Goal: Task Accomplishment & Management: Manage account settings

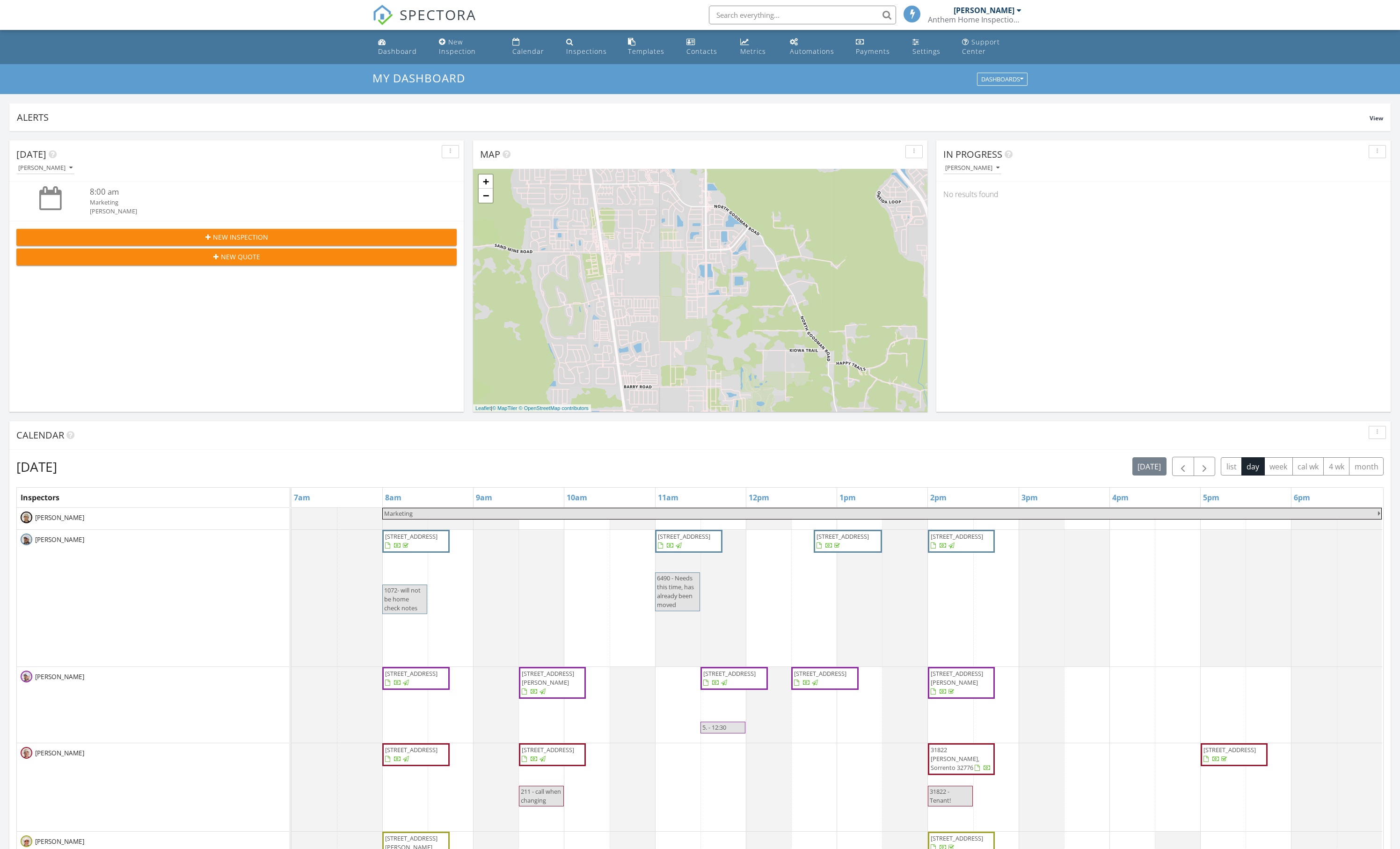
scroll to position [852, 1400]
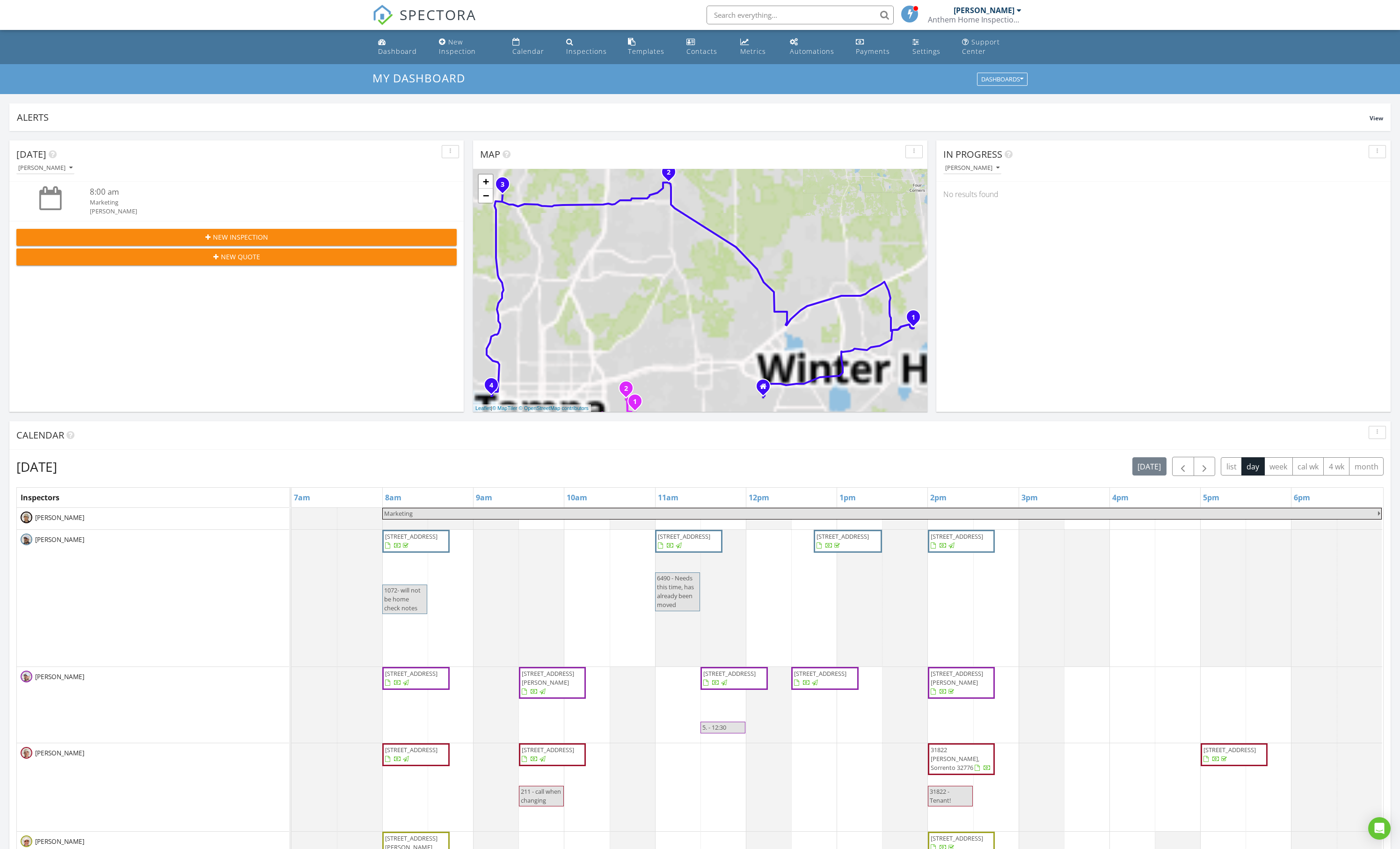
click at [1179, 490] on div "[DATE] [DATE] list day week cal wk 4 wk month Inspectors 7am 8am 9am 10am 11am …" at bounding box center [700, 661] width 1368 height 409
click at [1199, 472] on span "button" at bounding box center [1203, 467] width 11 height 11
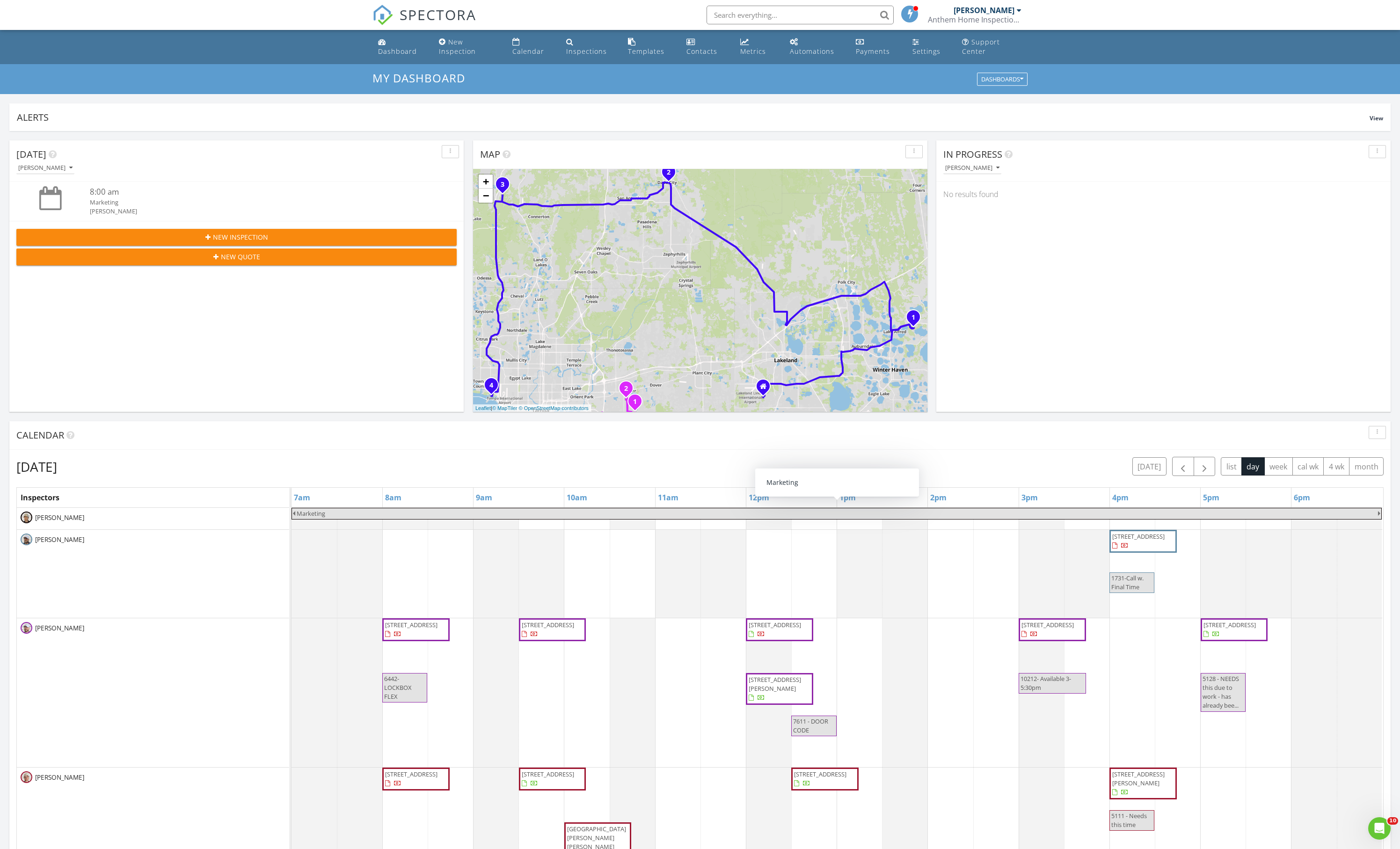
scroll to position [0, 0]
click at [526, 55] on div "Calendar" at bounding box center [528, 51] width 32 height 9
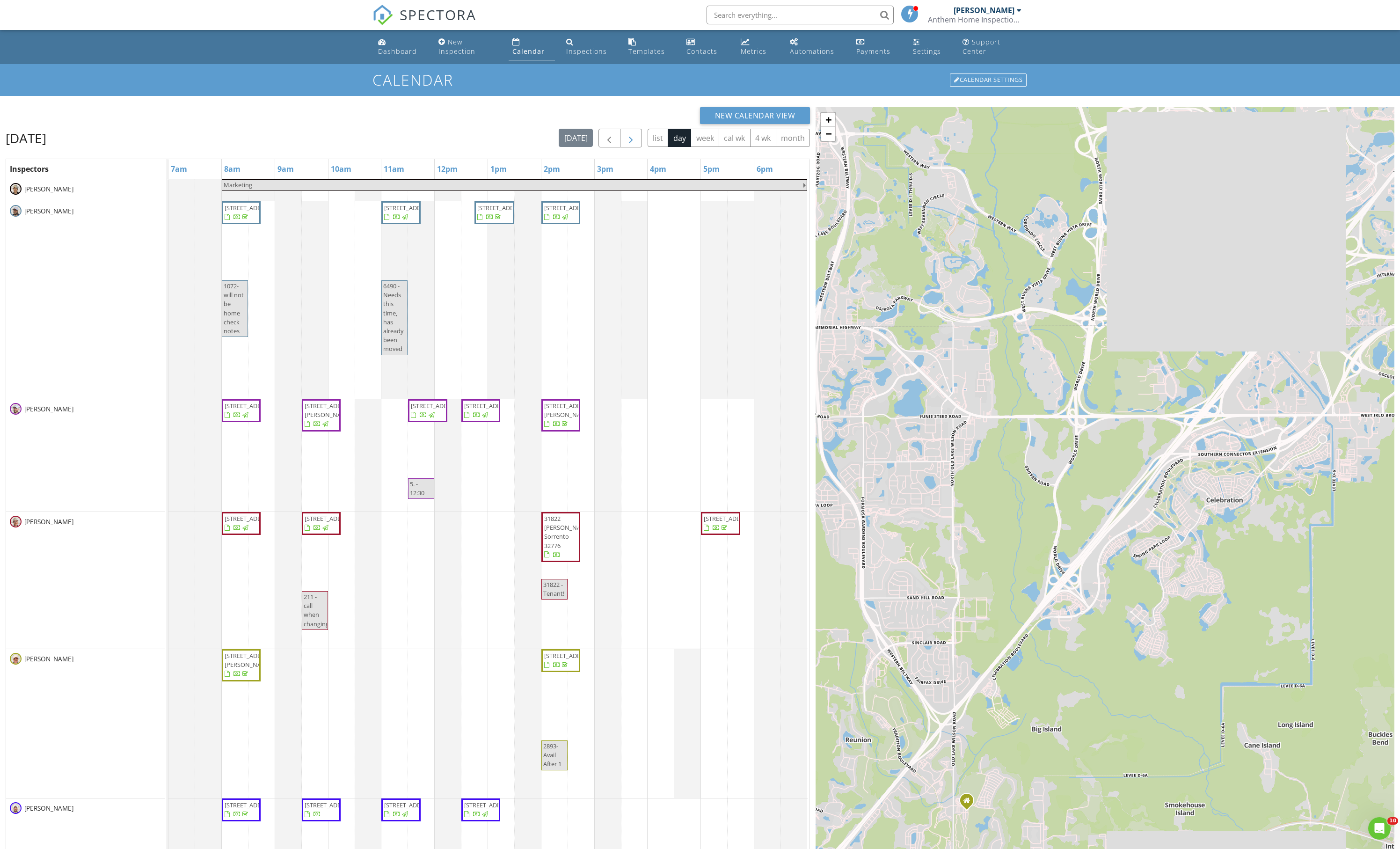
click at [626, 144] on span "button" at bounding box center [631, 138] width 11 height 11
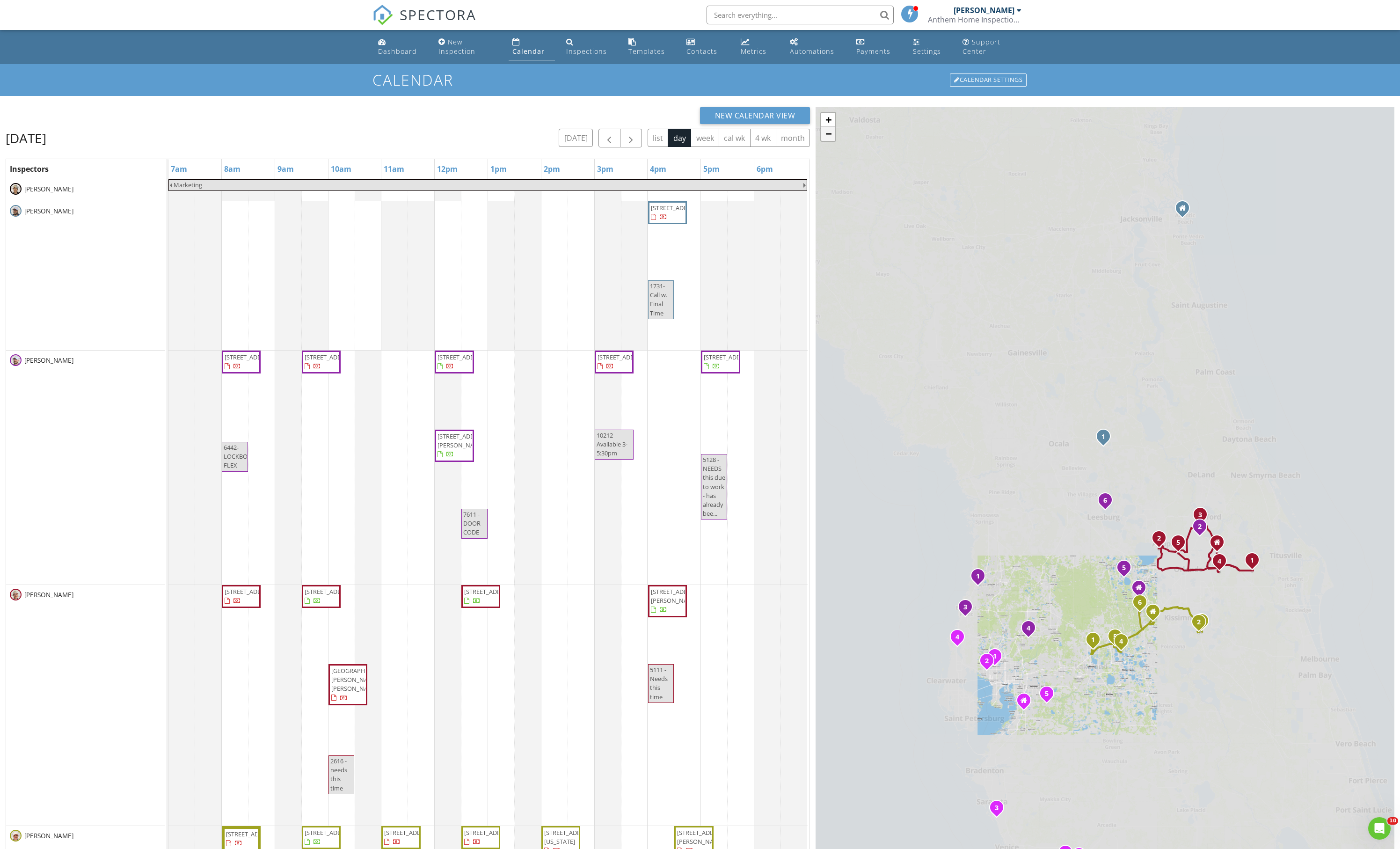
click at [831, 141] on link "−" at bounding box center [828, 134] width 14 height 14
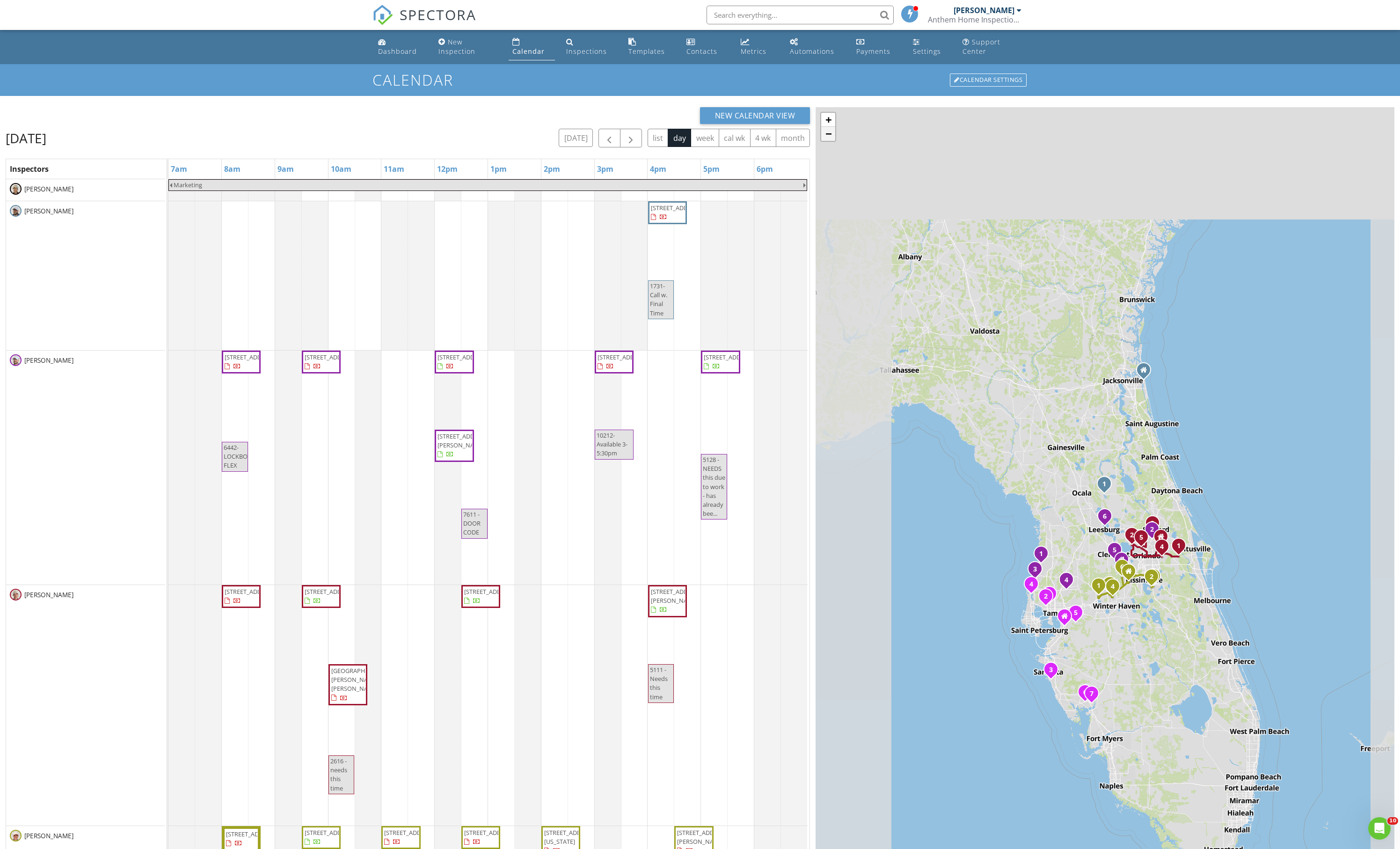
click at [831, 141] on link "−" at bounding box center [828, 134] width 14 height 14
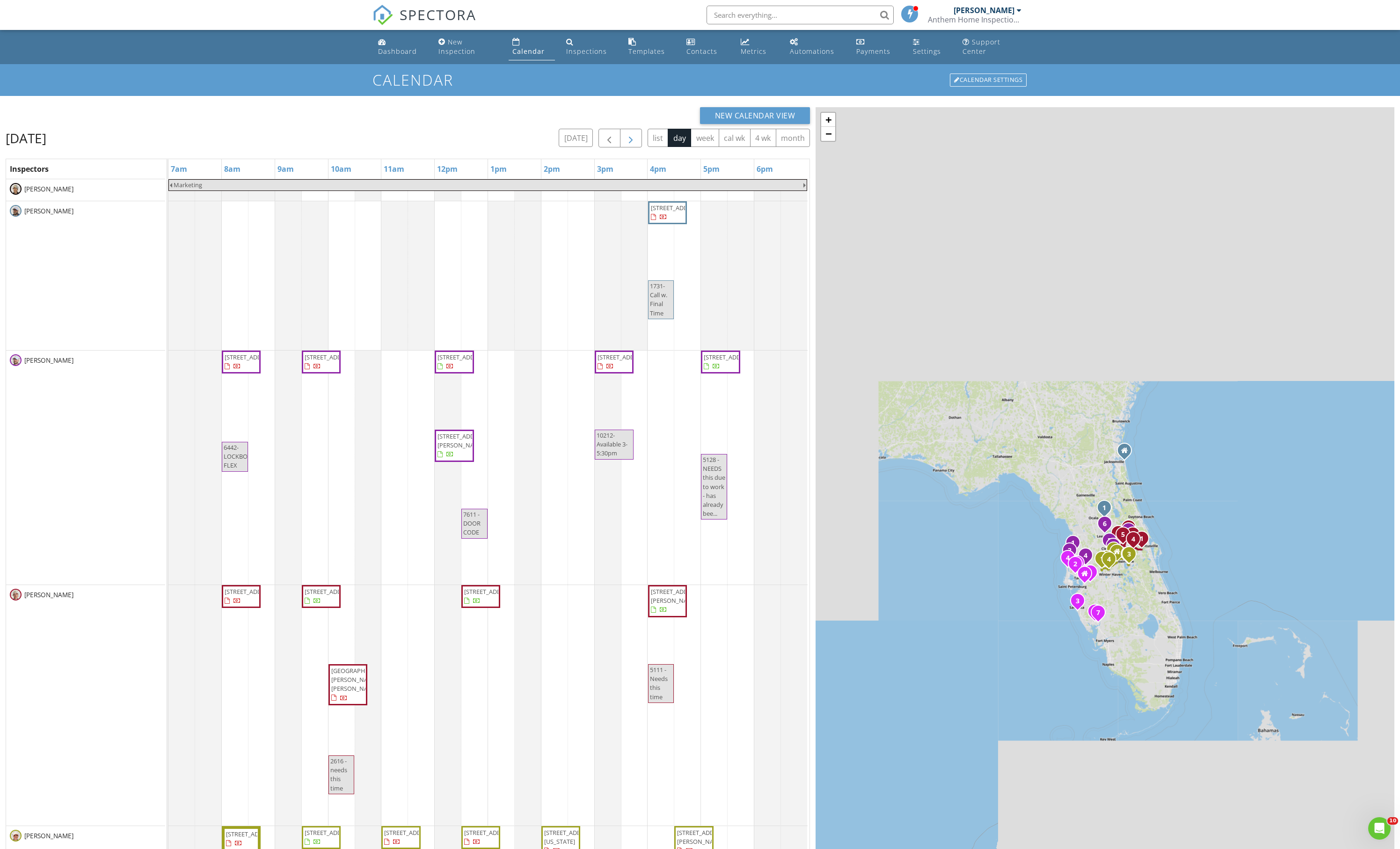
click at [626, 144] on span "button" at bounding box center [631, 138] width 11 height 11
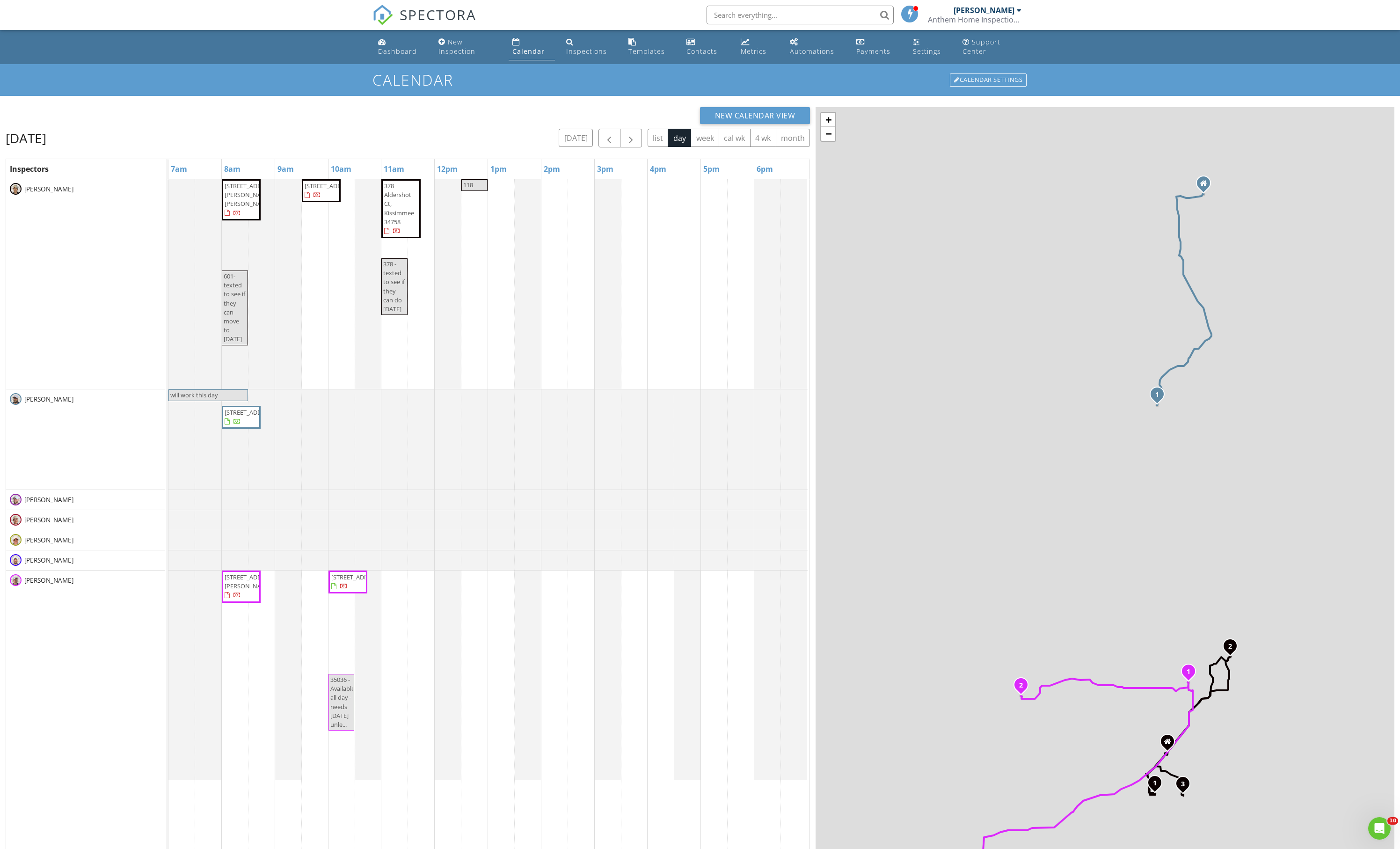
click at [522, 52] on div "Calendar" at bounding box center [528, 51] width 32 height 9
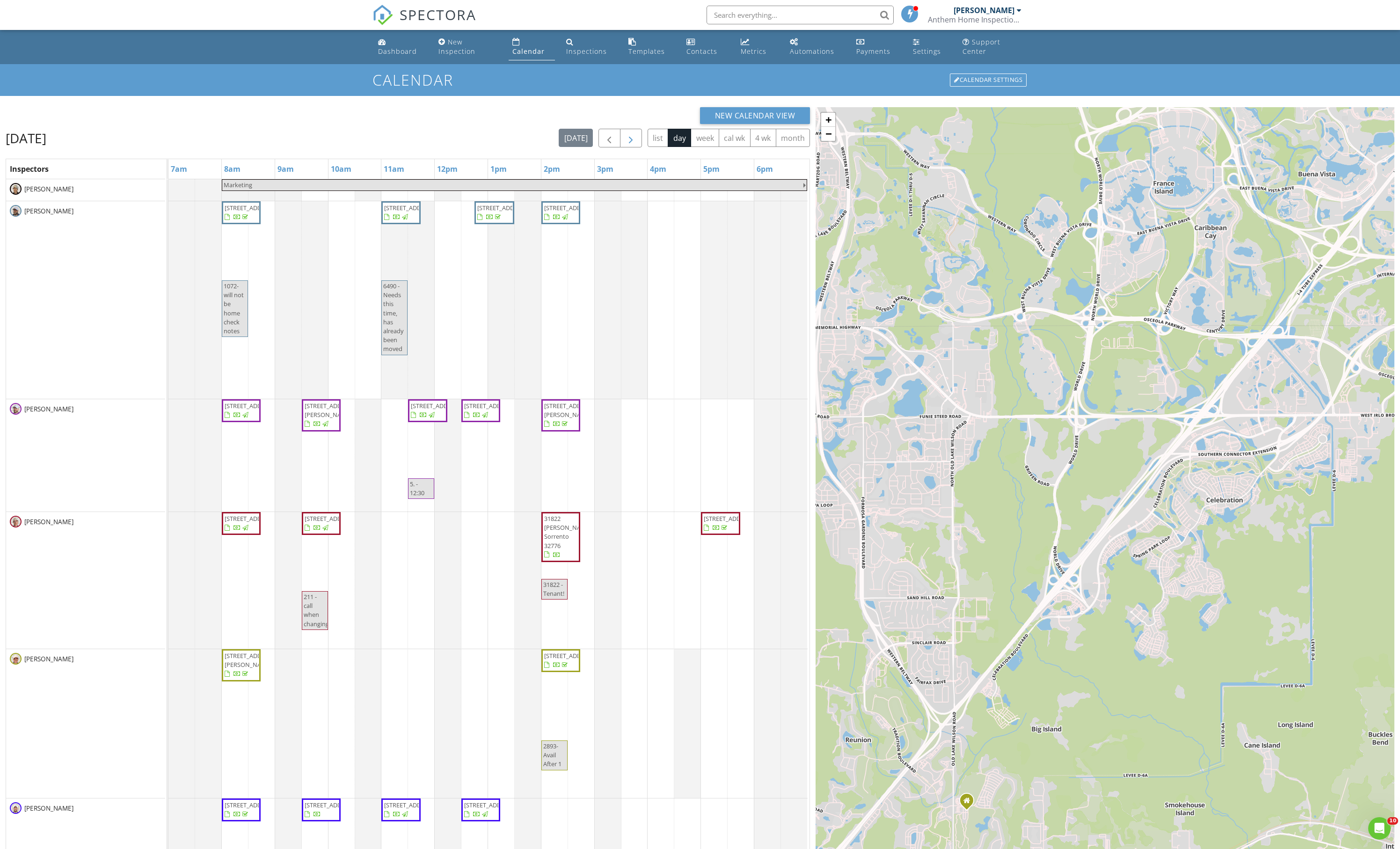
click at [626, 144] on span "button" at bounding box center [631, 138] width 11 height 11
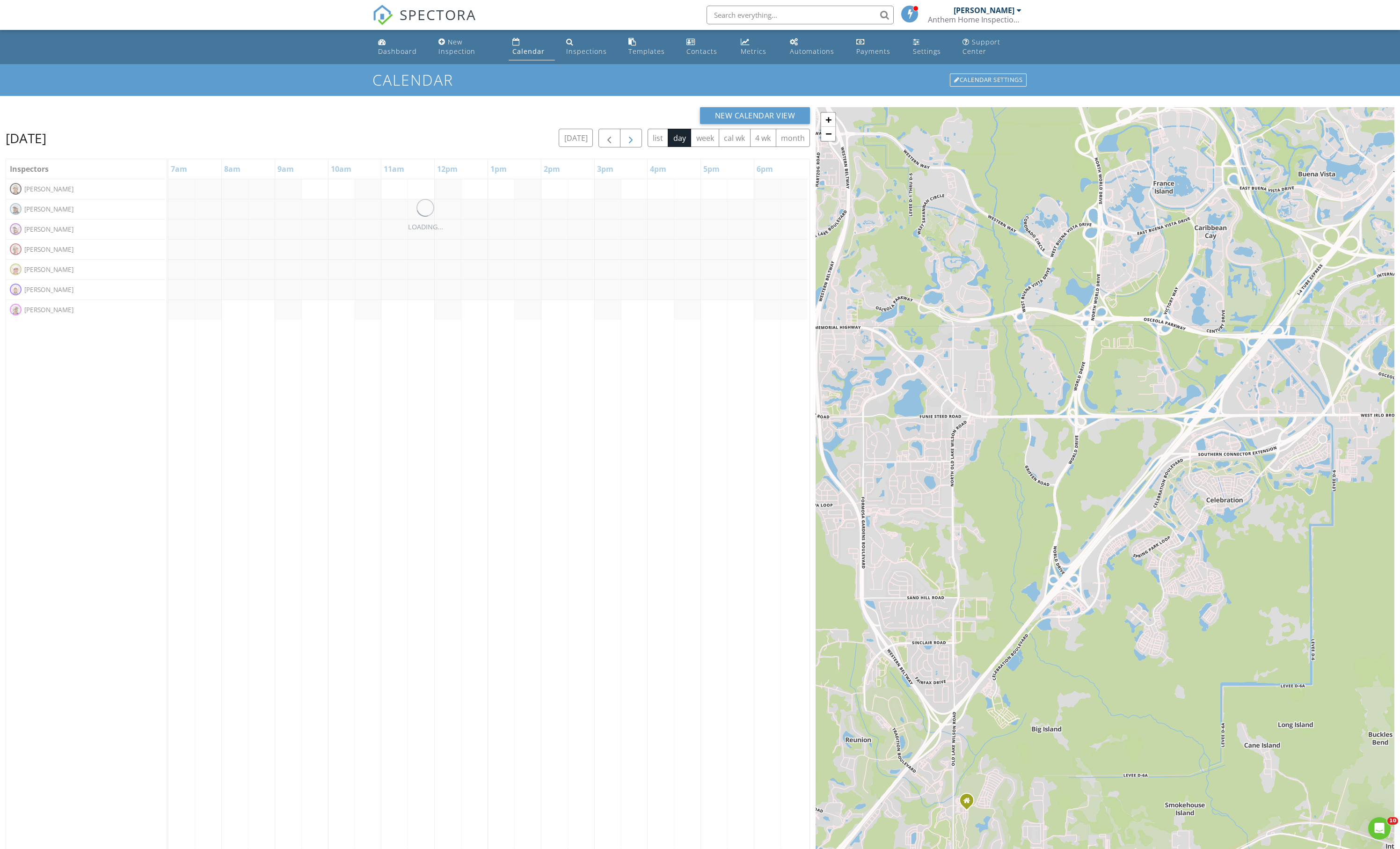
click at [626, 144] on span "button" at bounding box center [631, 138] width 11 height 11
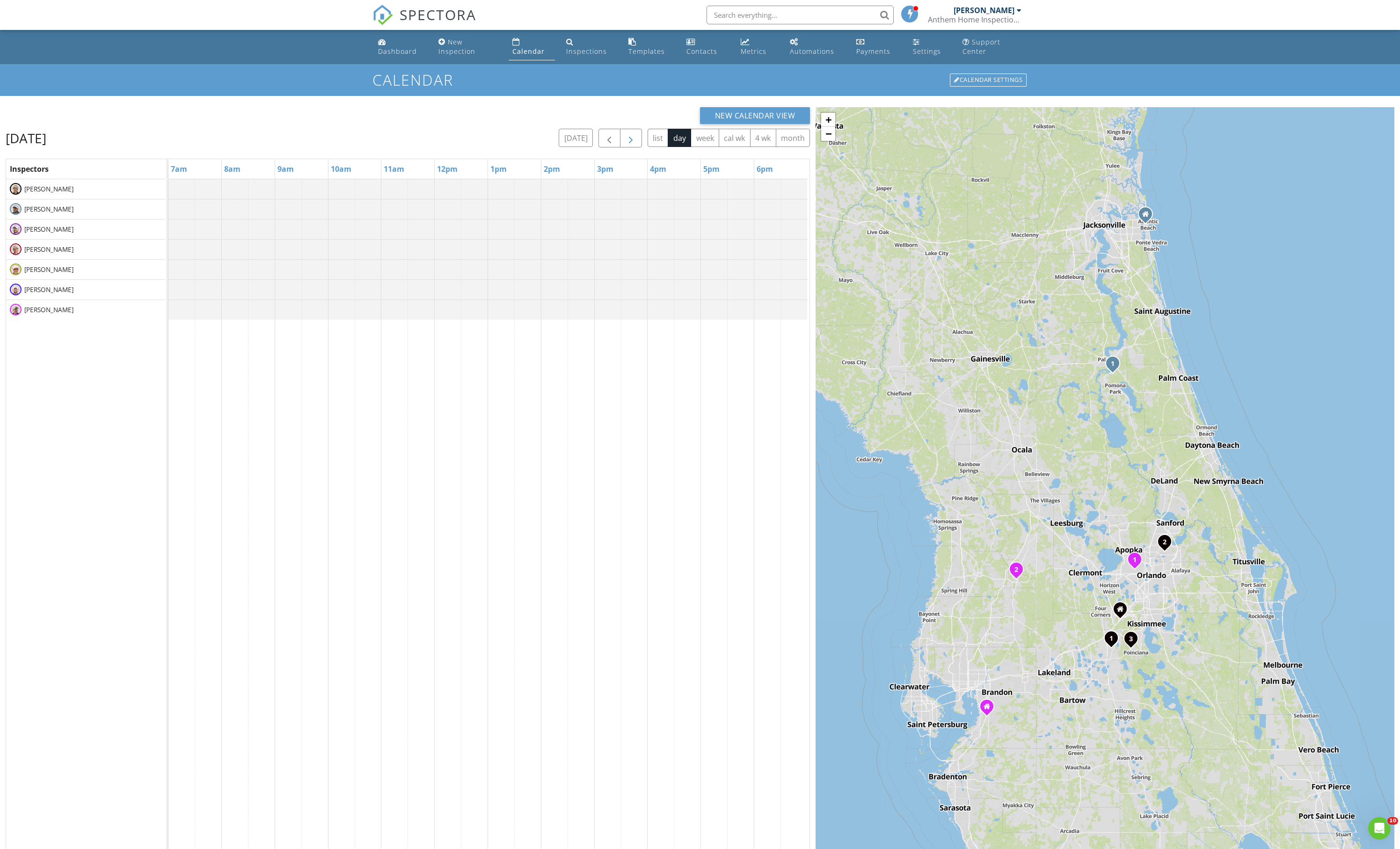
click at [626, 144] on span "button" at bounding box center [631, 138] width 11 height 11
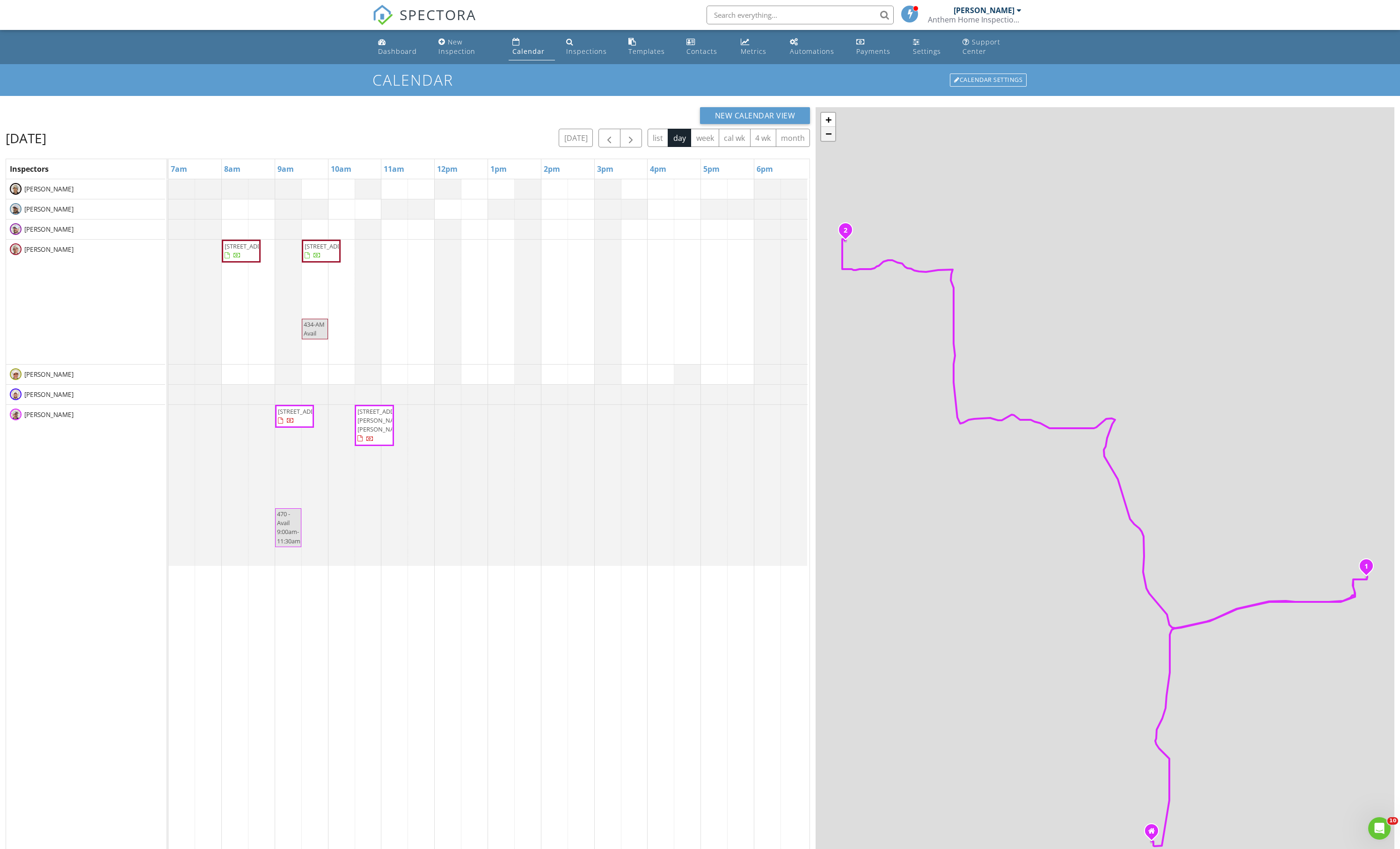
click at [828, 141] on link "−" at bounding box center [828, 134] width 14 height 14
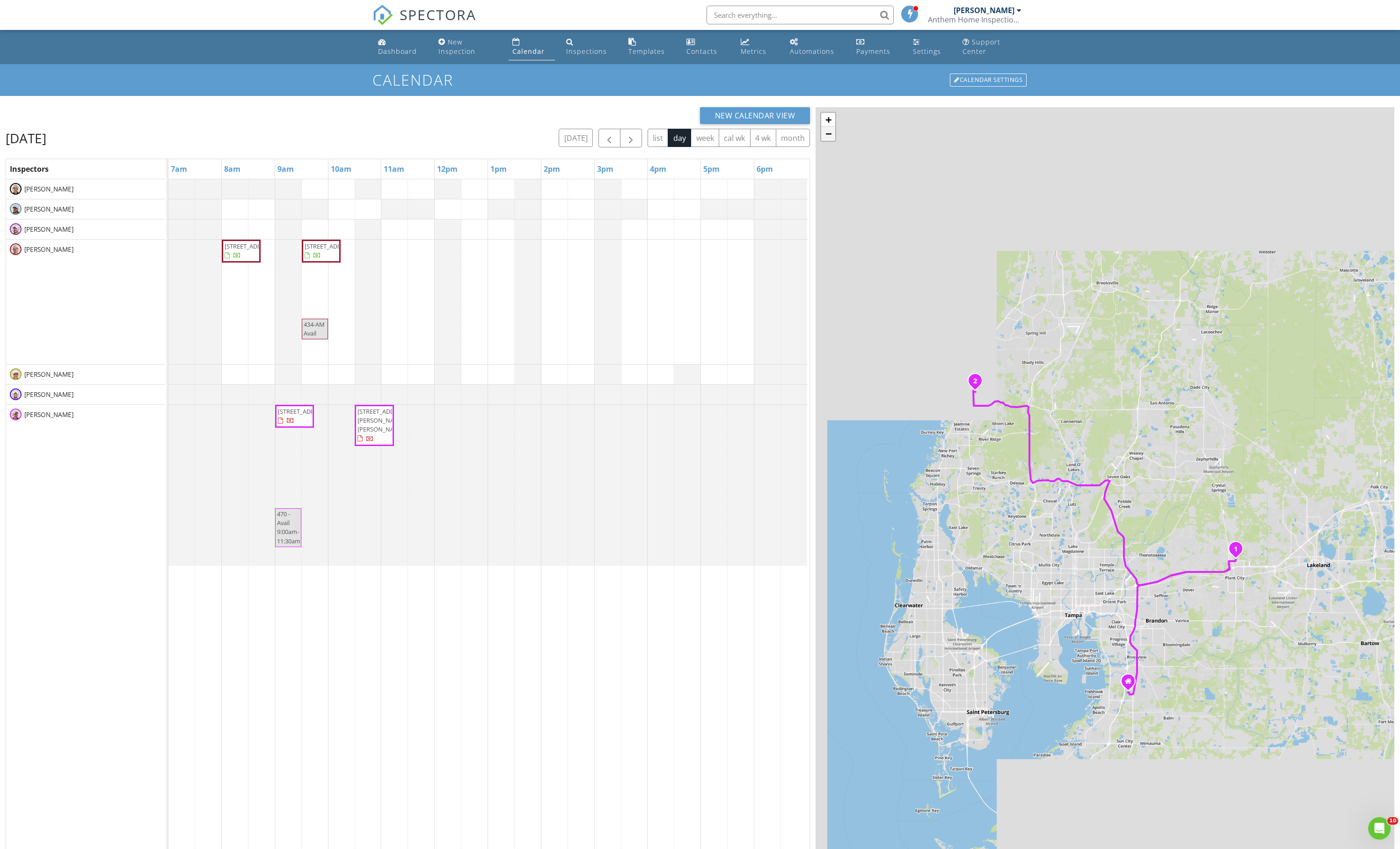
click at [828, 141] on link "−" at bounding box center [828, 134] width 14 height 14
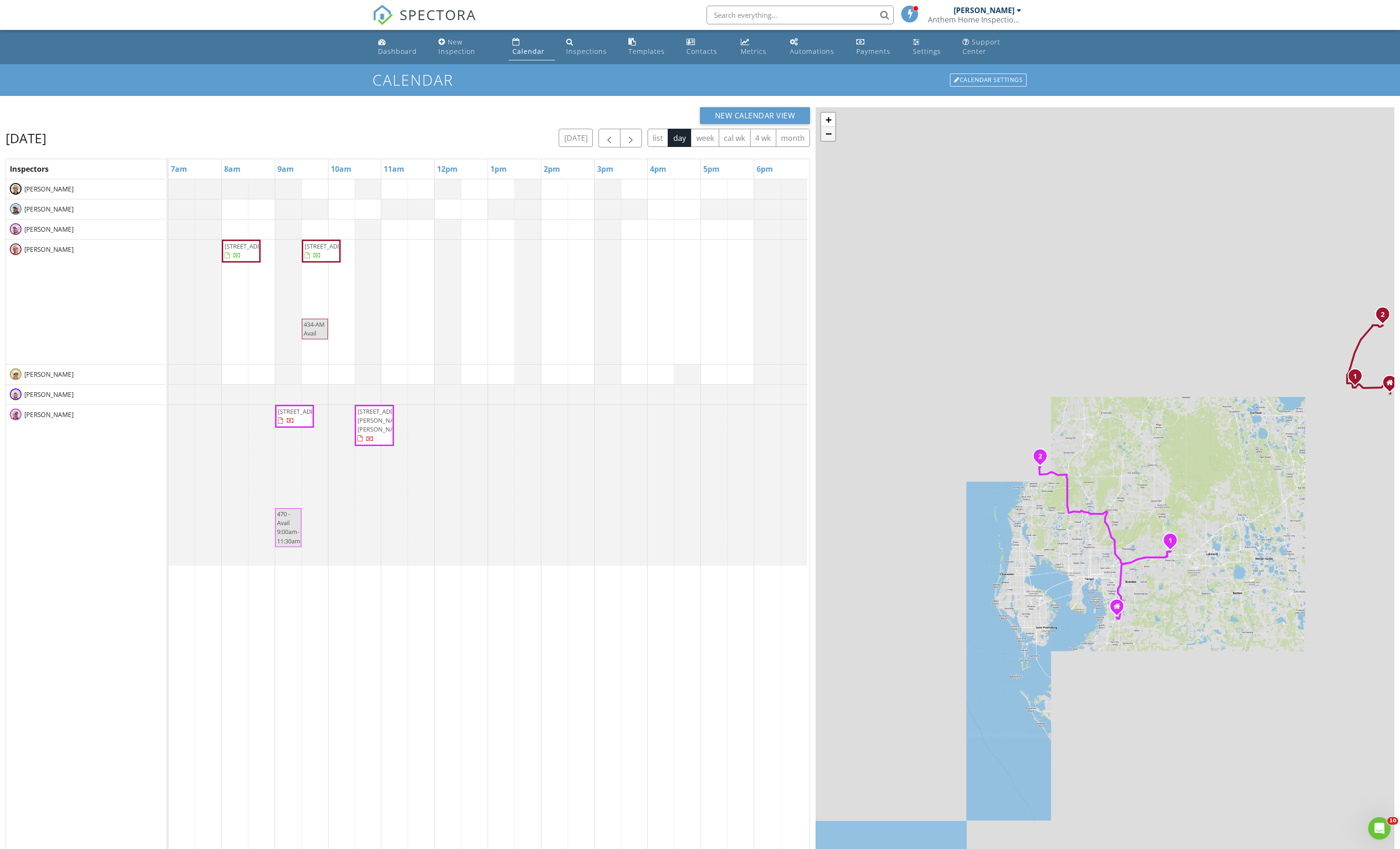
click at [825, 139] on link "−" at bounding box center [828, 134] width 14 height 14
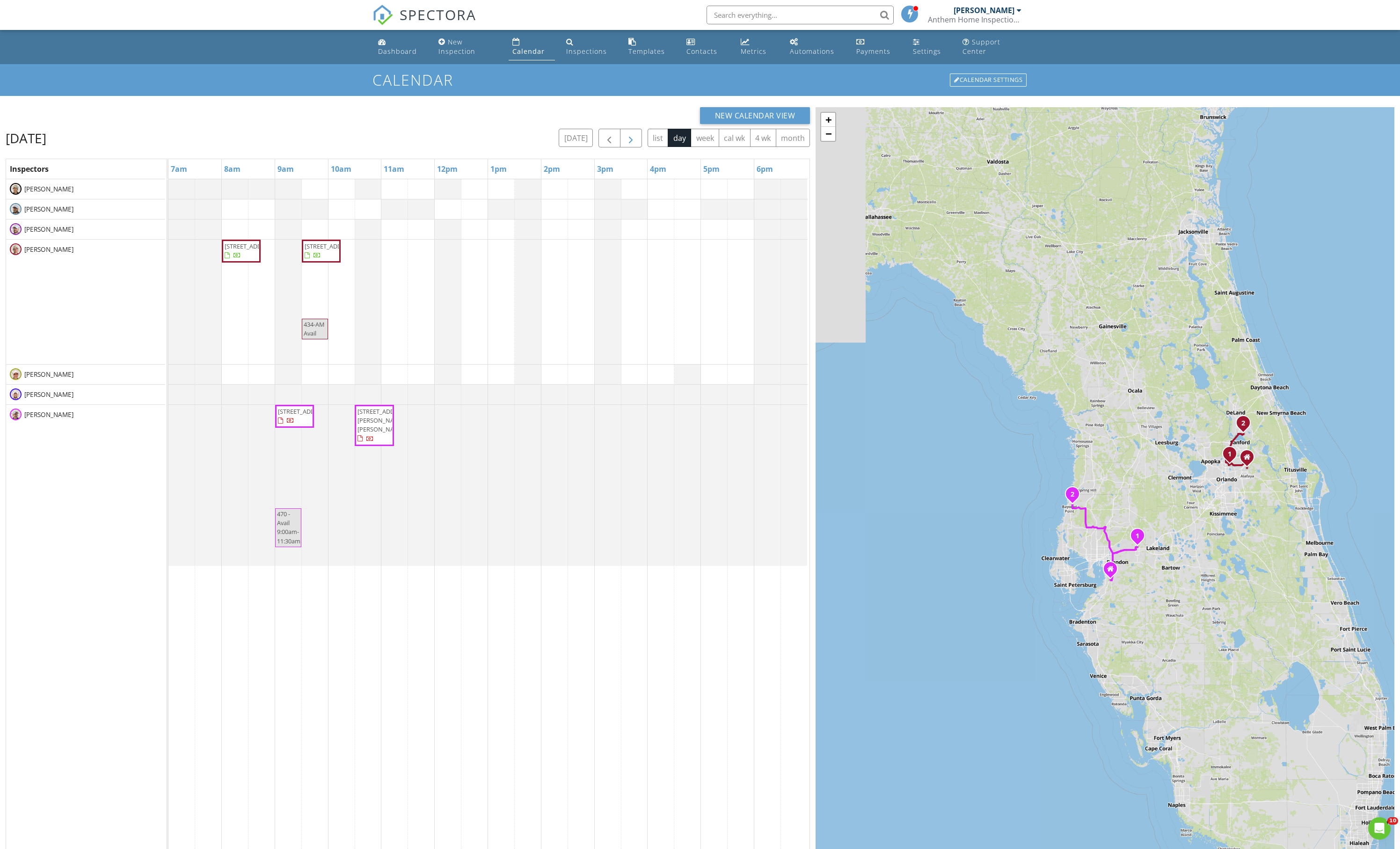
click at [626, 144] on span "button" at bounding box center [631, 138] width 11 height 11
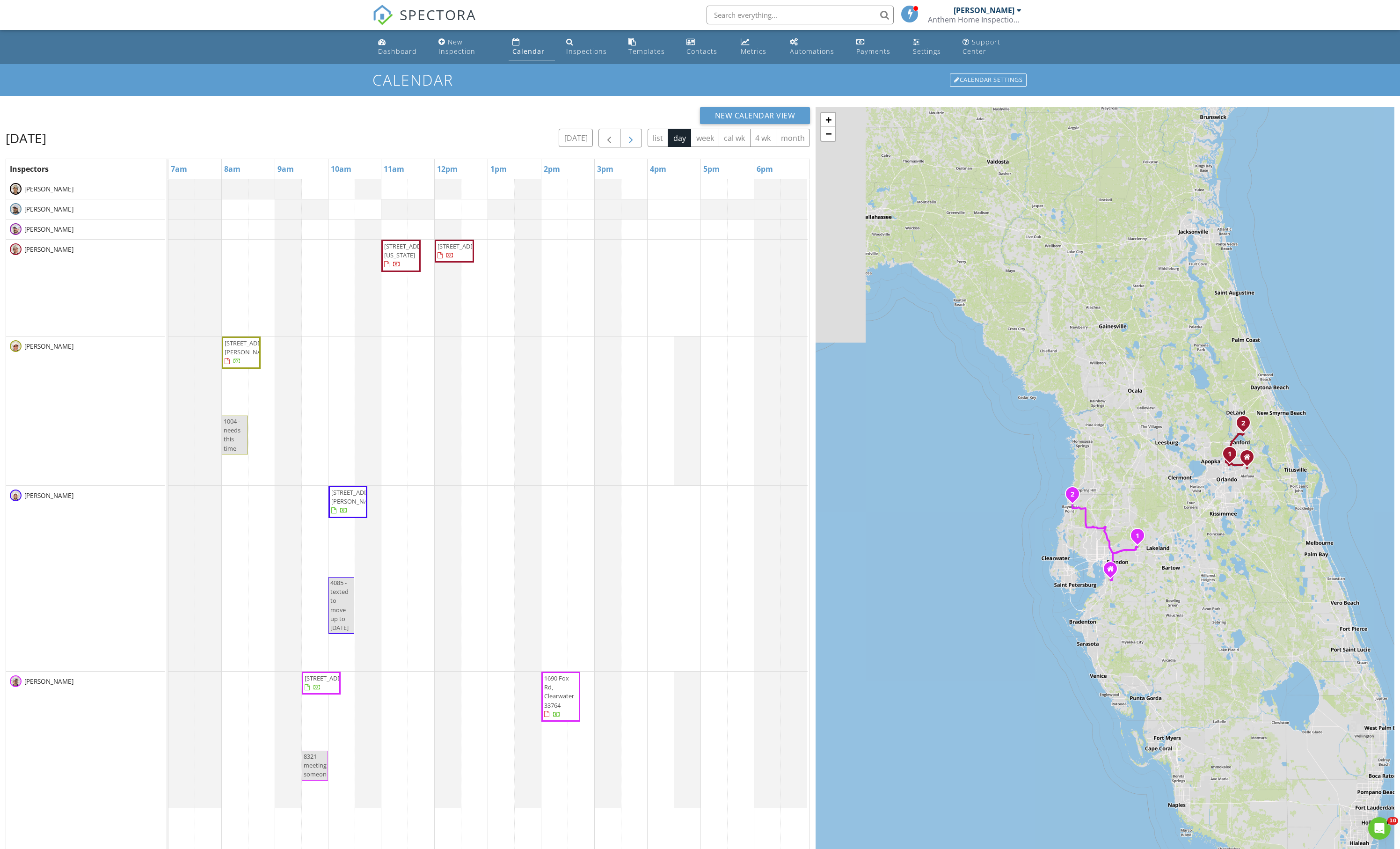
click at [626, 144] on span "button" at bounding box center [631, 138] width 11 height 11
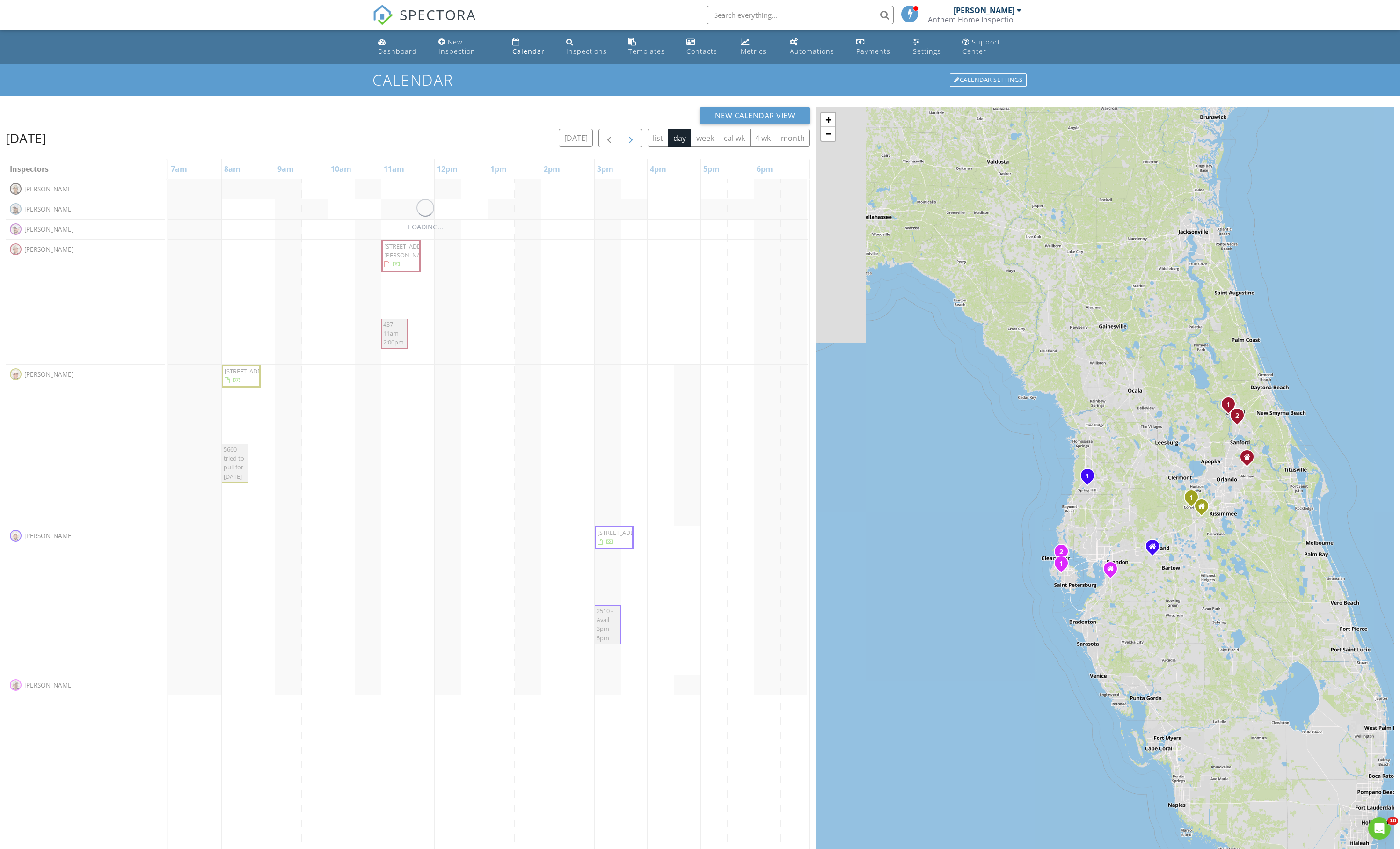
click at [626, 144] on span "button" at bounding box center [631, 138] width 11 height 11
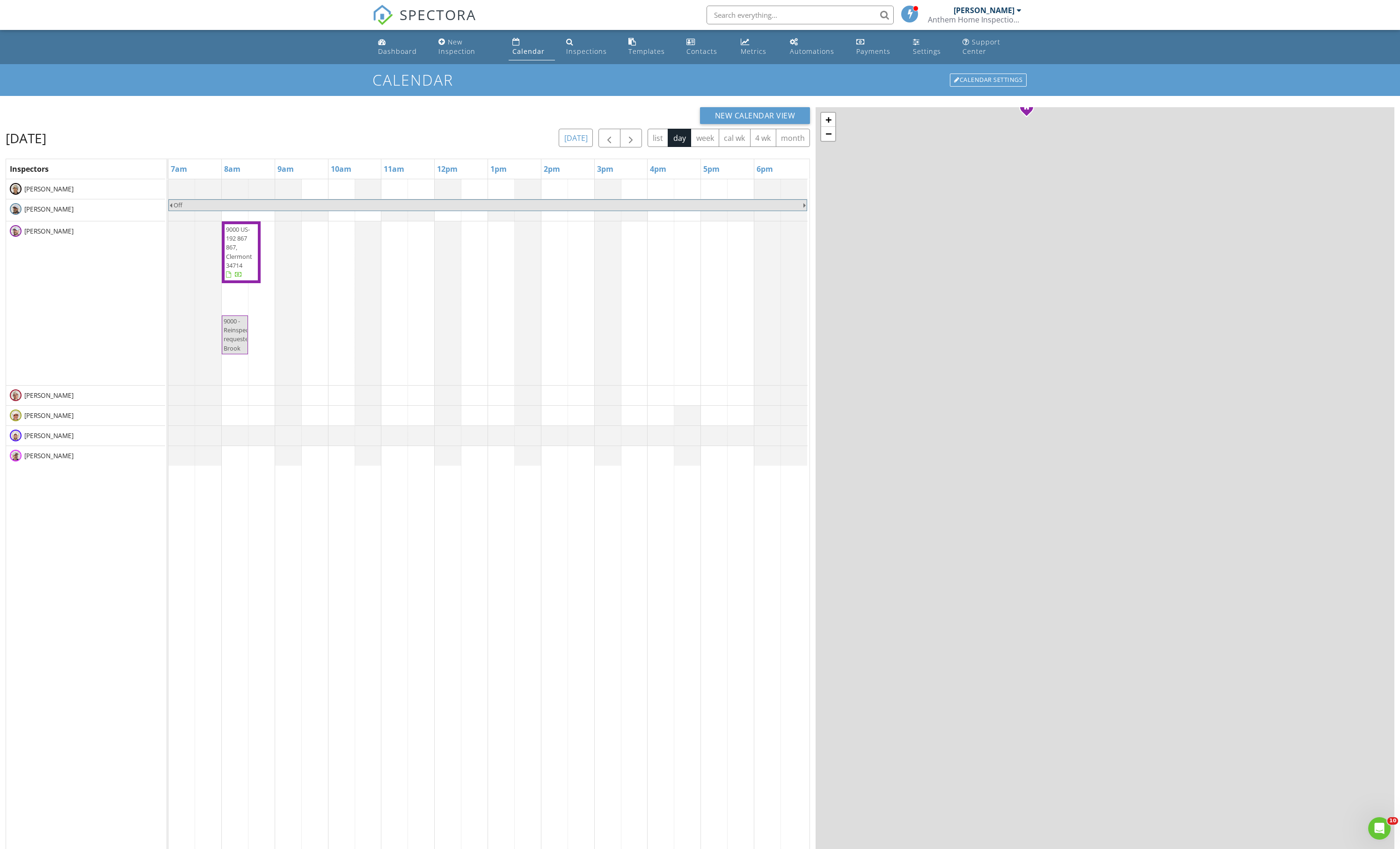
click at [559, 147] on button "[DATE]" at bounding box center [576, 138] width 34 height 19
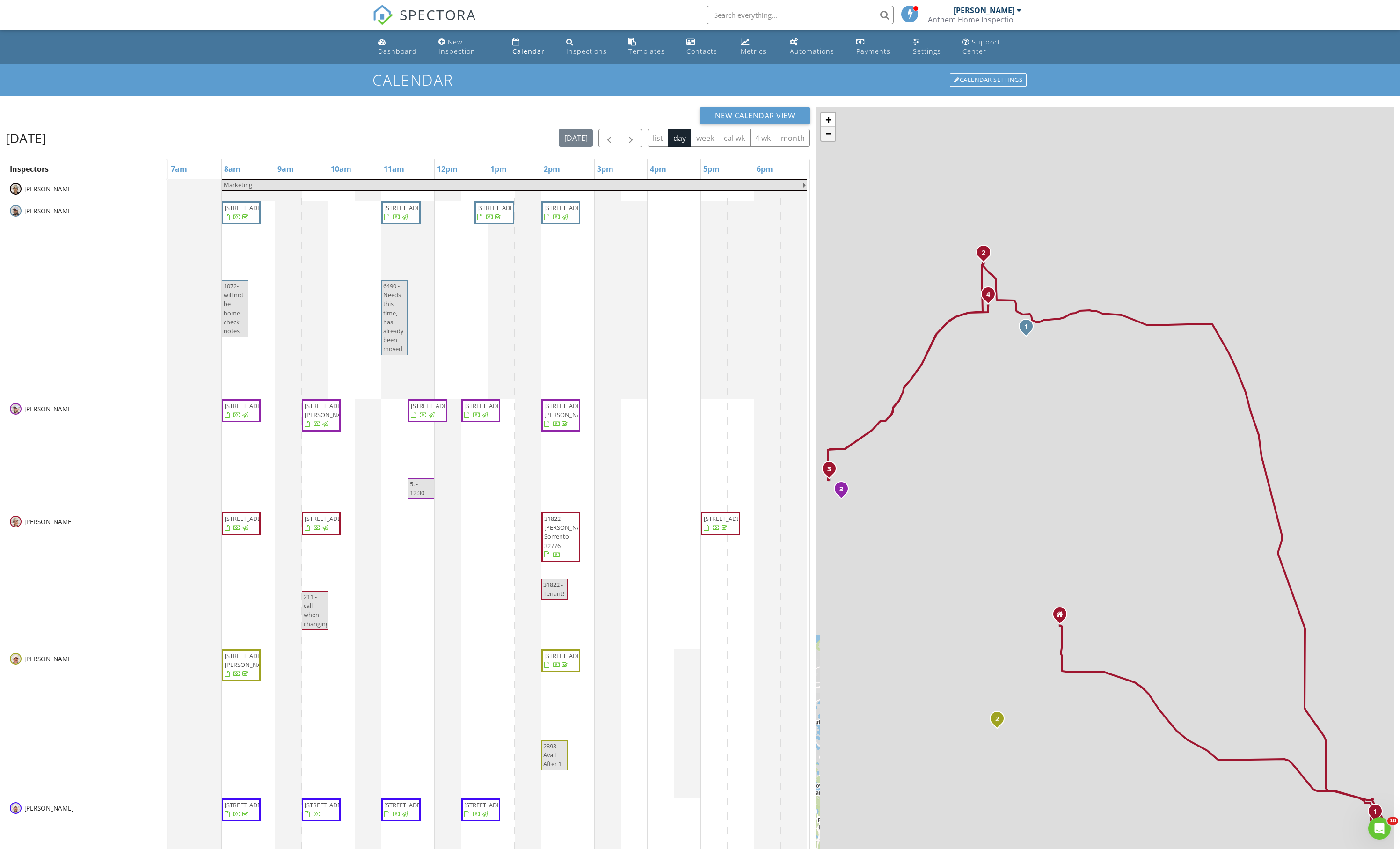
click at [832, 141] on link "−" at bounding box center [828, 134] width 14 height 14
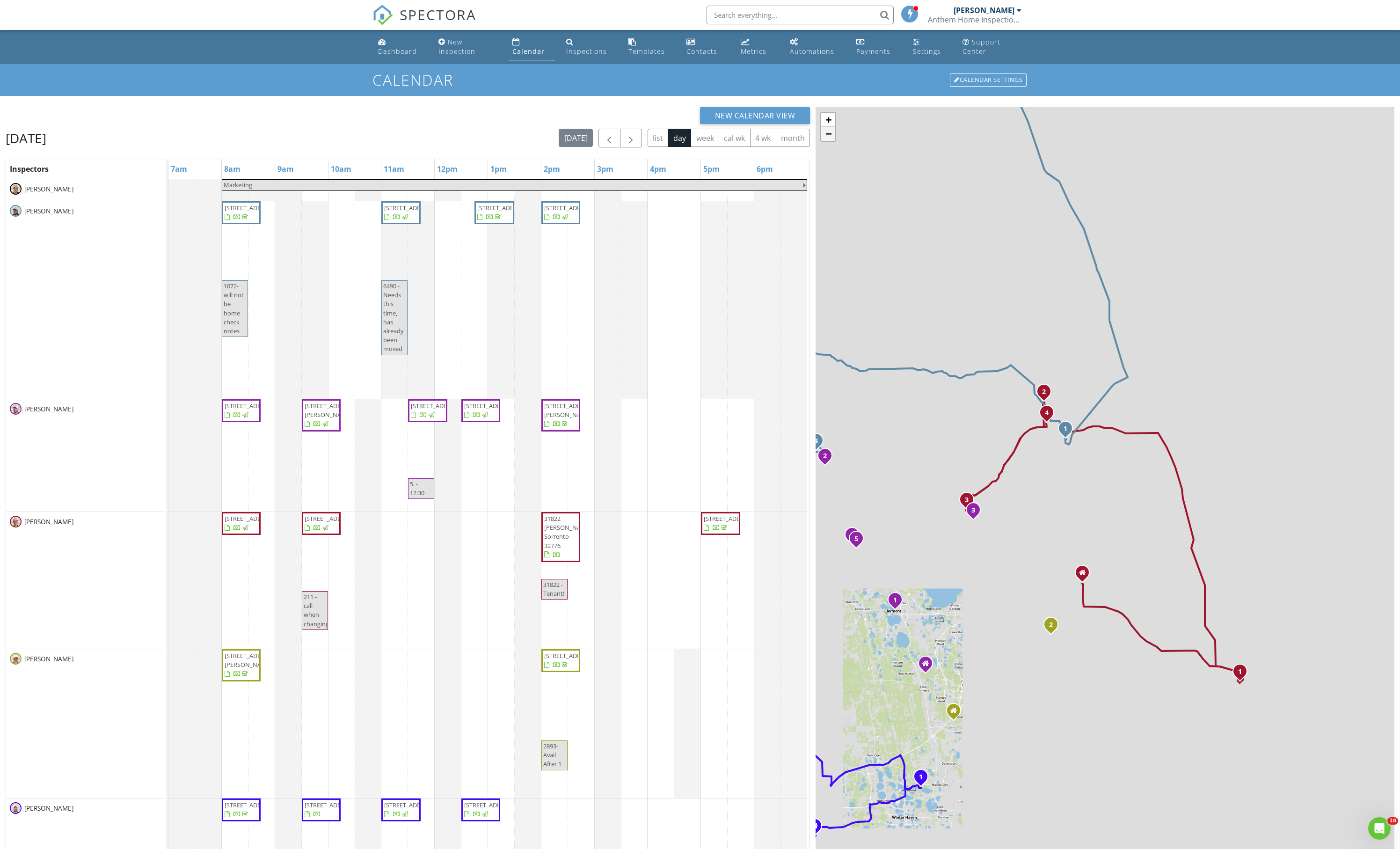
click at [832, 141] on link "−" at bounding box center [828, 134] width 14 height 14
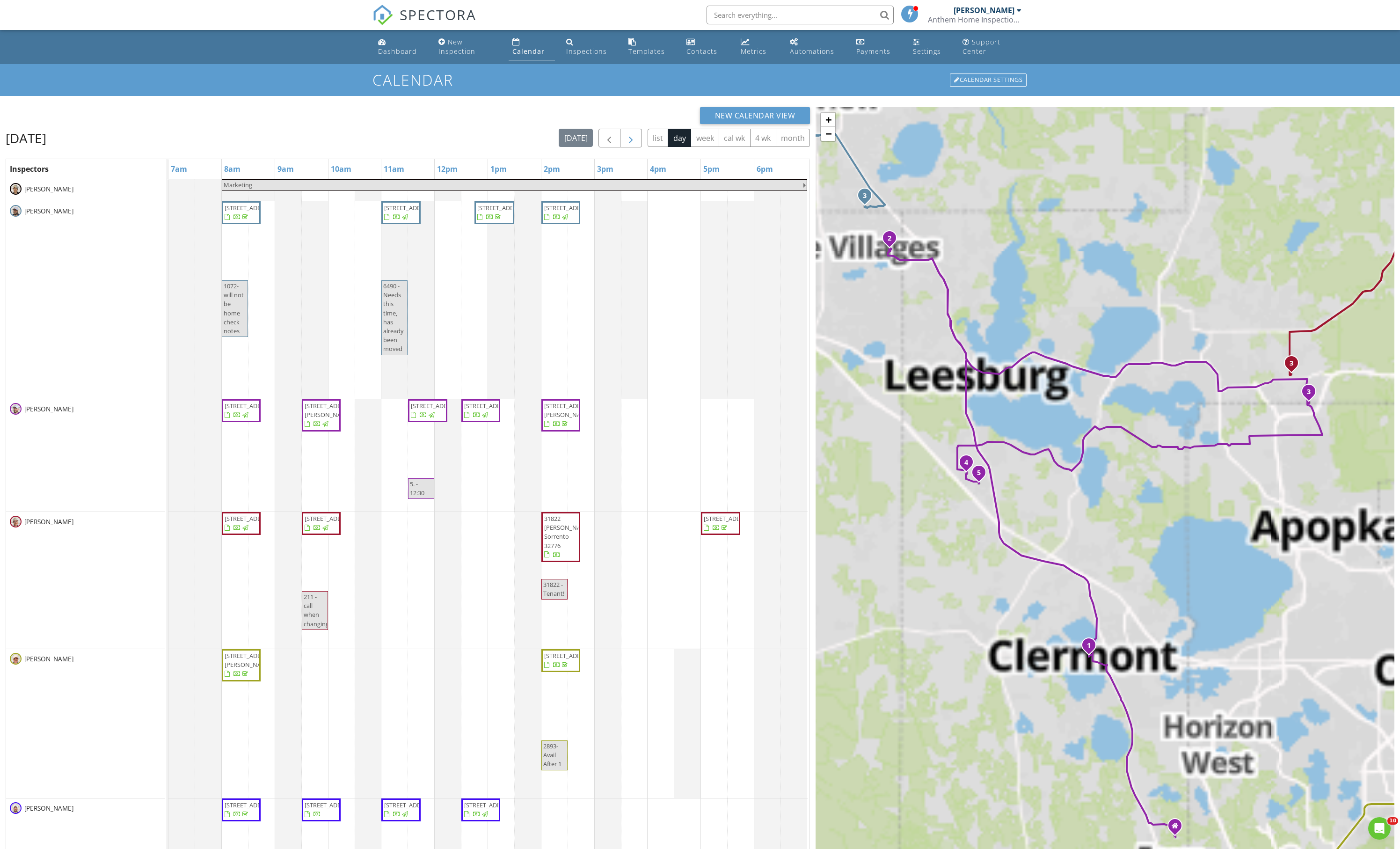
click at [626, 144] on span "button" at bounding box center [631, 138] width 11 height 11
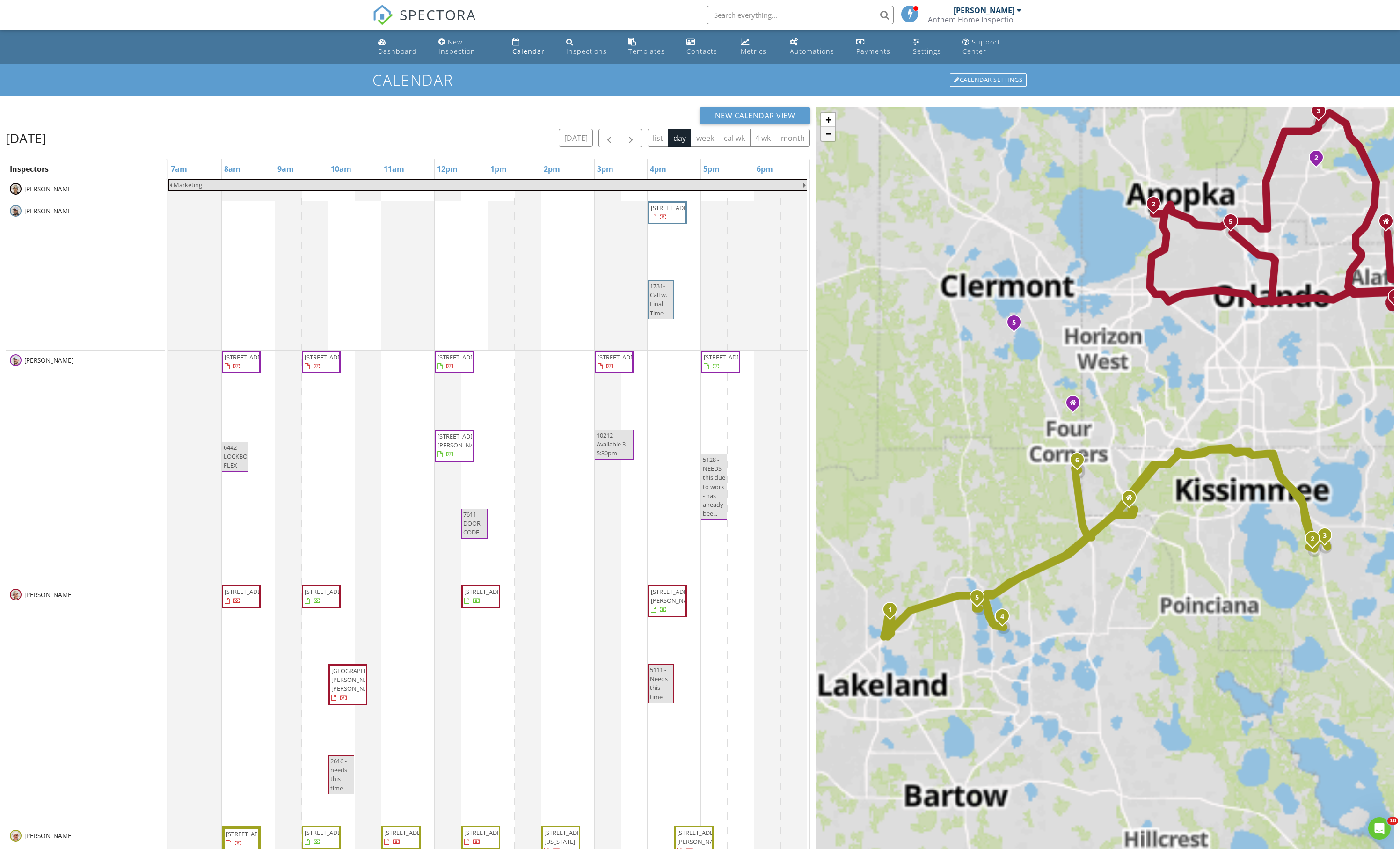
click at [831, 141] on link "−" at bounding box center [828, 134] width 14 height 14
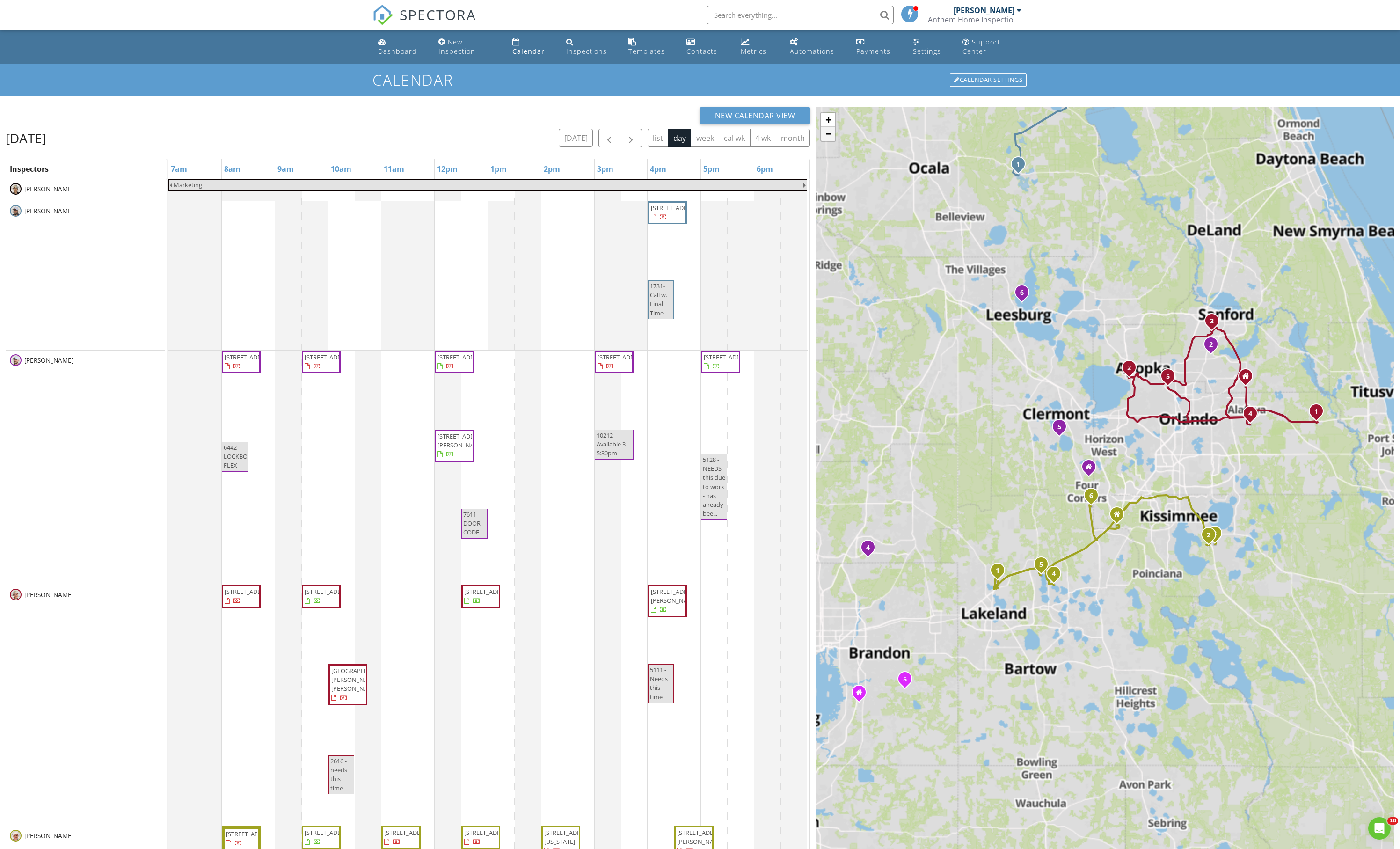
click at [831, 141] on link "−" at bounding box center [828, 134] width 14 height 14
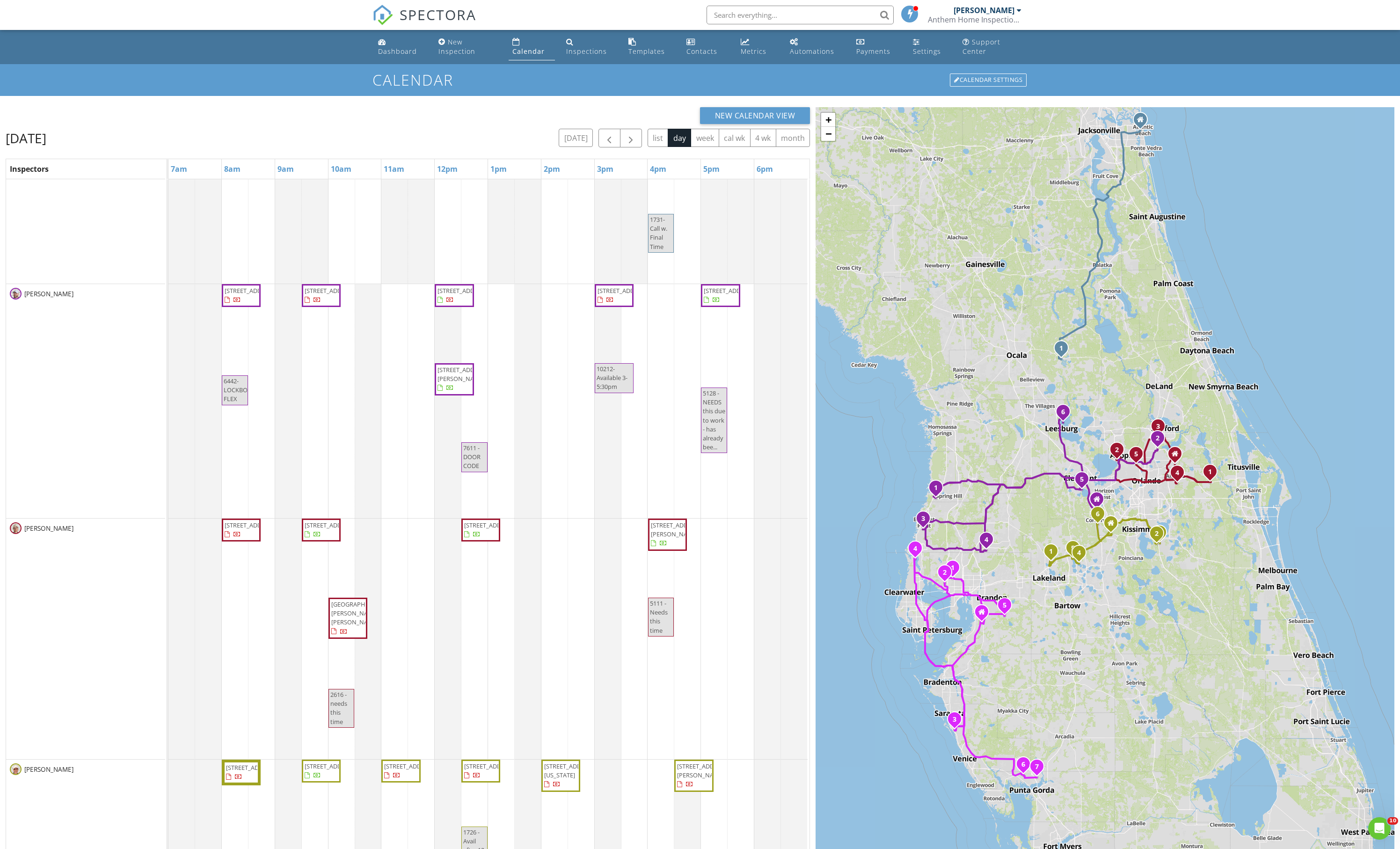
scroll to position [19, 0]
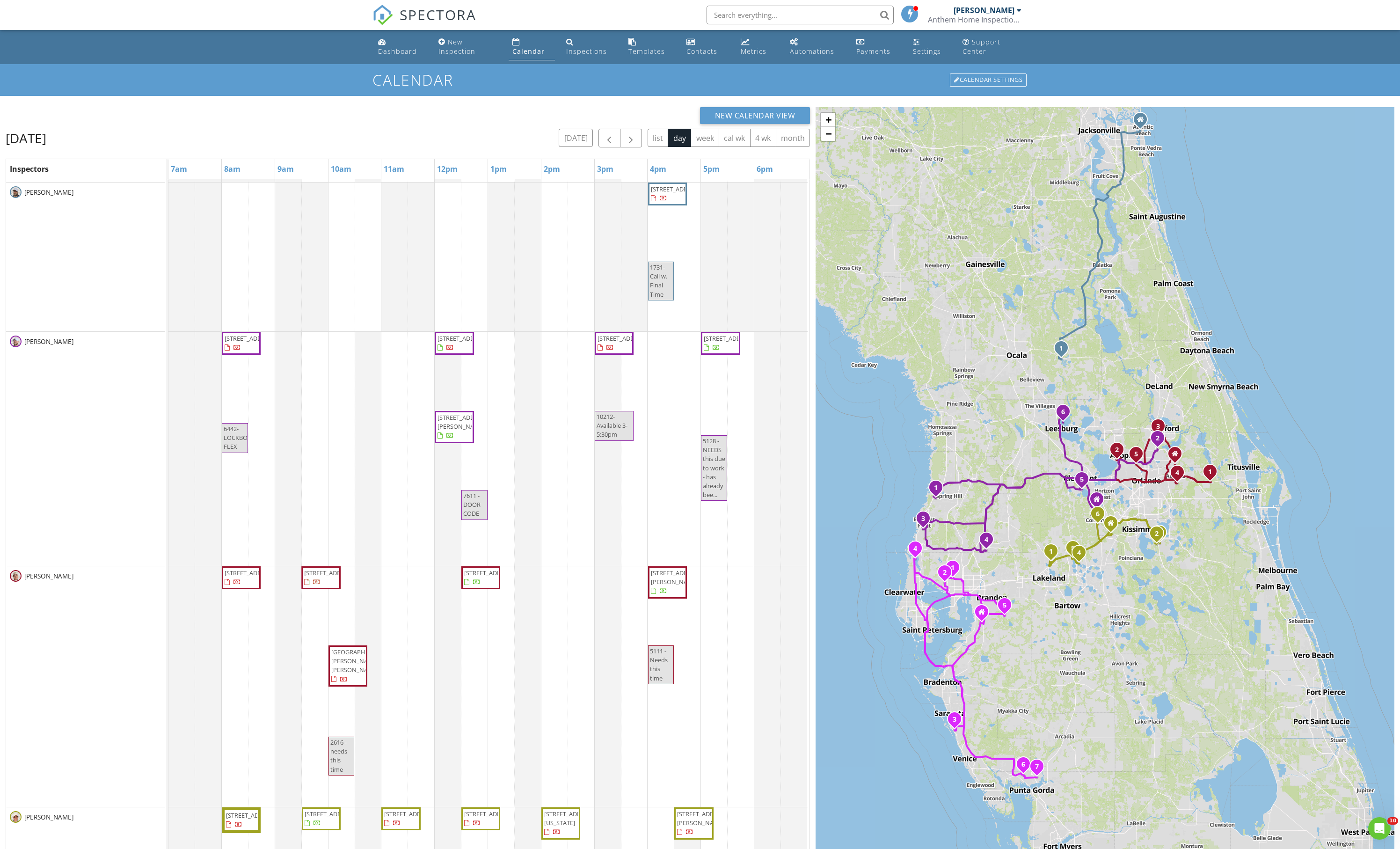
drag, startPoint x: 318, startPoint y: 396, endPoint x: 315, endPoint y: 603, distance: 207.0
click at [315, 603] on tbody "Marketing 1731 SE 164th Cir, Ocklawaha 32179 1731-Call w. Final Time 6442 Treeh…" at bounding box center [488, 656] width 639 height 992
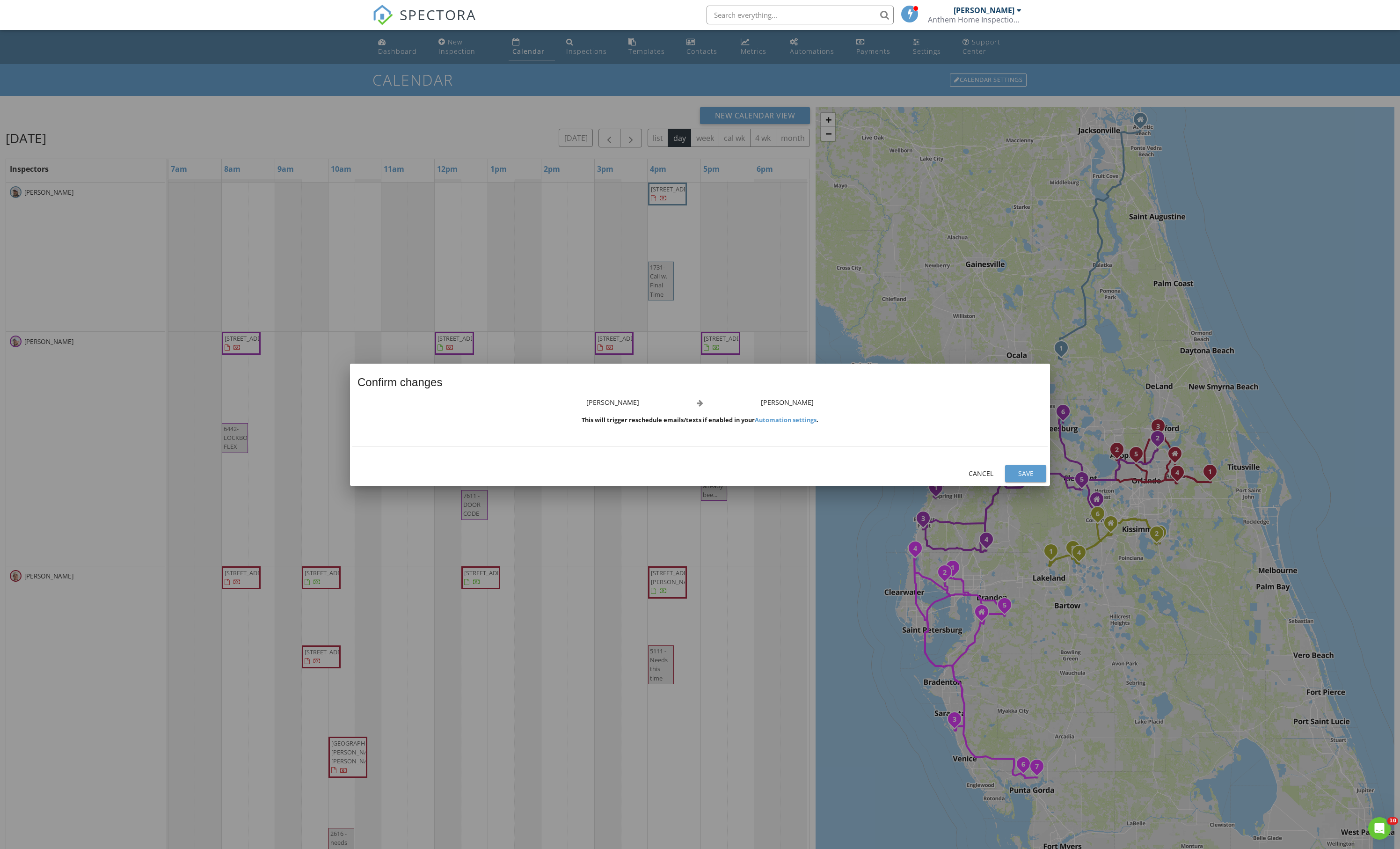
click at [1030, 471] on div "Save" at bounding box center [1026, 473] width 26 height 10
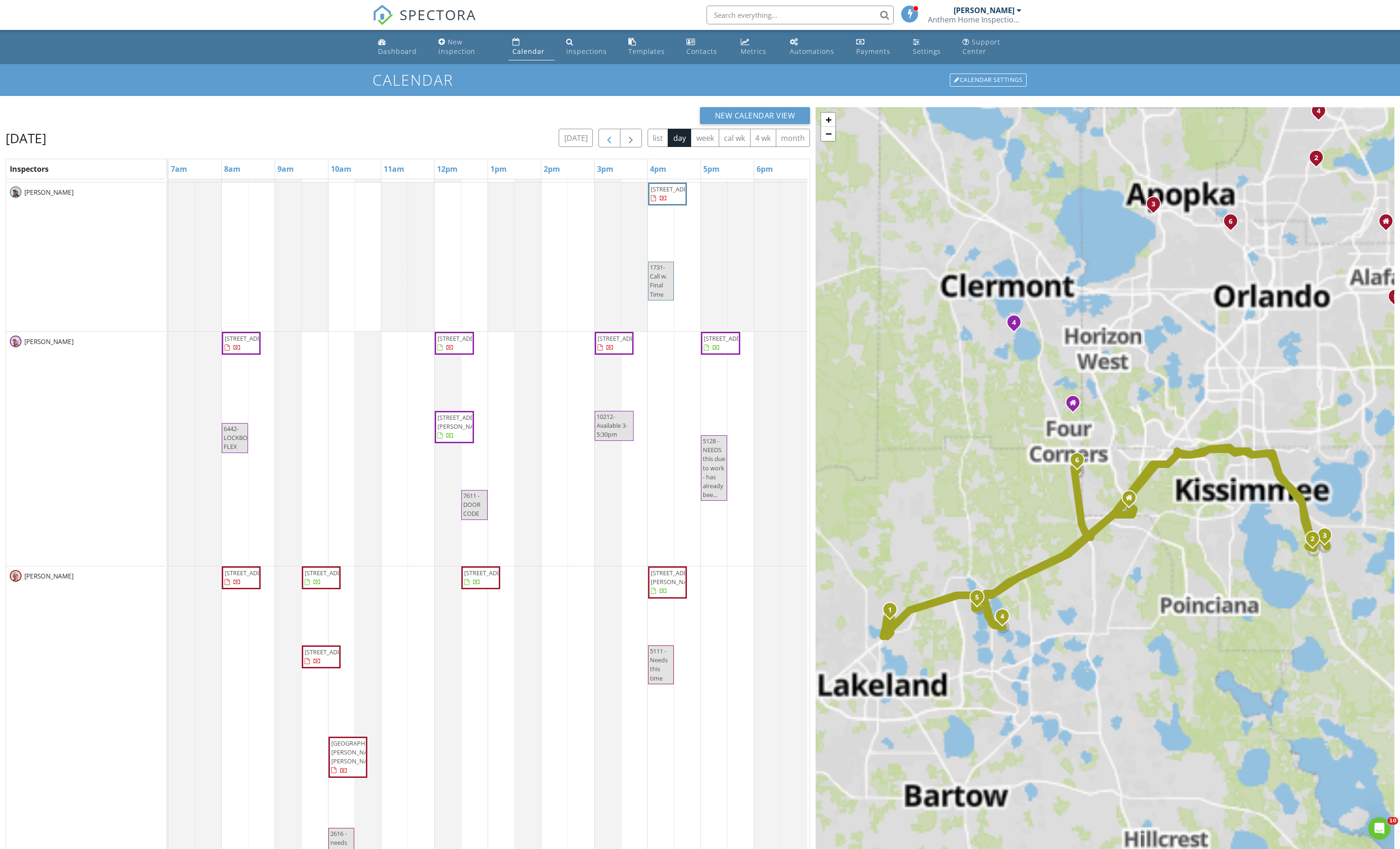
click at [604, 144] on span "button" at bounding box center [609, 138] width 11 height 11
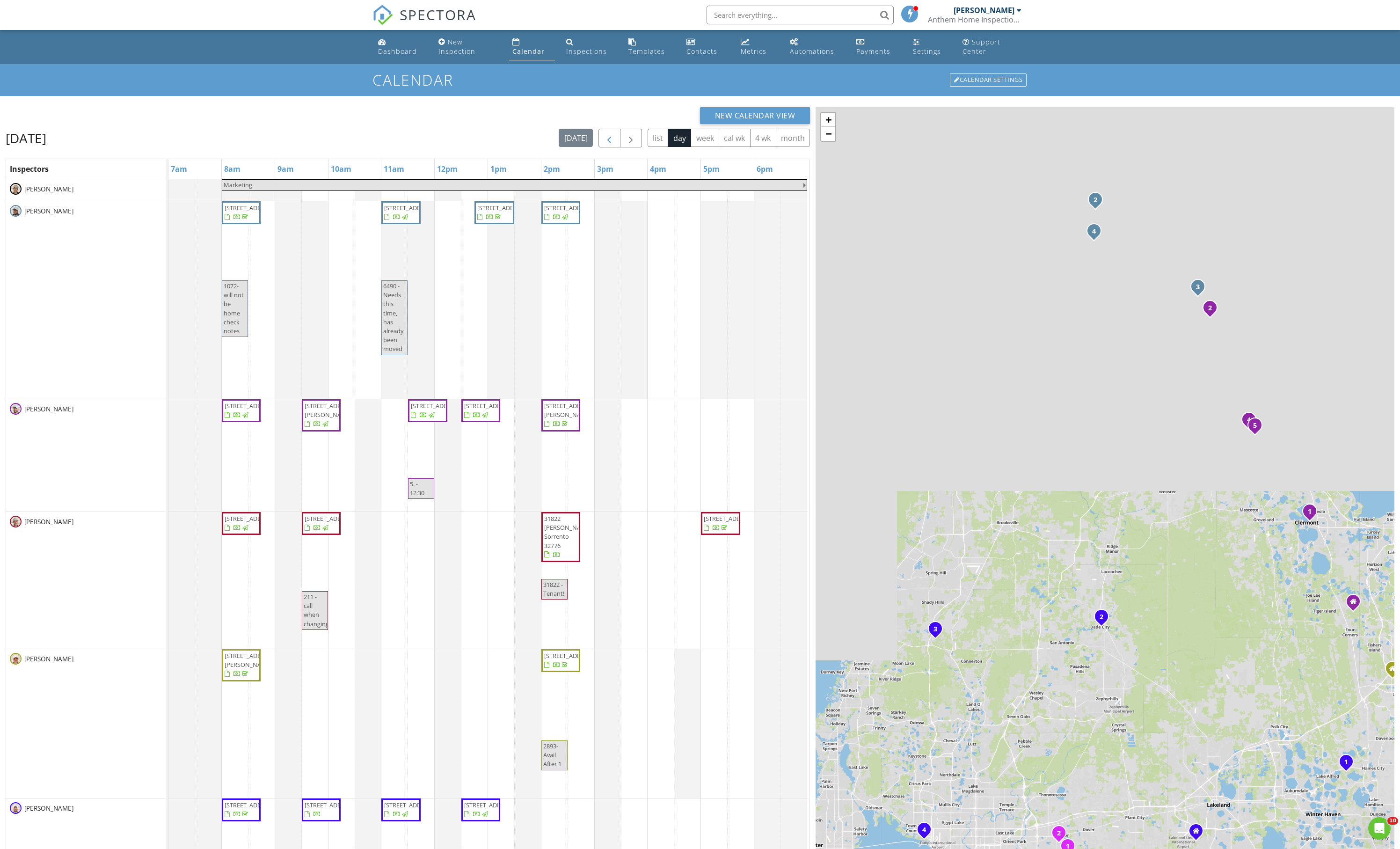
click at [604, 144] on span "button" at bounding box center [609, 138] width 11 height 11
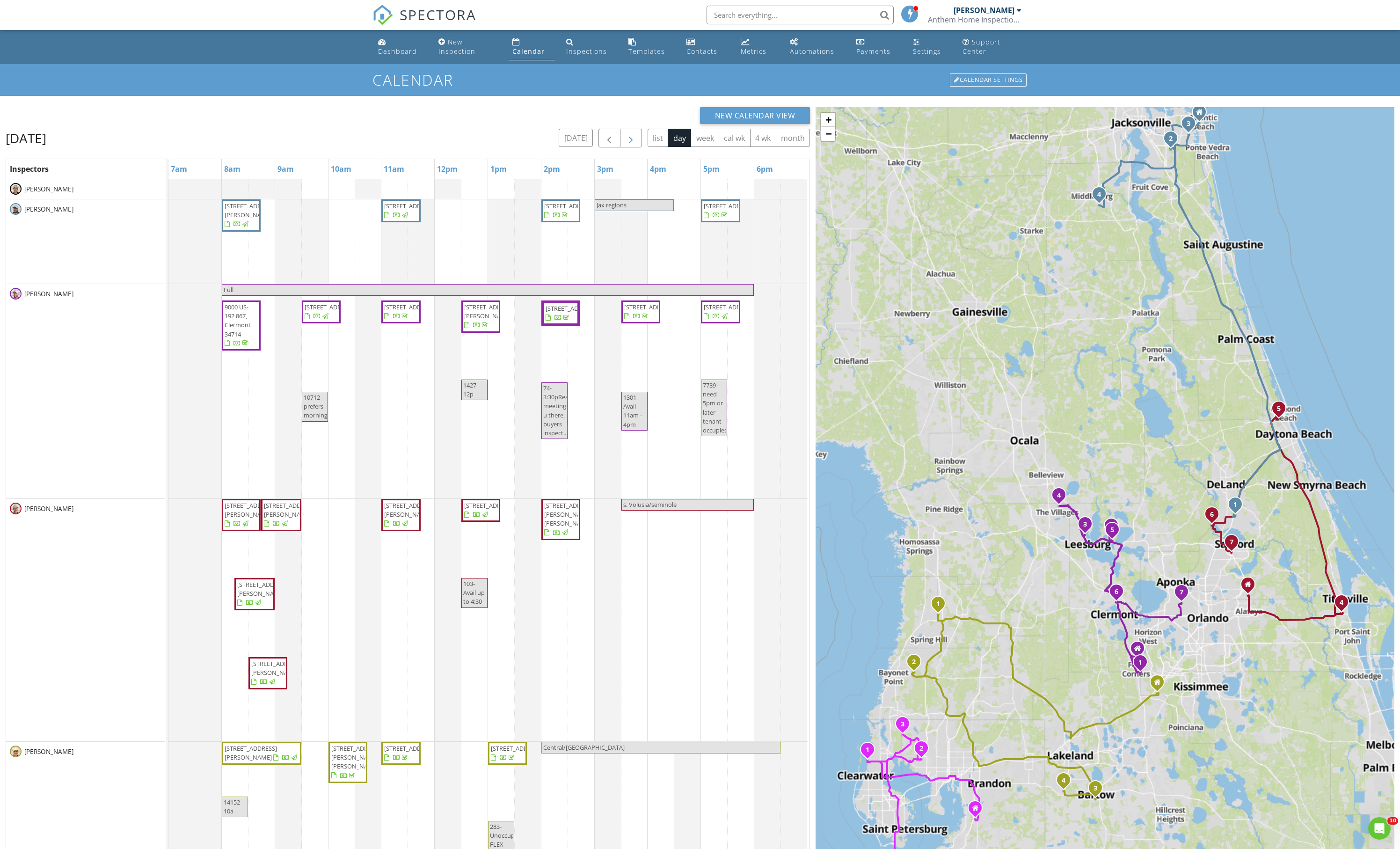
click at [626, 144] on span "button" at bounding box center [631, 138] width 11 height 11
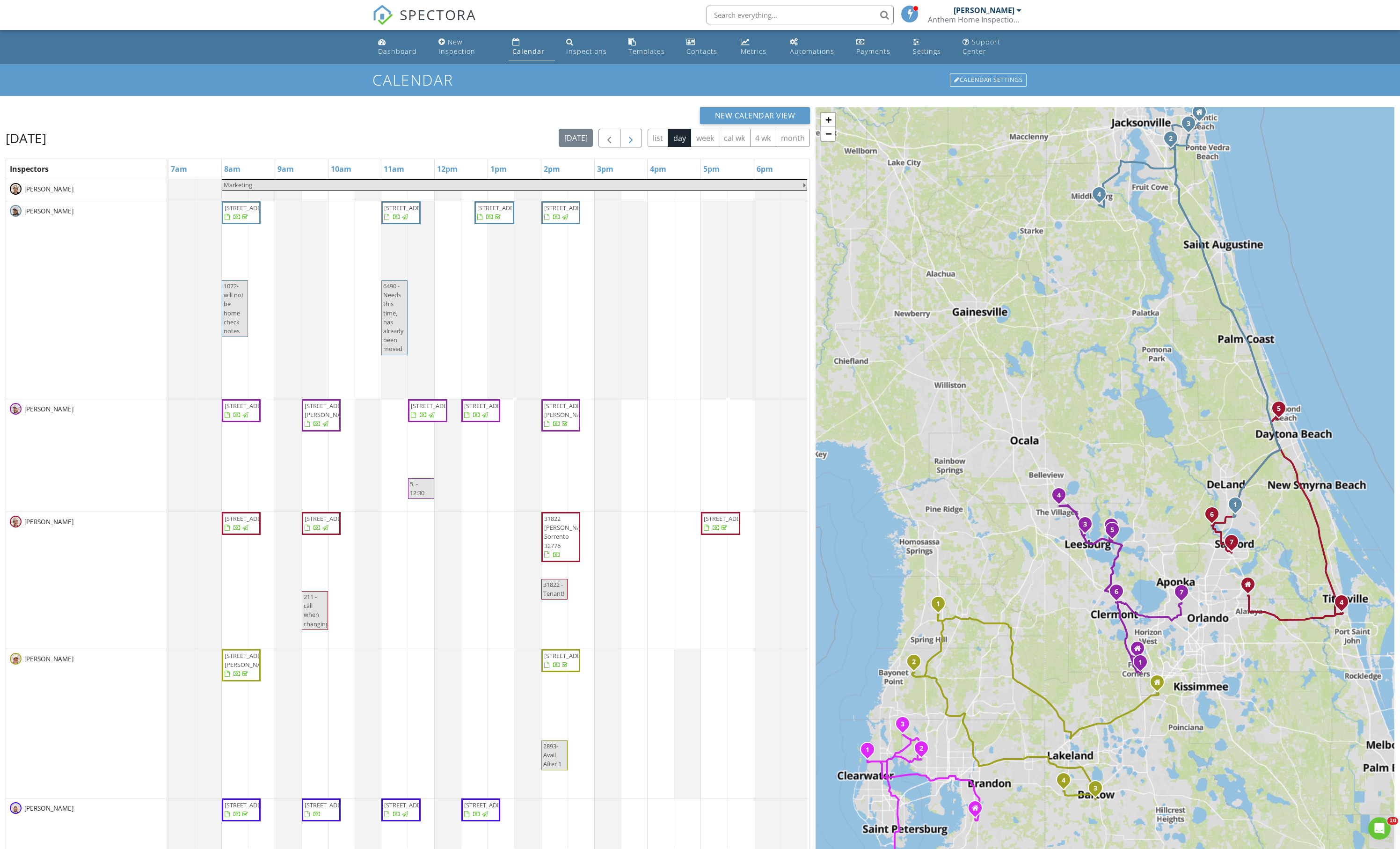
click at [626, 144] on span "button" at bounding box center [631, 138] width 11 height 11
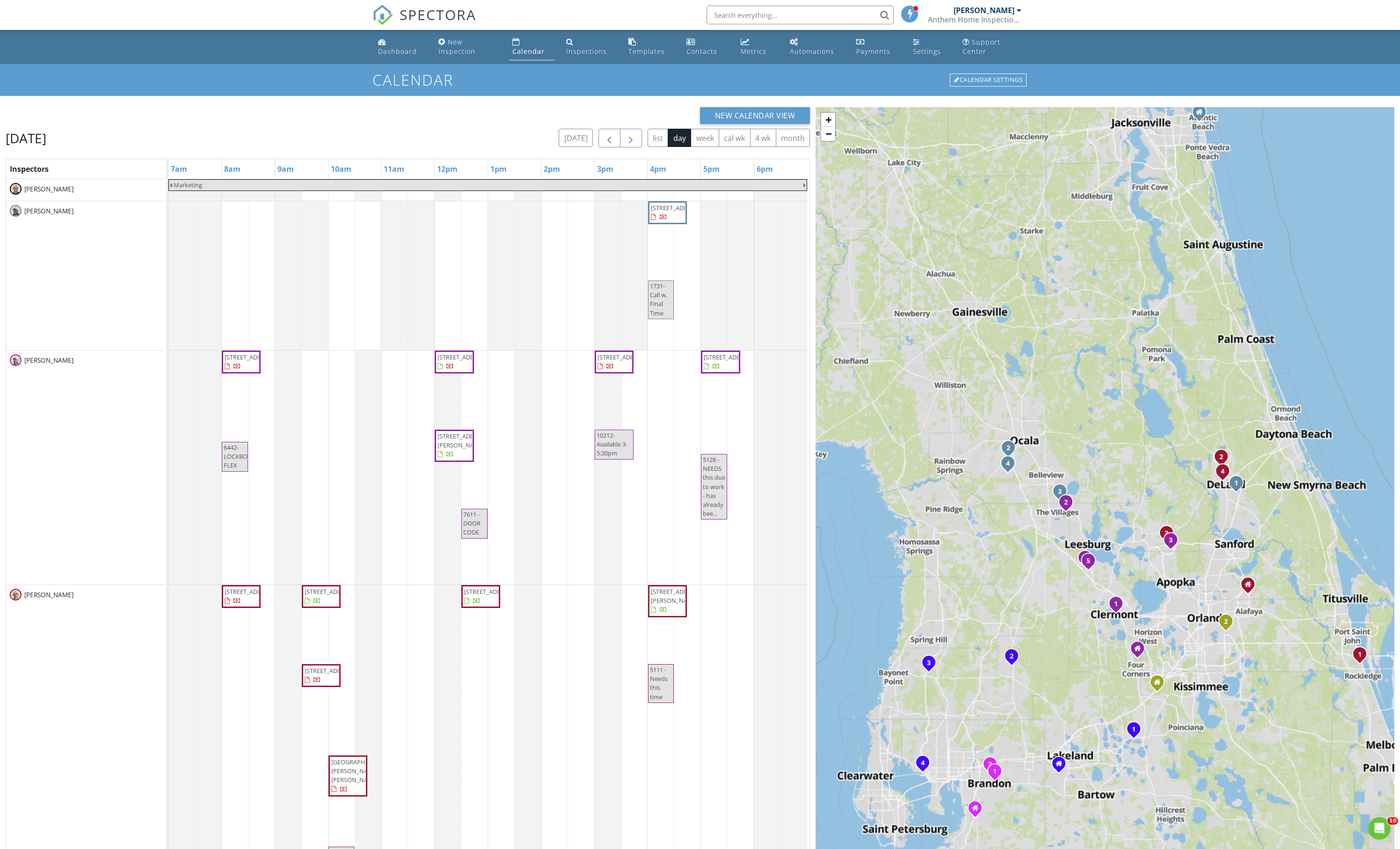
click at [626, 144] on span "button" at bounding box center [631, 138] width 11 height 11
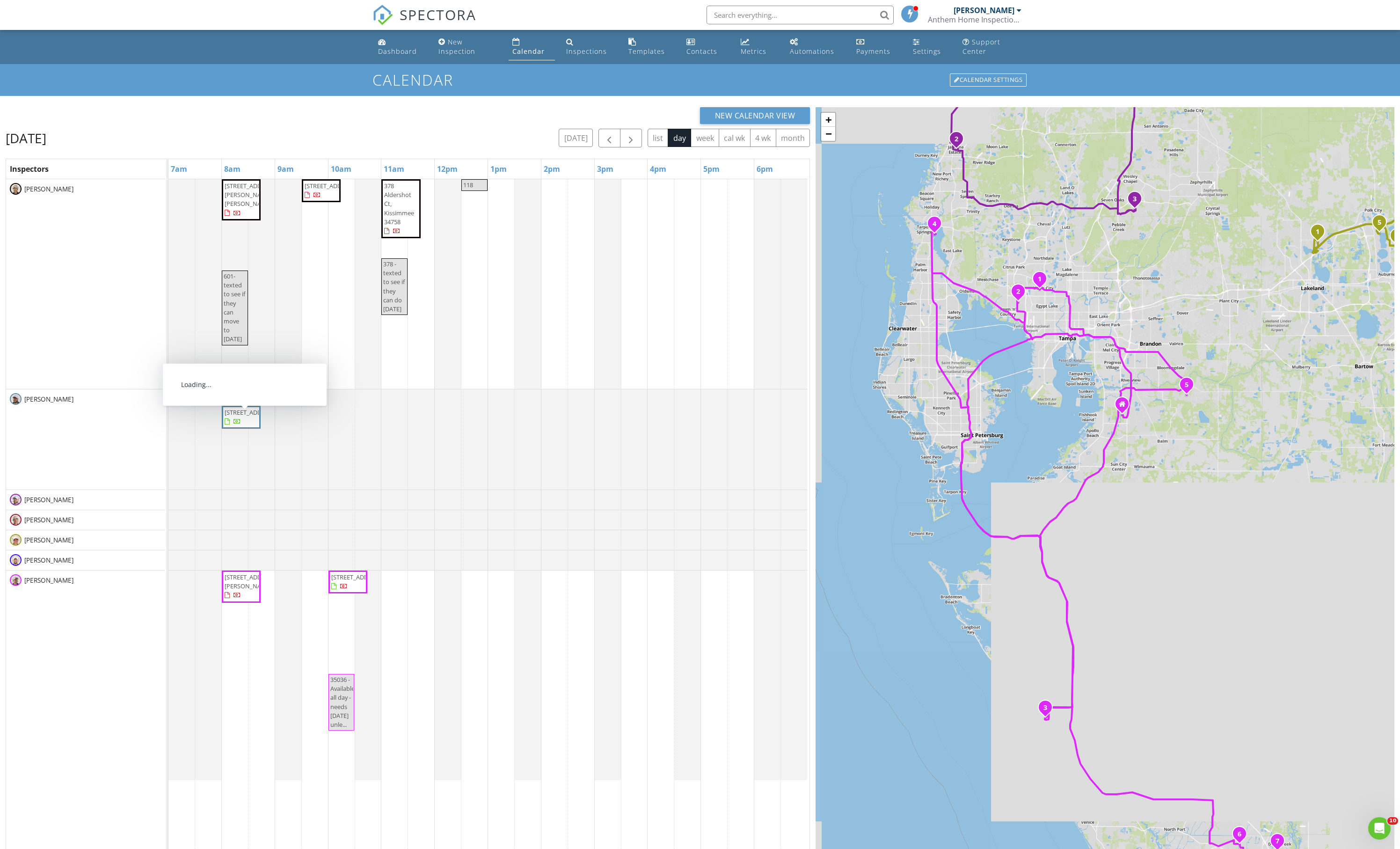
click at [240, 426] on span "[STREET_ADDRESS]" at bounding box center [241, 417] width 35 height 19
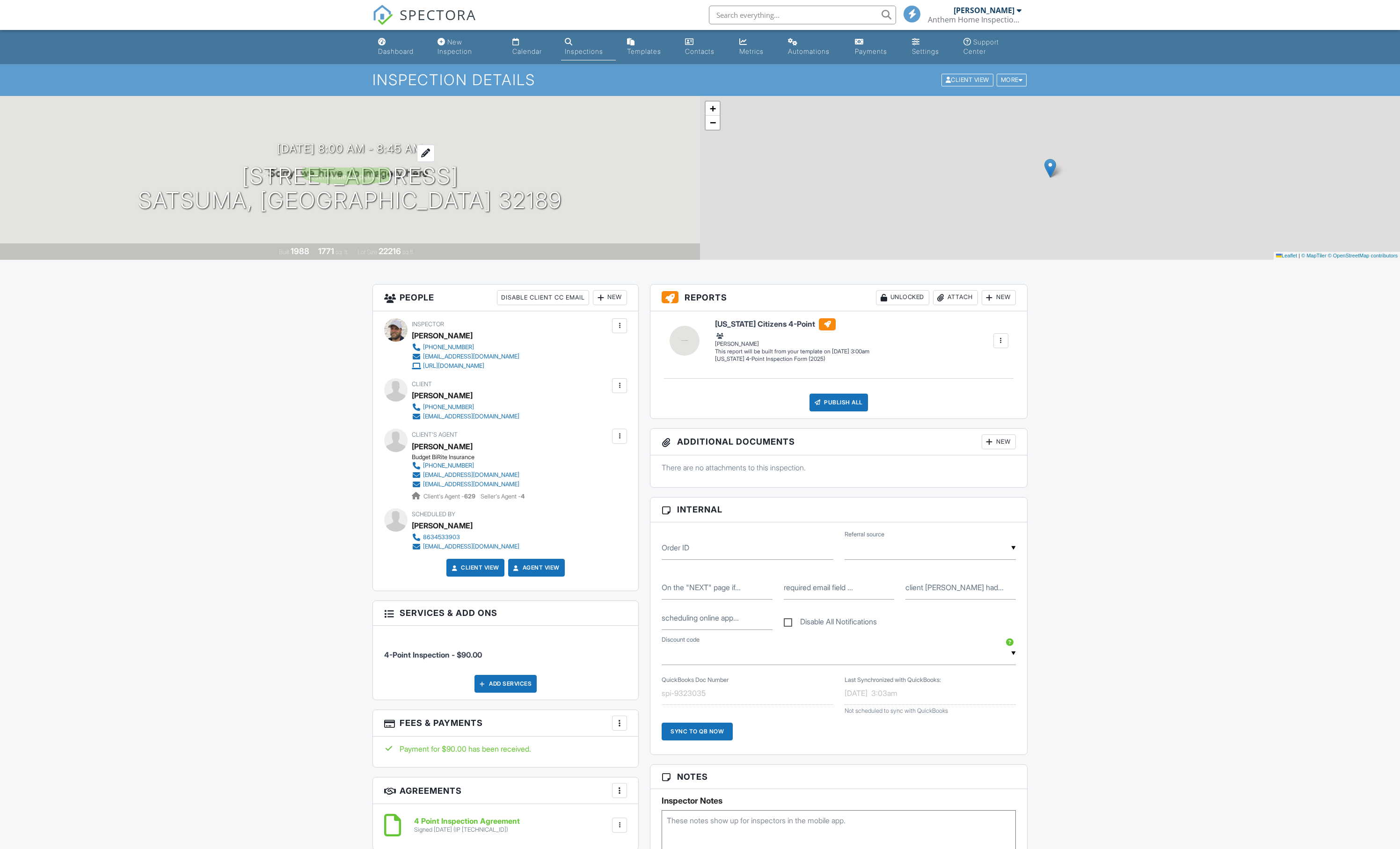
click at [355, 155] on h3 "08/30/2025 8:00 am - 8:45 am" at bounding box center [349, 149] width 146 height 13
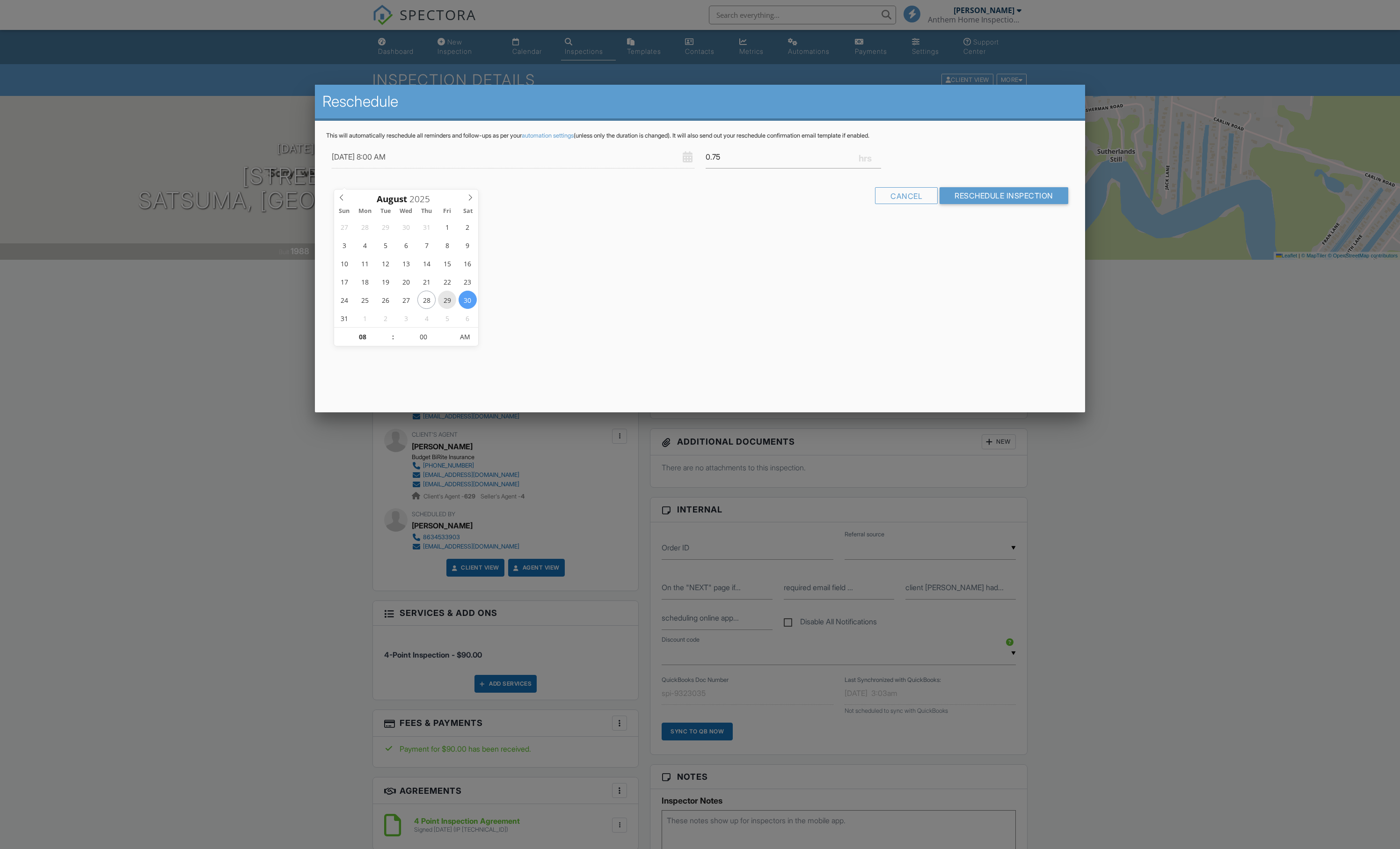
type input "08/29/2025 8:00 AM"
type input "07"
type input "08/29/2025 7:00 AM"
click at [390, 339] on span at bounding box center [388, 342] width 7 height 10
type input "06"
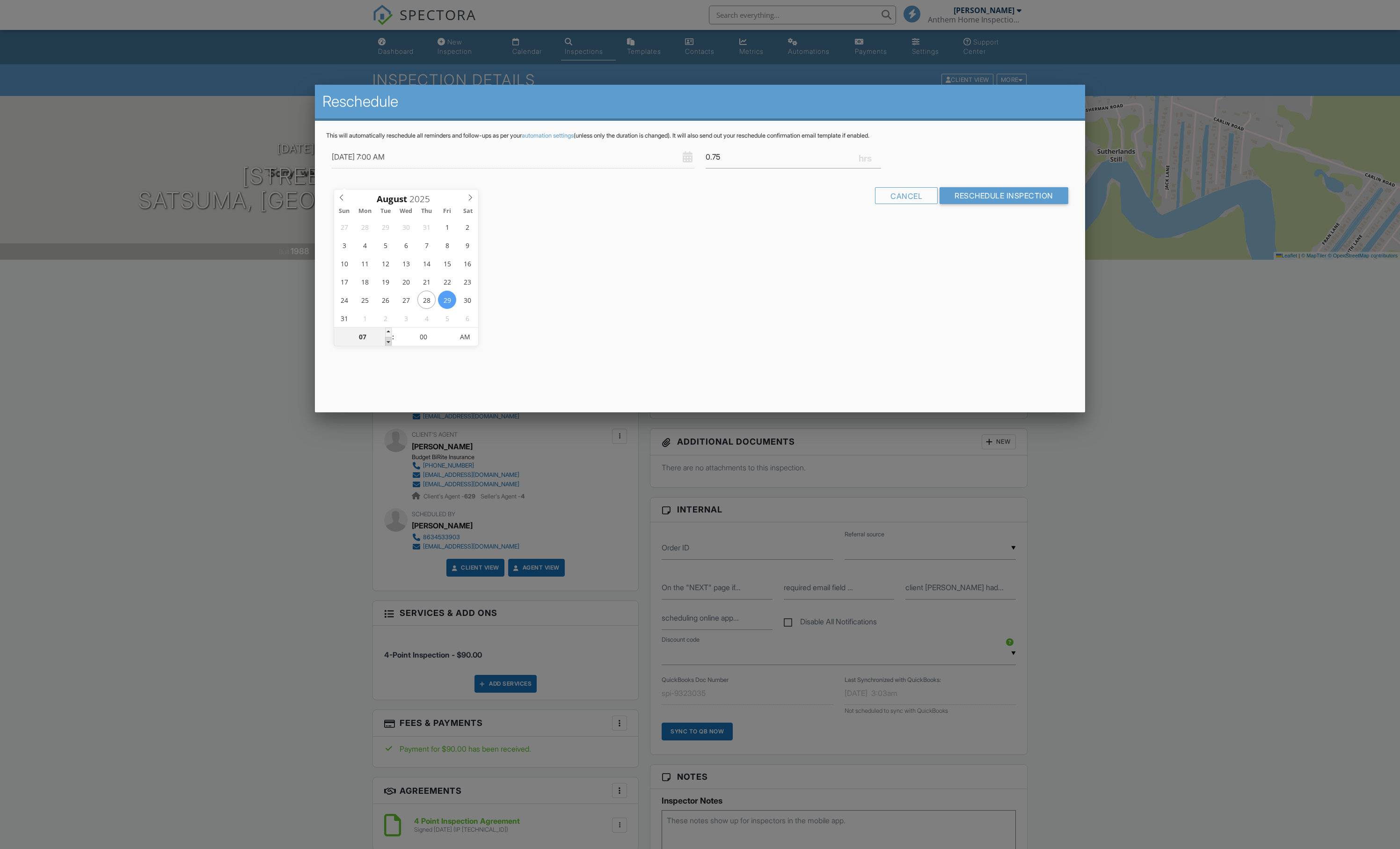
type input "08/29/2025 6:00 AM"
click at [390, 339] on span at bounding box center [388, 342] width 7 height 10
type input "05"
click at [390, 339] on span at bounding box center [388, 342] width 7 height 10
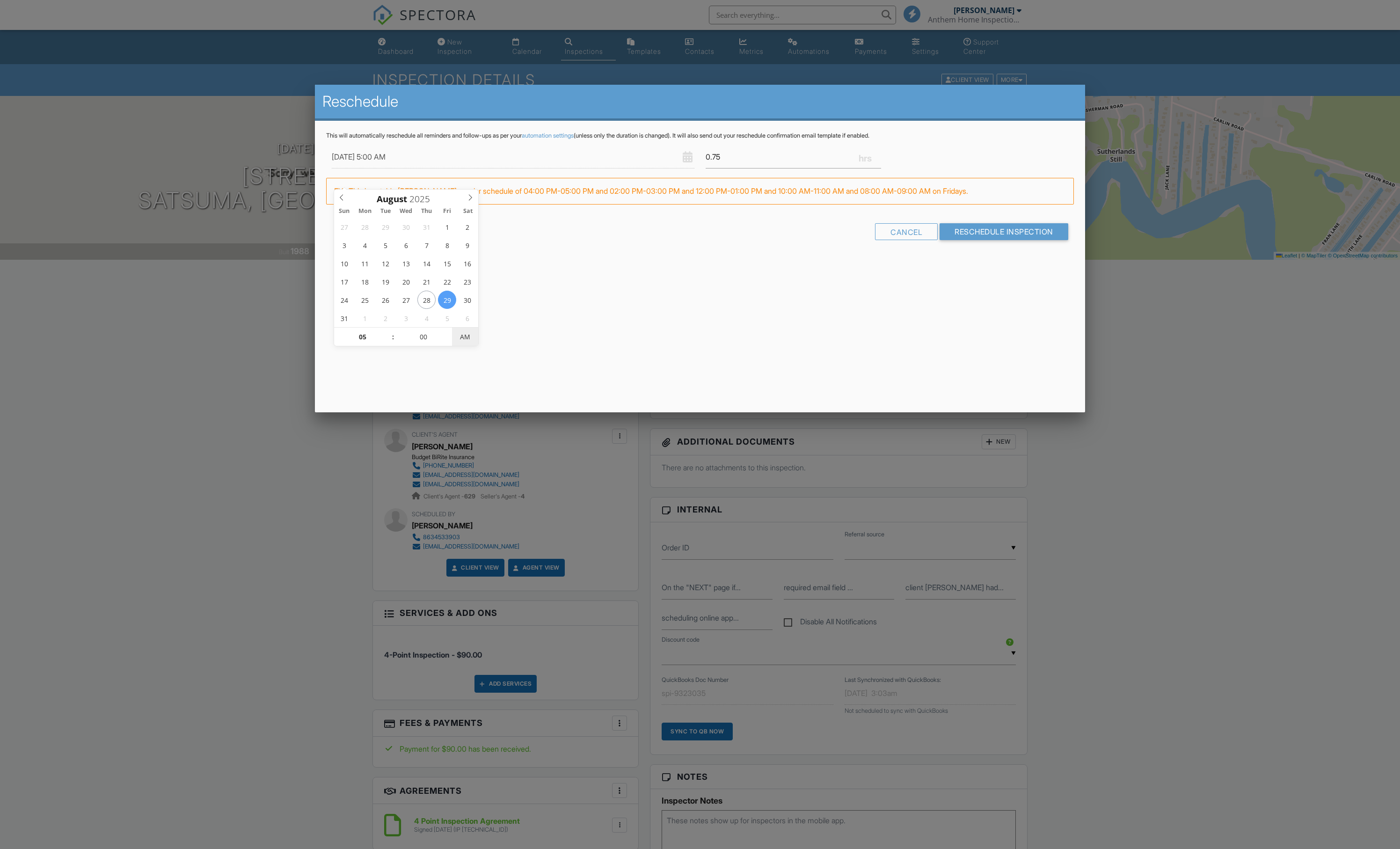
type input "08/29/2025 5:00 PM"
type input "05"
type input "08/29/2025 5:05 PM"
click at [447, 332] on span at bounding box center [449, 333] width 7 height 10
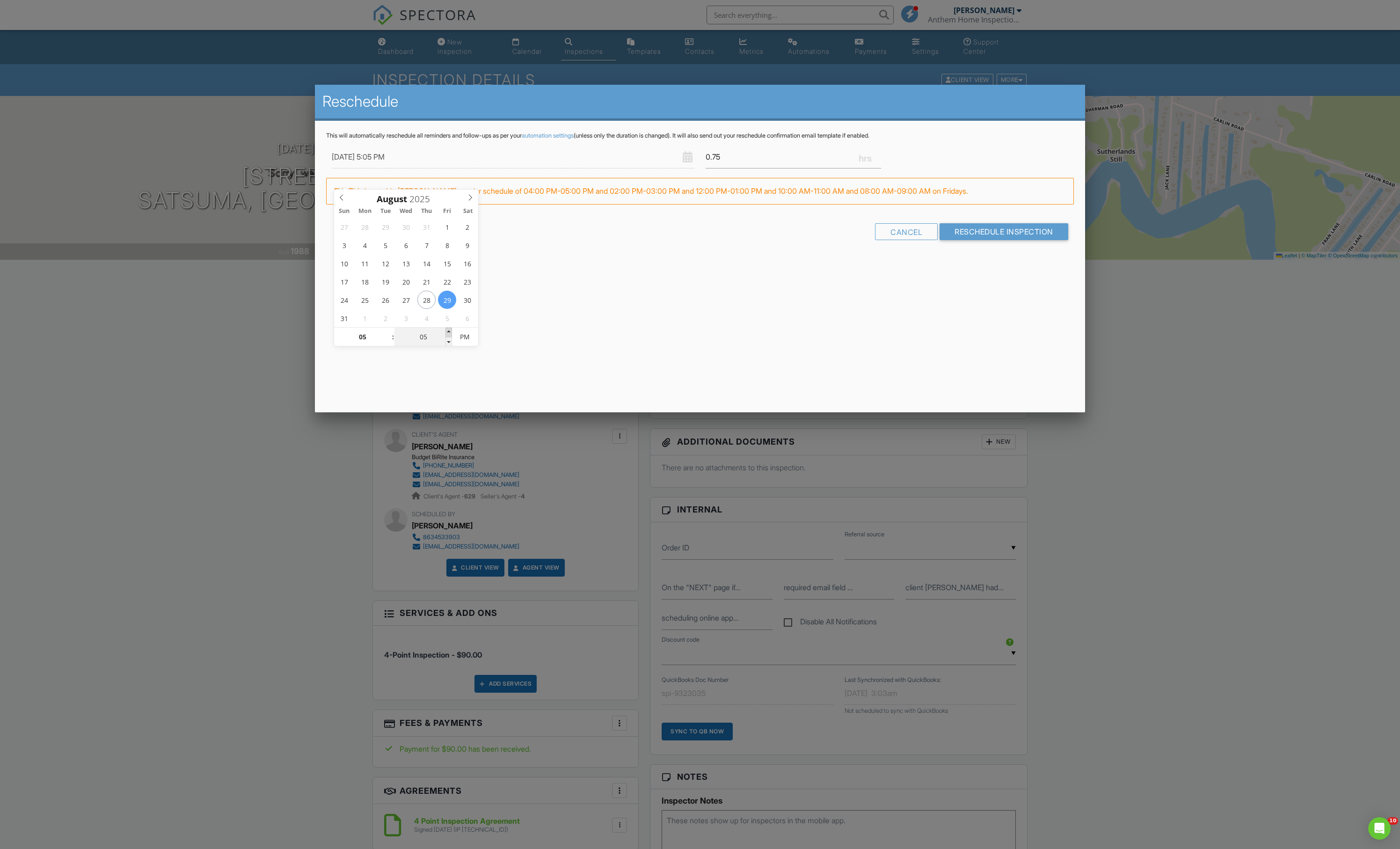
type input "10"
type input "08/29/2025 5:10 PM"
type input "15"
type input "08/29/2025 5:15 PM"
click at [447, 332] on span at bounding box center [449, 333] width 7 height 10
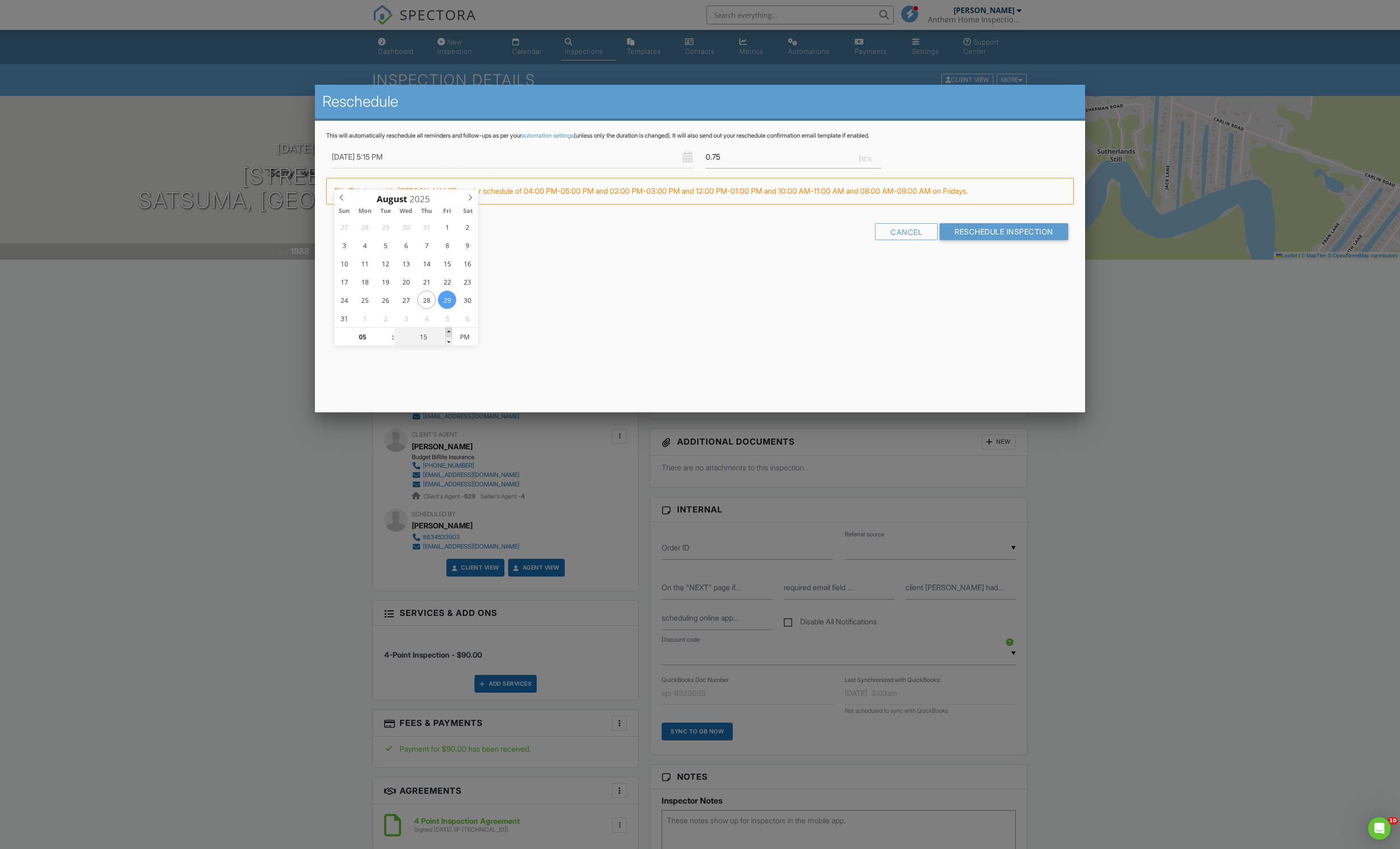
type input "20"
type input "08/29/2025 5:20 PM"
click at [447, 332] on span at bounding box center [449, 333] width 7 height 10
type input "25"
type input "08/29/2025 5:25 PM"
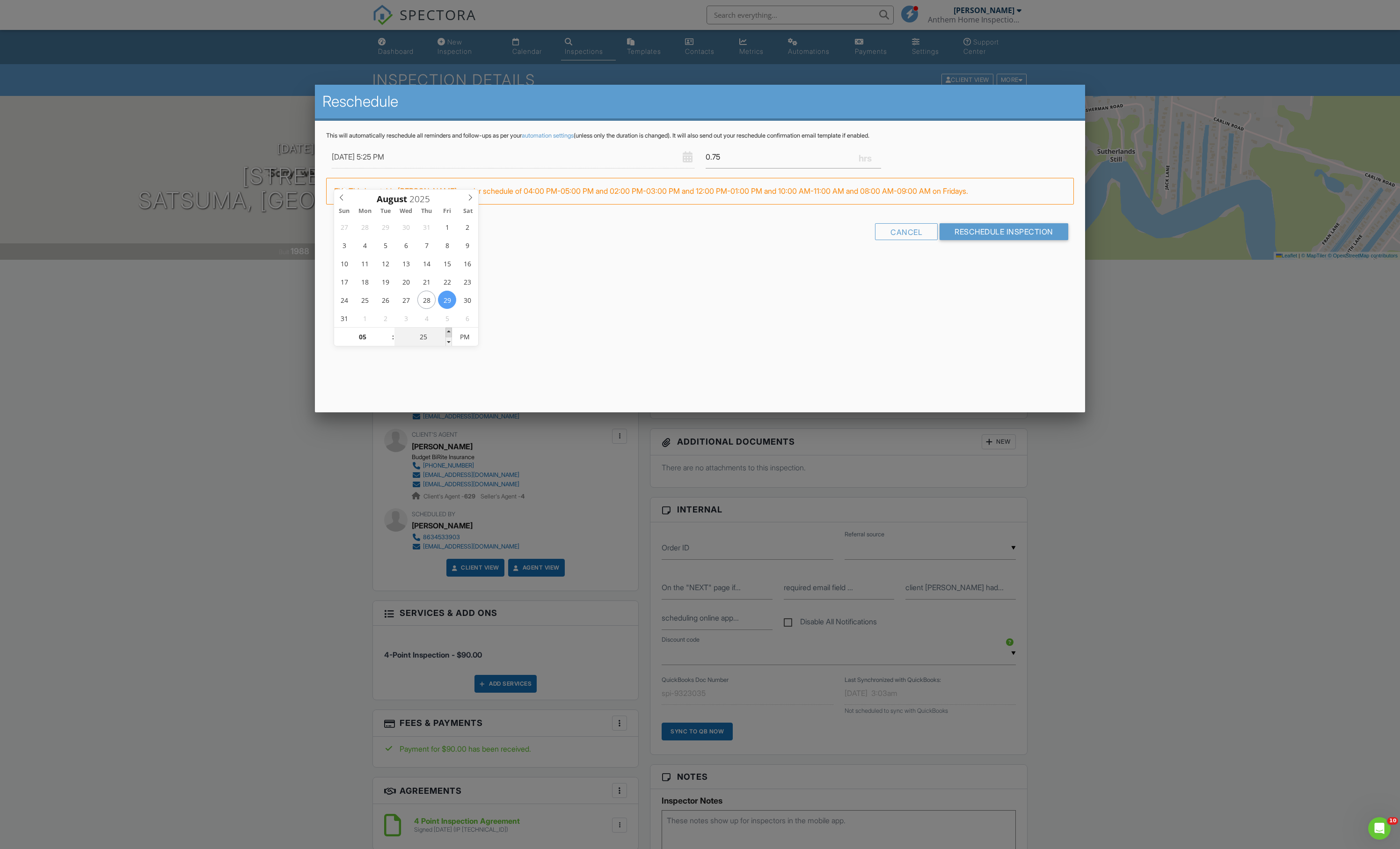
click at [447, 332] on span at bounding box center [449, 333] width 7 height 10
type input "30"
type input "[DATE] 5:30 PM"
click at [447, 332] on span at bounding box center [449, 333] width 7 height 10
click at [990, 241] on input "Reschedule Inspection" at bounding box center [1004, 231] width 129 height 17
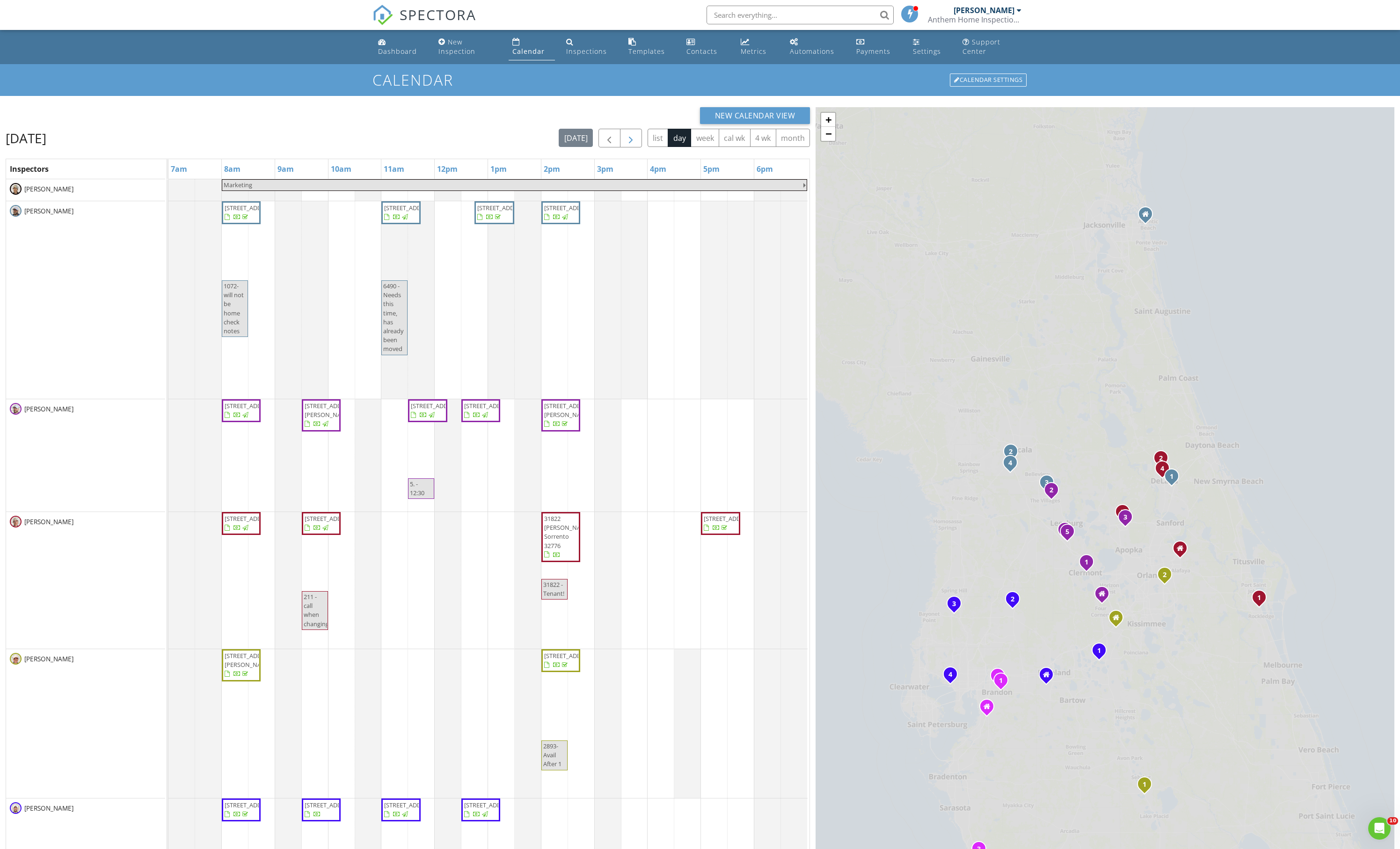
click at [626, 144] on span "button" at bounding box center [631, 138] width 11 height 11
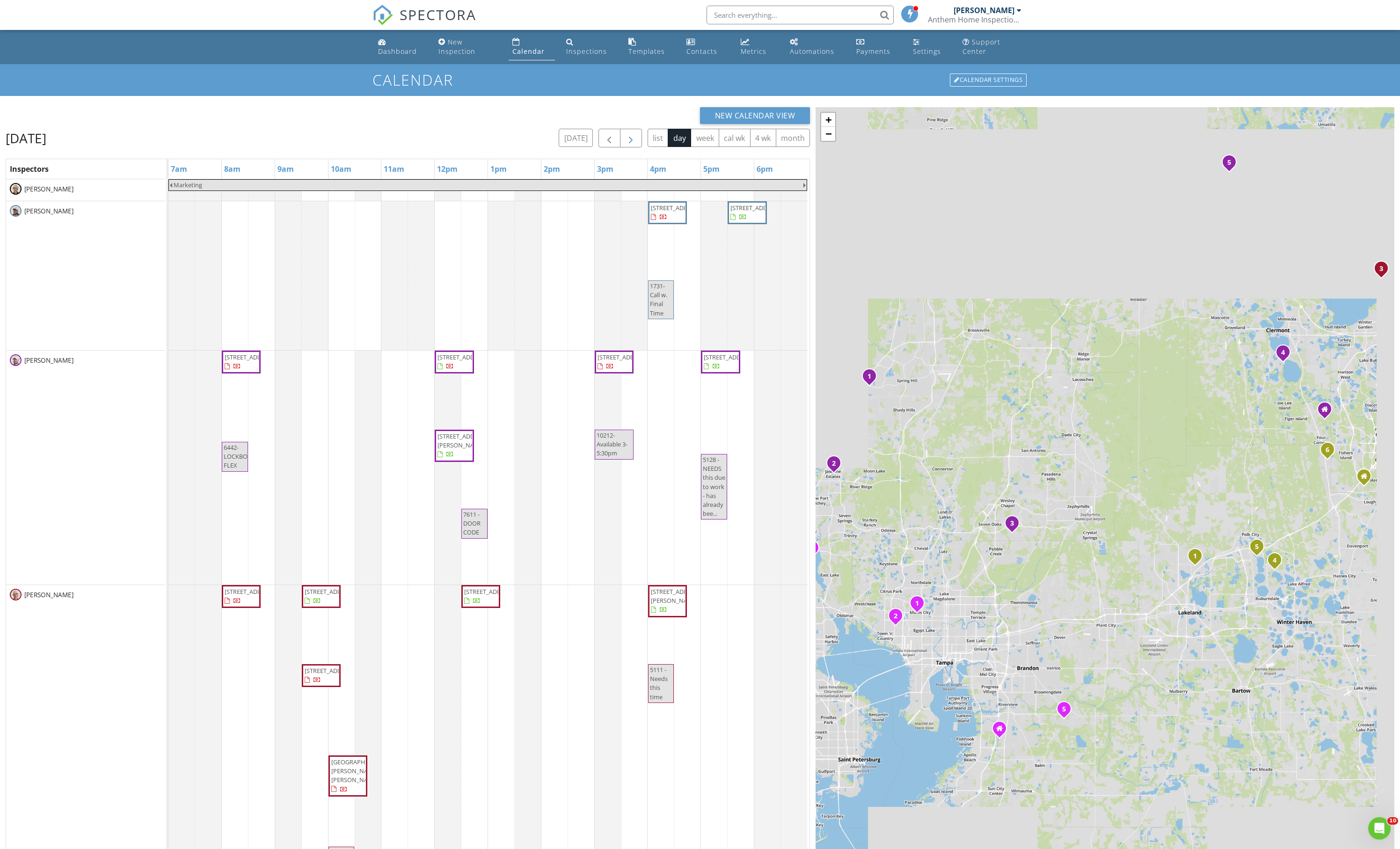
click at [620, 148] on button "button" at bounding box center [631, 139] width 22 height 20
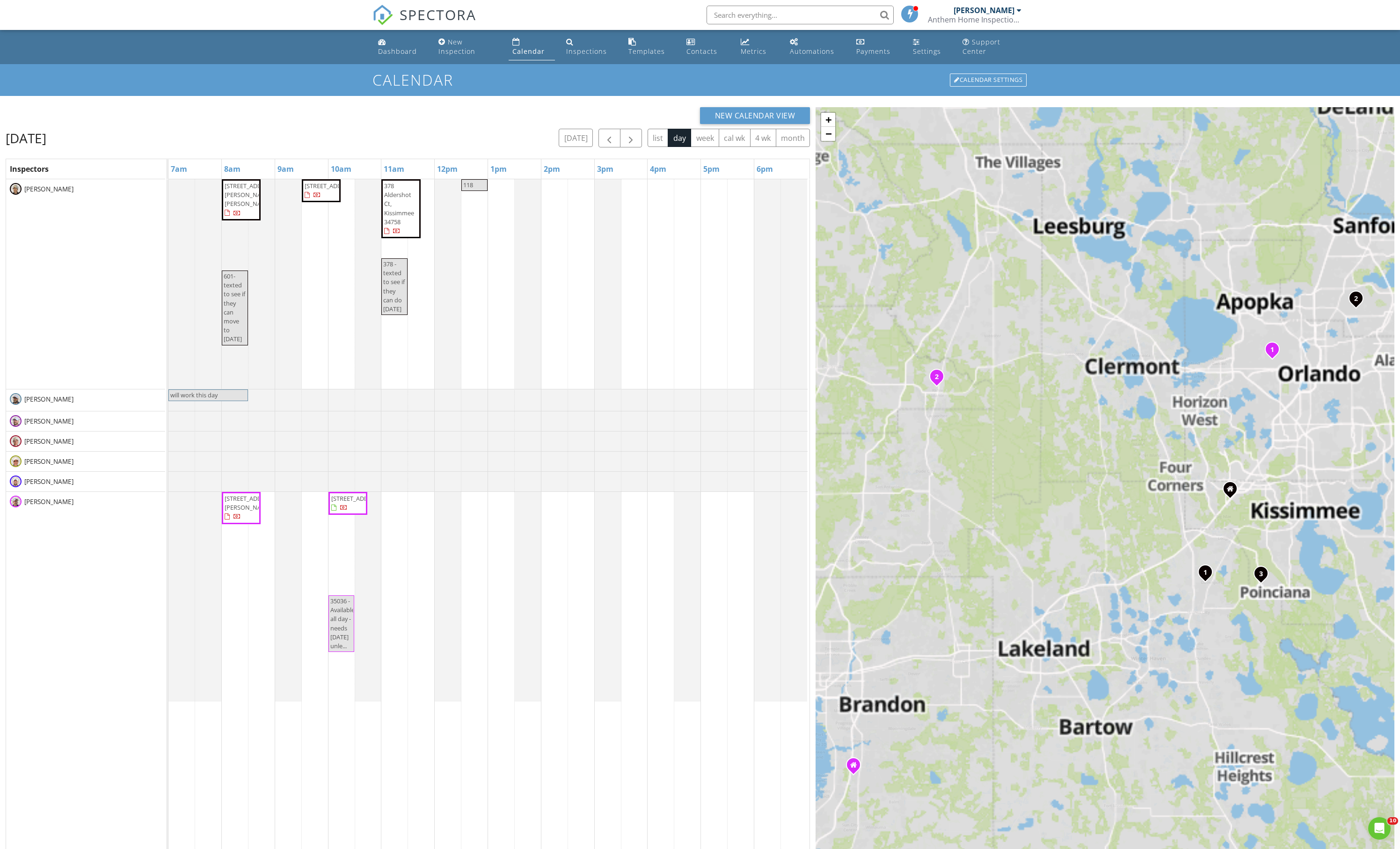
click at [218, 399] on span "will work this day" at bounding box center [194, 395] width 47 height 9
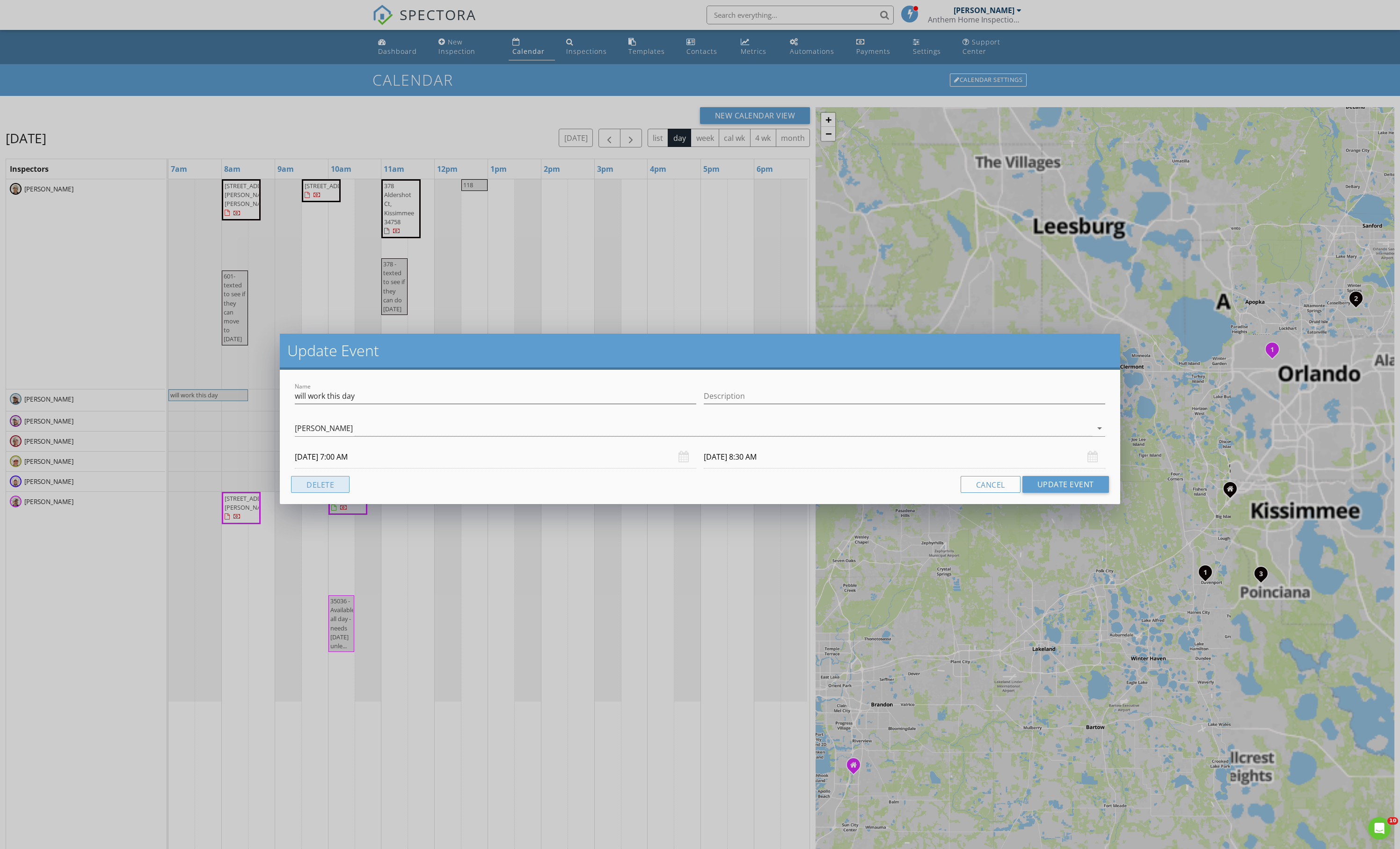
click at [299, 493] on button "Delete" at bounding box center [321, 484] width 59 height 17
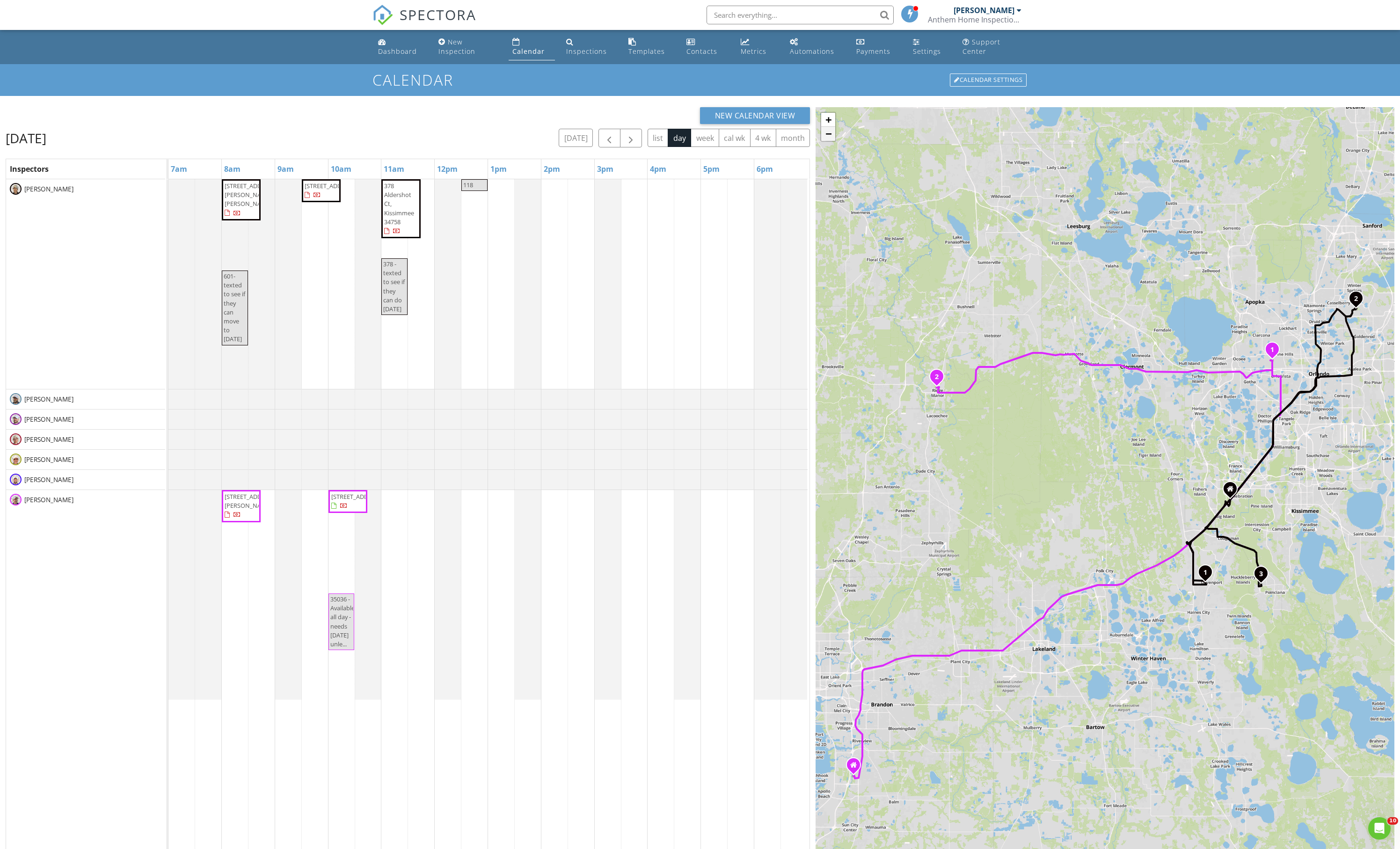
click at [828, 141] on link "−" at bounding box center [828, 134] width 14 height 14
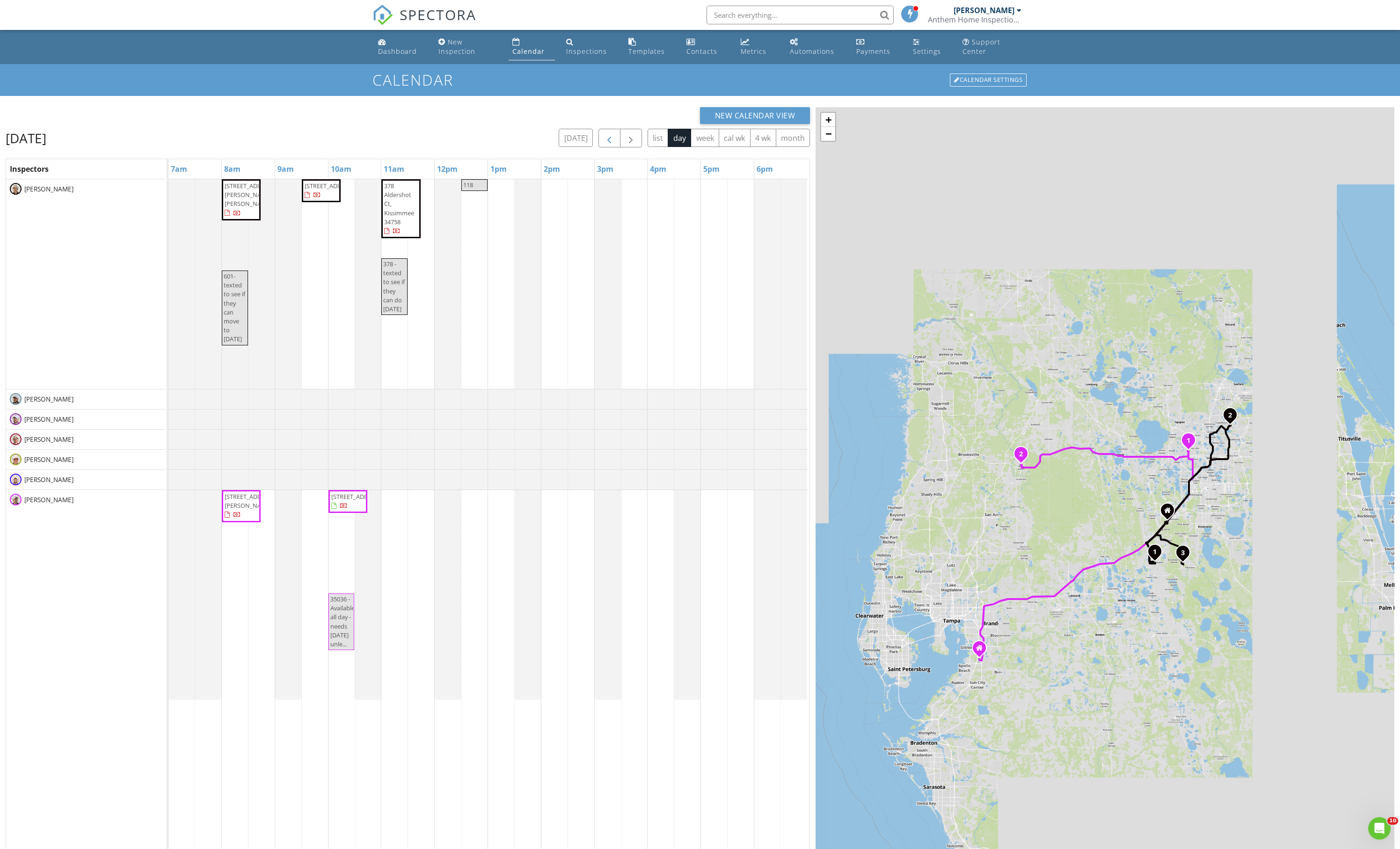
click at [604, 144] on span "button" at bounding box center [609, 138] width 11 height 11
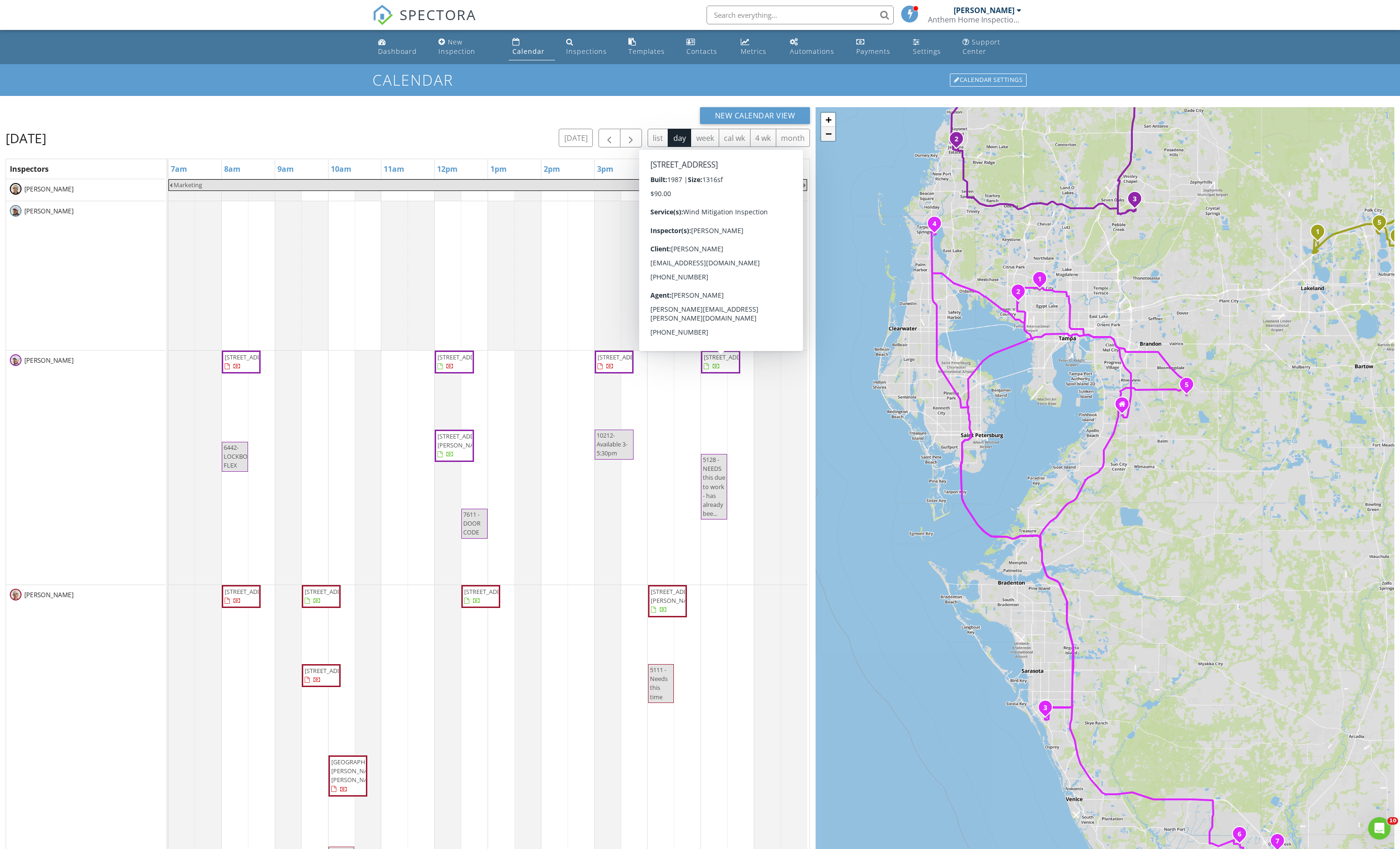
click at [827, 141] on link "−" at bounding box center [828, 134] width 14 height 14
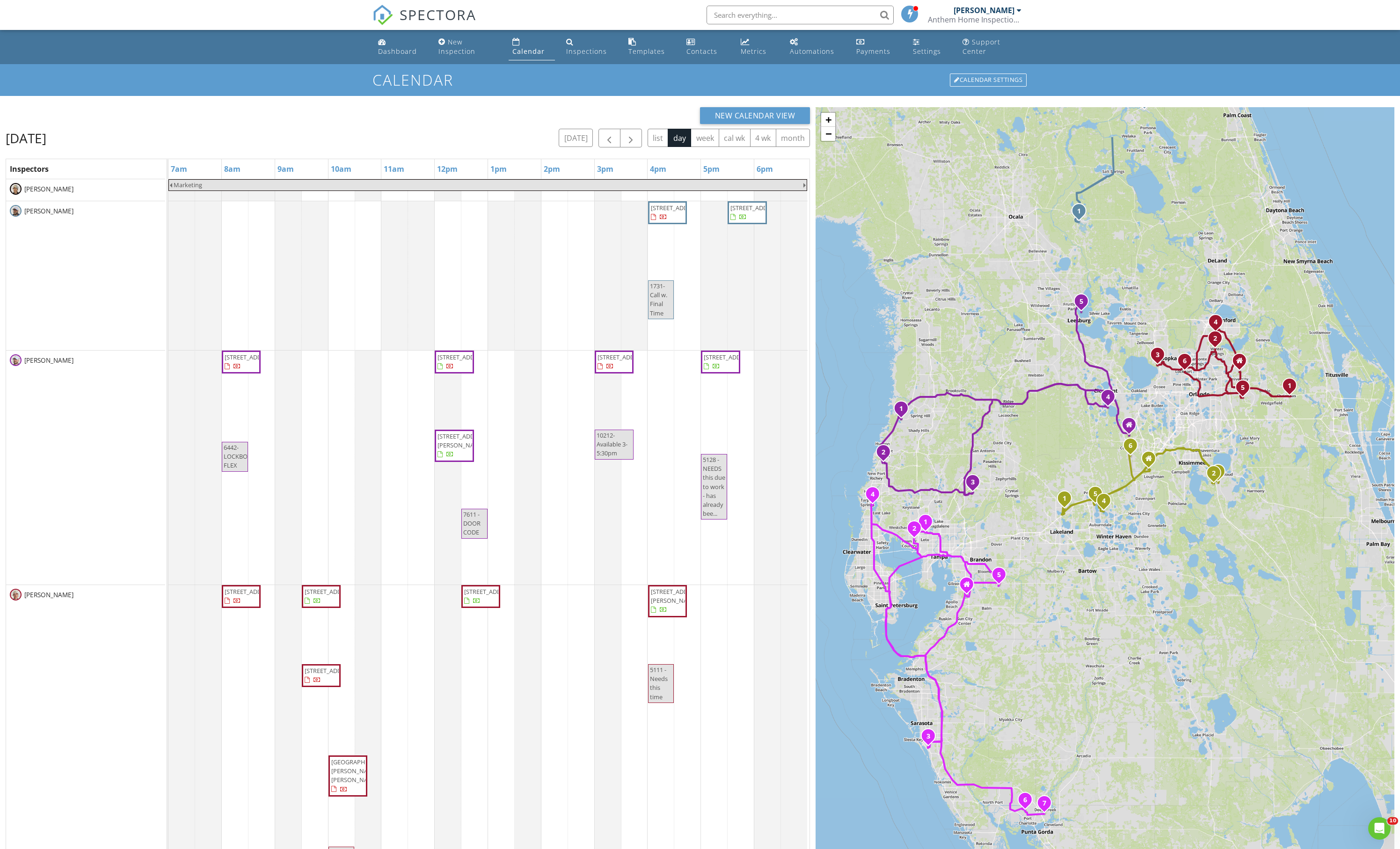
click at [1034, 469] on div "1 2 1 2 3 4 5 1 2 3 4 5 6 1 2 3 4 5 6 1 2 3 4 5 6 7 + − [GEOGRAPHIC_DATA] 19 25…" at bounding box center [1105, 543] width 579 height 871
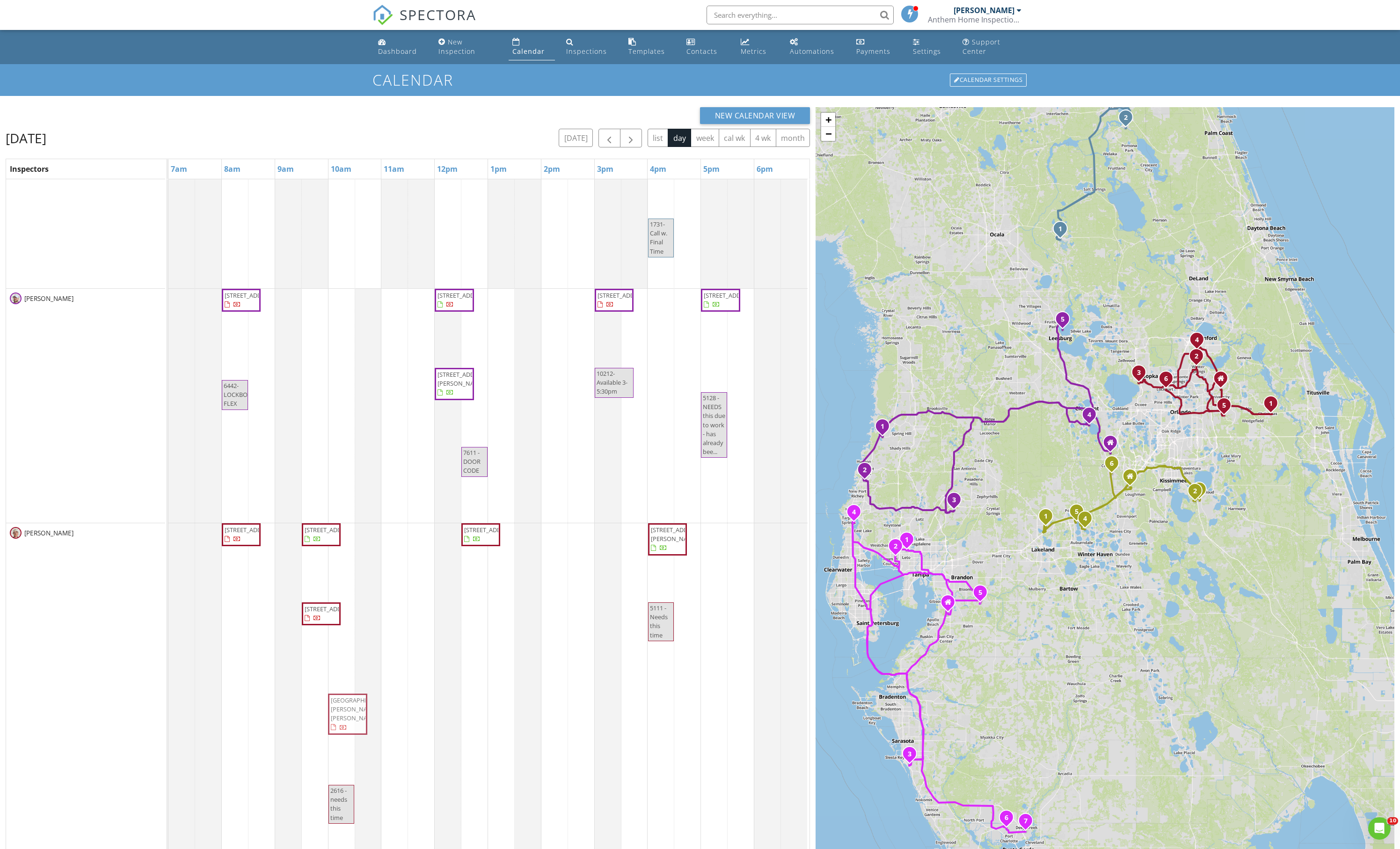
scroll to position [51, 0]
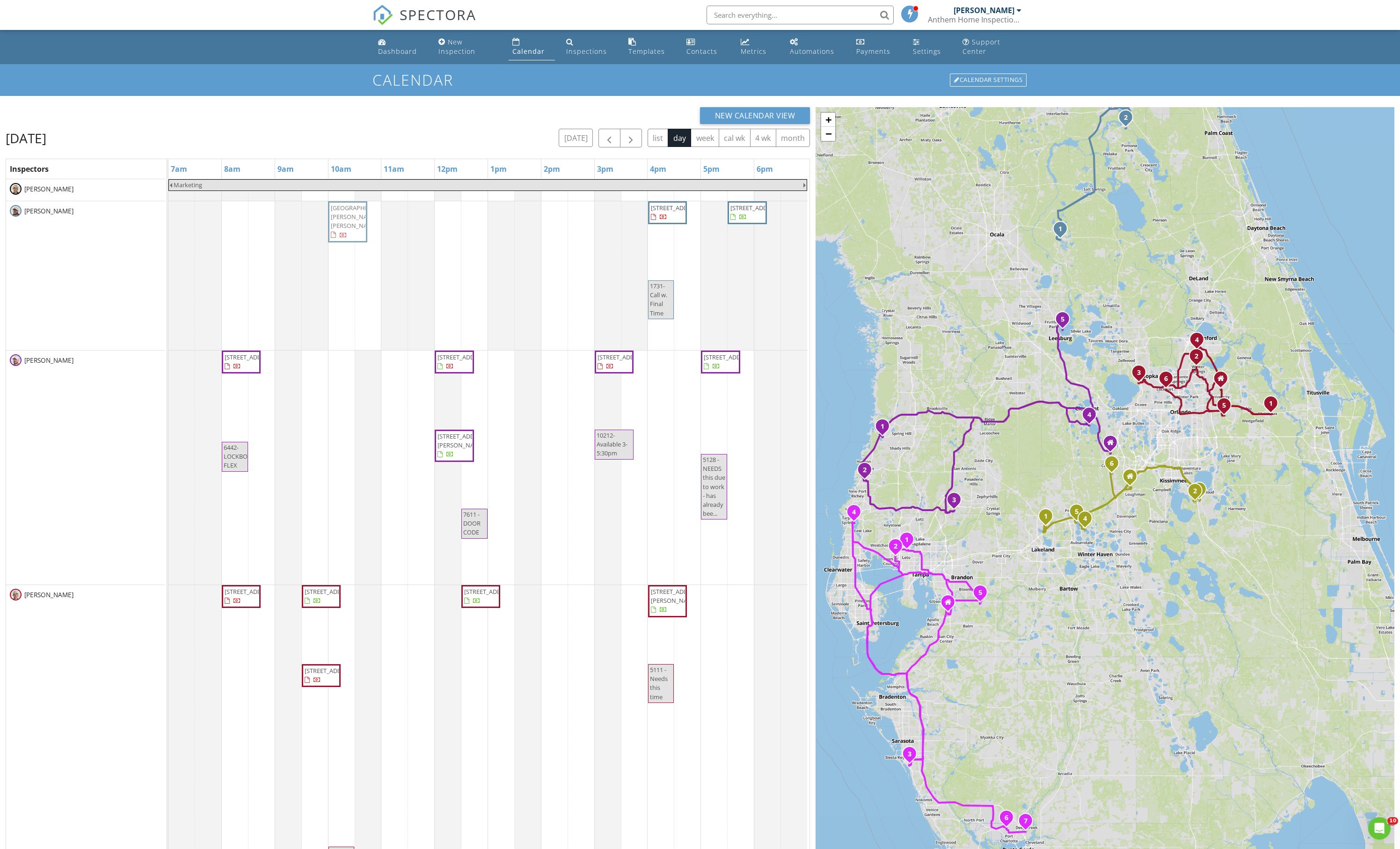
drag, startPoint x: 343, startPoint y: 647, endPoint x: 345, endPoint y: 331, distance: 316.0
click at [345, 331] on div "Marketing [STREET_ADDRESS] [STREET_ADDRESS] 1731-Call w. Final Time [STREET_ADD…" at bounding box center [489, 720] width 641 height 1083
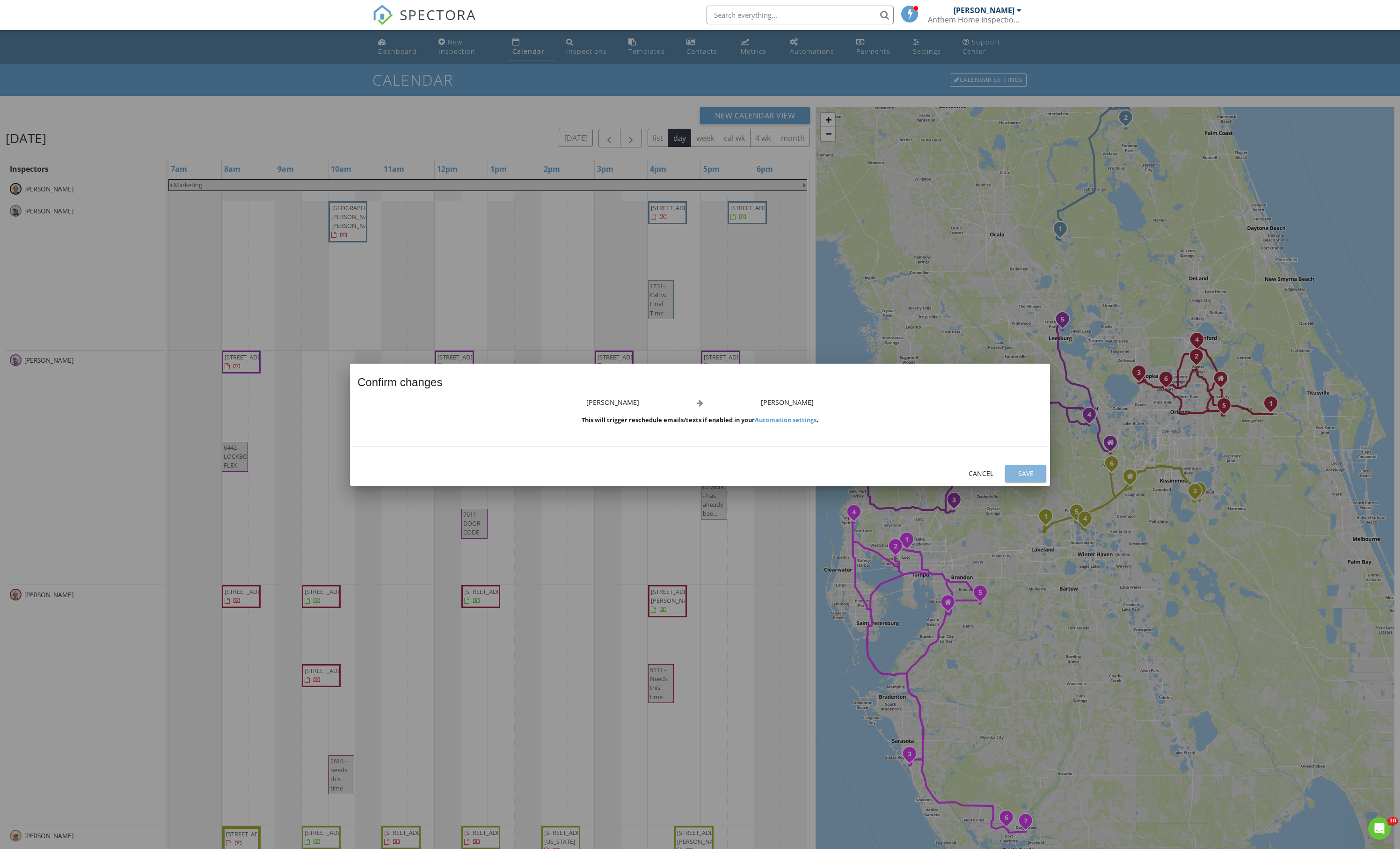
click at [1031, 476] on div "Save" at bounding box center [1026, 473] width 26 height 10
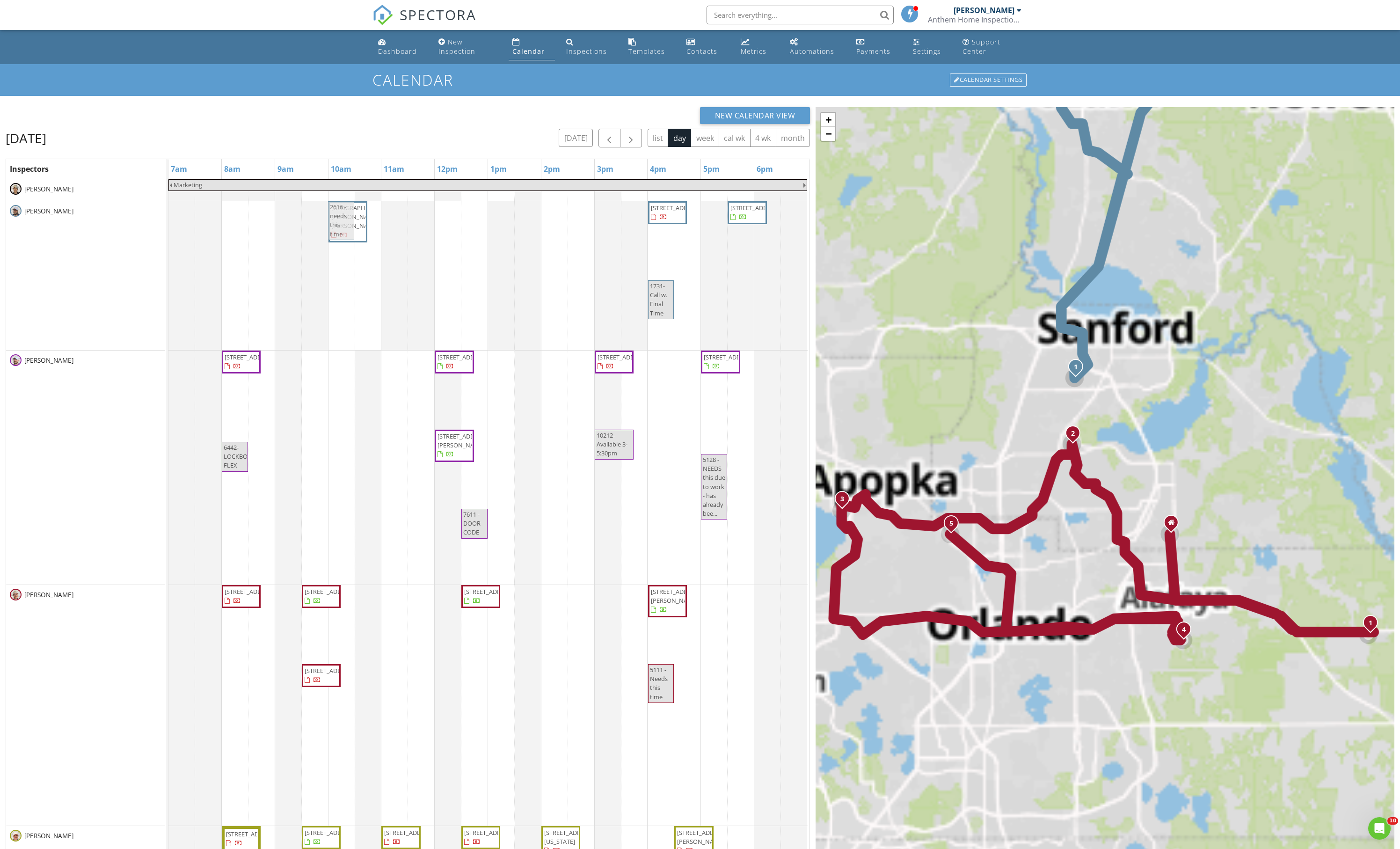
drag, startPoint x: 340, startPoint y: 664, endPoint x: 339, endPoint y: 321, distance: 343.0
click at [339, 321] on div "Marketing [STREET_ADDRESS][PERSON_NAME][PERSON_NAME] [STREET_ADDRESS] [STREET_A…" at bounding box center [489, 675] width 641 height 992
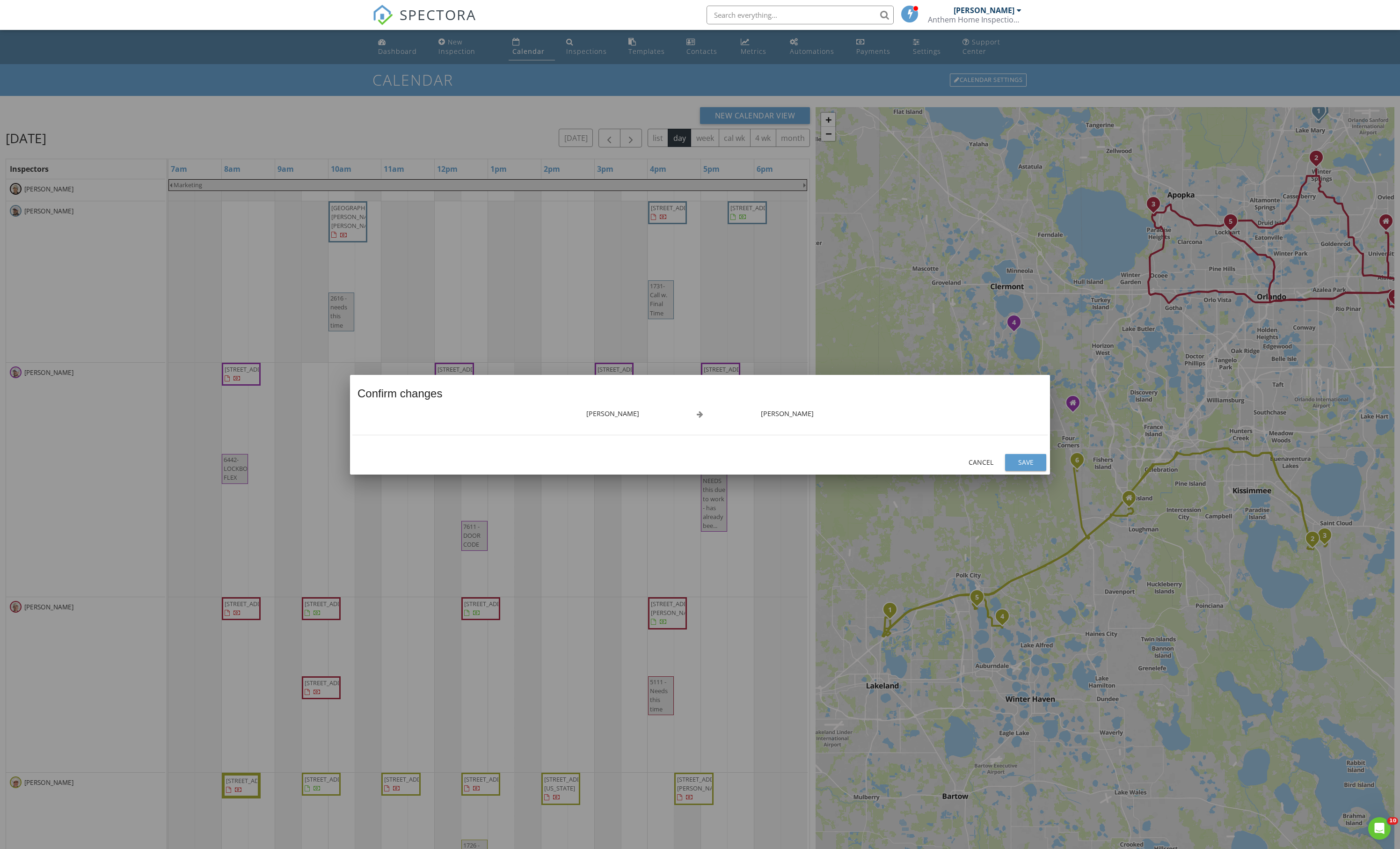
click at [1025, 468] on div "Save" at bounding box center [1026, 463] width 26 height 10
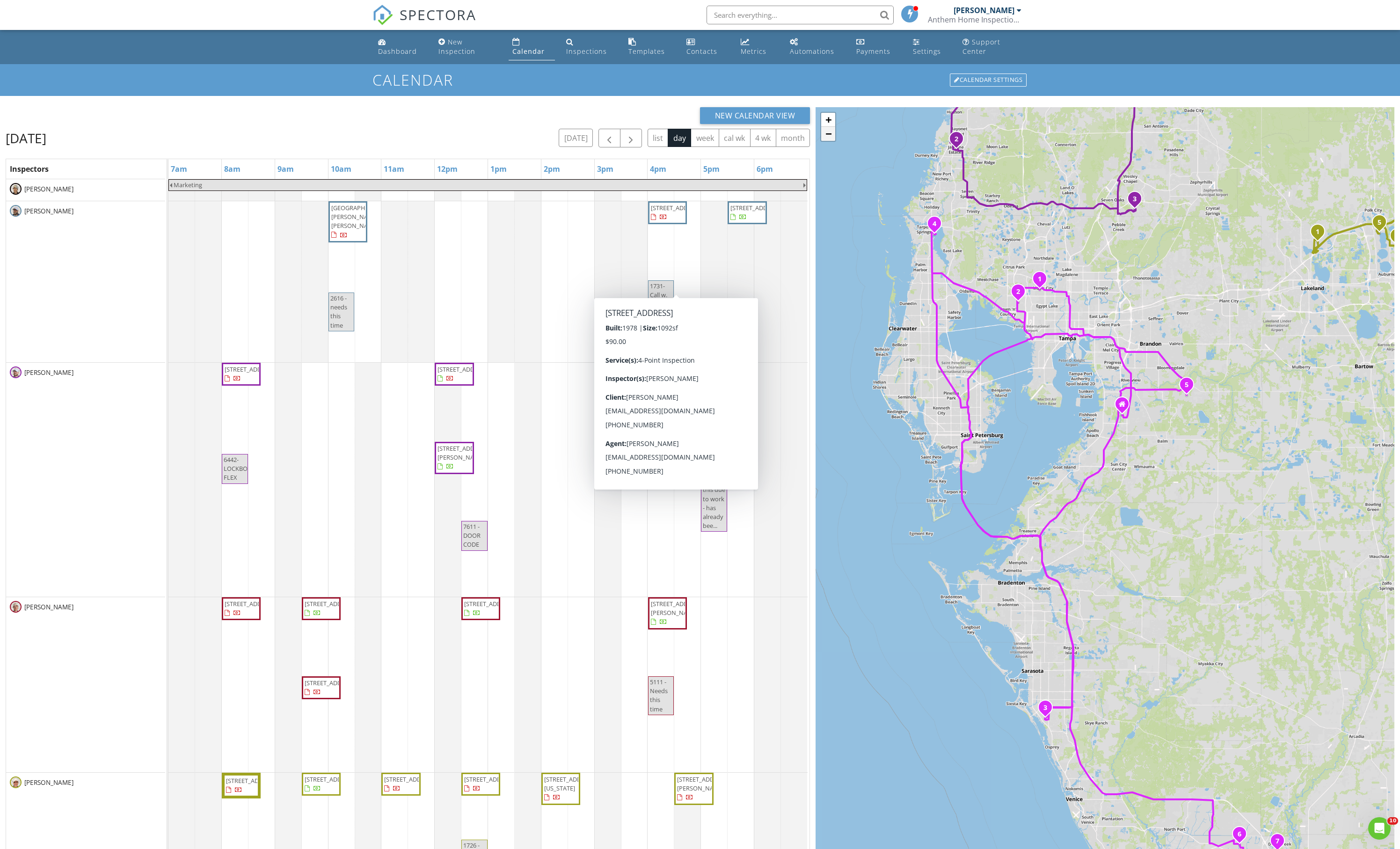
click at [827, 141] on link "−" at bounding box center [828, 134] width 14 height 14
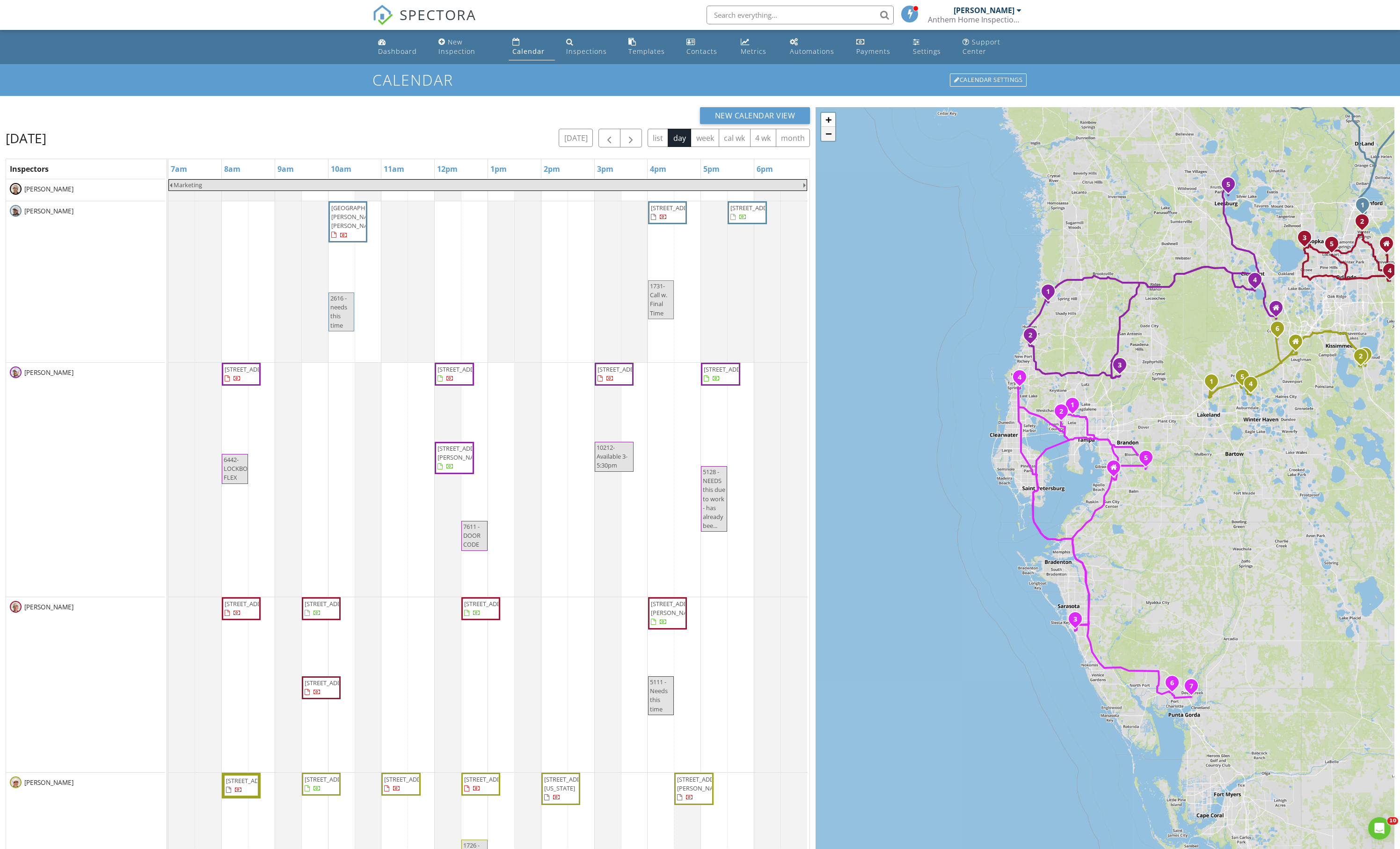
click at [827, 141] on link "−" at bounding box center [828, 134] width 14 height 14
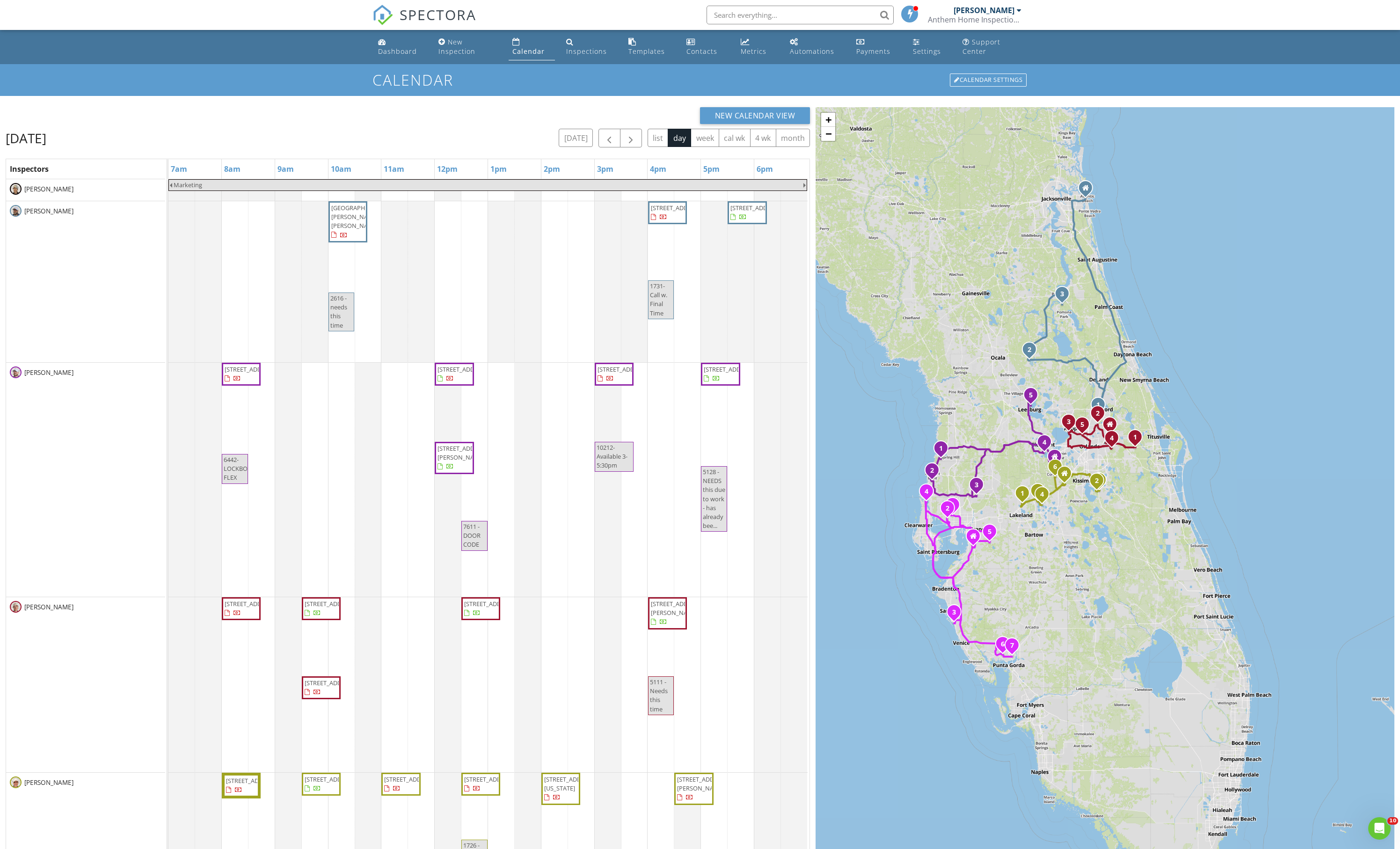
click at [1151, 573] on div "1 2 3 1 2 3 4 5 1 2 3 4 5 1 2 3 4 5 6 1 2 3 4 5 6 7 + − I 95, I 4, I [GEOGRAPHI…" at bounding box center [1105, 543] width 579 height 871
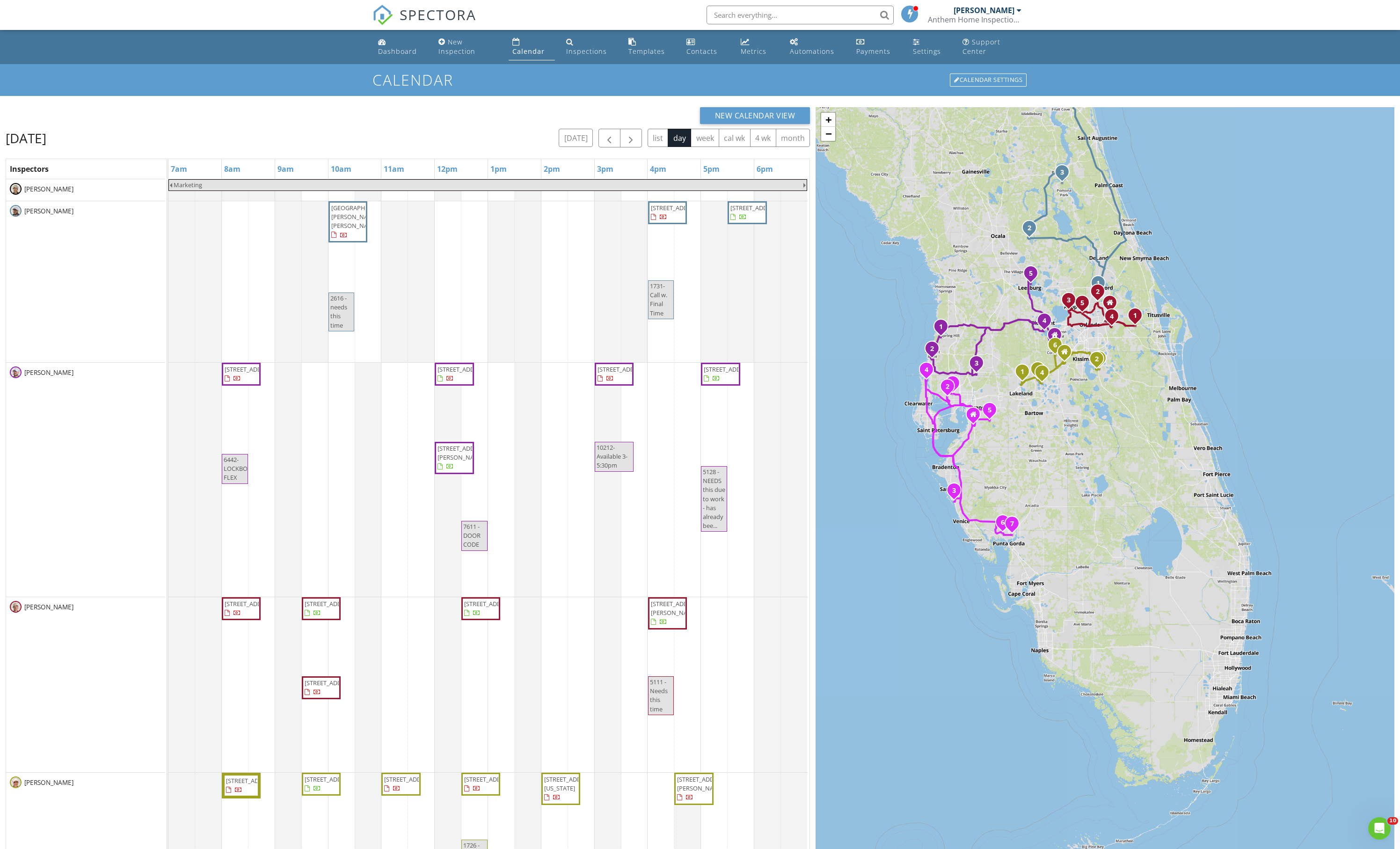
click at [924, 249] on div "1 2 3 1 2 3 4 5 1 2 3 4 5 1 2 3 4 5 6 1 2 3 4 5 6 7 + − I 95, I 4, I [GEOGRAPHI…" at bounding box center [1105, 543] width 579 height 871
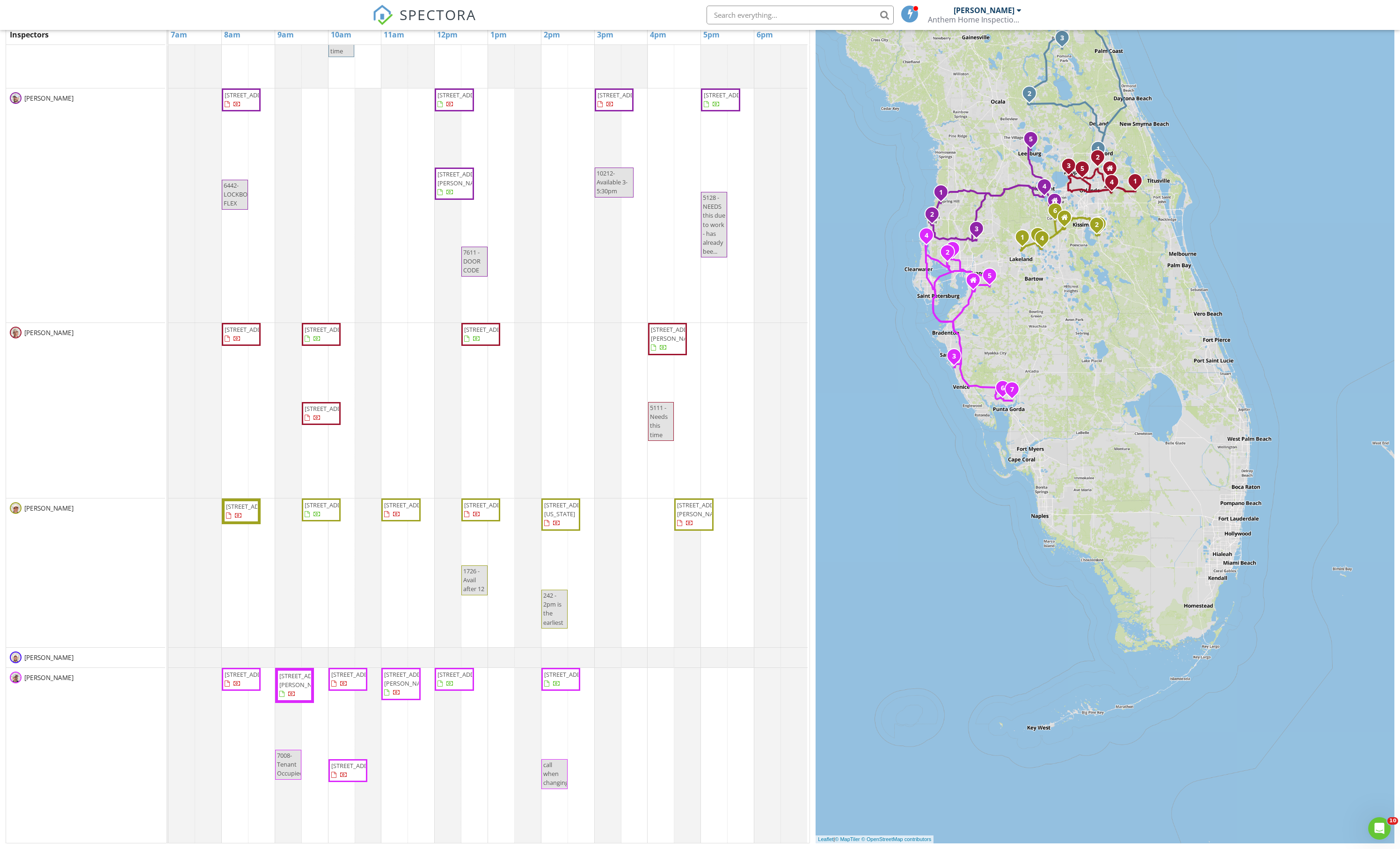
scroll to position [143, 0]
click at [364, 232] on tbody "Marketing [STREET_ADDRESS][PERSON_NAME][PERSON_NAME] [STREET_ADDRESS] [STREET_A…" at bounding box center [488, 374] width 639 height 938
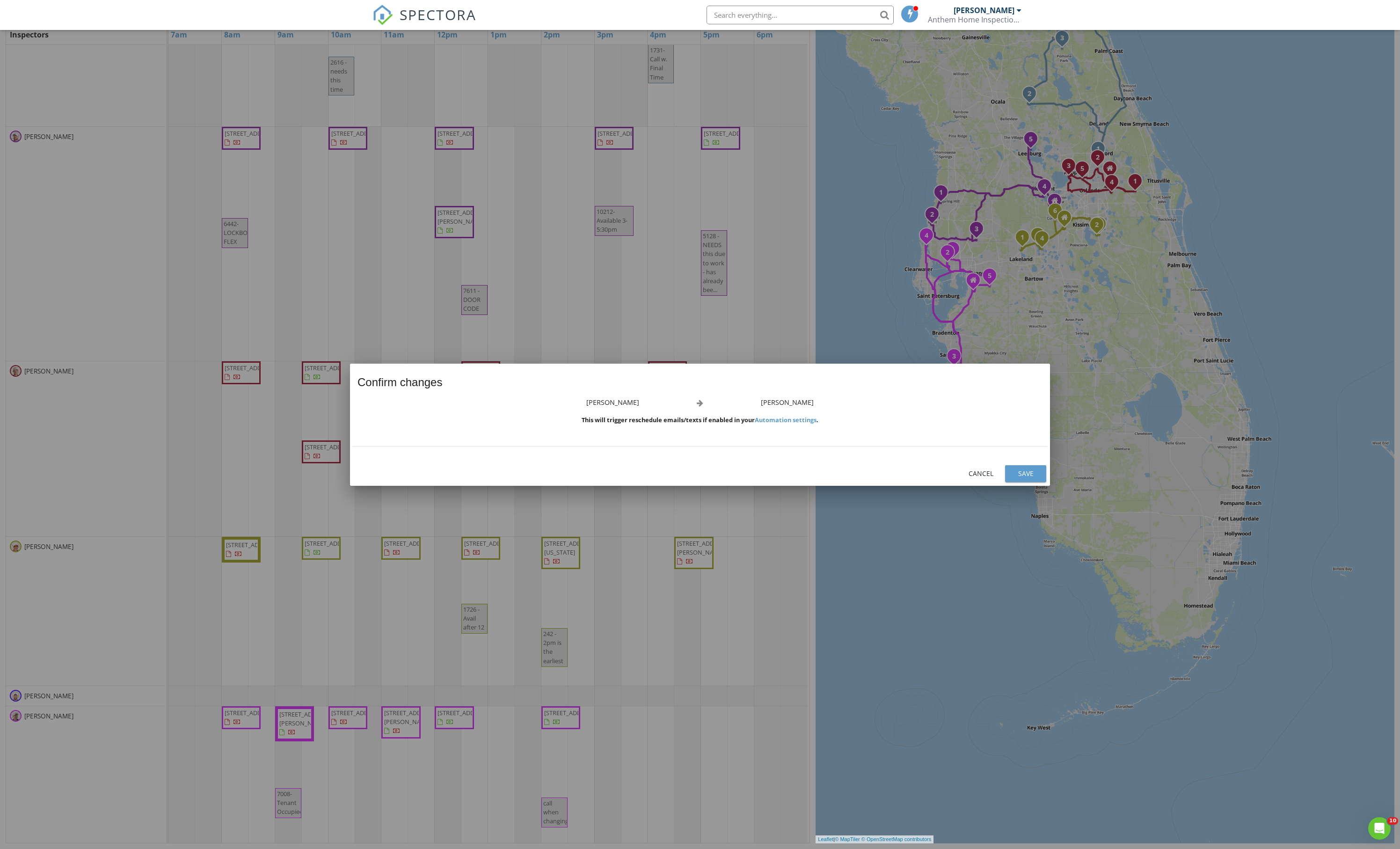
click at [1019, 477] on div "Save" at bounding box center [1026, 473] width 26 height 10
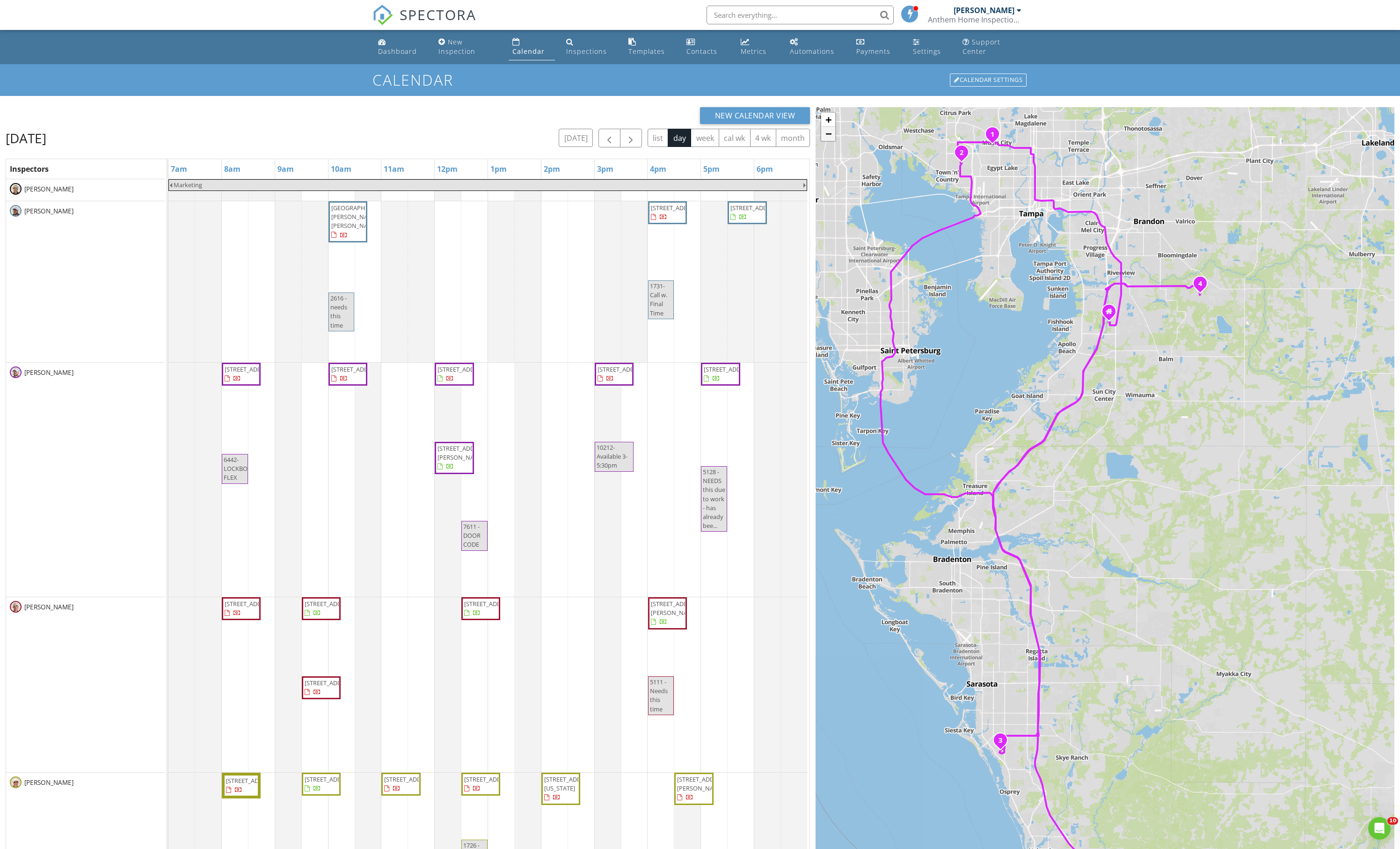
scroll to position [0, 0]
click at [828, 141] on link "−" at bounding box center [828, 134] width 14 height 14
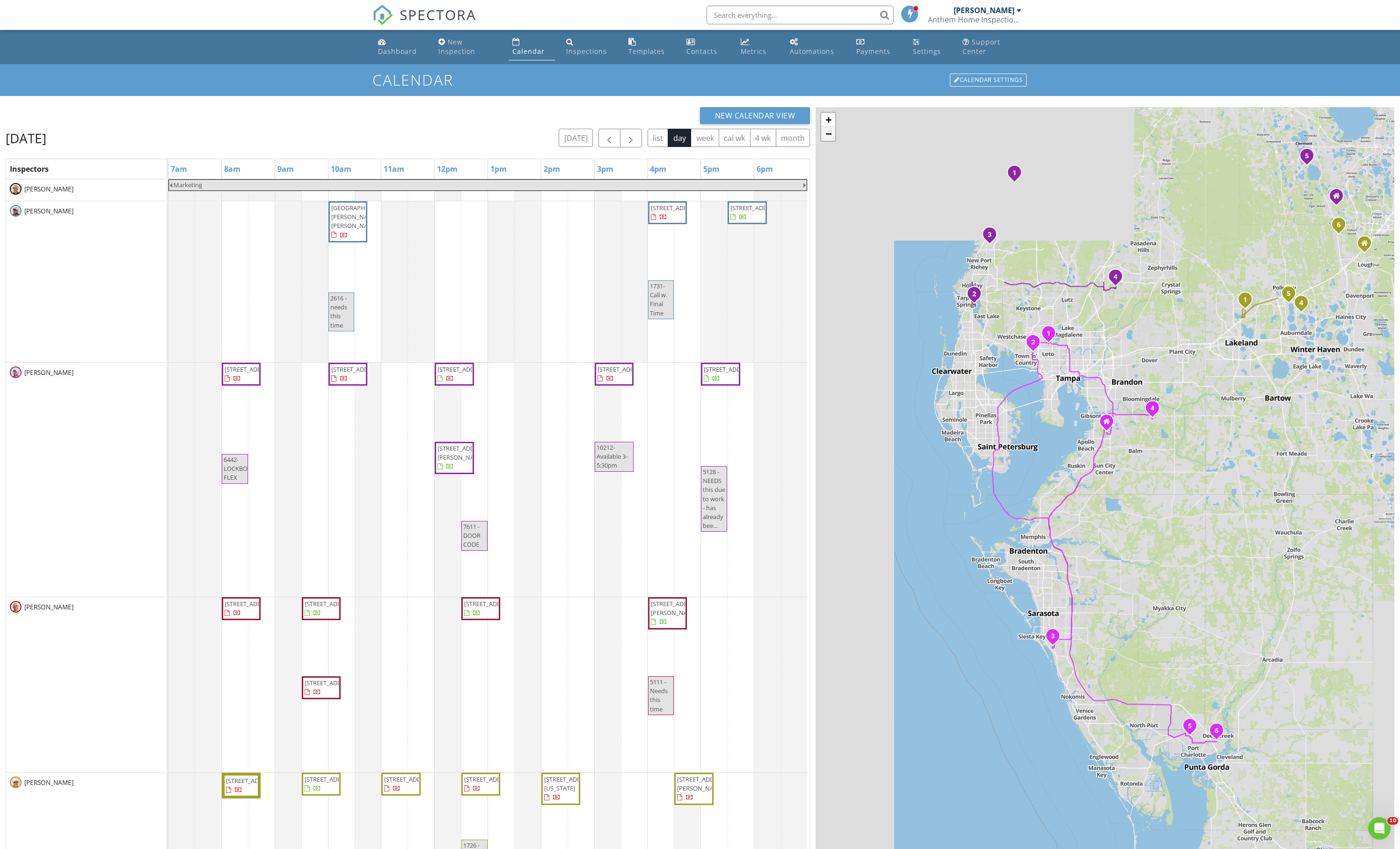
click at [828, 141] on link "−" at bounding box center [828, 134] width 14 height 14
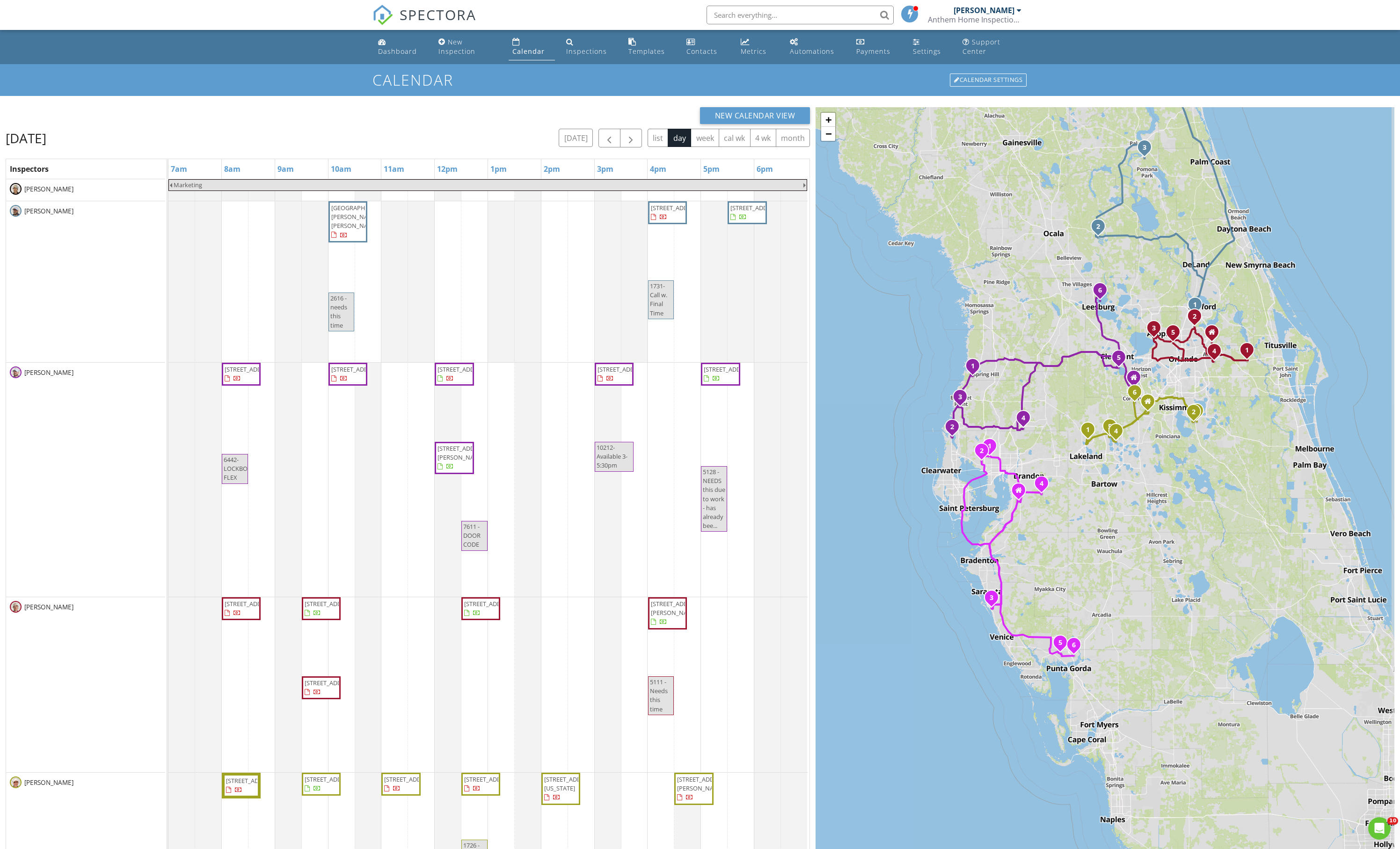
click at [1128, 529] on div "1 2 3 1 2 3 4 5 6 1 2 3 4 5 1 2 3 4 5 6 1 2 3 4 5 6 + − I 95, I 4, I [GEOGRAPHI…" at bounding box center [1105, 543] width 579 height 871
click at [626, 144] on span "button" at bounding box center [631, 138] width 11 height 11
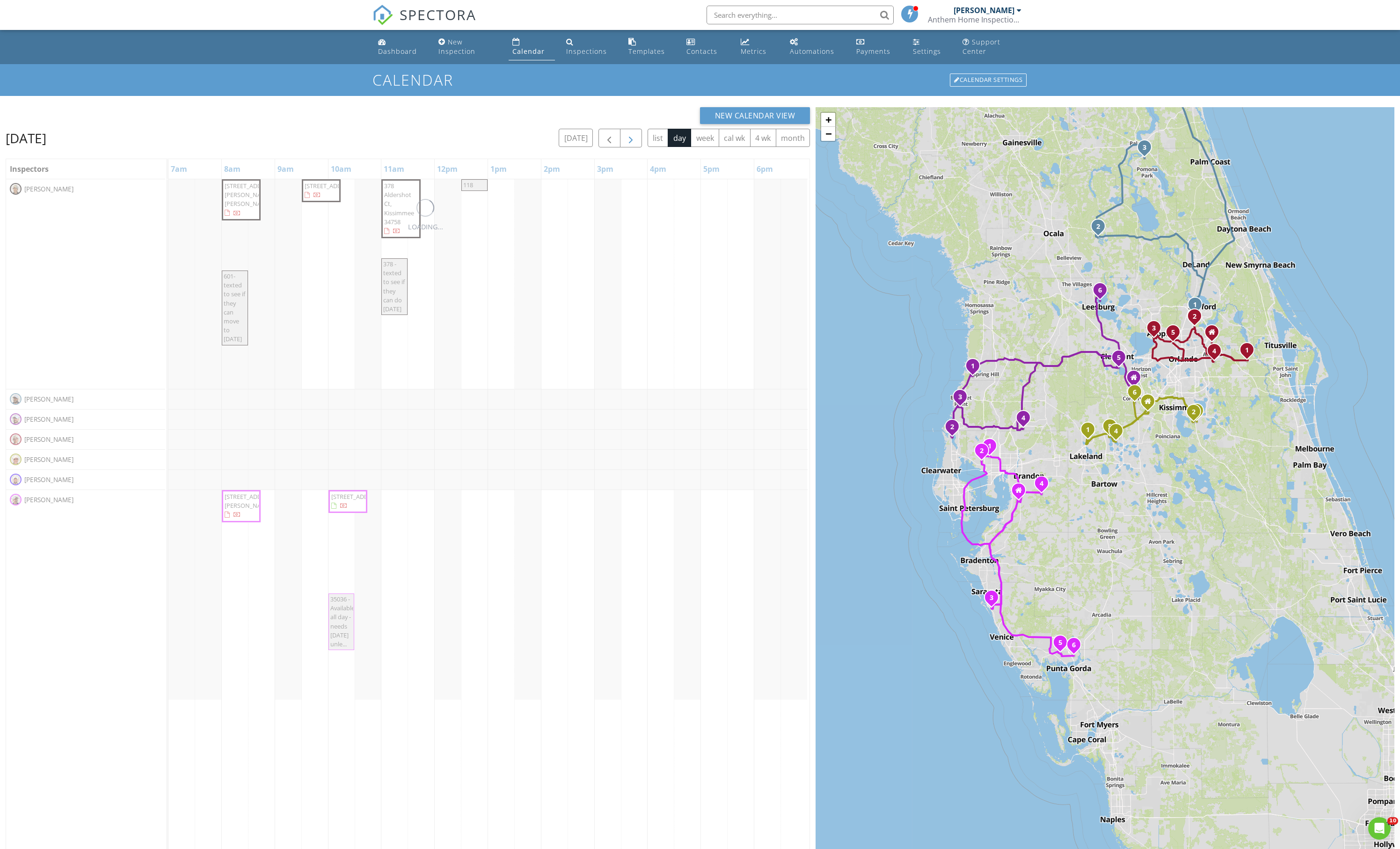
click at [626, 144] on span "button" at bounding box center [631, 138] width 11 height 11
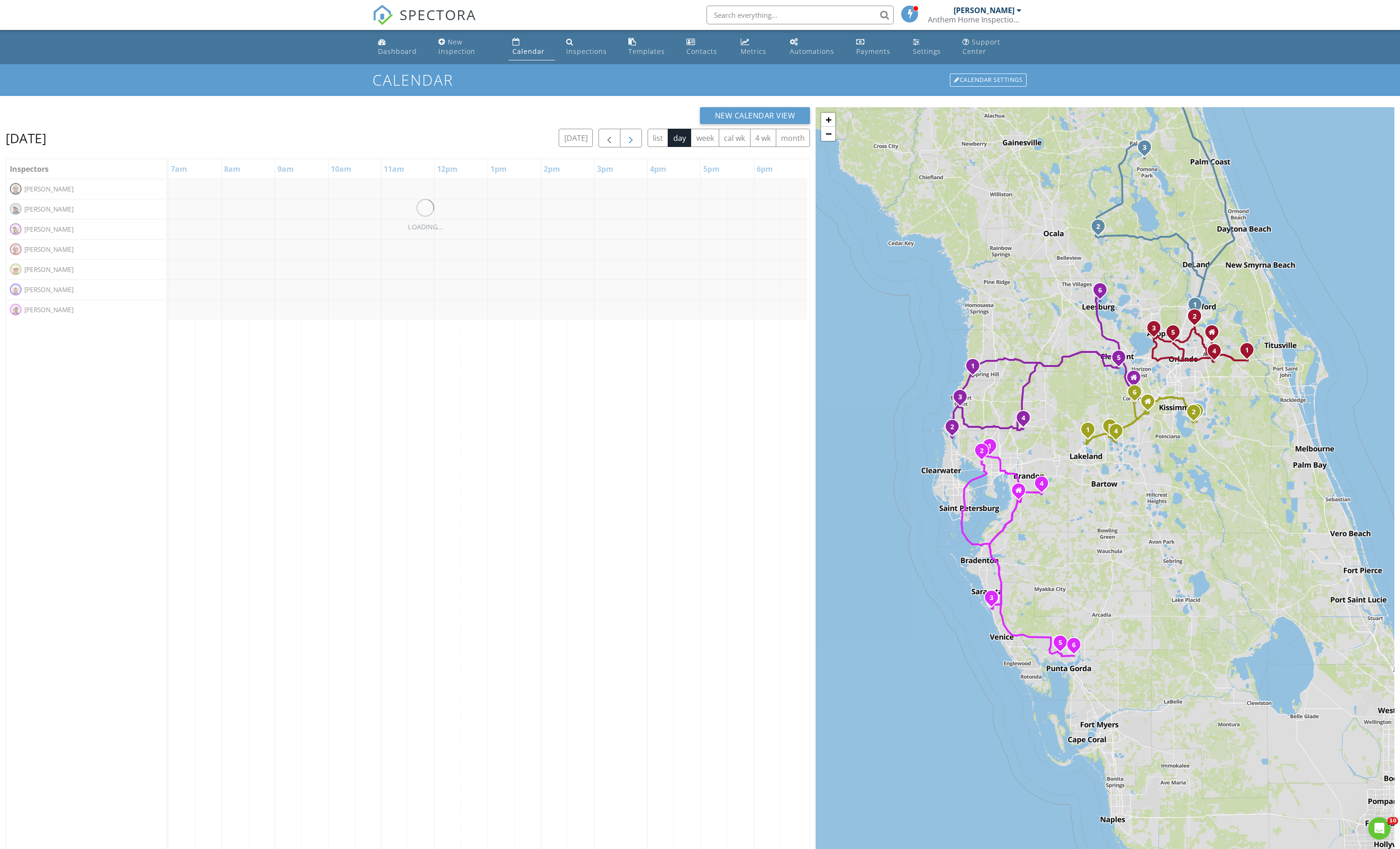
click at [626, 144] on span "button" at bounding box center [631, 138] width 11 height 11
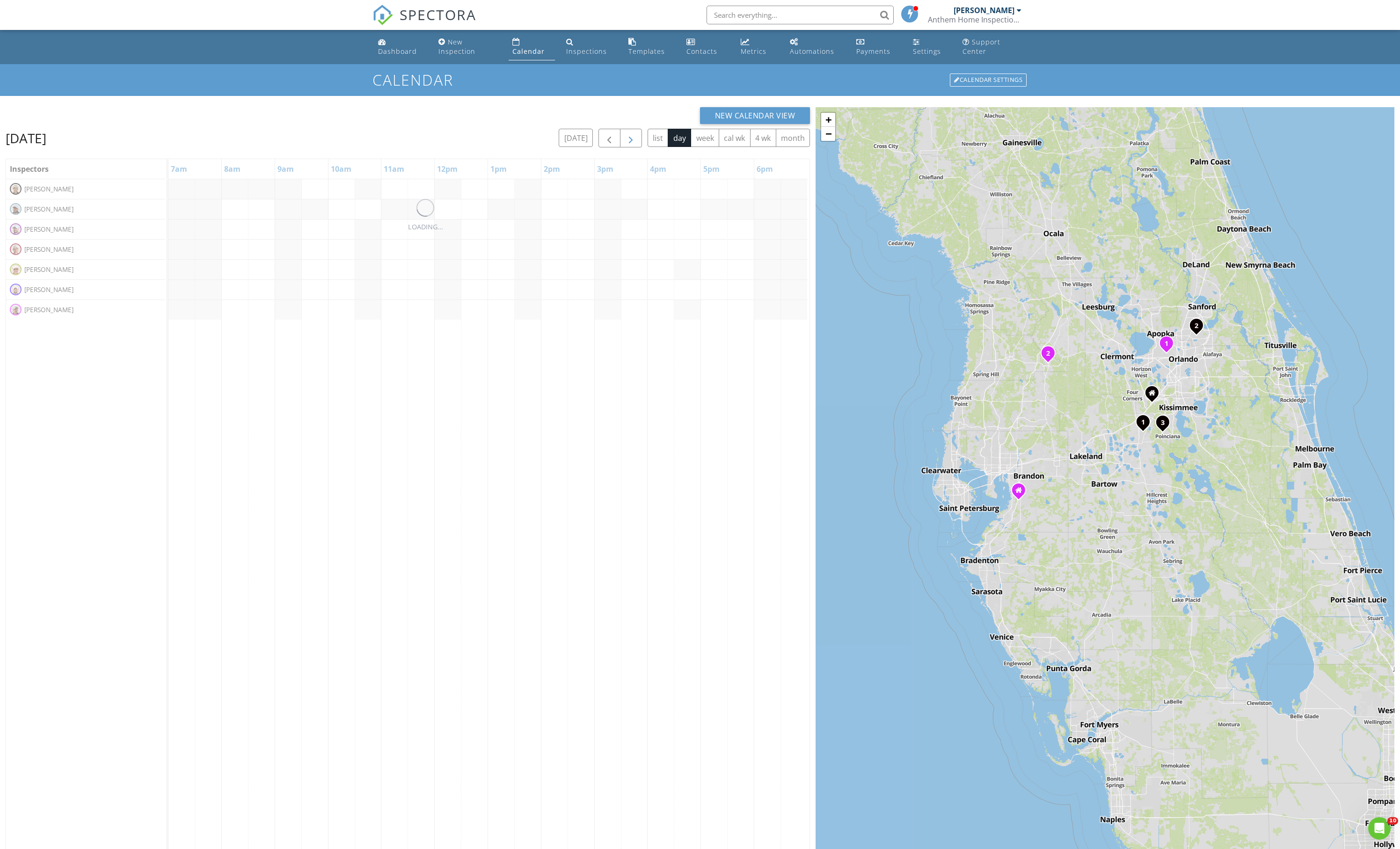
click at [626, 144] on span "button" at bounding box center [631, 138] width 11 height 11
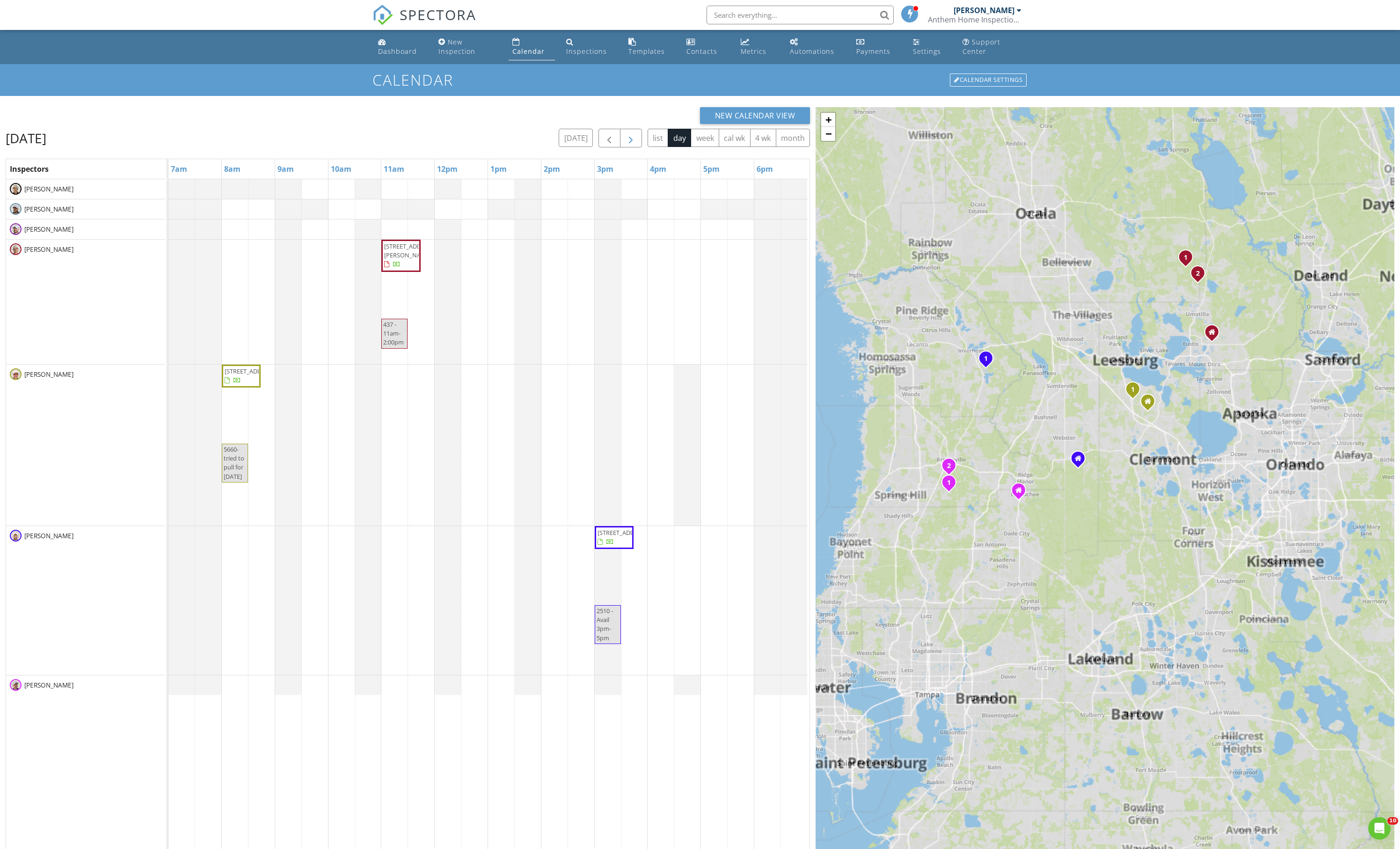
click at [626, 144] on span "button" at bounding box center [631, 138] width 11 height 11
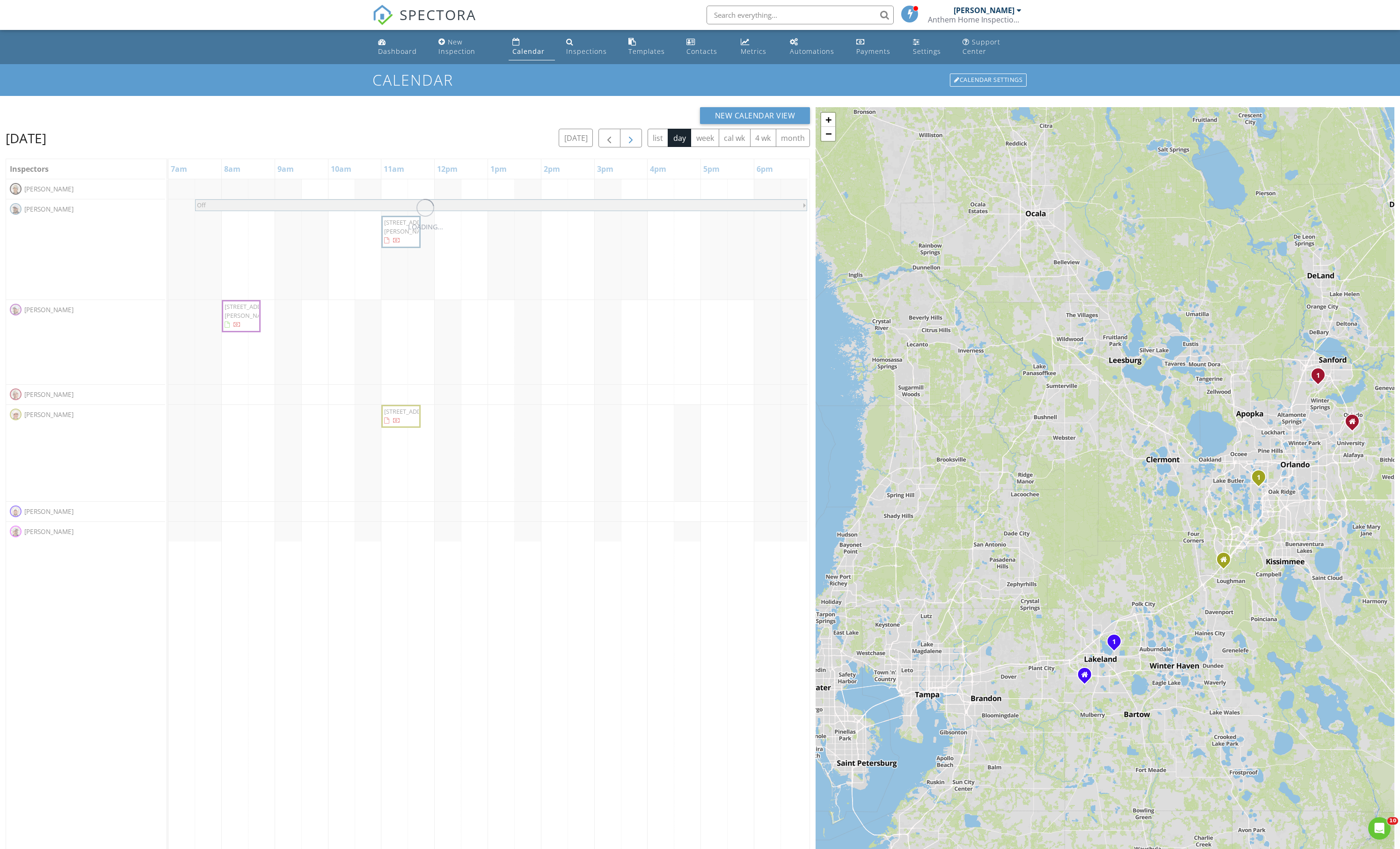
click at [626, 144] on span "button" at bounding box center [631, 138] width 11 height 11
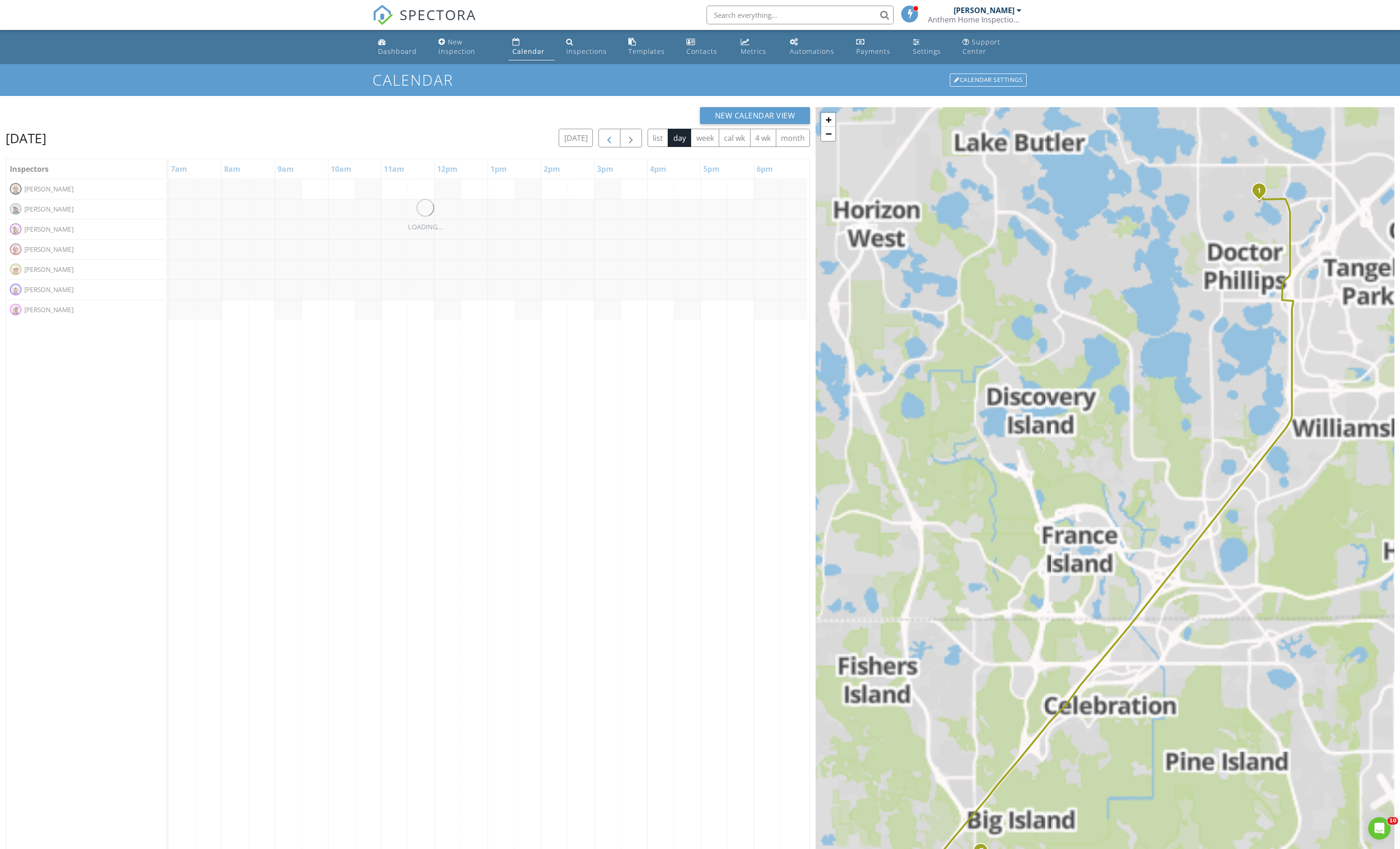
click at [598, 148] on button "button" at bounding box center [609, 139] width 22 height 20
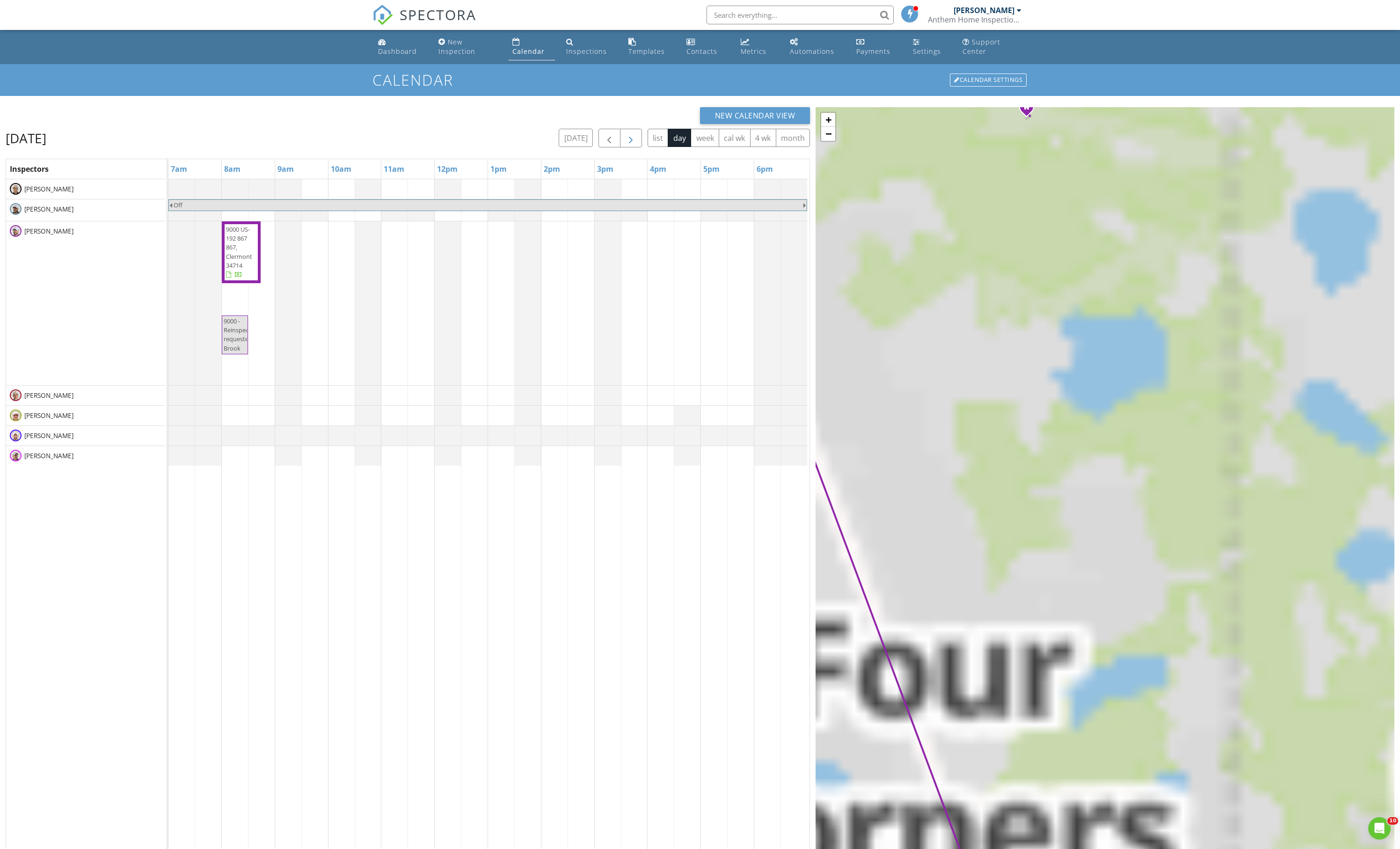
click at [626, 144] on span "button" at bounding box center [631, 138] width 11 height 11
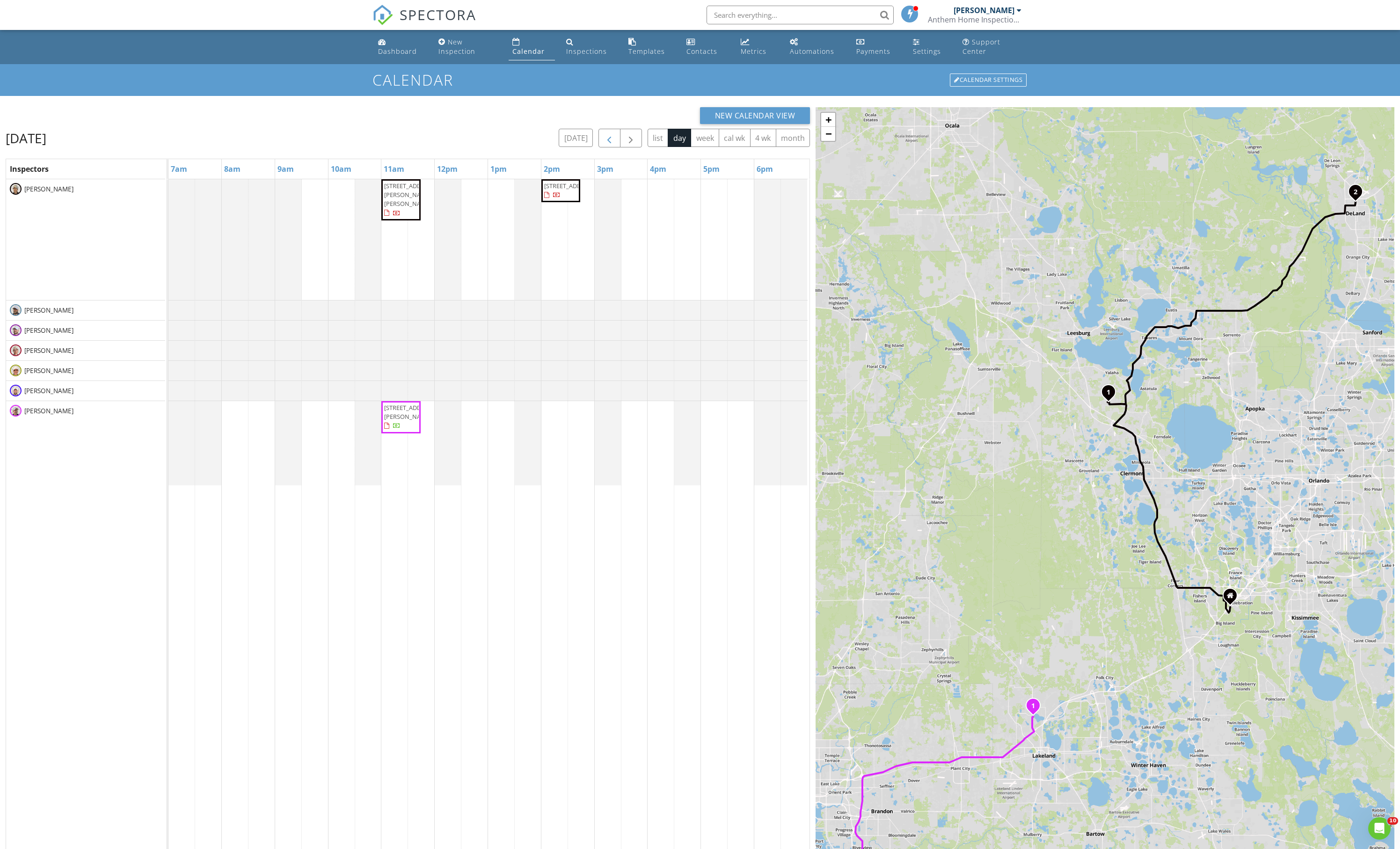
click at [598, 148] on button "button" at bounding box center [609, 139] width 22 height 20
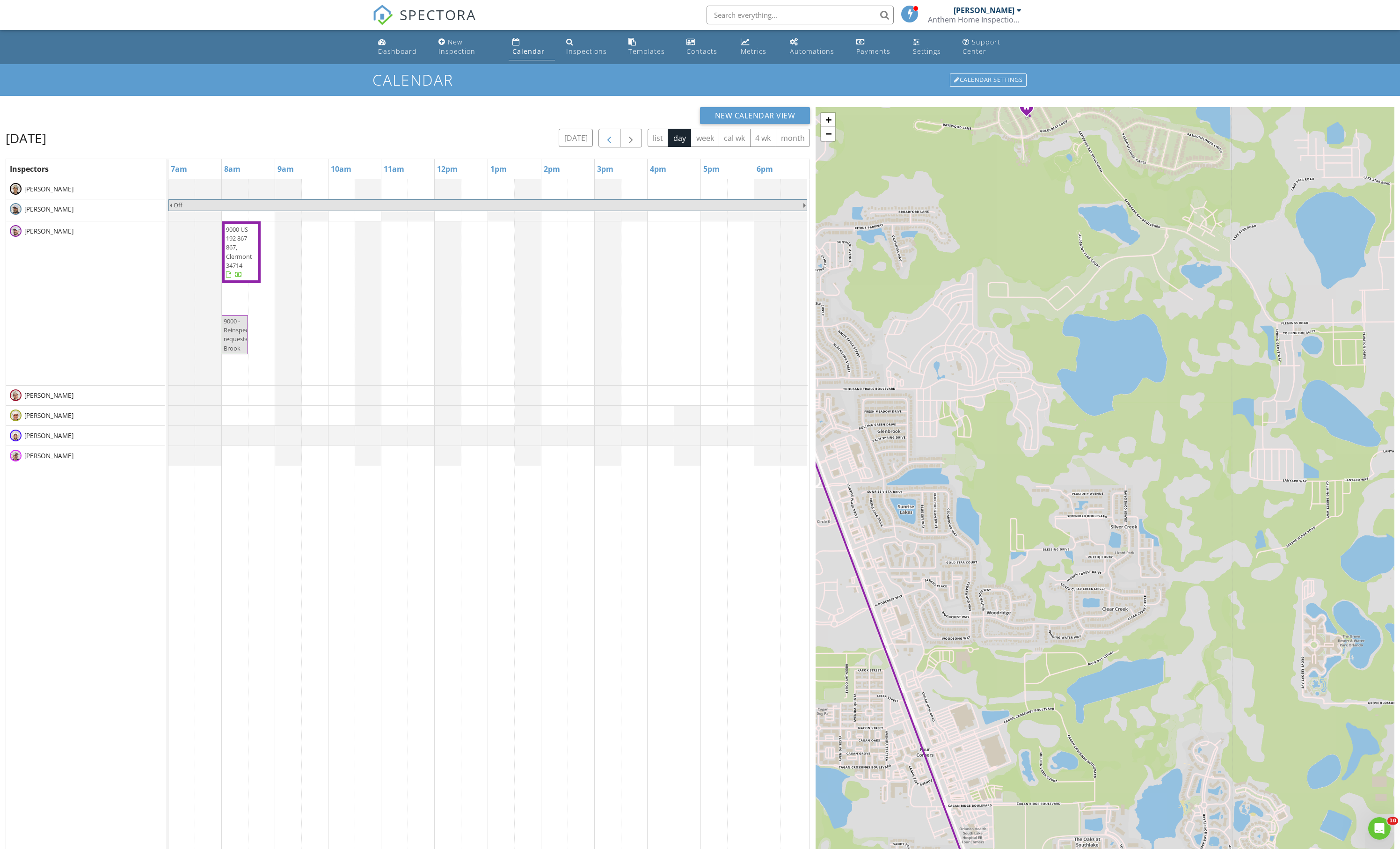
click at [604, 144] on span "button" at bounding box center [609, 138] width 11 height 11
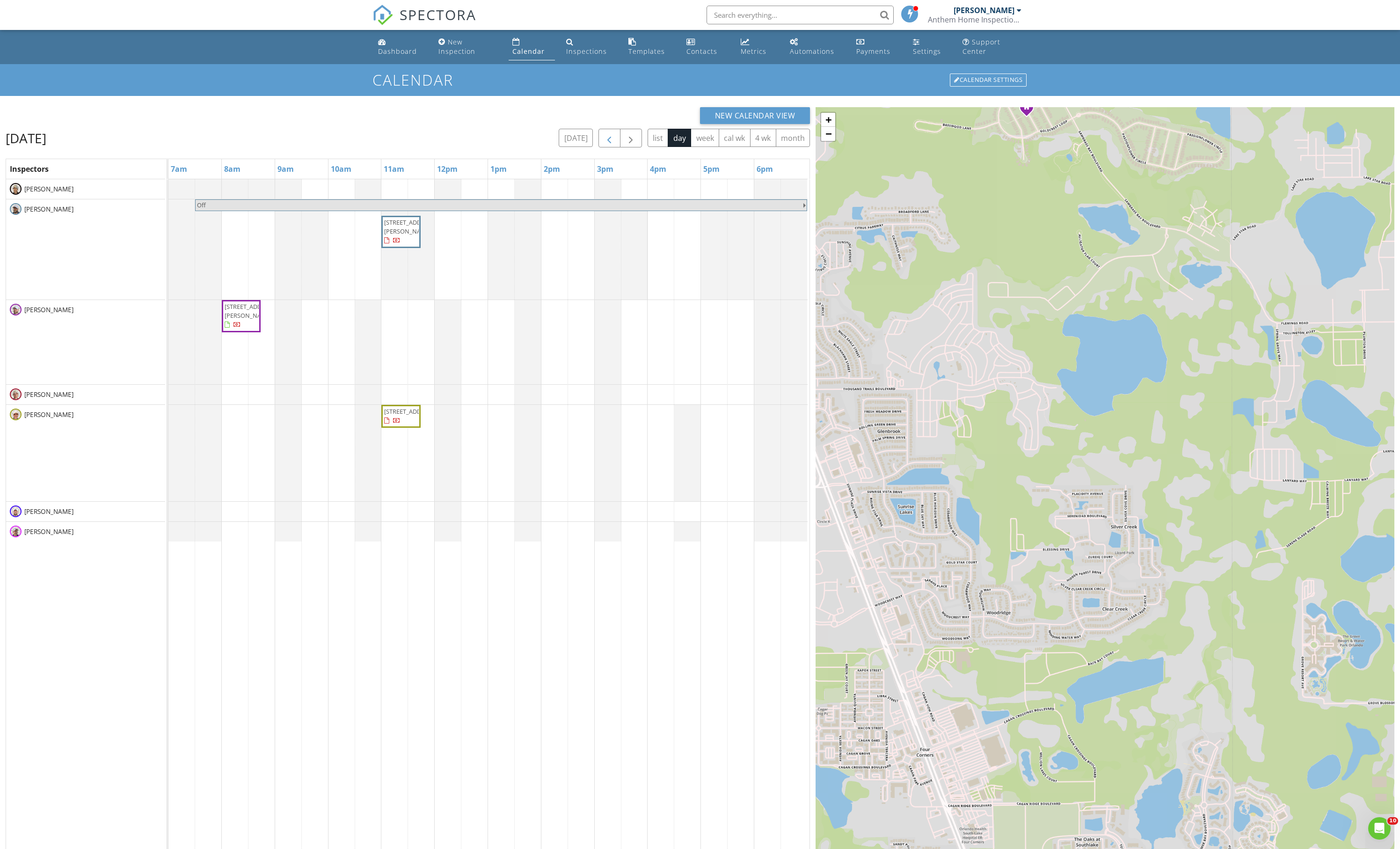
click at [604, 144] on span "button" at bounding box center [609, 138] width 11 height 11
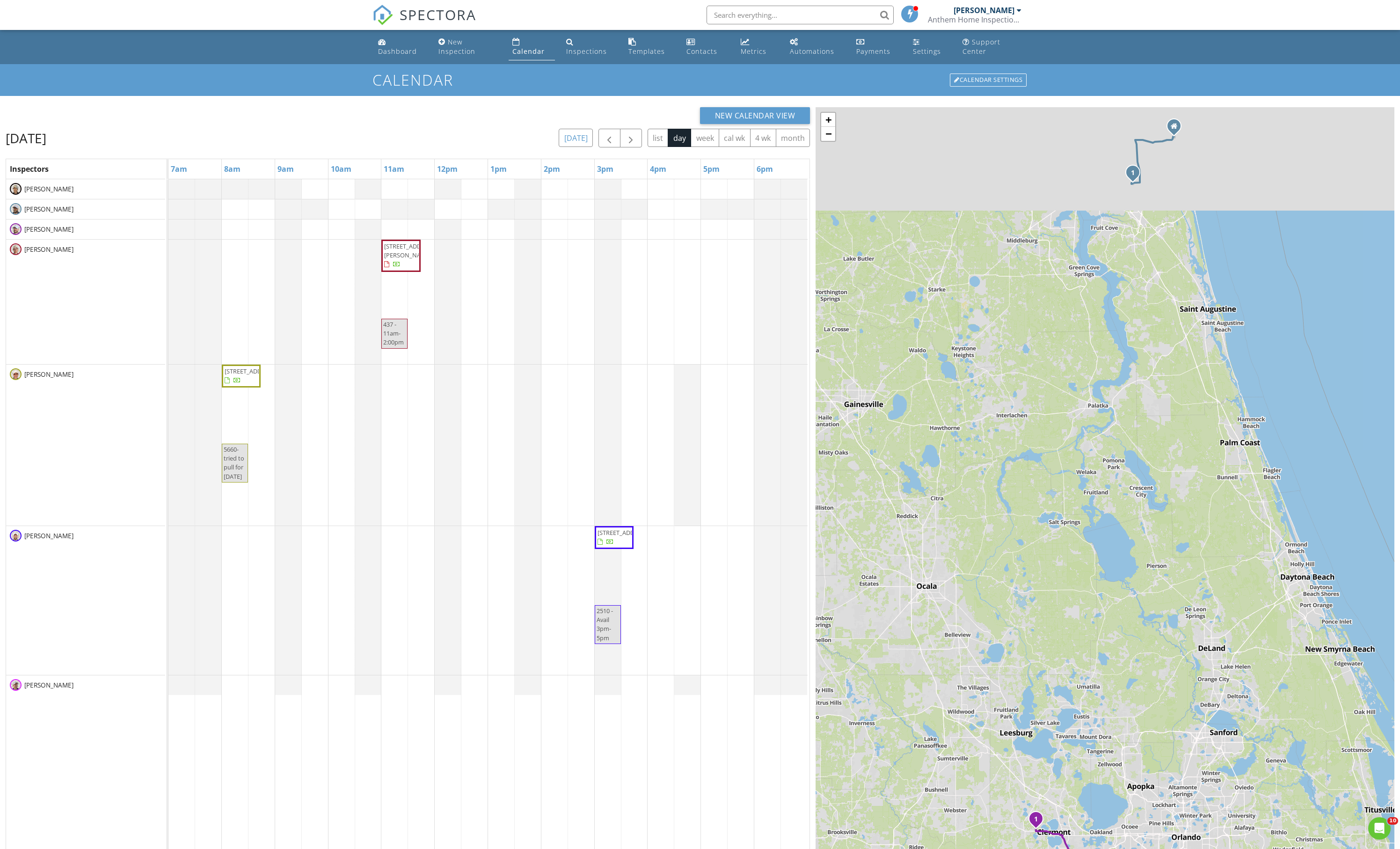
click at [559, 147] on button "[DATE]" at bounding box center [576, 138] width 34 height 19
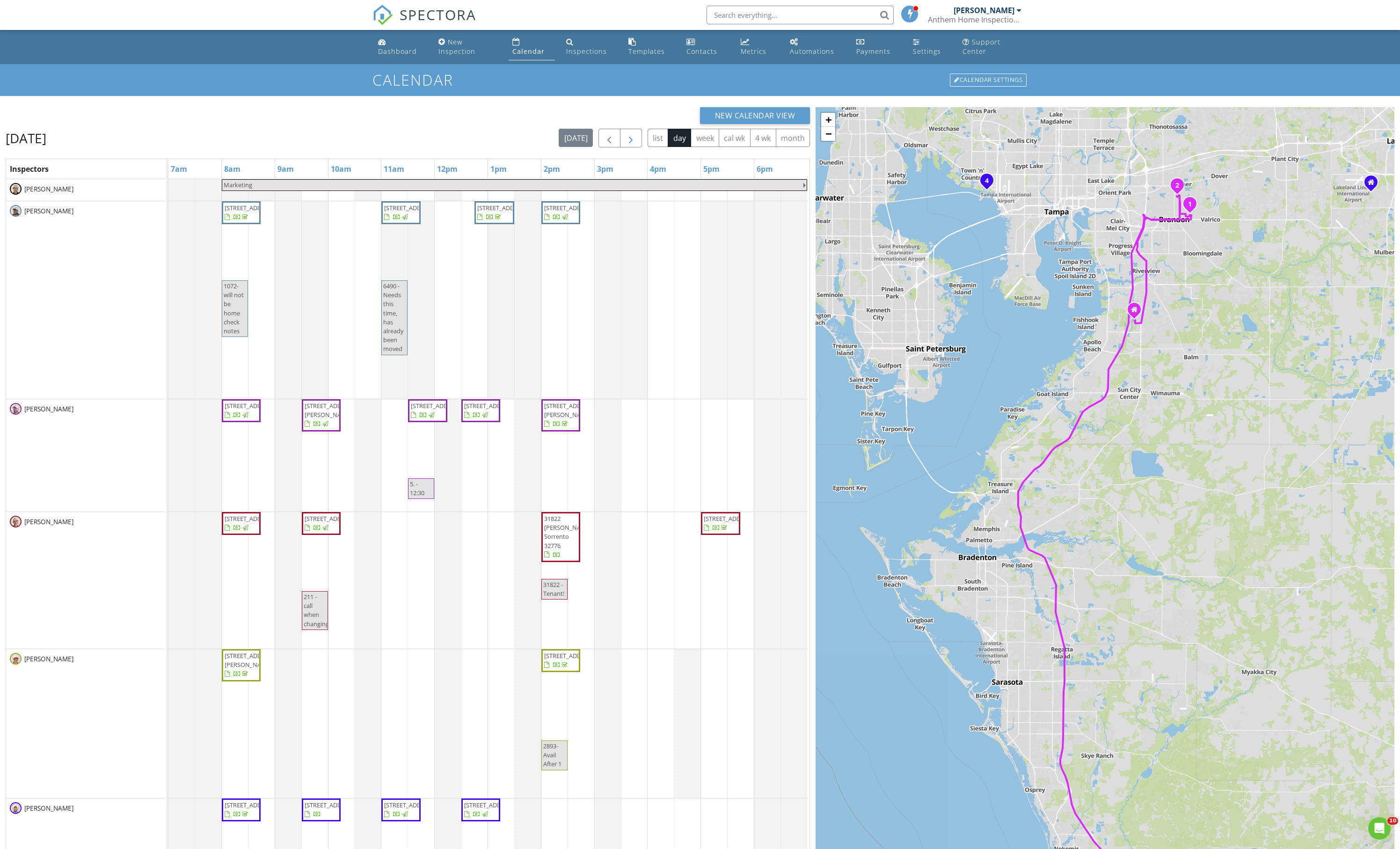
click at [626, 144] on span "button" at bounding box center [631, 138] width 11 height 11
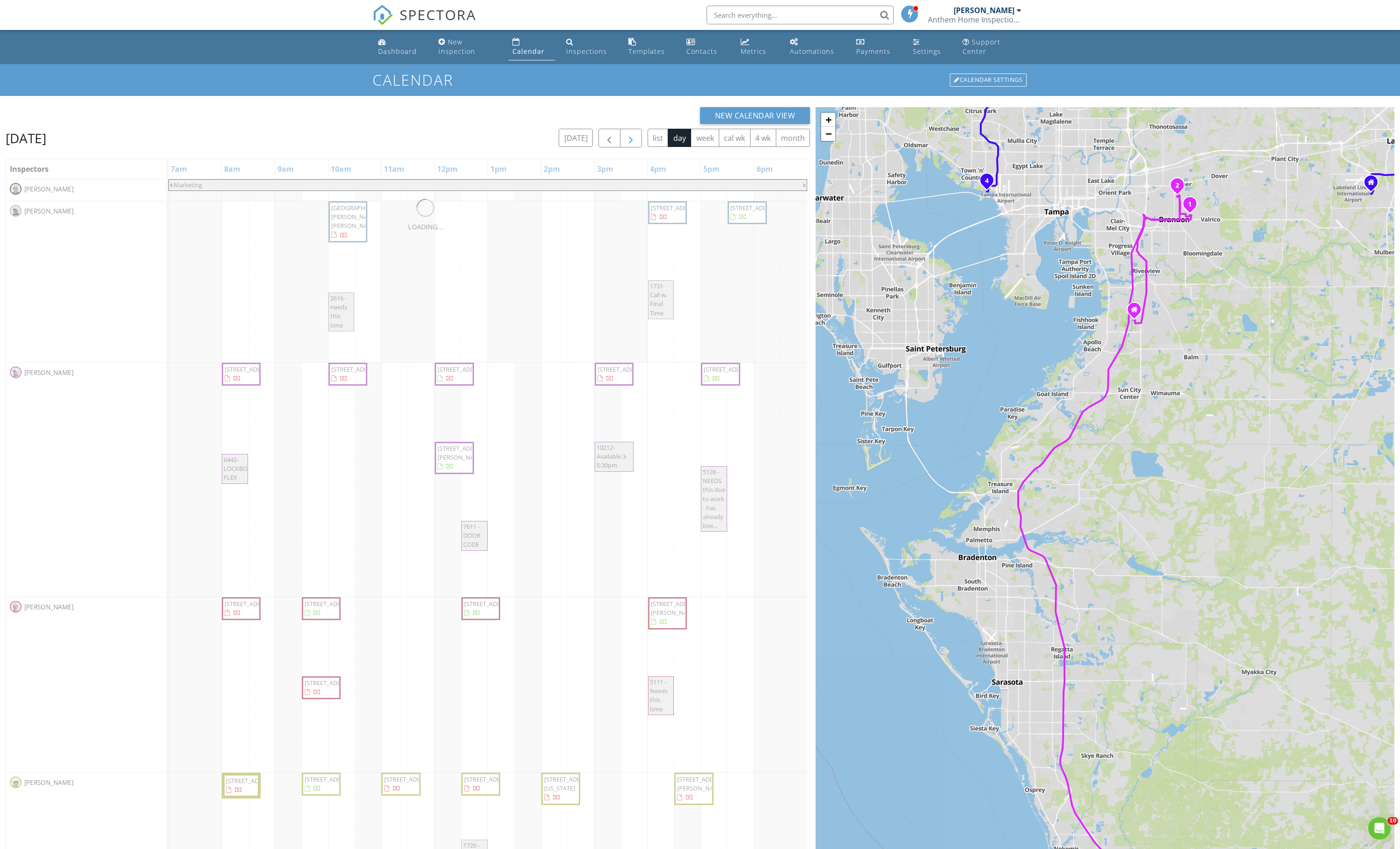
click at [626, 144] on span "button" at bounding box center [631, 138] width 11 height 11
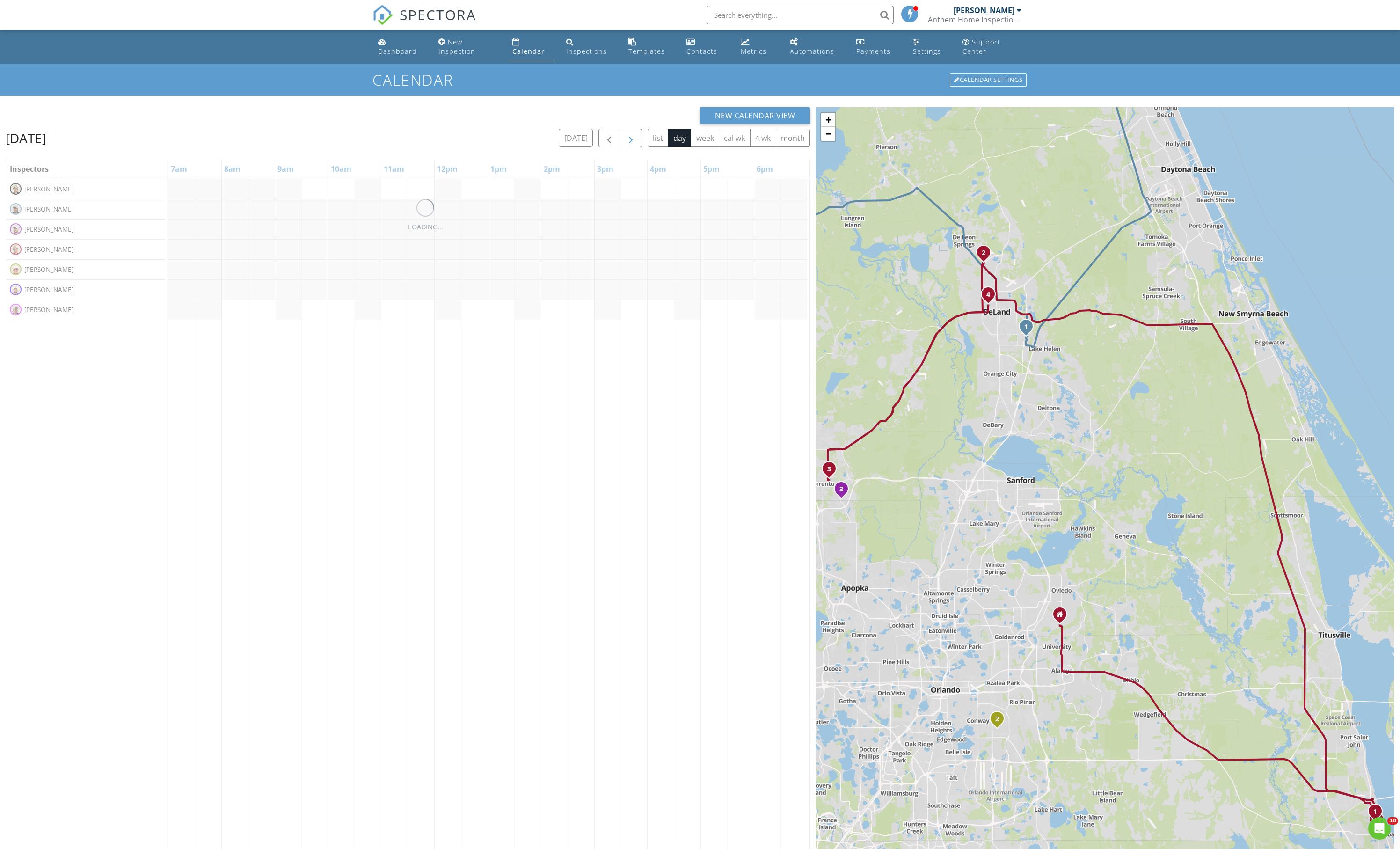
click at [626, 144] on span "button" at bounding box center [631, 138] width 11 height 11
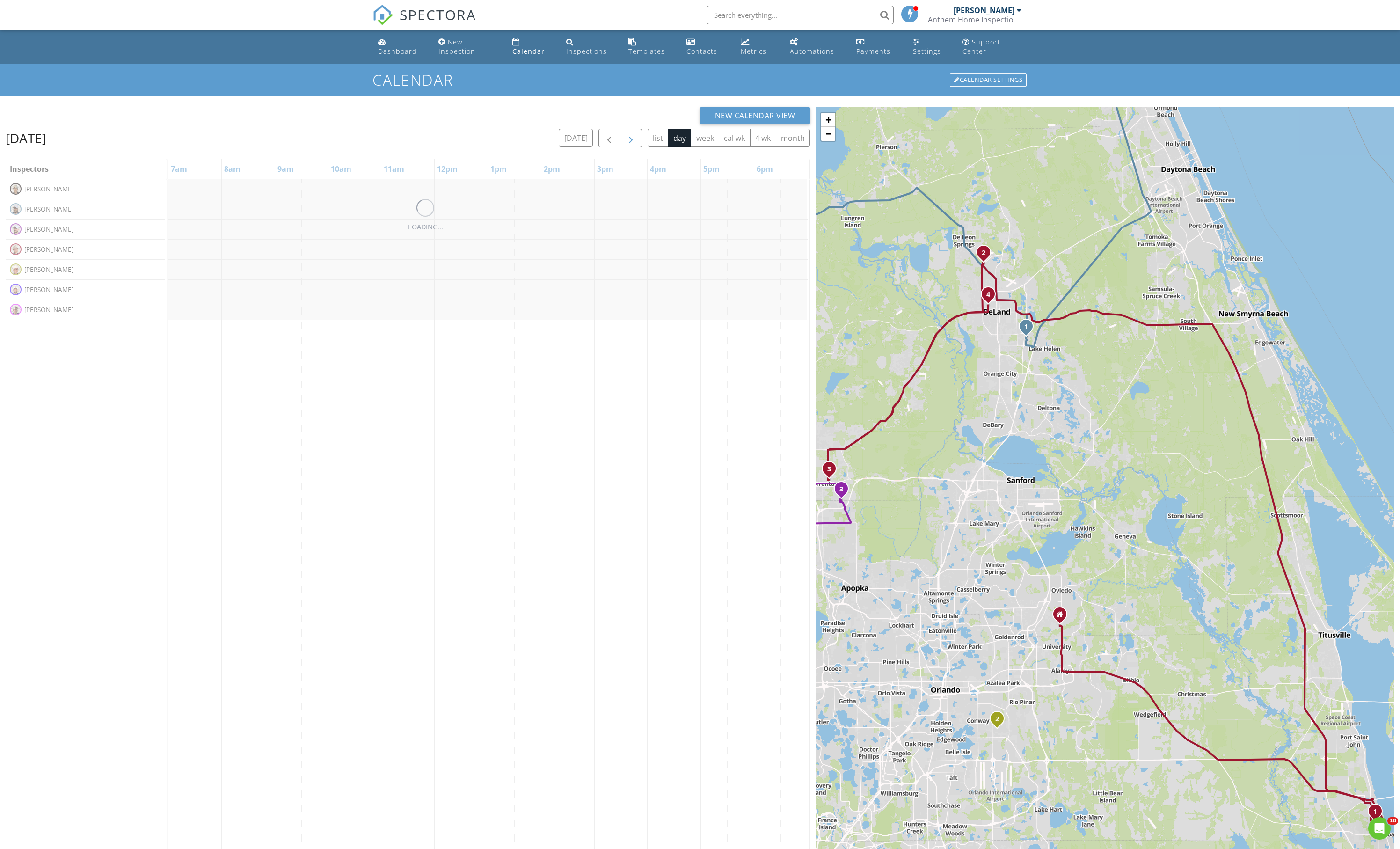
click at [626, 144] on span "button" at bounding box center [631, 138] width 11 height 11
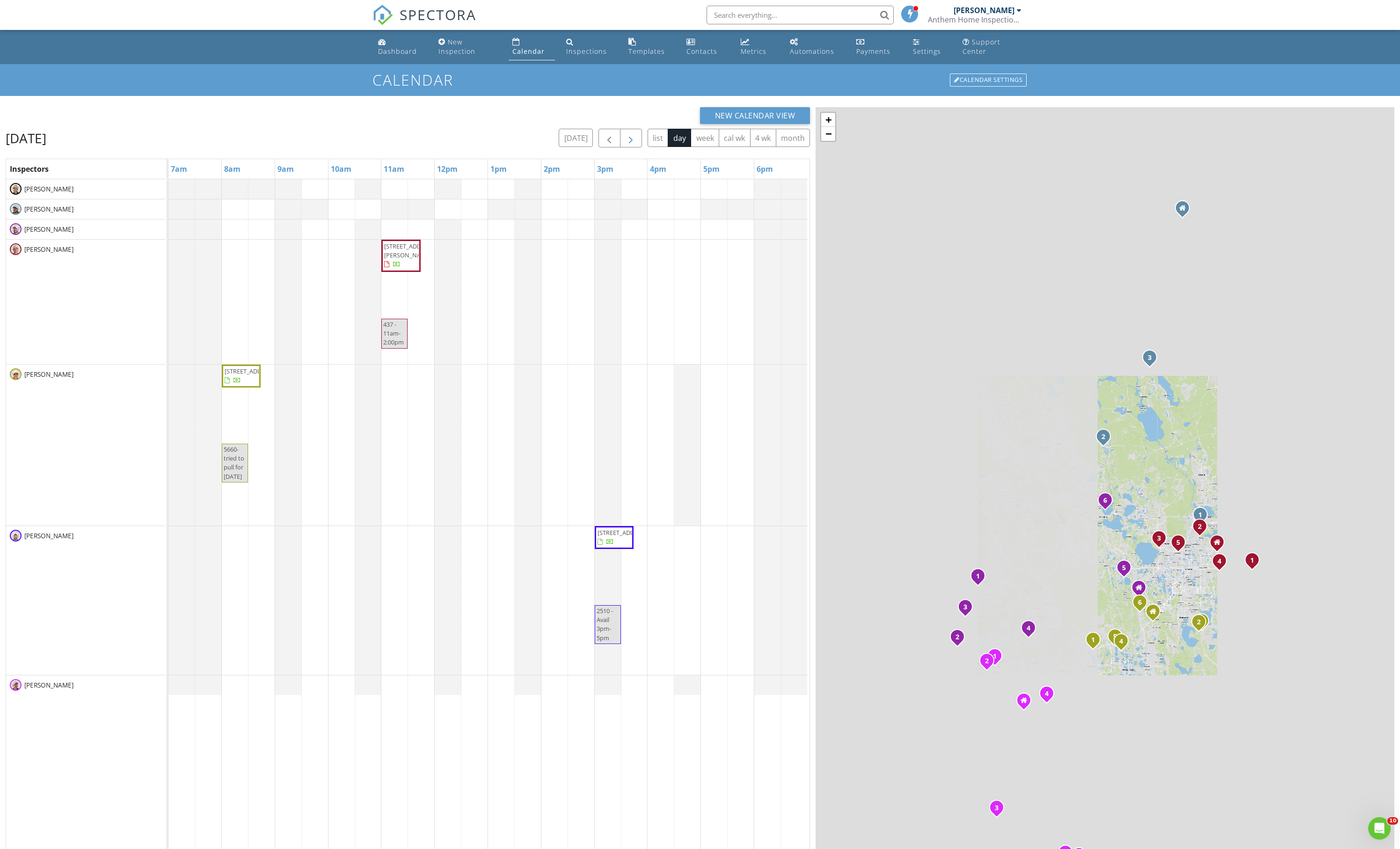
click at [626, 144] on span "button" at bounding box center [631, 138] width 11 height 11
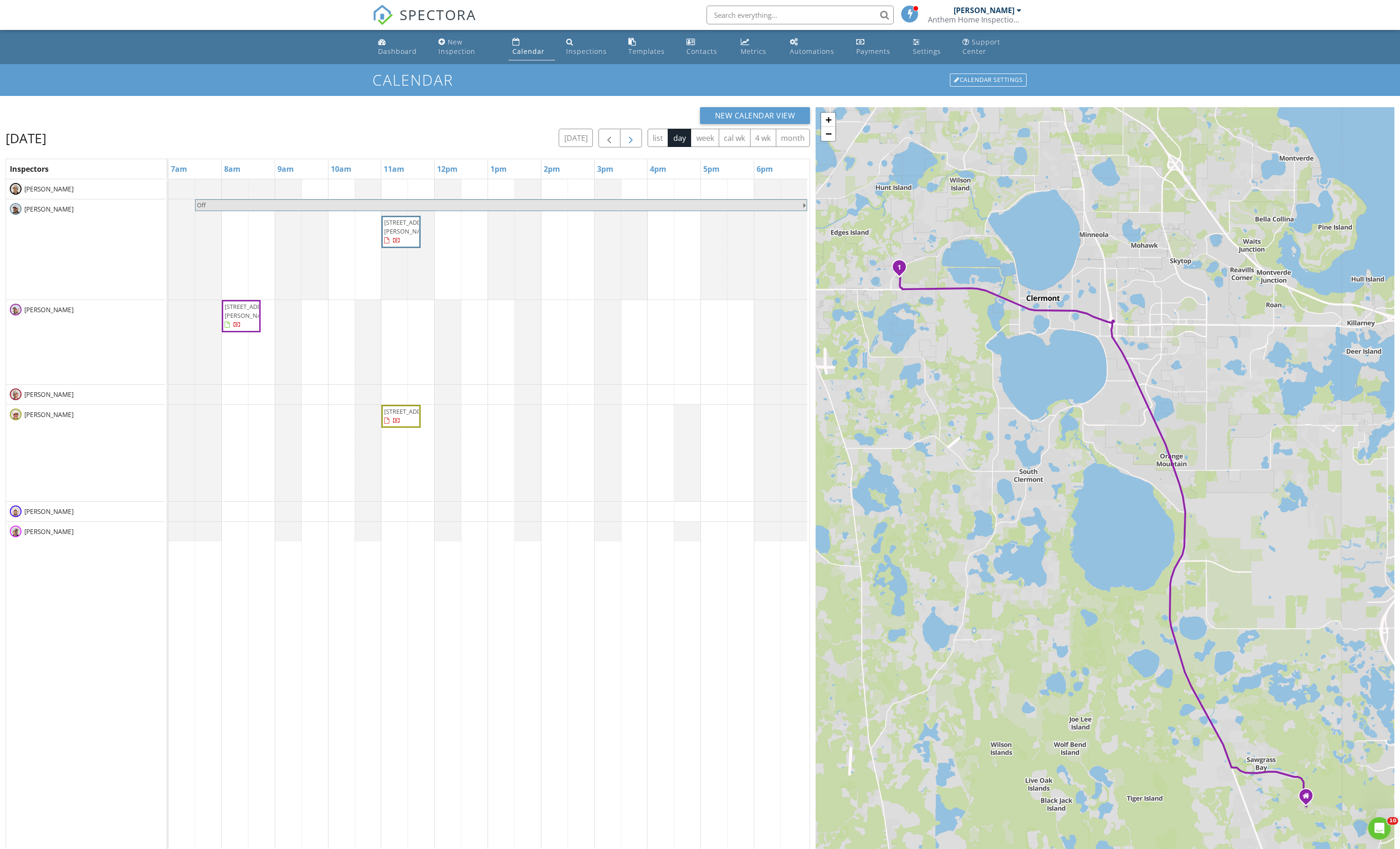
click at [620, 148] on button "button" at bounding box center [631, 139] width 22 height 20
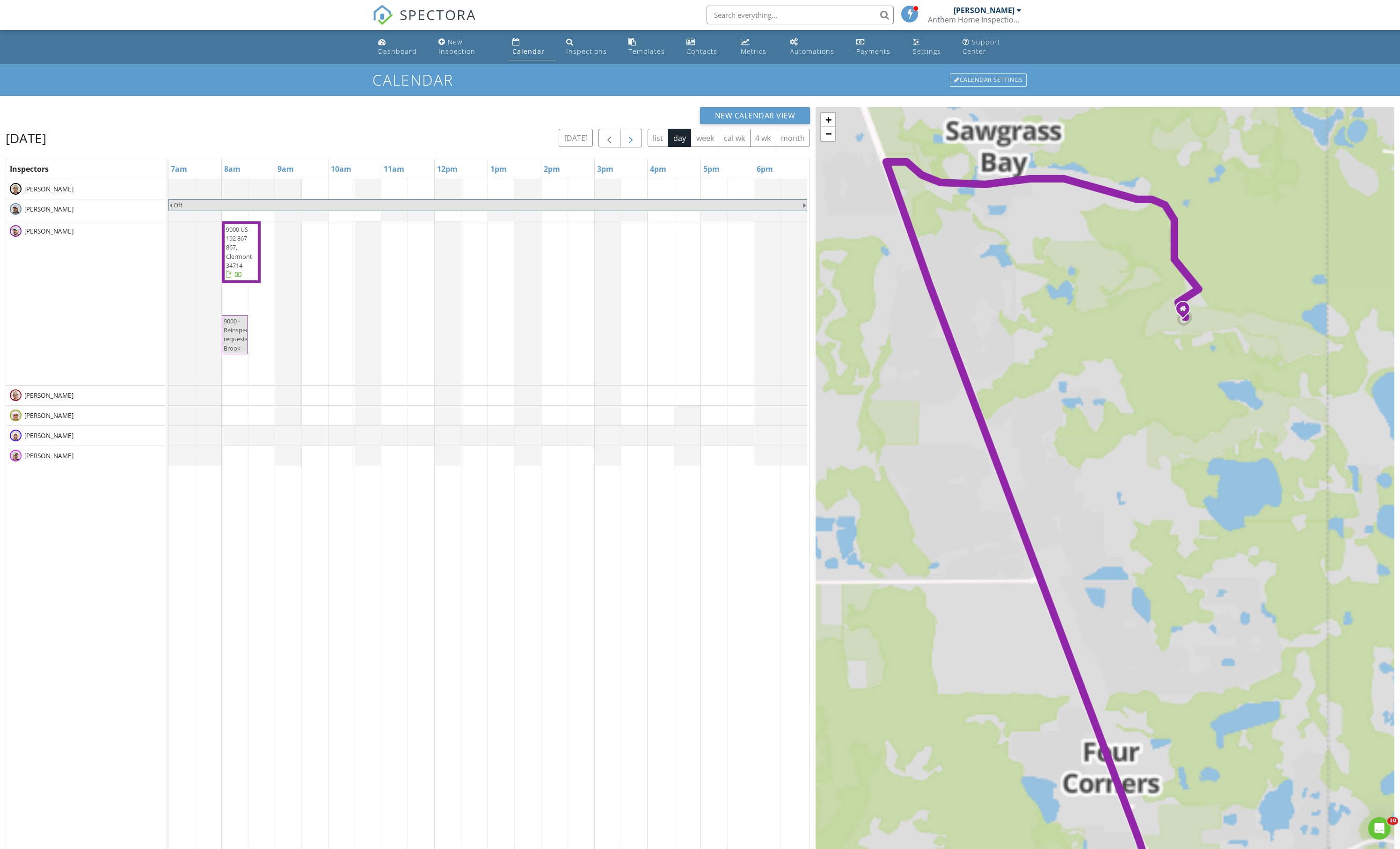
click at [620, 148] on button "button" at bounding box center [631, 139] width 22 height 20
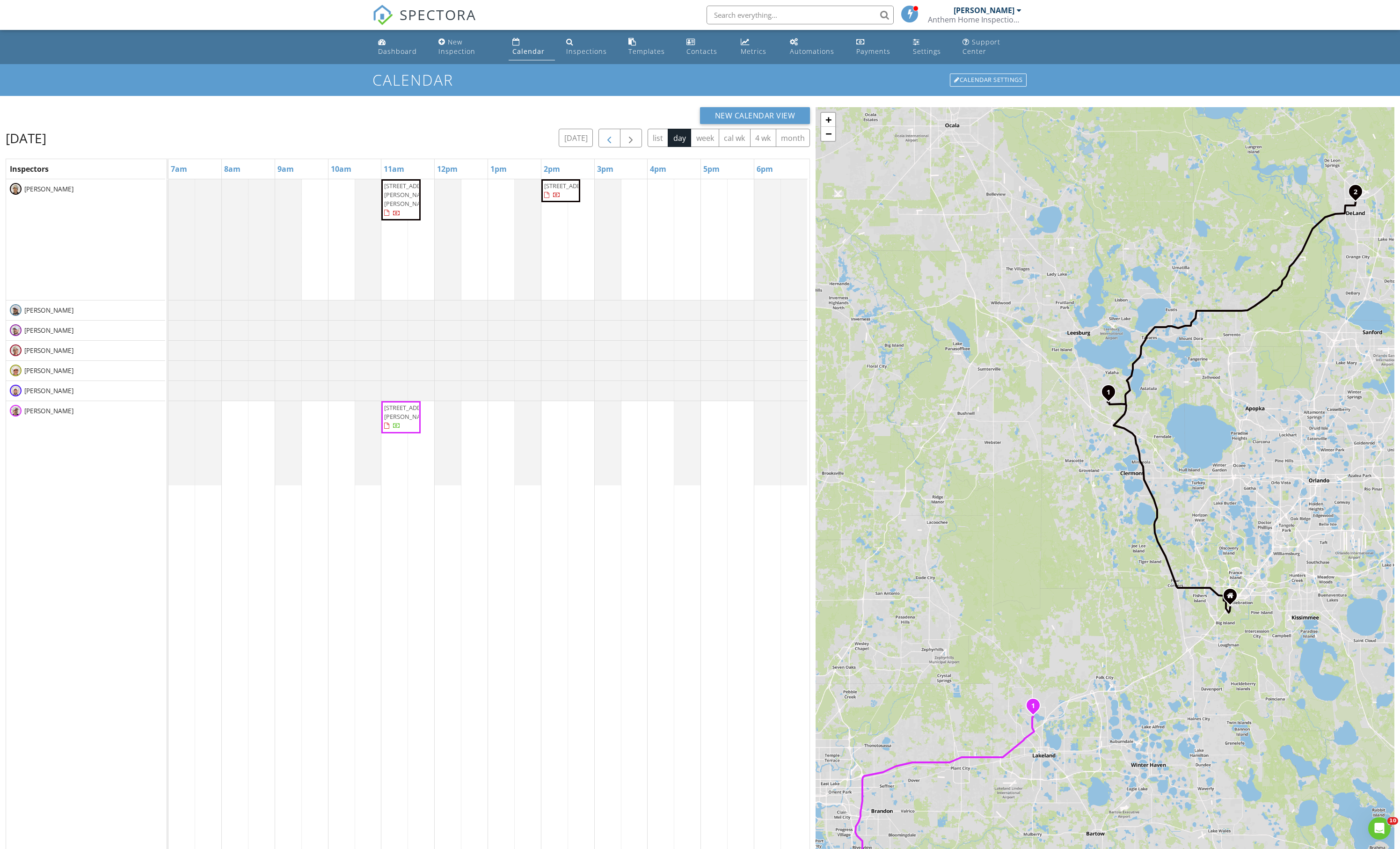
click at [604, 144] on span "button" at bounding box center [609, 138] width 11 height 11
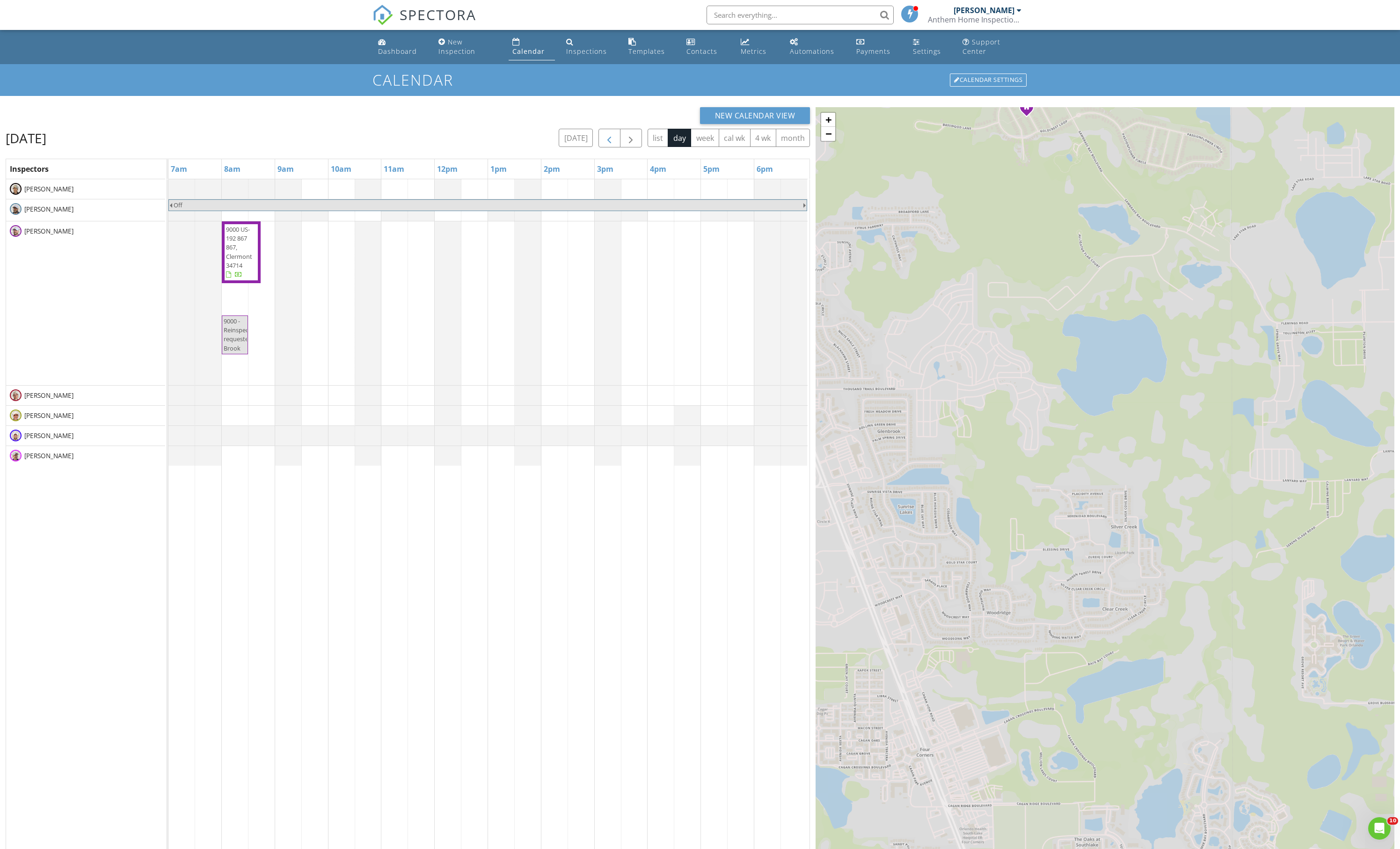
click at [604, 144] on span "button" at bounding box center [609, 138] width 11 height 11
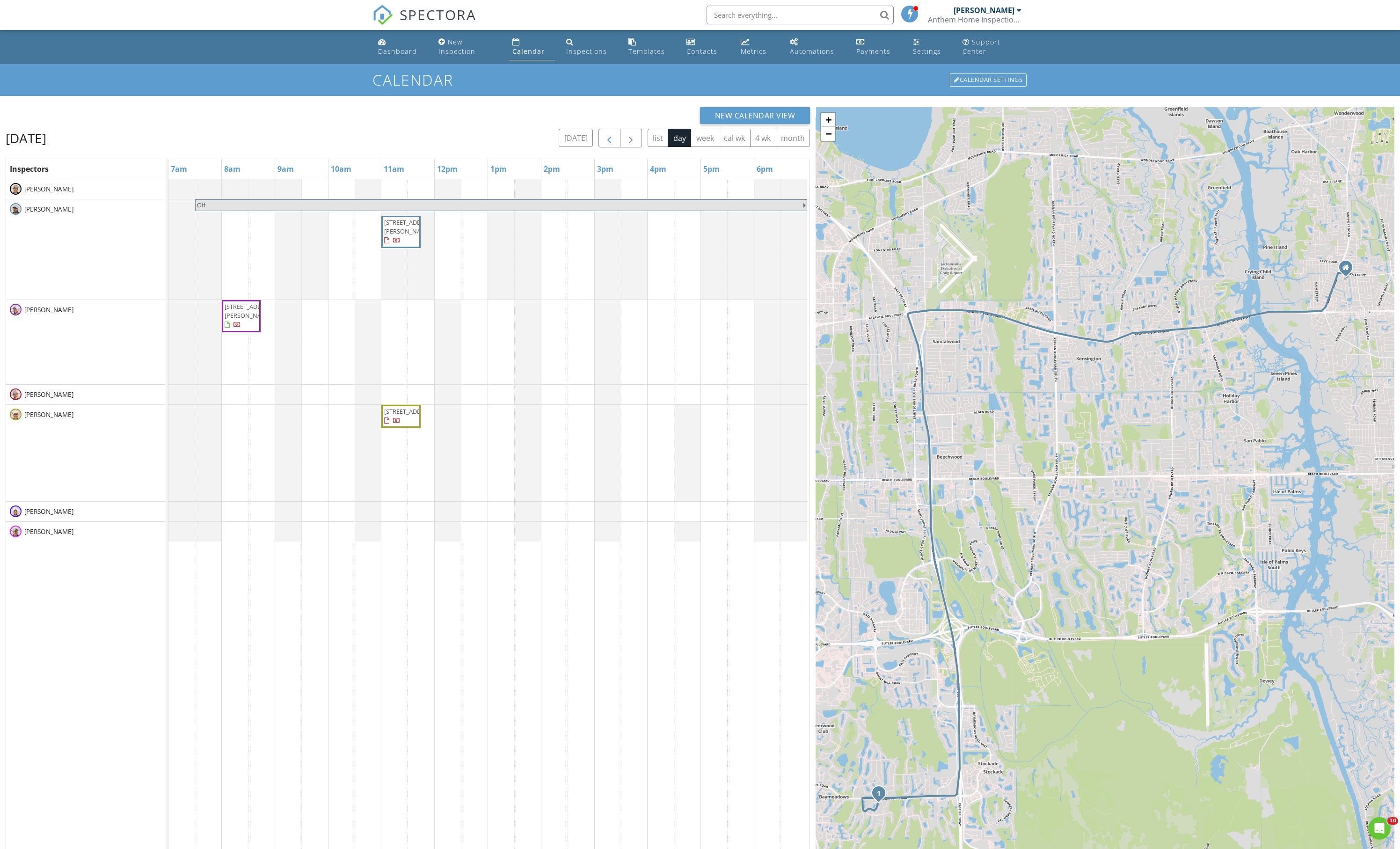
click at [604, 144] on span "button" at bounding box center [609, 138] width 11 height 11
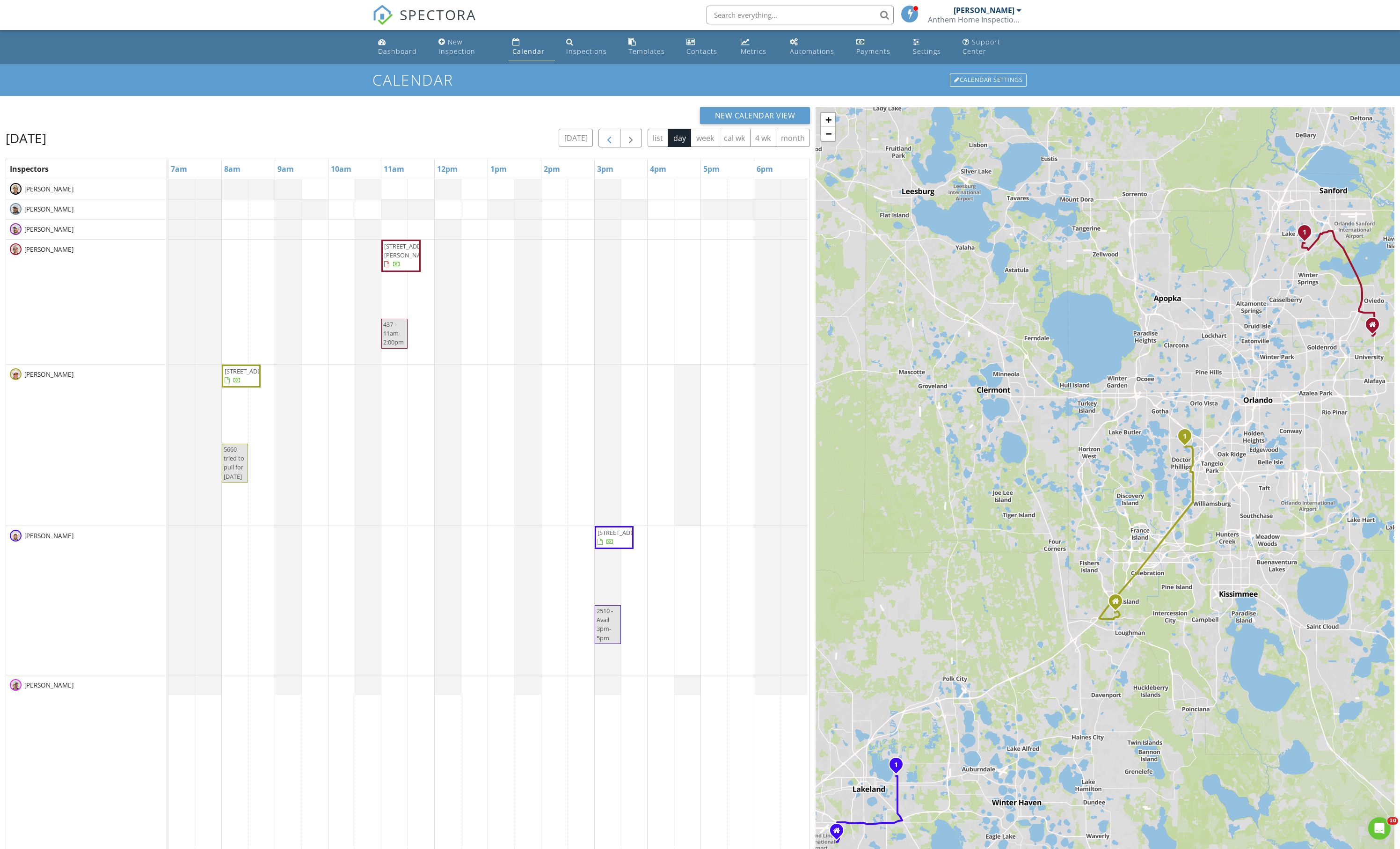
click at [604, 144] on span "button" at bounding box center [609, 138] width 11 height 11
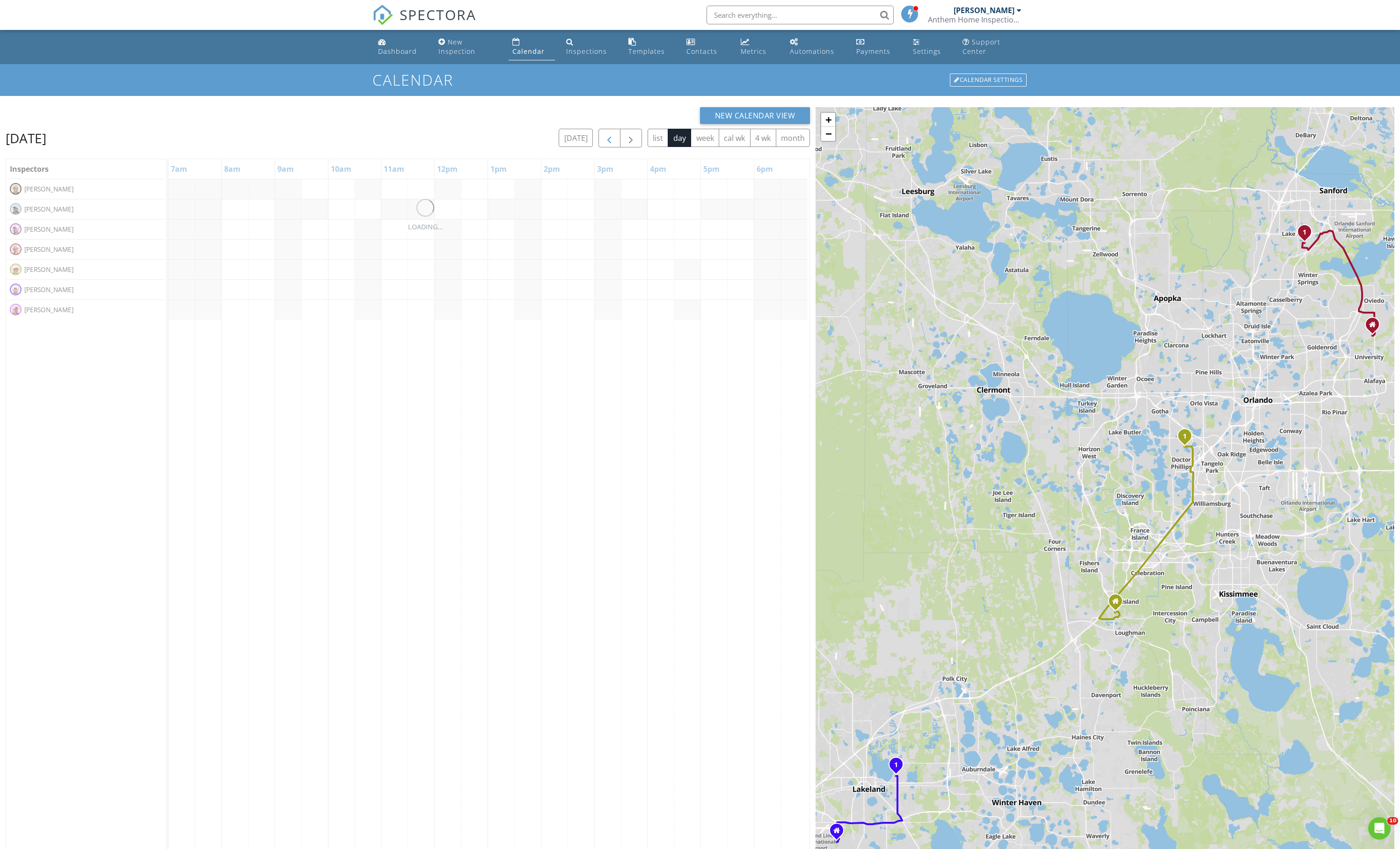
click at [604, 144] on span "button" at bounding box center [609, 138] width 11 height 11
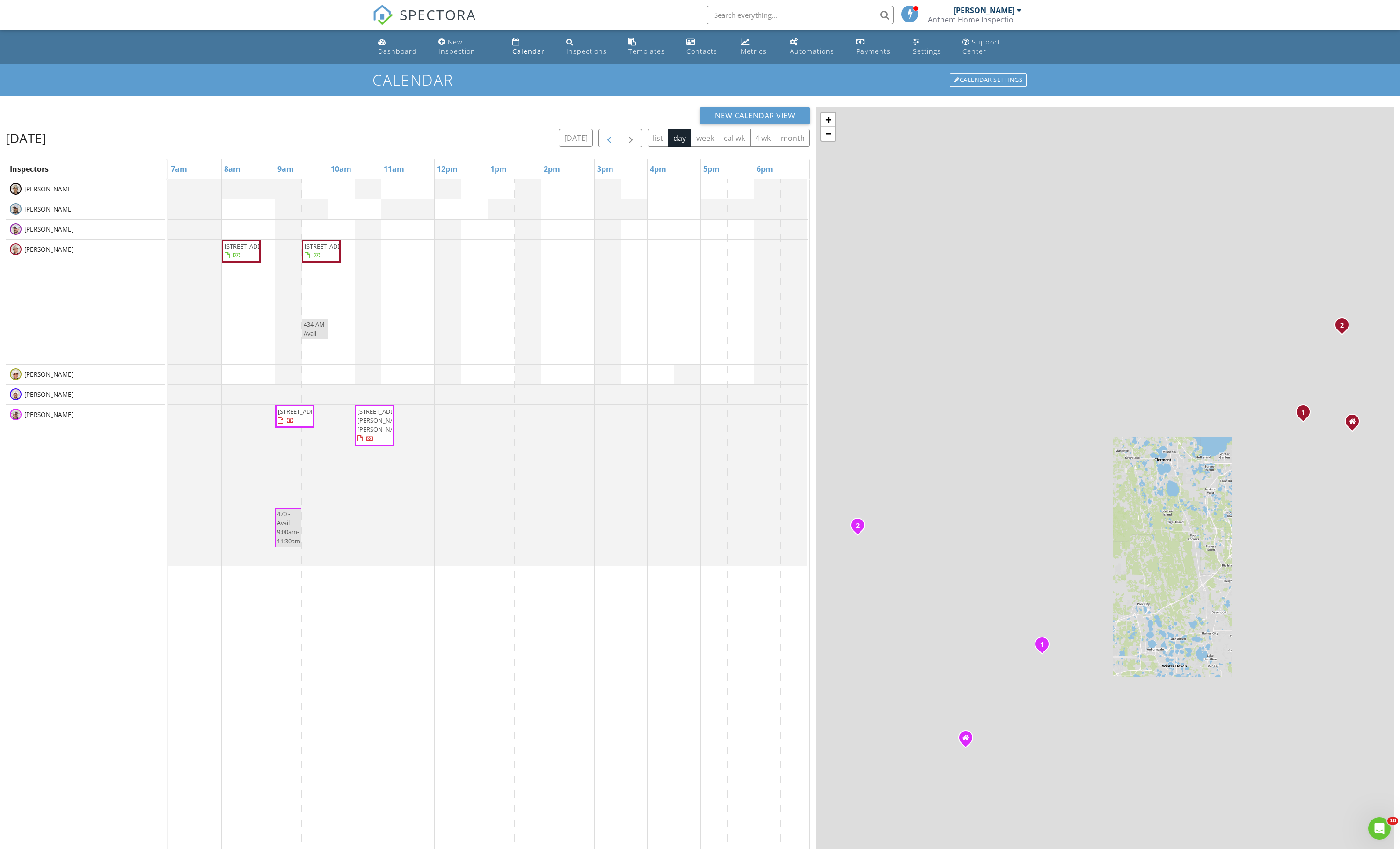
click at [604, 144] on span "button" at bounding box center [609, 138] width 11 height 11
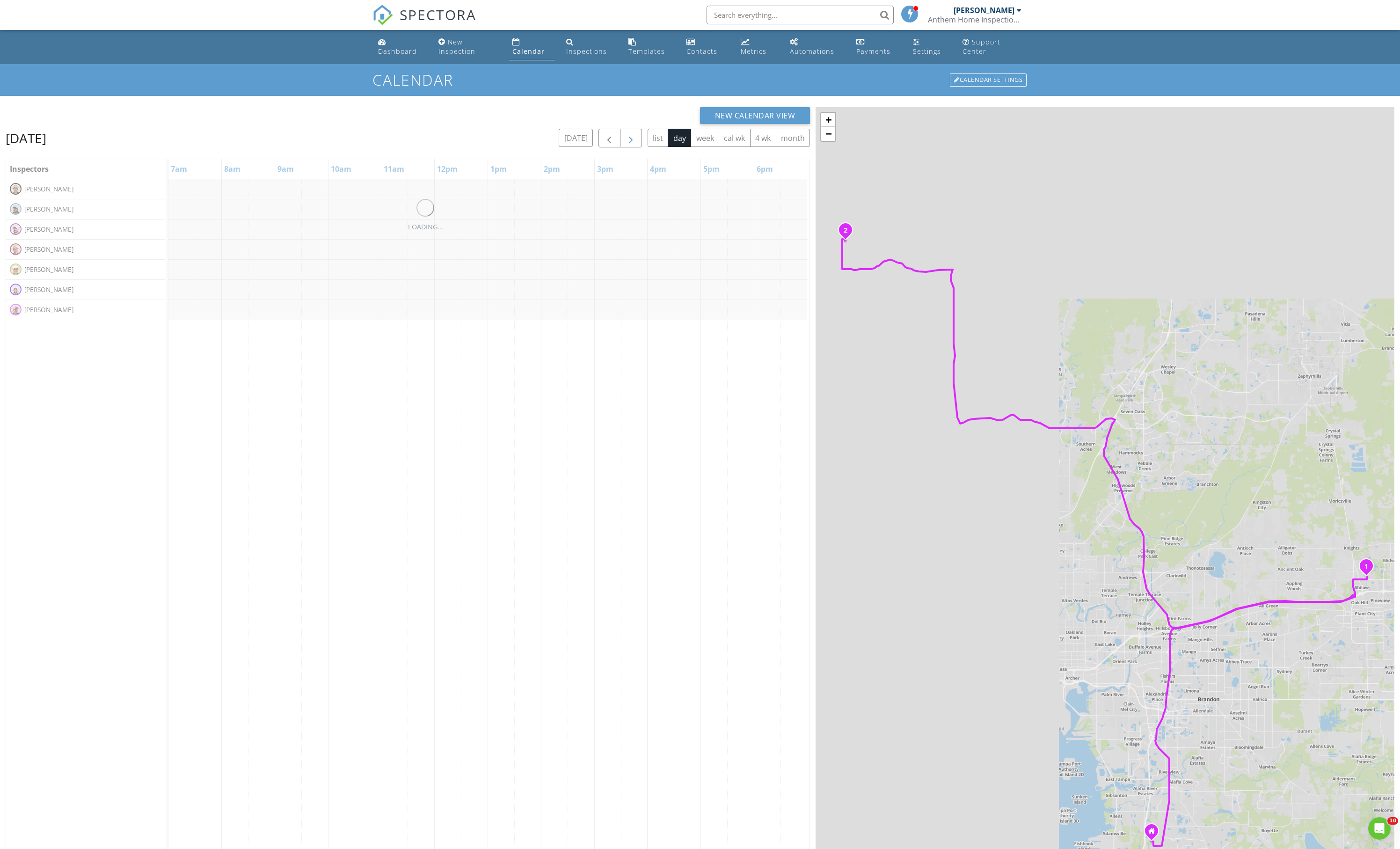
click at [626, 144] on span "button" at bounding box center [631, 138] width 11 height 11
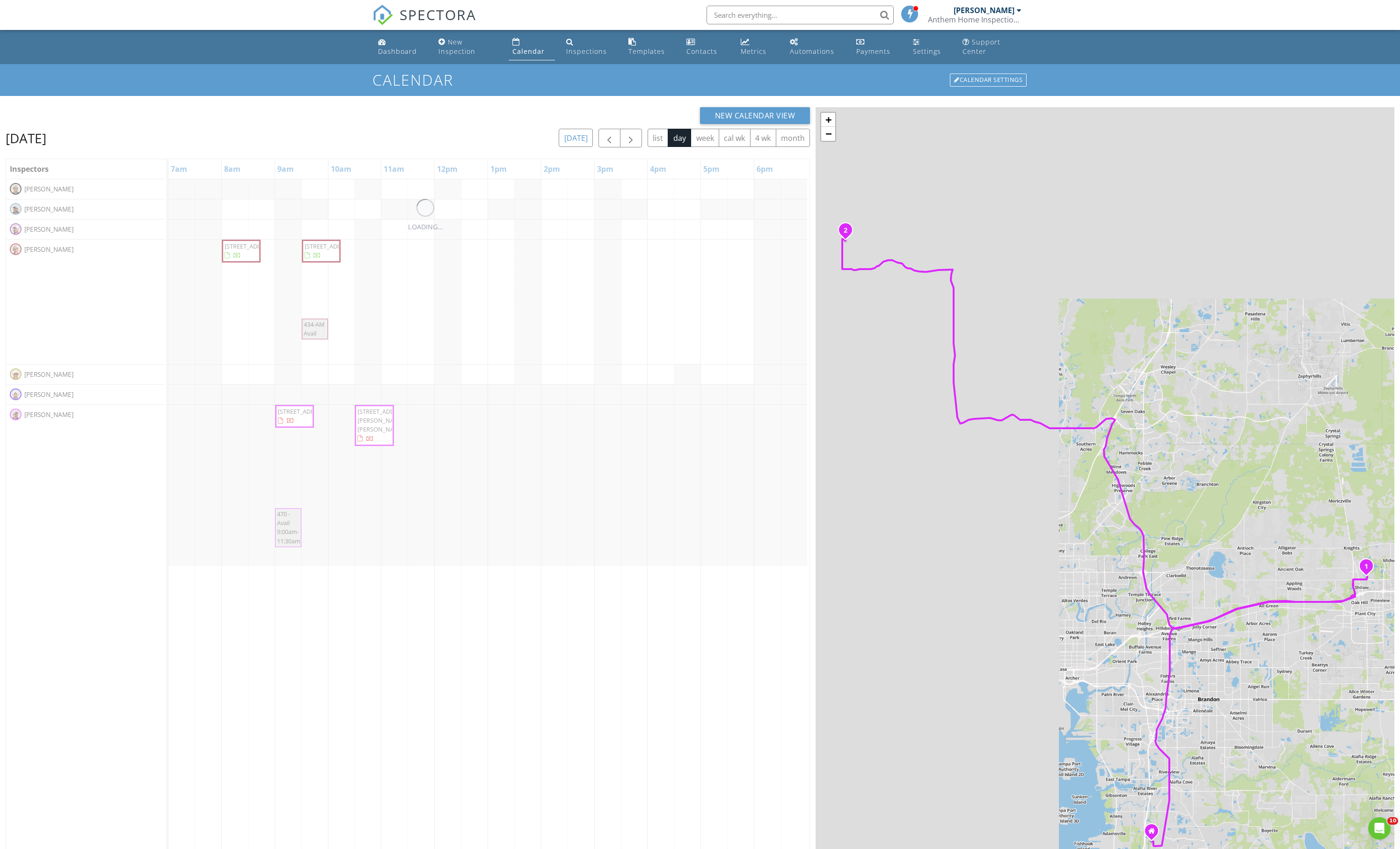
click at [559, 147] on button "[DATE]" at bounding box center [576, 138] width 34 height 19
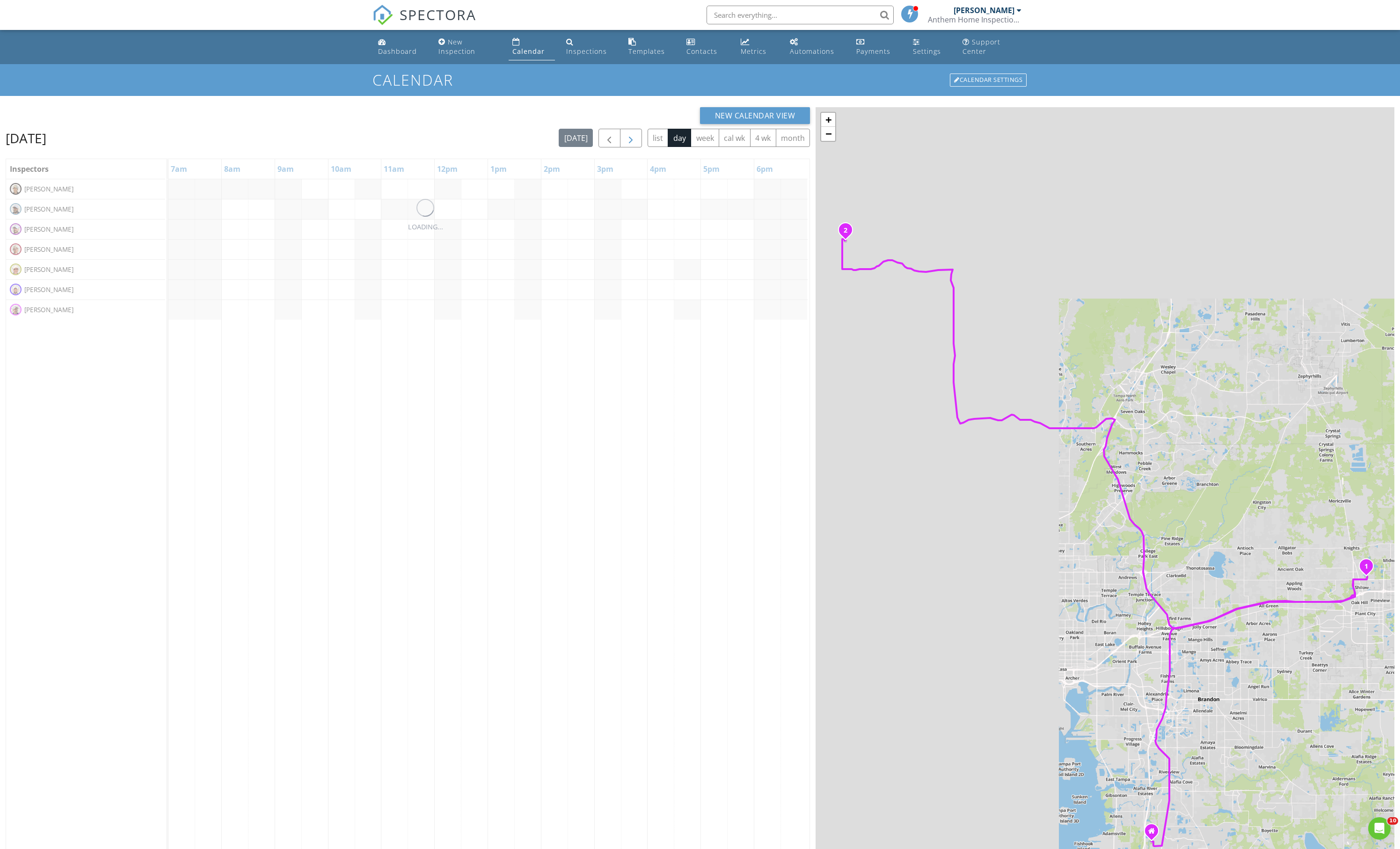
click at [626, 144] on span "button" at bounding box center [631, 138] width 11 height 11
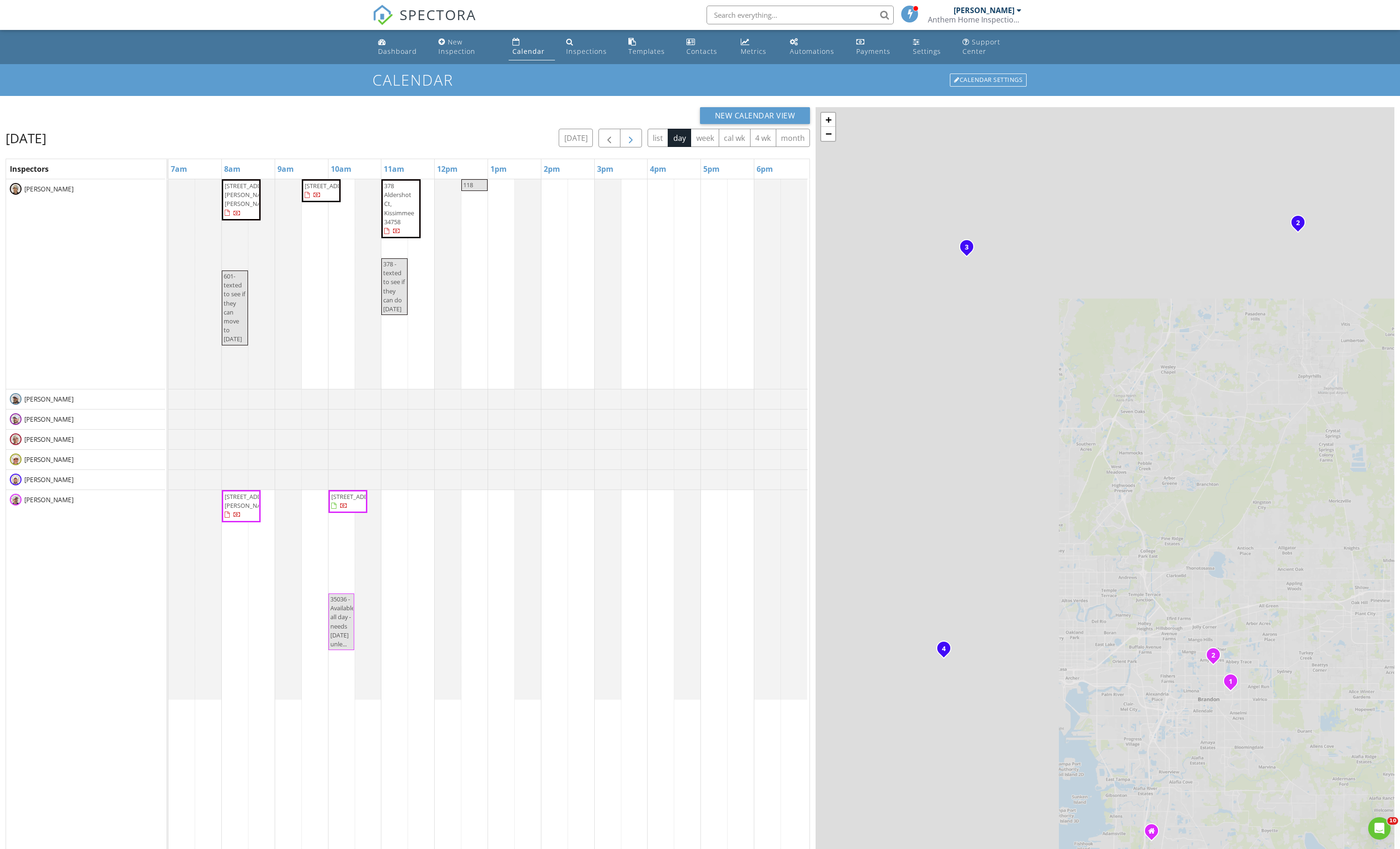
click at [626, 144] on span "button" at bounding box center [631, 138] width 11 height 11
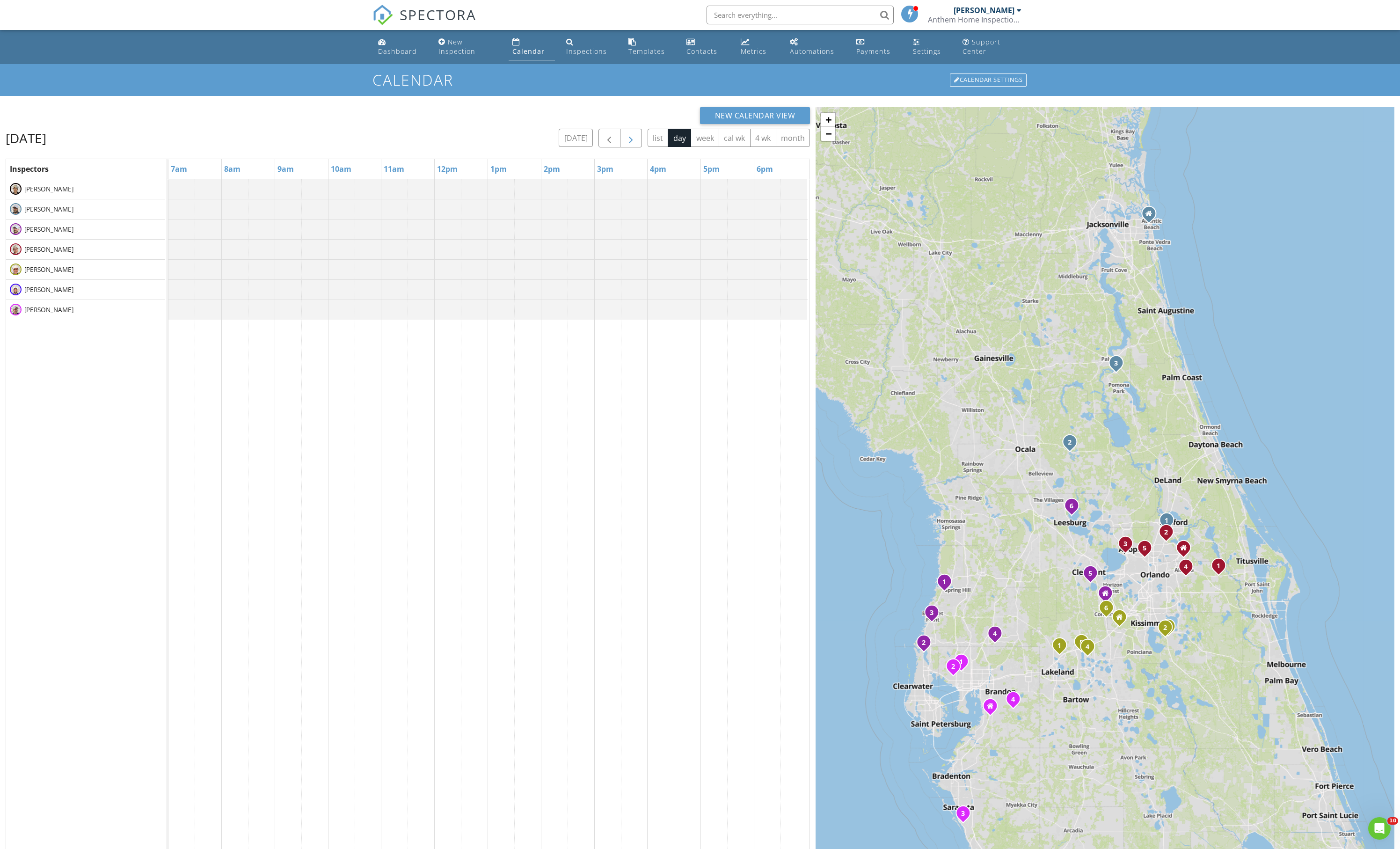
click at [626, 144] on span "button" at bounding box center [631, 138] width 11 height 11
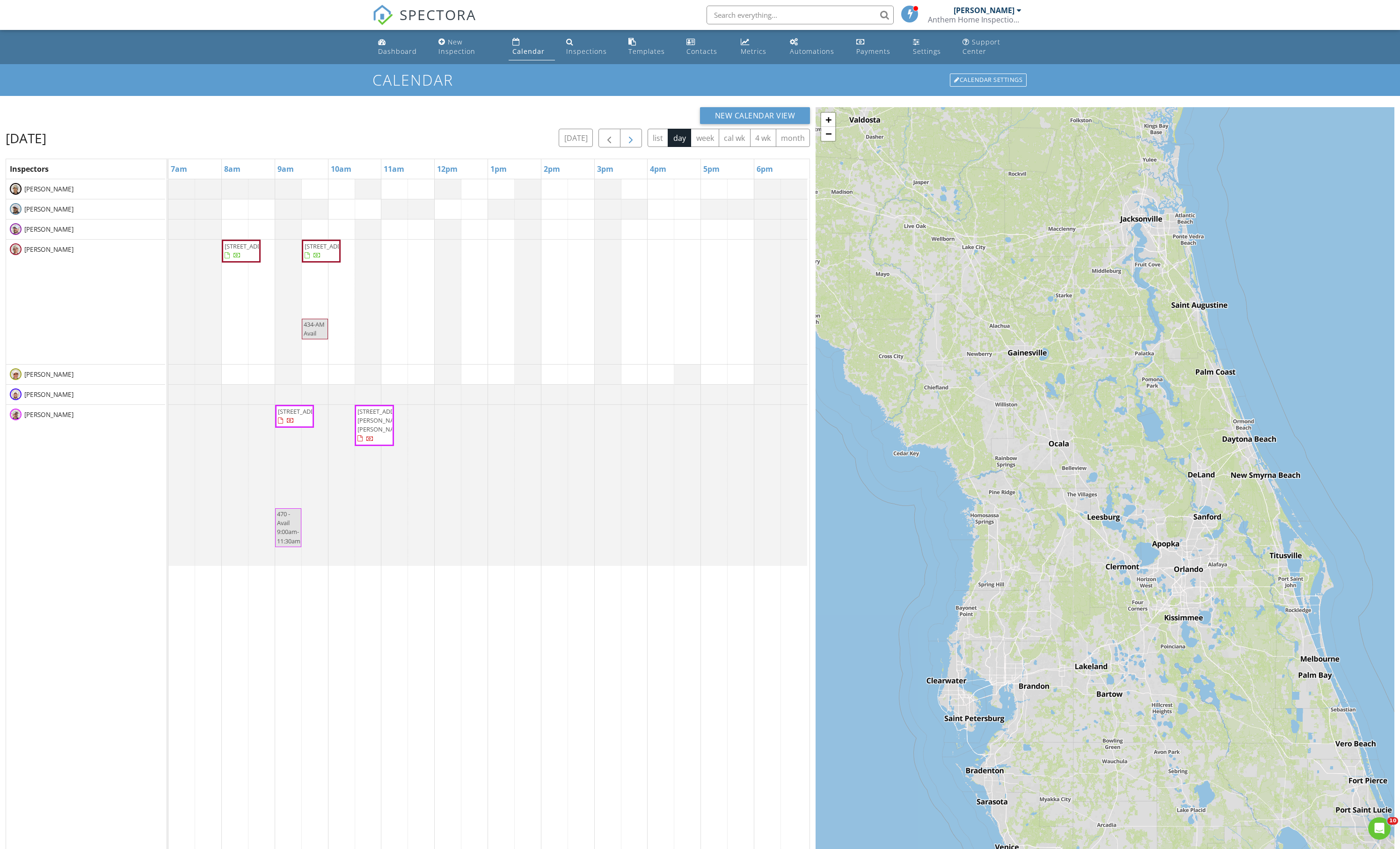
click at [626, 144] on span "button" at bounding box center [631, 138] width 11 height 11
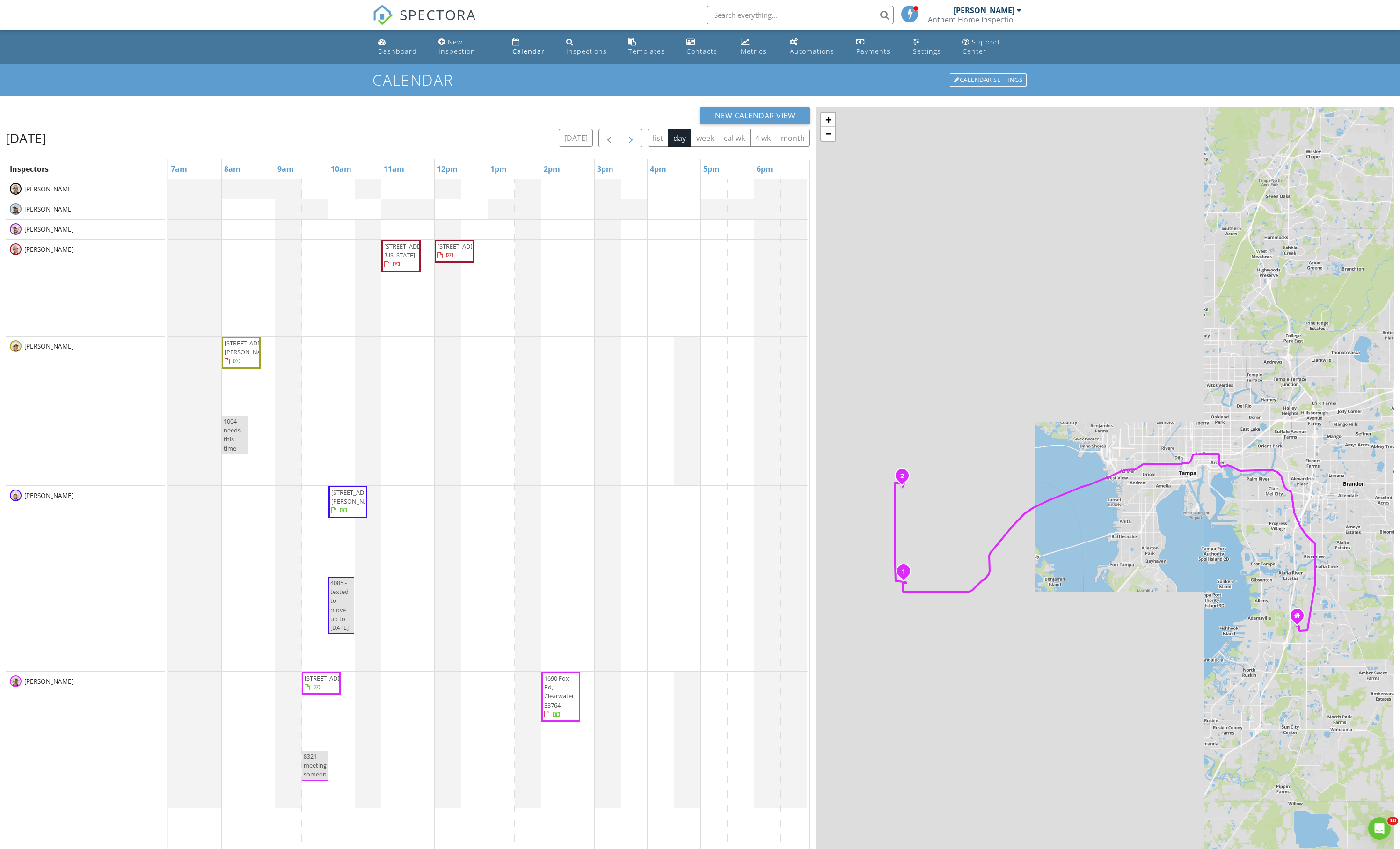
click at [626, 144] on span "button" at bounding box center [631, 138] width 11 height 11
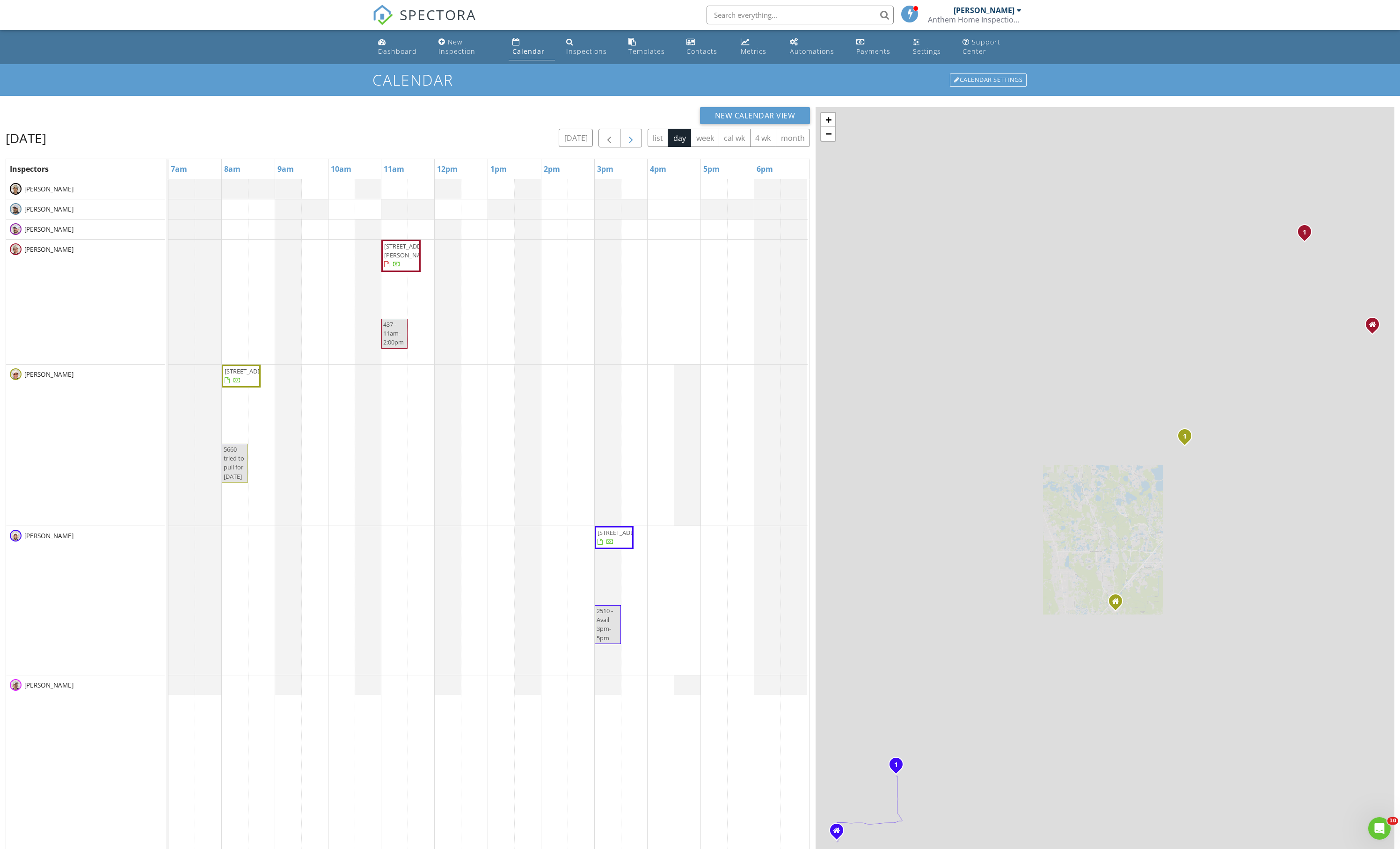
click at [626, 144] on span "button" at bounding box center [631, 138] width 11 height 11
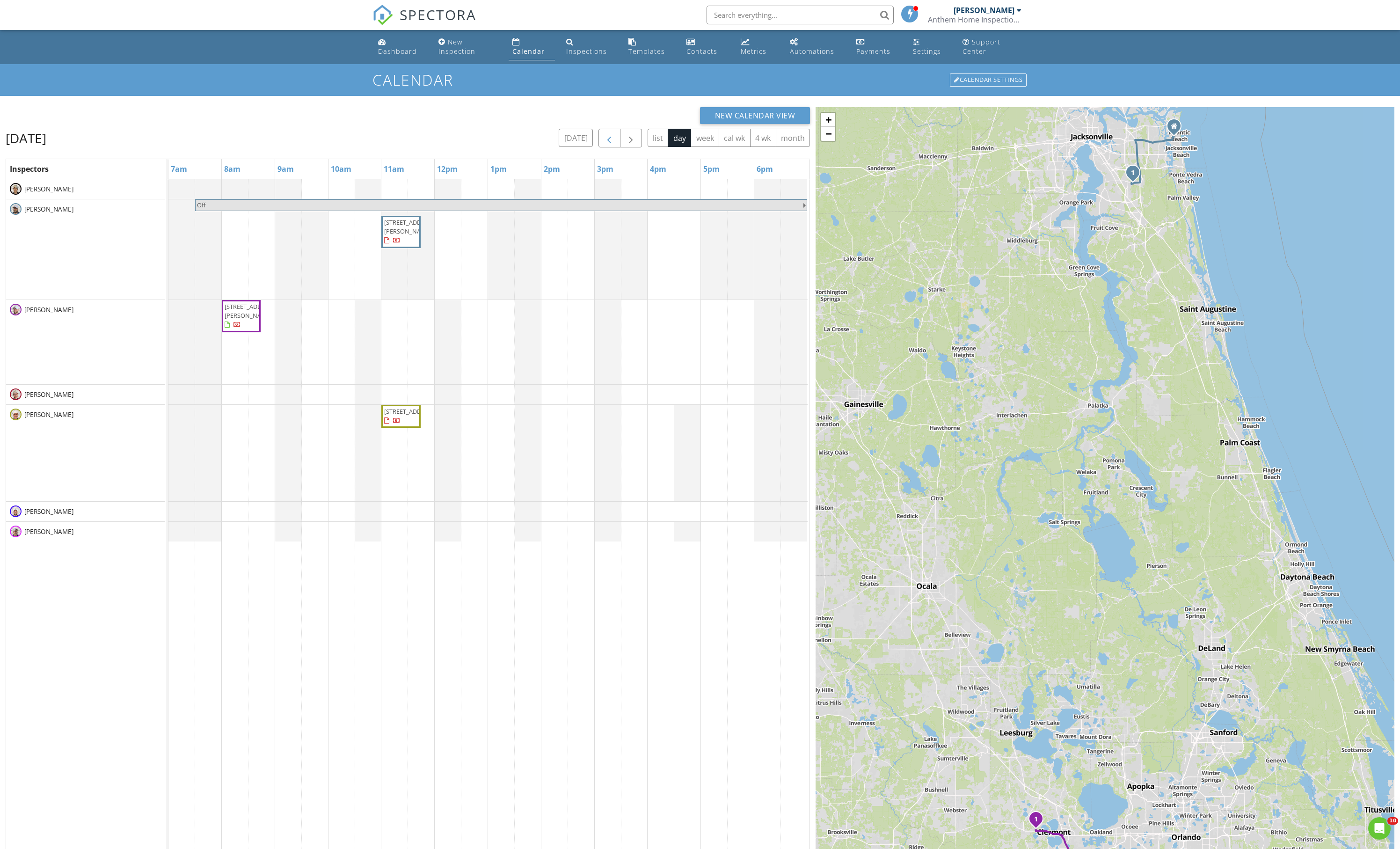
click at [604, 144] on span "button" at bounding box center [609, 138] width 11 height 11
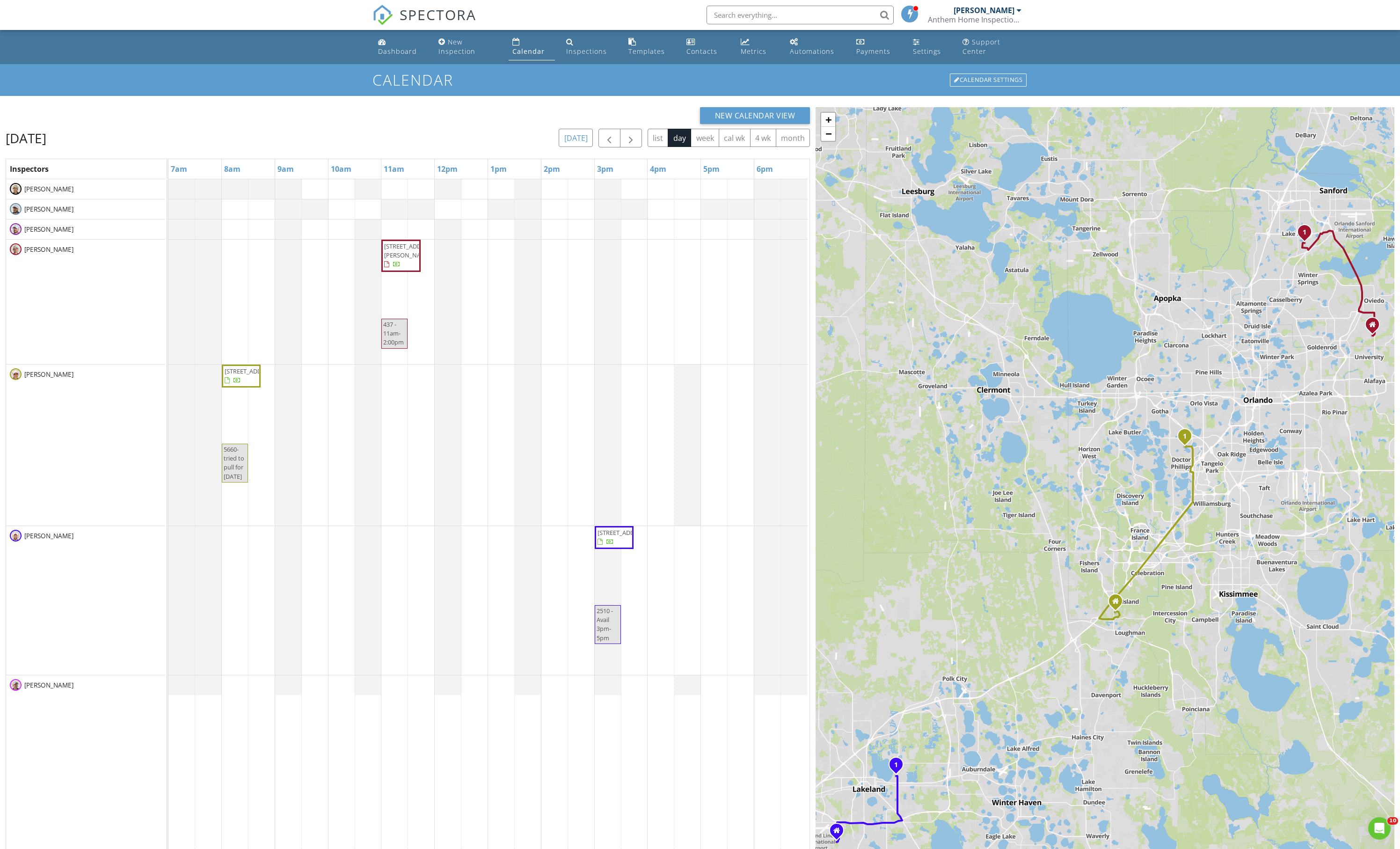
click at [559, 141] on button "[DATE]" at bounding box center [576, 138] width 34 height 19
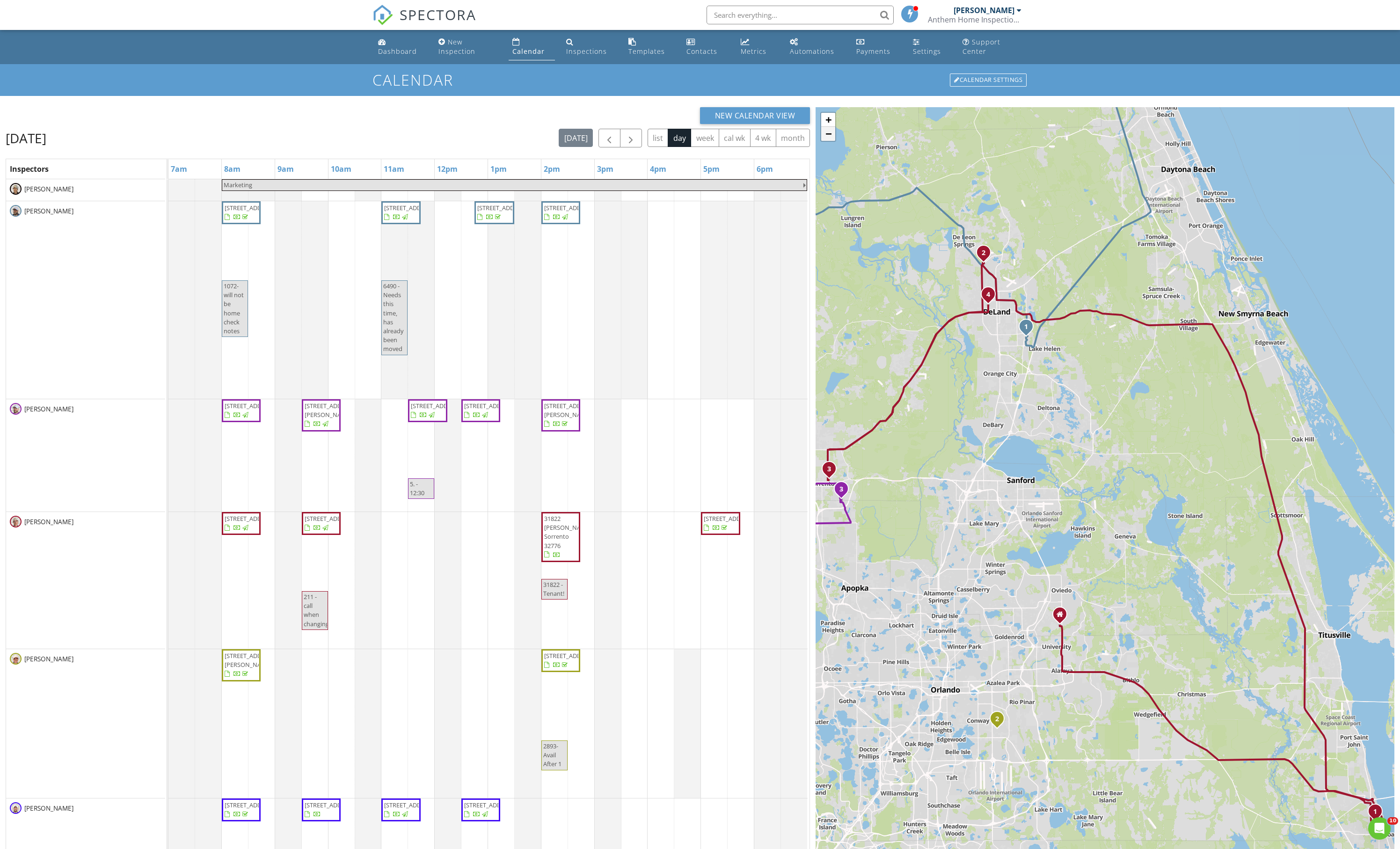
click at [825, 141] on link "−" at bounding box center [828, 134] width 14 height 14
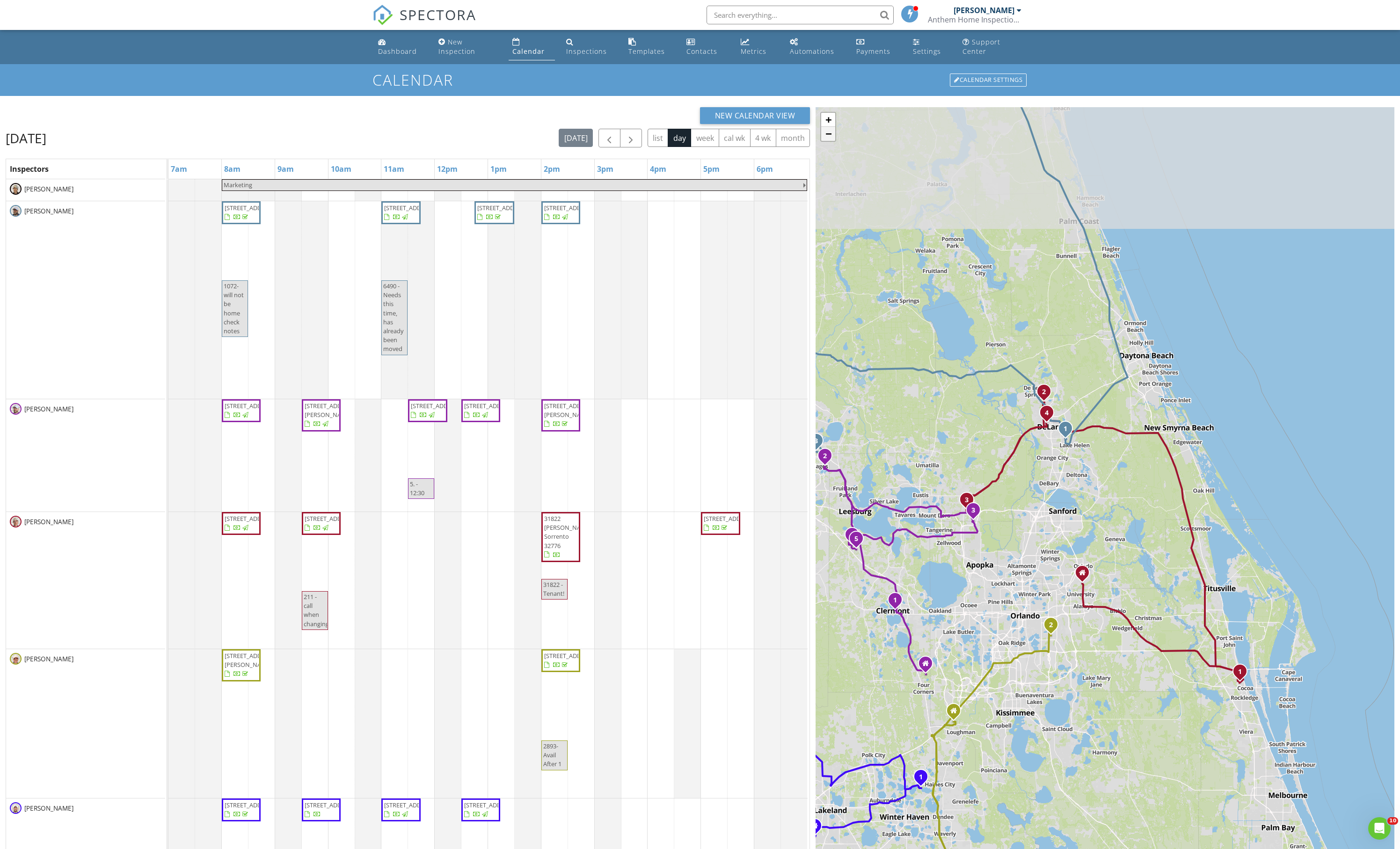
click at [825, 141] on link "−" at bounding box center [828, 134] width 14 height 14
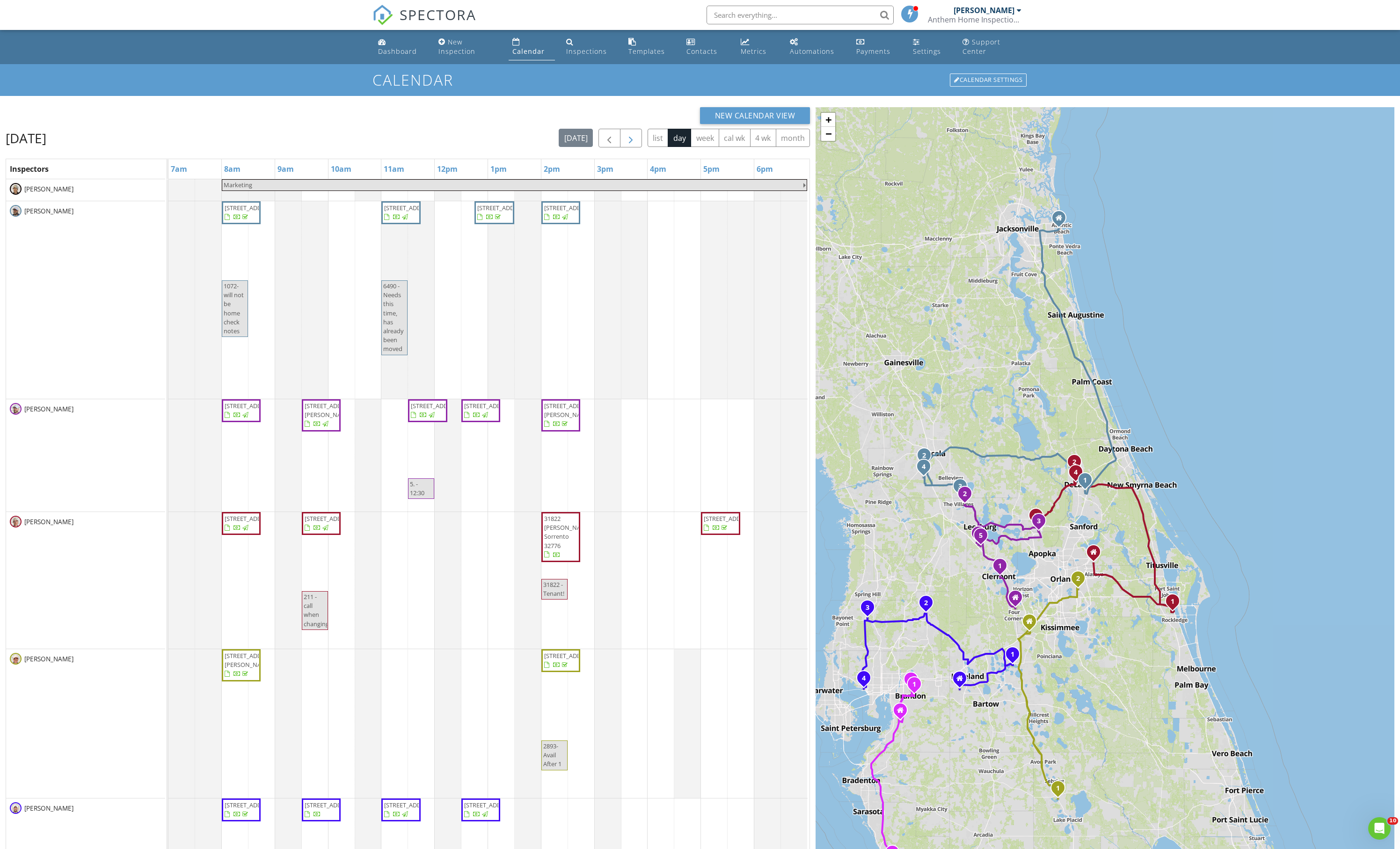
click at [620, 148] on button "button" at bounding box center [631, 139] width 22 height 20
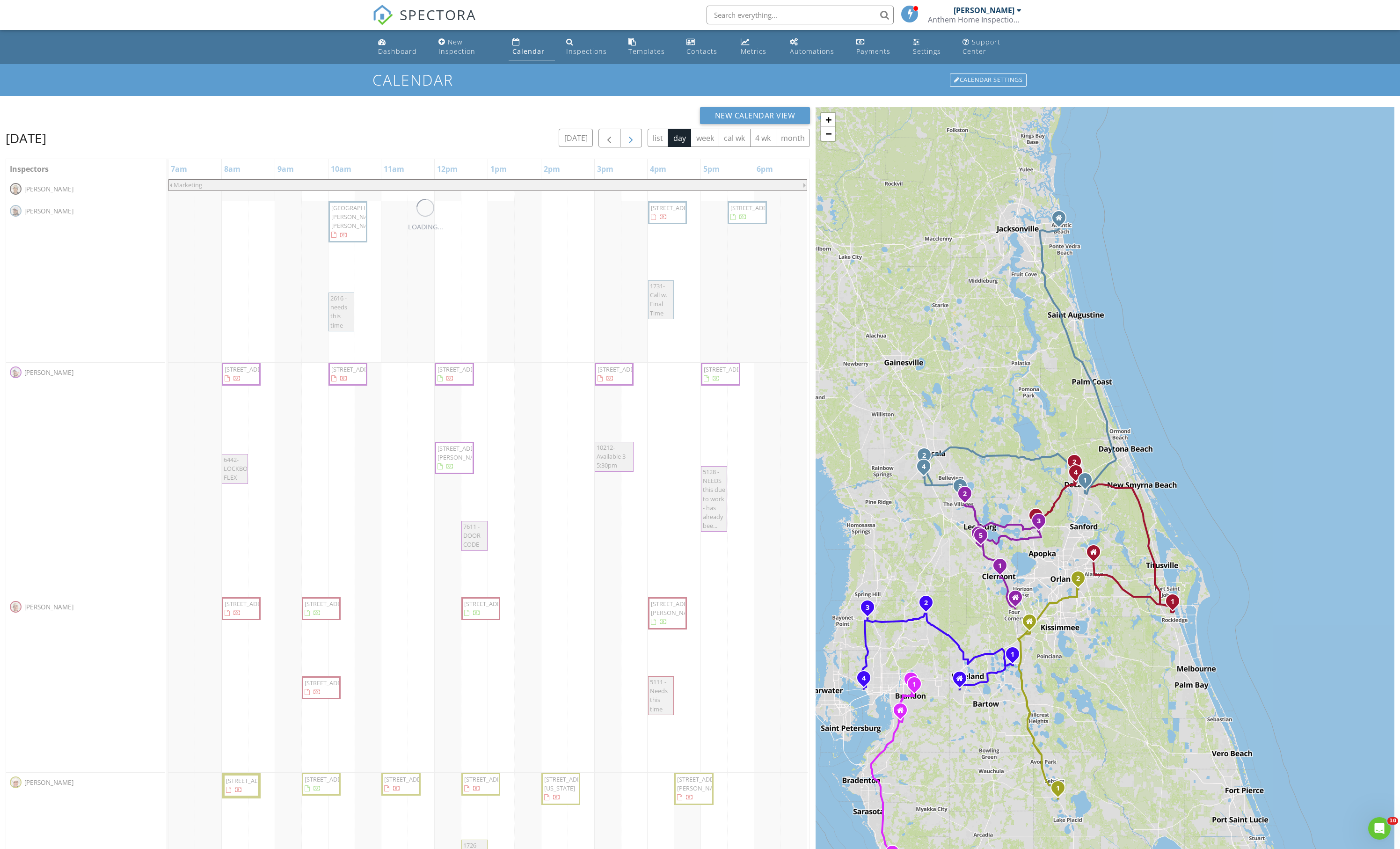
click at [620, 148] on button "button" at bounding box center [631, 139] width 22 height 20
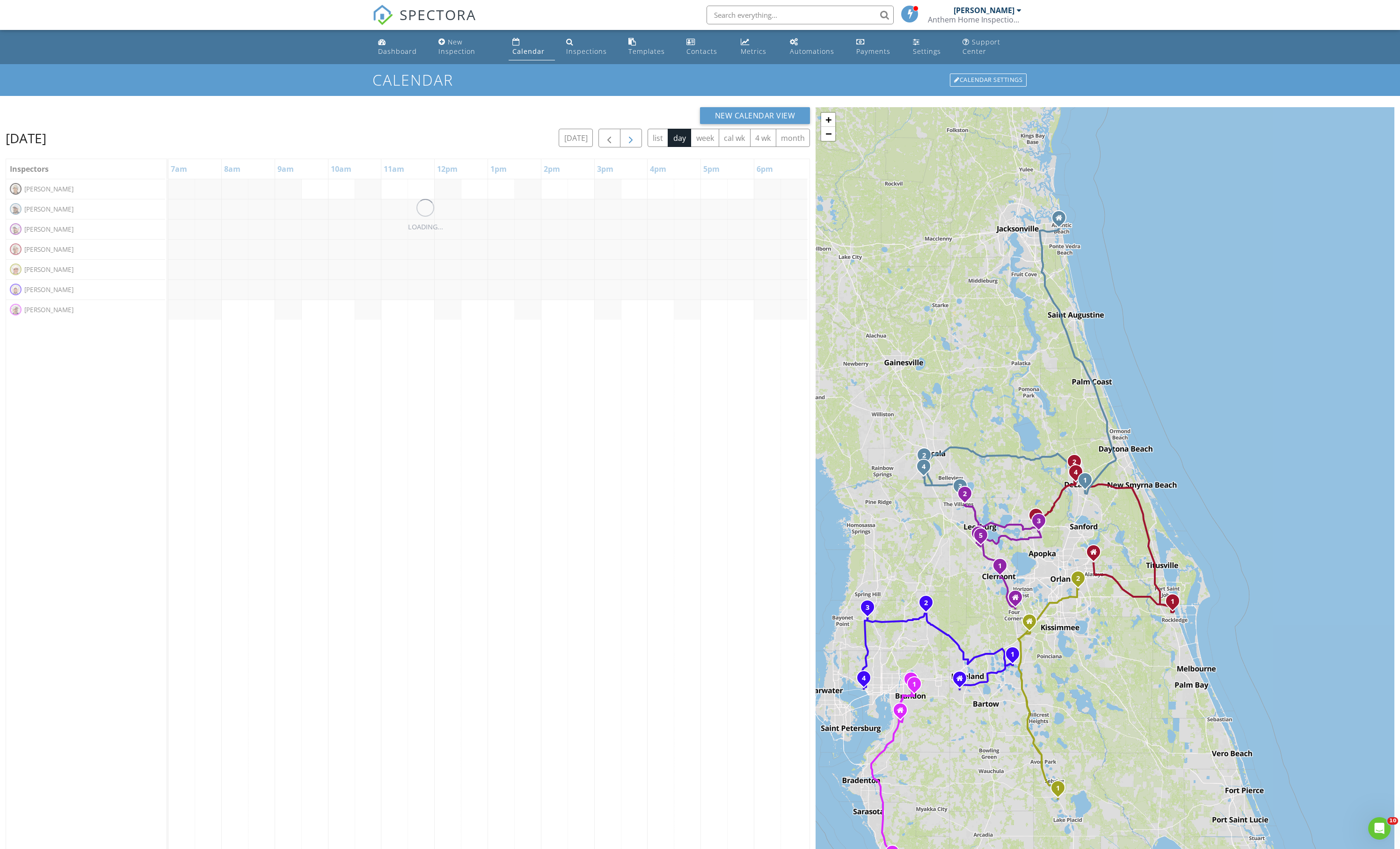
click at [620, 148] on button "button" at bounding box center [631, 139] width 22 height 20
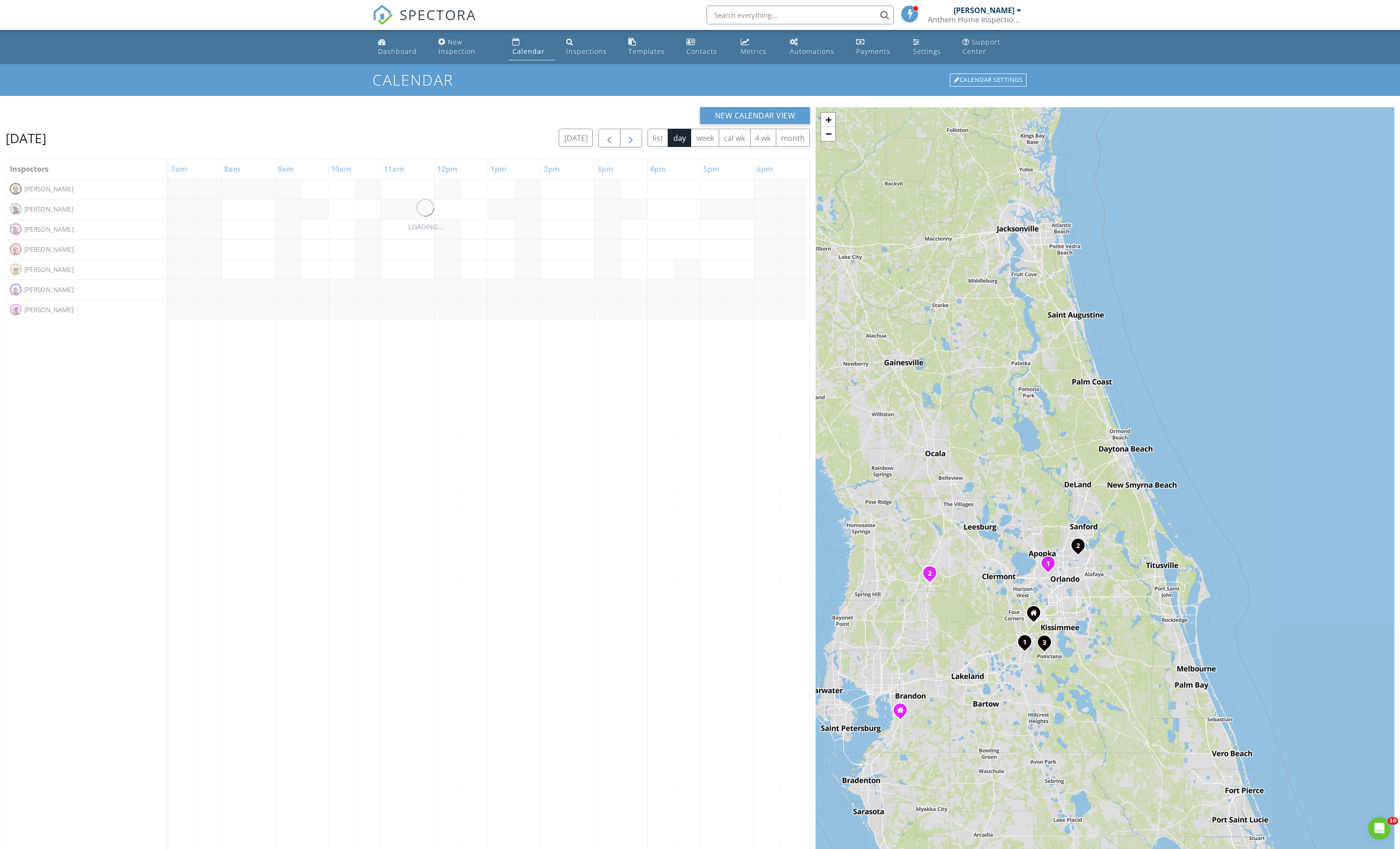
click at [620, 148] on button "button" at bounding box center [631, 139] width 22 height 20
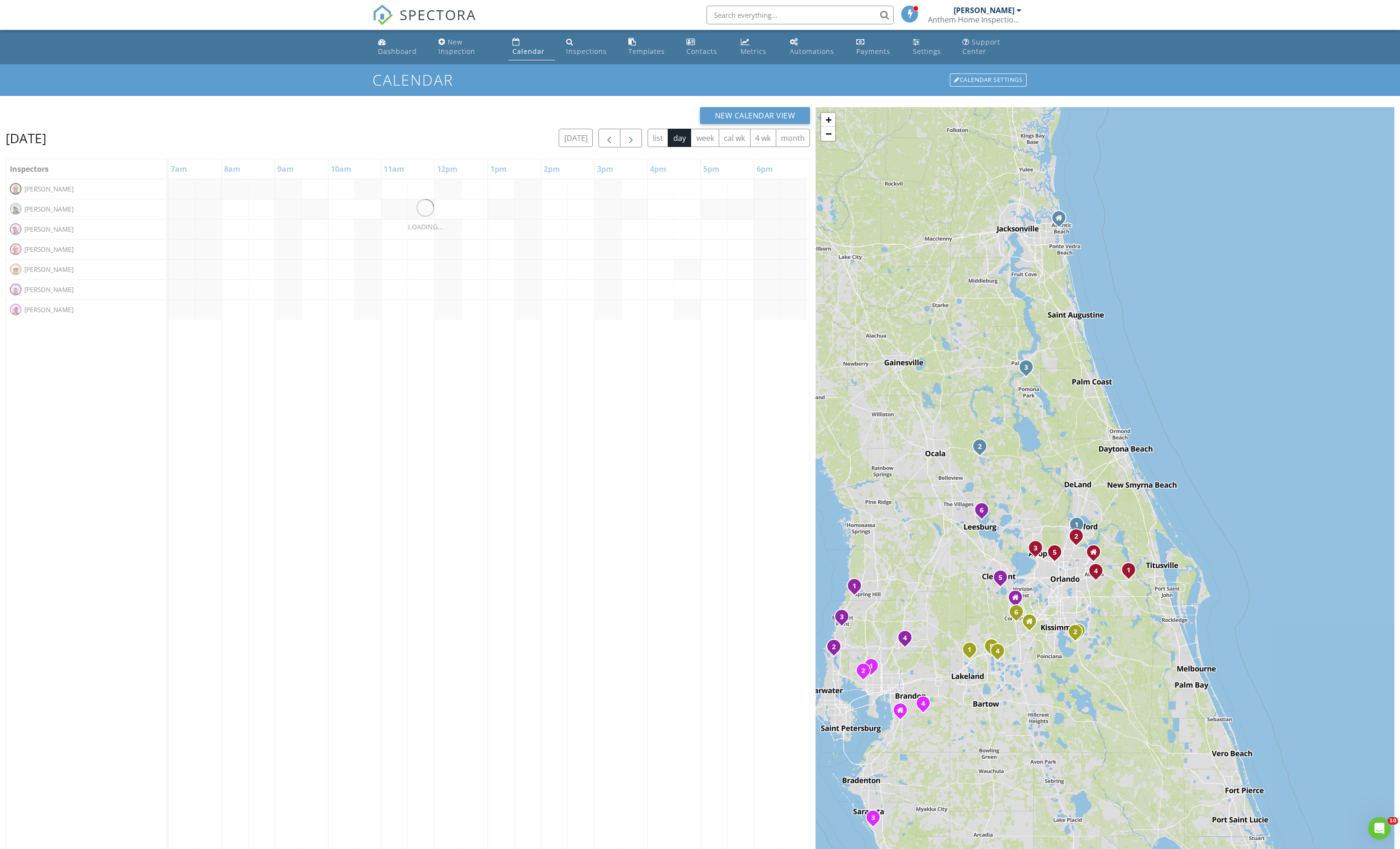
click at [620, 148] on button "button" at bounding box center [631, 139] width 22 height 20
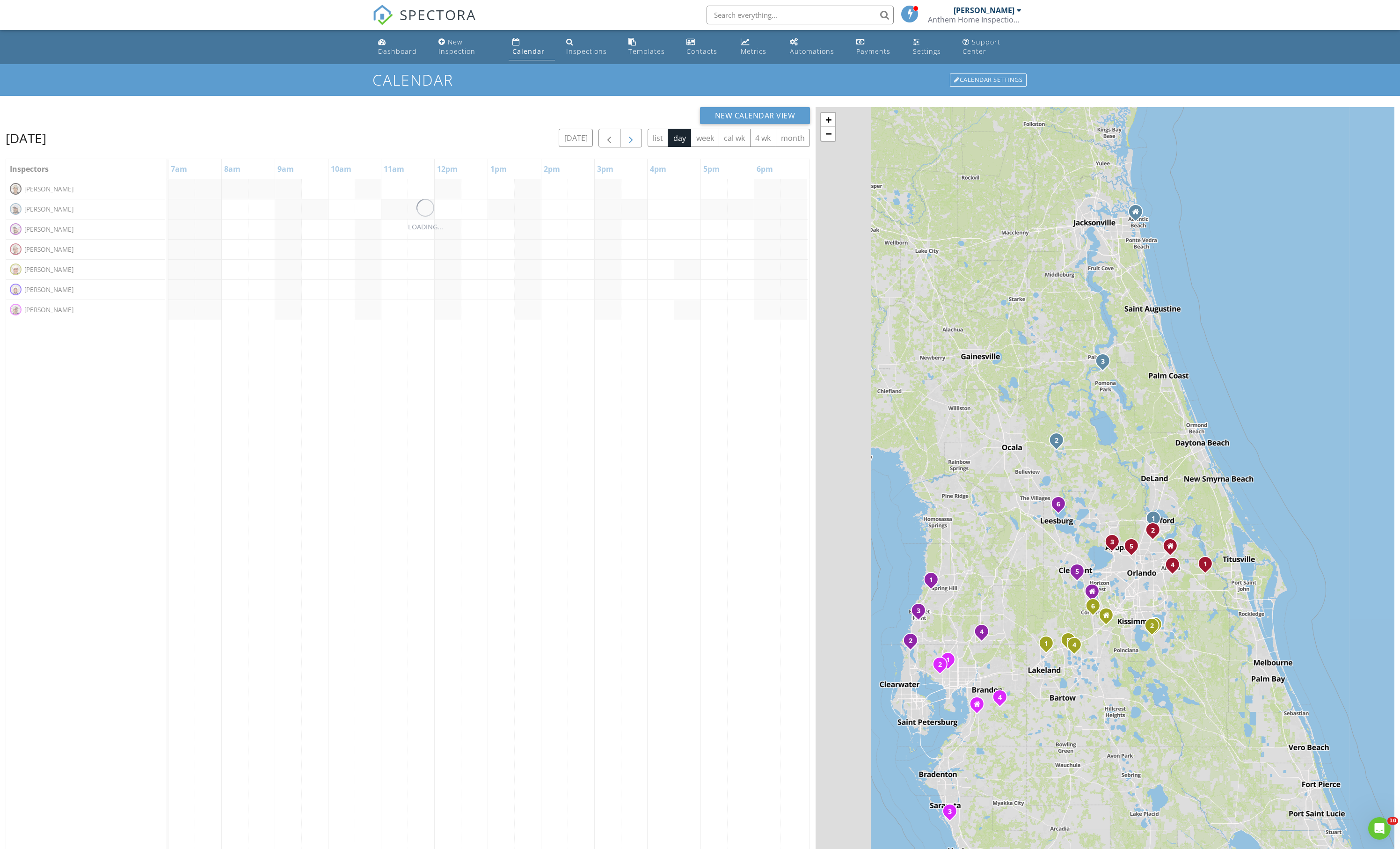
click at [620, 148] on button "button" at bounding box center [631, 139] width 22 height 20
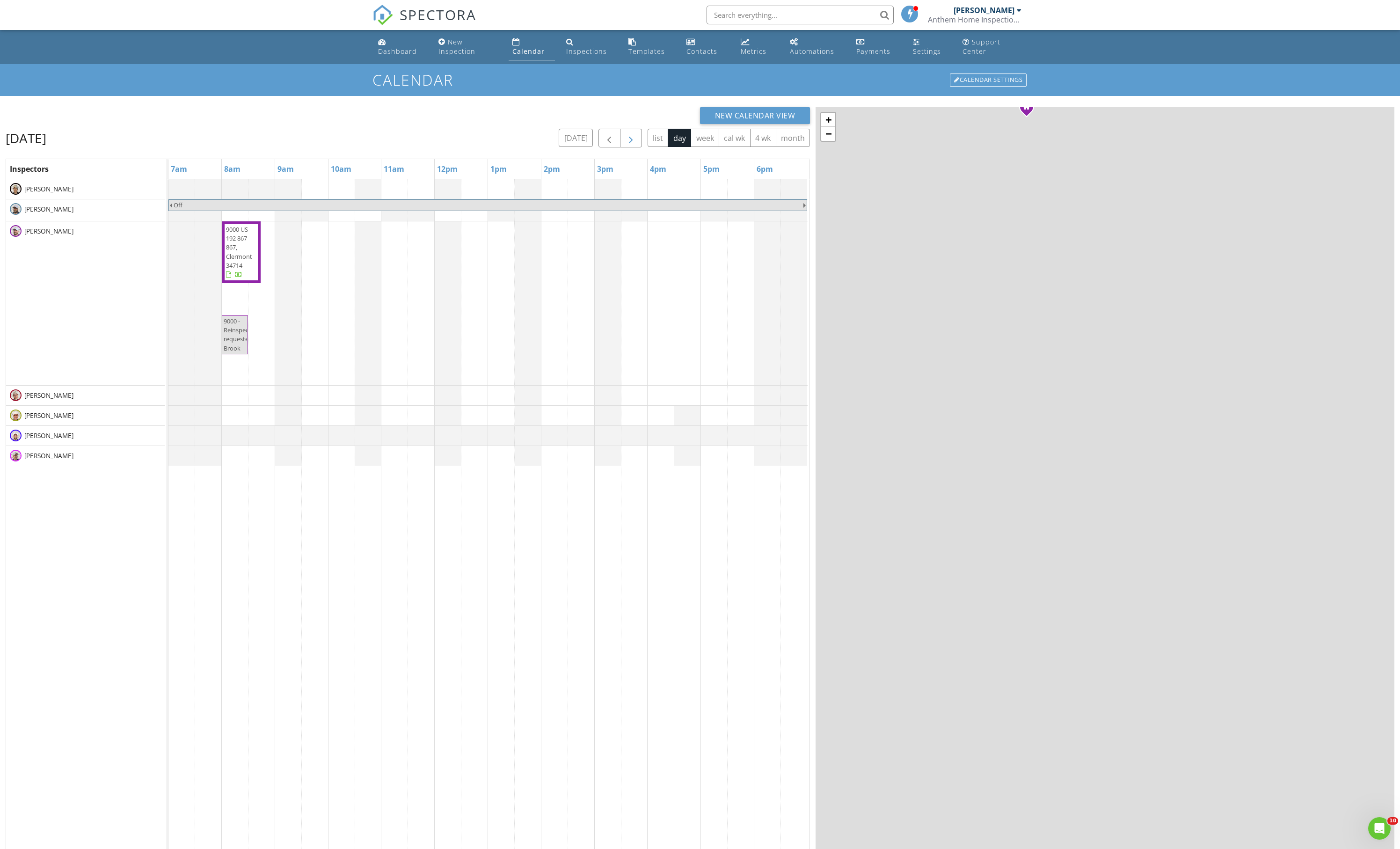
click at [620, 148] on button "button" at bounding box center [631, 139] width 22 height 20
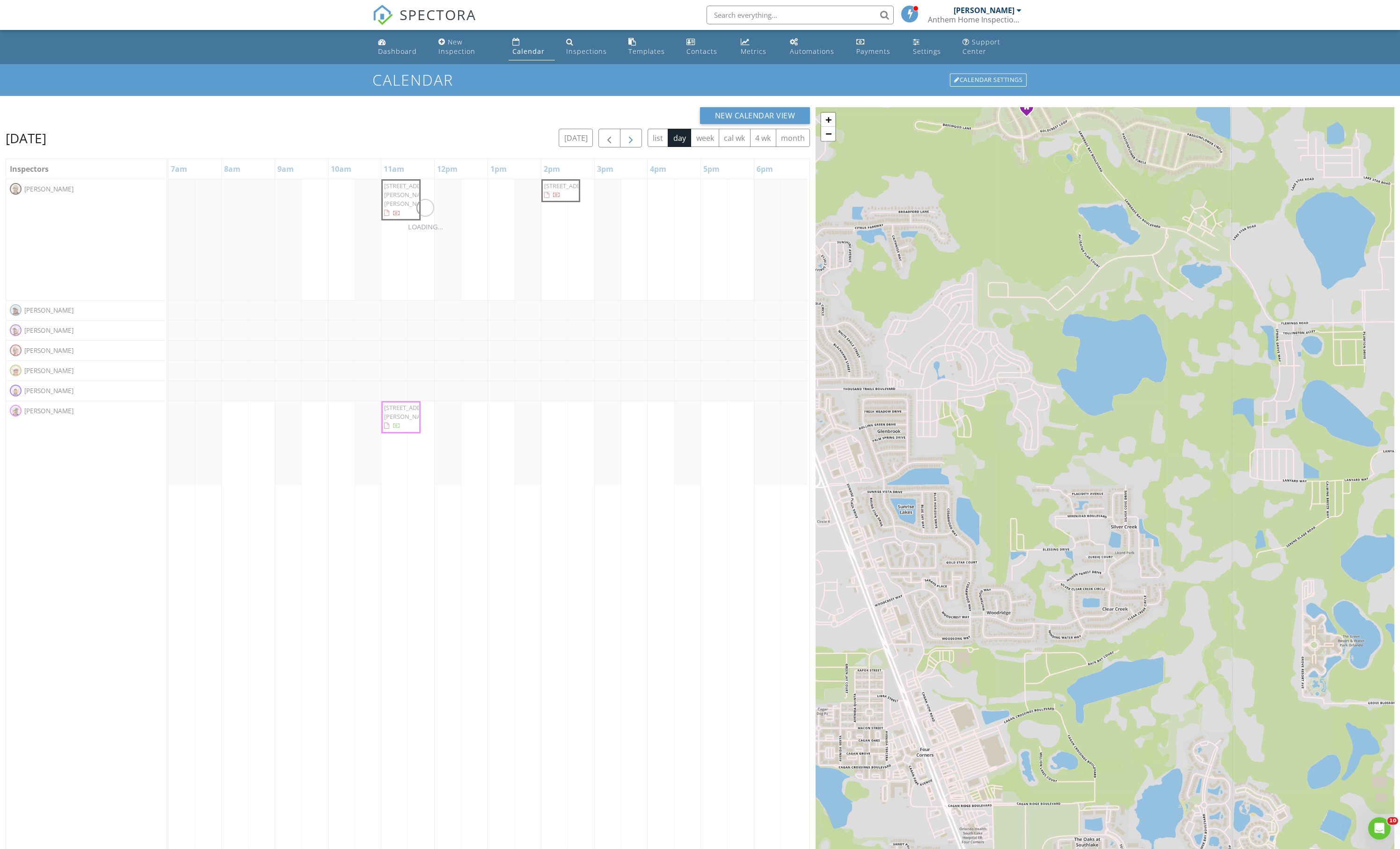
click at [620, 148] on button "button" at bounding box center [631, 139] width 22 height 20
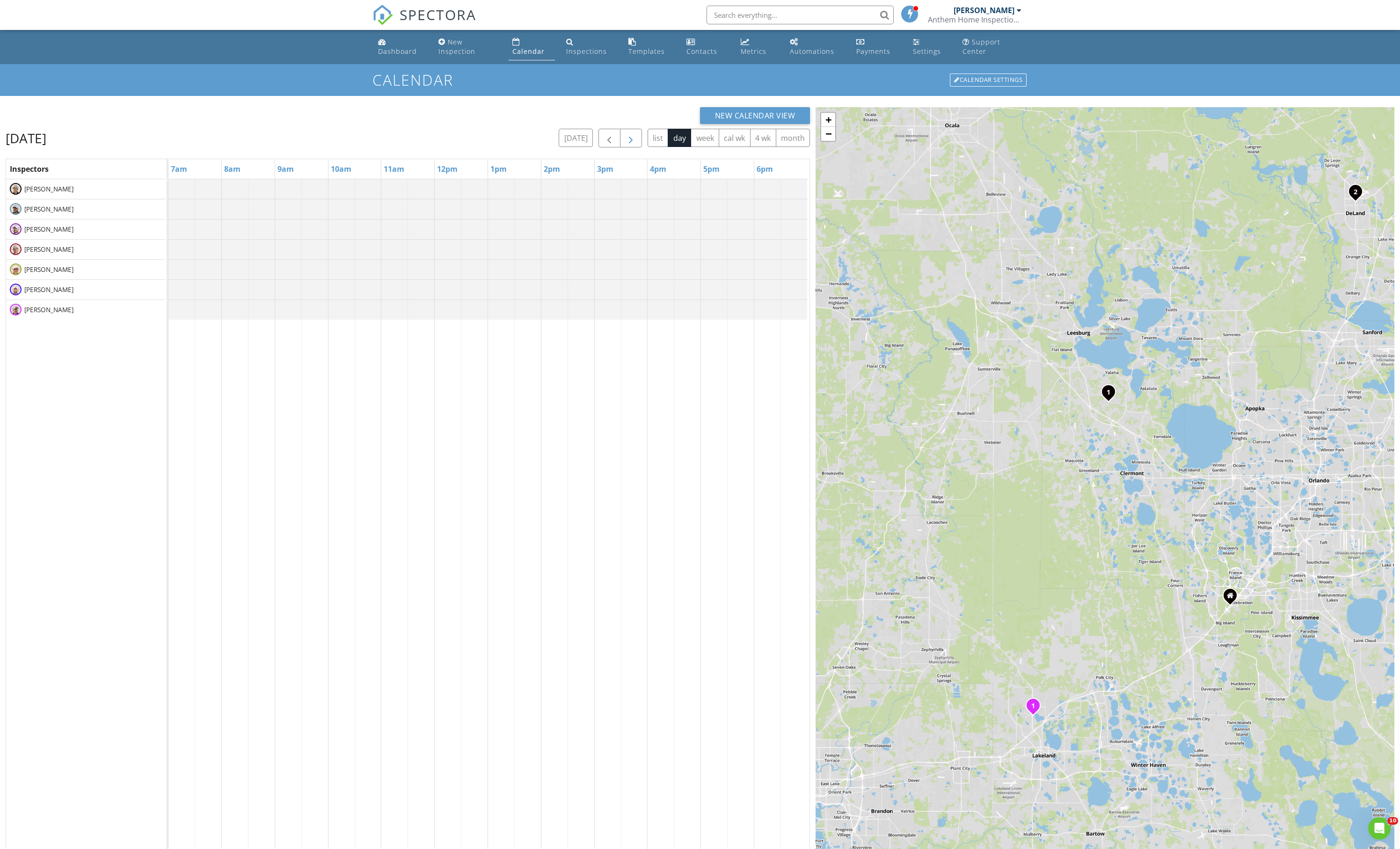
click at [620, 148] on button "button" at bounding box center [631, 139] width 22 height 20
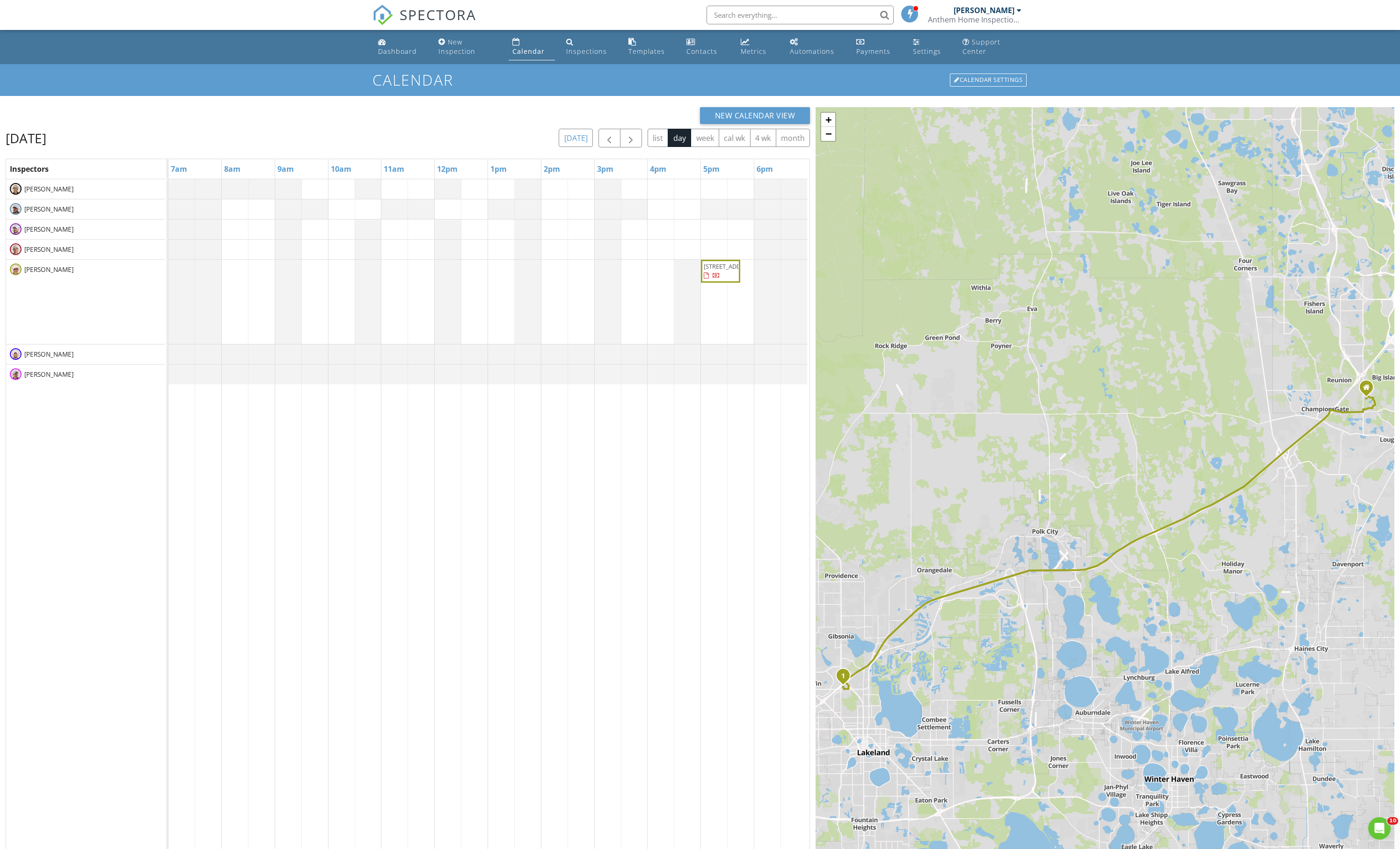
click at [559, 147] on button "[DATE]" at bounding box center [576, 138] width 34 height 19
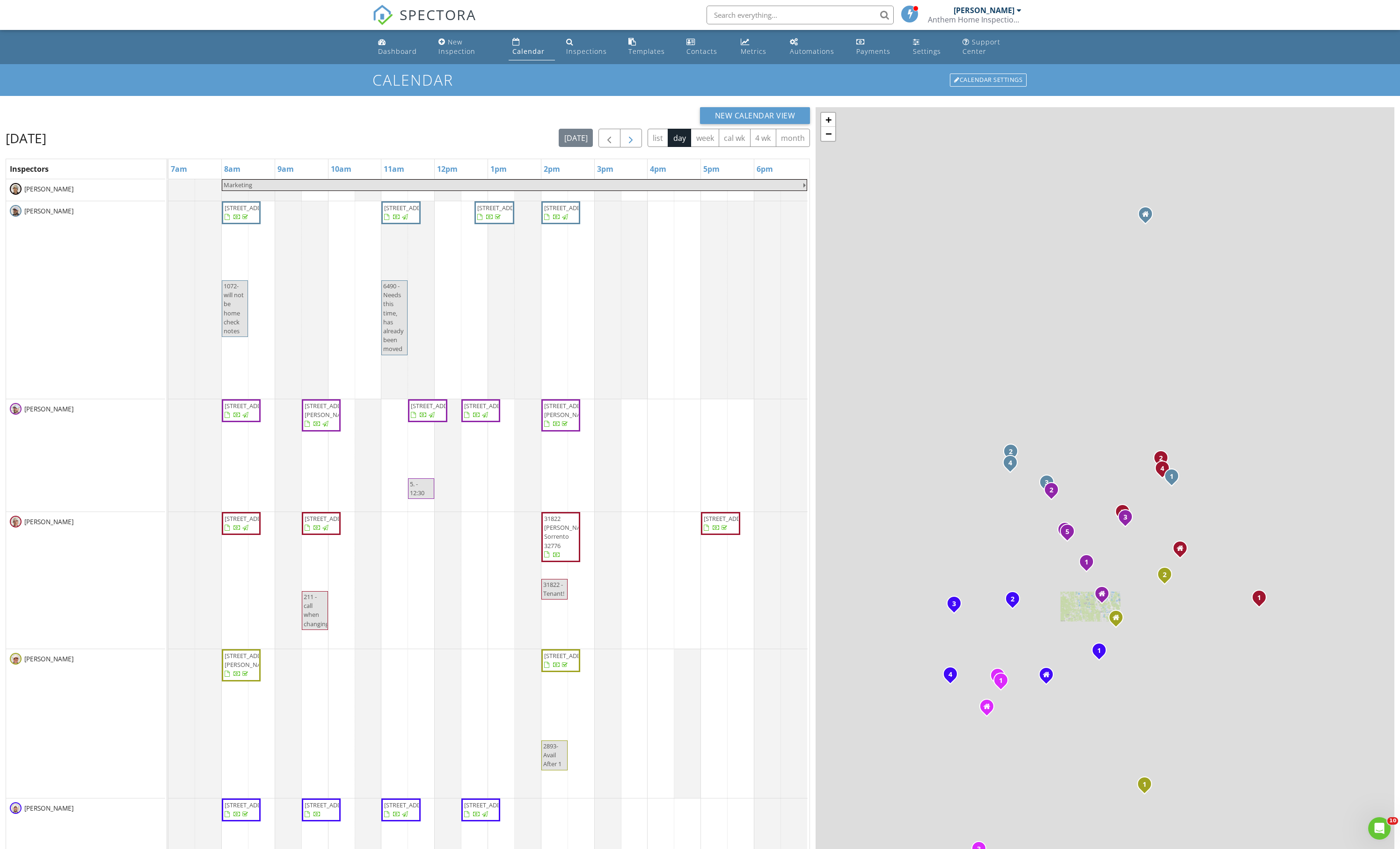
click at [626, 144] on span "button" at bounding box center [631, 138] width 11 height 11
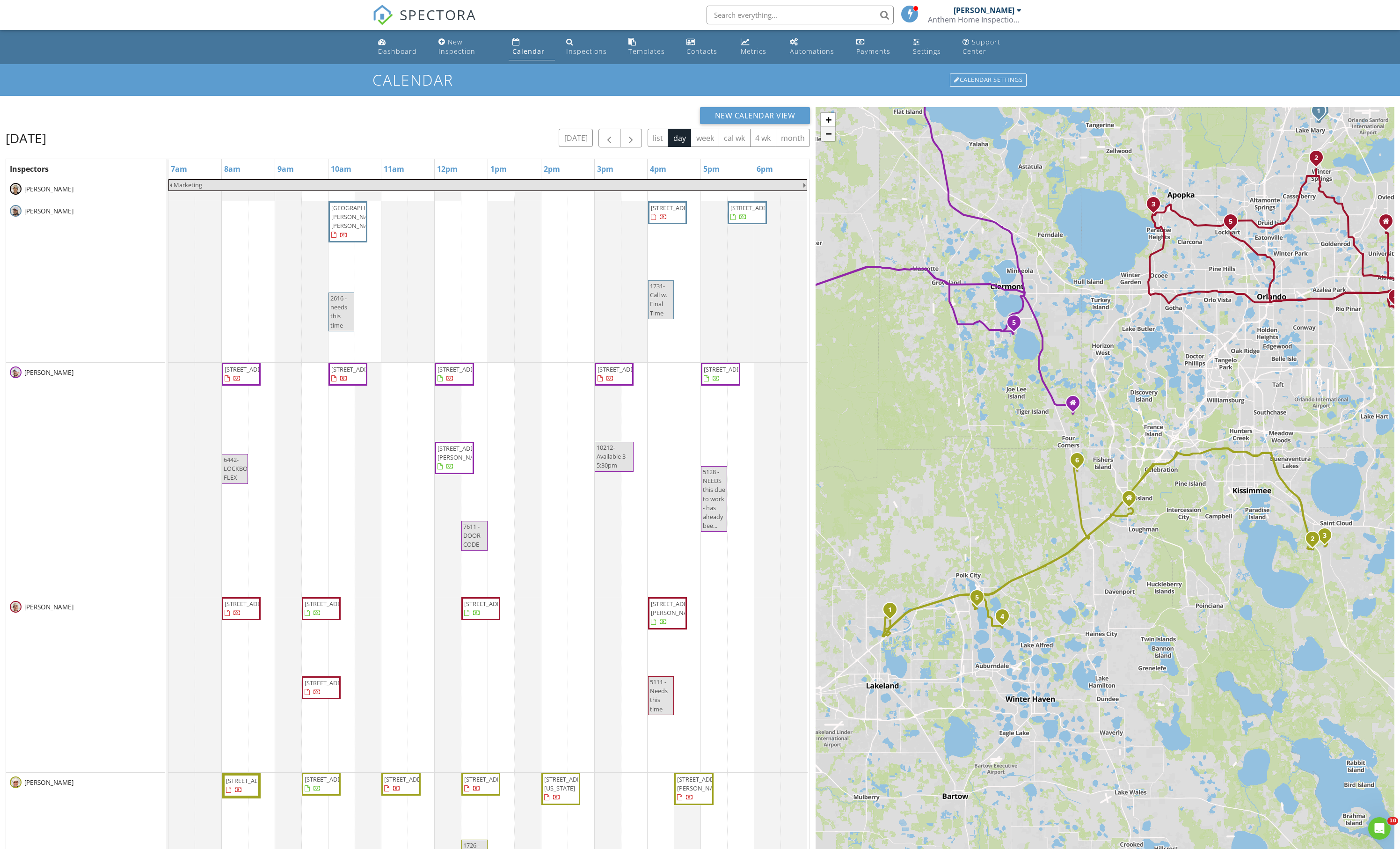
click at [825, 141] on link "−" at bounding box center [828, 134] width 14 height 14
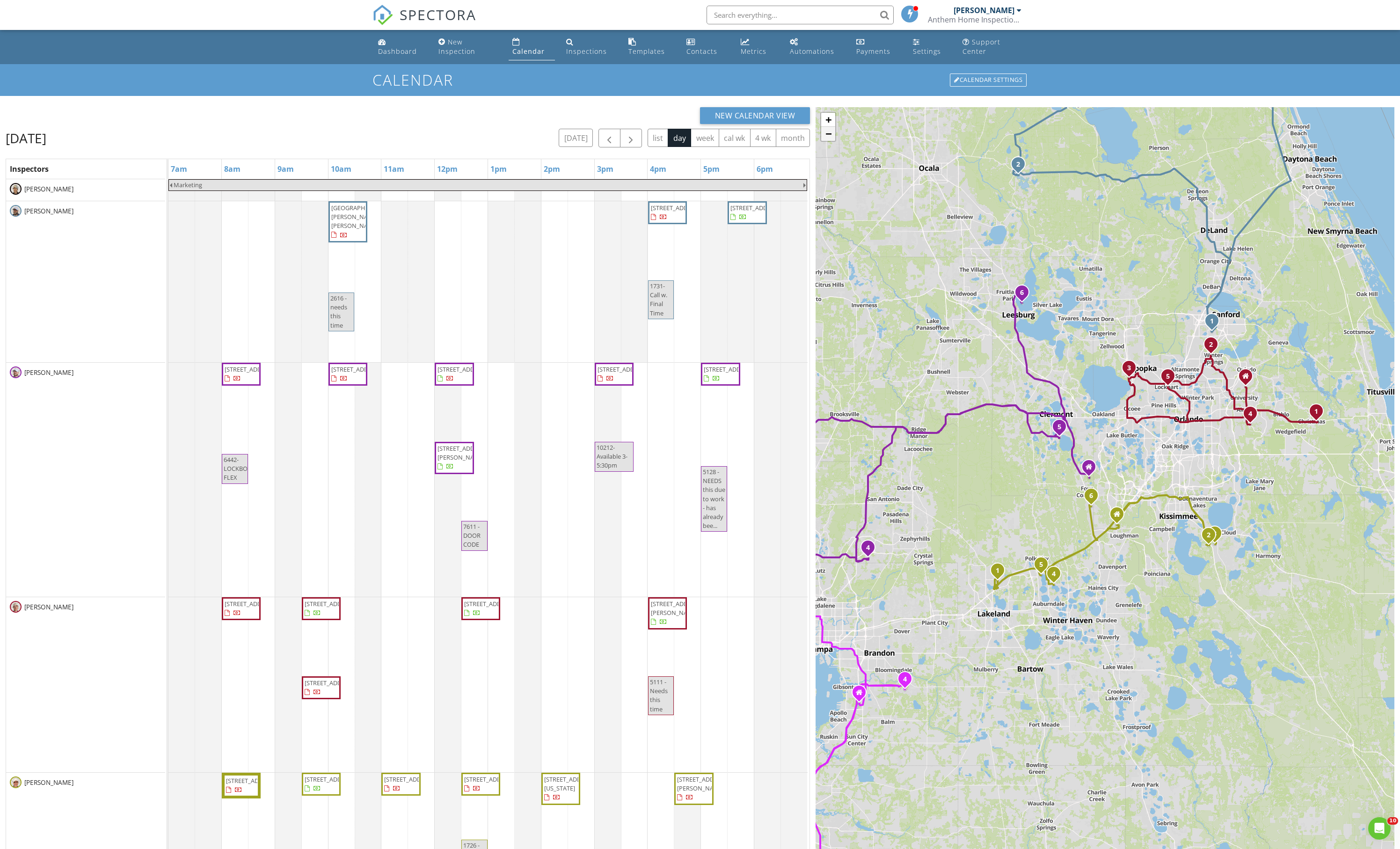
click at [825, 141] on link "−" at bounding box center [828, 134] width 14 height 14
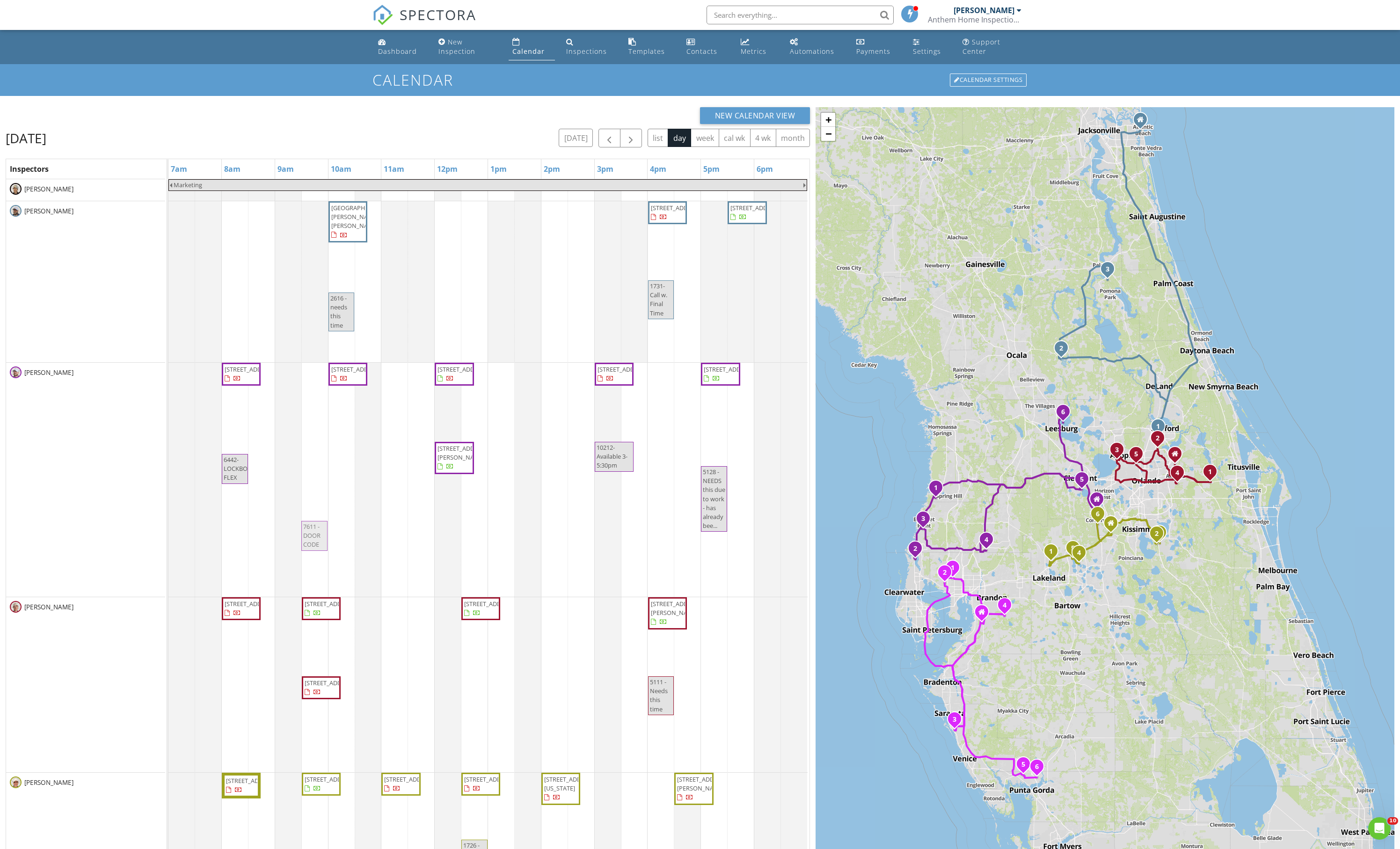
drag, startPoint x: 476, startPoint y: 554, endPoint x: 327, endPoint y: 539, distance: 149.8
click at [168, 539] on div "[STREET_ADDRESS] [STREET_ADDRESS] [STREET_ADDRESS] [STREET_ADDRESS] [STREET_ADD…" at bounding box center [168, 479] width 0 height 234
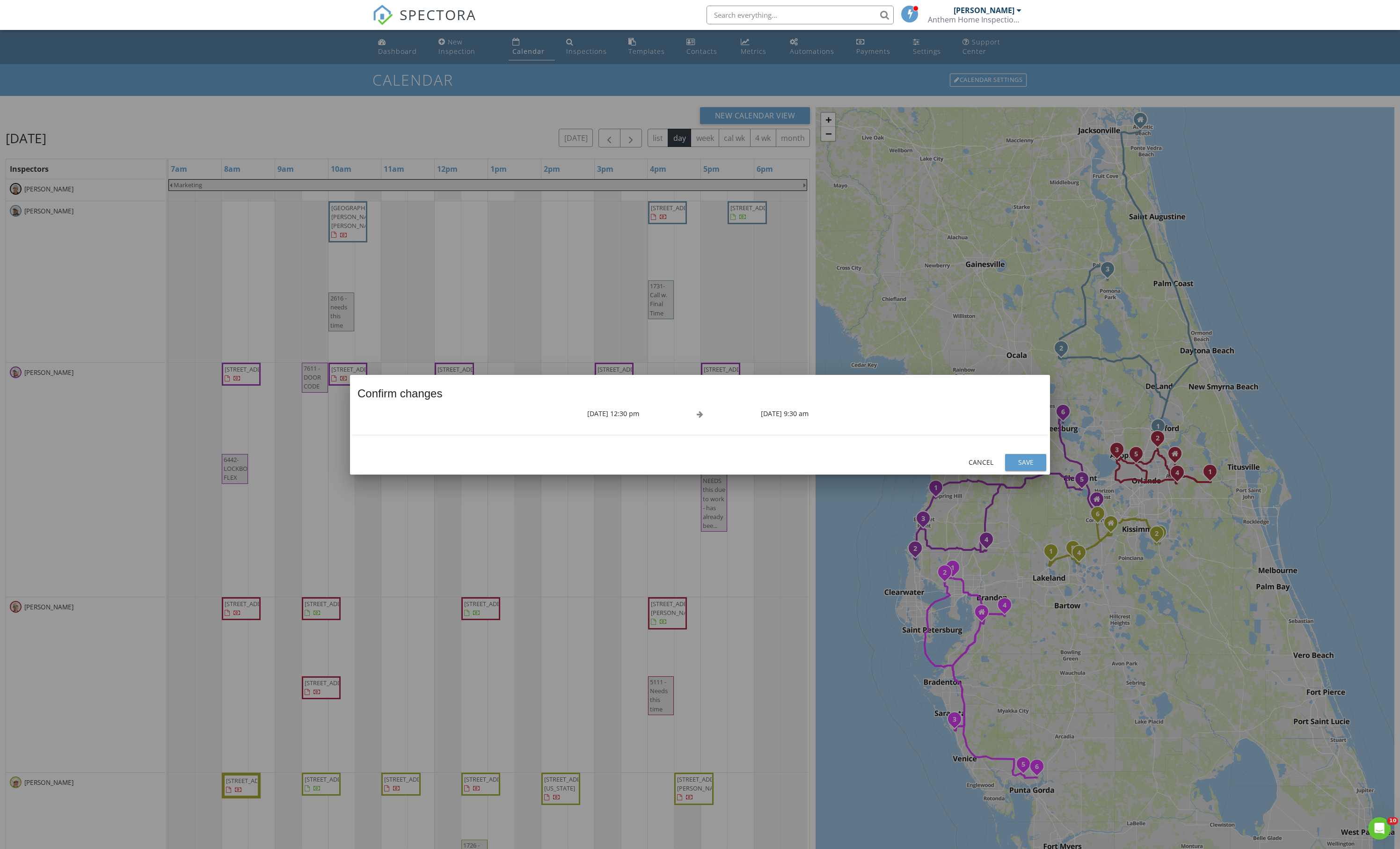
click at [1021, 465] on div "Save" at bounding box center [1026, 463] width 26 height 10
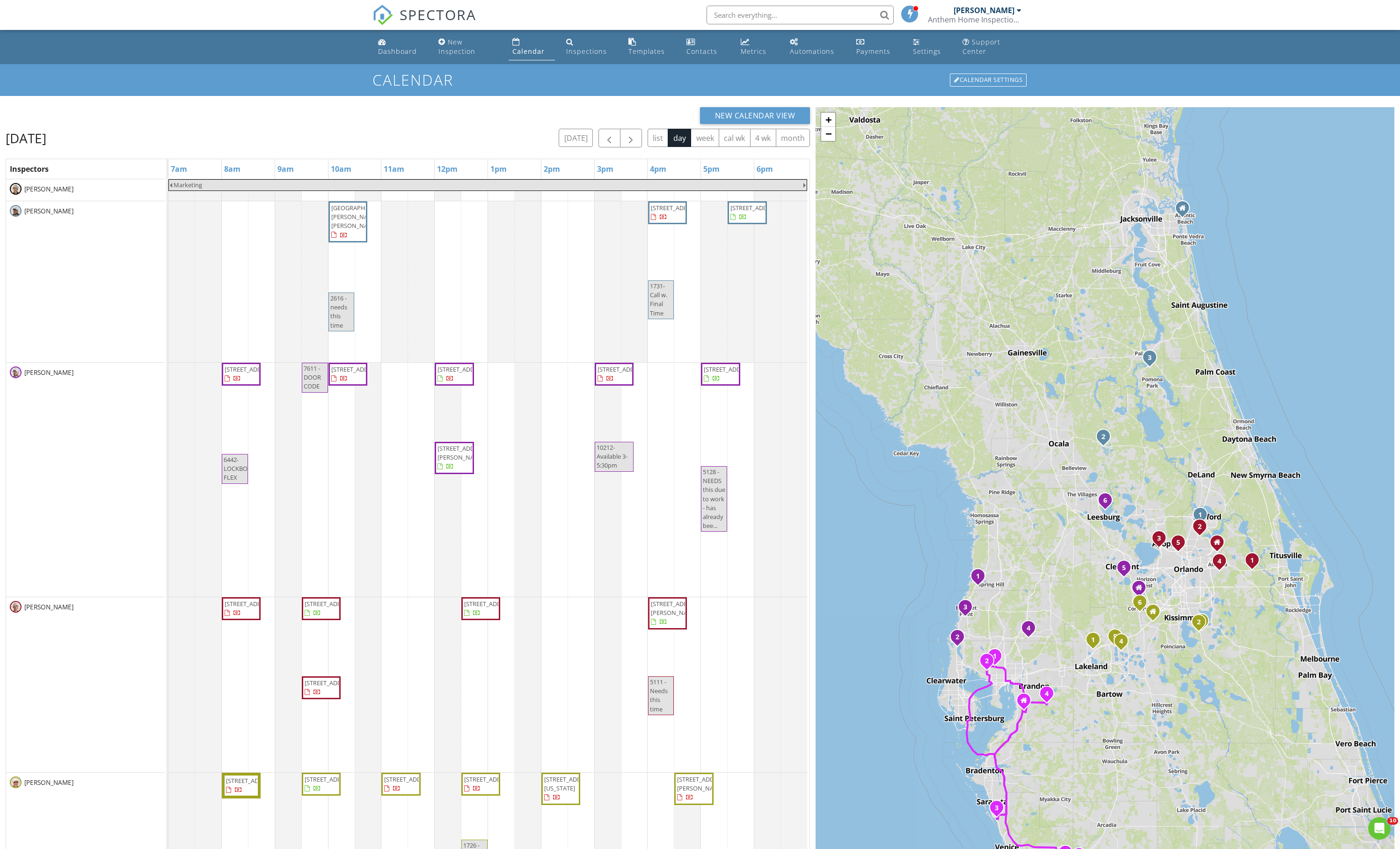
click at [317, 390] on span "7611 - DOOR CODE" at bounding box center [313, 377] width 18 height 26
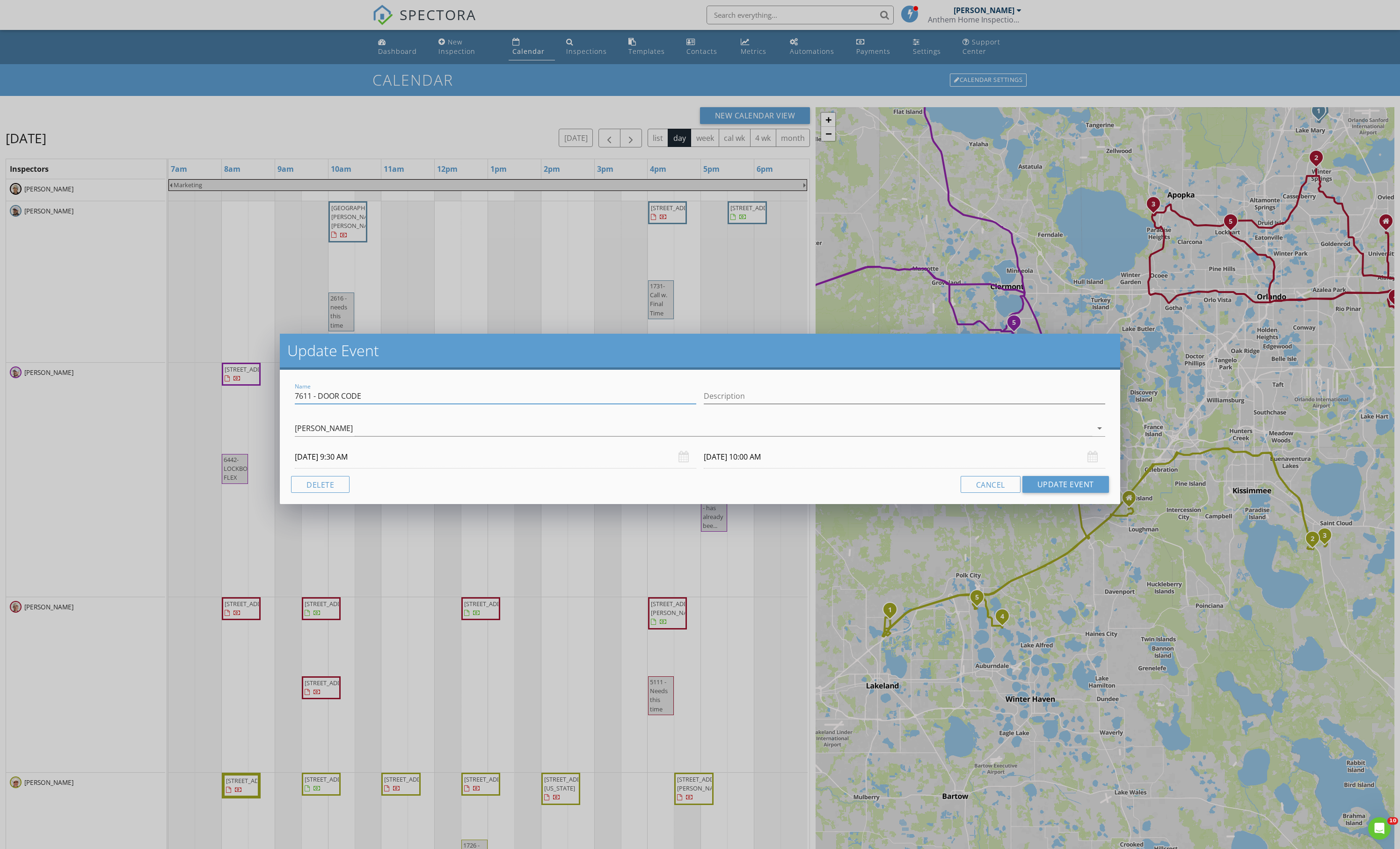
click at [317, 402] on input "7611 - DOOR CODE" at bounding box center [496, 396] width 402 height 16
type input "7611 12pm - DOOR CODE"
click at [1073, 493] on button "Update Event" at bounding box center [1066, 484] width 87 height 17
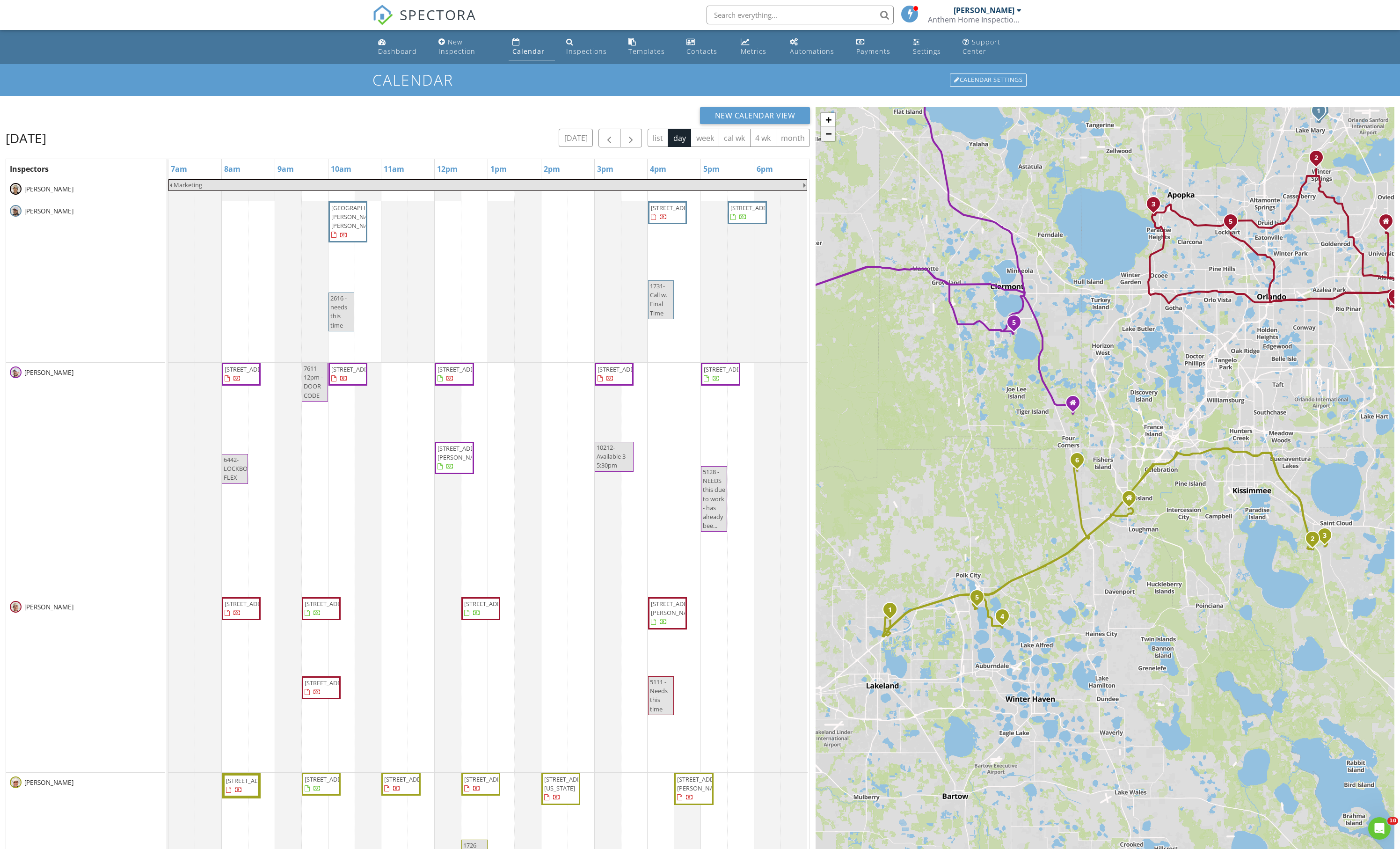
click at [829, 140] on link "−" at bounding box center [828, 134] width 14 height 14
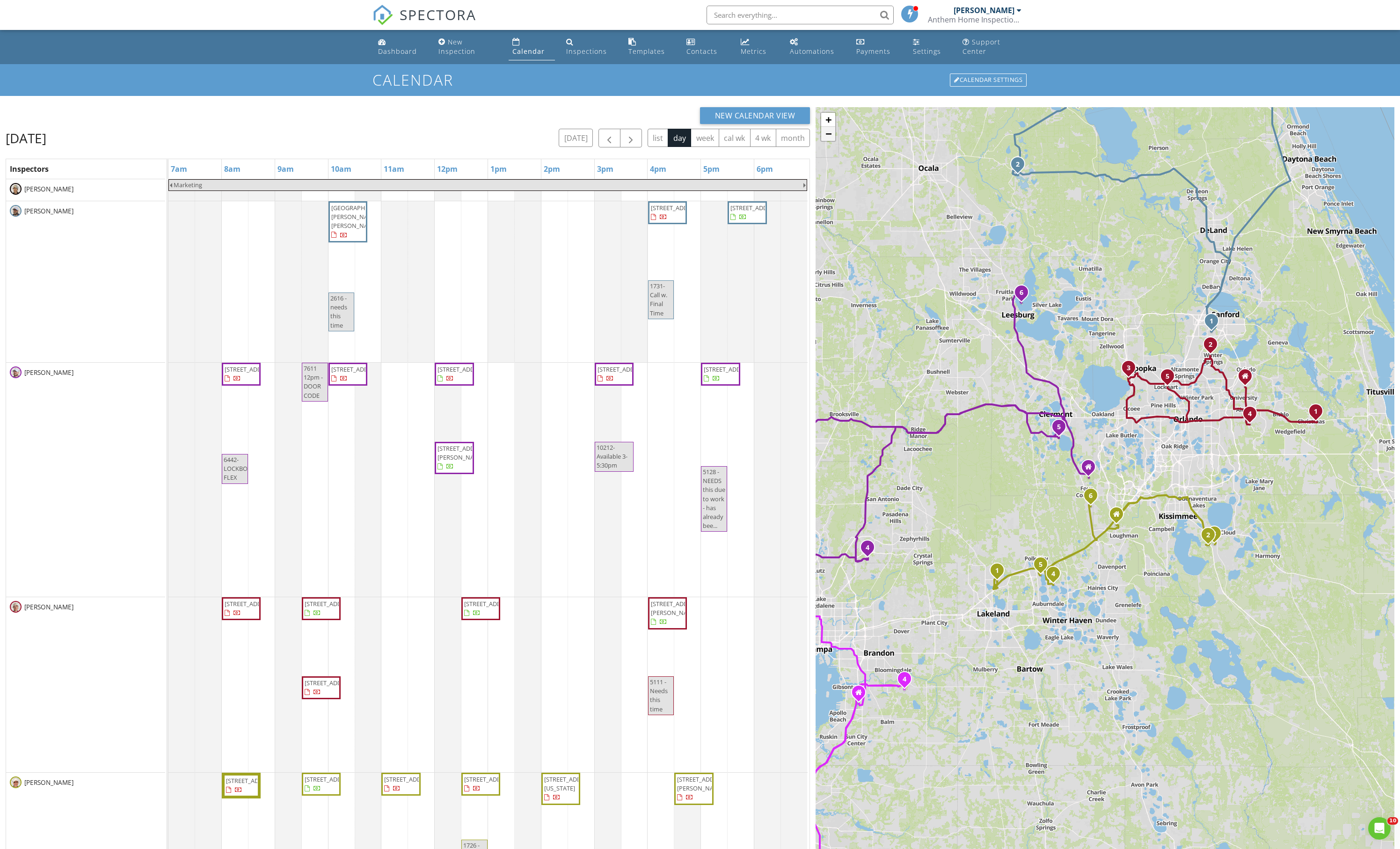
click at [829, 140] on link "−" at bounding box center [828, 134] width 14 height 14
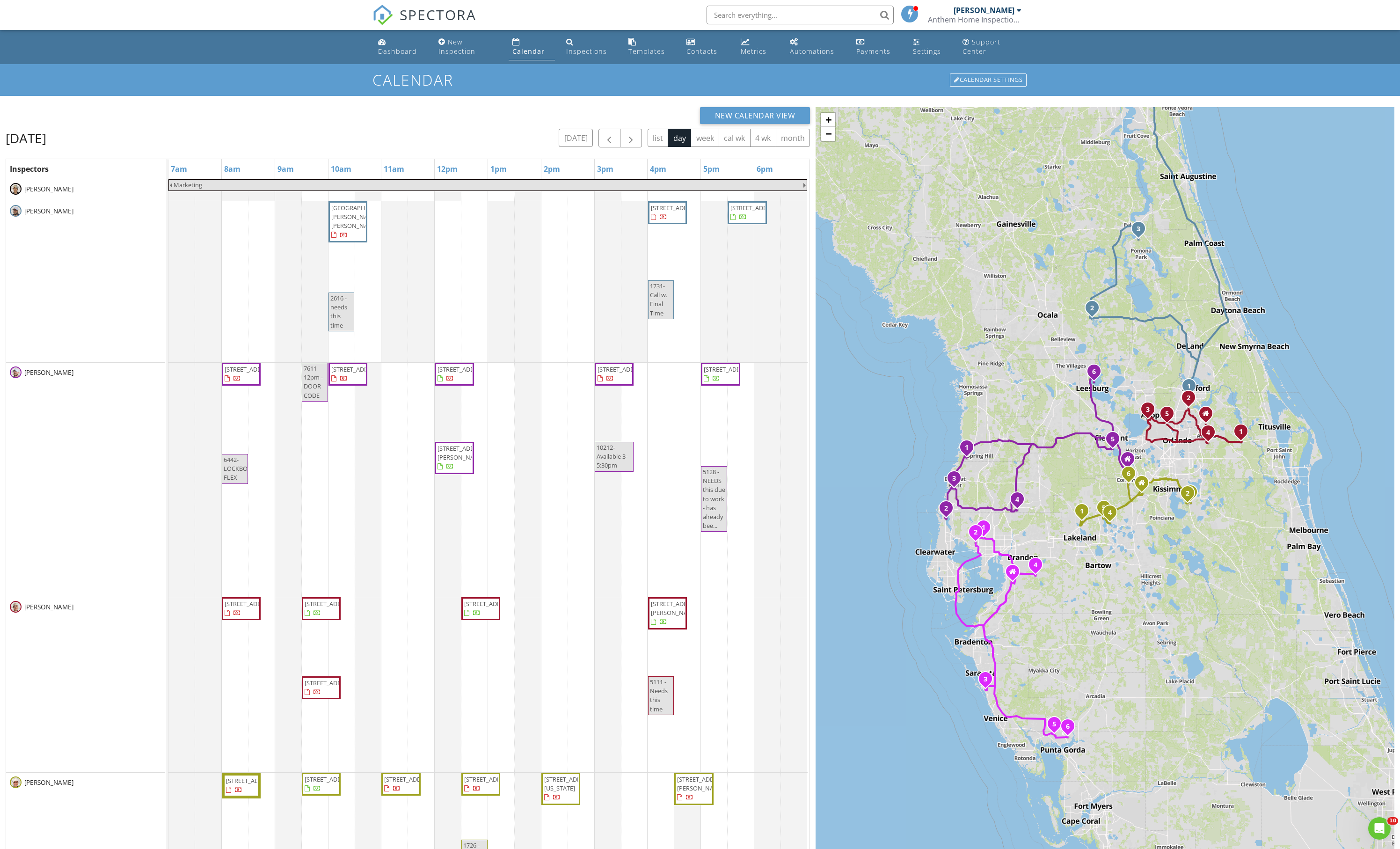
click at [916, 230] on div "1 2 3 1 2 3 4 5 6 1 2 3 4 5 1 2 3 4 5 6 1 2 3 4 5 6 + − I 95, I 4, I [GEOGRAPHI…" at bounding box center [1105, 543] width 579 height 871
click at [395, 498] on div "Marketing [STREET_ADDRESS][PERSON_NAME][PERSON_NAME] [STREET_ADDRESS] [STREET_A…" at bounding box center [489, 629] width 641 height 900
click at [395, 472] on link "Event" at bounding box center [395, 464] width 48 height 15
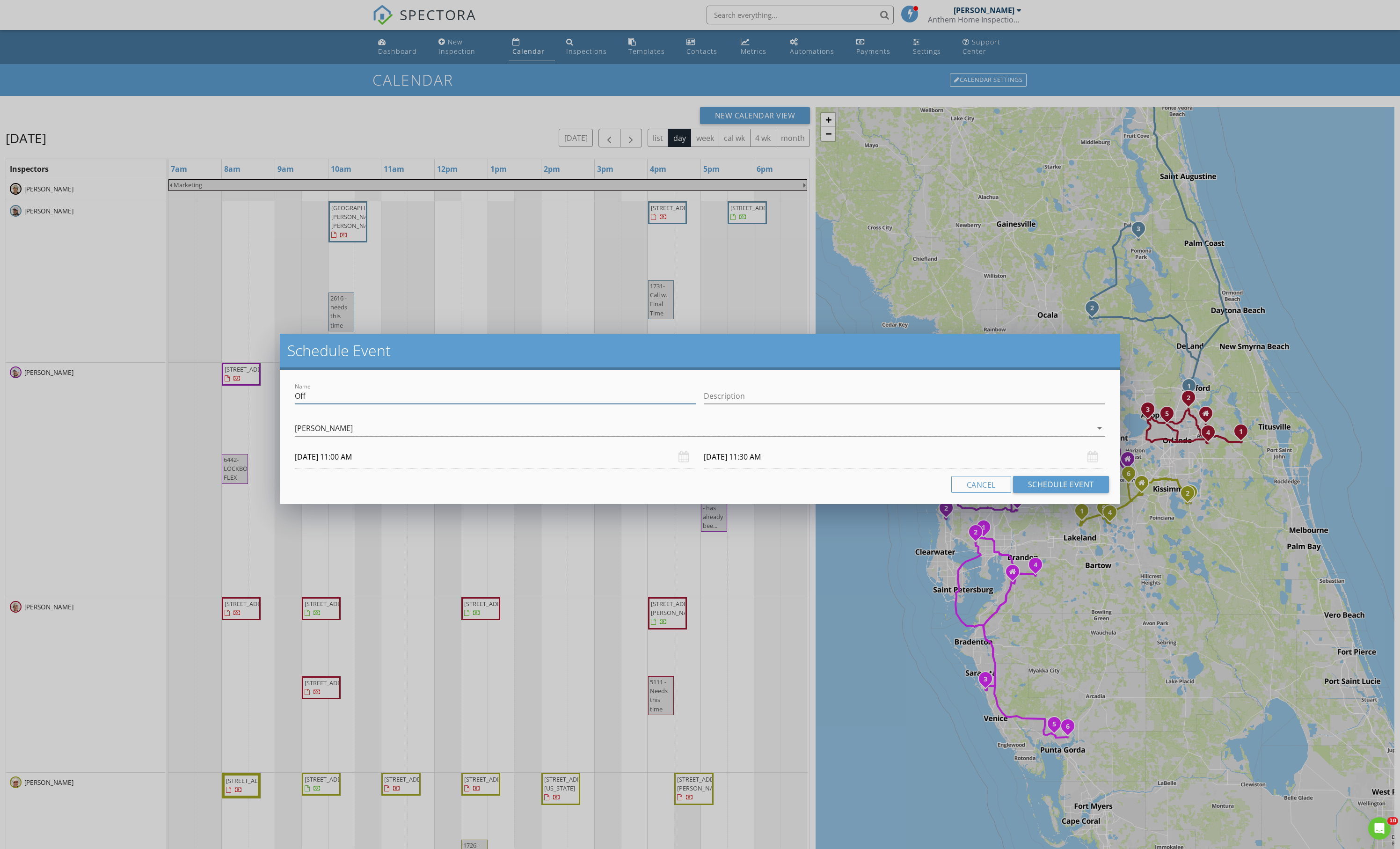
click at [346, 404] on input "Off" at bounding box center [496, 396] width 402 height 16
type input "1510"
click at [1015, 493] on button "Schedule Event" at bounding box center [1061, 484] width 96 height 17
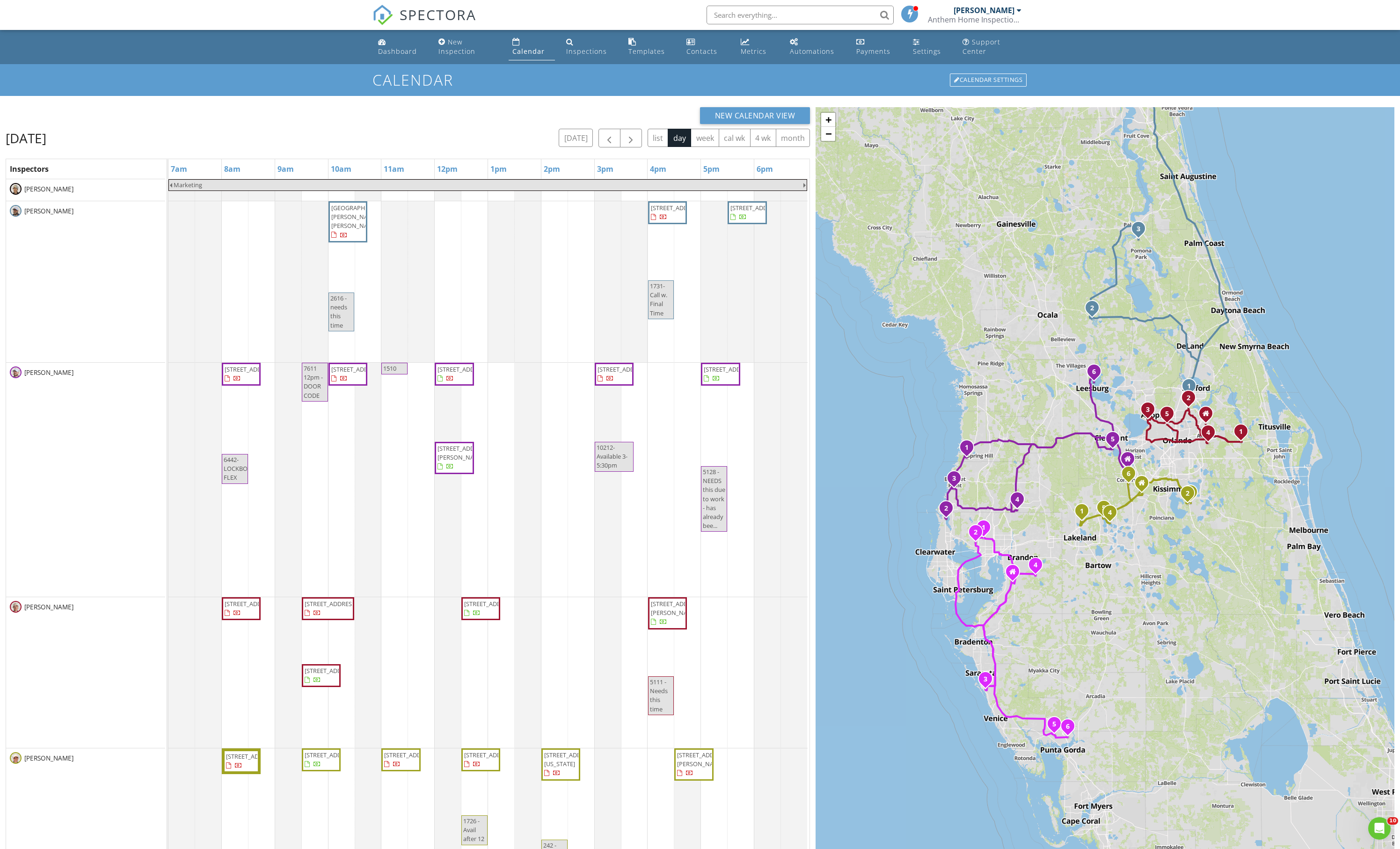
click at [392, 373] on span "1510" at bounding box center [389, 368] width 13 height 9
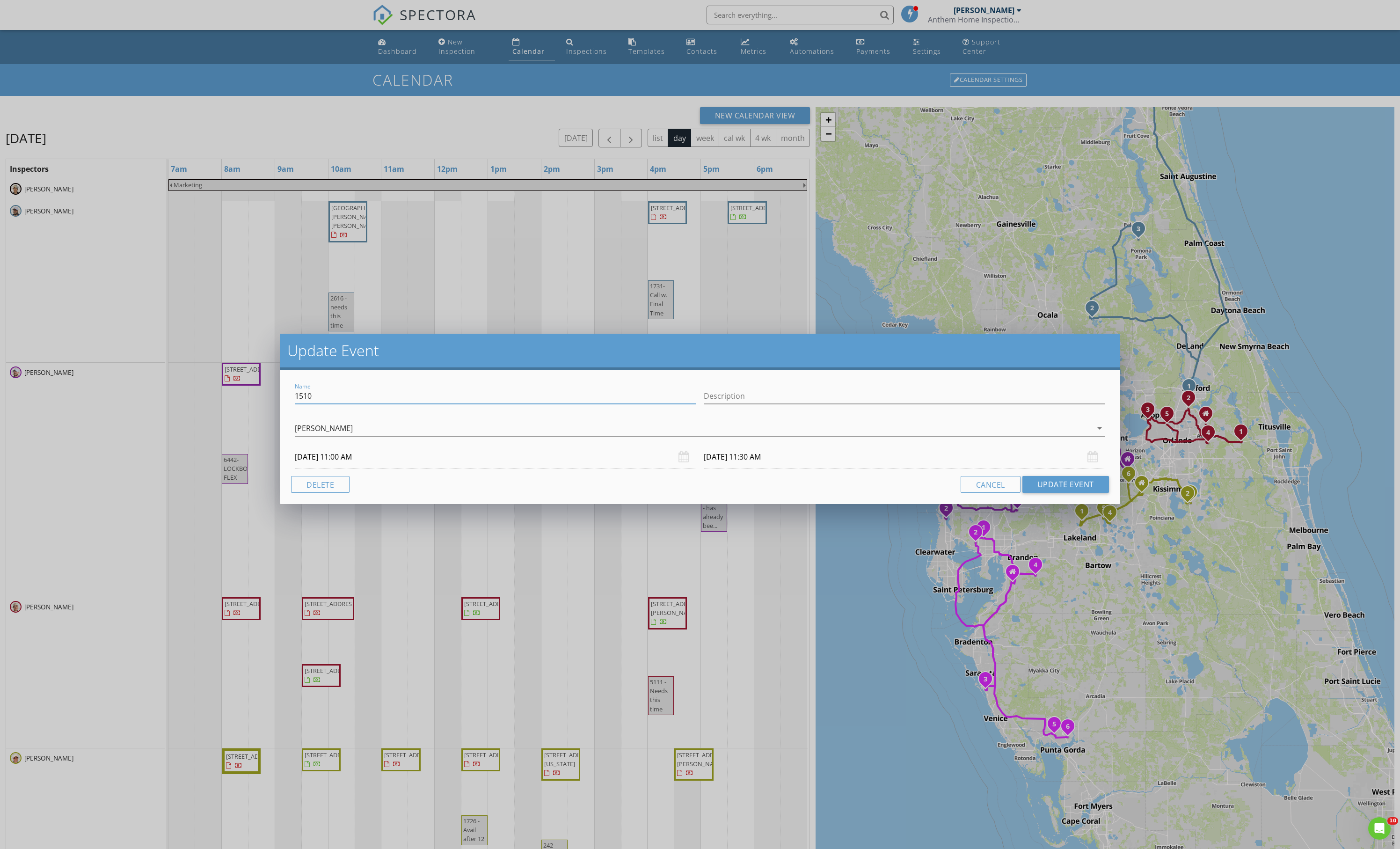
click at [366, 401] on input "1510" at bounding box center [496, 396] width 402 height 16
type input "1510 10am"
click at [1040, 493] on button "Update Event" at bounding box center [1066, 484] width 87 height 17
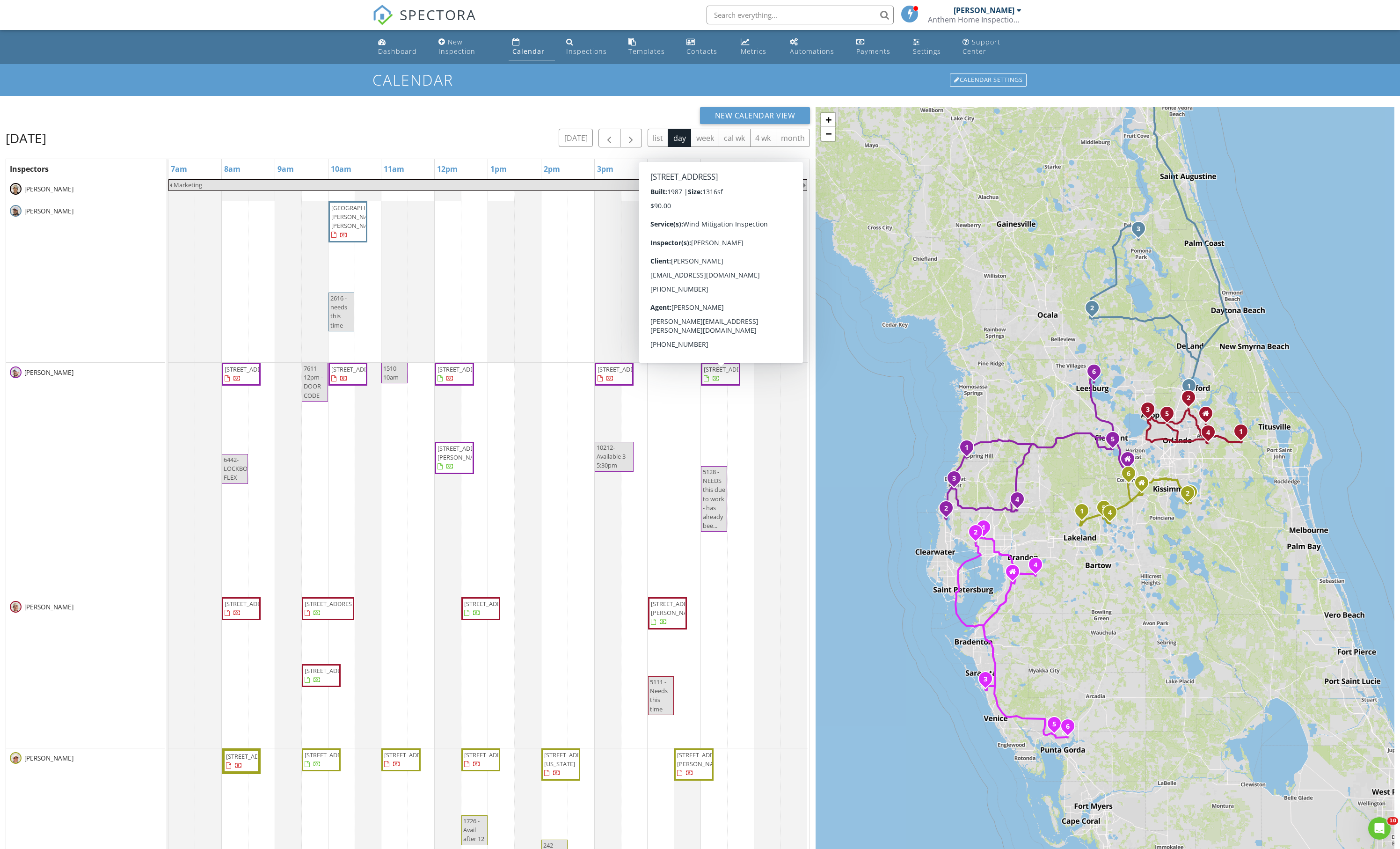
click at [472, 565] on div "Marketing [STREET_ADDRESS][PERSON_NAME][PERSON_NAME] [STREET_ADDRESS] [STREET_A…" at bounding box center [489, 616] width 641 height 875
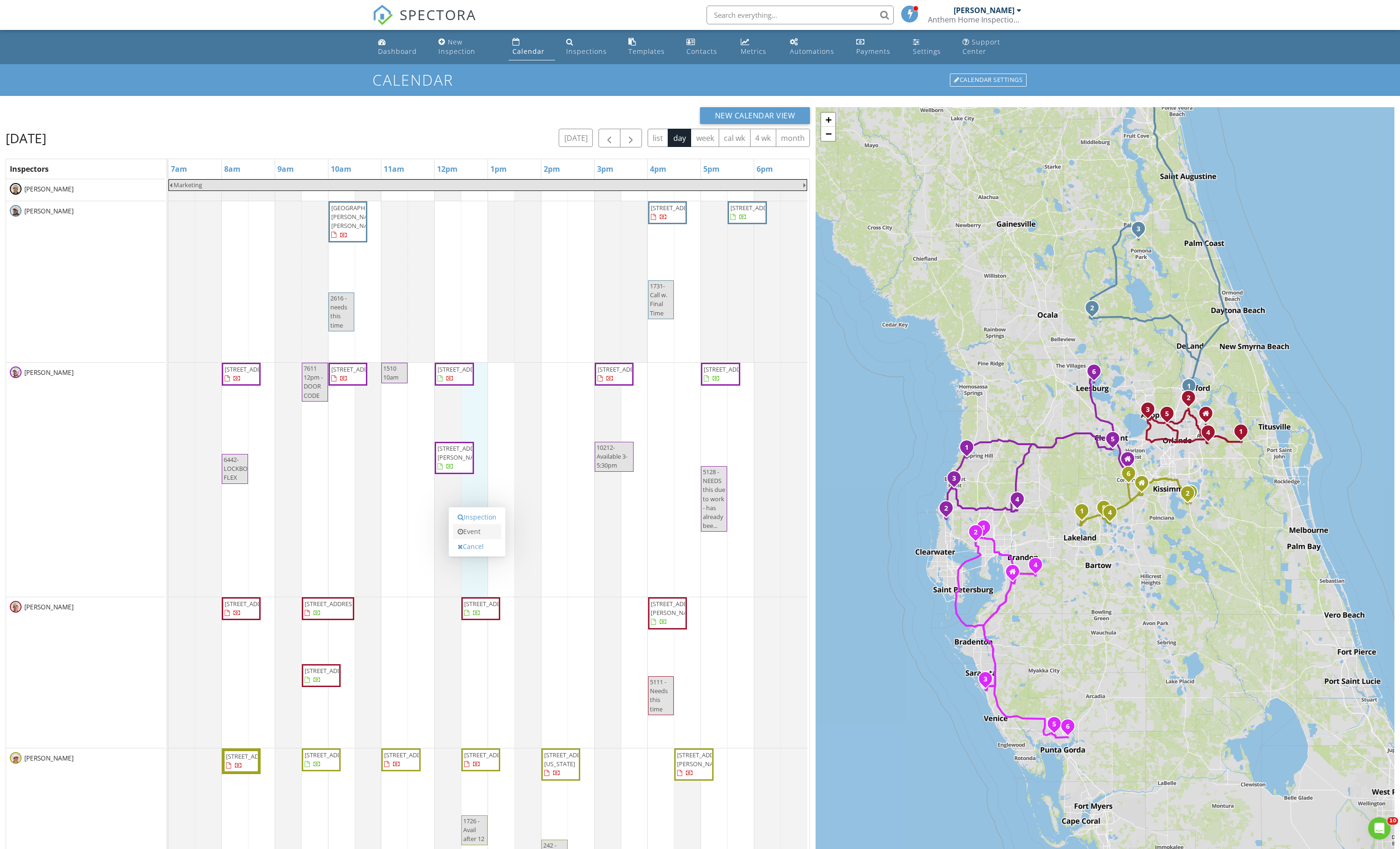
click at [479, 533] on link "Event" at bounding box center [476, 531] width 48 height 15
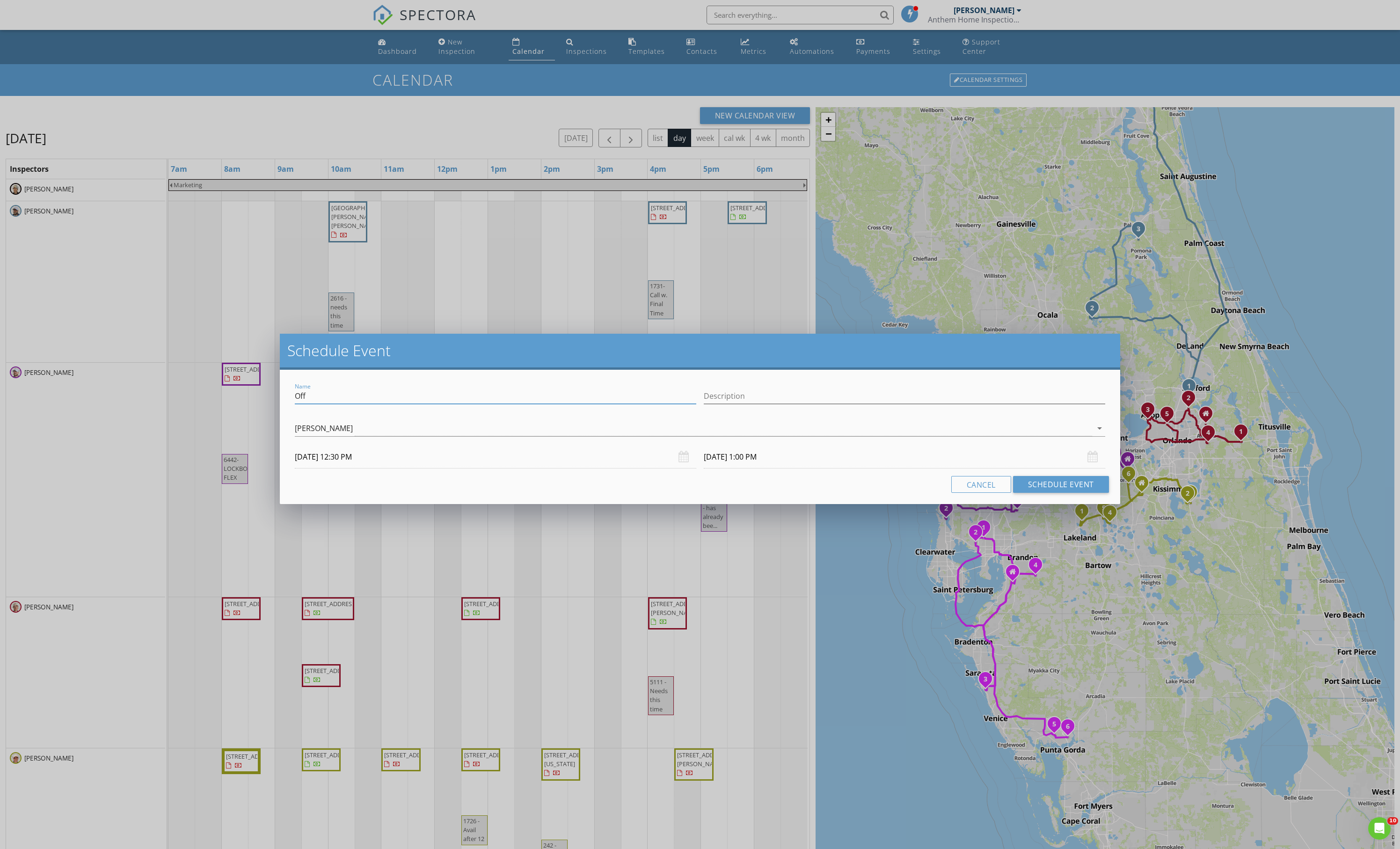
click at [399, 397] on input "Off" at bounding box center [496, 396] width 402 height 16
type input "1821 12p"
click at [1044, 492] on button "Schedule Event" at bounding box center [1061, 484] width 96 height 17
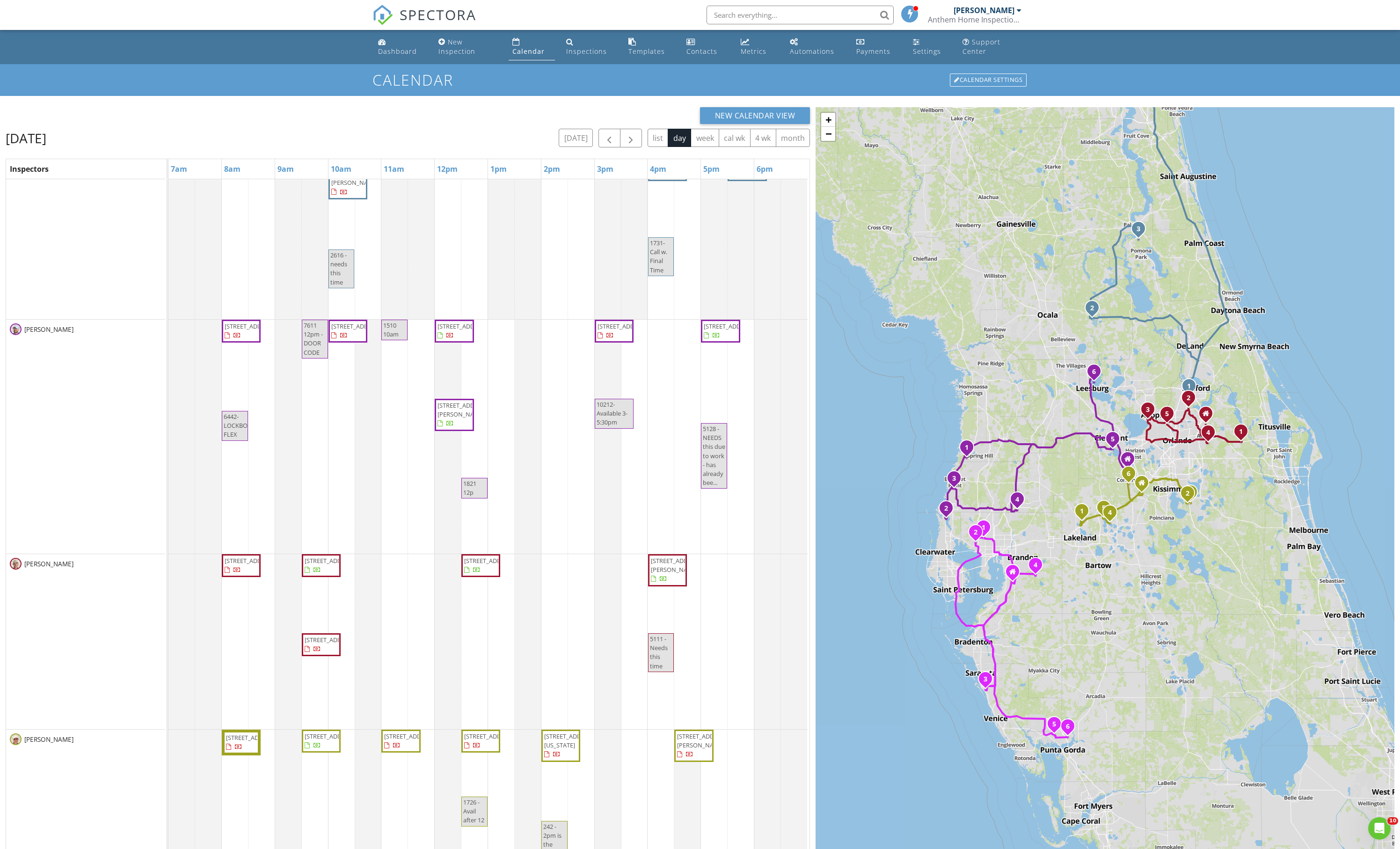
scroll to position [15, 0]
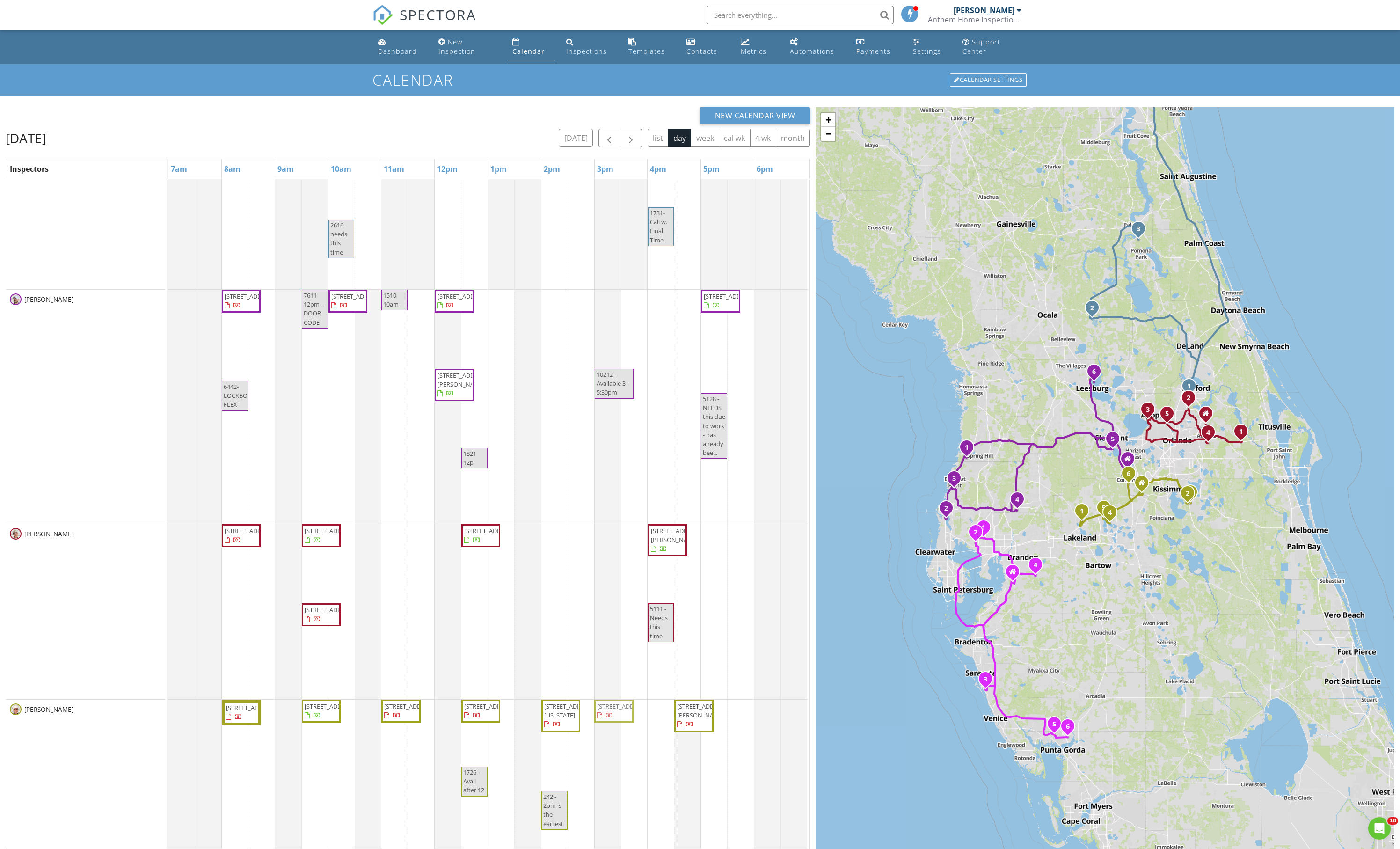
drag, startPoint x: 616, startPoint y: 331, endPoint x: 617, endPoint y: 746, distance: 415.0
click at [617, 746] on tbody "Marketing [STREET_ADDRESS][PERSON_NAME][PERSON_NAME] [STREET_ADDRESS] [STREET_A…" at bounding box center [488, 557] width 639 height 900
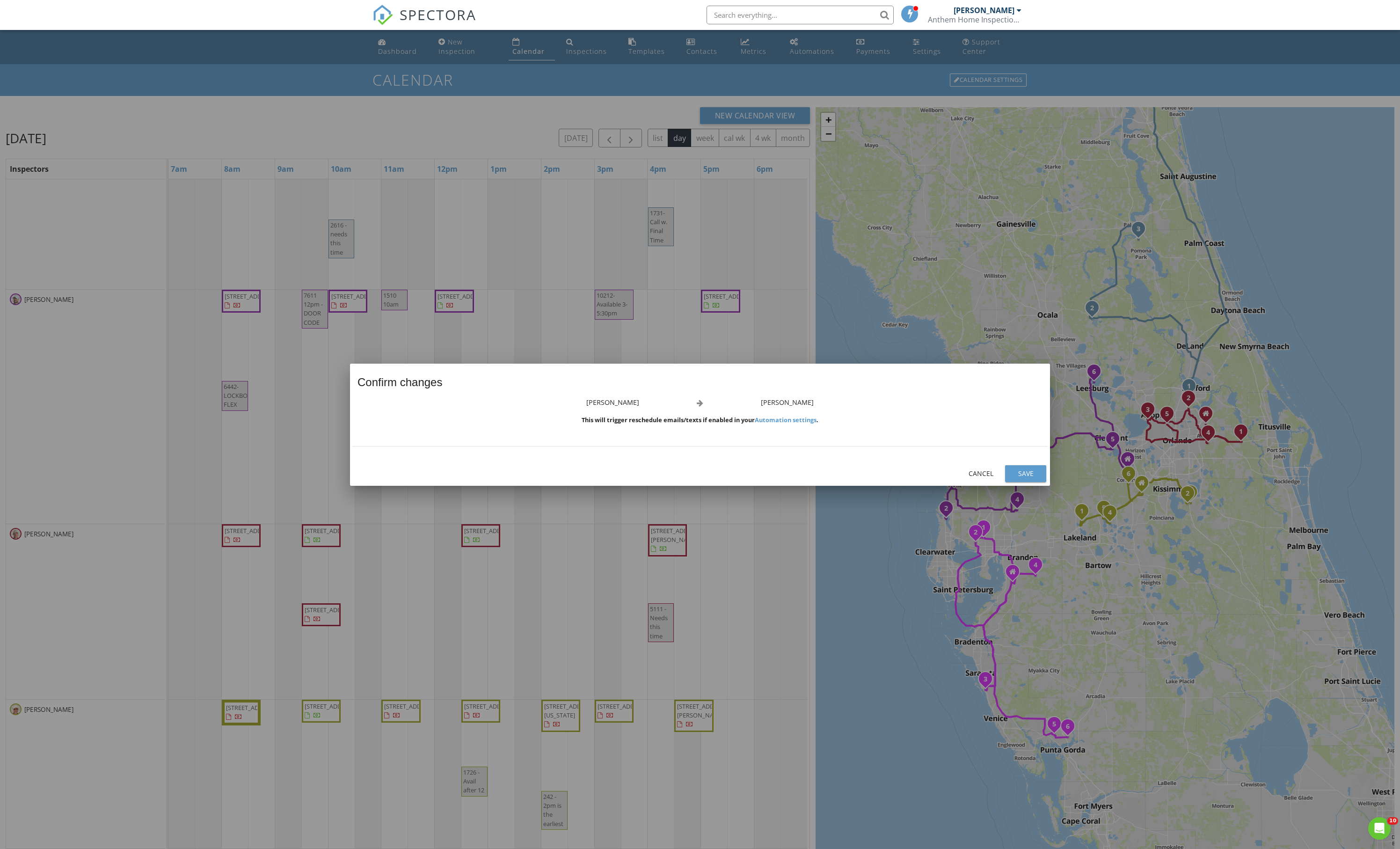
click at [1037, 474] on div "Save" at bounding box center [1026, 473] width 26 height 10
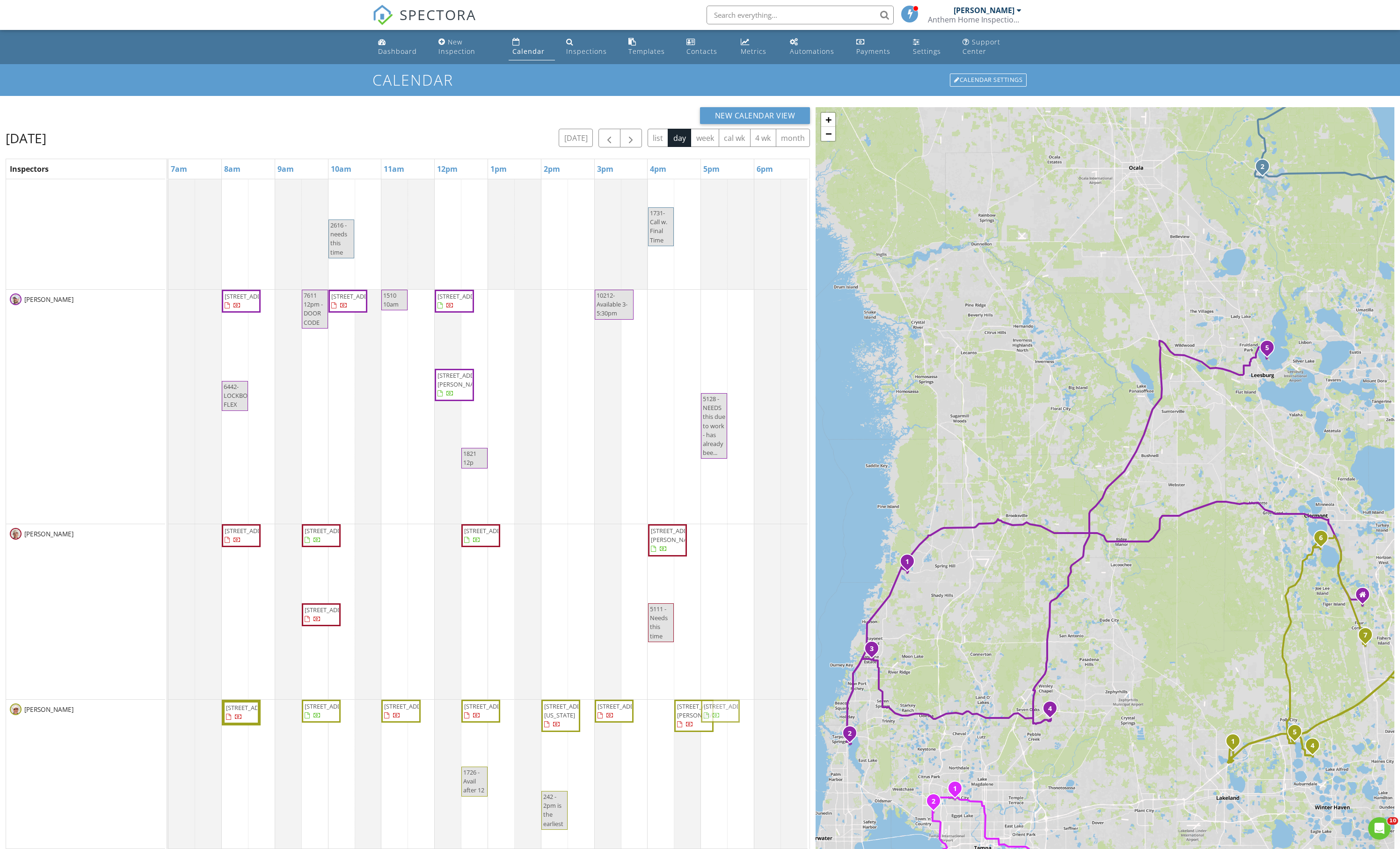
drag, startPoint x: 720, startPoint y: 357, endPoint x: 714, endPoint y: 742, distance: 385.0
click at [714, 742] on tbody "Marketing [STREET_ADDRESS][PERSON_NAME][PERSON_NAME] [STREET_ADDRESS] [STREET_A…" at bounding box center [488, 557] width 639 height 900
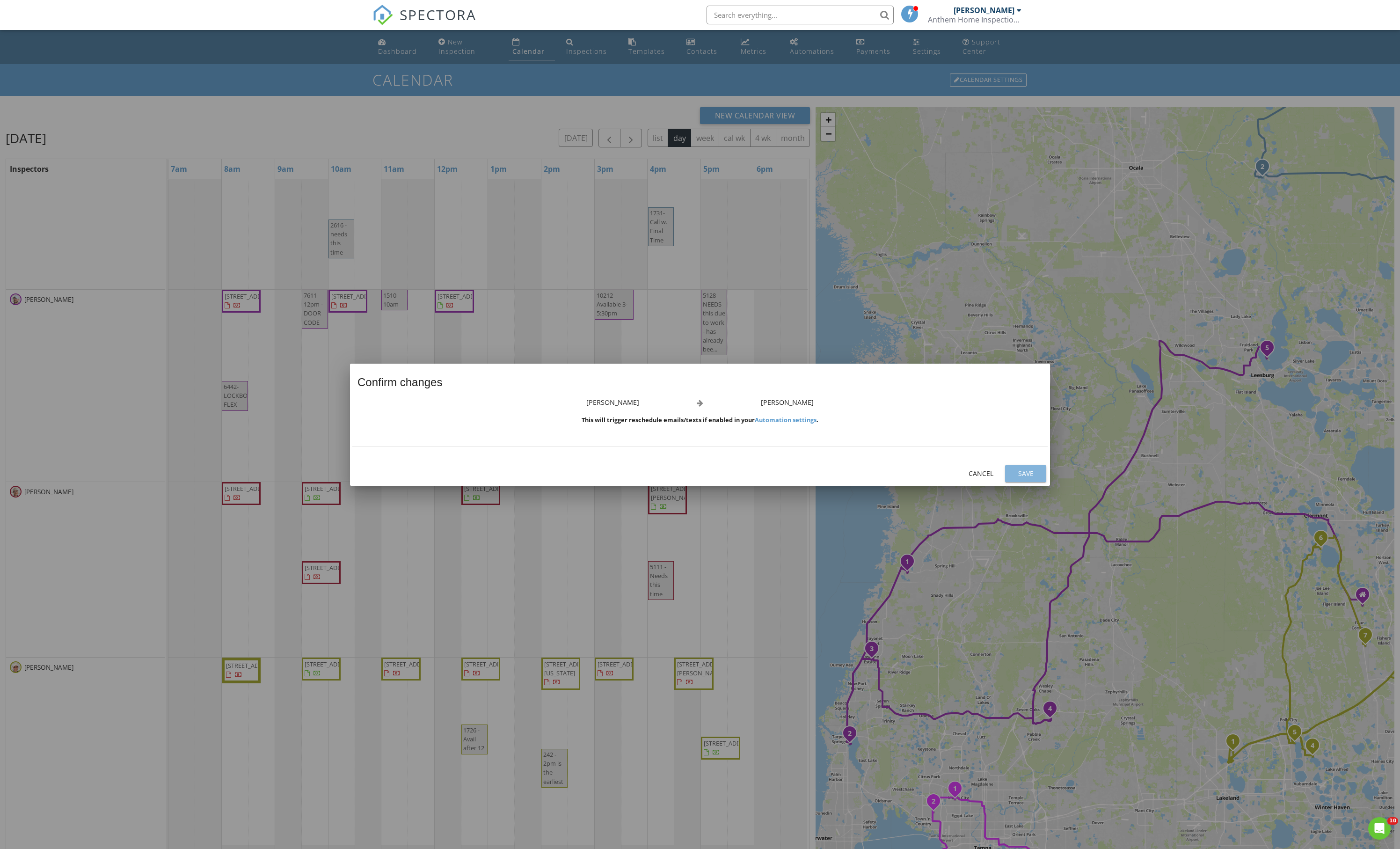
click at [1027, 478] on div "Save" at bounding box center [1026, 473] width 26 height 10
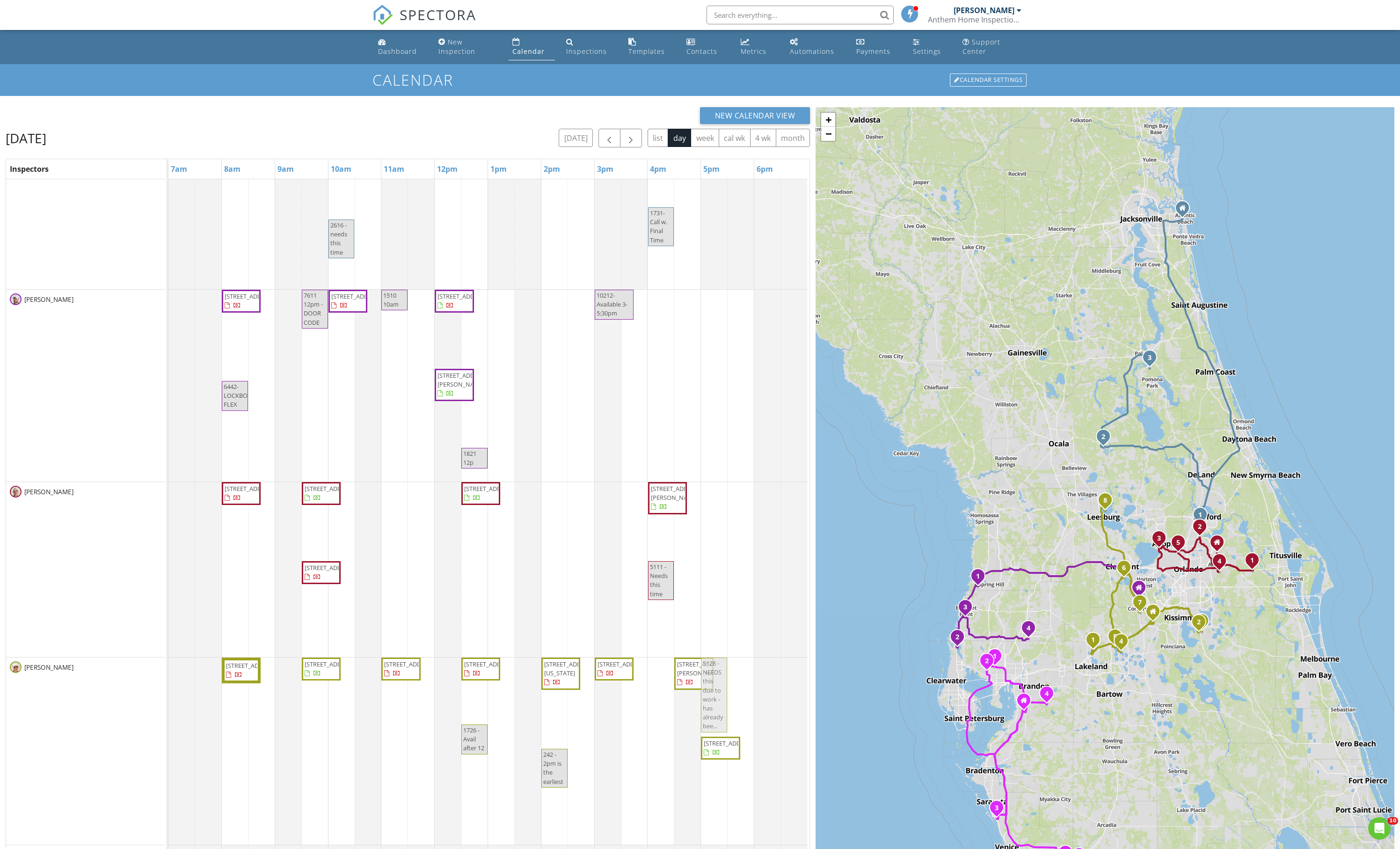
drag, startPoint x: 719, startPoint y: 406, endPoint x: 714, endPoint y: 760, distance: 354.0
click at [714, 760] on tbody "Marketing [STREET_ADDRESS][PERSON_NAME][PERSON_NAME] [STREET_ADDRESS] [STREET_A…" at bounding box center [488, 555] width 639 height 896
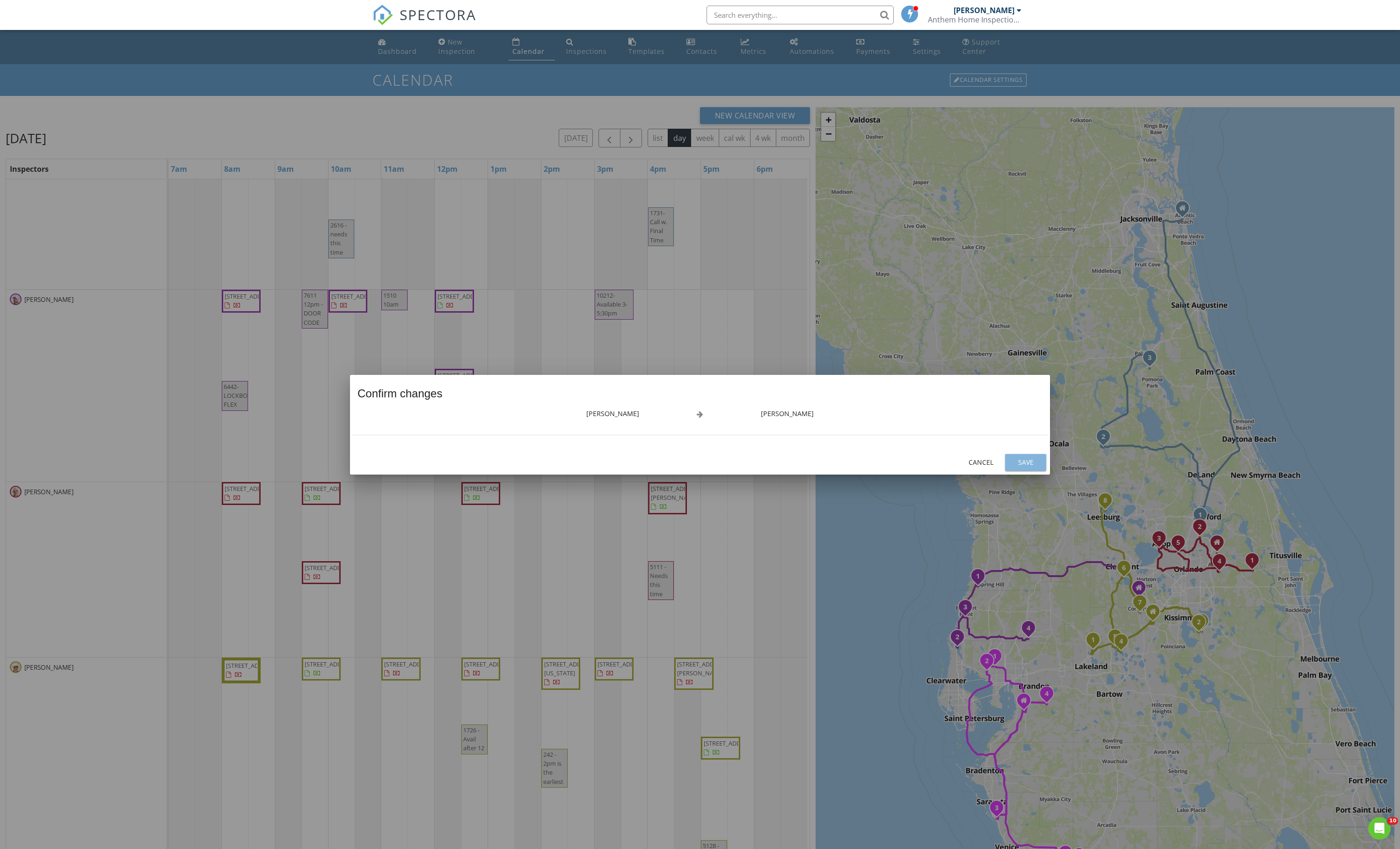
click at [1018, 468] on div "Save" at bounding box center [1026, 463] width 26 height 10
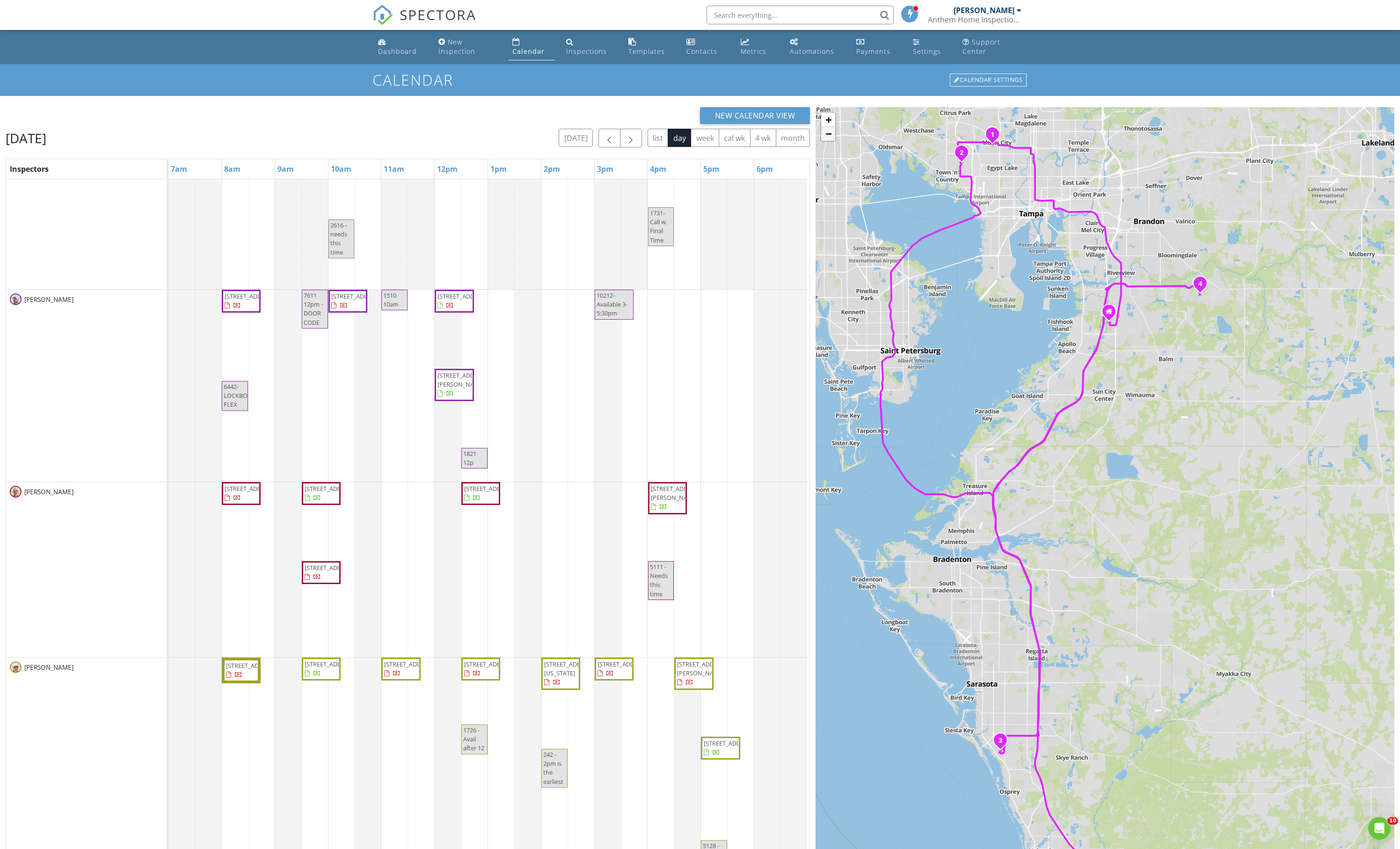
click at [829, 141] on link "−" at bounding box center [828, 134] width 14 height 14
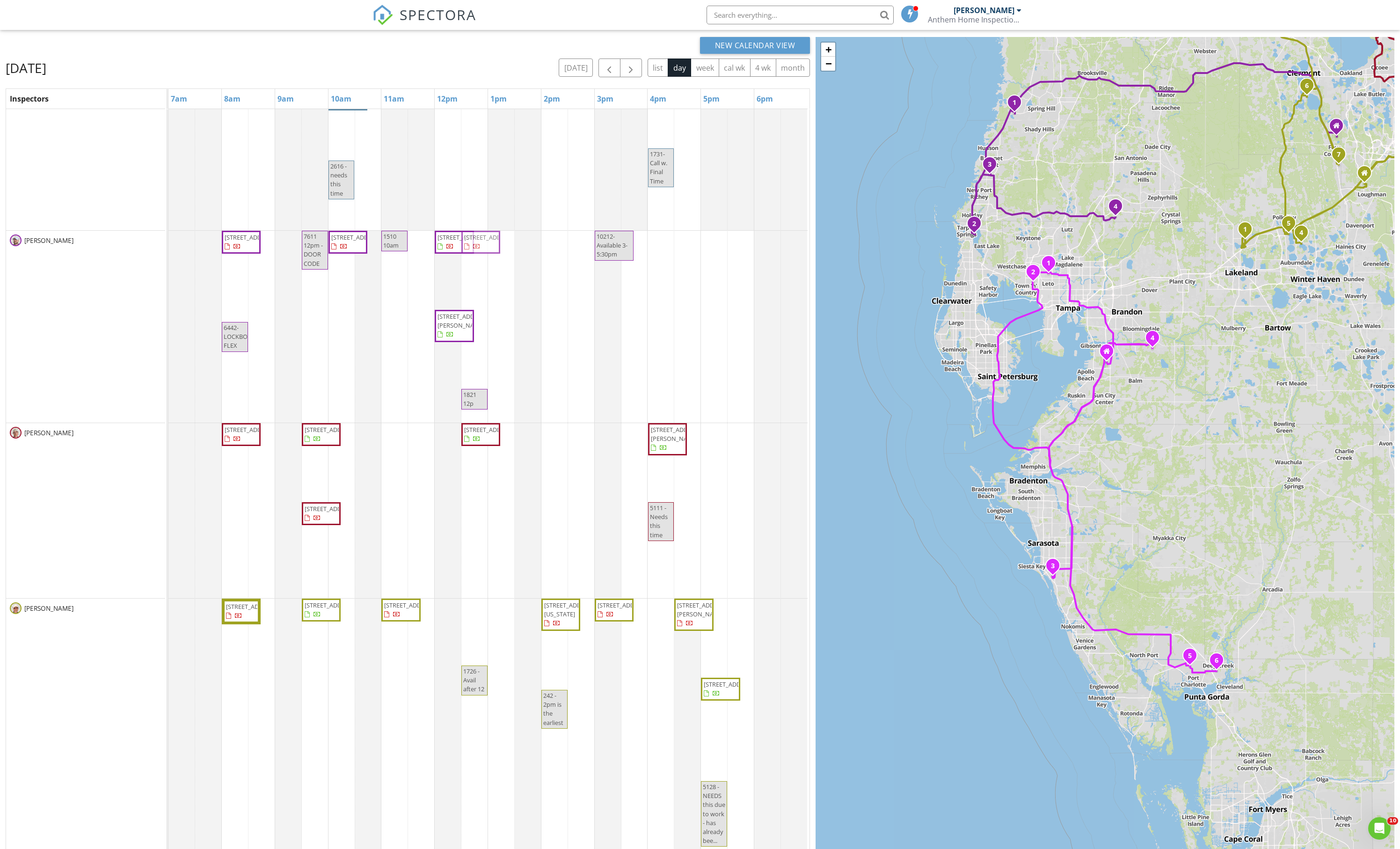
drag, startPoint x: 476, startPoint y: 648, endPoint x: 473, endPoint y: 432, distance: 216.0
click at [473, 432] on div "Marketing [STREET_ADDRESS][PERSON_NAME][PERSON_NAME] [STREET_ADDRESS] [STREET_A…" at bounding box center [489, 558] width 641 height 1022
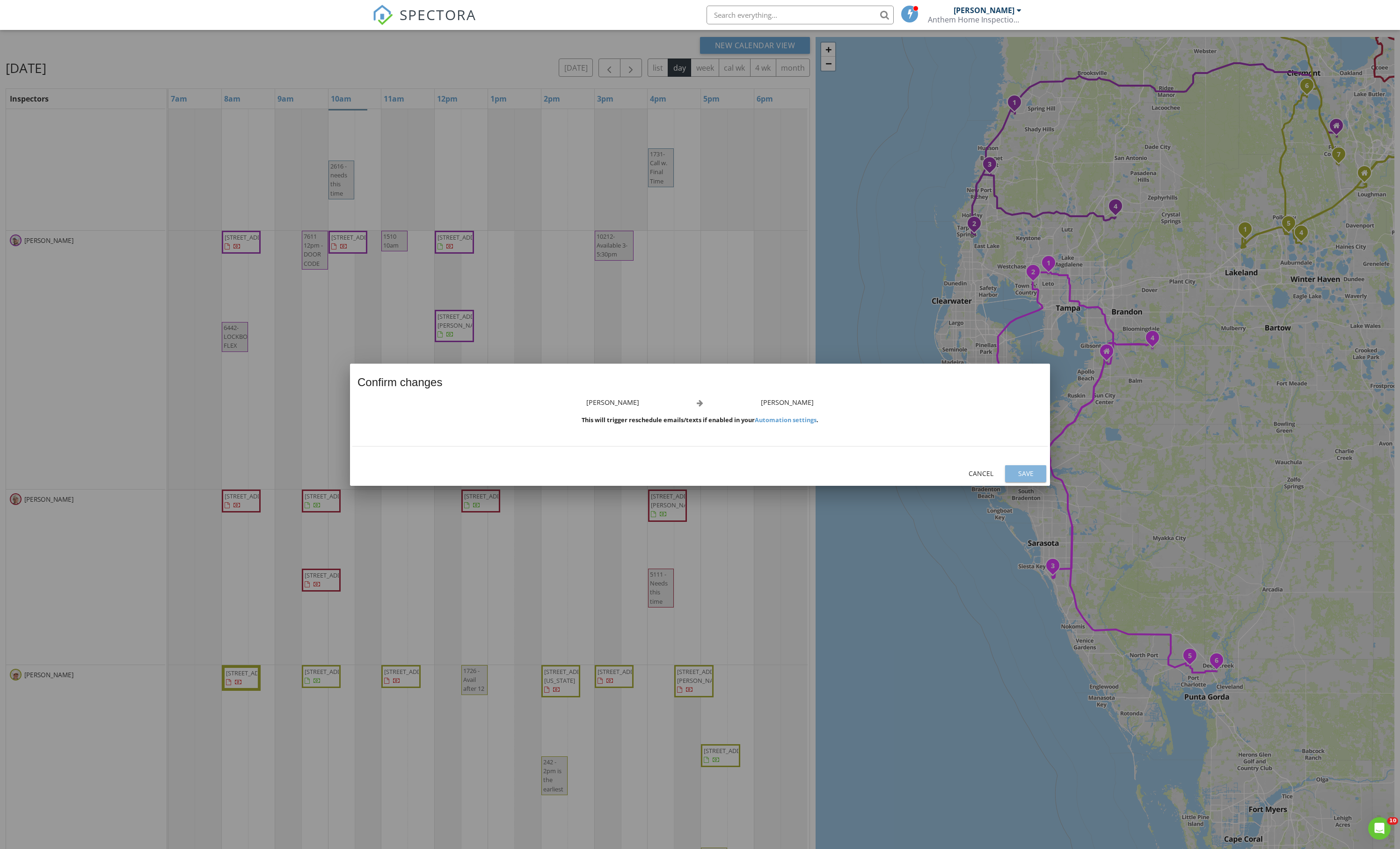
click at [1034, 473] on div "Save" at bounding box center [1026, 473] width 26 height 10
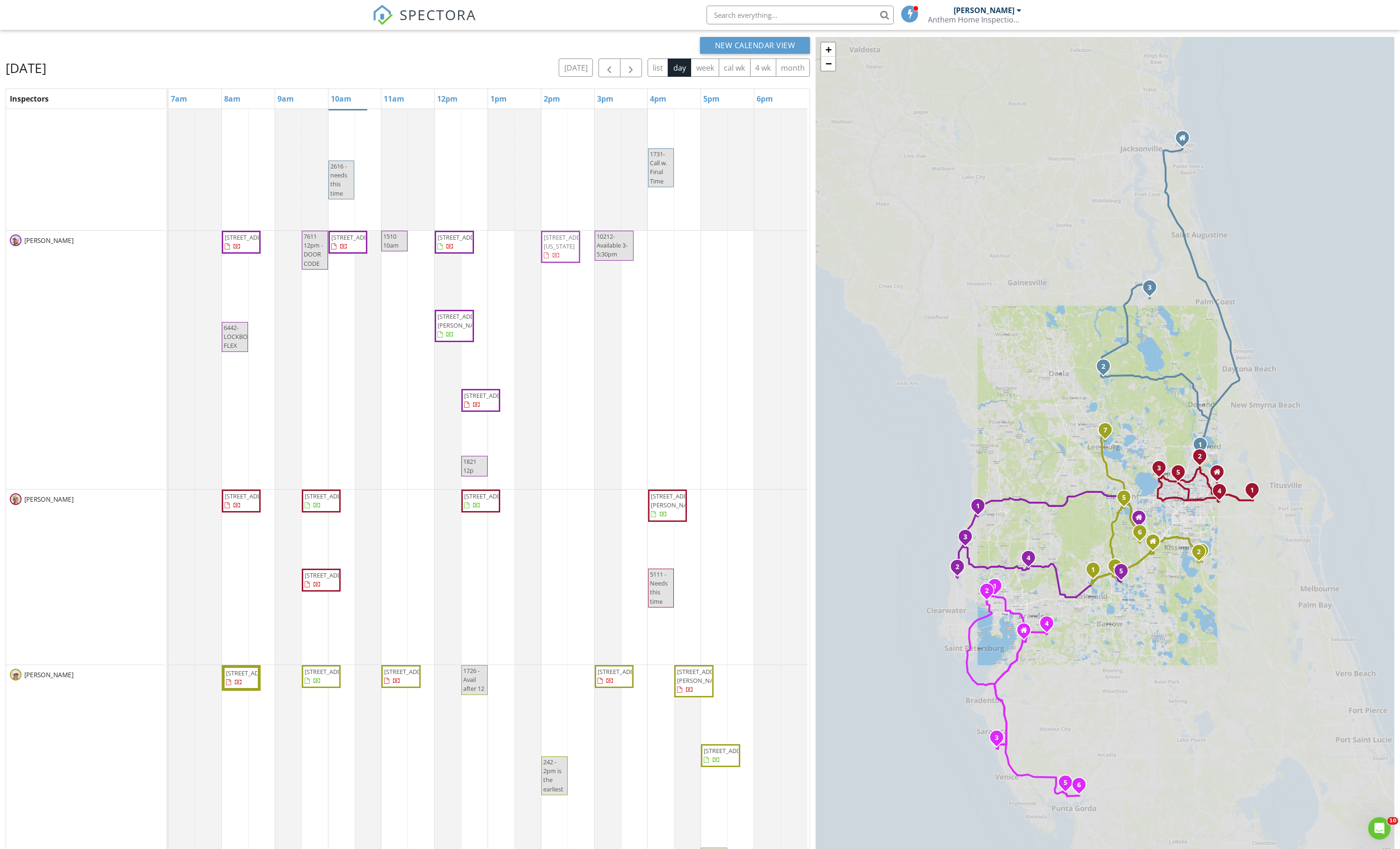
drag, startPoint x: 561, startPoint y: 734, endPoint x: 553, endPoint y: 475, distance: 259.1
click at [553, 475] on div "Marketing [STREET_ADDRESS][PERSON_NAME][PERSON_NAME] [STREET_ADDRESS] [STREET_A…" at bounding box center [489, 591] width 641 height 1089
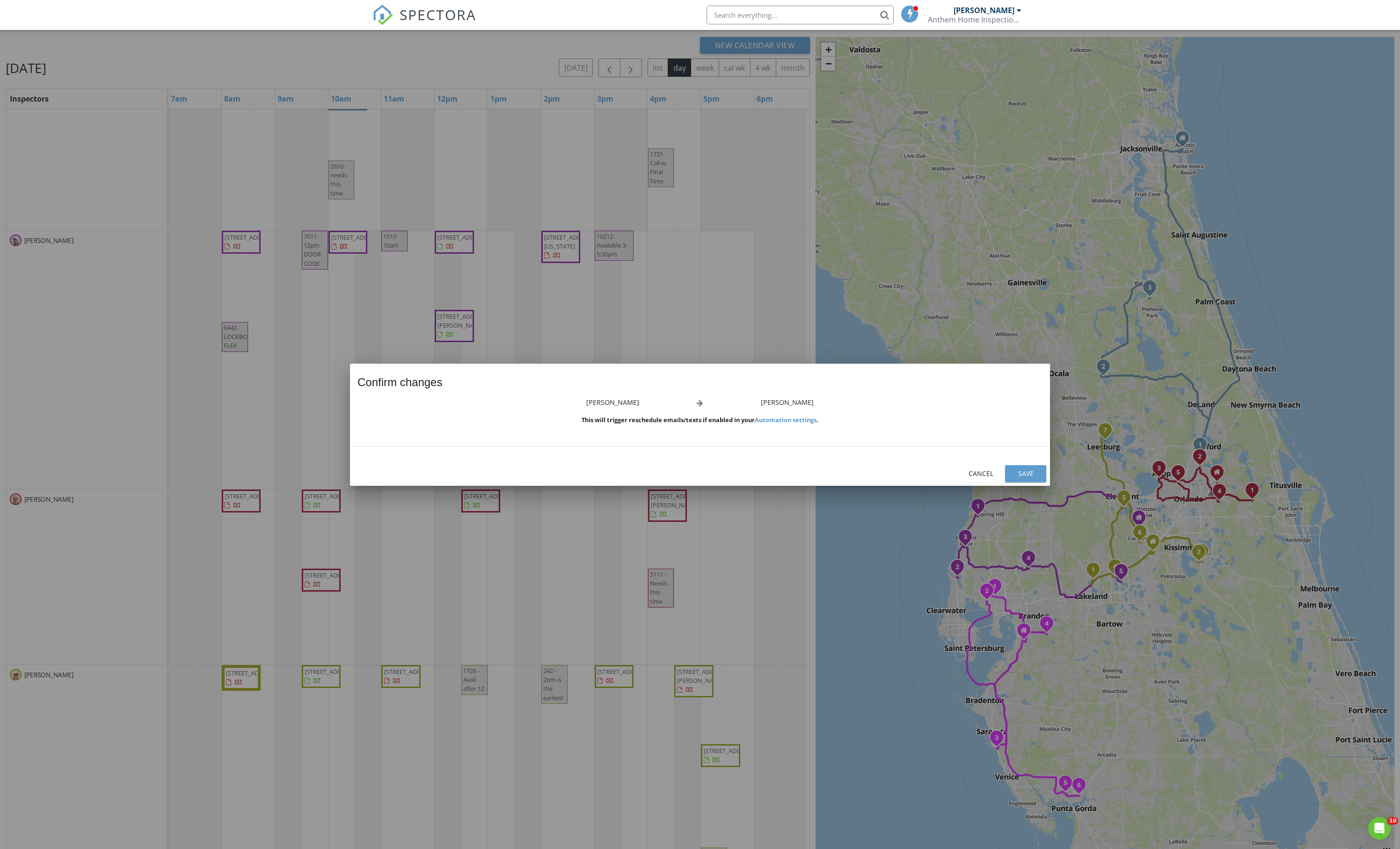
click at [1033, 477] on div "Save" at bounding box center [1026, 473] width 26 height 10
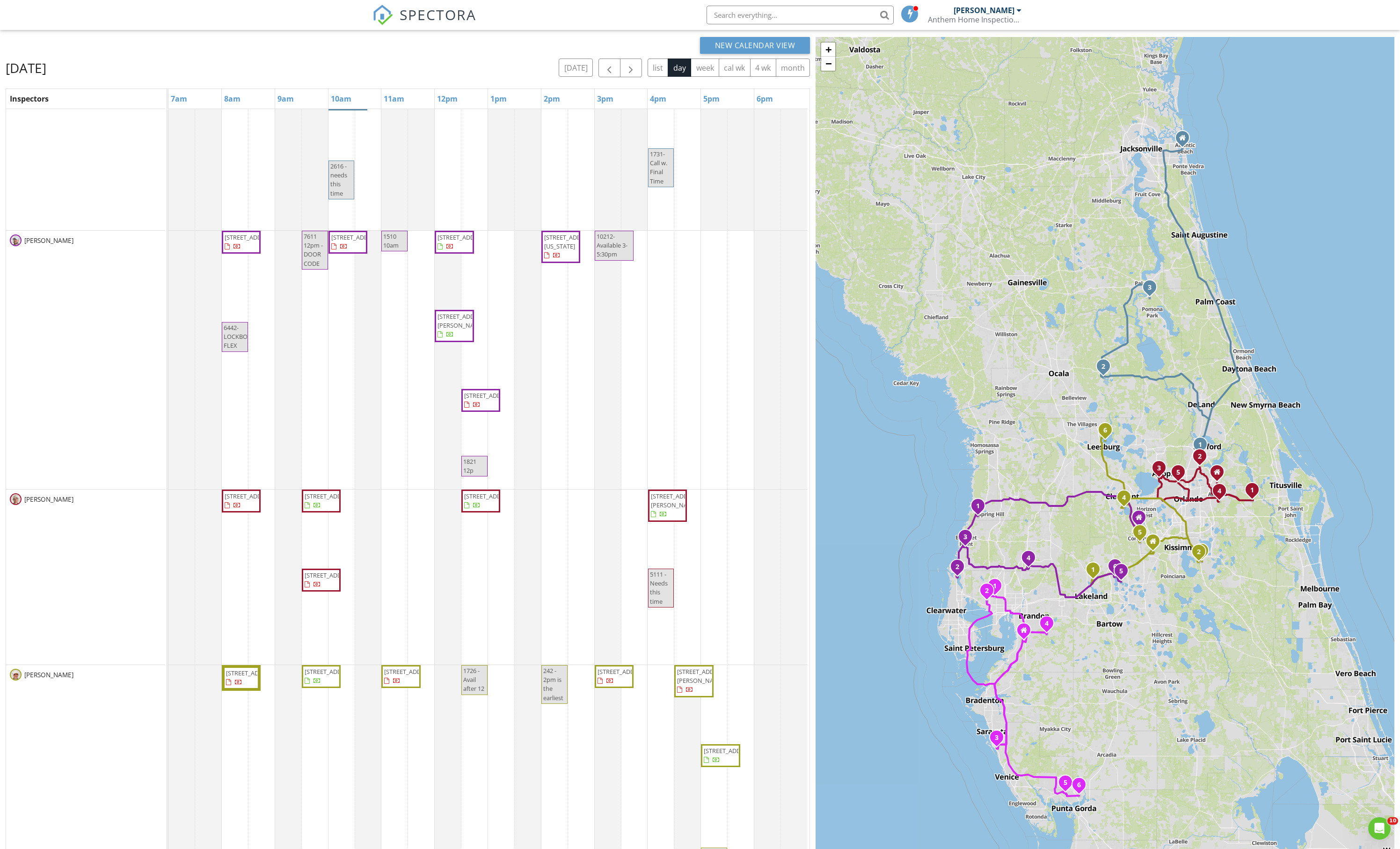
scroll to position [75, 0]
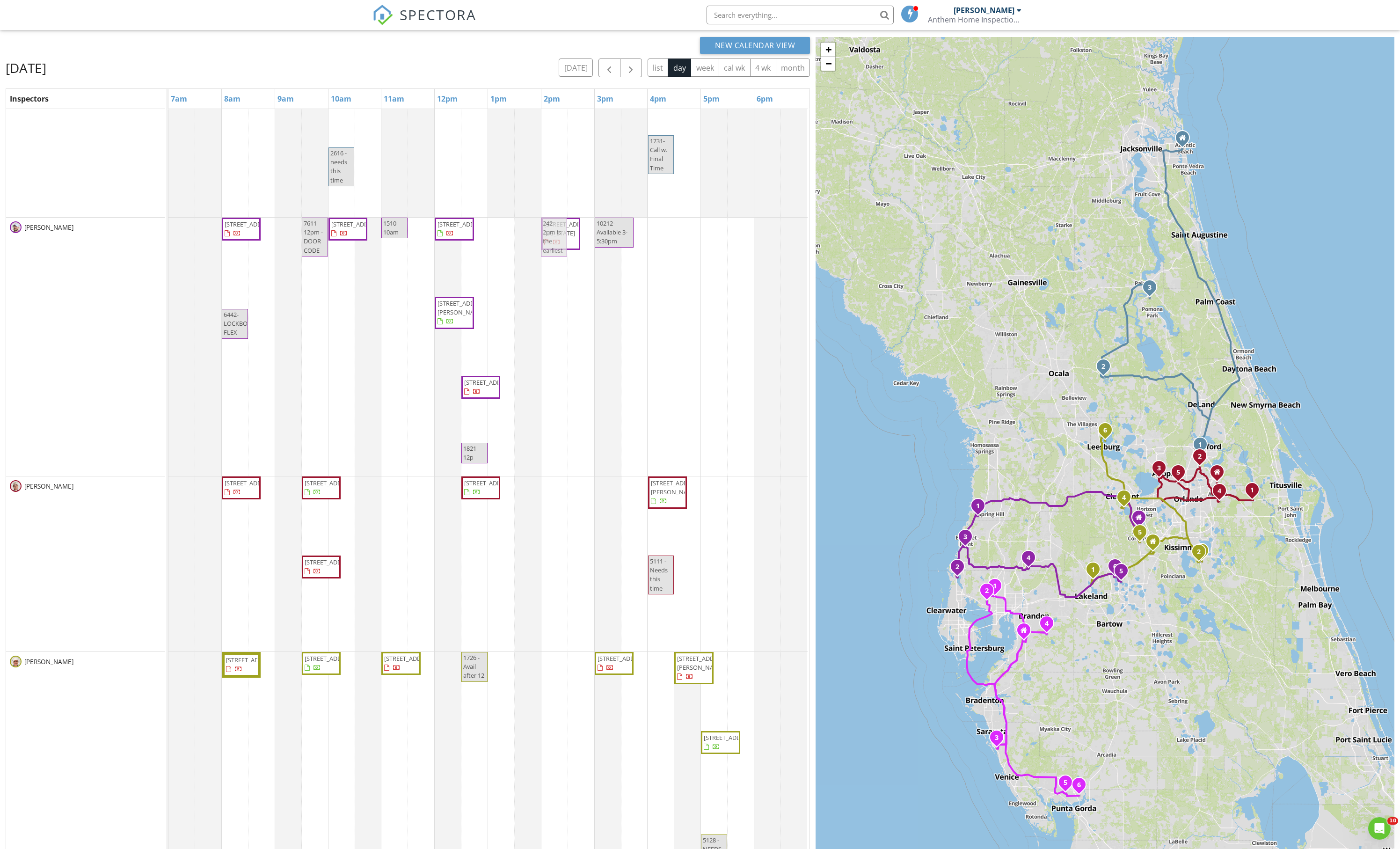
drag, startPoint x: 558, startPoint y: 703, endPoint x: 545, endPoint y: 441, distance: 262.3
click at [545, 441] on div "Marketing [STREET_ADDRESS][PERSON_NAME][PERSON_NAME] [STREET_ADDRESS] [STREET_A…" at bounding box center [489, 578] width 641 height 1089
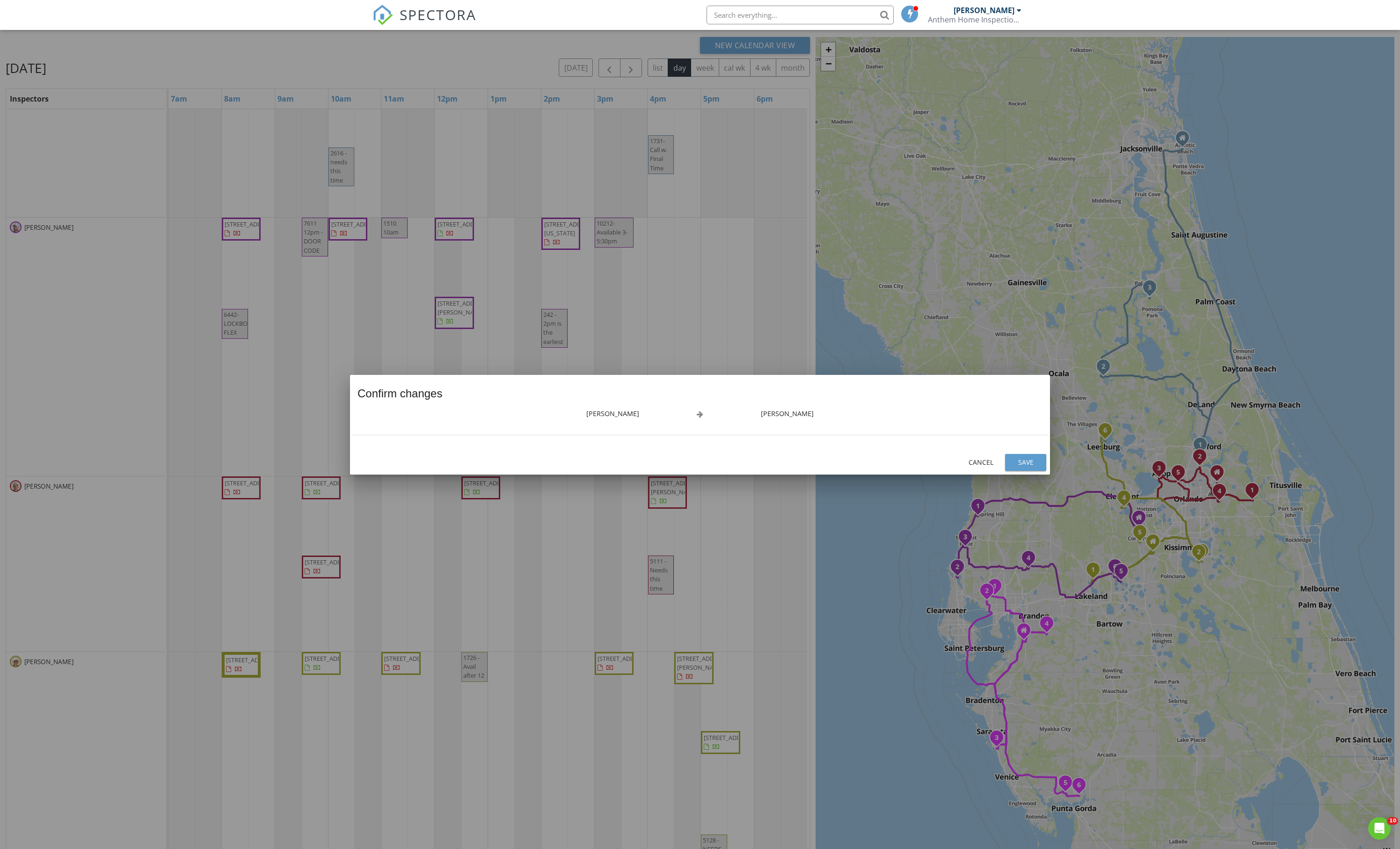
click at [1025, 462] on div "Save" at bounding box center [1026, 463] width 26 height 10
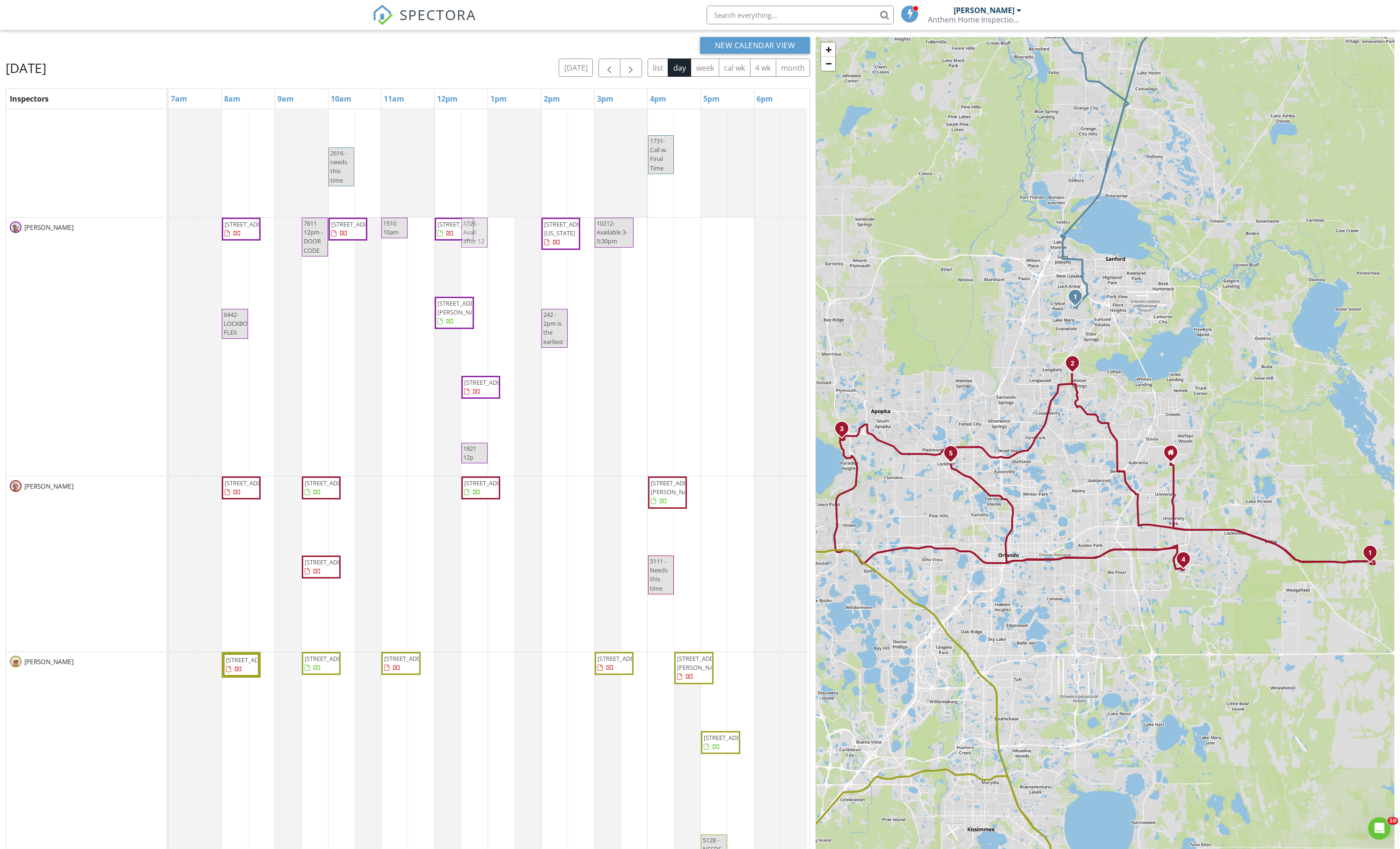
click at [473, 486] on div "Marketing [STREET_ADDRESS][PERSON_NAME][PERSON_NAME] [STREET_ADDRESS] [STREET_A…" at bounding box center [489, 578] width 641 height 1089
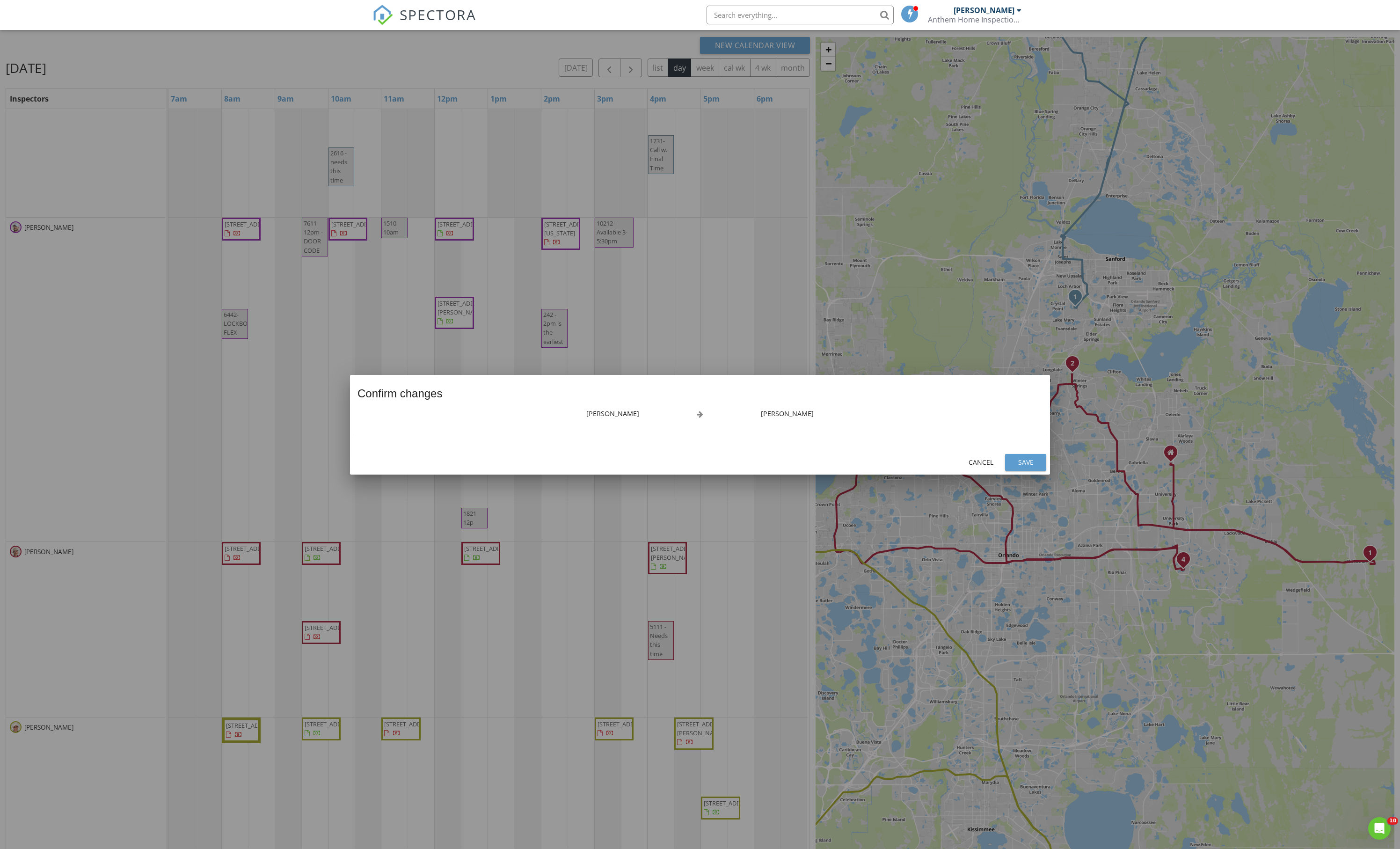
click at [1019, 467] on div "Save" at bounding box center [1026, 463] width 26 height 10
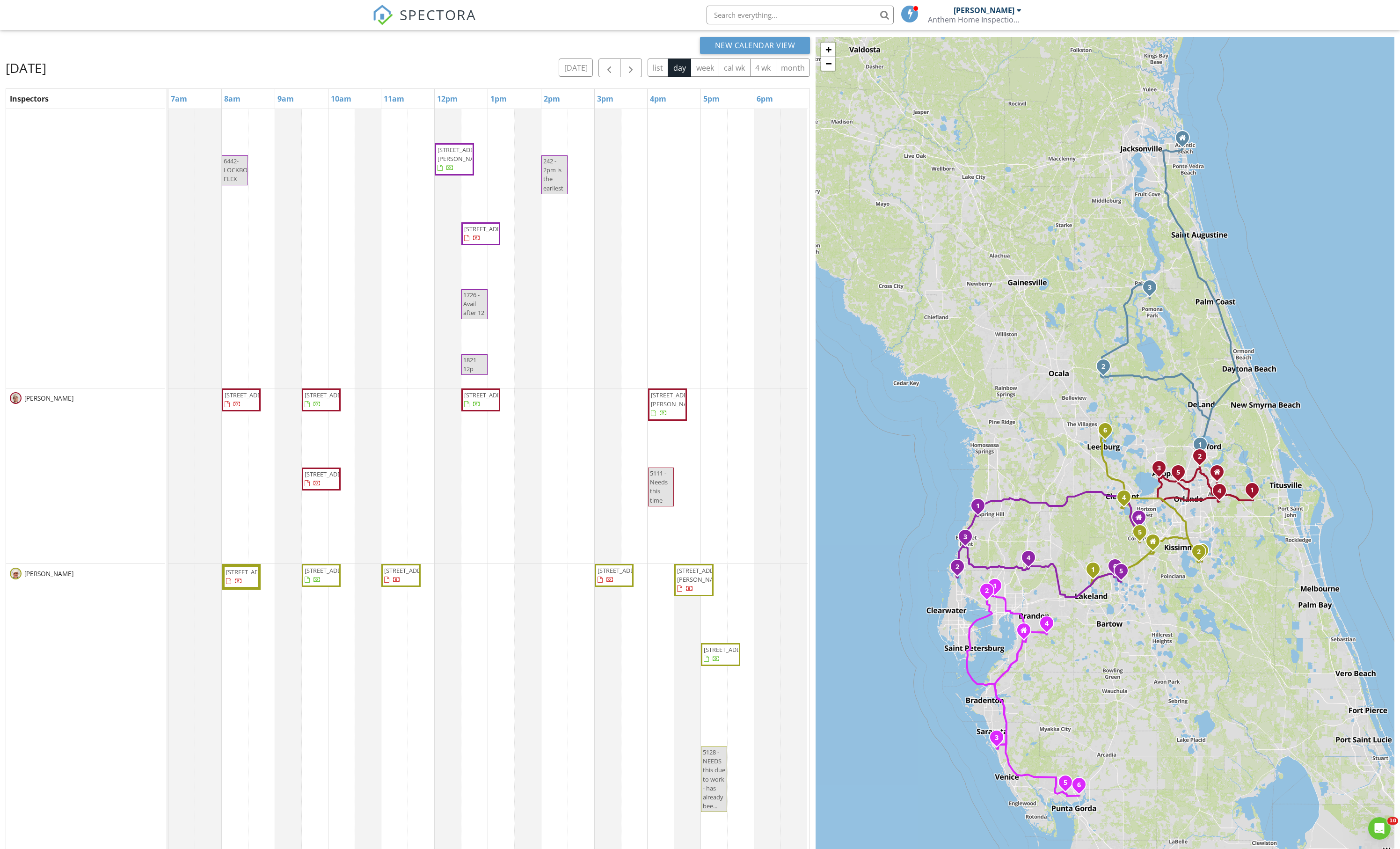
scroll to position [229, 0]
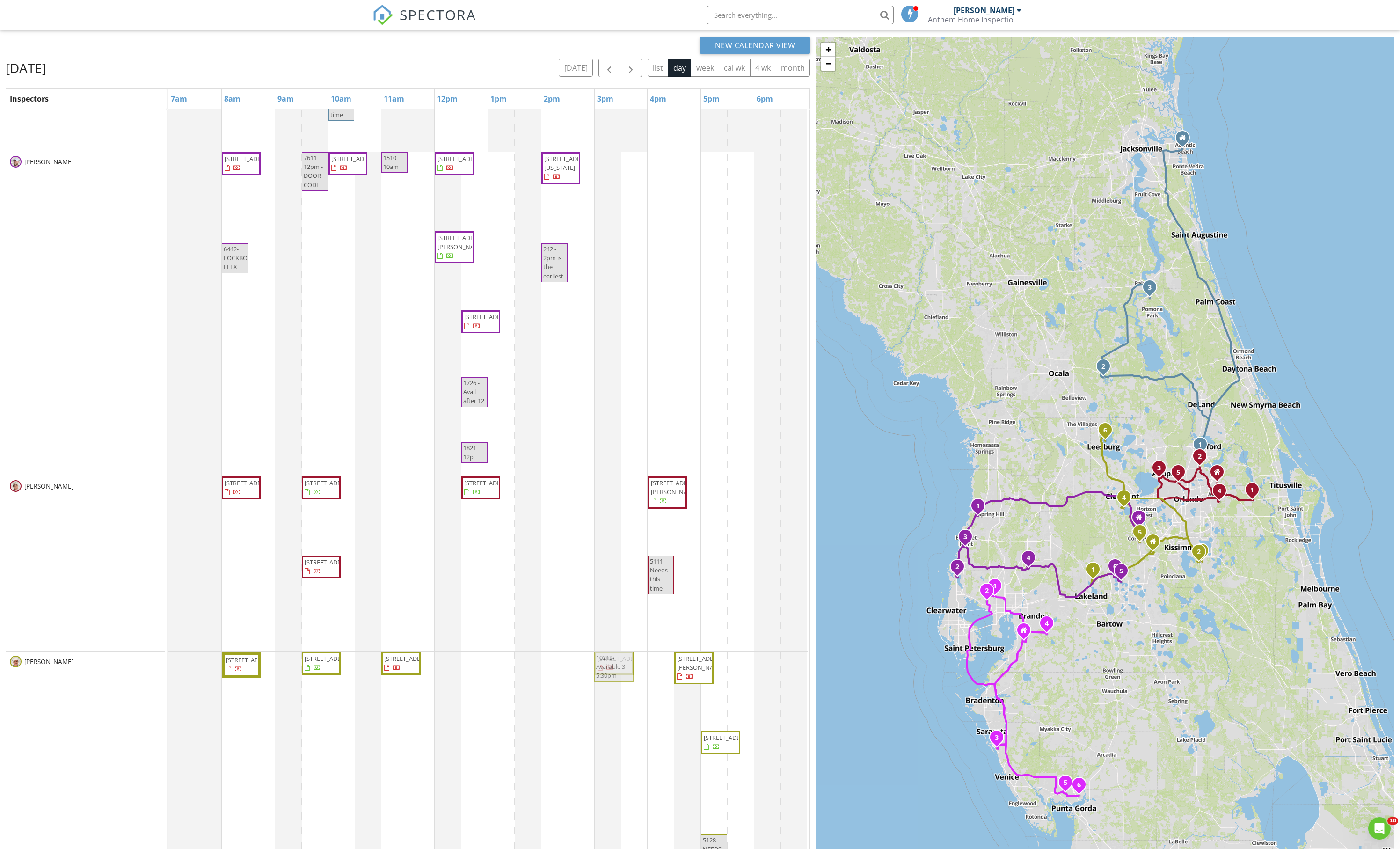
click at [634, 696] on tbody "Marketing [STREET_ADDRESS][PERSON_NAME][PERSON_NAME] [STREET_ADDRESS] [STREET_A…" at bounding box center [488, 546] width 639 height 1154
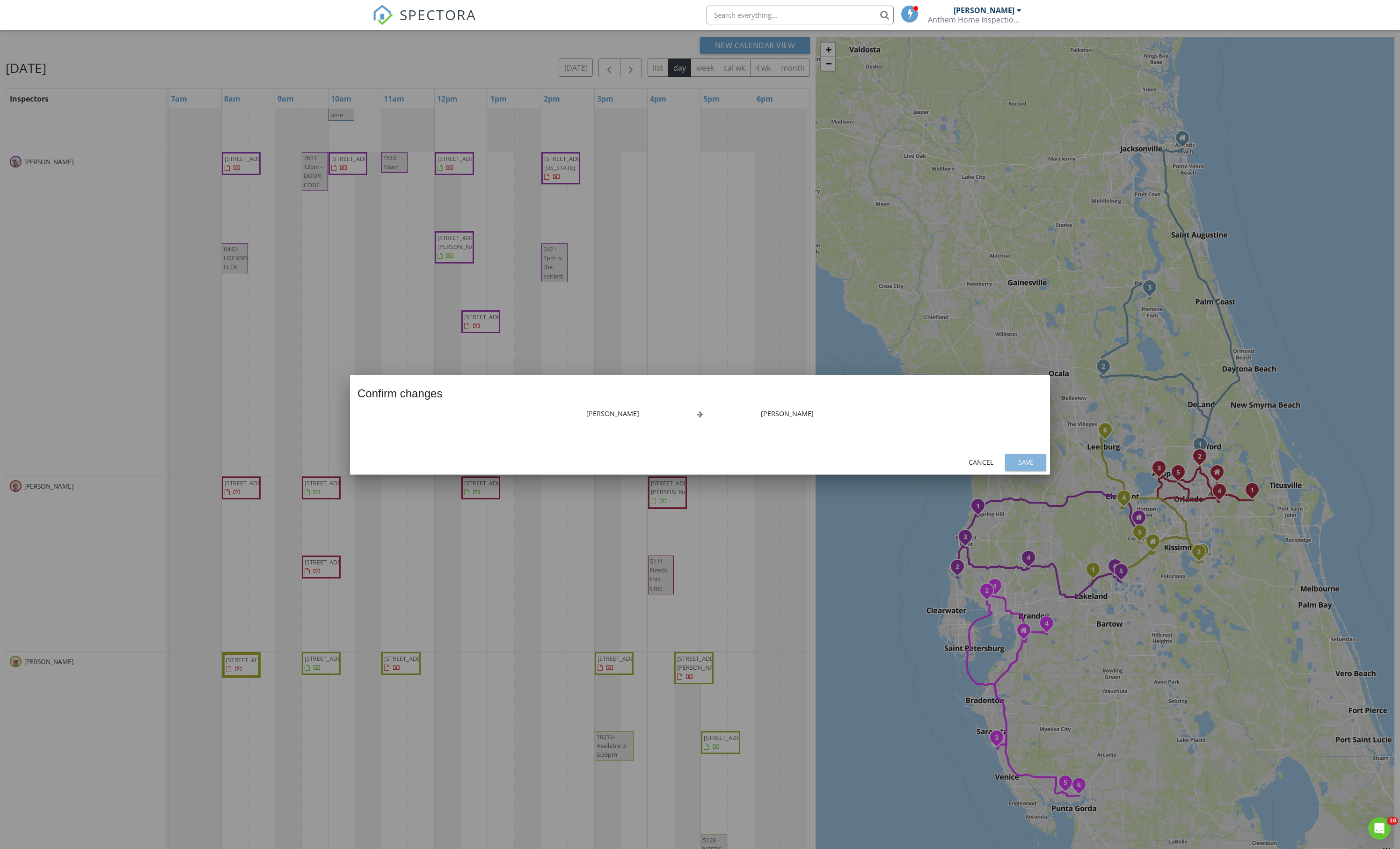
click at [1027, 471] on button "Save" at bounding box center [1026, 462] width 41 height 17
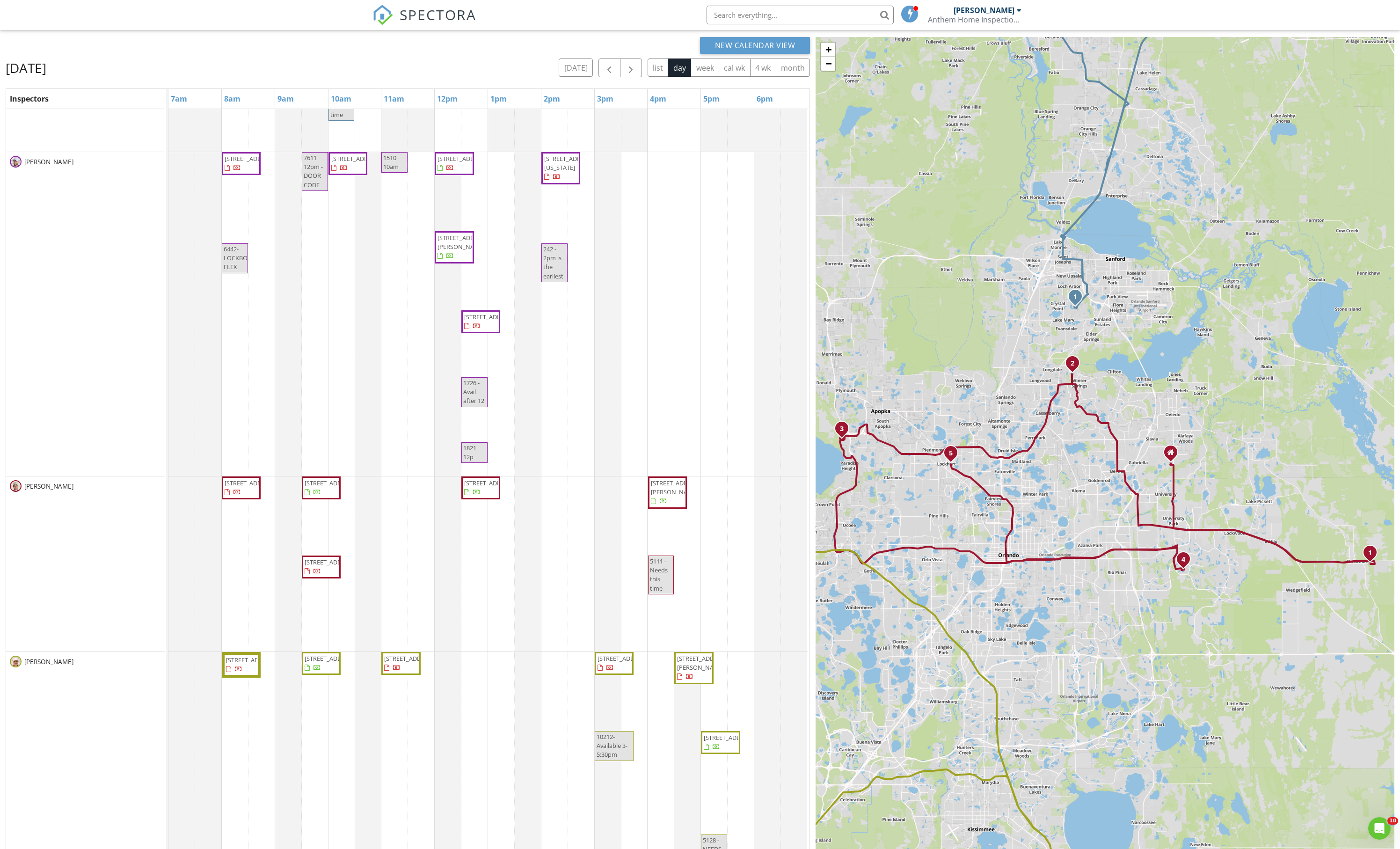
click at [476, 707] on div "Marketing [STREET_ADDRESS][PERSON_NAME][PERSON_NAME] [STREET_ADDRESS] [STREET_A…" at bounding box center [489, 546] width 641 height 1154
click at [483, 680] on link "Event" at bounding box center [476, 673] width 48 height 15
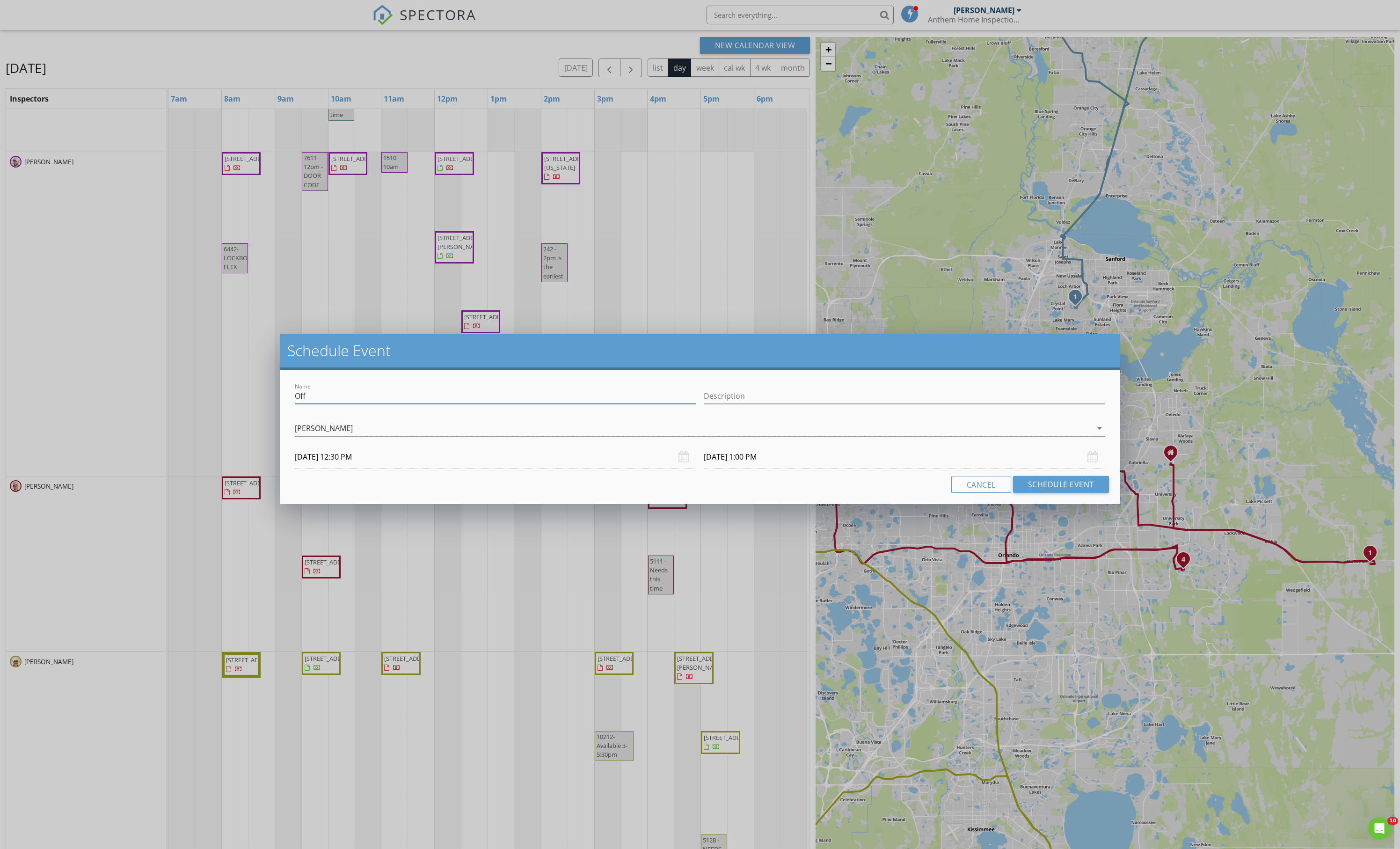
click at [461, 398] on input "Off" at bounding box center [496, 396] width 402 height 16
type input "237 4p"
click at [1037, 493] on button "Schedule Event" at bounding box center [1061, 484] width 96 height 17
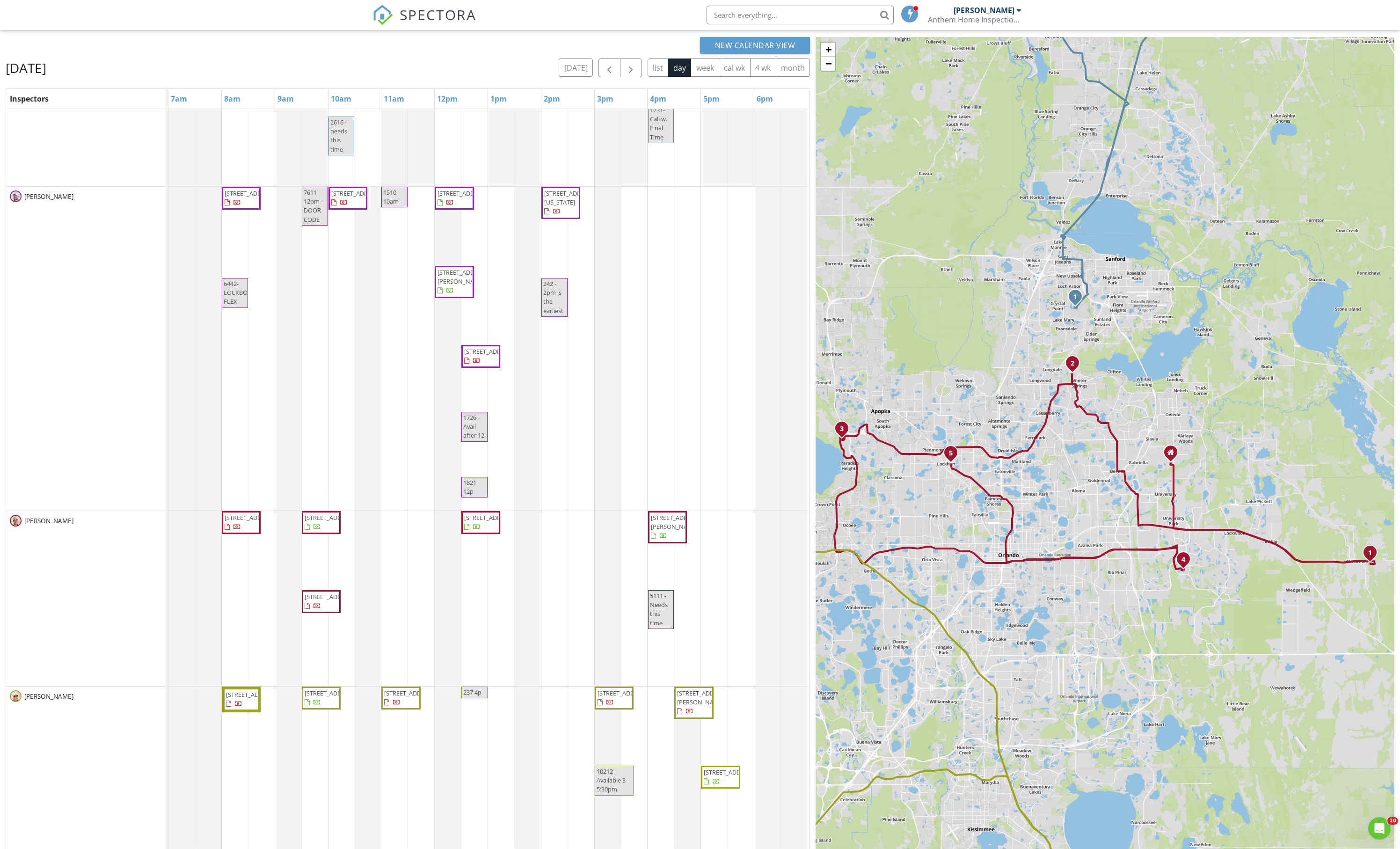
scroll to position [69, 0]
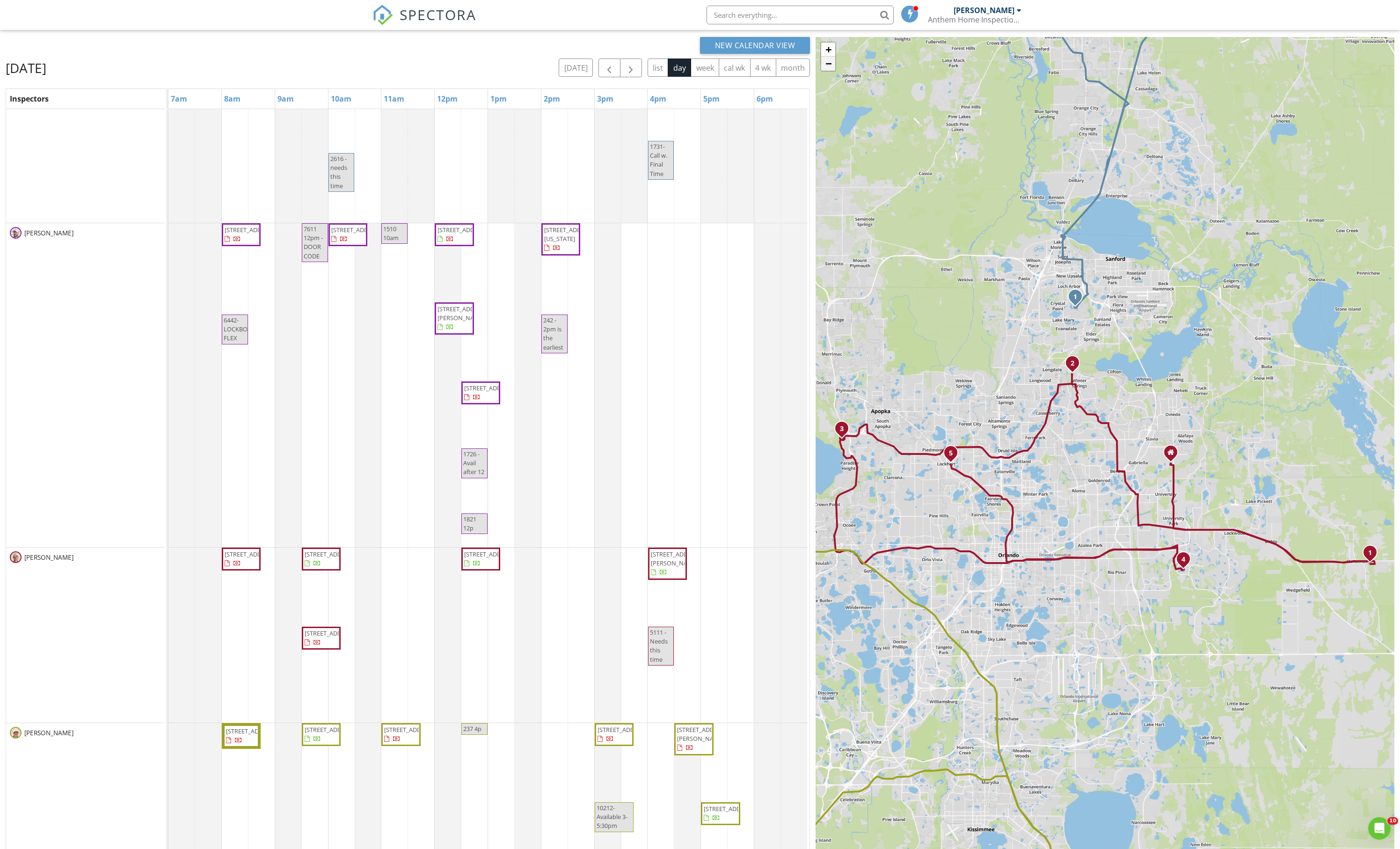
click at [825, 70] on link "−" at bounding box center [828, 64] width 14 height 14
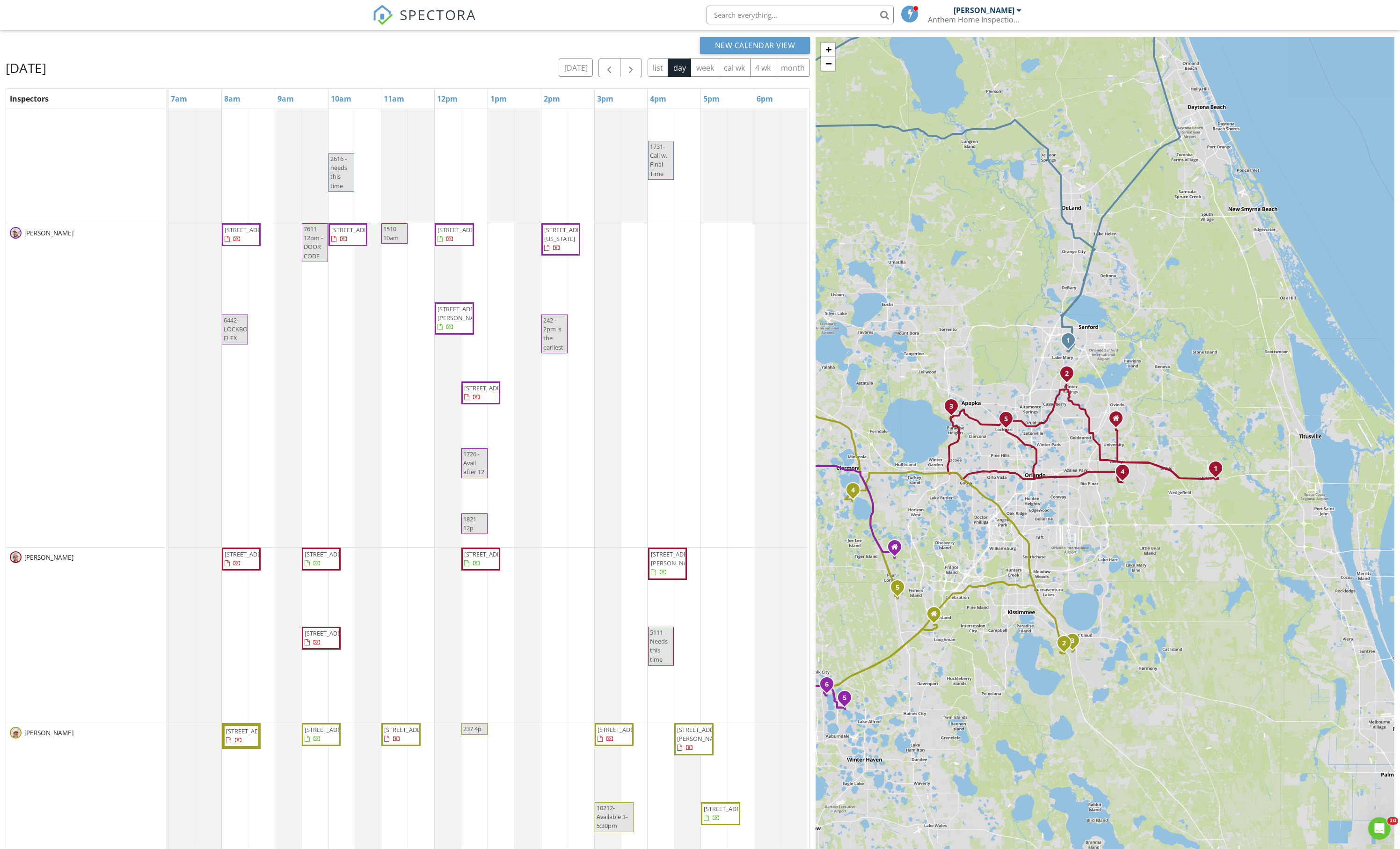
click at [1150, 307] on div "1 2 3 1 2 3 4 5 6 1 2 3 4 5 1 2 3 4 5 6 1 2 3 4 5 6 + − I 95, I 4, I [GEOGRAPHI…" at bounding box center [1105, 472] width 579 height 871
click at [321, 736] on div "Marketing [STREET_ADDRESS][PERSON_NAME][PERSON_NAME] [STREET_ADDRESS] [STREET_A…" at bounding box center [489, 617] width 641 height 1154
click at [326, 706] on link "Event" at bounding box center [314, 701] width 48 height 15
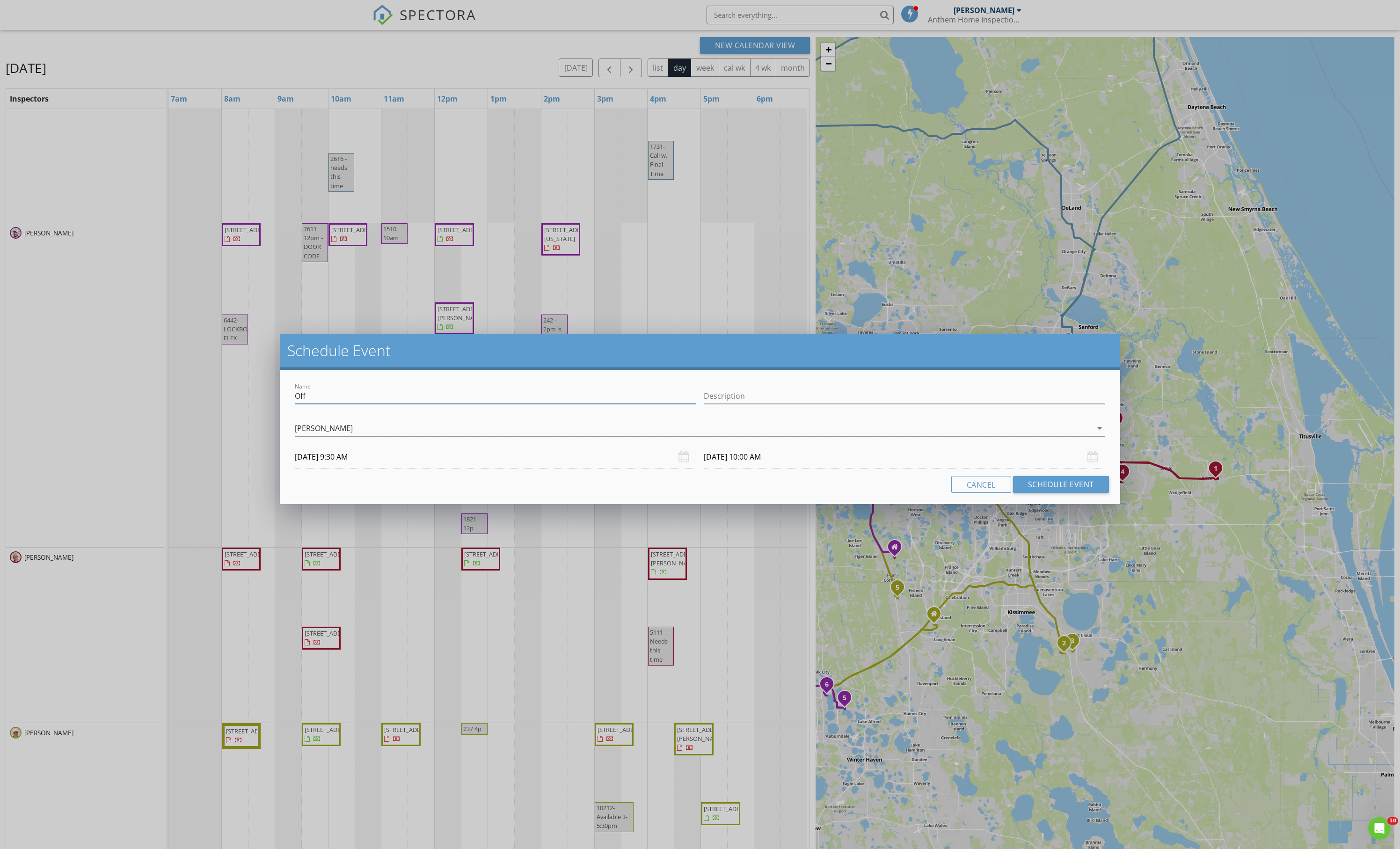
click at [372, 396] on input "Off" at bounding box center [496, 396] width 402 height 16
type input "12837 12:3p"
click at [1070, 491] on button "Schedule Event" at bounding box center [1061, 484] width 96 height 17
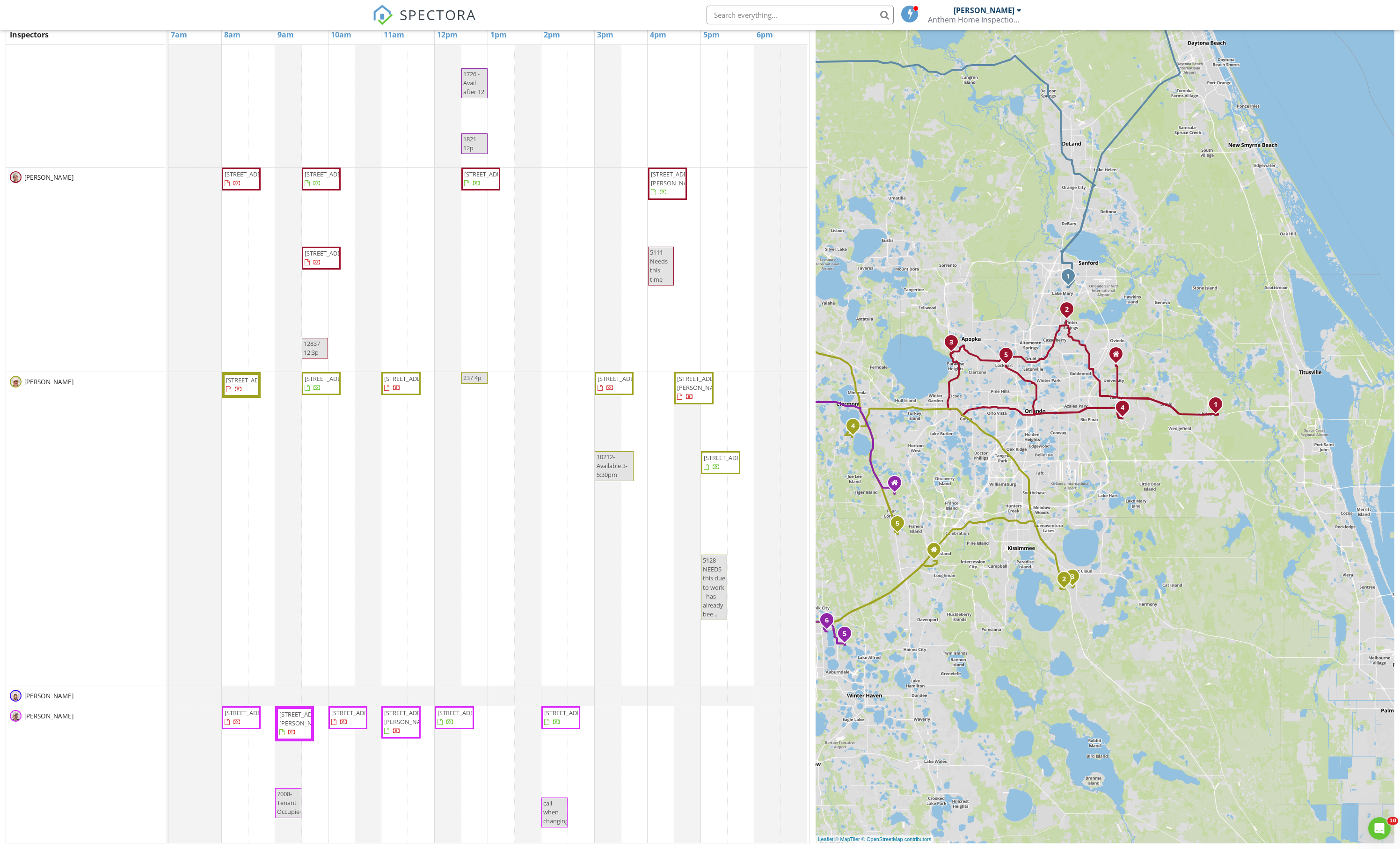
scroll to position [317, 0]
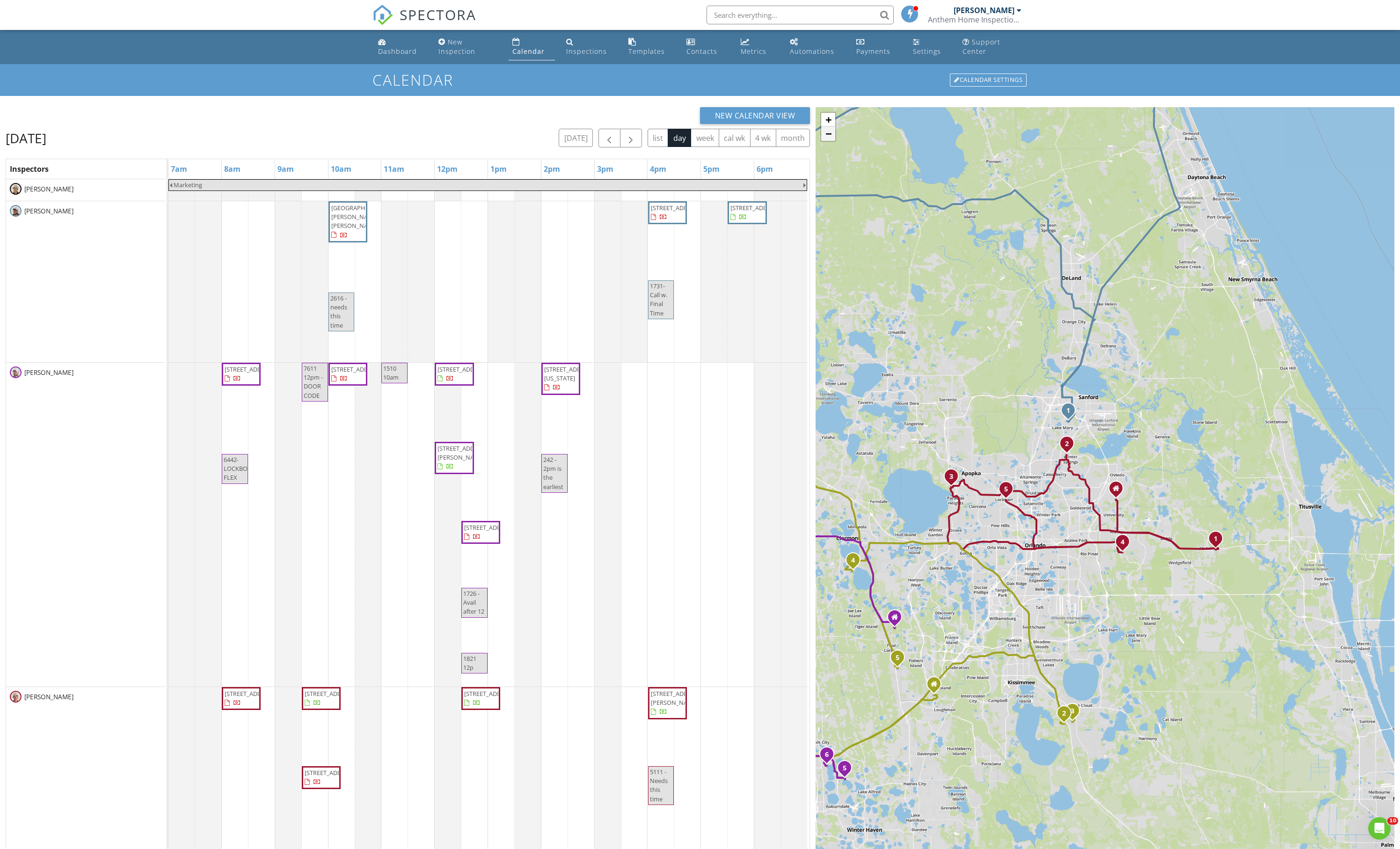
click at [825, 140] on link "−" at bounding box center [828, 134] width 14 height 14
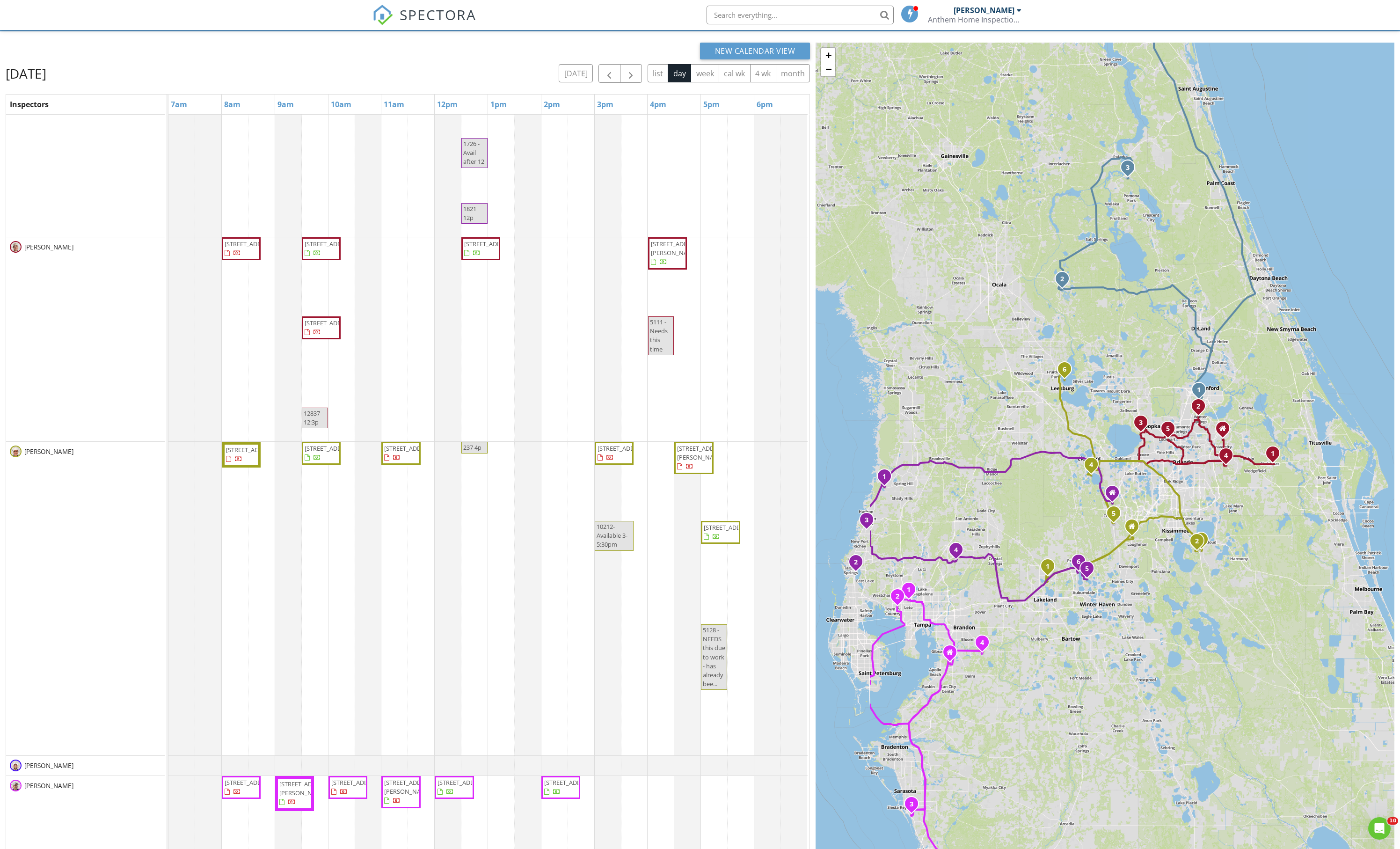
click at [1105, 671] on div "1 2 3 1 2 3 4 5 6 1 2 3 4 5 1 2 3 4 5 6 1 2 3 4 5 6 + − I 95, I 4, I [GEOGRAPHI…" at bounding box center [1105, 478] width 579 height 871
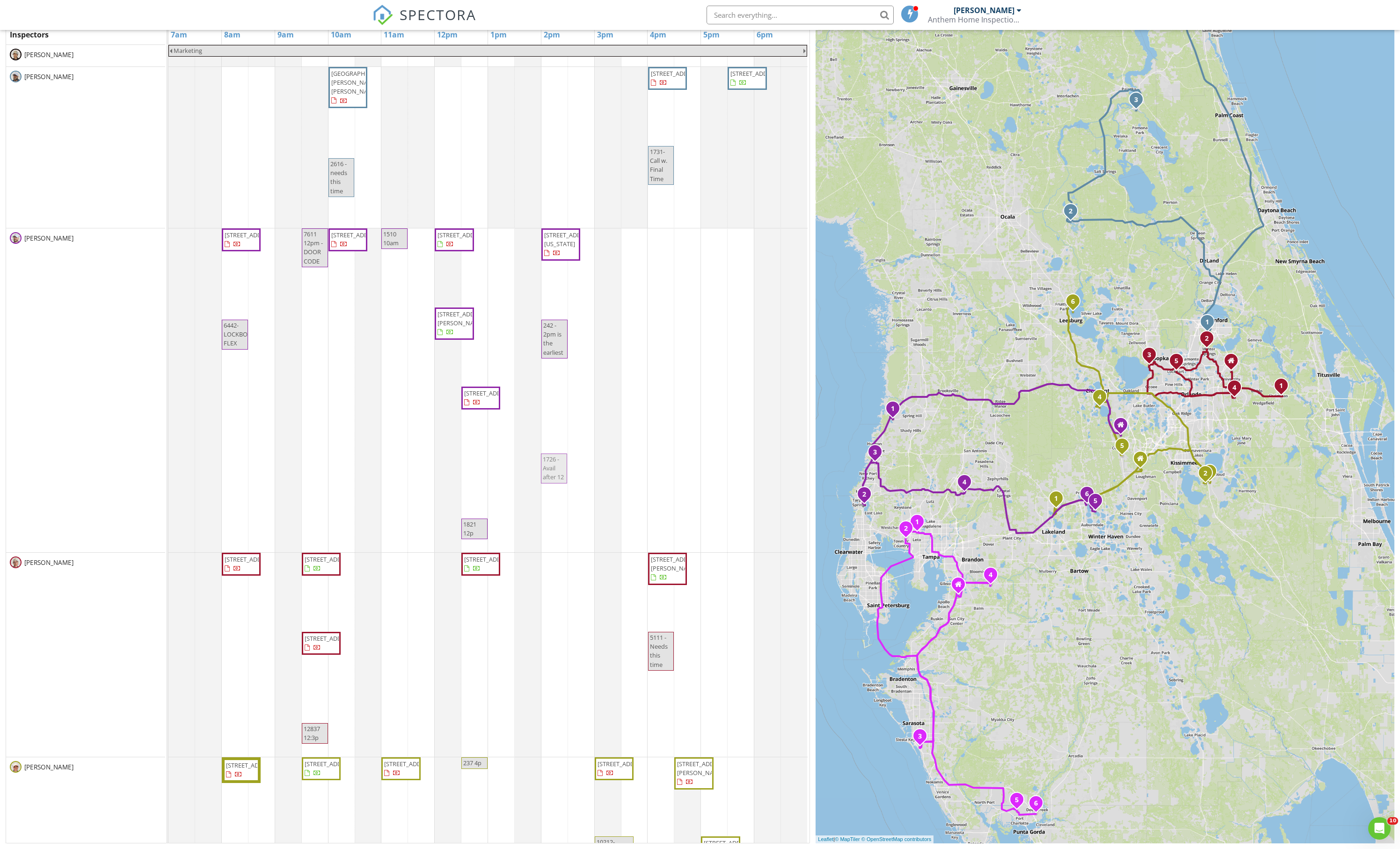
click at [168, 487] on div "[STREET_ADDRESS] 7611 12pm - DOOR CODE [STREET_ADDRESS] 1510 10am [STREET_ADDRE…" at bounding box center [168, 390] width 0 height 324
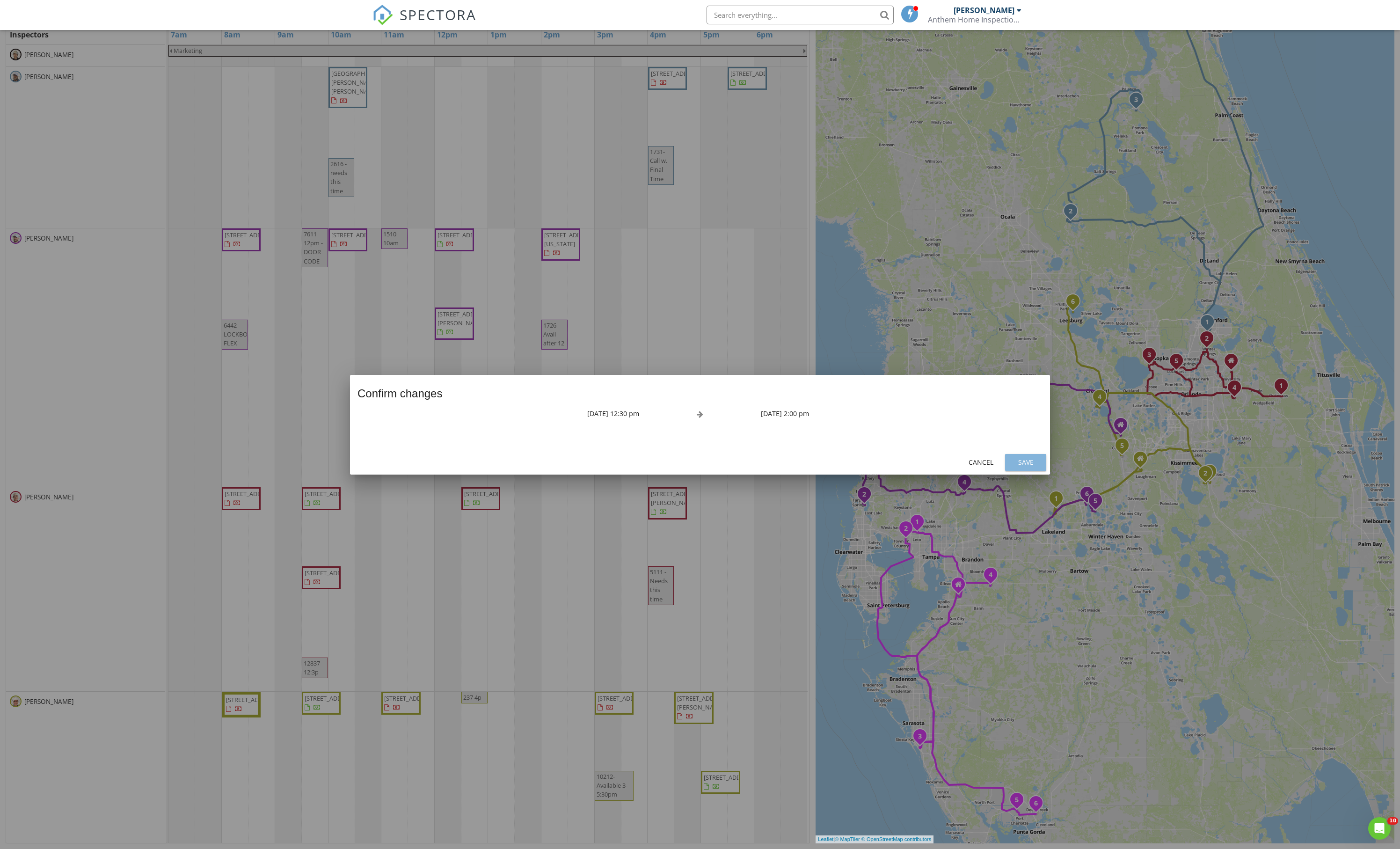
click at [1027, 467] on div "Save" at bounding box center [1026, 463] width 26 height 10
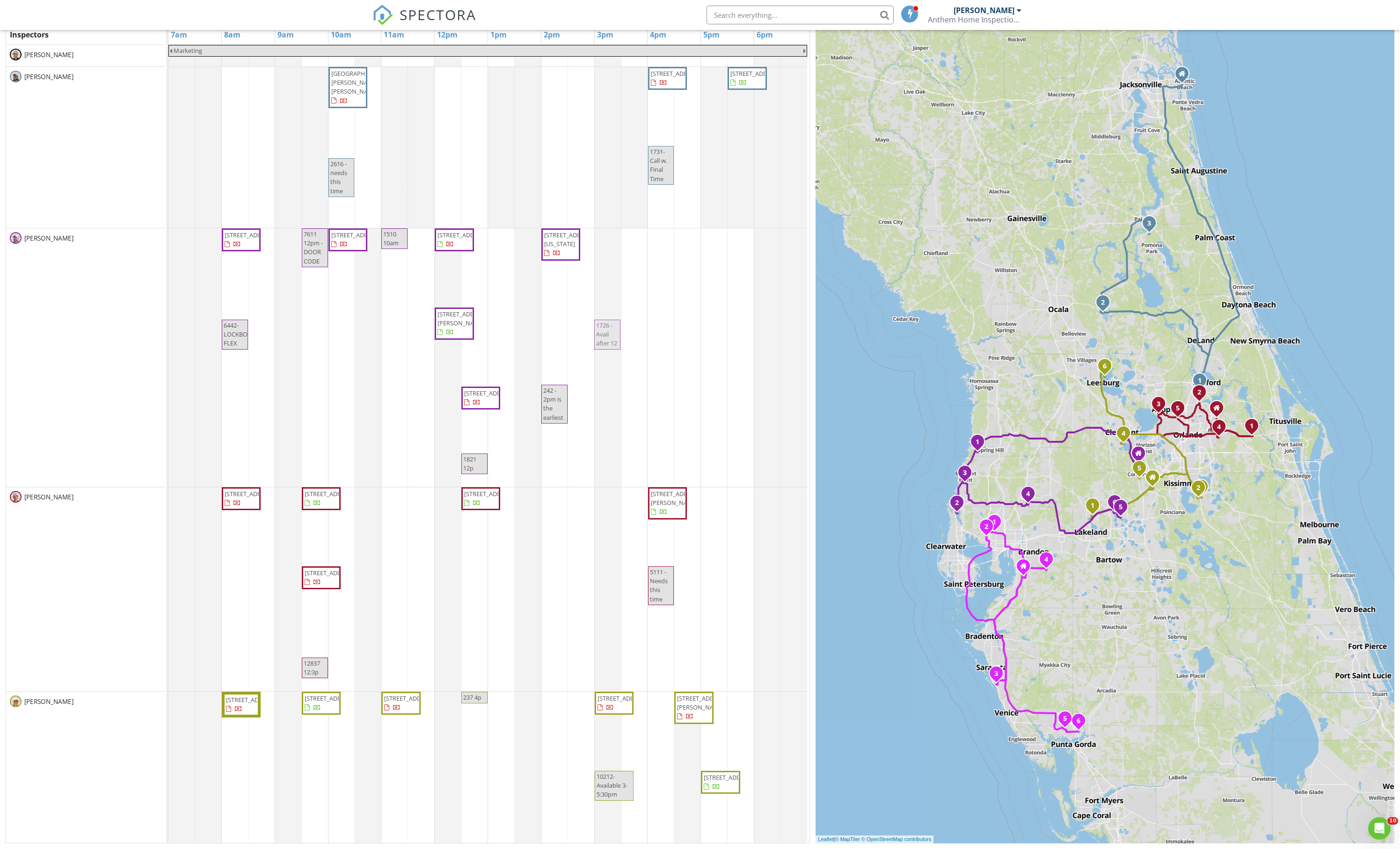
click at [168, 360] on div "[STREET_ADDRESS] 7611 12pm - DOOR CODE [STREET_ADDRESS] 1510 10am [STREET_ADDRE…" at bounding box center [168, 358] width 0 height 258
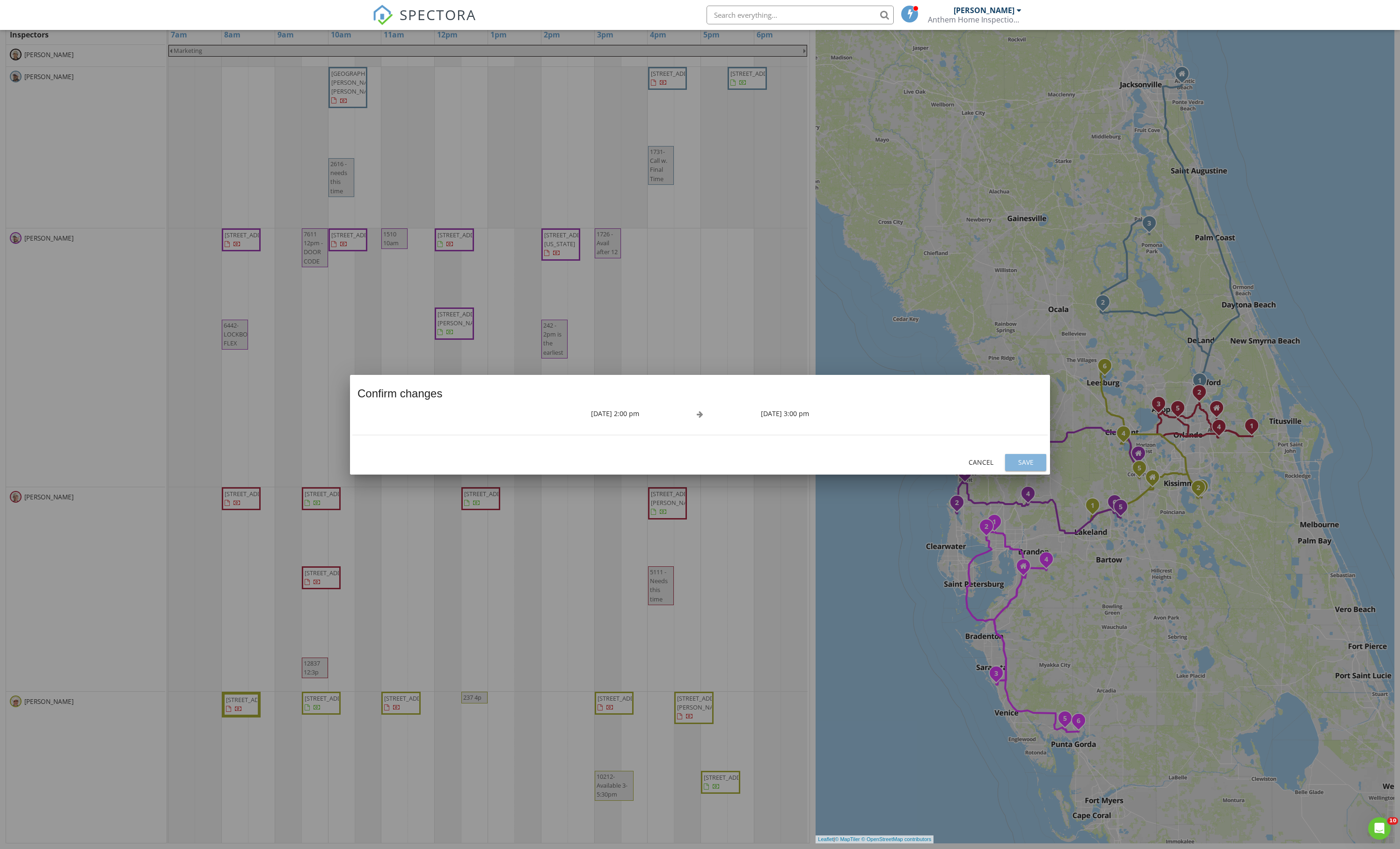
click at [1031, 466] on div "Save" at bounding box center [1026, 463] width 26 height 10
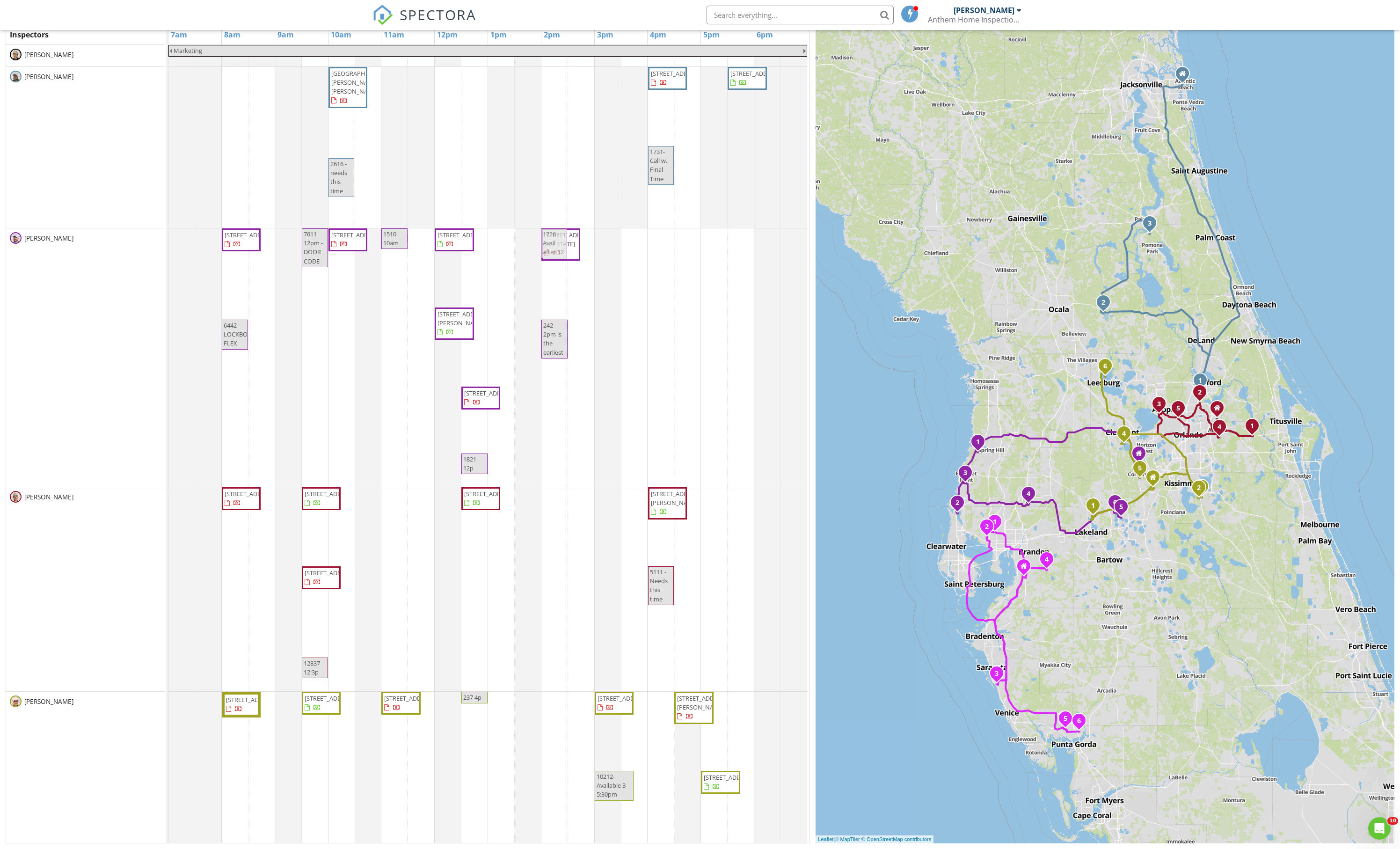
drag, startPoint x: 606, startPoint y: 275, endPoint x: 561, endPoint y: 275, distance: 45.0
click at [168, 275] on div "[STREET_ADDRESS] 7611 12pm - DOOR CODE [STREET_ADDRESS] 1510 10am [STREET_ADDRE…" at bounding box center [168, 358] width 0 height 258
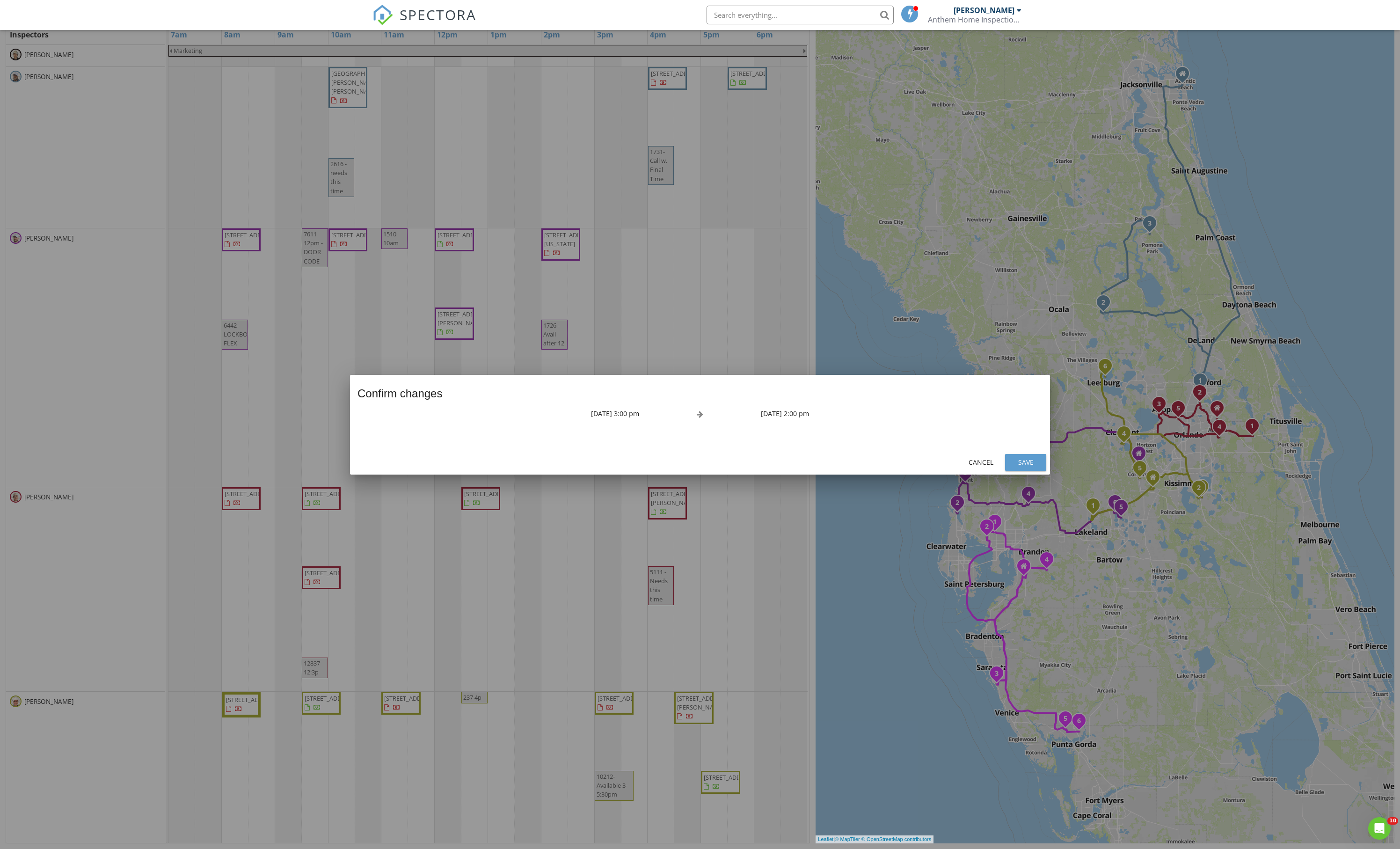
click at [1022, 467] on div "Save" at bounding box center [1026, 463] width 26 height 10
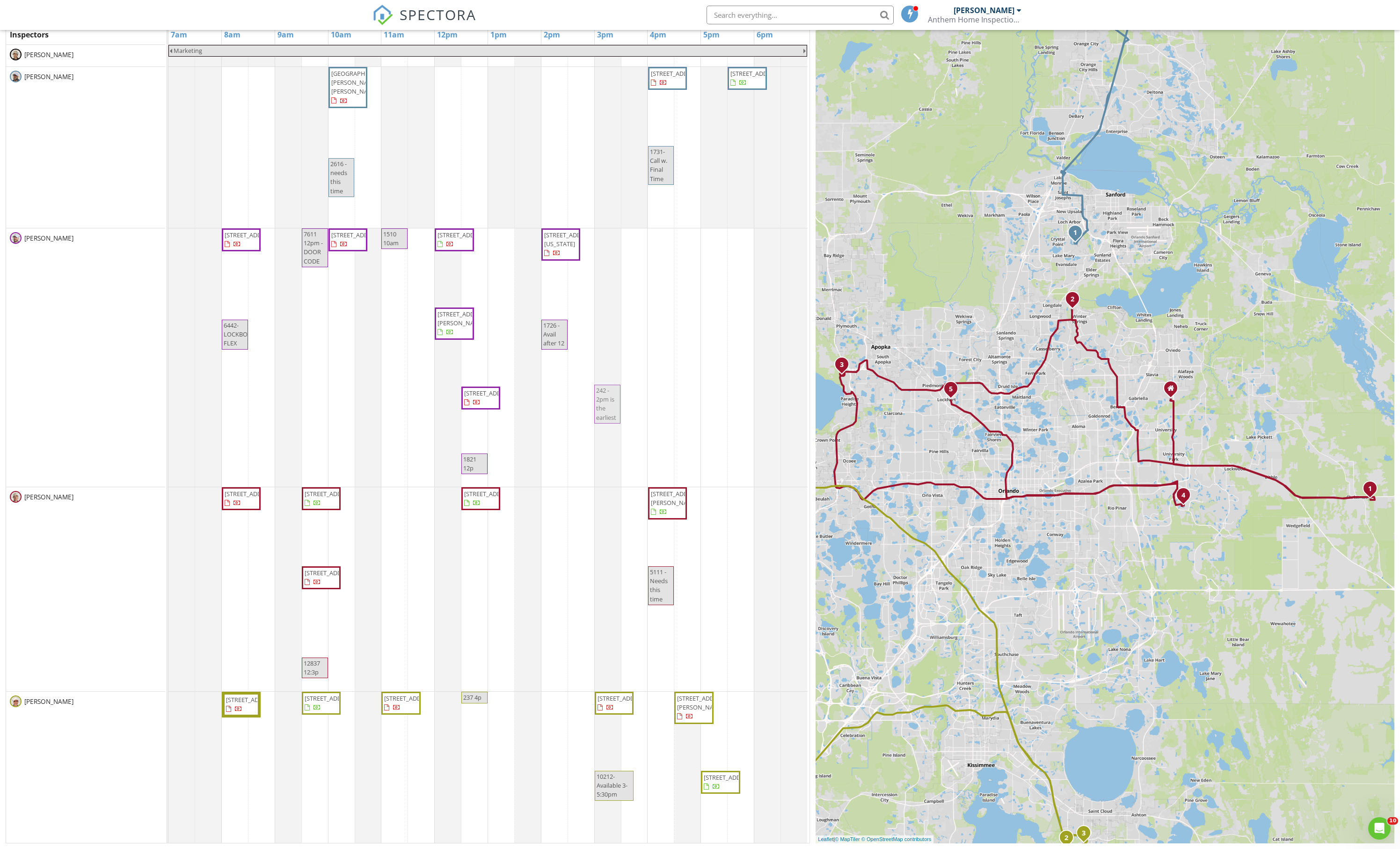
drag, startPoint x: 549, startPoint y: 412, endPoint x: 613, endPoint y: 395, distance: 66.2
click at [168, 395] on div "[STREET_ADDRESS] 7611 12pm - DOOR CODE [STREET_ADDRESS] 1510 10am [STREET_ADDRE…" at bounding box center [168, 358] width 0 height 258
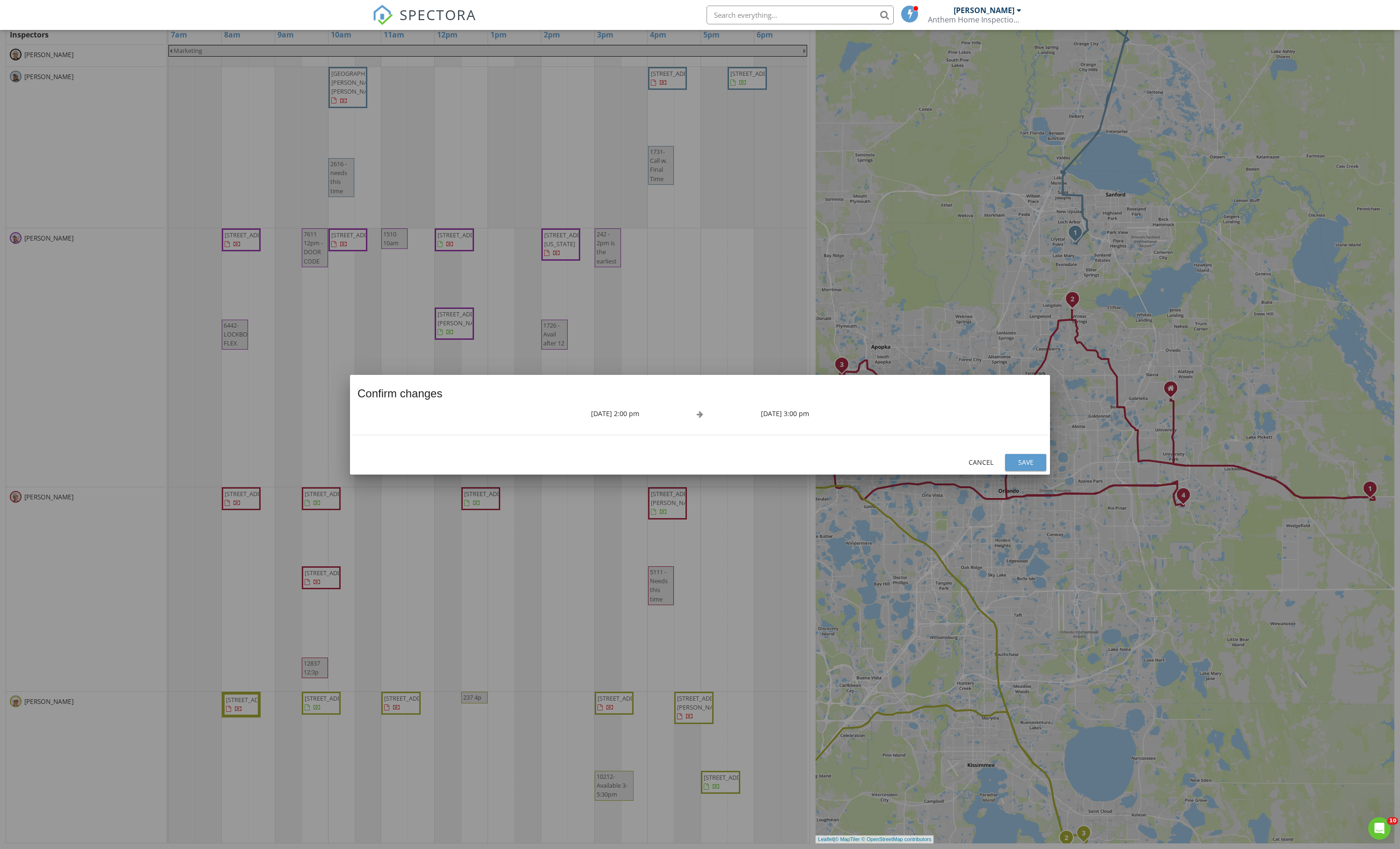
click at [1022, 463] on div "Save" at bounding box center [1026, 463] width 26 height 10
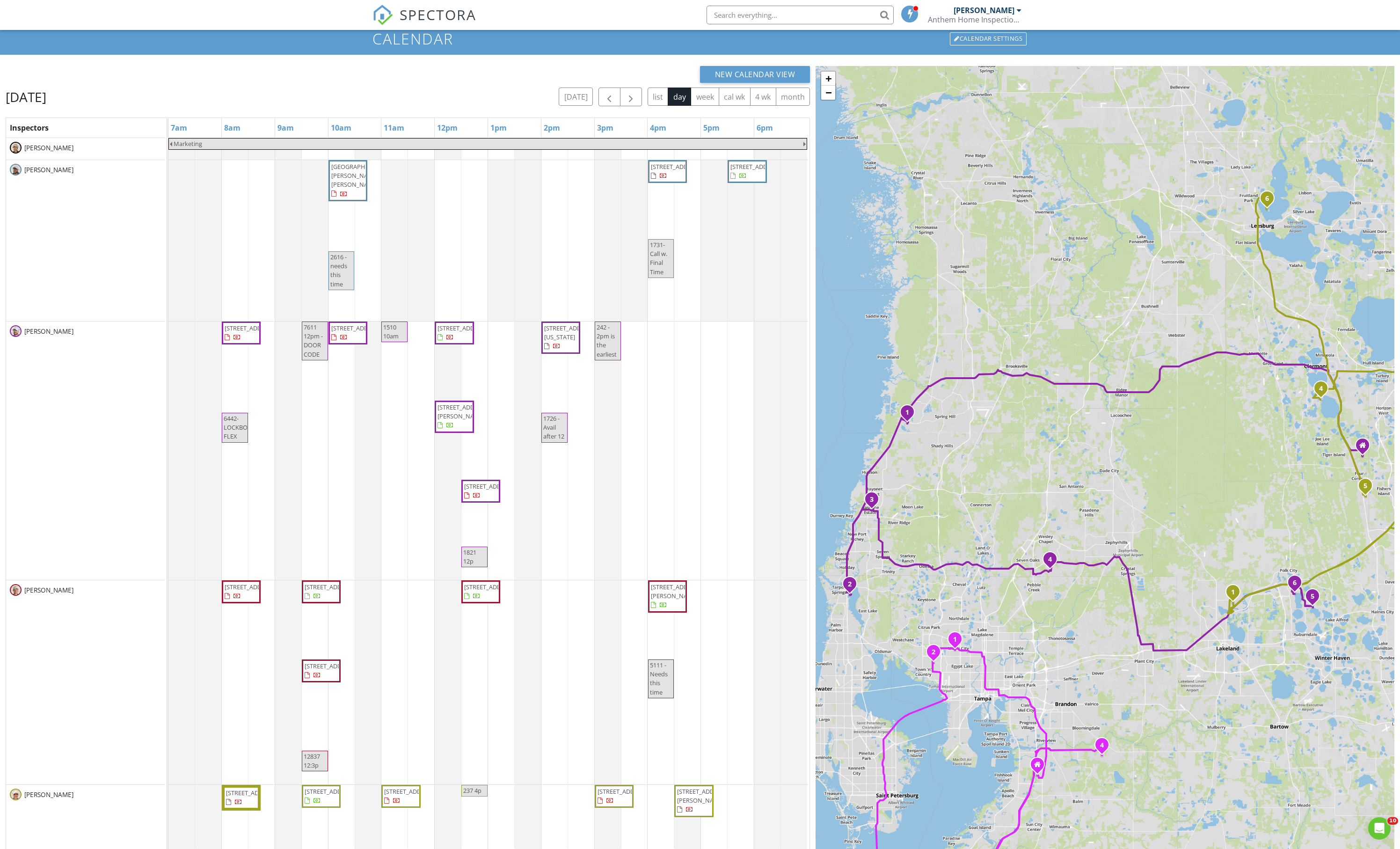
scroll to position [20, 0]
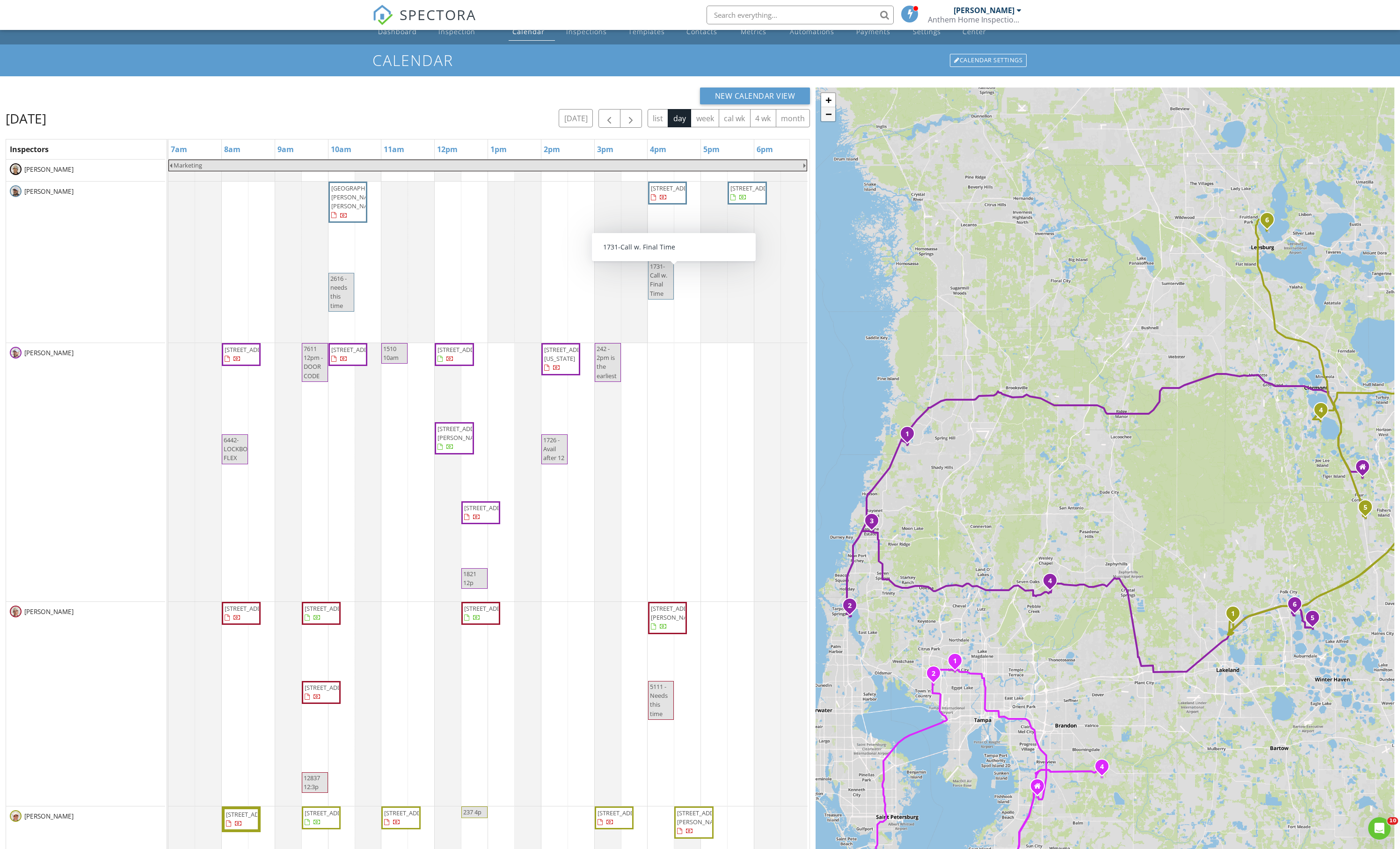
click at [830, 121] on link "−" at bounding box center [828, 114] width 14 height 14
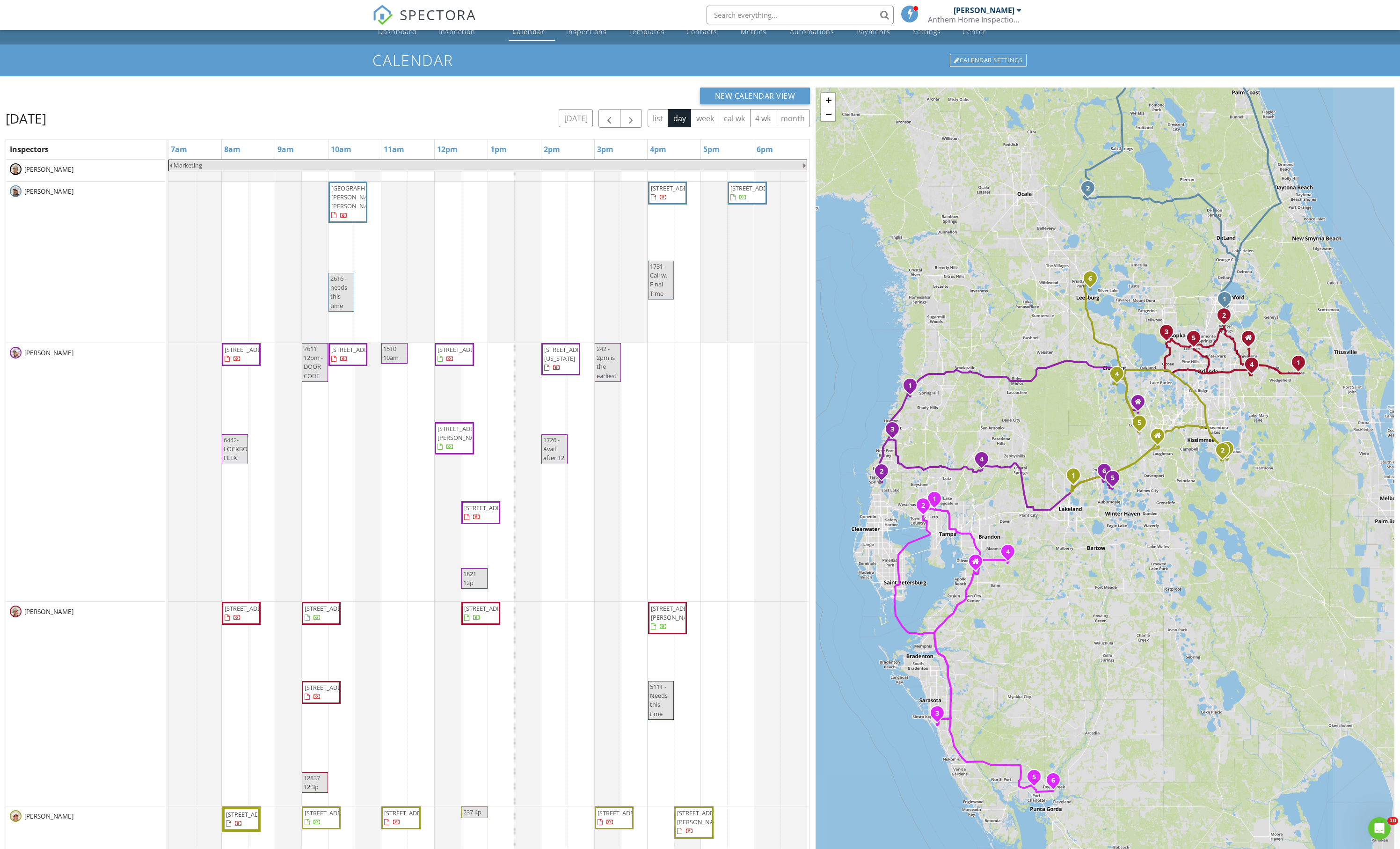
click at [939, 302] on div "1 2 3 1 2 3 4 5 6 1 2 3 4 5 1 2 3 4 5 6 1 2 3 4 5 6 + − I 95, I 4, I [GEOGRAPHI…" at bounding box center [1105, 523] width 579 height 871
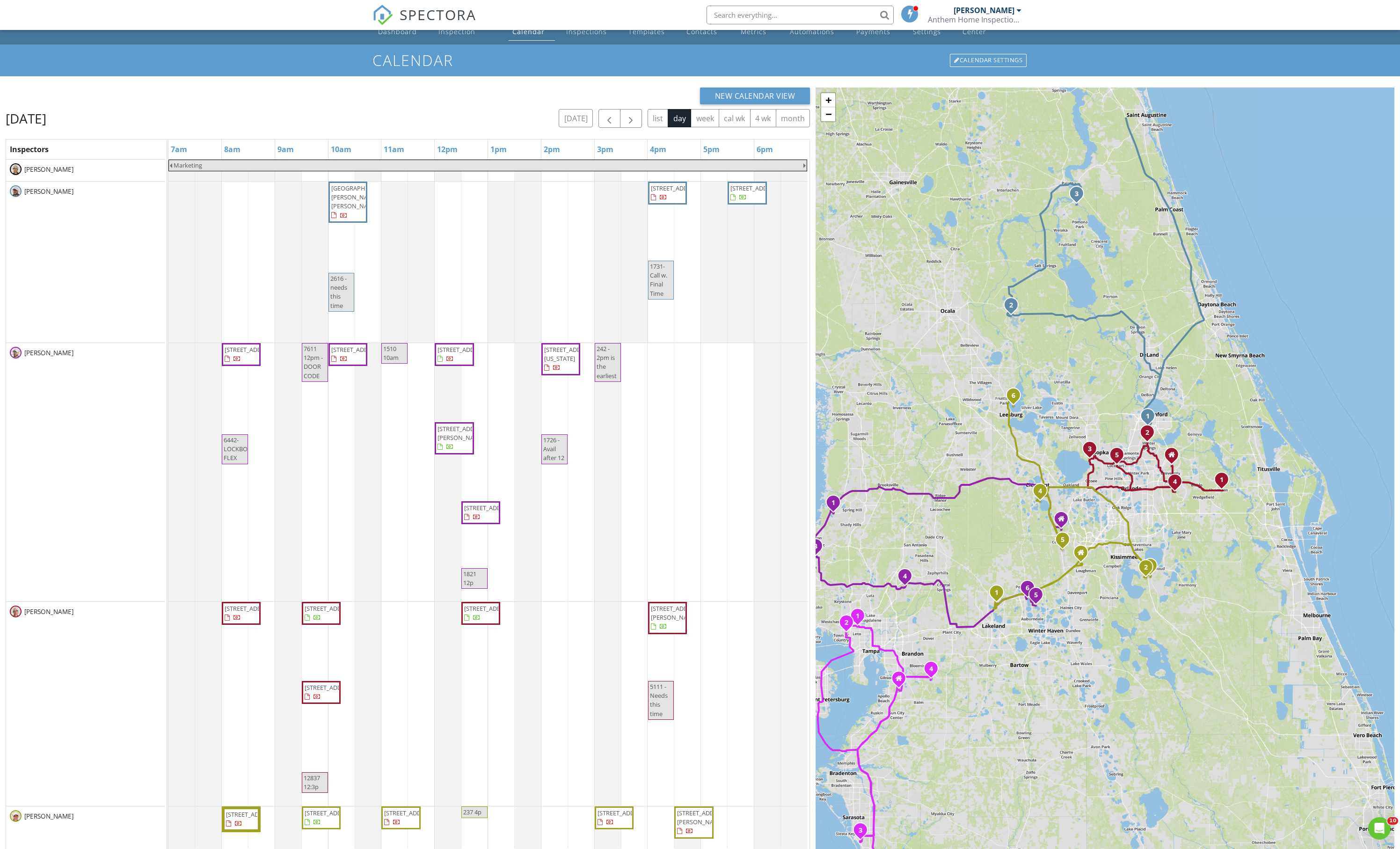
click at [1119, 676] on div "1 2 3 1 2 3 4 5 6 1 2 3 4 5 1 2 3 4 5 6 1 2 3 4 5 6 + − I 95, I 4, I [GEOGRAPHI…" at bounding box center [1105, 523] width 579 height 871
click at [397, 703] on div "Marketing [STREET_ADDRESS][PERSON_NAME][PERSON_NAME] [STREET_ADDRESS] [STREET_A…" at bounding box center [489, 718] width 641 height 1118
click at [396, 674] on link "Event" at bounding box center [395, 669] width 48 height 15
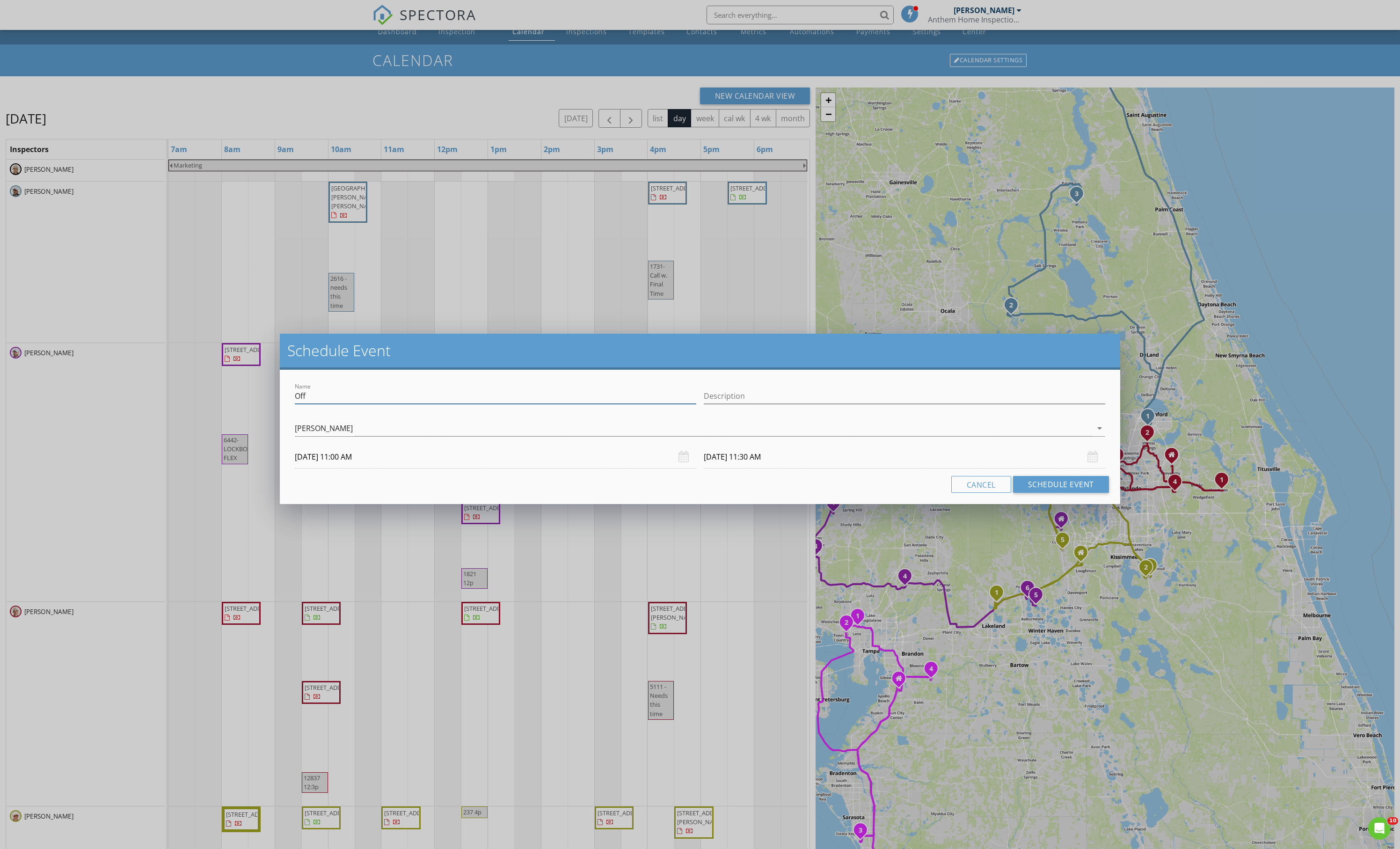
click at [421, 400] on input "Off" at bounding box center [496, 396] width 402 height 16
type input "423 9a"
click at [1023, 493] on button "Schedule Event" at bounding box center [1061, 484] width 96 height 17
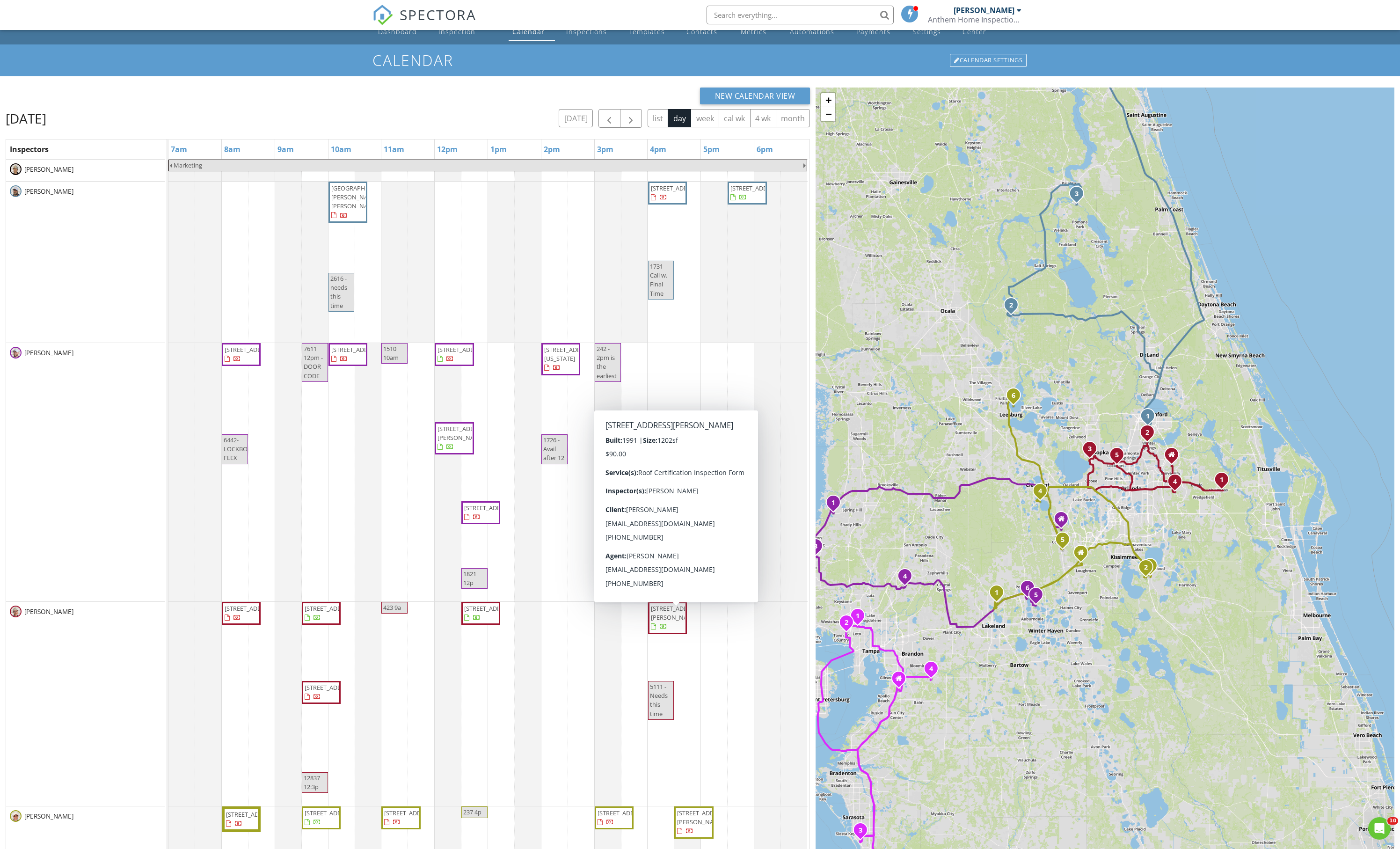
click at [474, 737] on div "Marketing [STREET_ADDRESS][PERSON_NAME][PERSON_NAME] [STREET_ADDRESS] [STREET_A…" at bounding box center [489, 718] width 641 height 1118
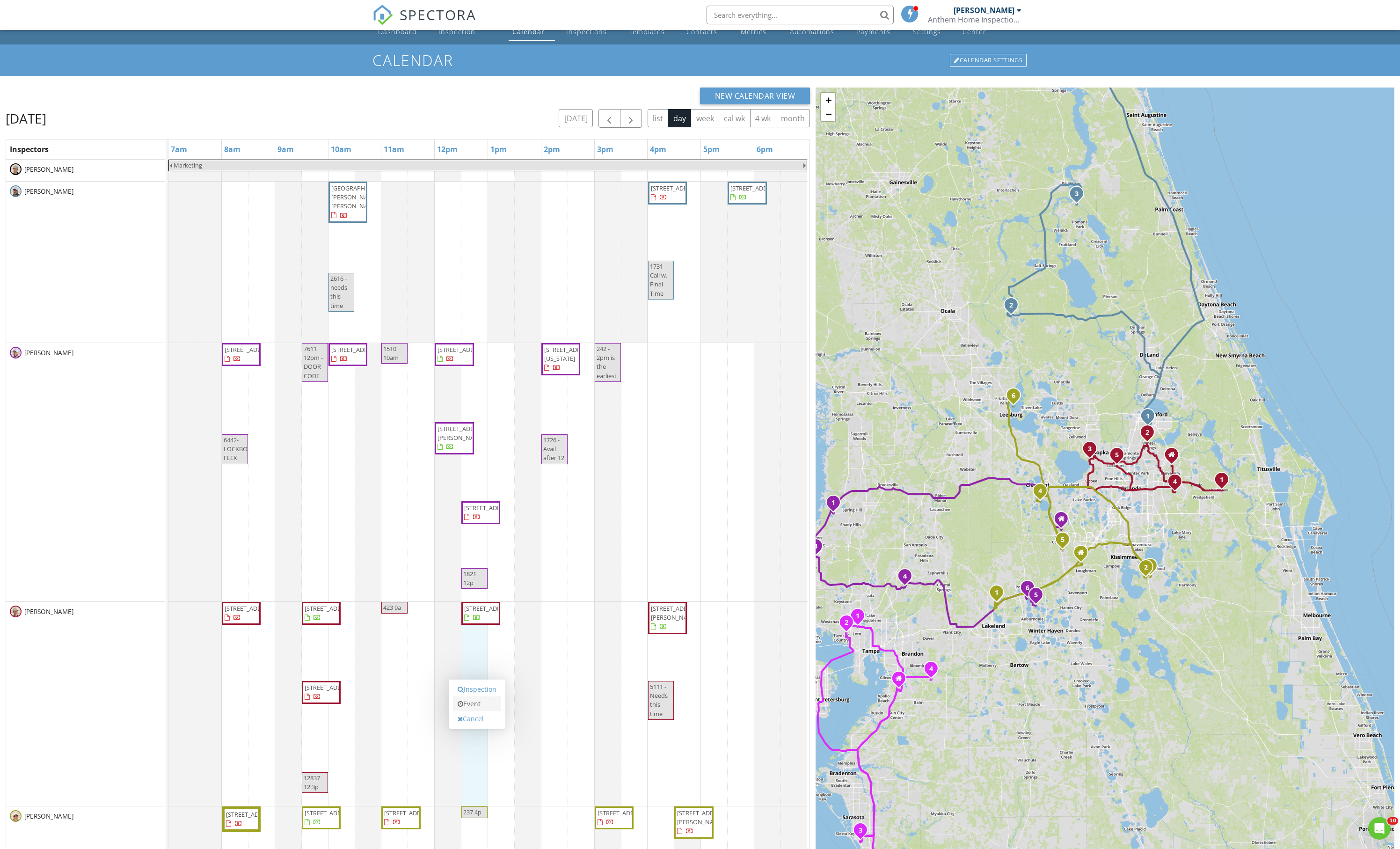
click at [474, 712] on link "Event" at bounding box center [476, 703] width 48 height 15
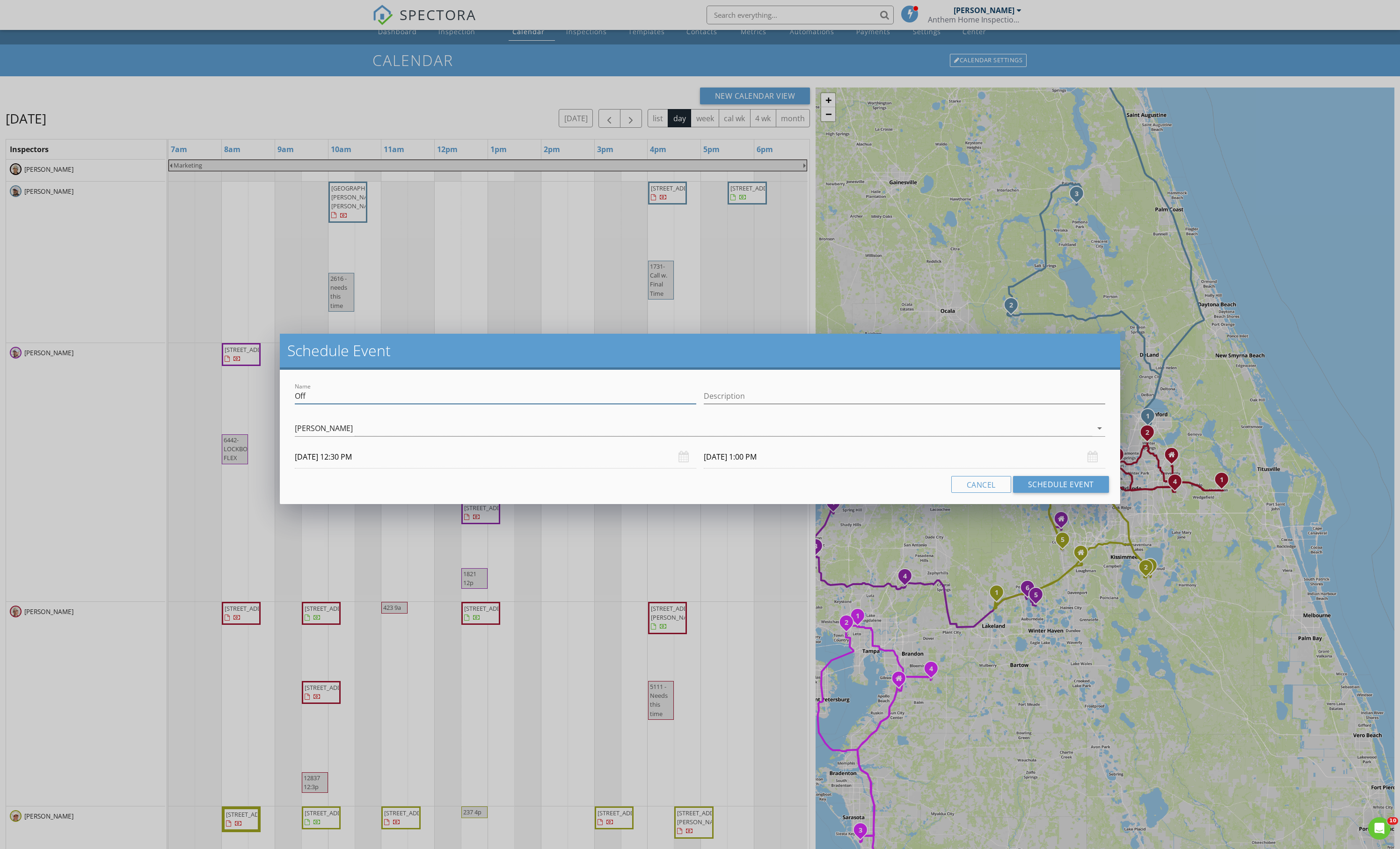
click at [394, 404] on input "Off" at bounding box center [496, 396] width 402 height 16
type input "2313 9a"
click at [1018, 492] on button "Schedule Event" at bounding box center [1061, 484] width 96 height 17
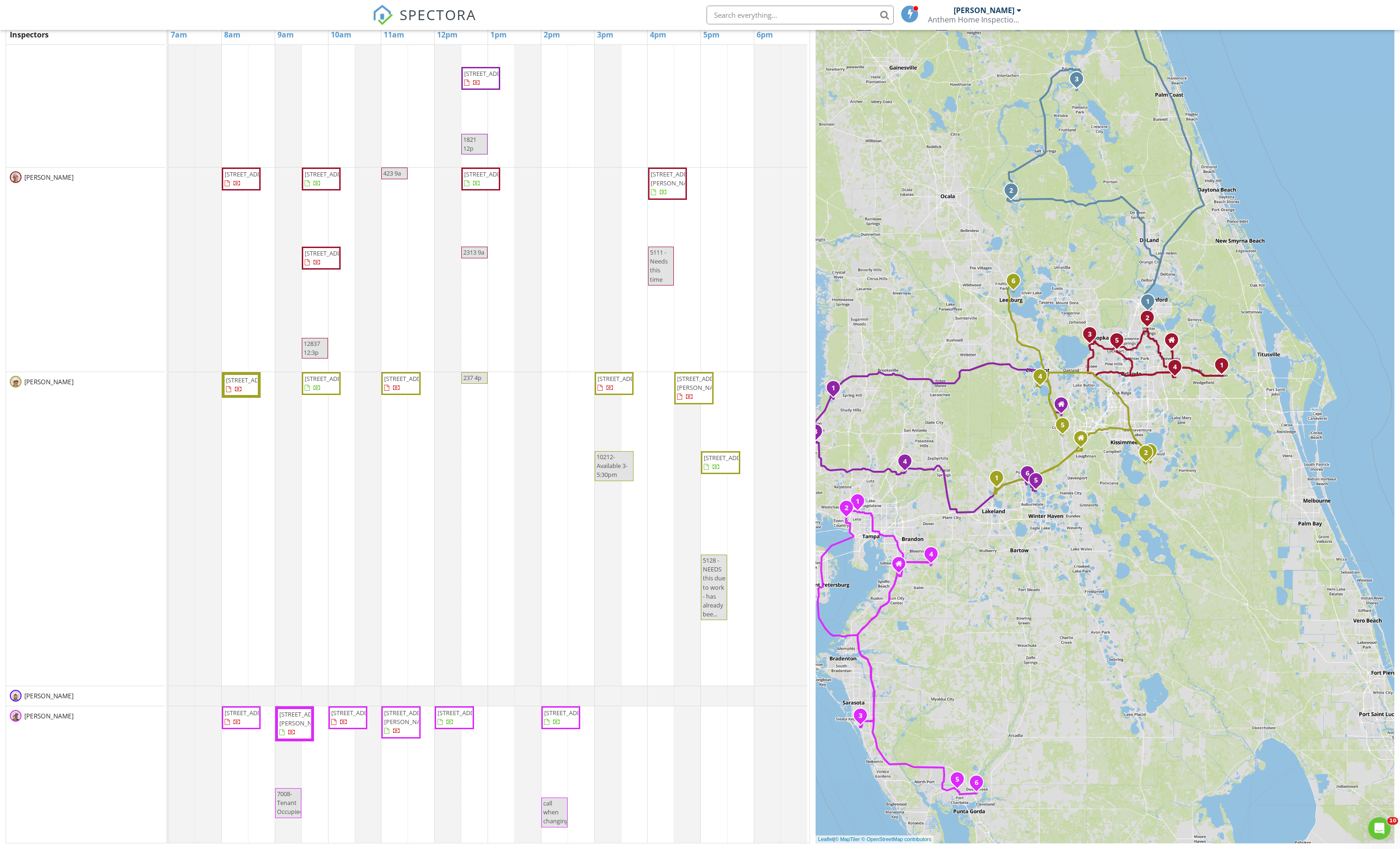
scroll to position [143, 0]
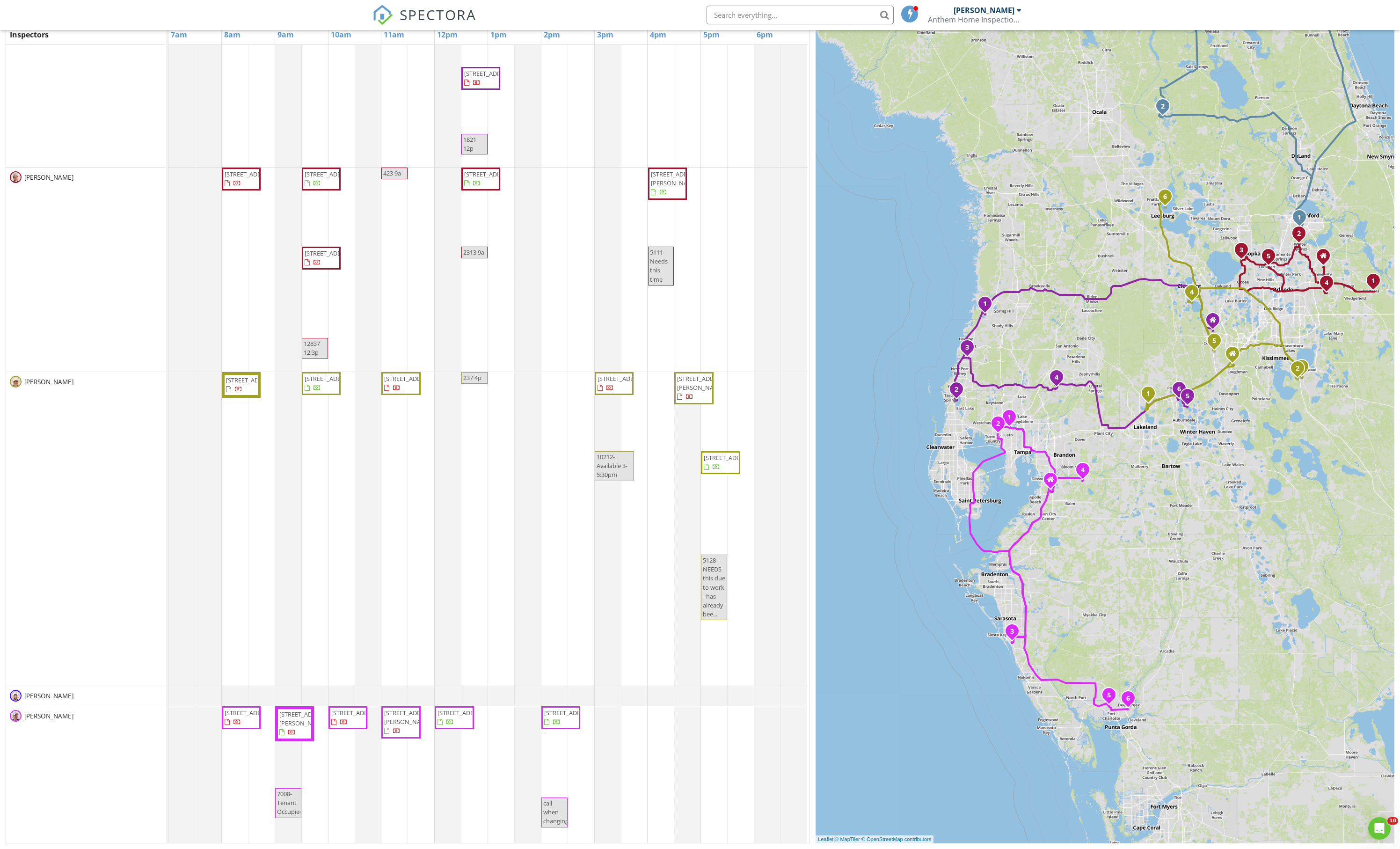
click at [1141, 584] on div "1 2 3 1 2 3 4 5 6 1 2 3 4 5 1 2 3 4 5 6 1 2 3 4 5 6 + − I 95, I 4, I [GEOGRAPHI…" at bounding box center [1105, 408] width 579 height 871
click at [708, 765] on div "Marketing [STREET_ADDRESS][PERSON_NAME][PERSON_NAME] [STREET_ADDRESS] [STREET_A…" at bounding box center [489, 284] width 641 height 1118
click at [711, 740] on link "Event" at bounding box center [721, 739] width 48 height 15
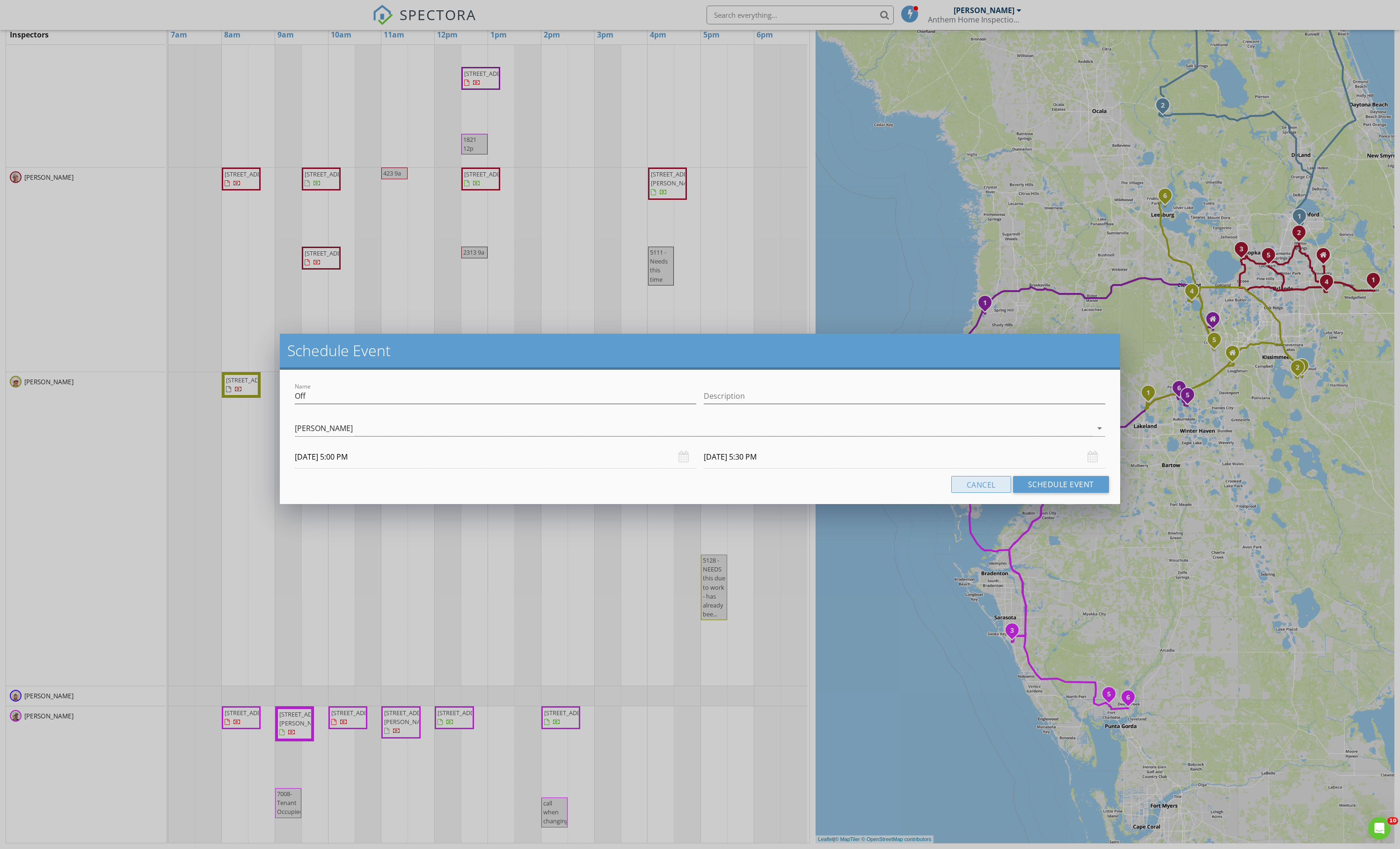
click at [951, 491] on button "Cancel" at bounding box center [981, 484] width 60 height 17
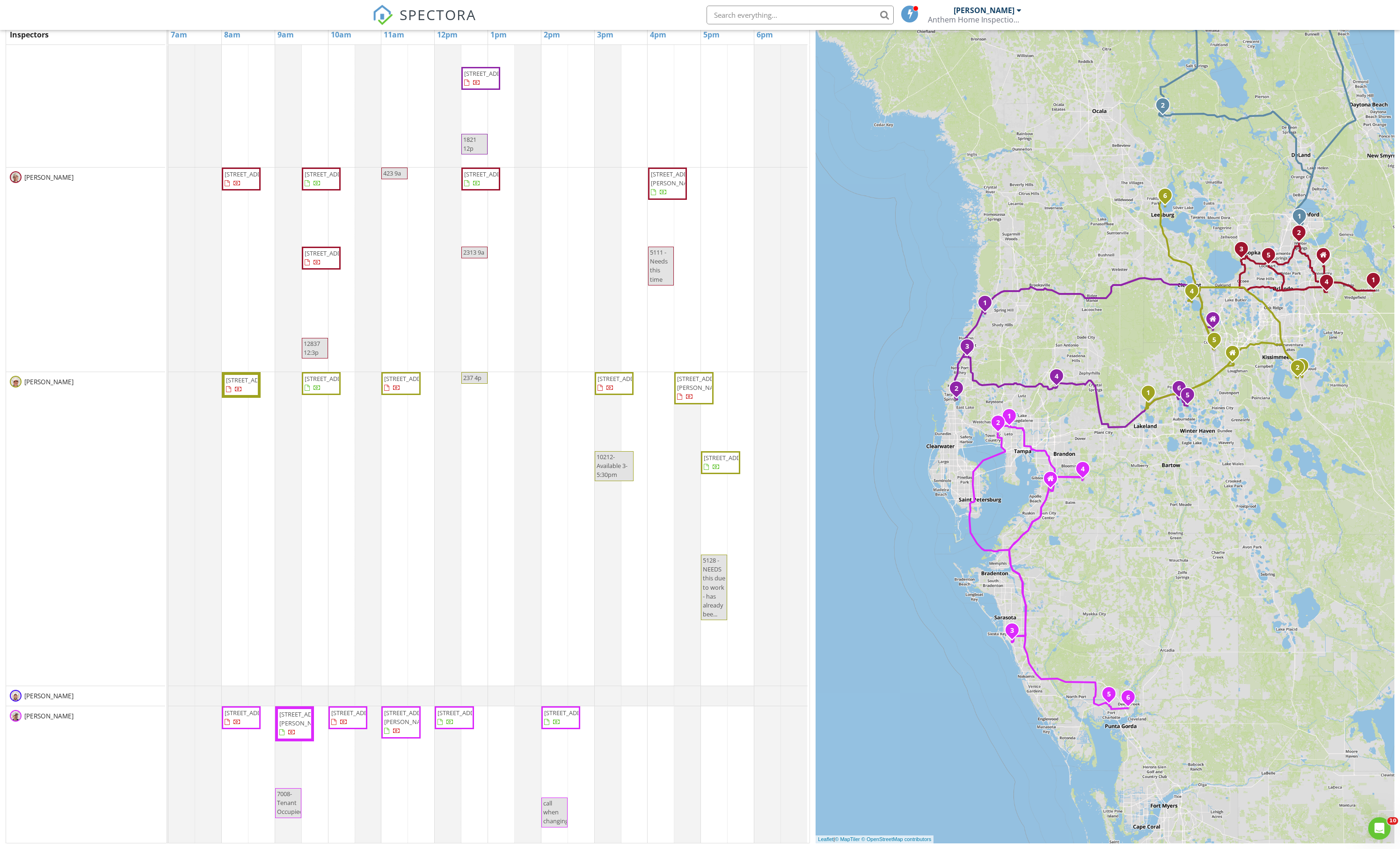
click at [493, 806] on div "Marketing [STREET_ADDRESS][PERSON_NAME][PERSON_NAME] [STREET_ADDRESS] [STREET_A…" at bounding box center [489, 284] width 641 height 1118
click at [497, 786] on link "Event" at bounding box center [503, 781] width 48 height 15
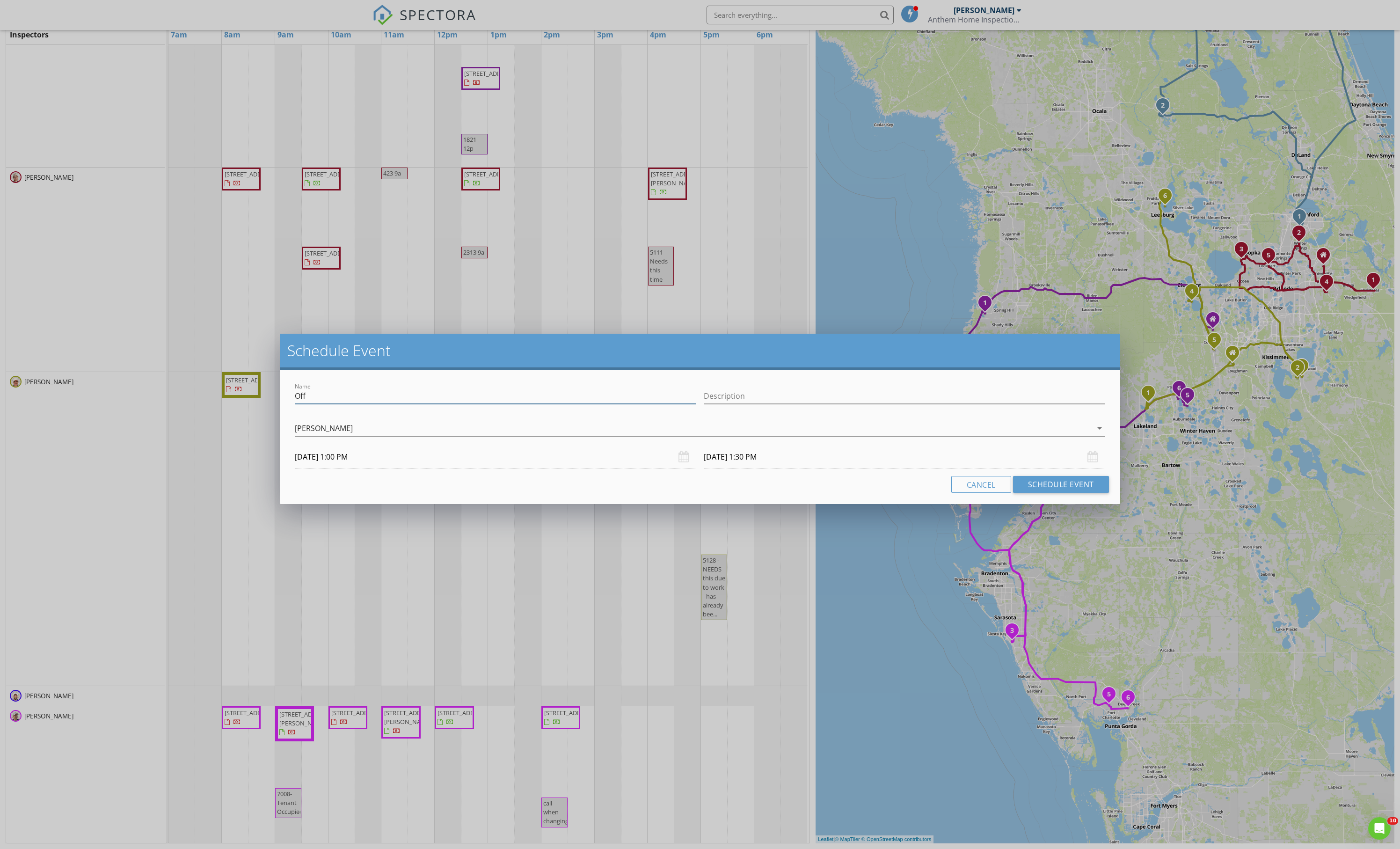
click at [406, 404] on input "Off" at bounding box center [496, 396] width 402 height 16
type input "7409 9:30a"
click at [1027, 493] on button "Schedule Event" at bounding box center [1061, 484] width 96 height 17
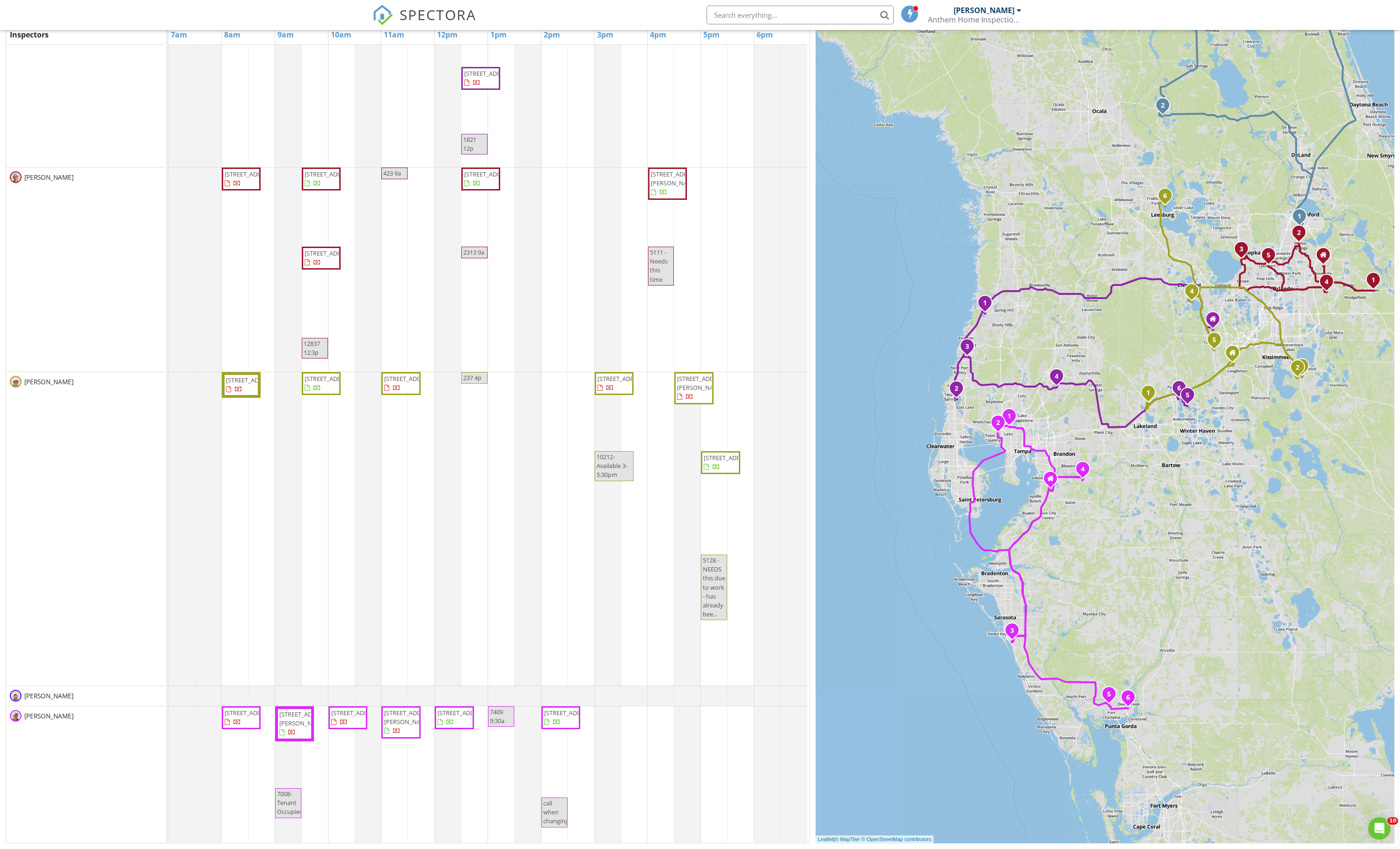
click at [581, 814] on div "Marketing [STREET_ADDRESS][PERSON_NAME][PERSON_NAME] [STREET_ADDRESS] [STREET_A…" at bounding box center [489, 284] width 641 height 1118
click at [580, 792] on link "Event" at bounding box center [585, 788] width 48 height 15
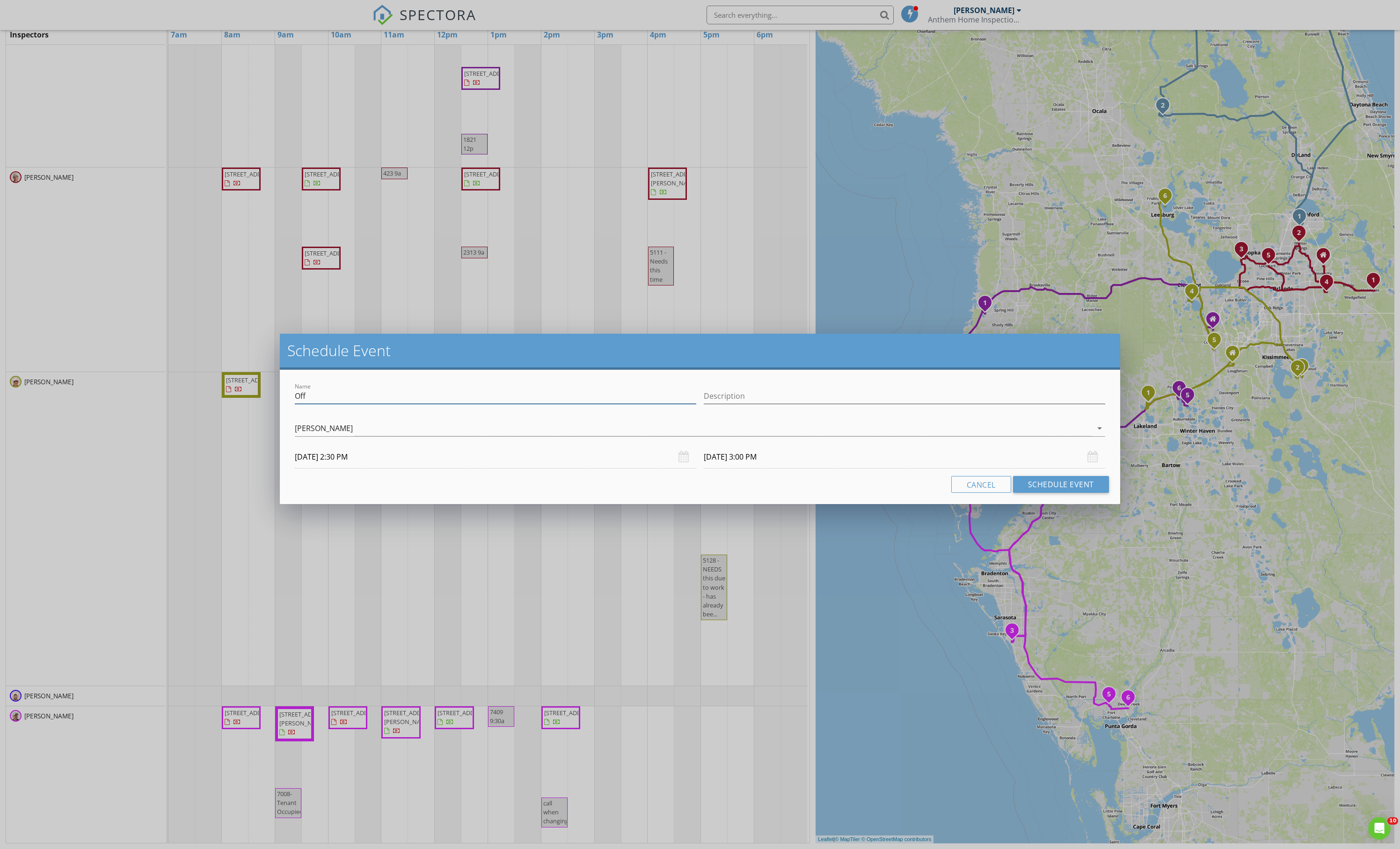
click at [459, 397] on input "Off" at bounding box center [496, 396] width 402 height 16
type input "1074 12p"
click at [1022, 490] on button "Schedule Event" at bounding box center [1061, 484] width 96 height 17
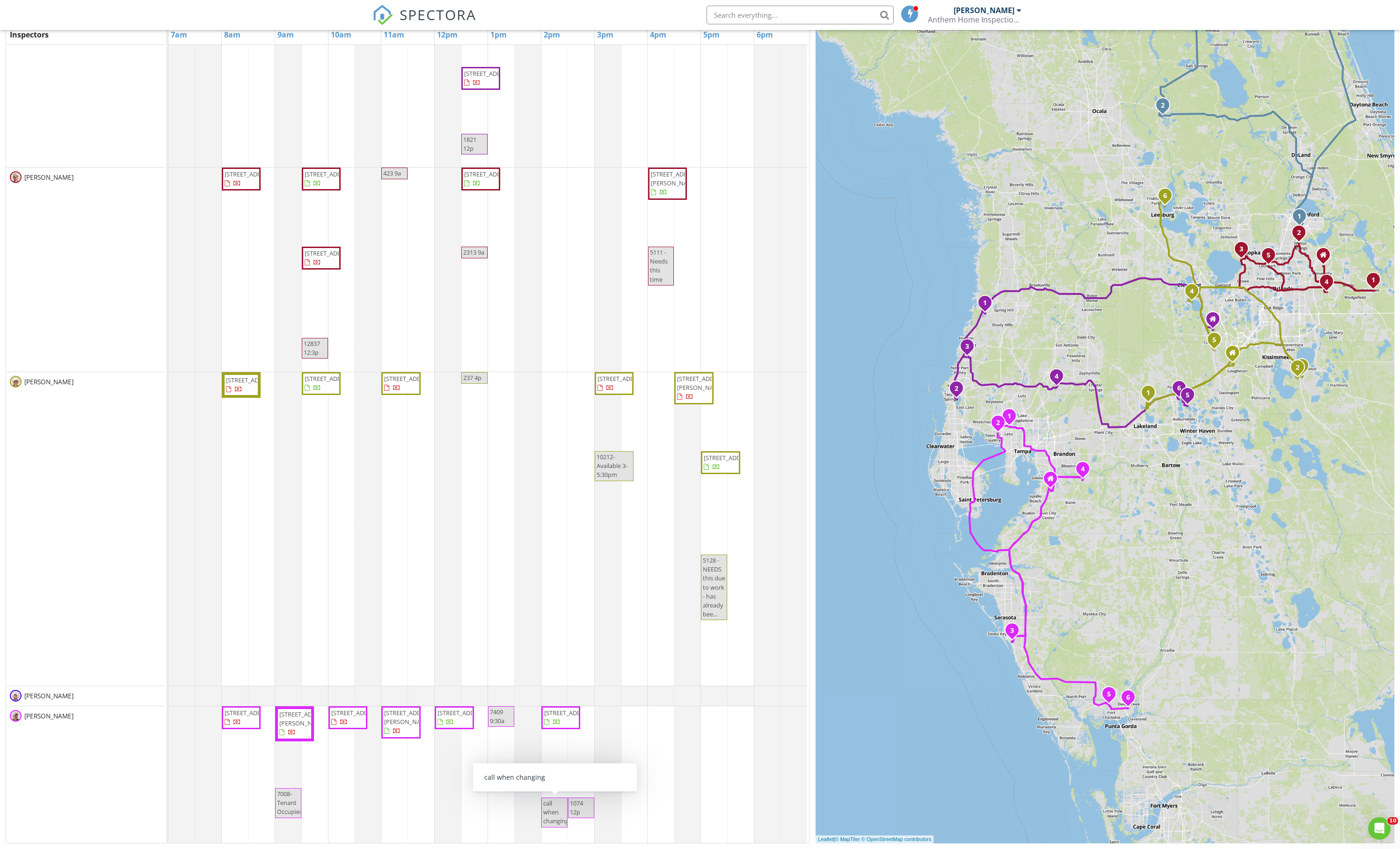
click at [557, 816] on span "call when changing" at bounding box center [556, 812] width 25 height 26
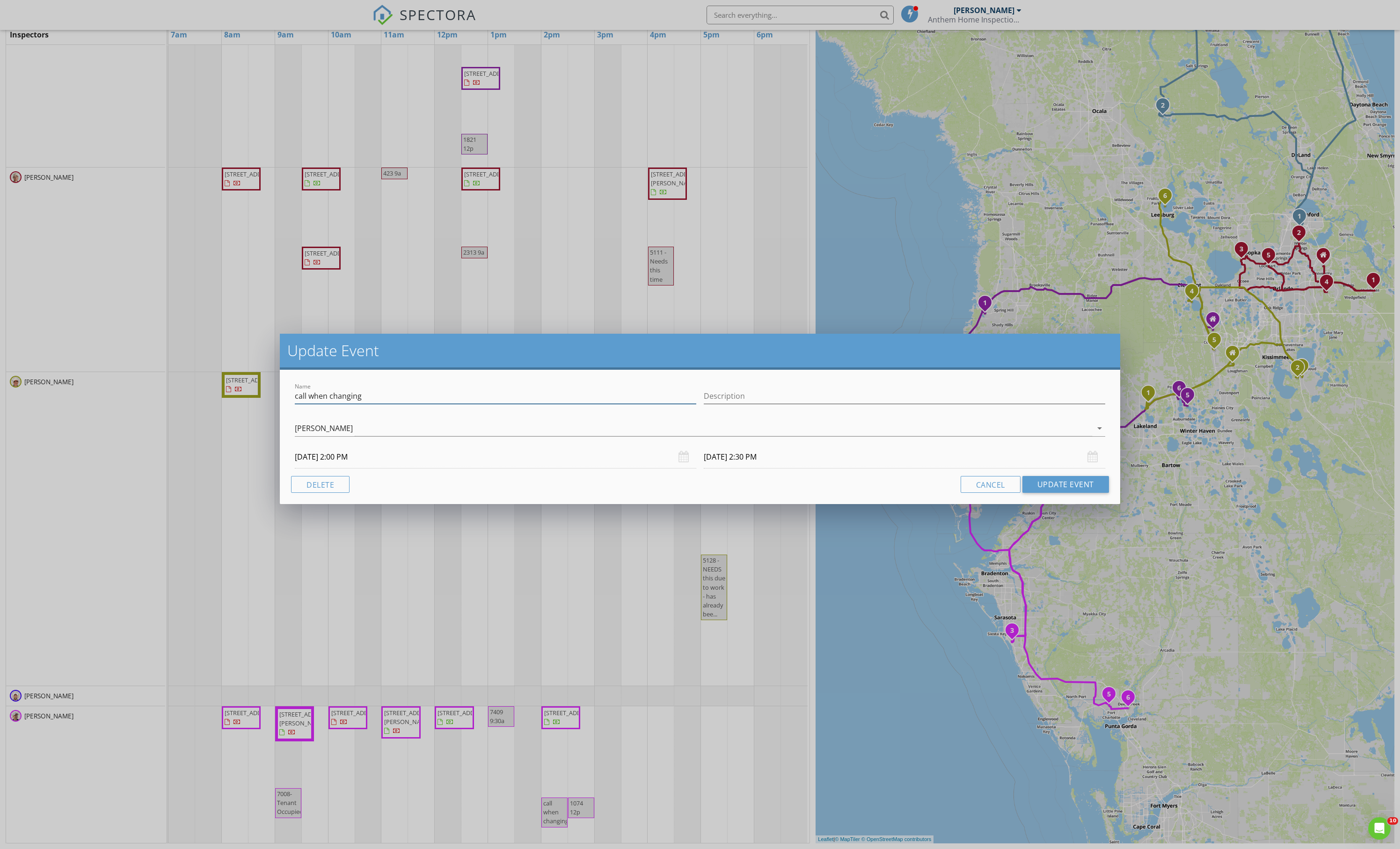
click at [296, 404] on input "call when changing" at bounding box center [496, 396] width 402 height 16
type input "26074 2p call when changing"
click at [1043, 493] on button "Update Event" at bounding box center [1066, 484] width 87 height 17
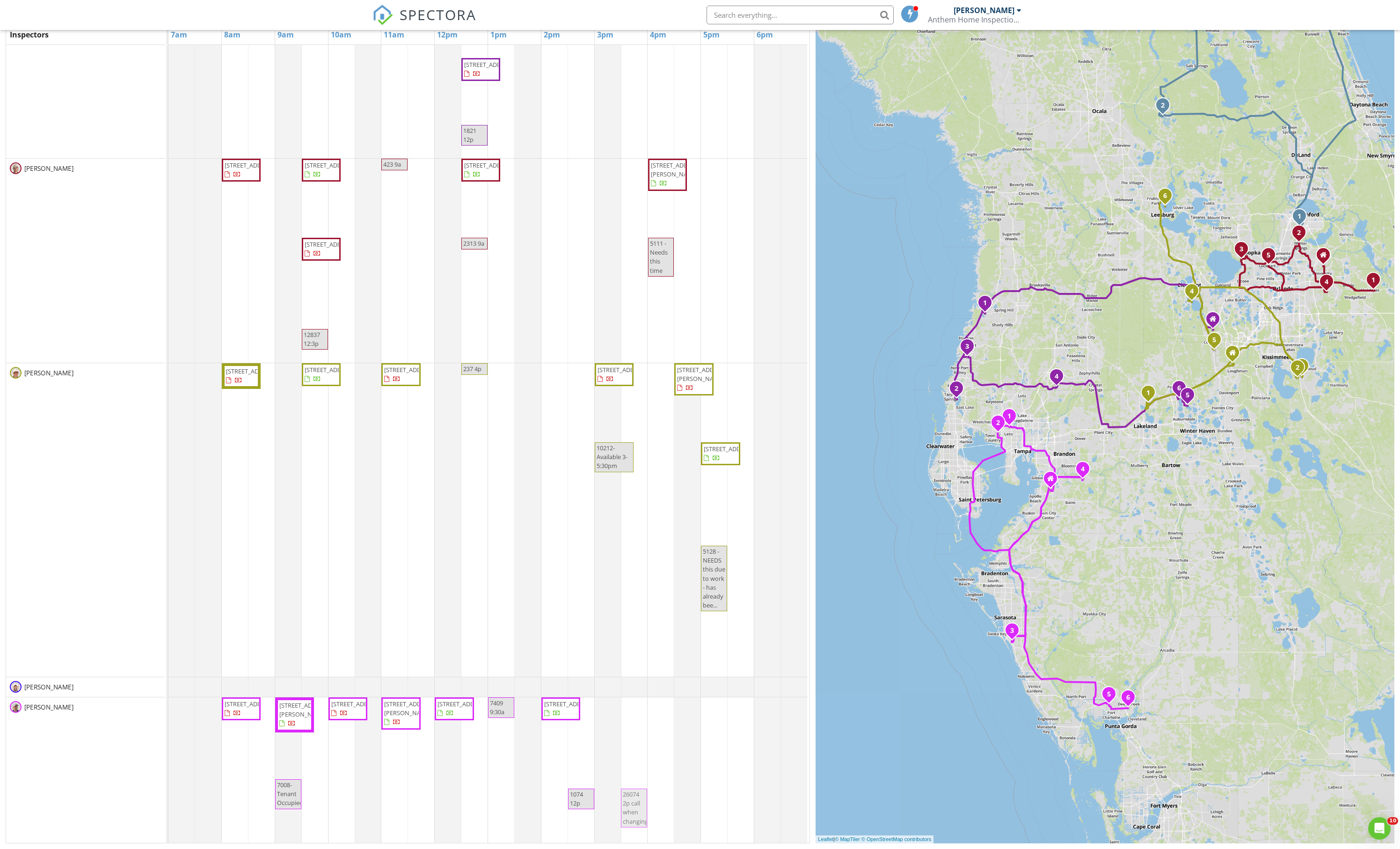
drag, startPoint x: 565, startPoint y: 809, endPoint x: 645, endPoint y: 796, distance: 81.0
click at [168, 796] on div "[STREET_ADDRESS] [STREET_ADDRESS][PERSON_NAME] [STREET_ADDRESS] [STREET_ADDRESS…" at bounding box center [168, 778] width 0 height 161
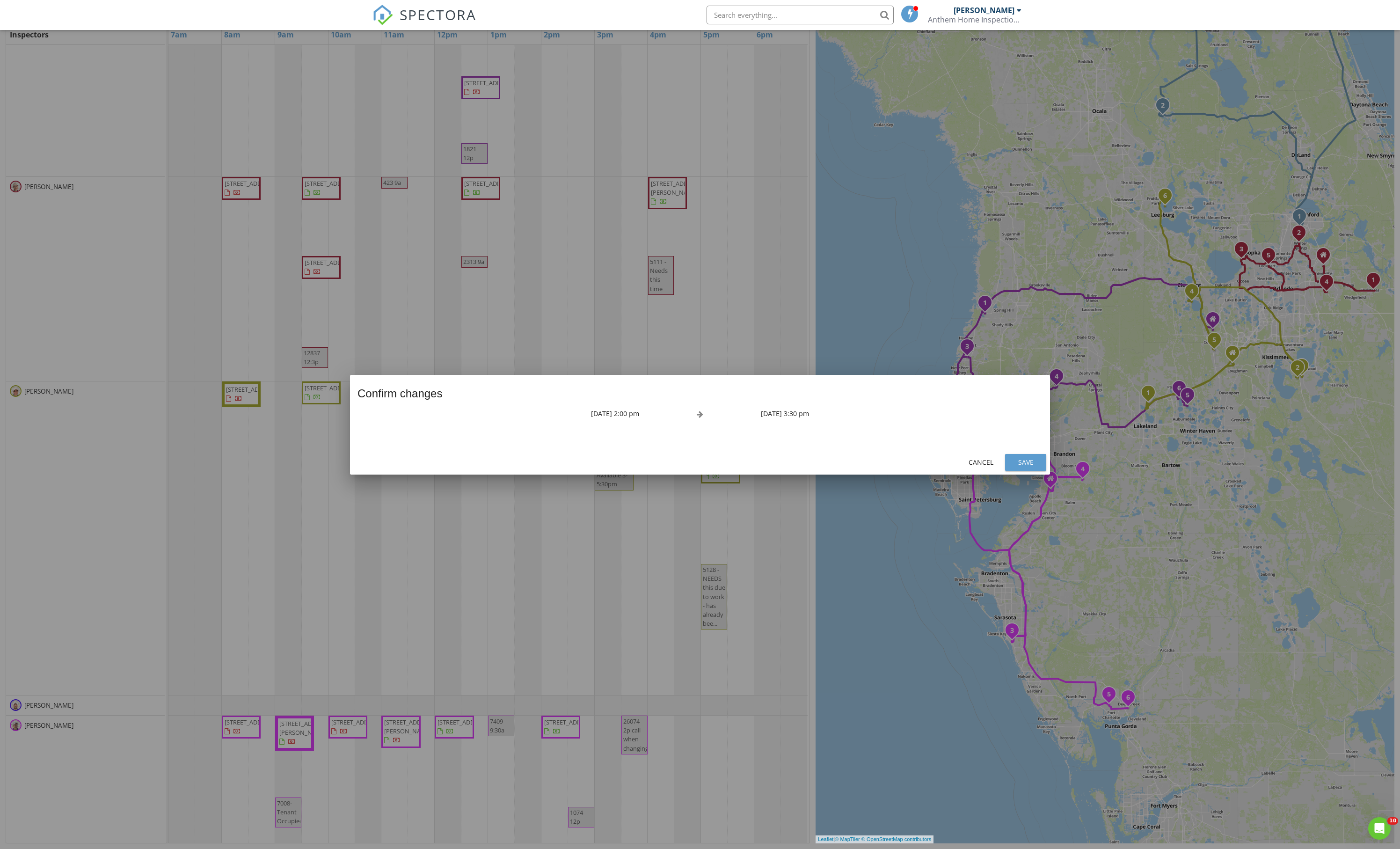
click at [1013, 464] on div "Save" at bounding box center [1026, 463] width 26 height 10
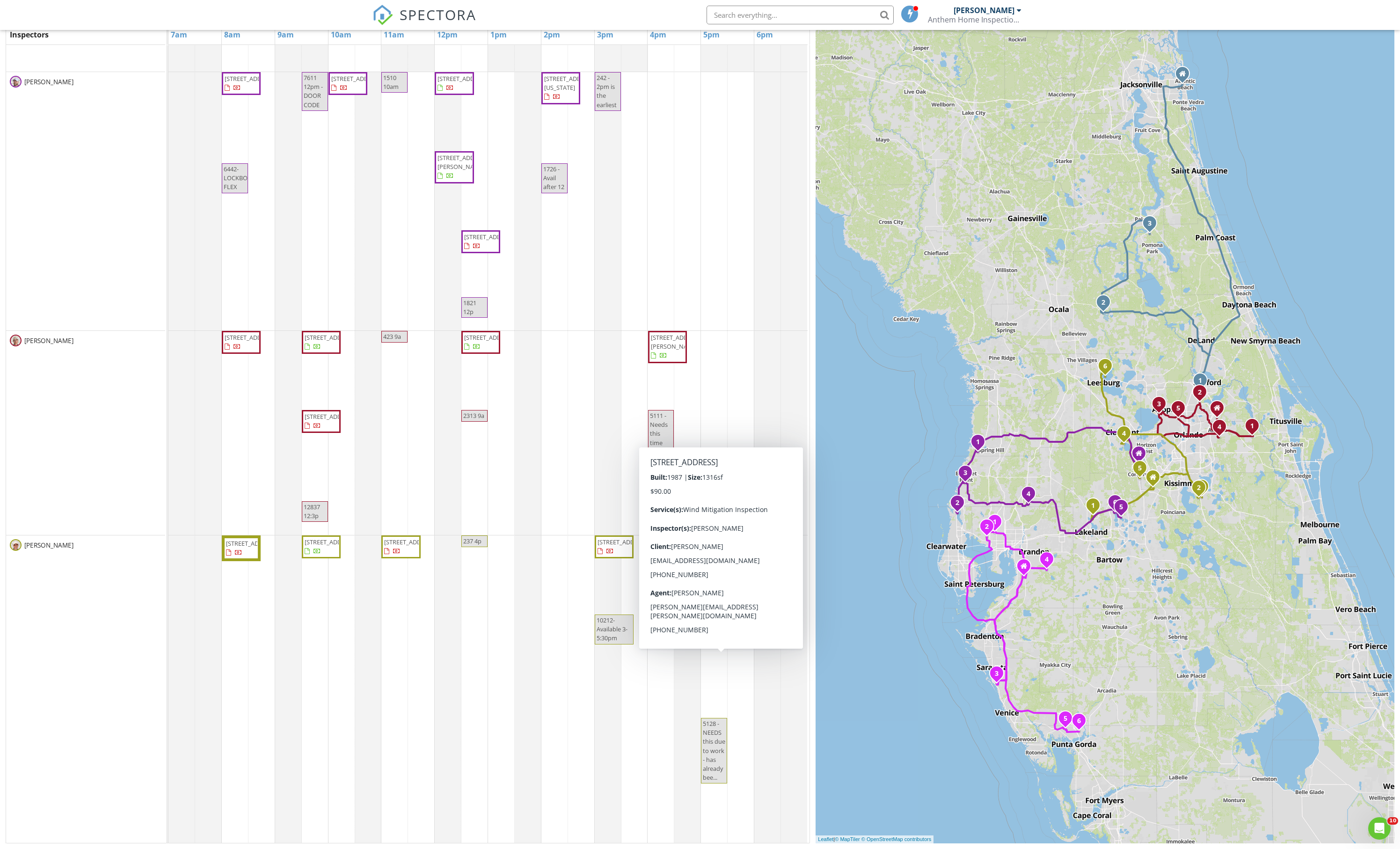
scroll to position [112, 0]
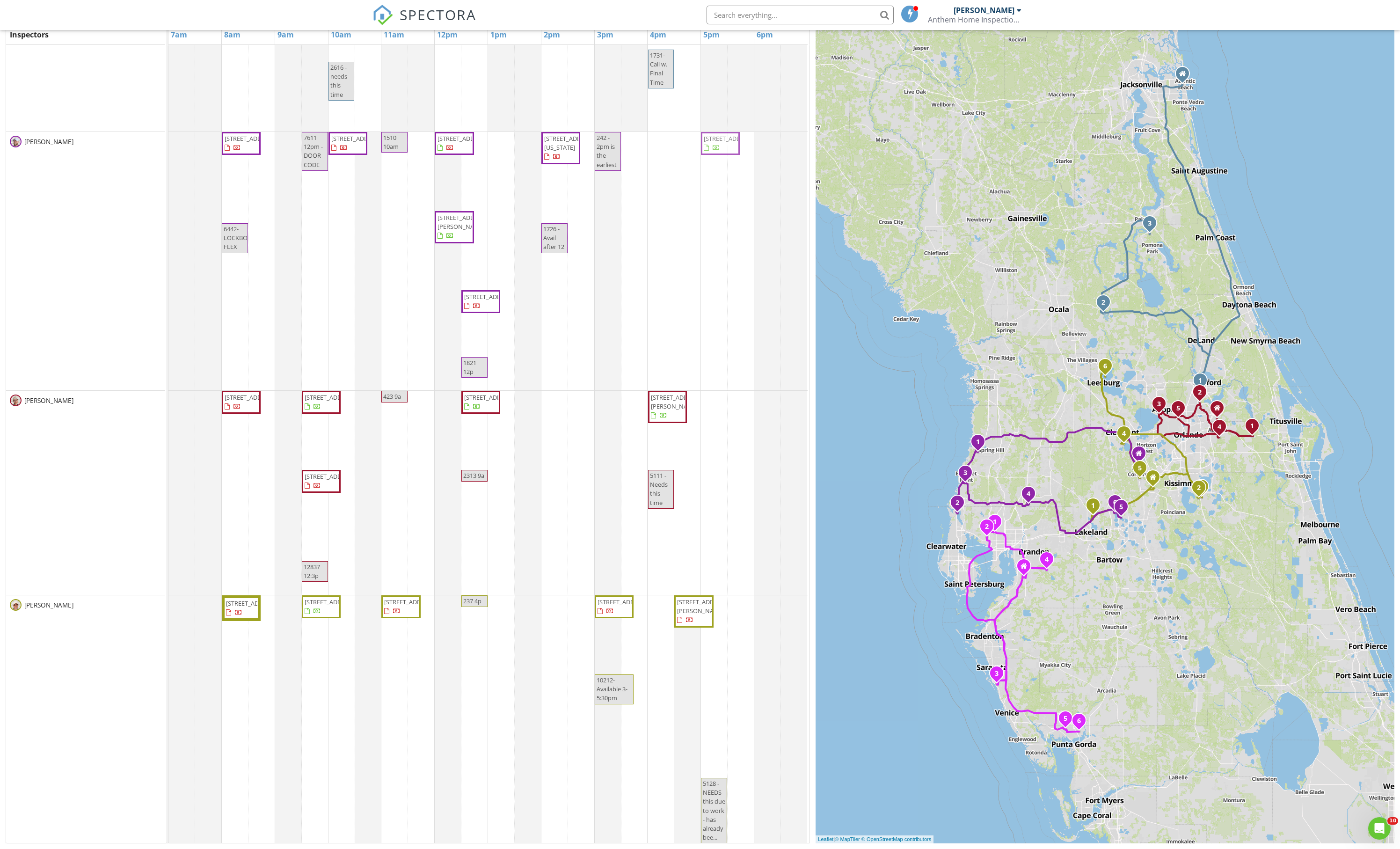
drag, startPoint x: 723, startPoint y: 717, endPoint x: 717, endPoint y: 323, distance: 394.0
click at [717, 323] on div "Marketing [STREET_ADDRESS][PERSON_NAME][PERSON_NAME] [STREET_ADDRESS] [STREET_A…" at bounding box center [489, 503] width 641 height 1109
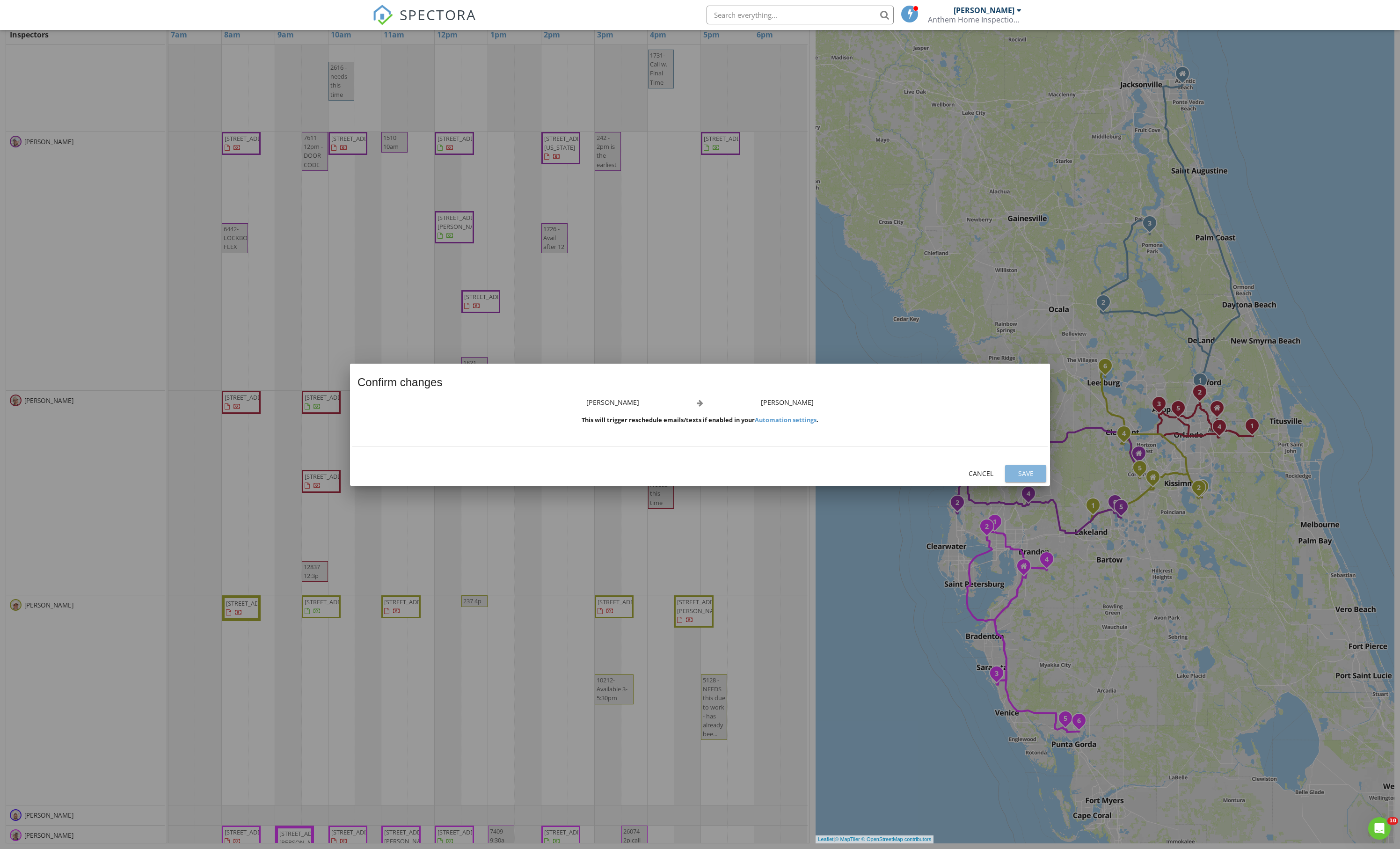
click at [1022, 478] on div "Save" at bounding box center [1026, 473] width 26 height 10
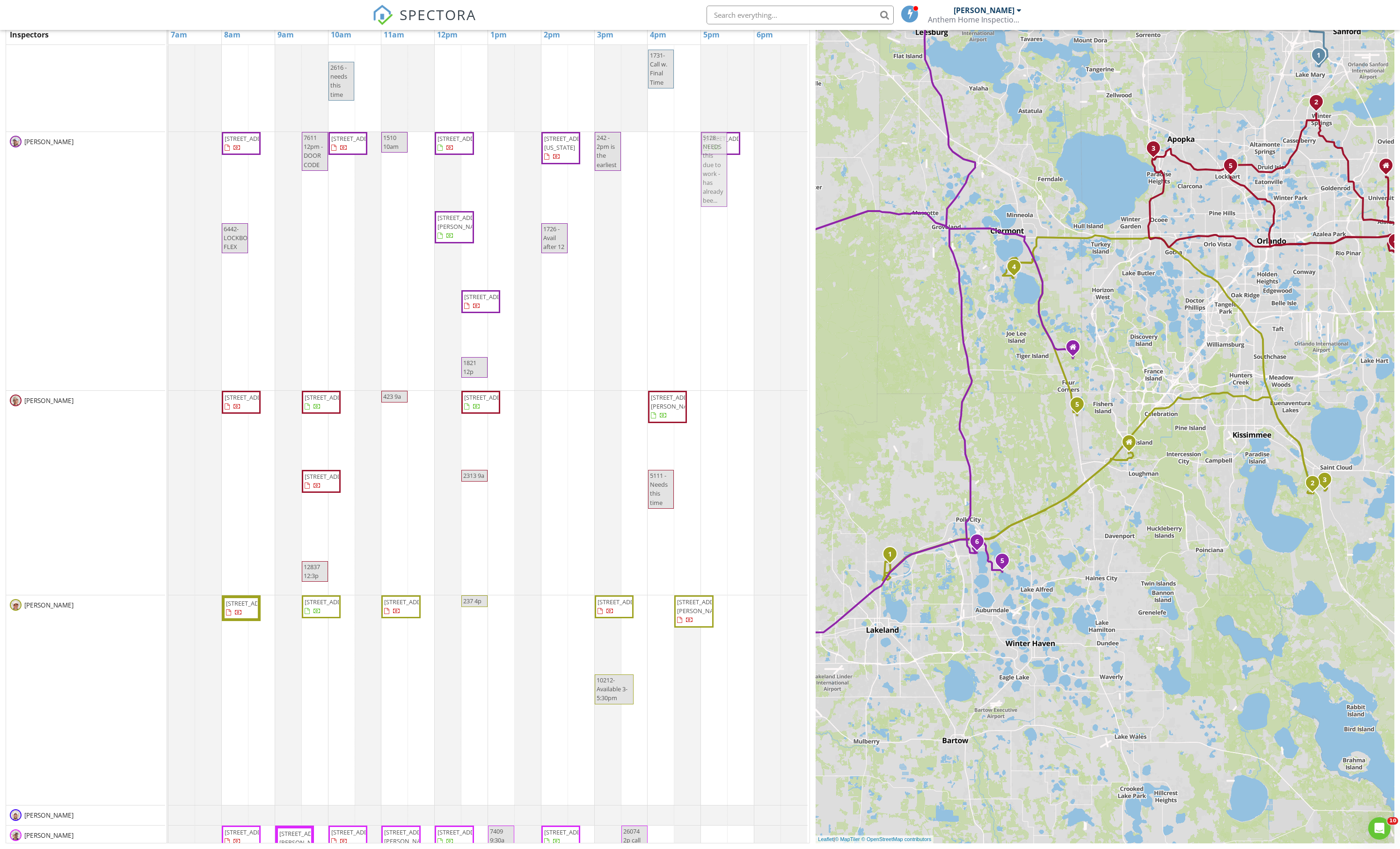
click at [709, 377] on div "Marketing [STREET_ADDRESS][PERSON_NAME][PERSON_NAME] [STREET_ADDRESS] [STREET_A…" at bounding box center [489, 450] width 641 height 1005
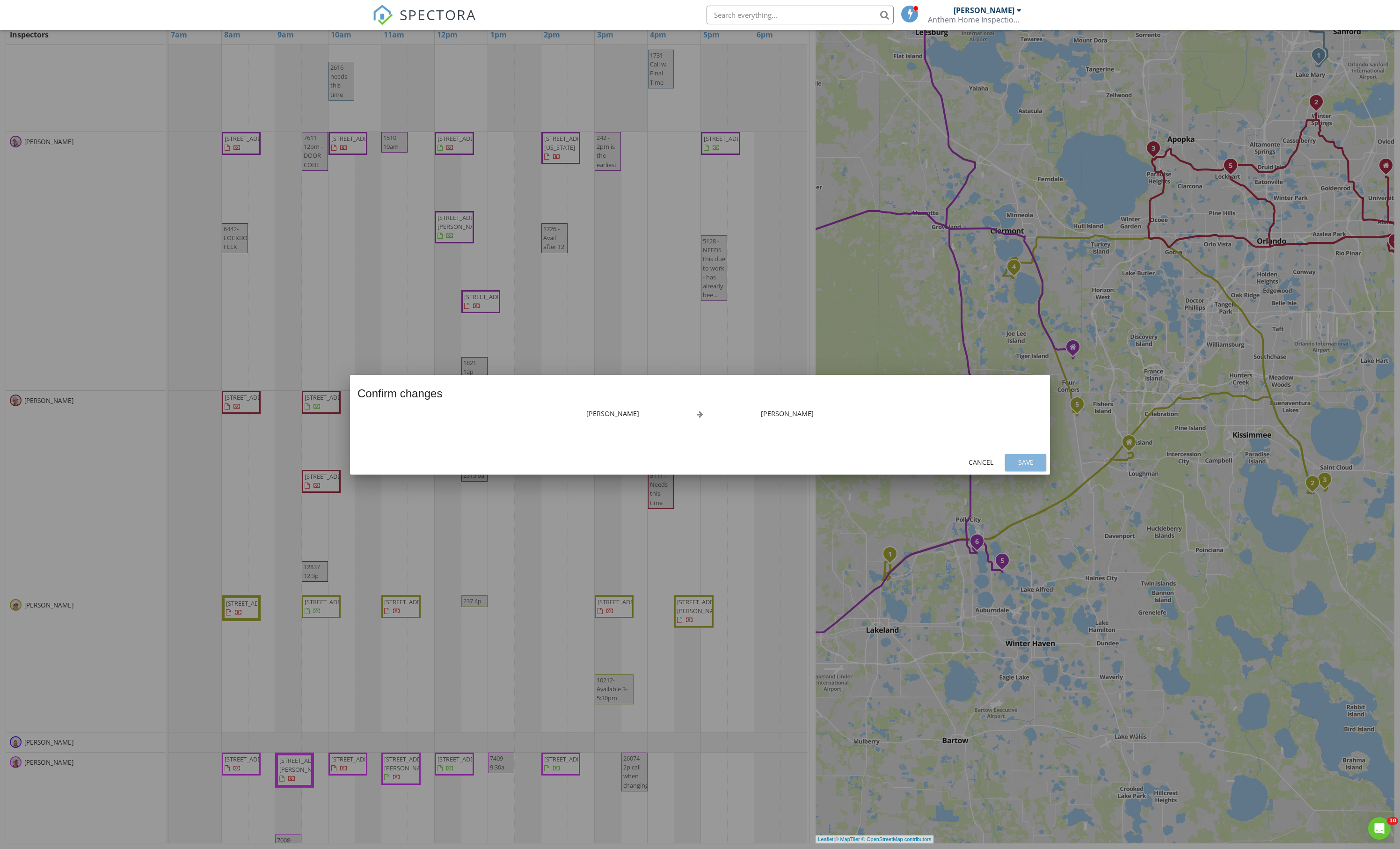
click at [1025, 465] on div "Save" at bounding box center [1026, 463] width 26 height 10
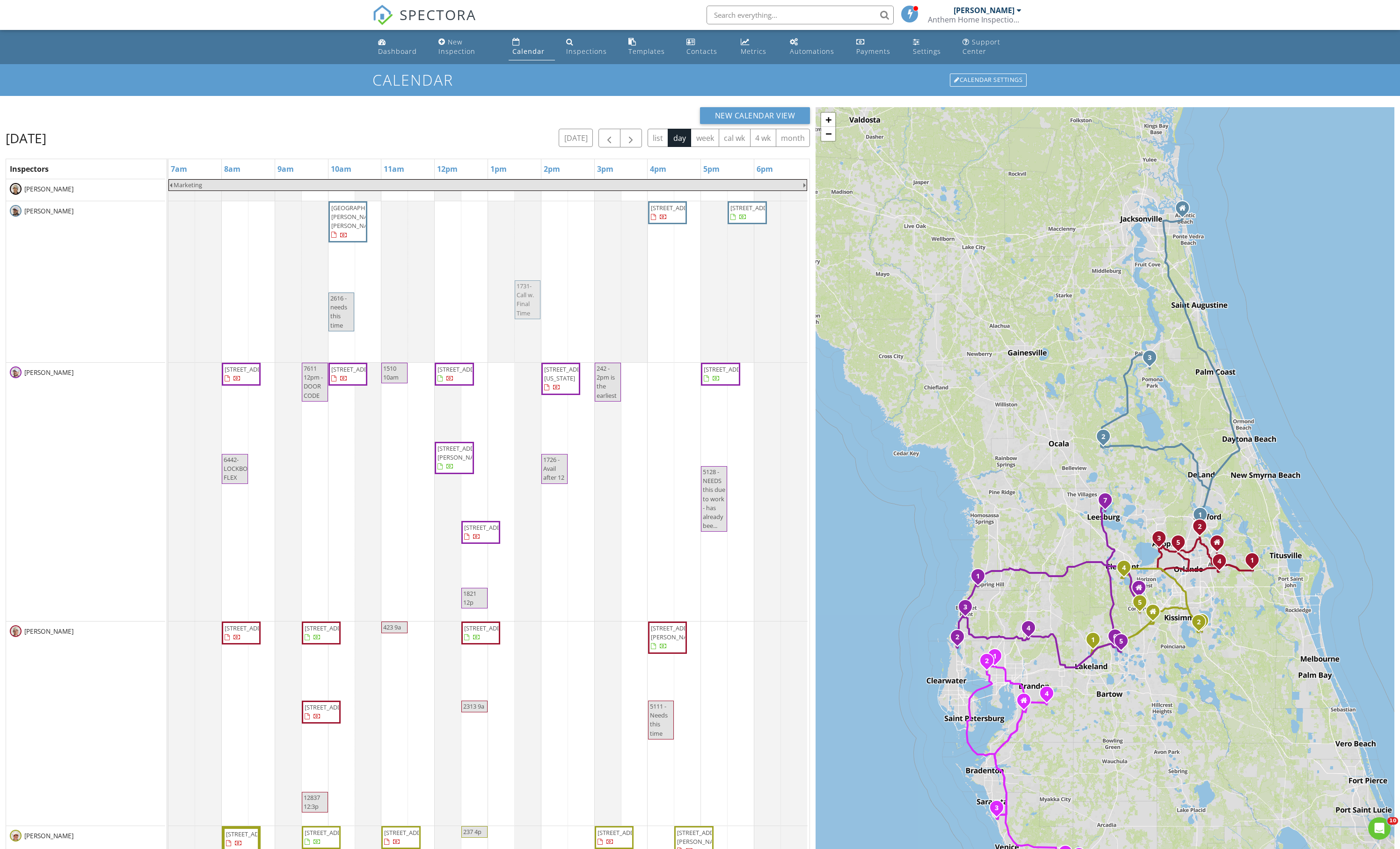
drag, startPoint x: 663, startPoint y: 338, endPoint x: 525, endPoint y: 319, distance: 139.3
click at [168, 319] on div "[GEOGRAPHIC_DATA][PERSON_NAME][PERSON_NAME] [STREET_ADDRESS] [STREET_ADDRESS] 1…" at bounding box center [168, 282] width 0 height 161
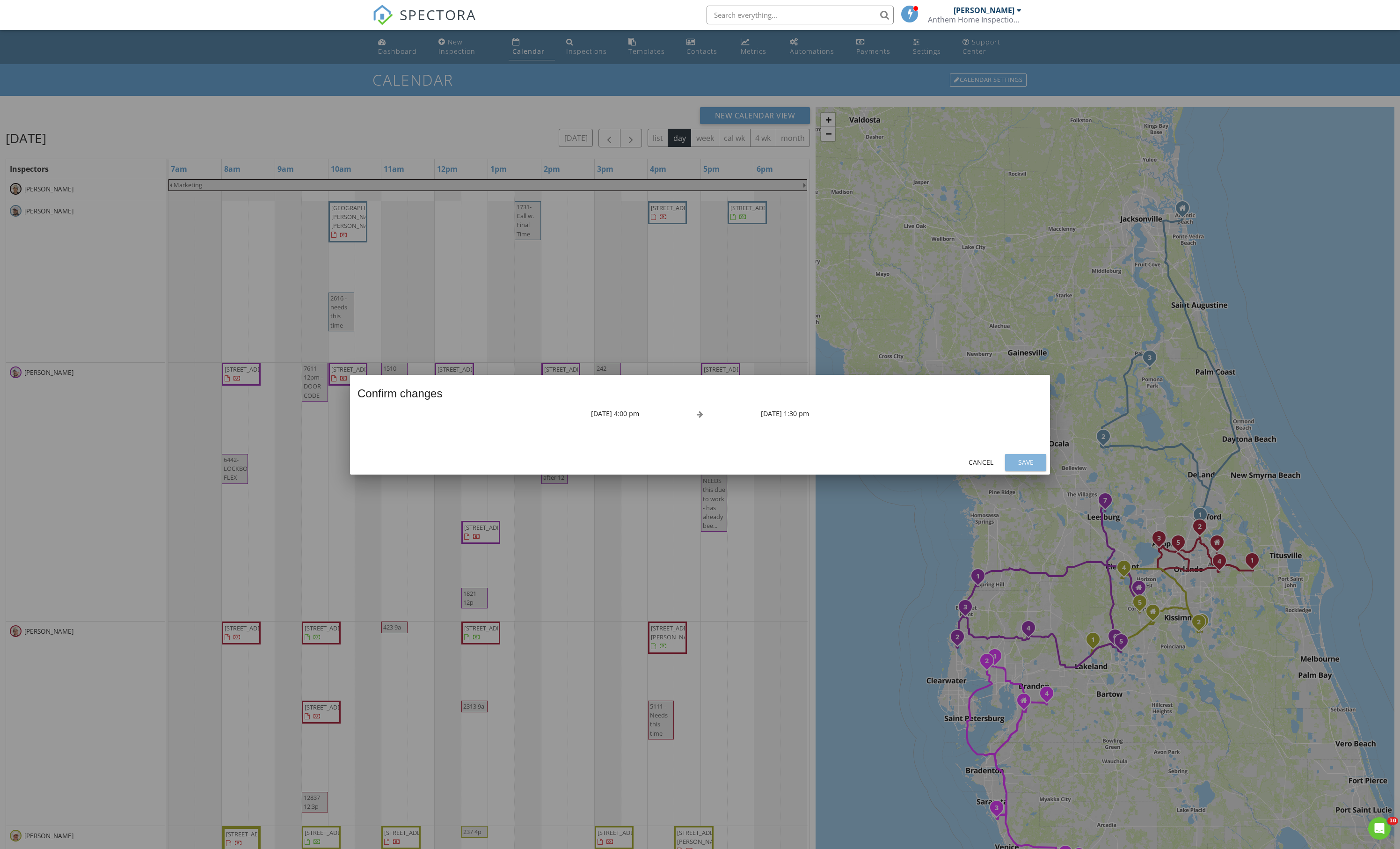
click at [1019, 463] on div "Save" at bounding box center [1026, 463] width 26 height 10
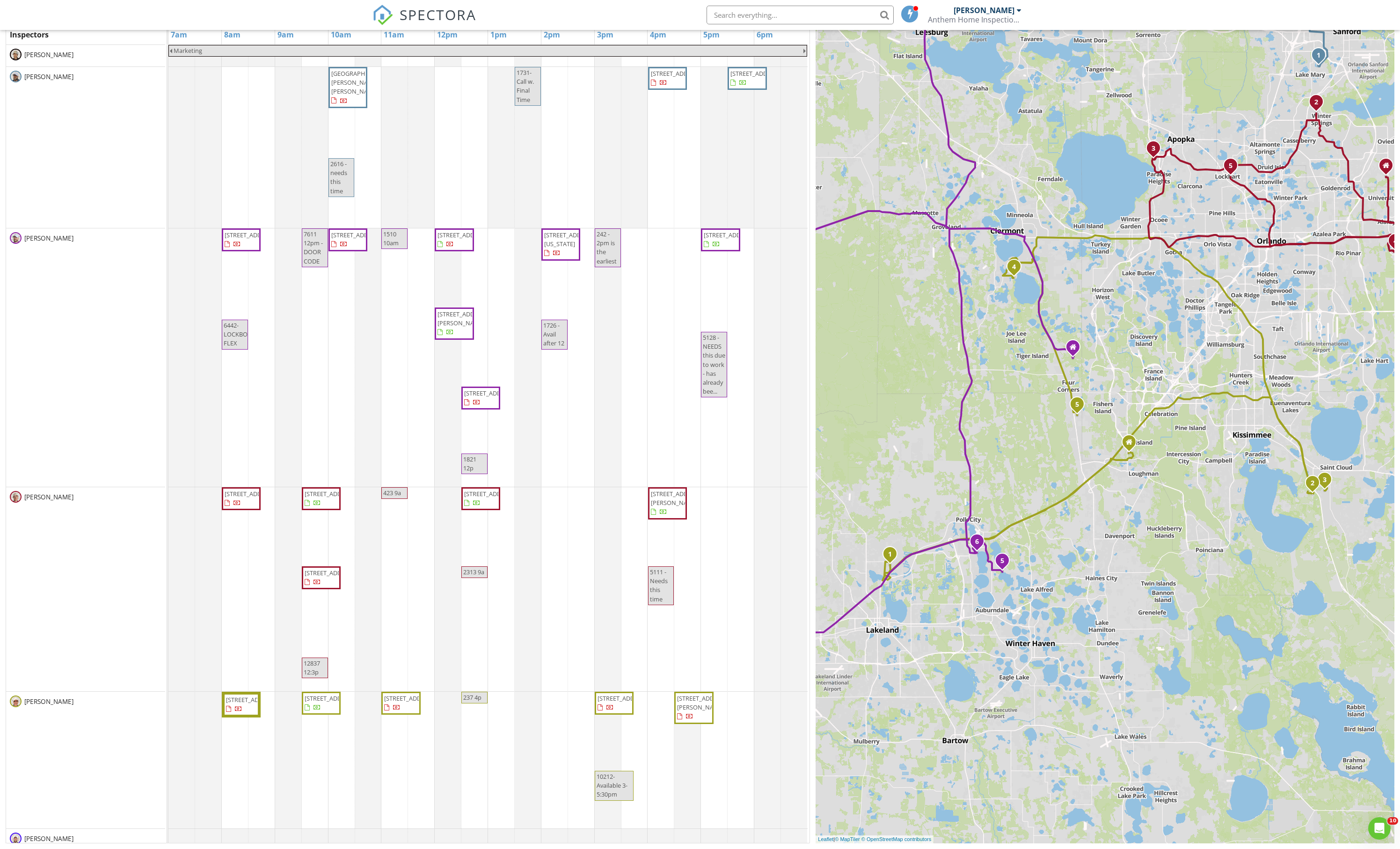
scroll to position [-6, 0]
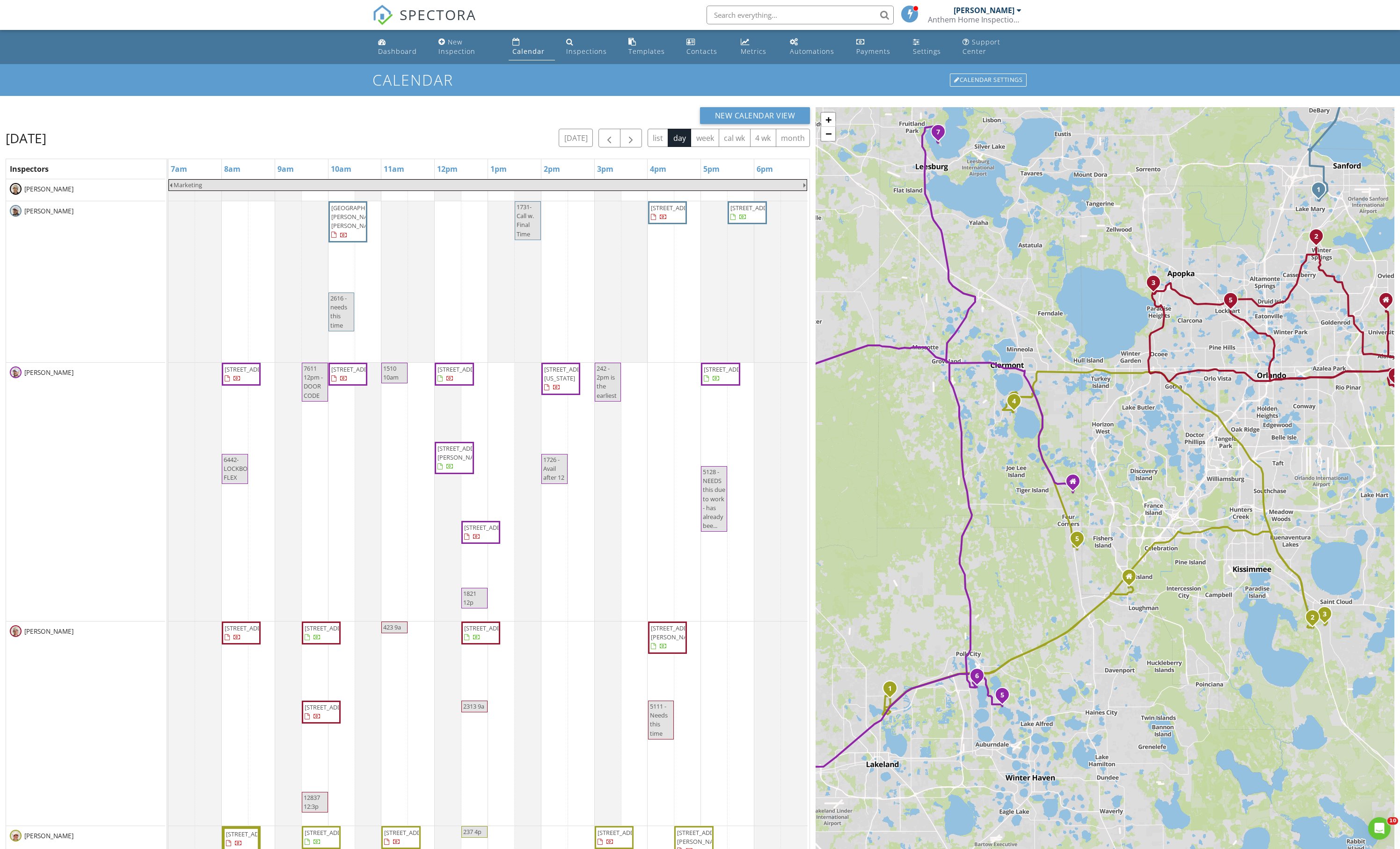
click at [615, 147] on div "[DATE] list day week cal wk 4 wk month" at bounding box center [684, 139] width 251 height 20
click at [626, 144] on span "button" at bounding box center [631, 138] width 11 height 11
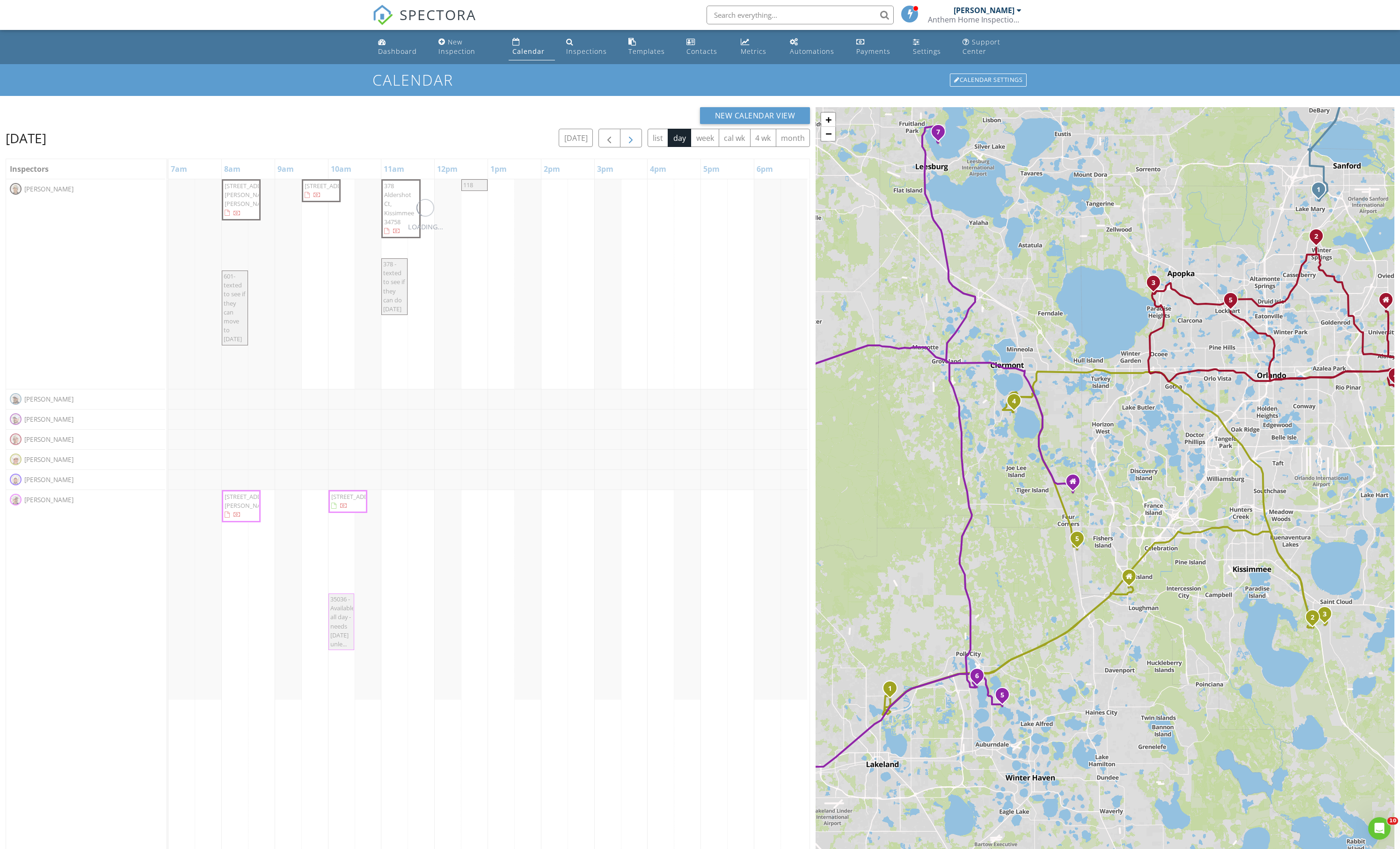
click at [626, 144] on span "button" at bounding box center [631, 138] width 11 height 11
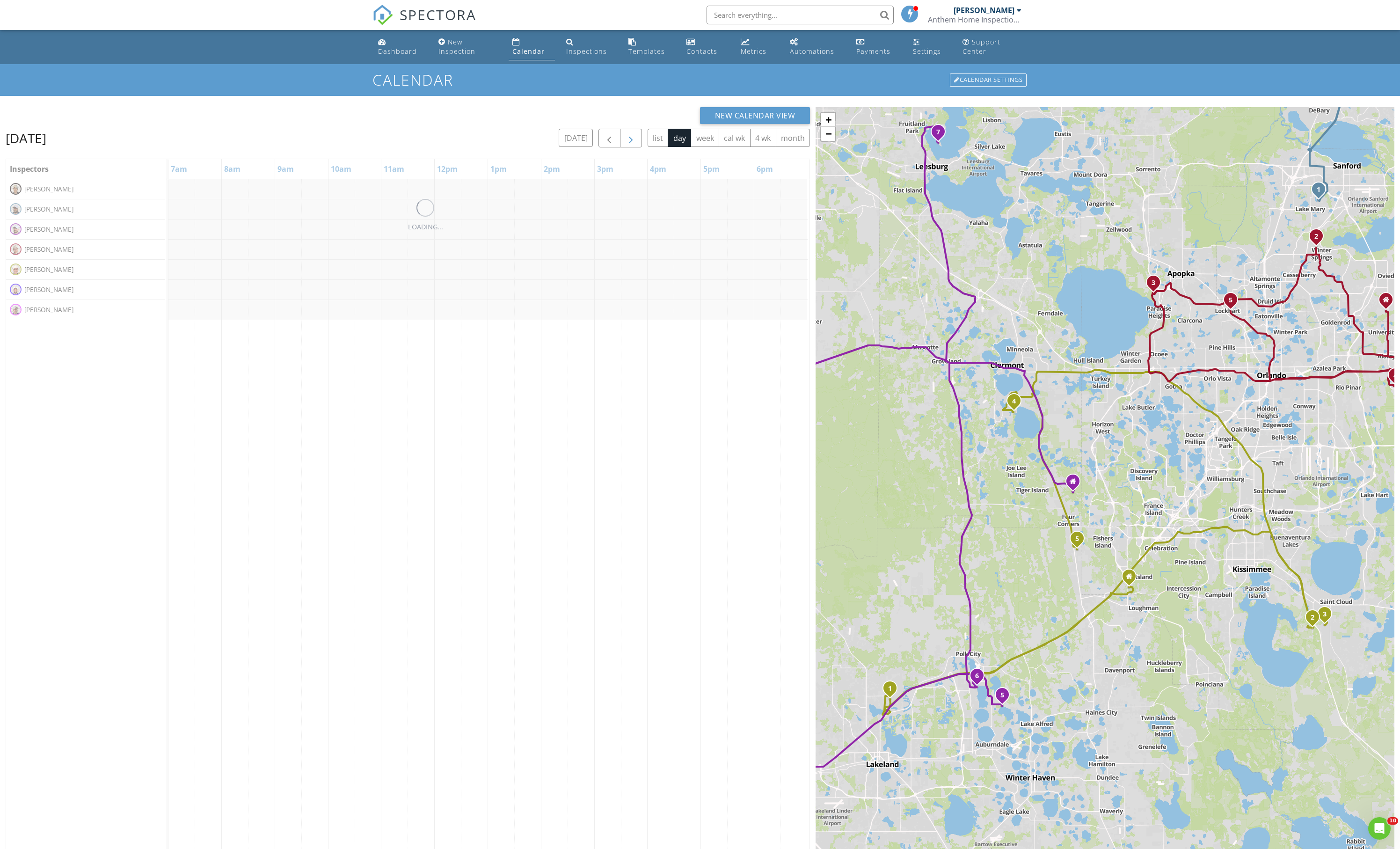
click at [626, 144] on span "button" at bounding box center [631, 138] width 11 height 11
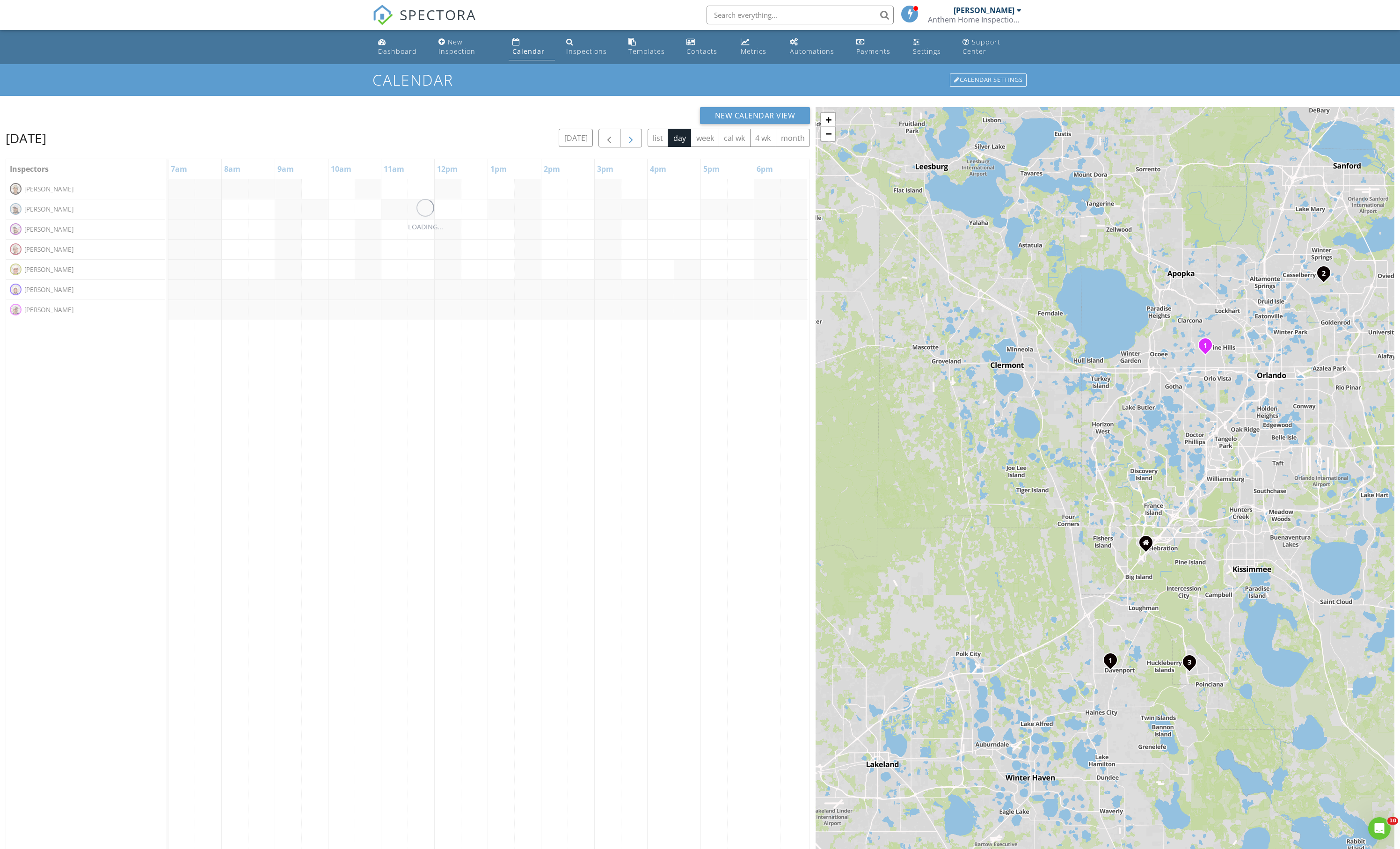
click at [626, 144] on span "button" at bounding box center [631, 138] width 11 height 11
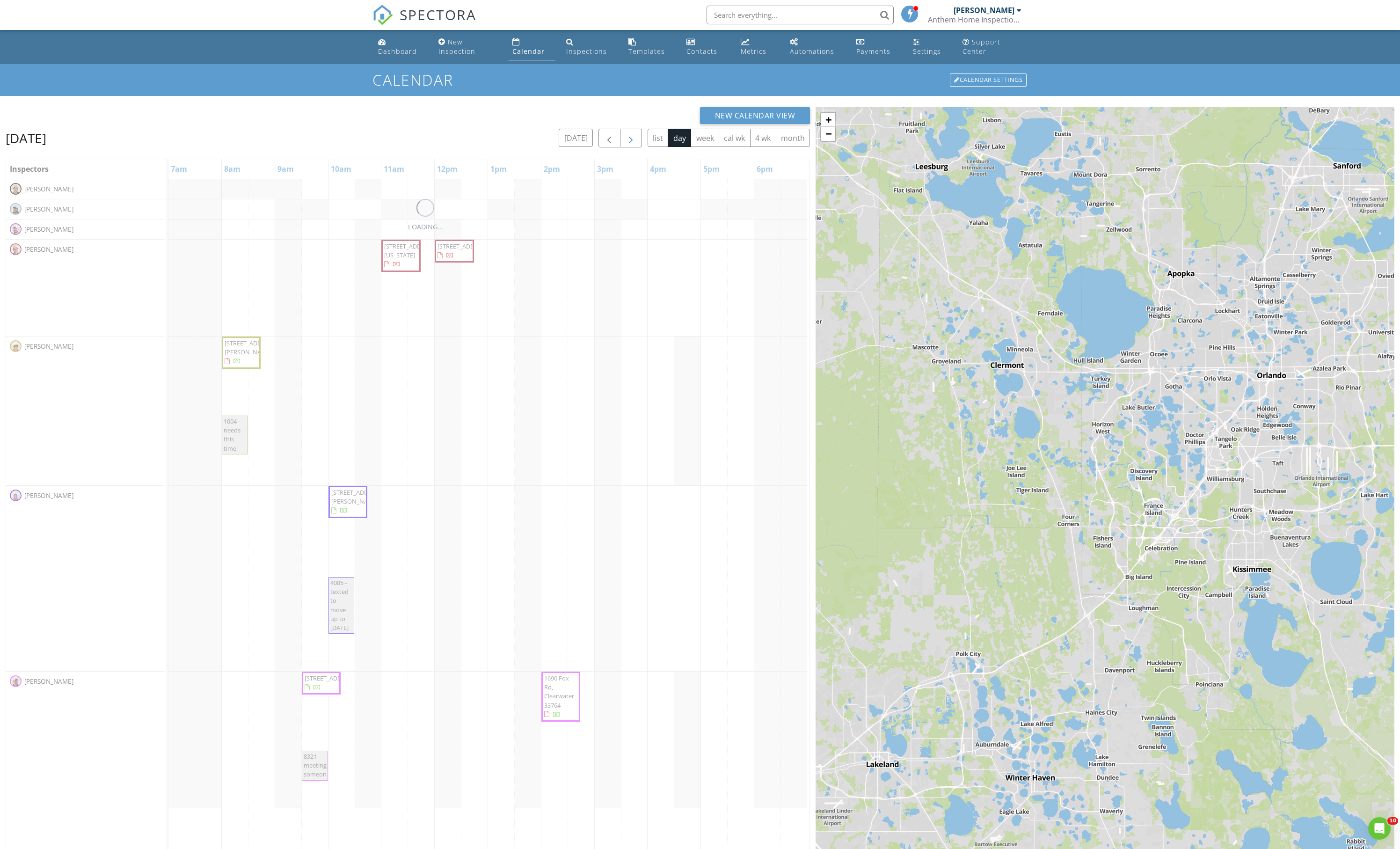
click at [626, 144] on span "button" at bounding box center [631, 138] width 11 height 11
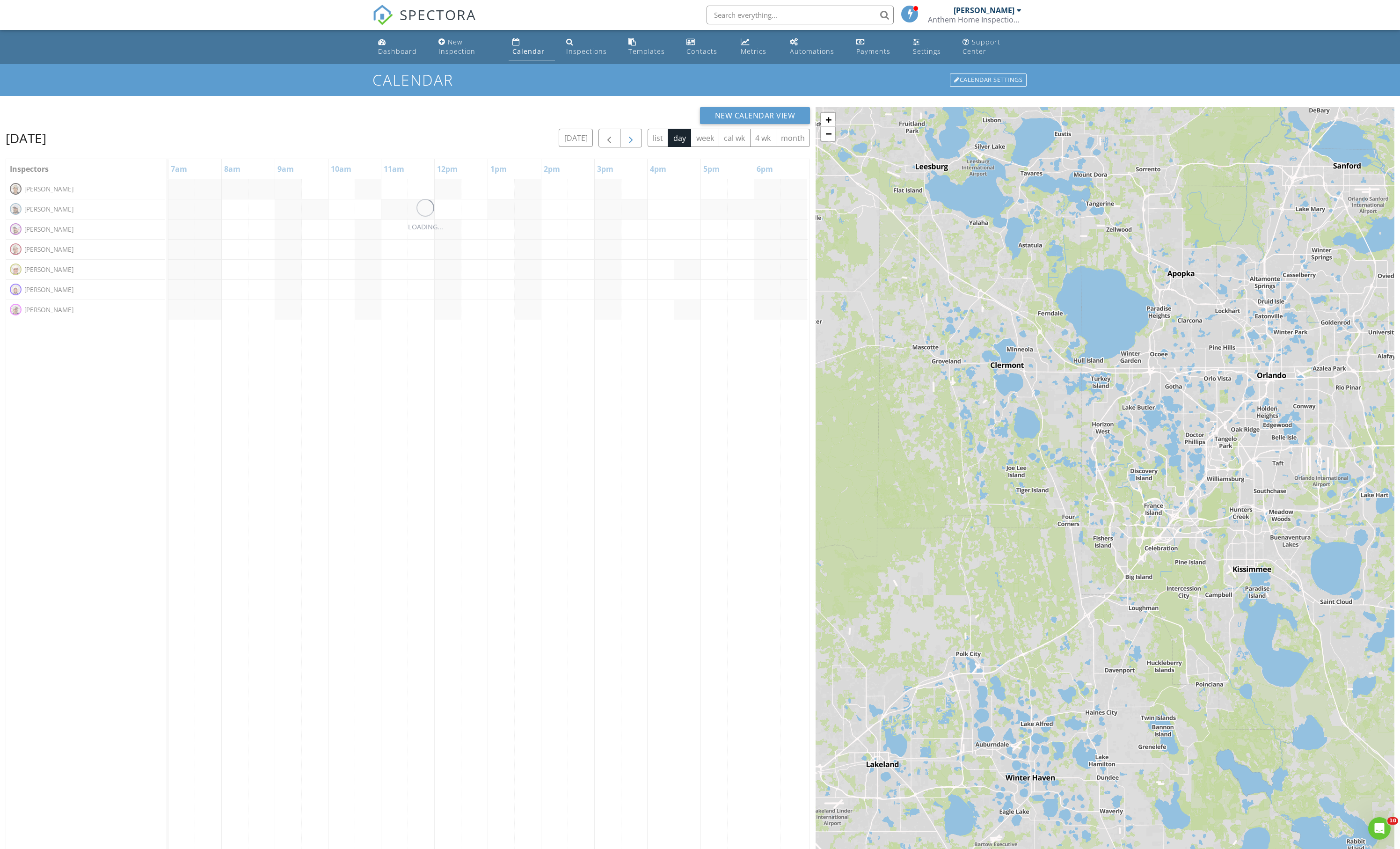
click at [626, 144] on span "button" at bounding box center [631, 138] width 11 height 11
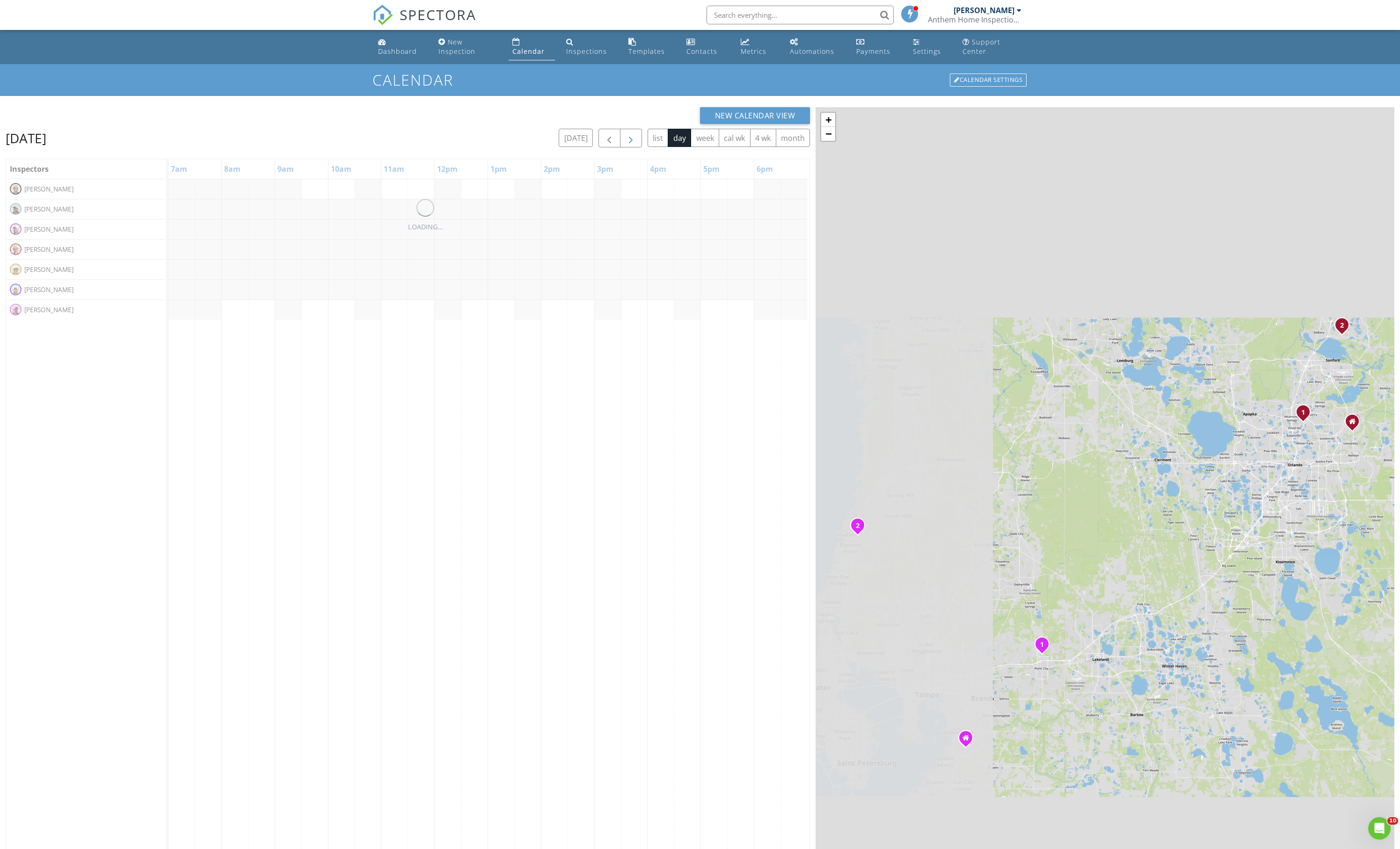
click at [626, 144] on span "button" at bounding box center [631, 138] width 11 height 11
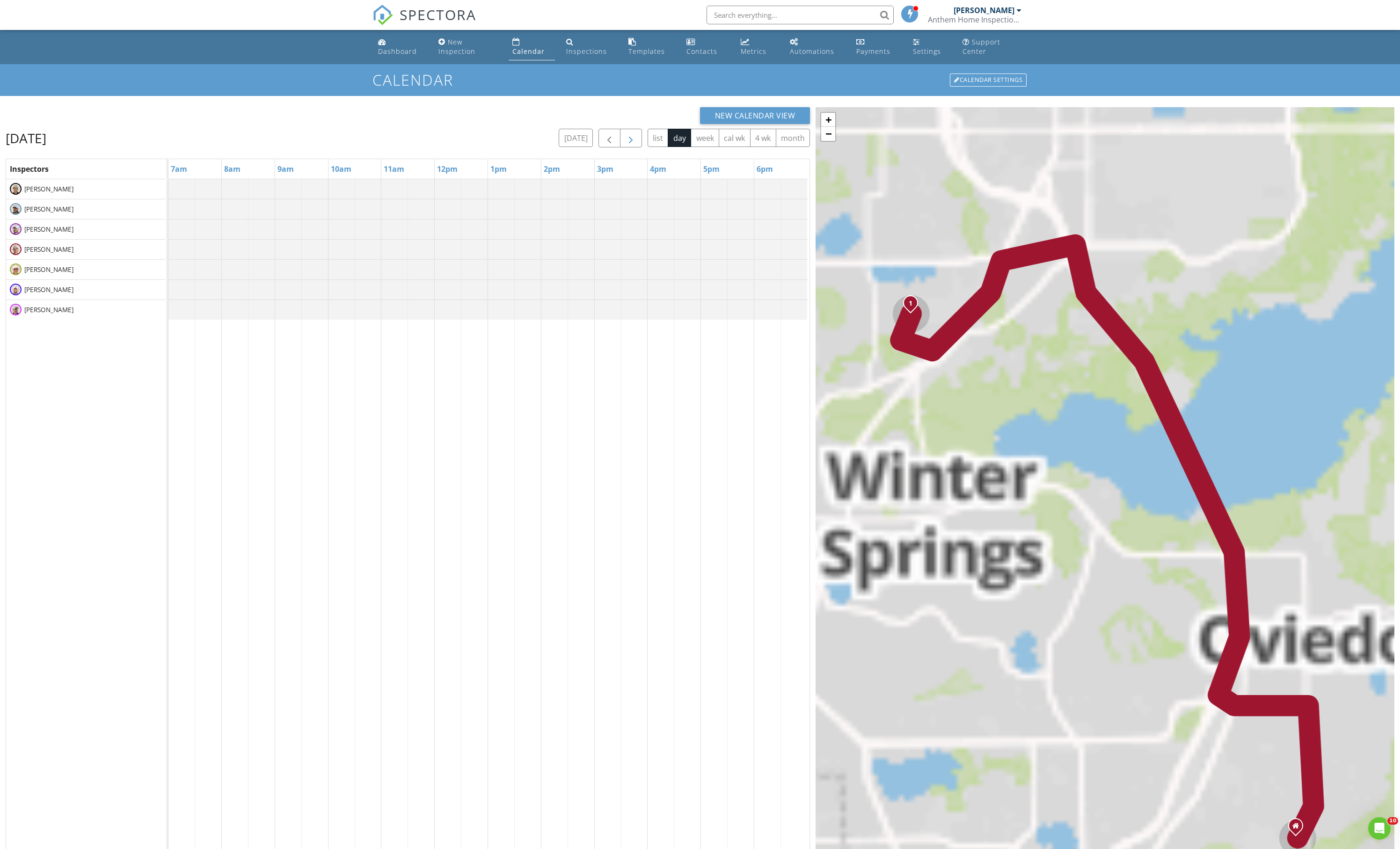
click at [626, 144] on span "button" at bounding box center [631, 138] width 11 height 11
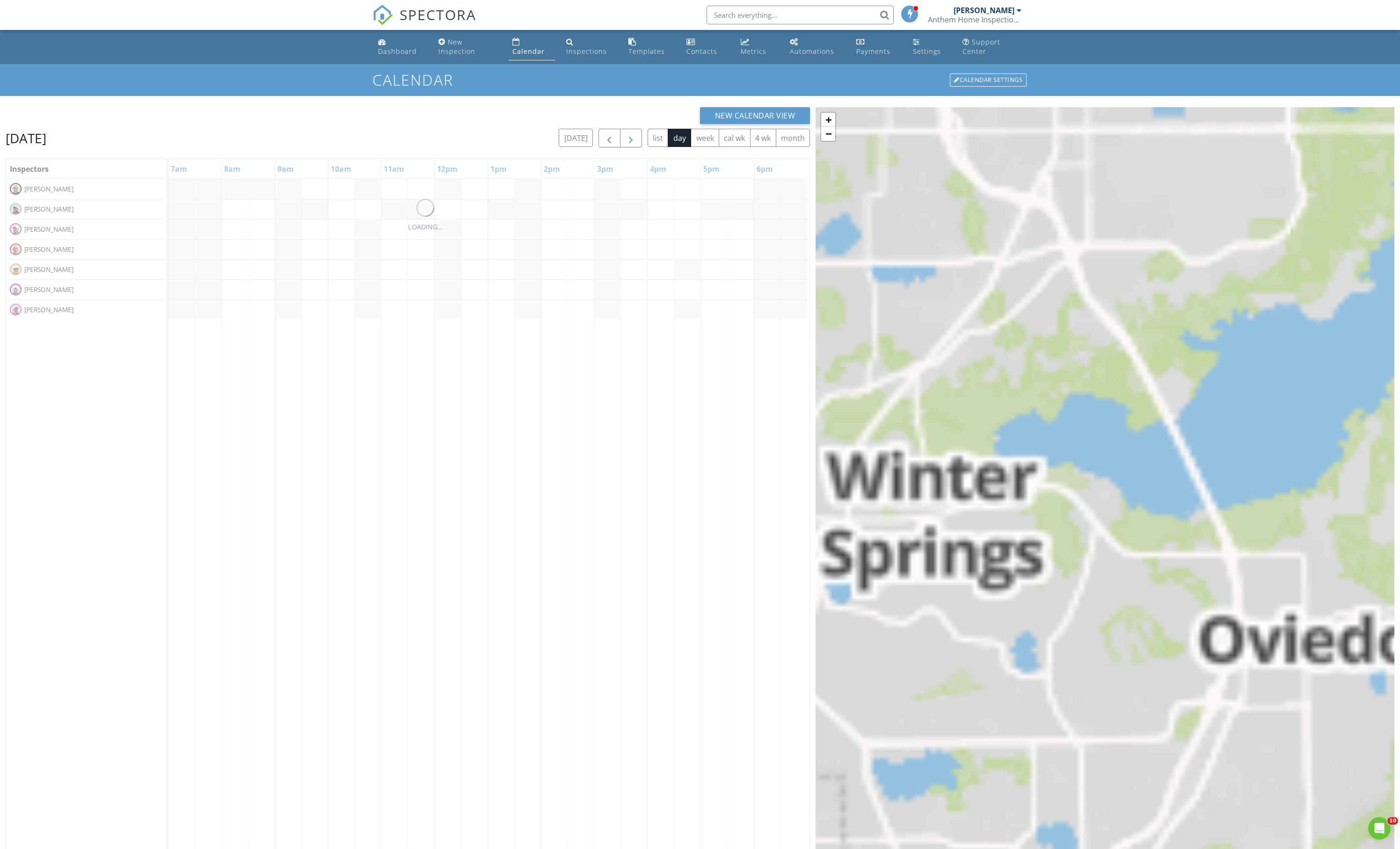
click at [626, 144] on span "button" at bounding box center [631, 138] width 11 height 11
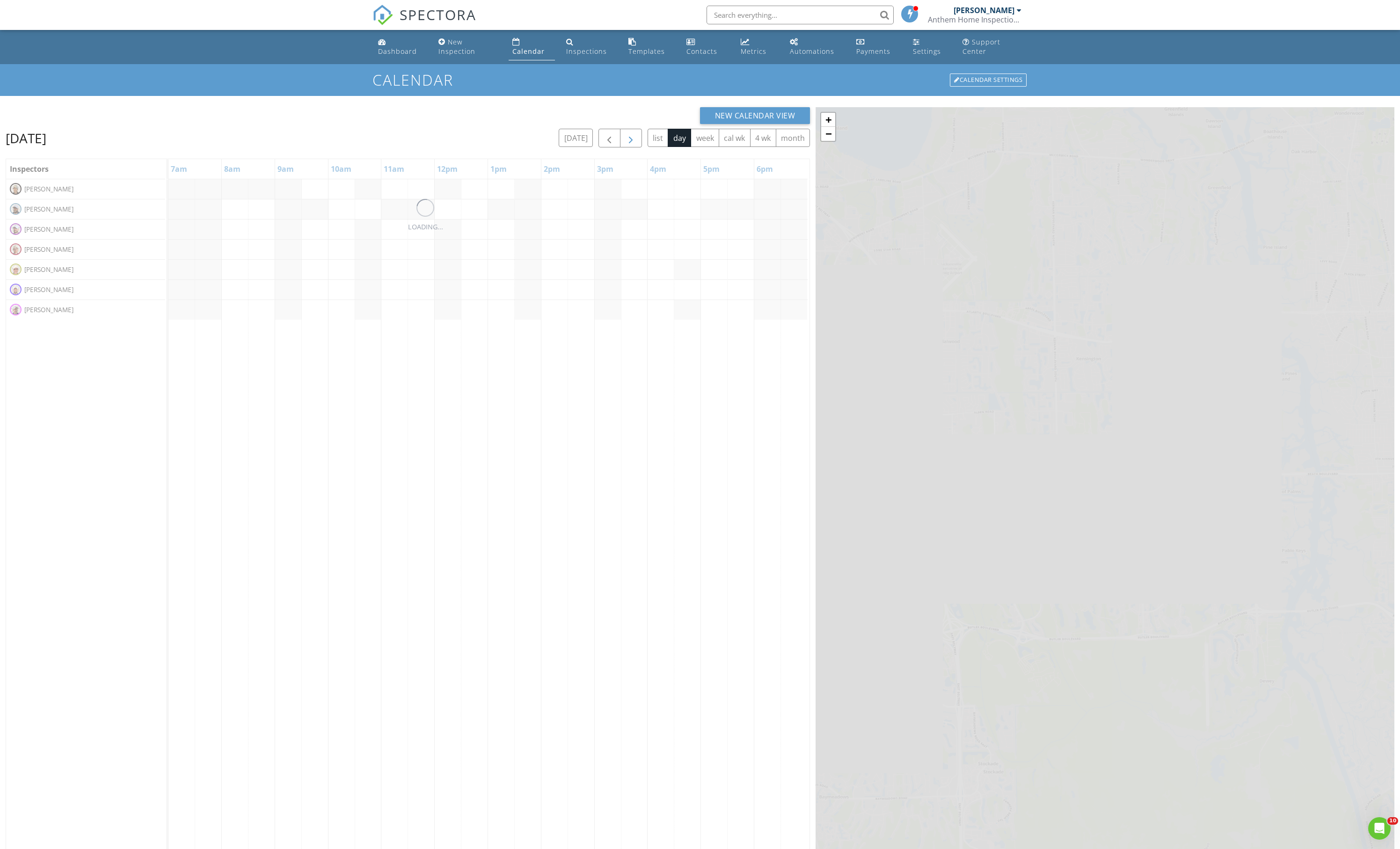
click at [626, 144] on span "button" at bounding box center [631, 138] width 11 height 11
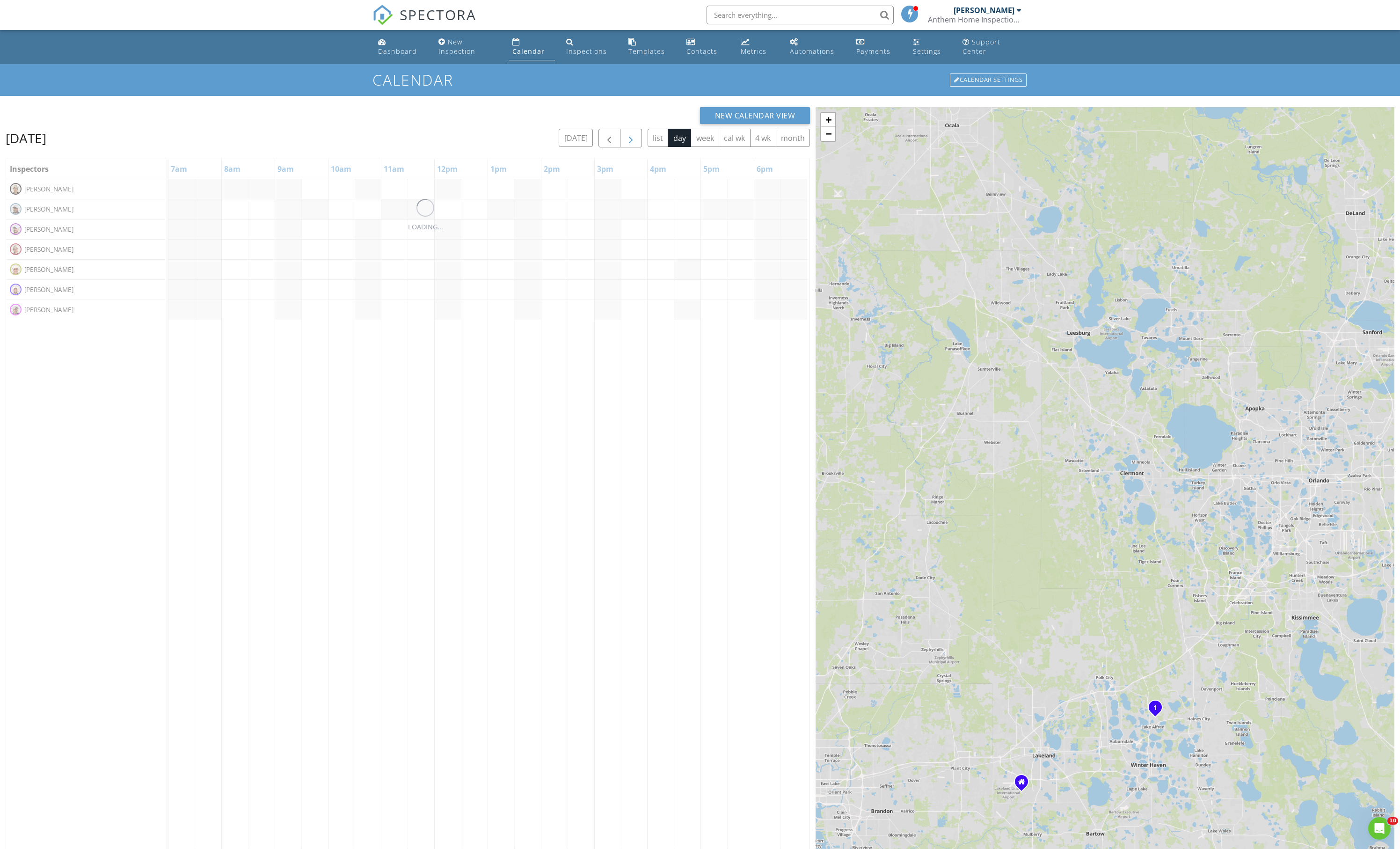
click at [626, 144] on span "button" at bounding box center [631, 138] width 11 height 11
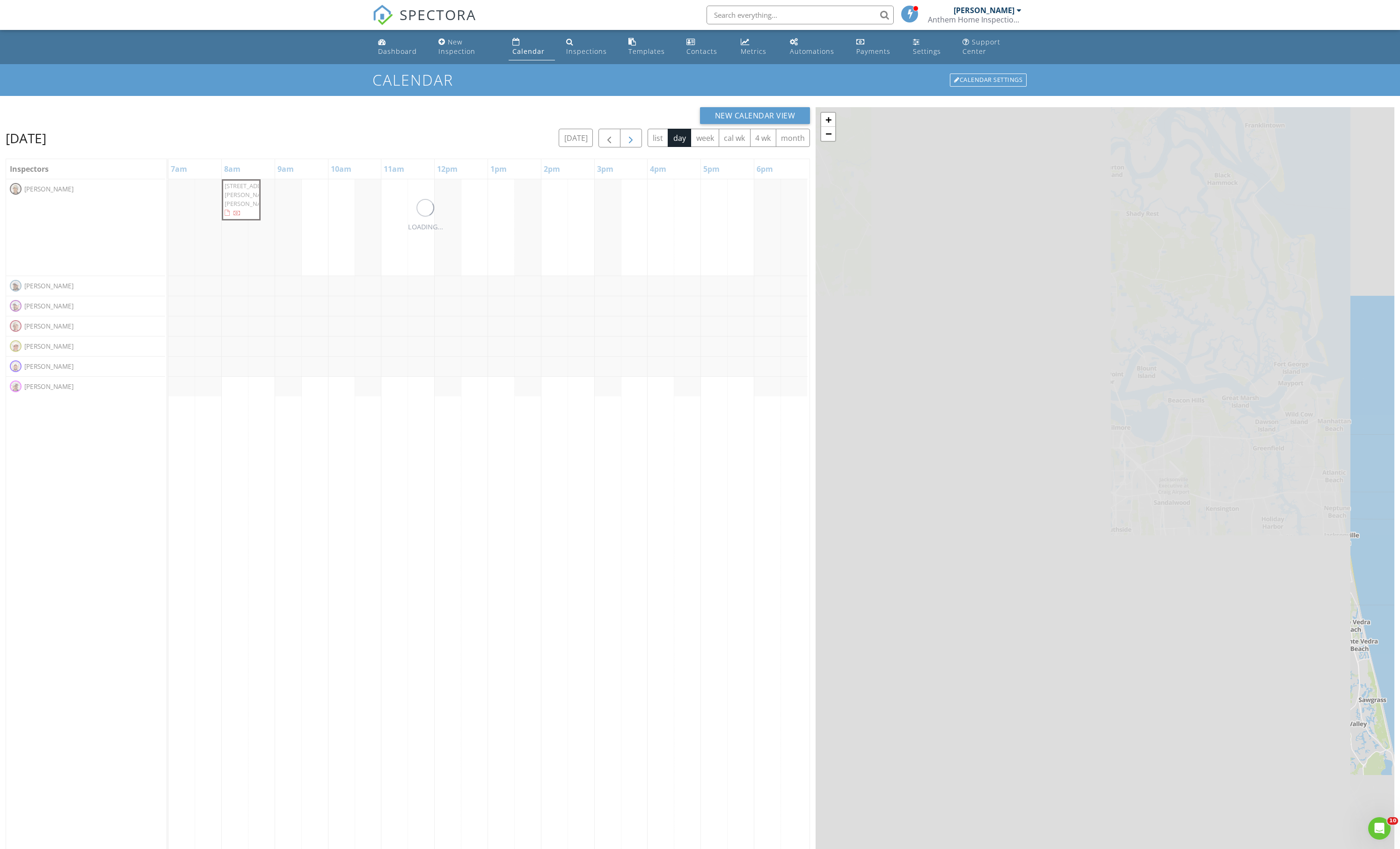
click at [626, 144] on span "button" at bounding box center [631, 138] width 11 height 11
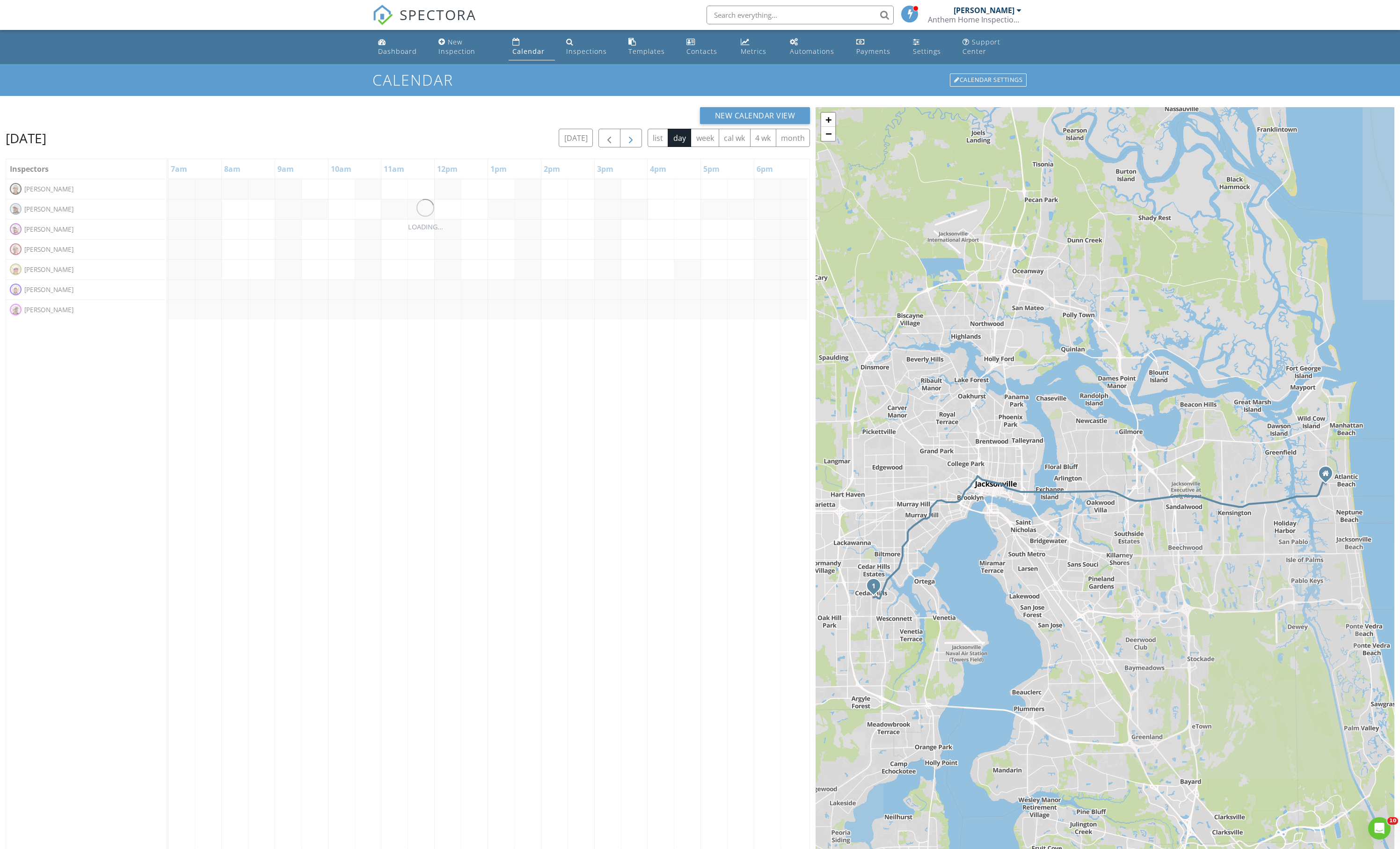
click at [626, 144] on span "button" at bounding box center [631, 138] width 11 height 11
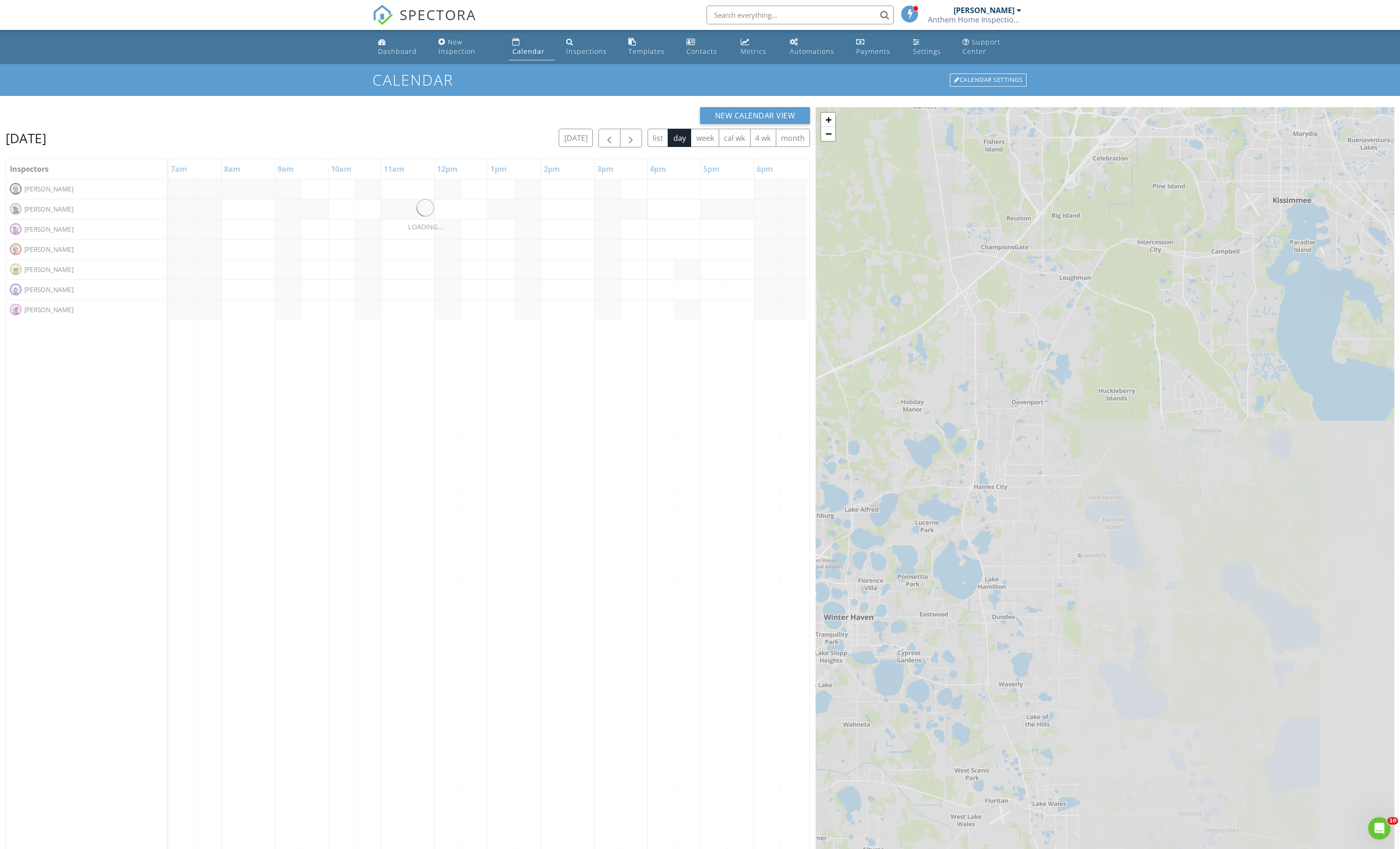
click at [626, 144] on span "button" at bounding box center [631, 138] width 11 height 11
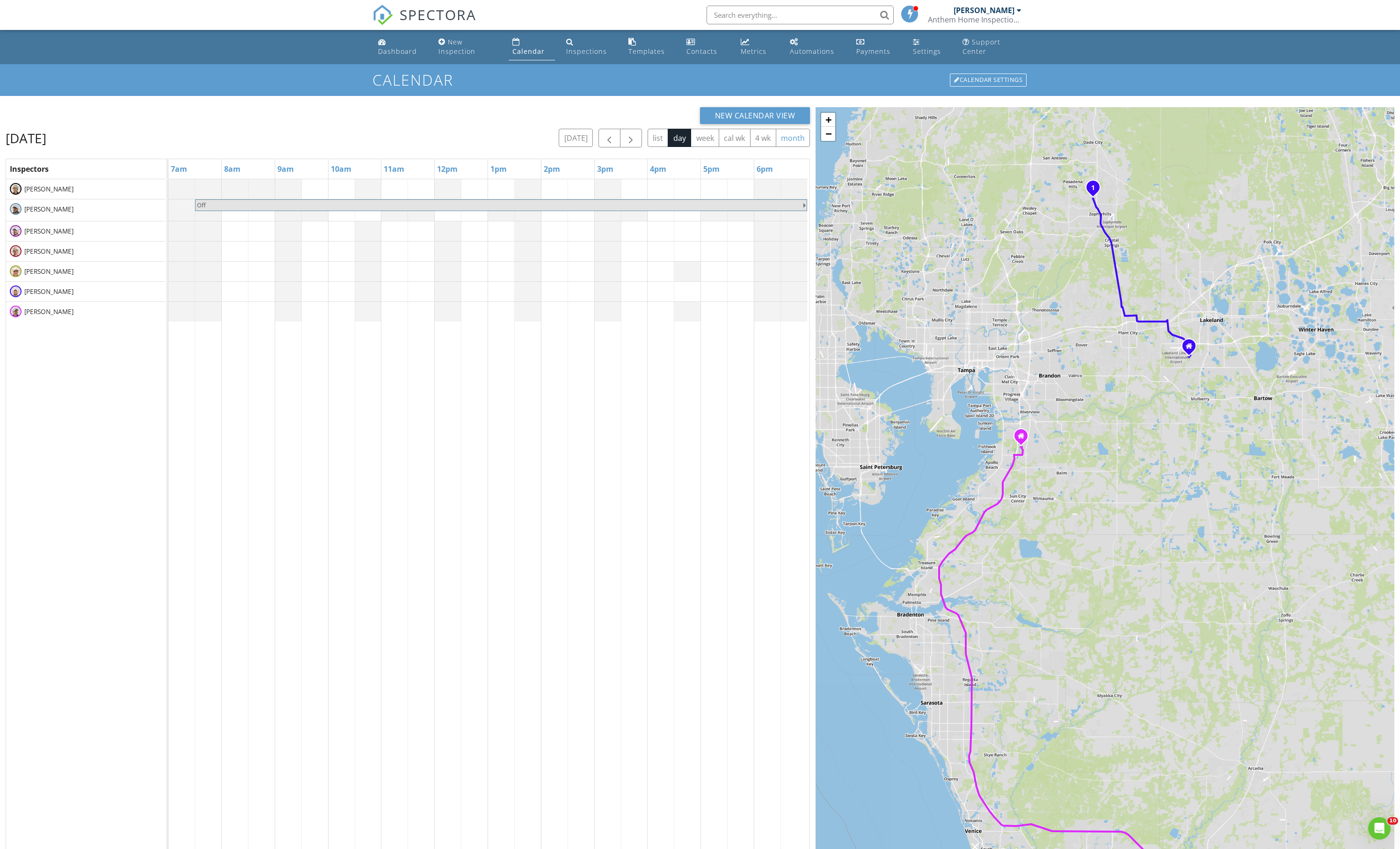
click at [778, 147] on button "month" at bounding box center [793, 138] width 34 height 19
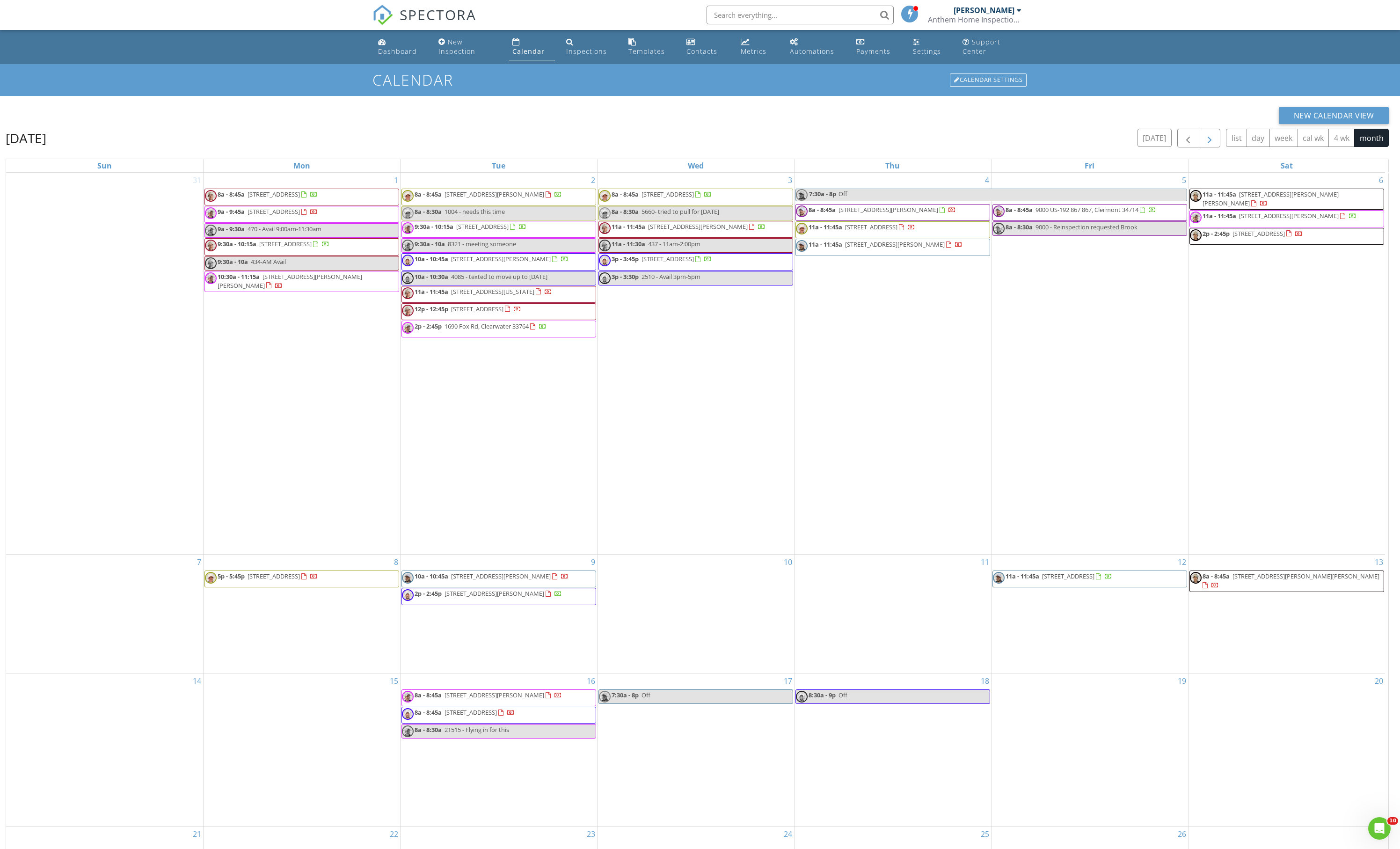
click at [1204, 144] on span "button" at bounding box center [1209, 138] width 11 height 11
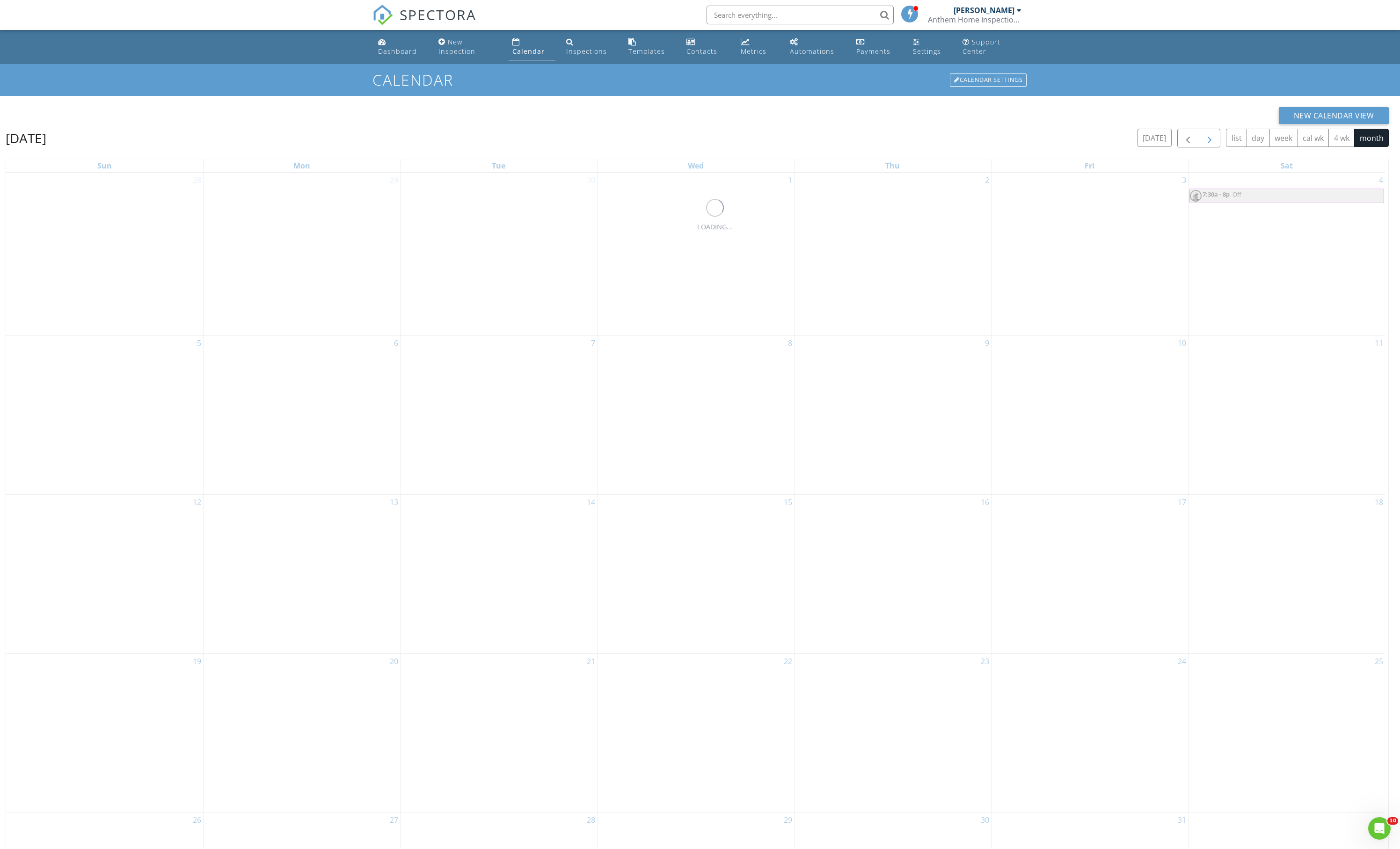
click at [1204, 144] on span "button" at bounding box center [1209, 138] width 11 height 11
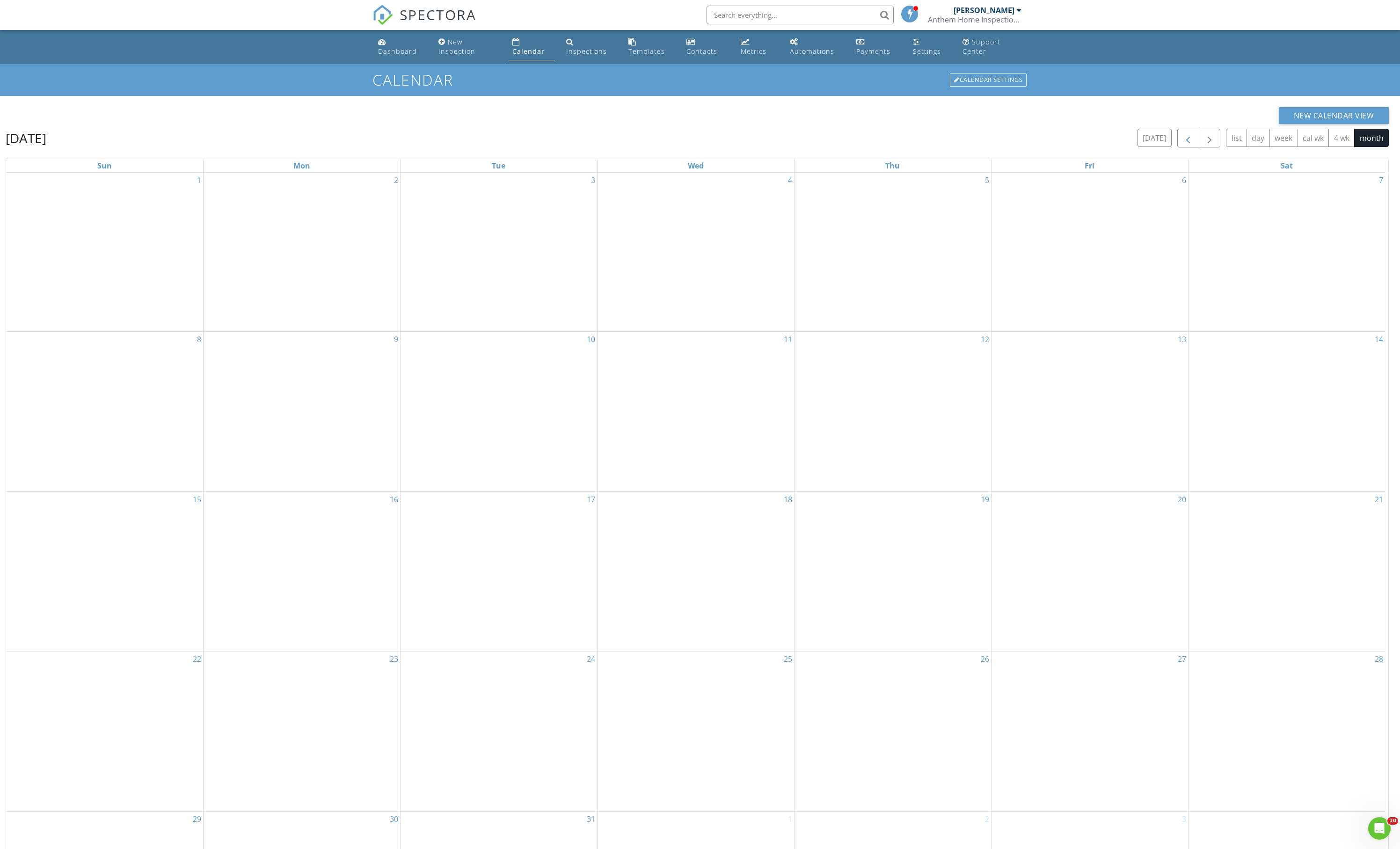
click at [1183, 144] on span "button" at bounding box center [1188, 138] width 11 height 11
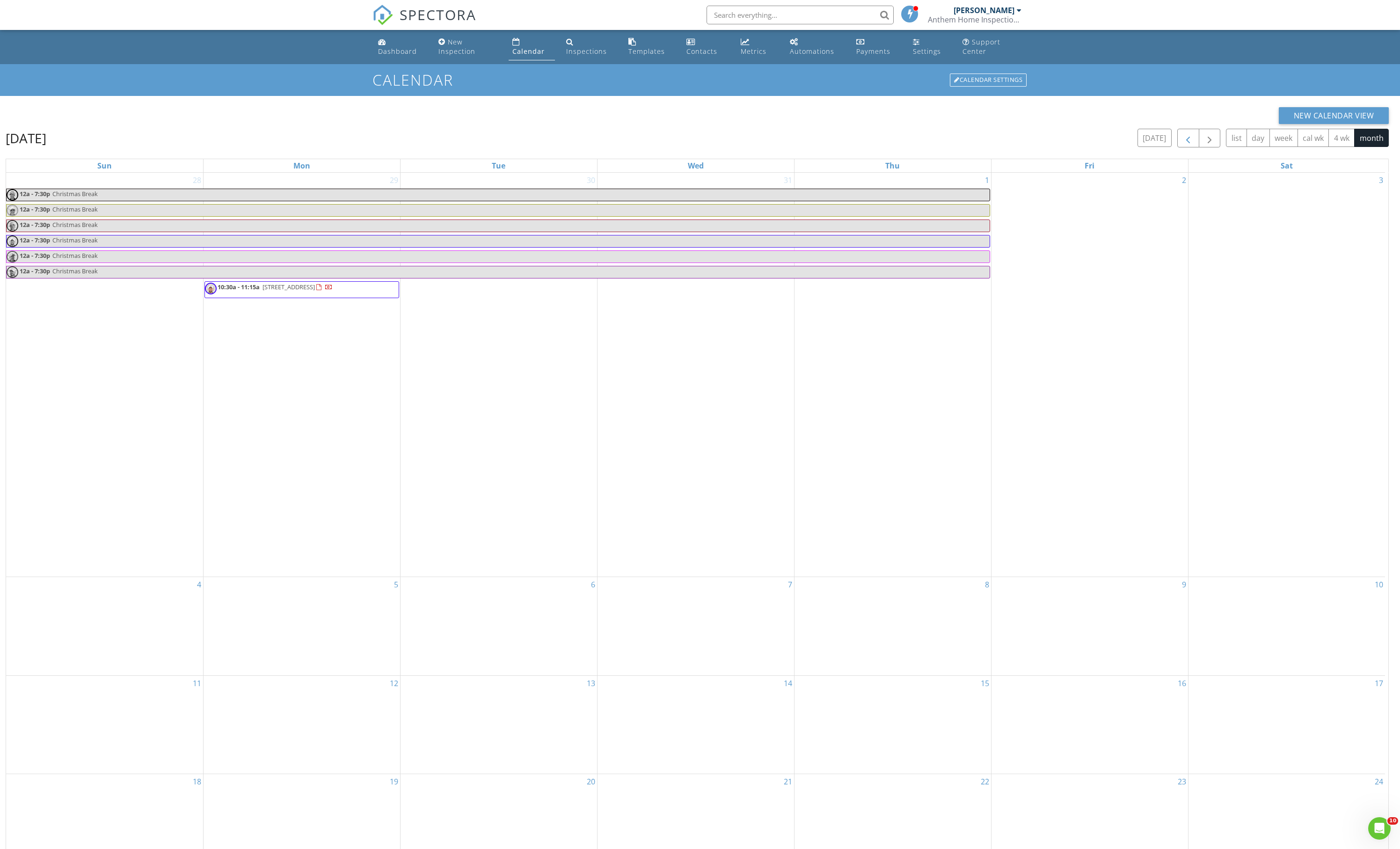
click at [1183, 144] on span "button" at bounding box center [1188, 138] width 11 height 11
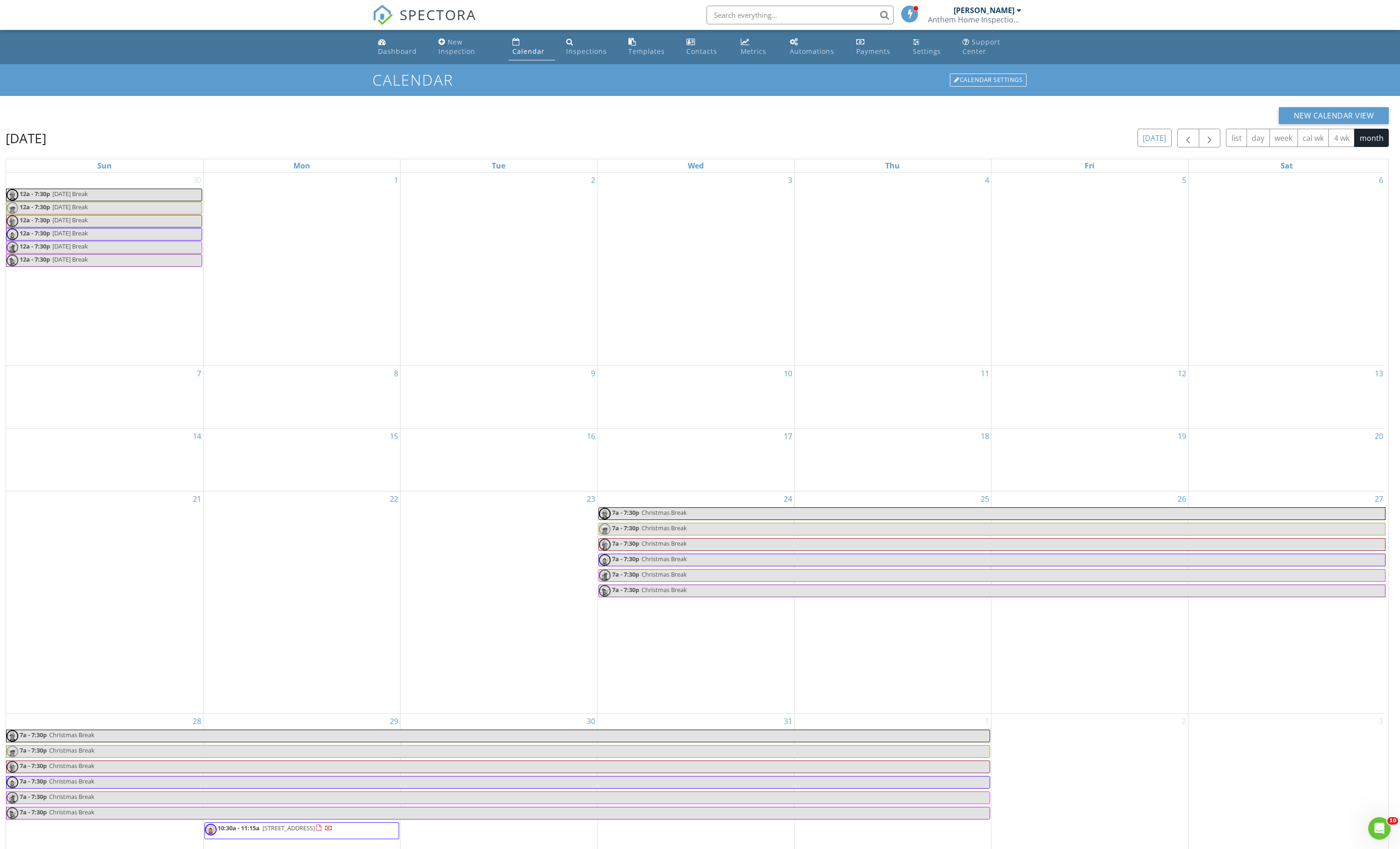
click at [1138, 147] on button "[DATE]" at bounding box center [1155, 138] width 34 height 19
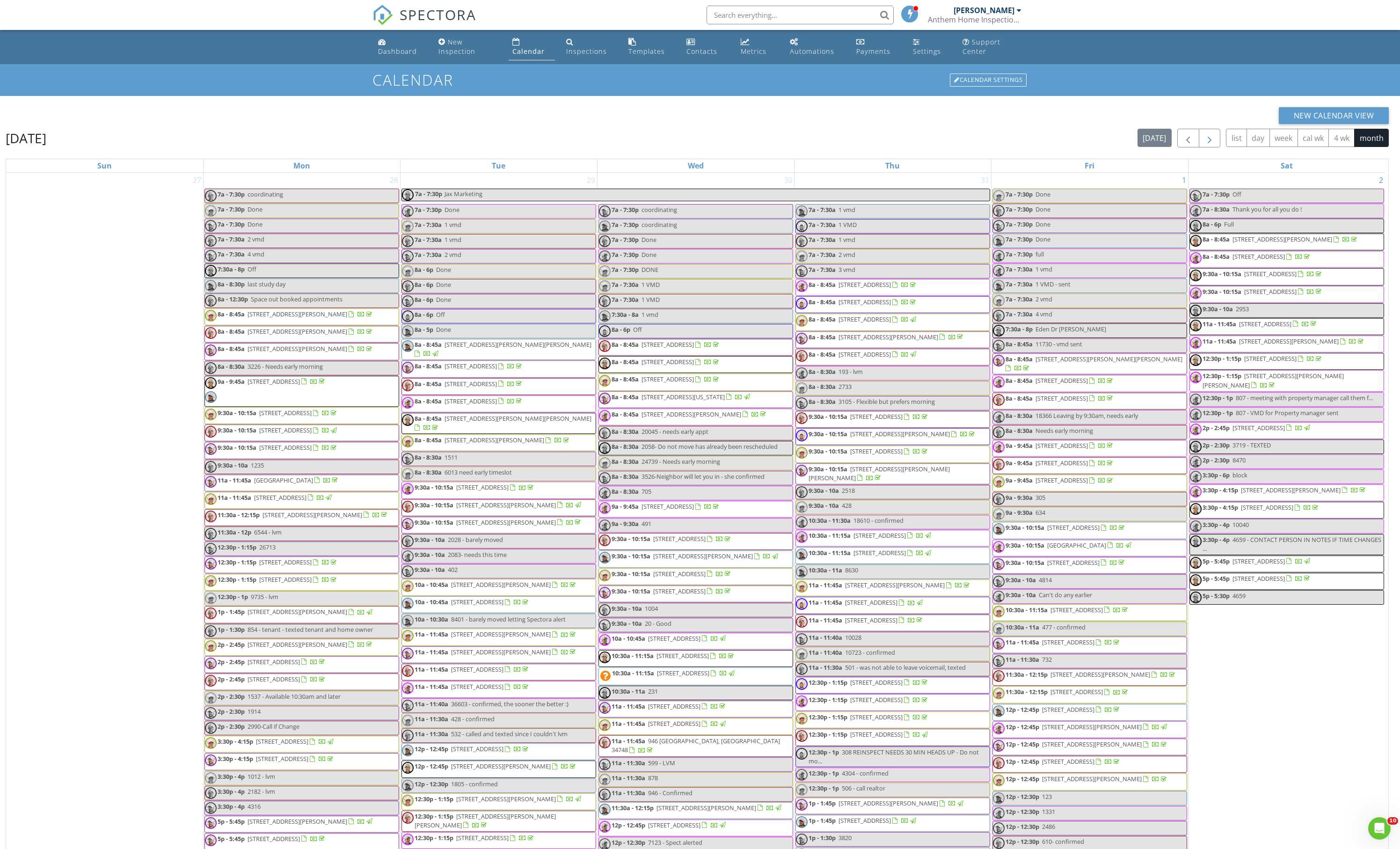
click at [1204, 144] on span "button" at bounding box center [1209, 138] width 11 height 11
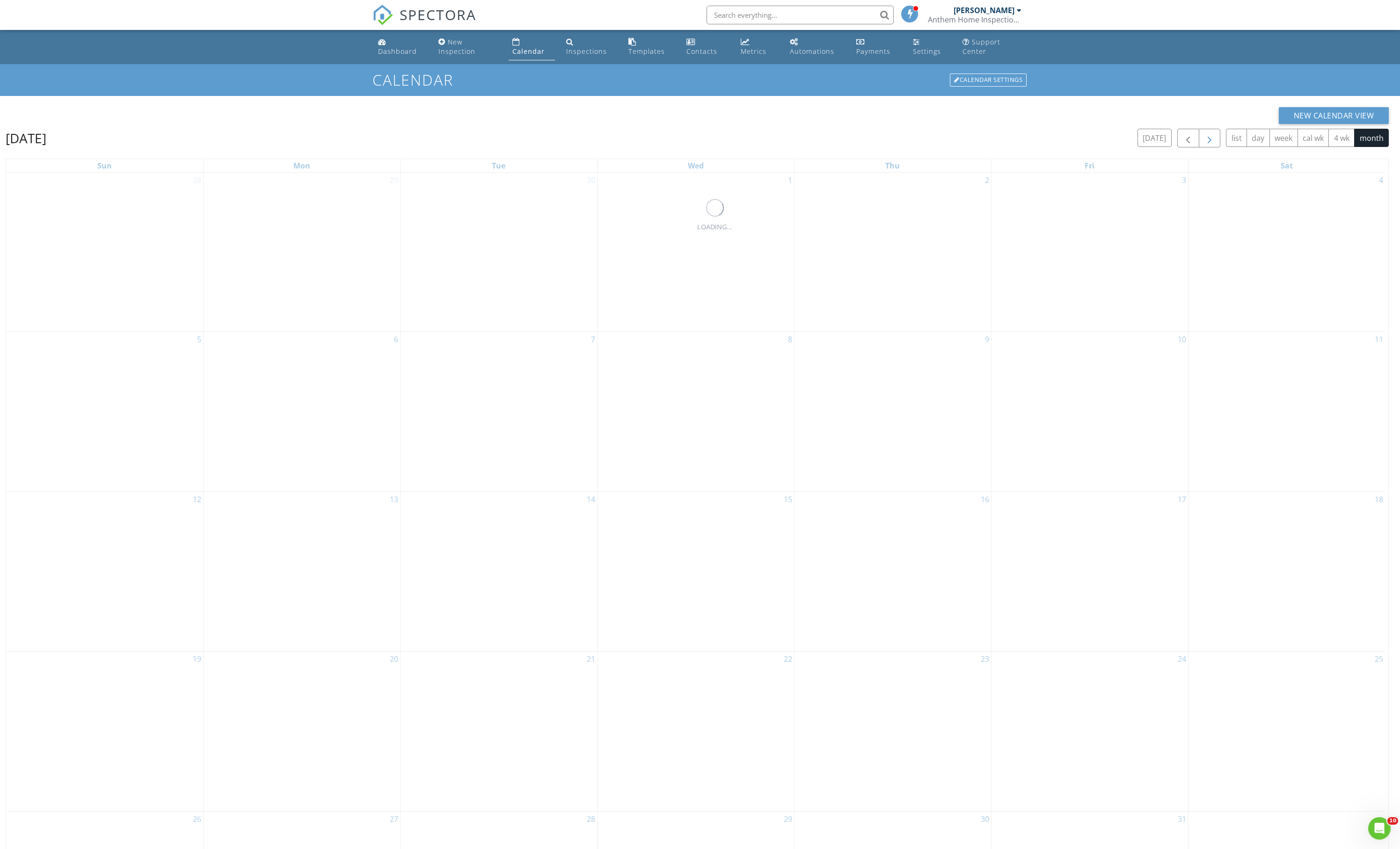
click at [1204, 144] on span "button" at bounding box center [1209, 138] width 11 height 11
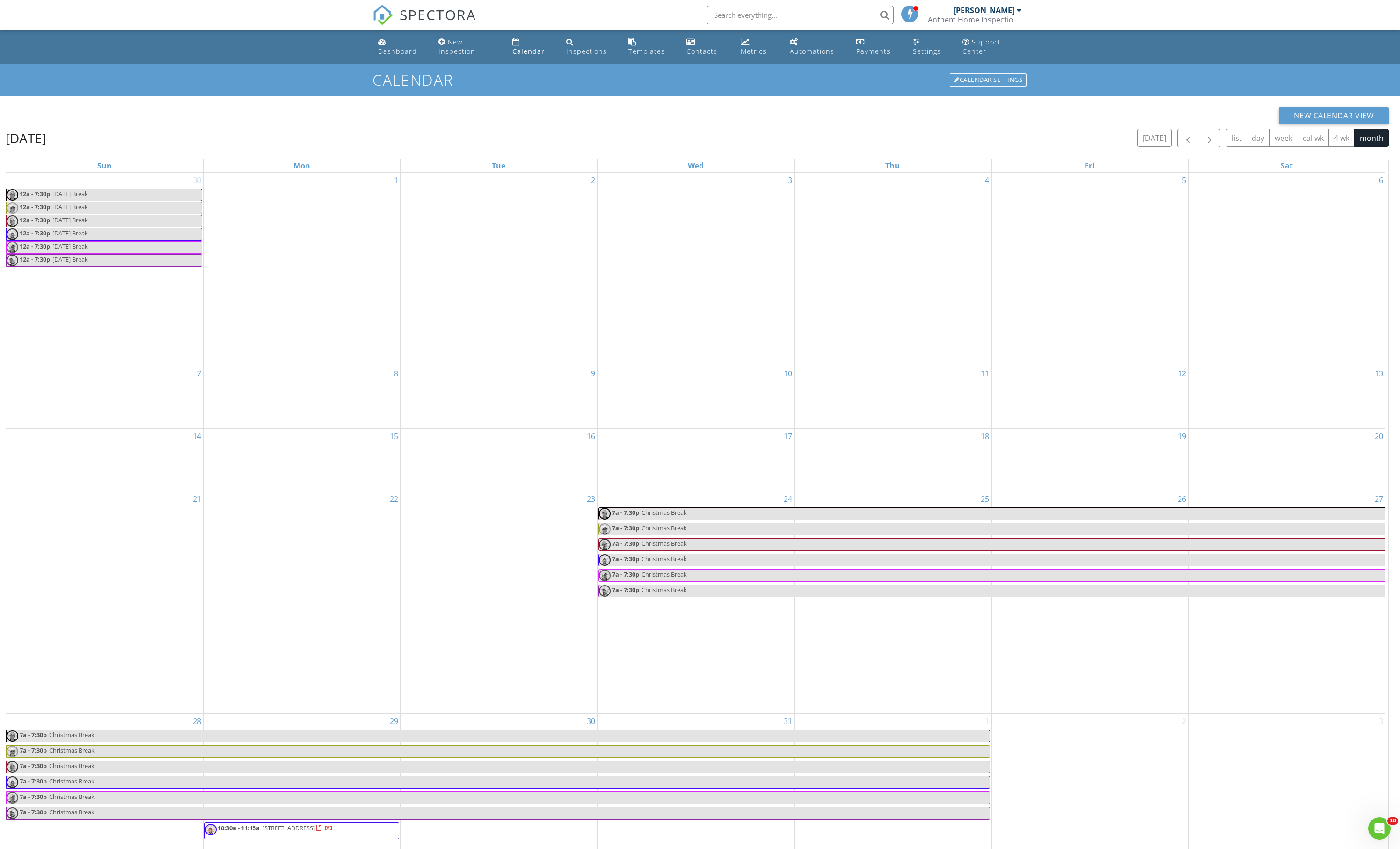
click at [1364, 147] on button "month" at bounding box center [1371, 138] width 34 height 19
click at [1177, 148] on button "button" at bounding box center [1188, 139] width 22 height 20
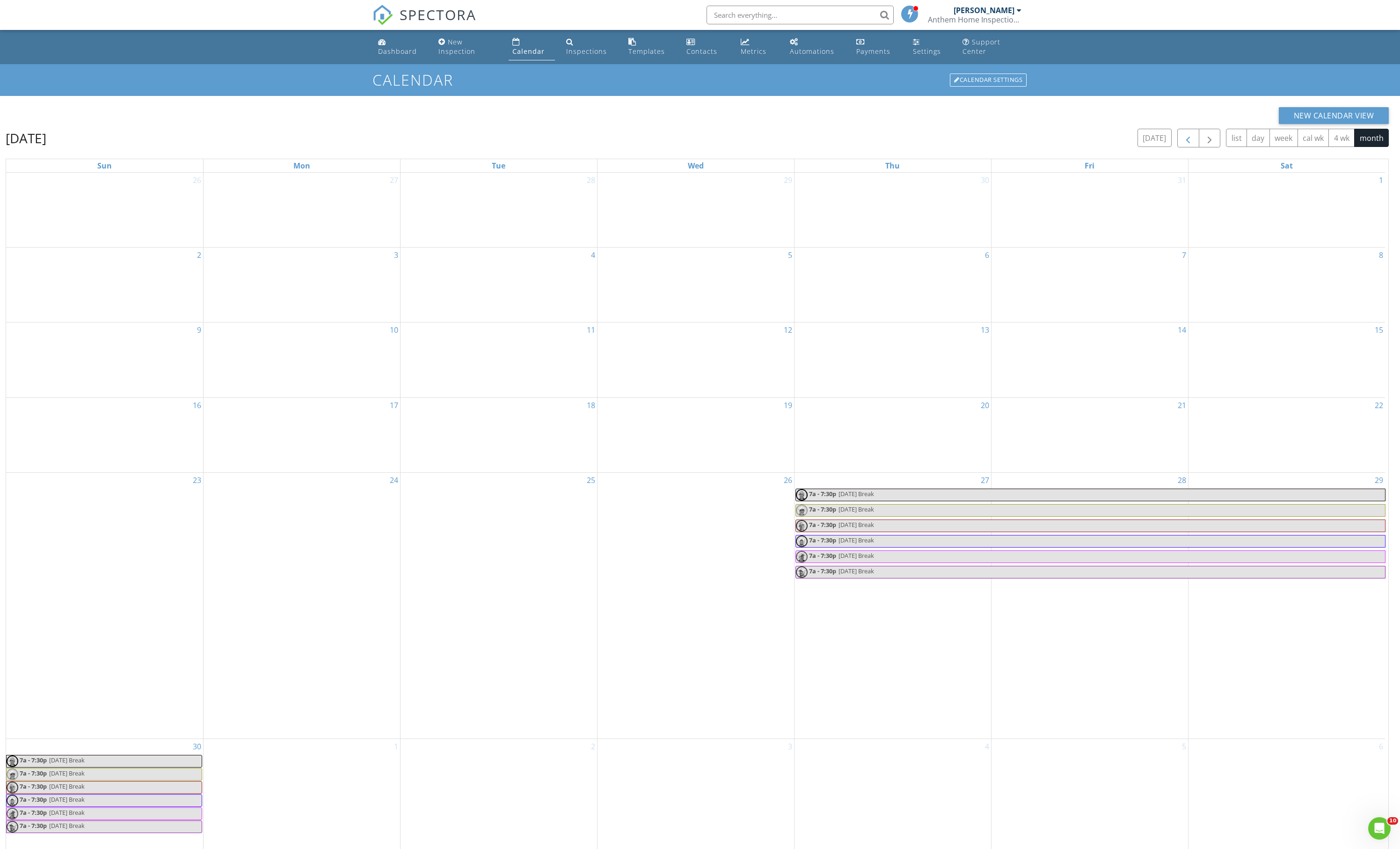
click at [1177, 148] on button "button" at bounding box center [1188, 139] width 22 height 20
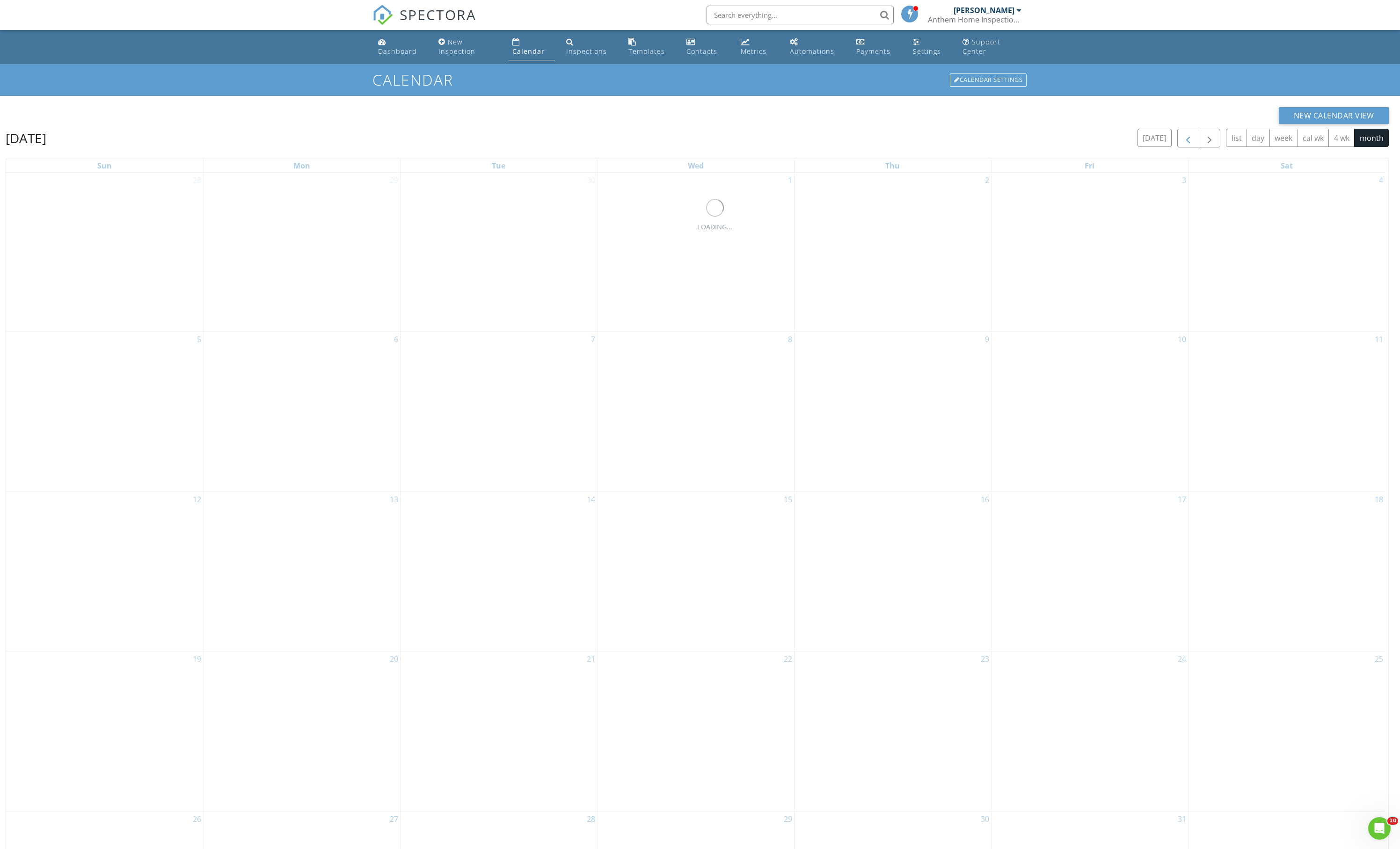
click at [1177, 148] on button "button" at bounding box center [1188, 139] width 22 height 20
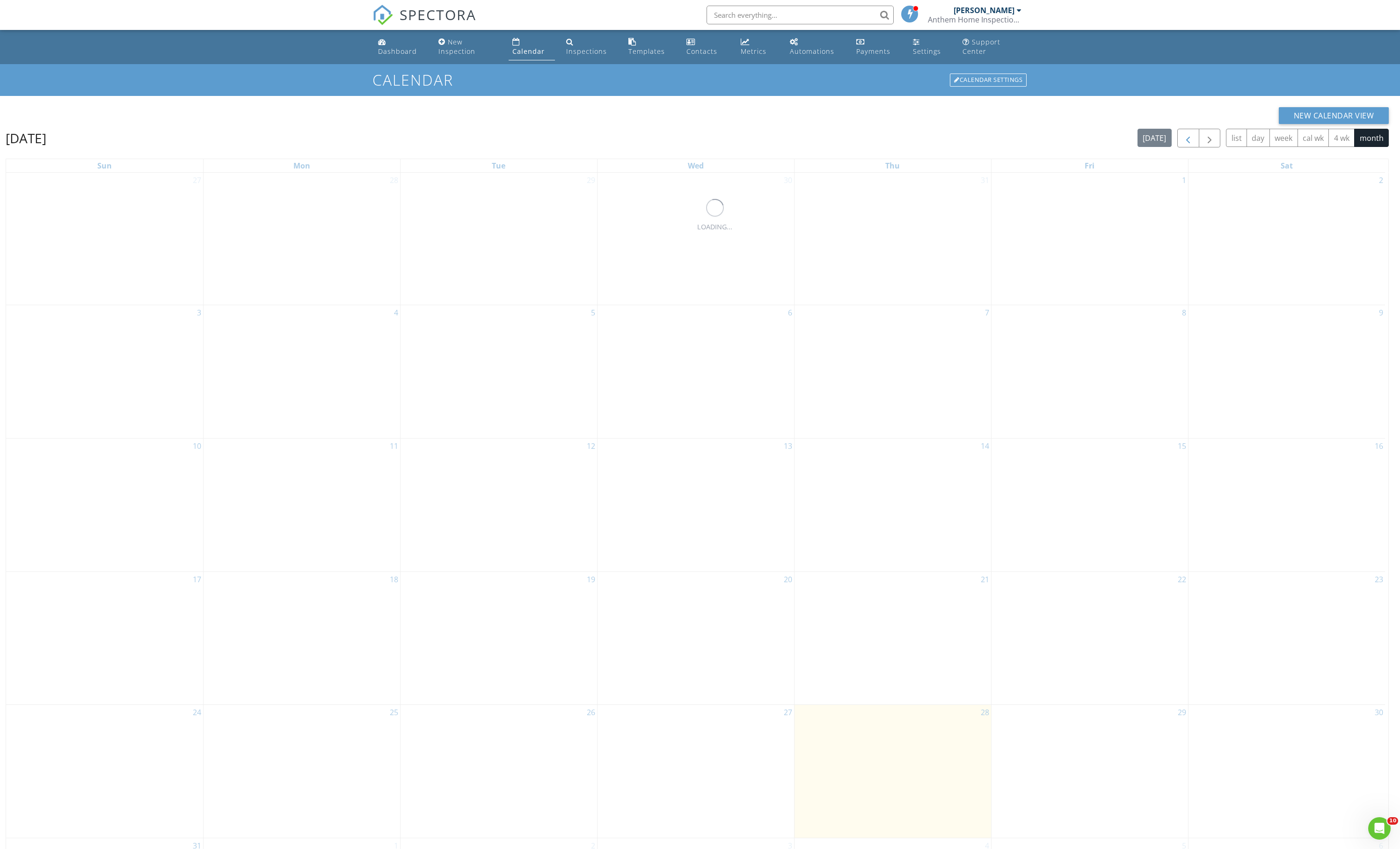
click at [1177, 148] on button "button" at bounding box center [1188, 139] width 22 height 20
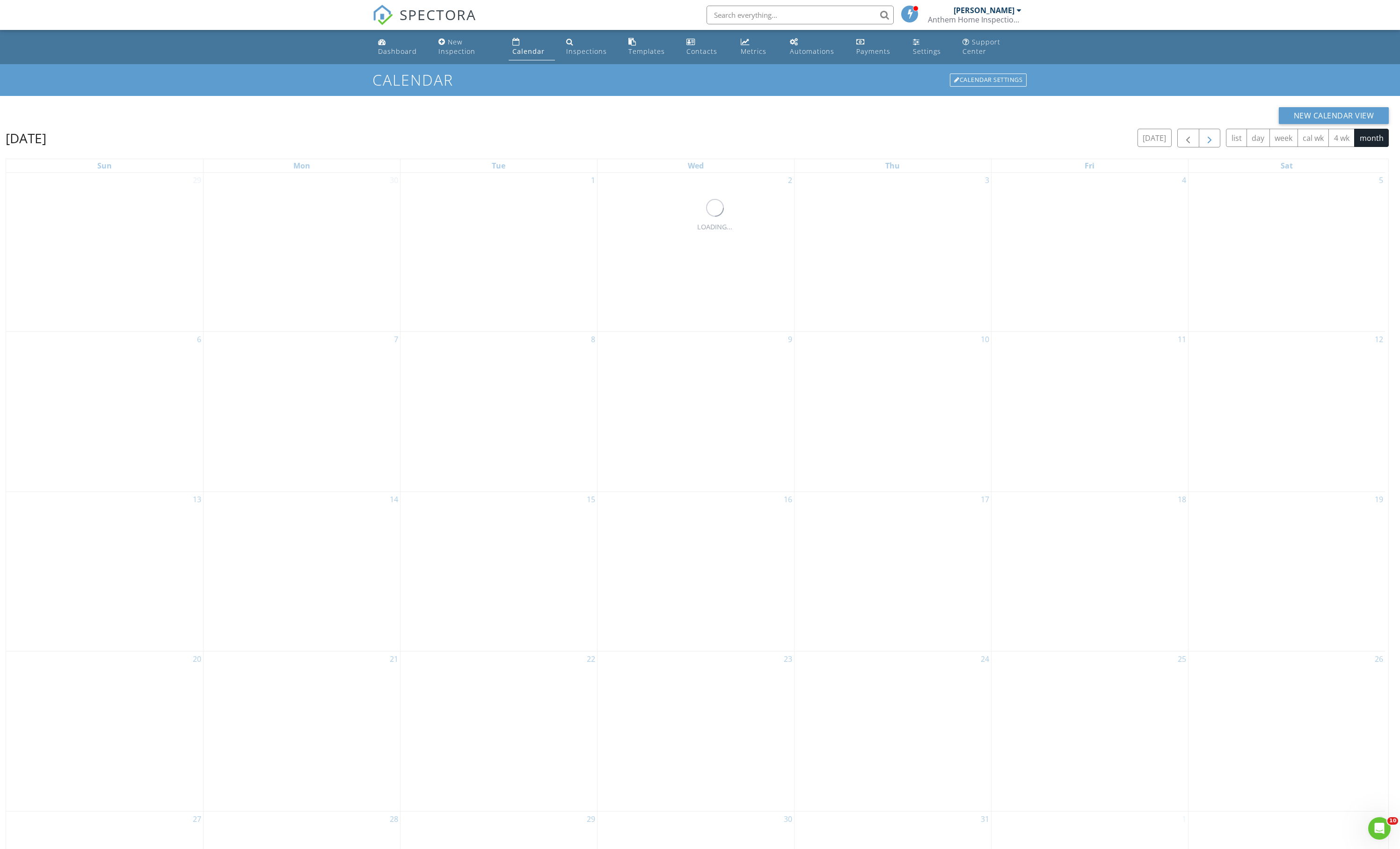
click at [1204, 144] on span "button" at bounding box center [1209, 138] width 11 height 11
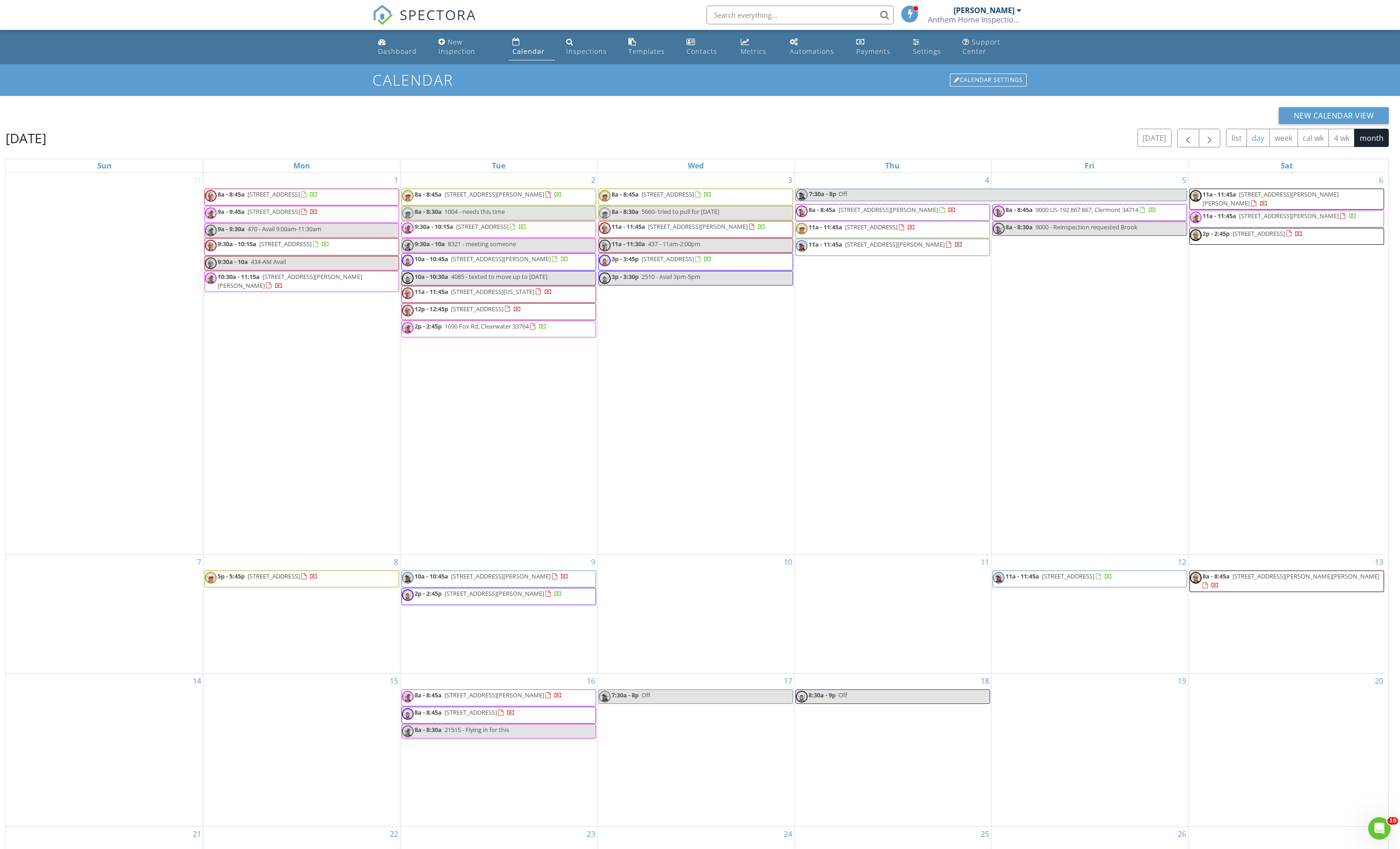
click at [1247, 147] on button "day" at bounding box center [1258, 138] width 23 height 19
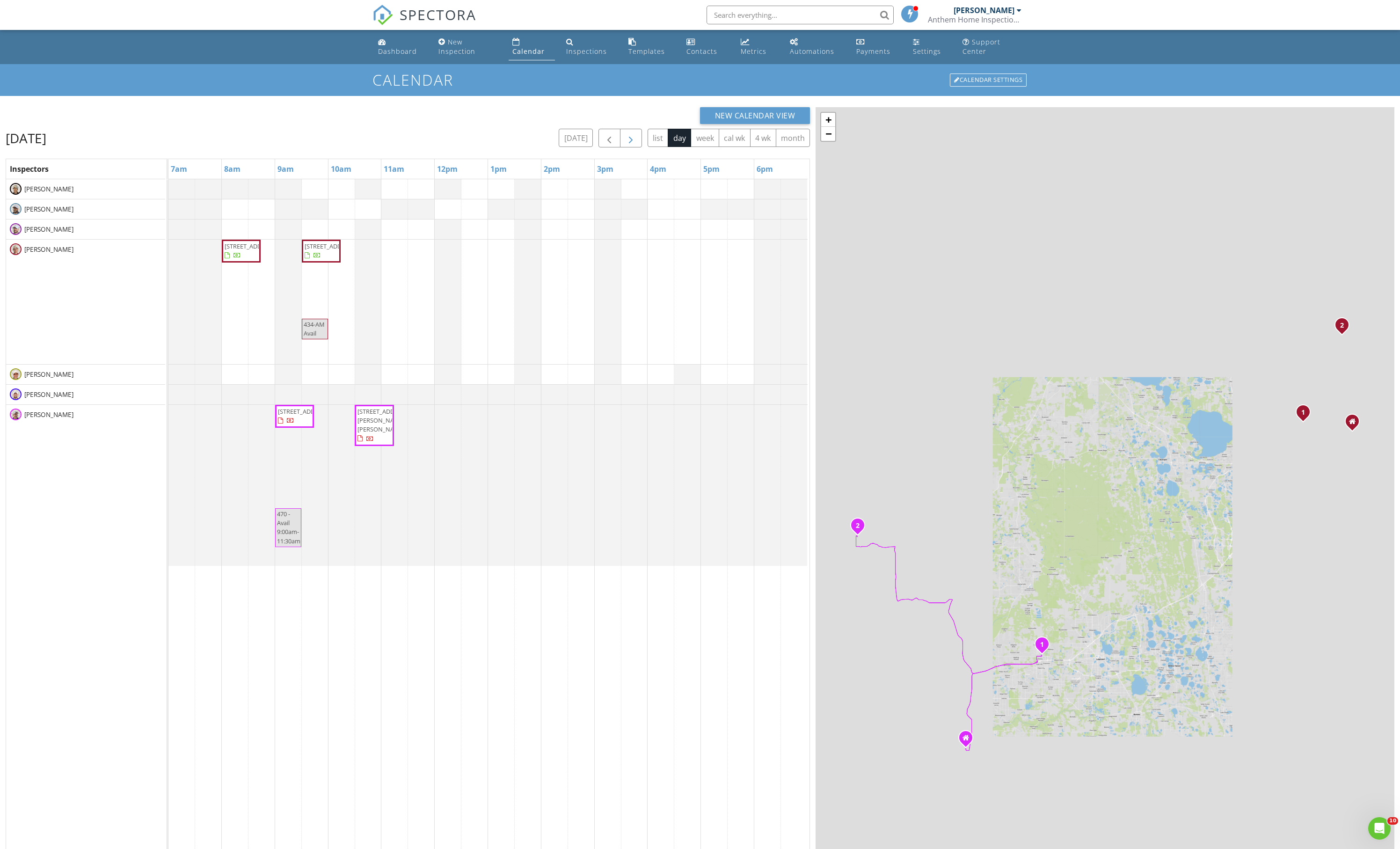
click at [626, 143] on span "button" at bounding box center [631, 138] width 11 height 11
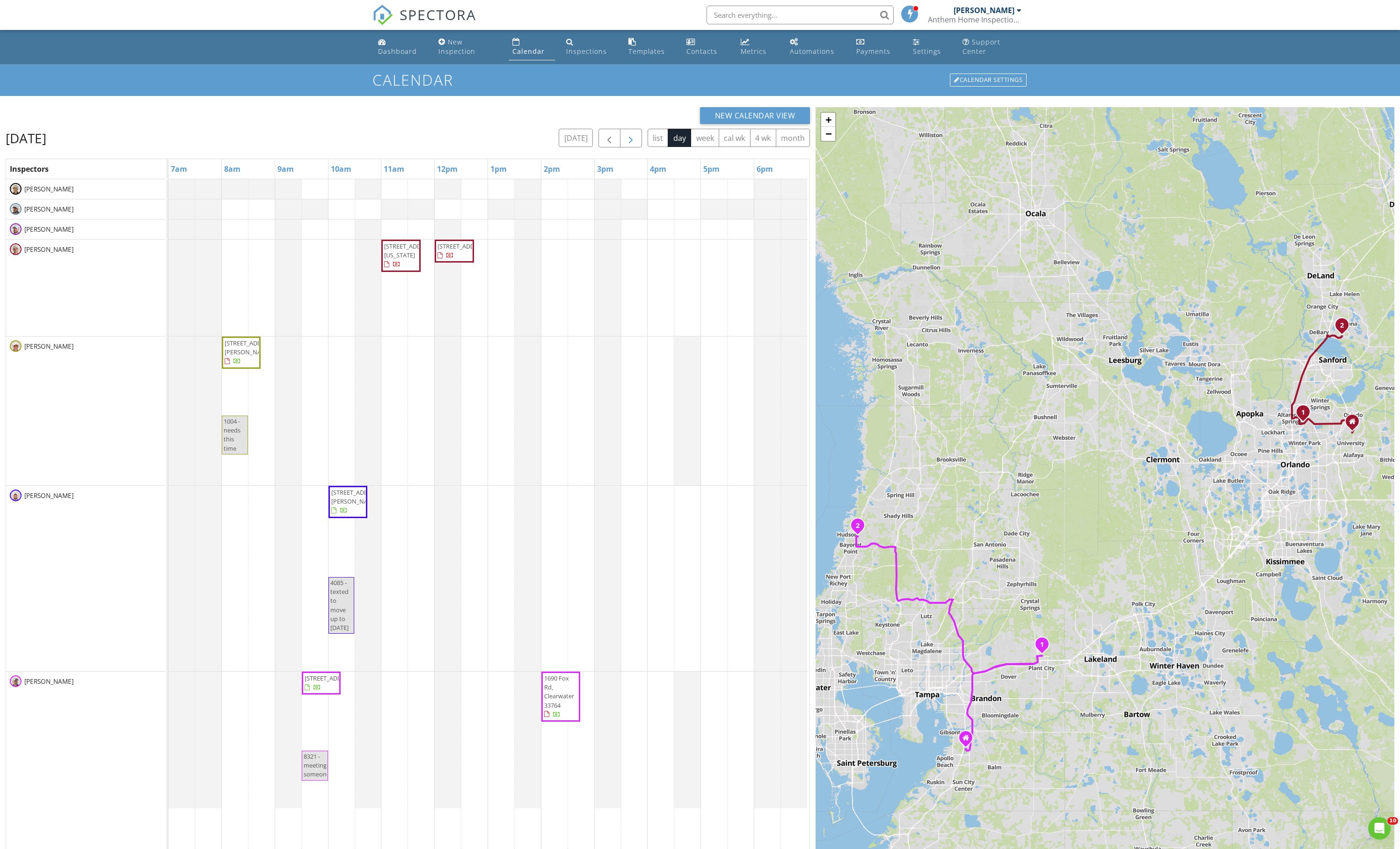
click at [626, 143] on span "button" at bounding box center [631, 138] width 11 height 11
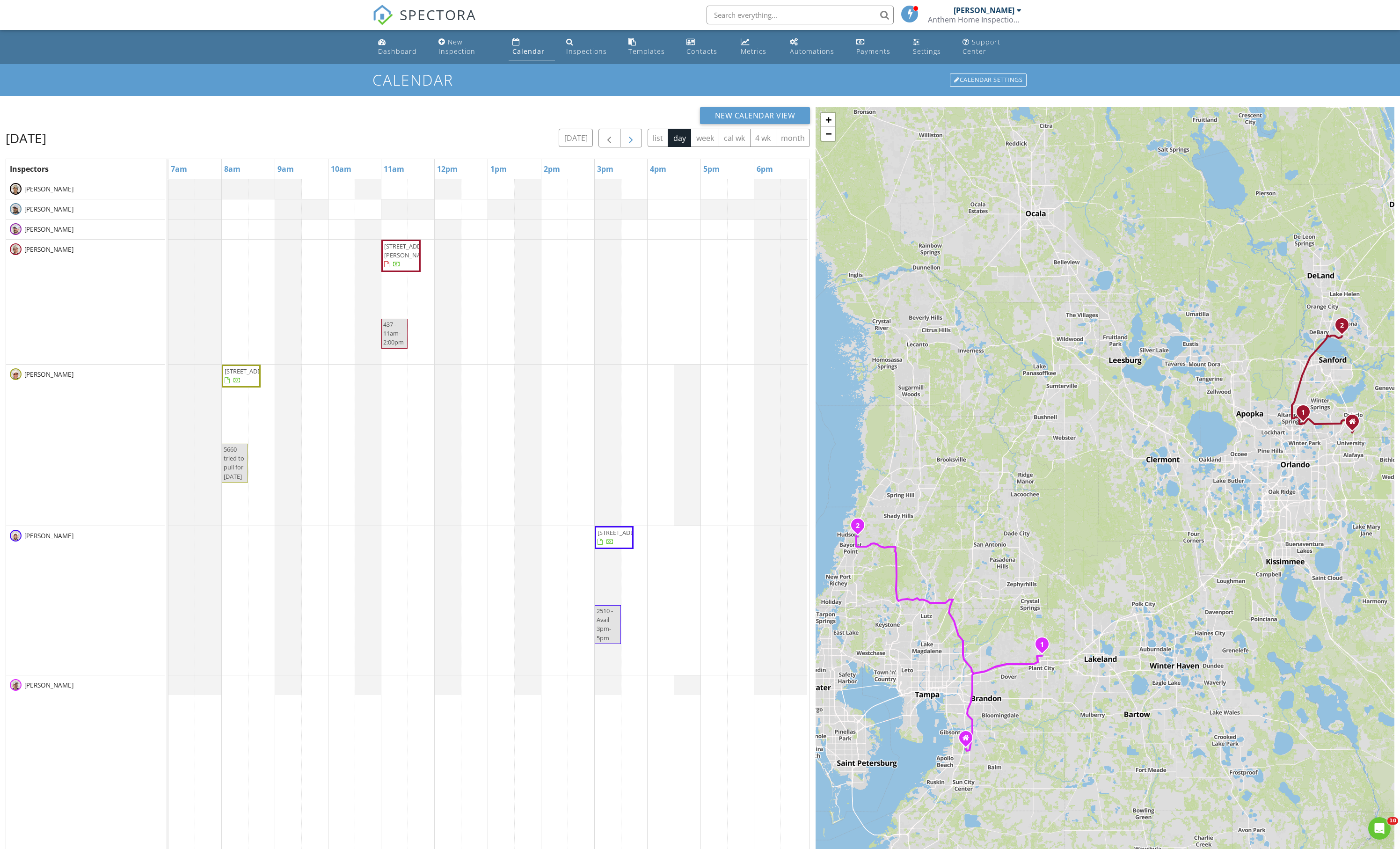
click at [626, 143] on span "button" at bounding box center [631, 138] width 11 height 11
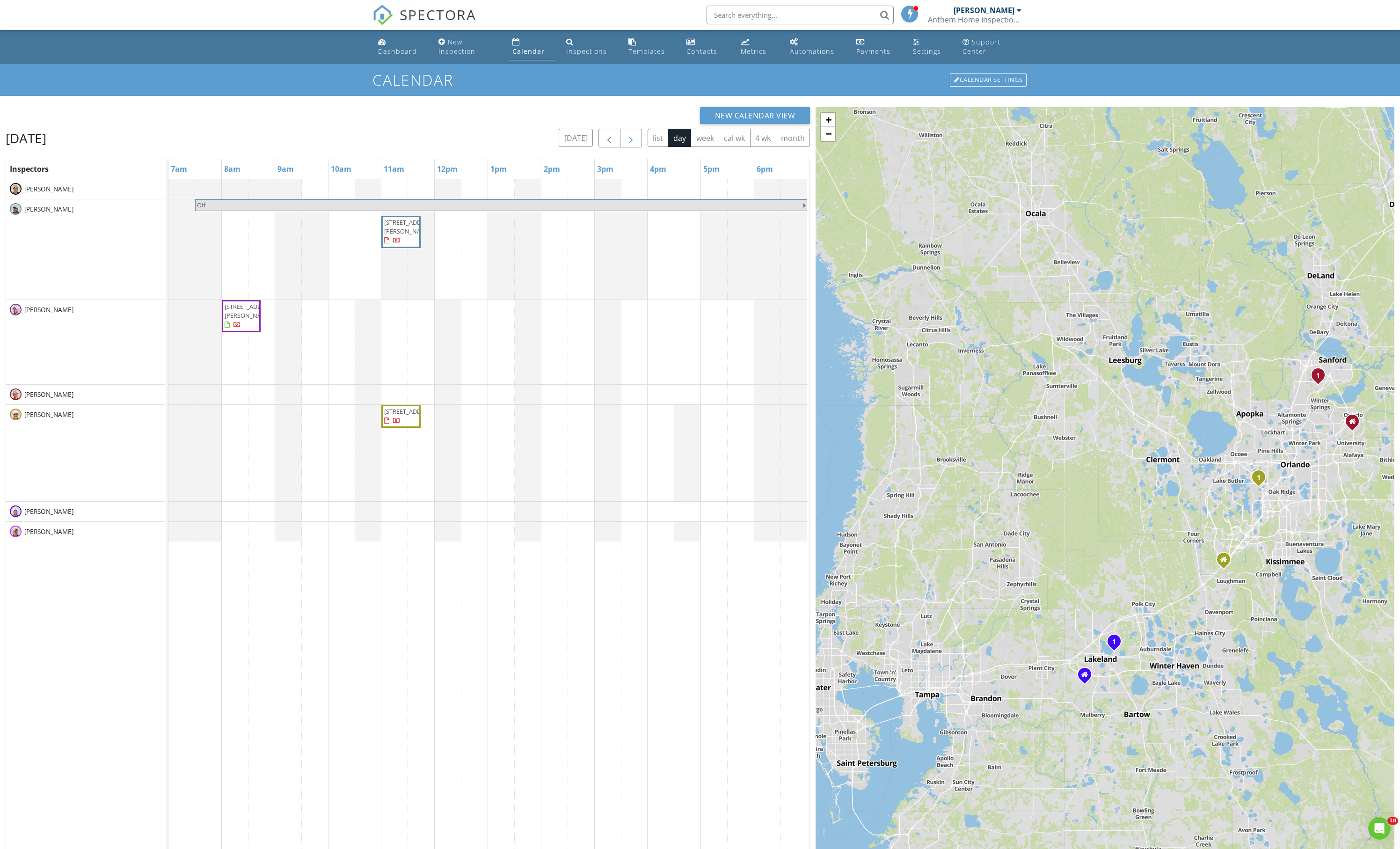
click at [626, 143] on span "button" at bounding box center [631, 138] width 11 height 11
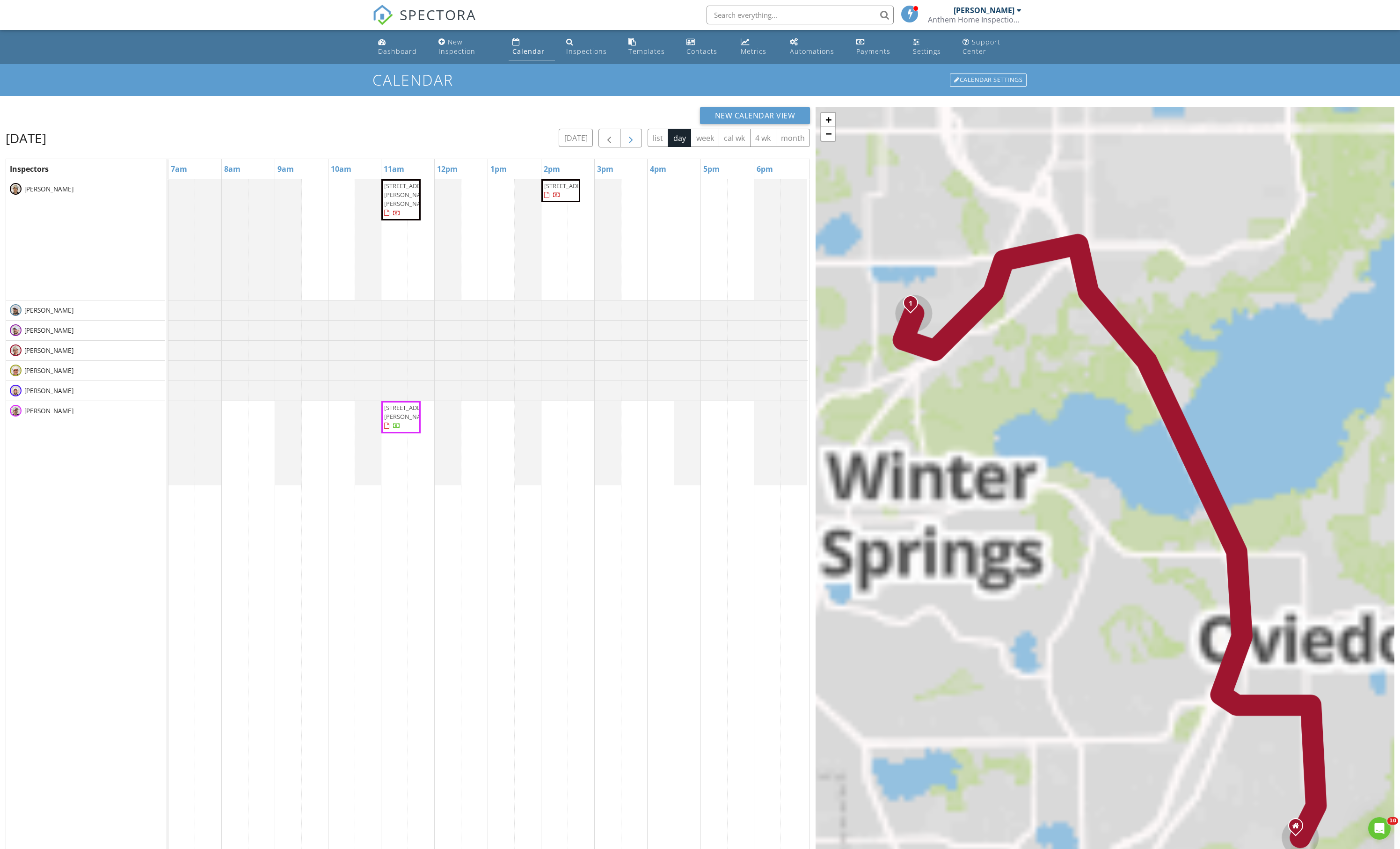
click at [626, 143] on span "button" at bounding box center [631, 138] width 11 height 11
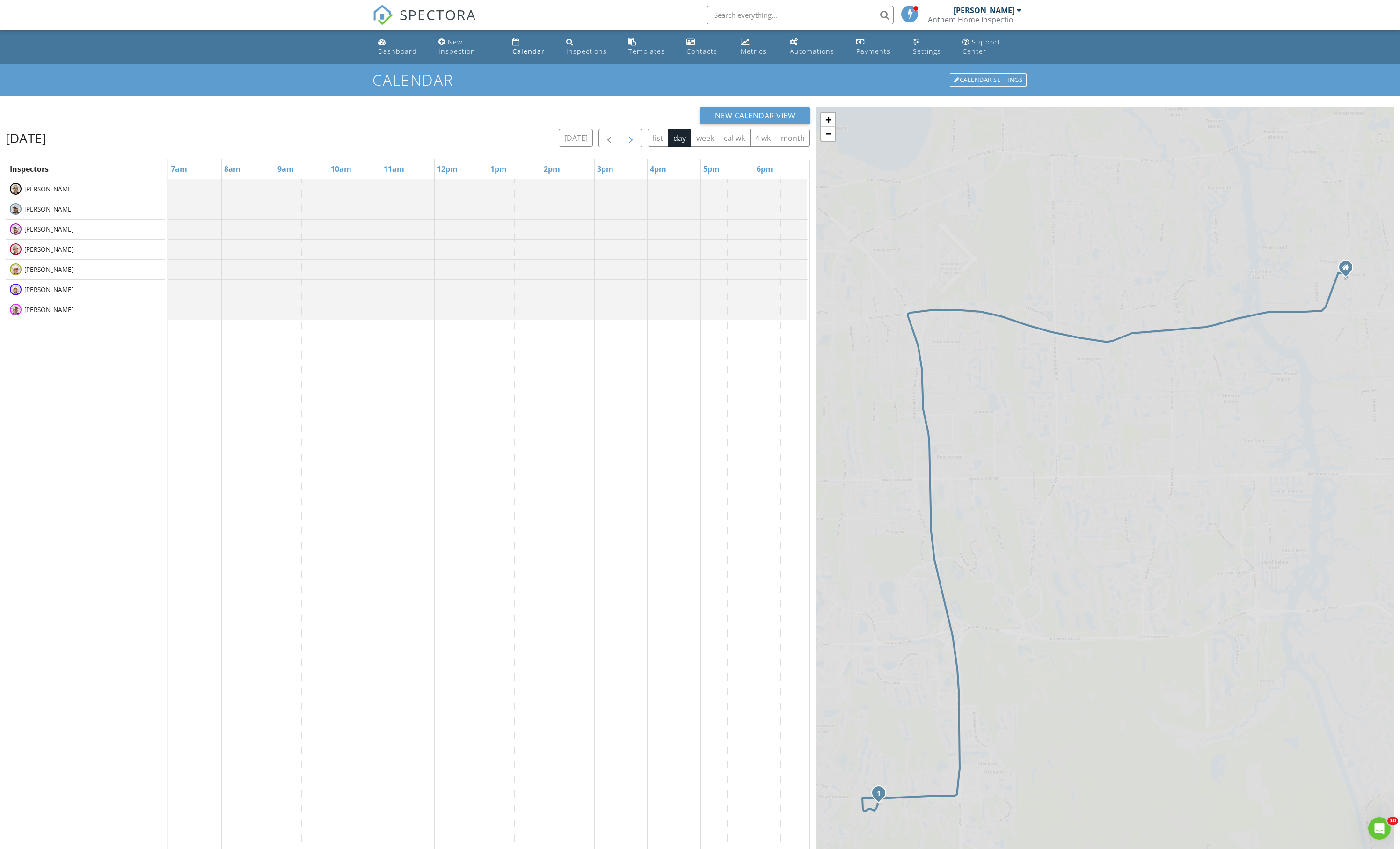
click at [626, 143] on span "button" at bounding box center [631, 138] width 11 height 11
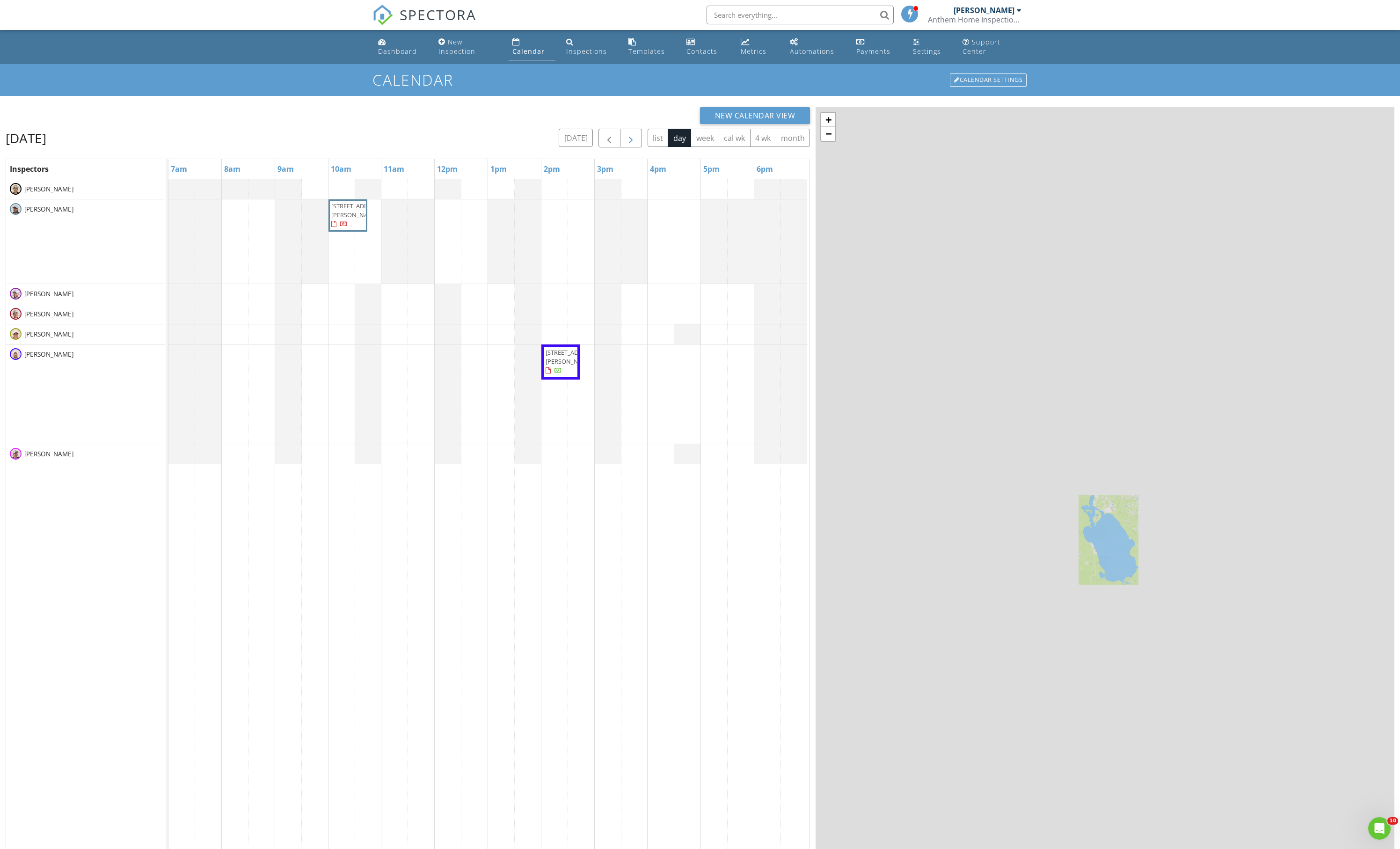
click at [626, 143] on span "button" at bounding box center [631, 138] width 11 height 11
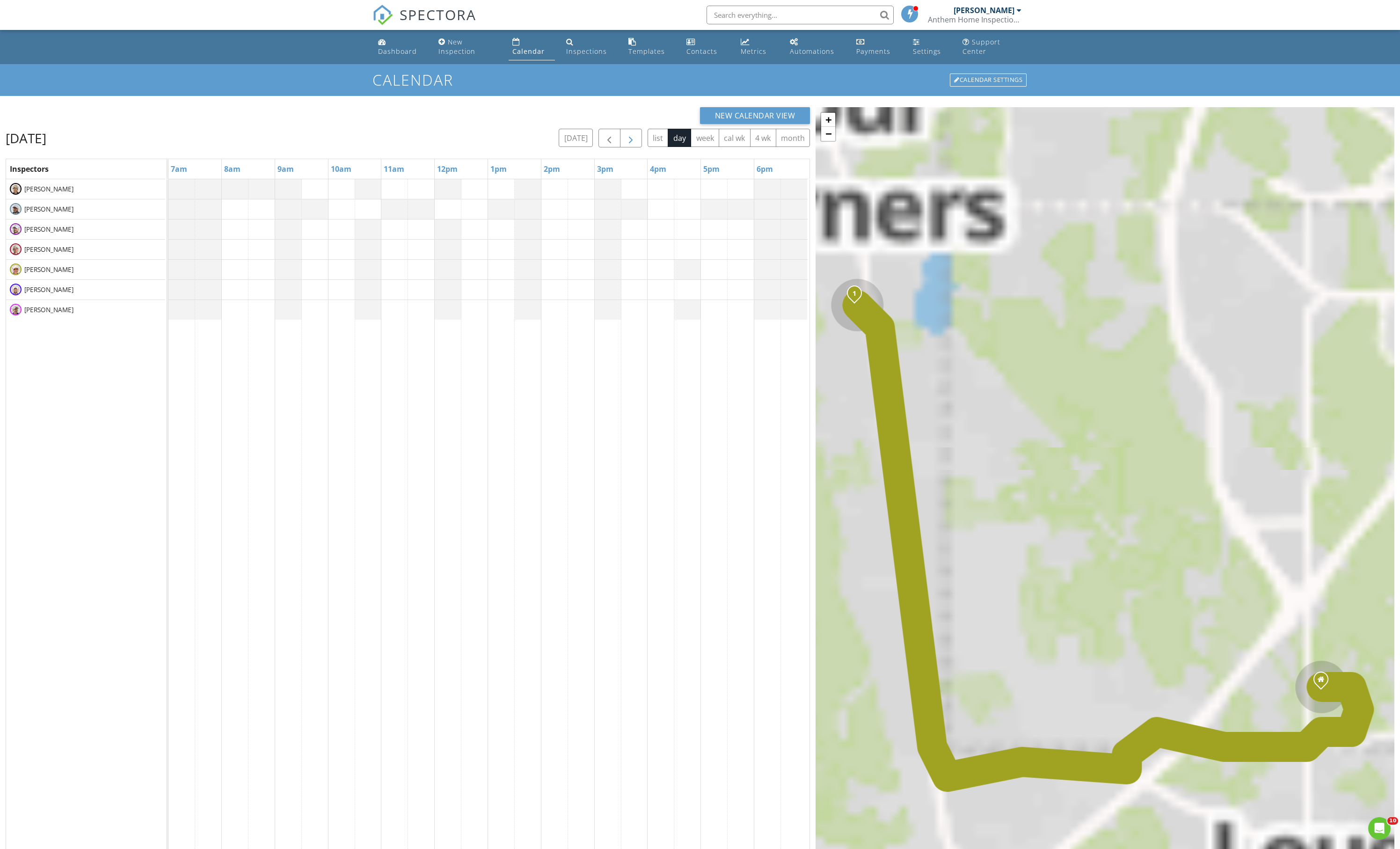
click at [626, 143] on span "button" at bounding box center [631, 138] width 11 height 11
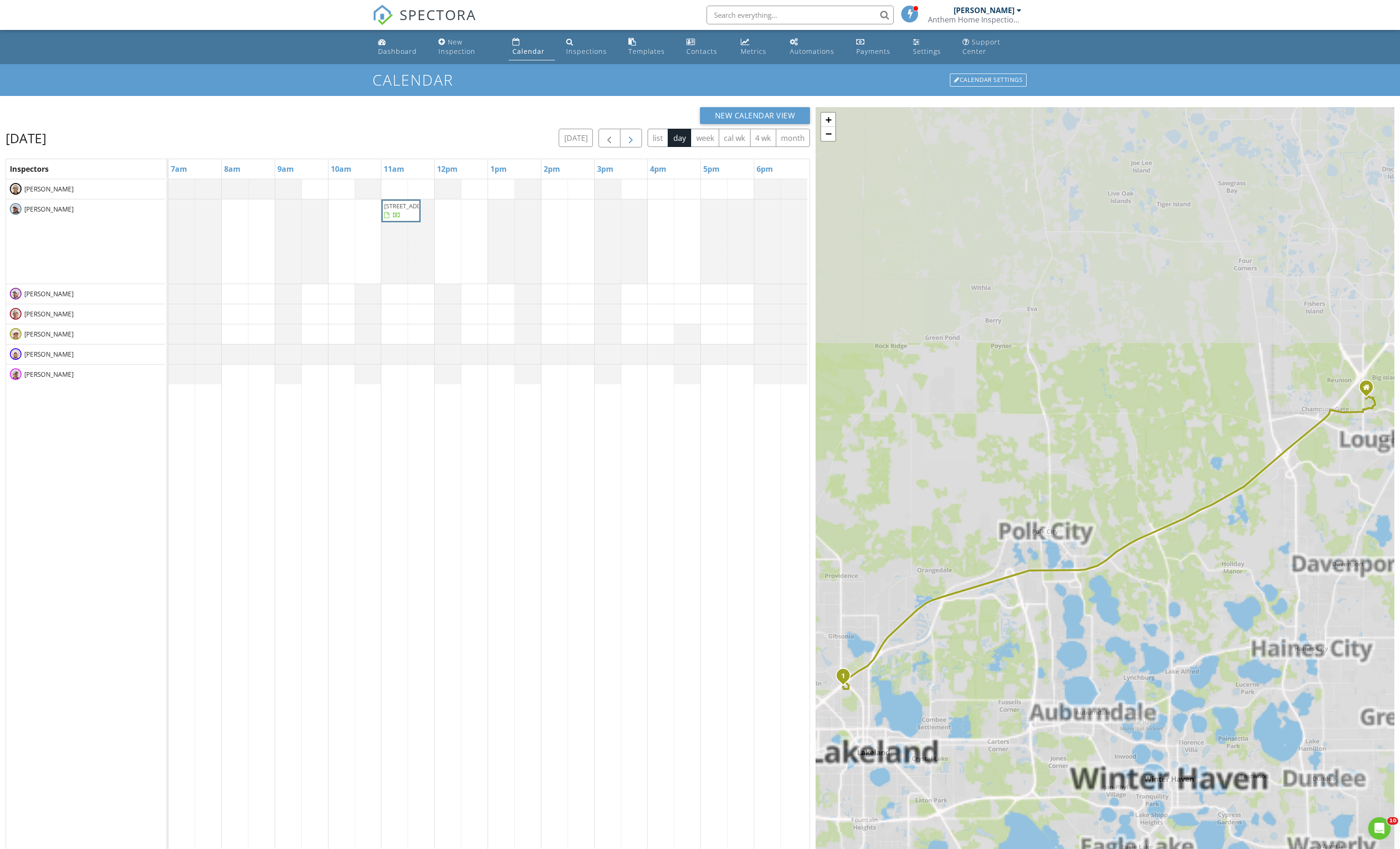
click at [626, 143] on span "button" at bounding box center [631, 138] width 11 height 11
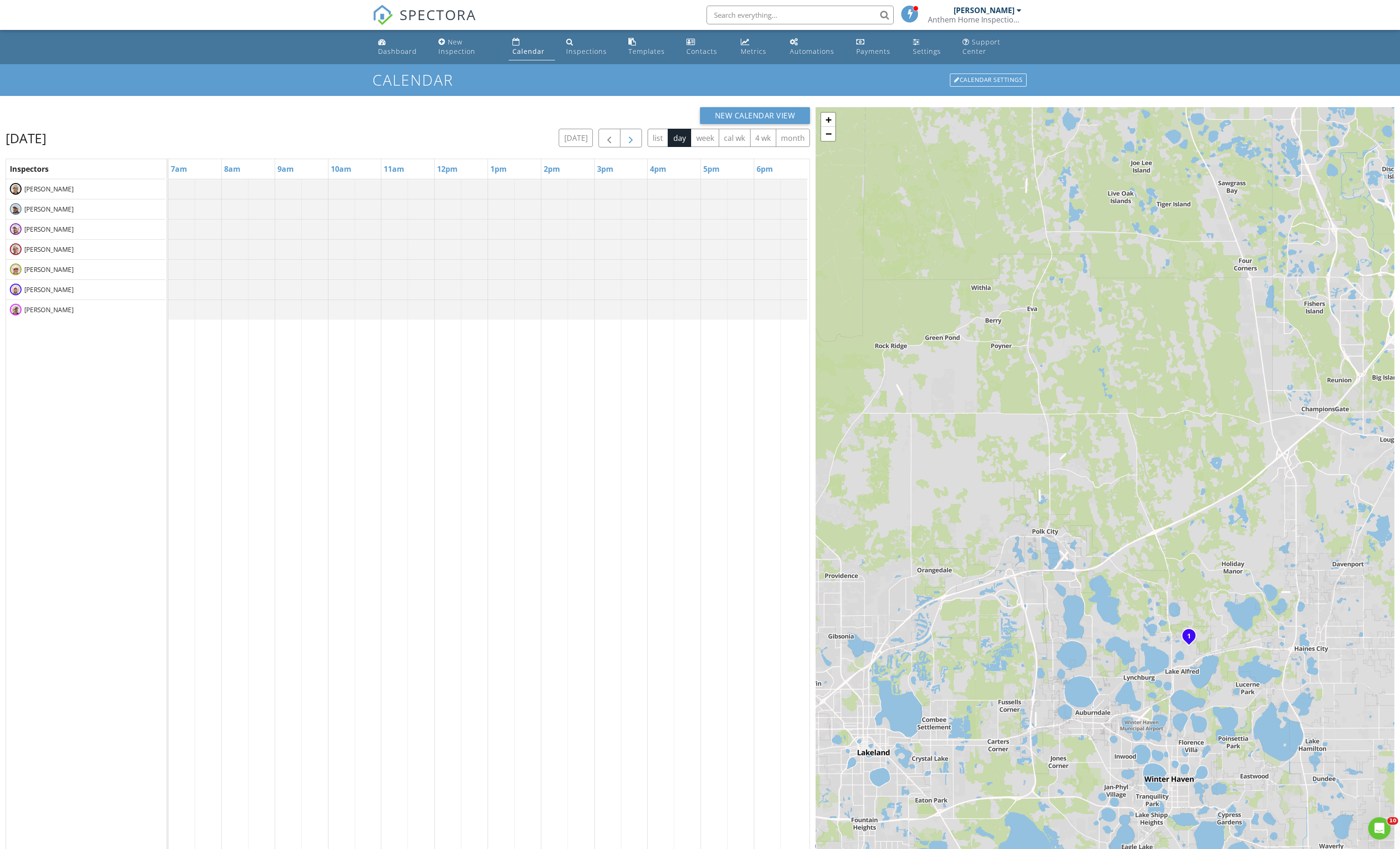
click at [626, 143] on span "button" at bounding box center [631, 138] width 11 height 11
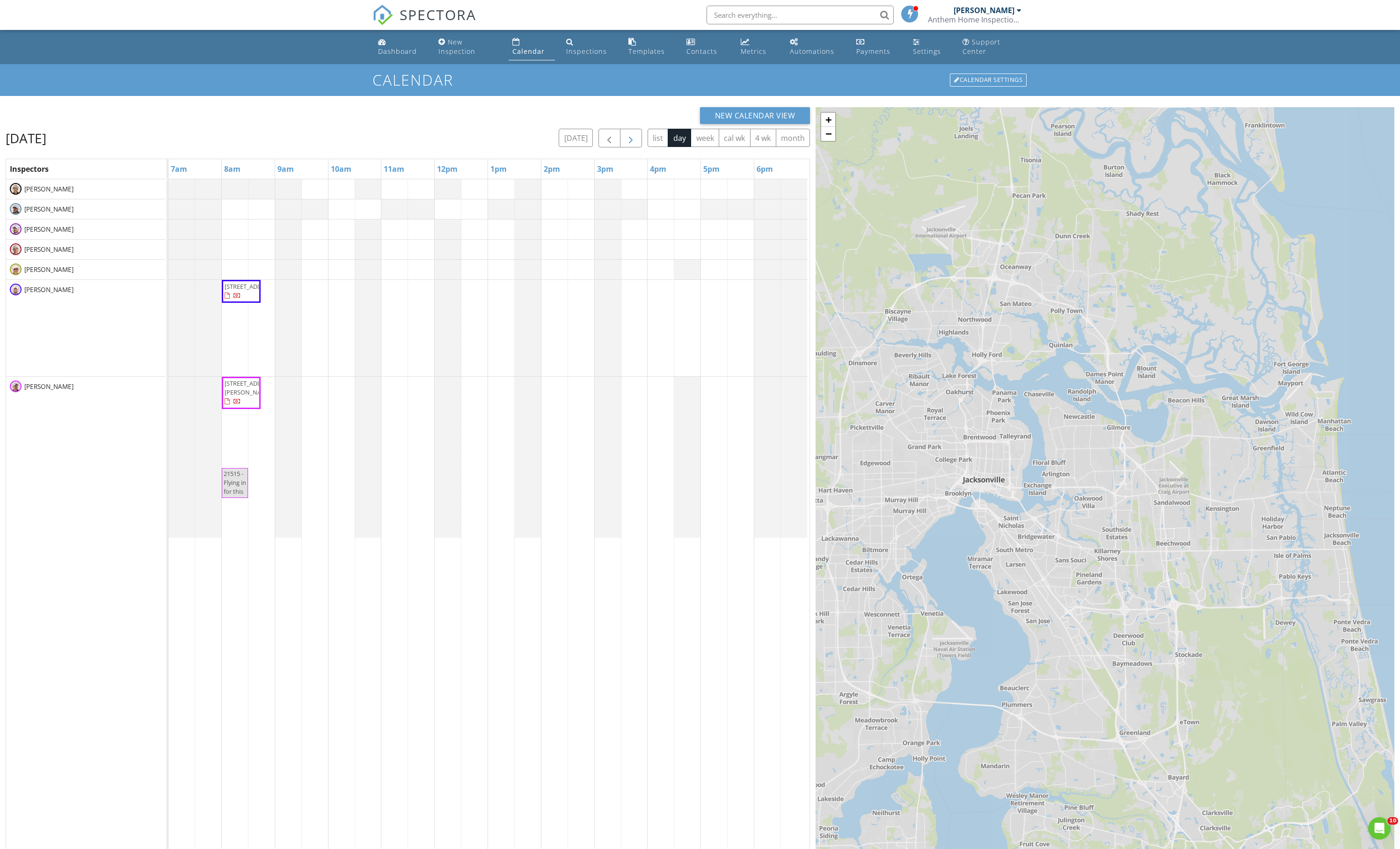
click at [626, 143] on span "button" at bounding box center [631, 138] width 11 height 11
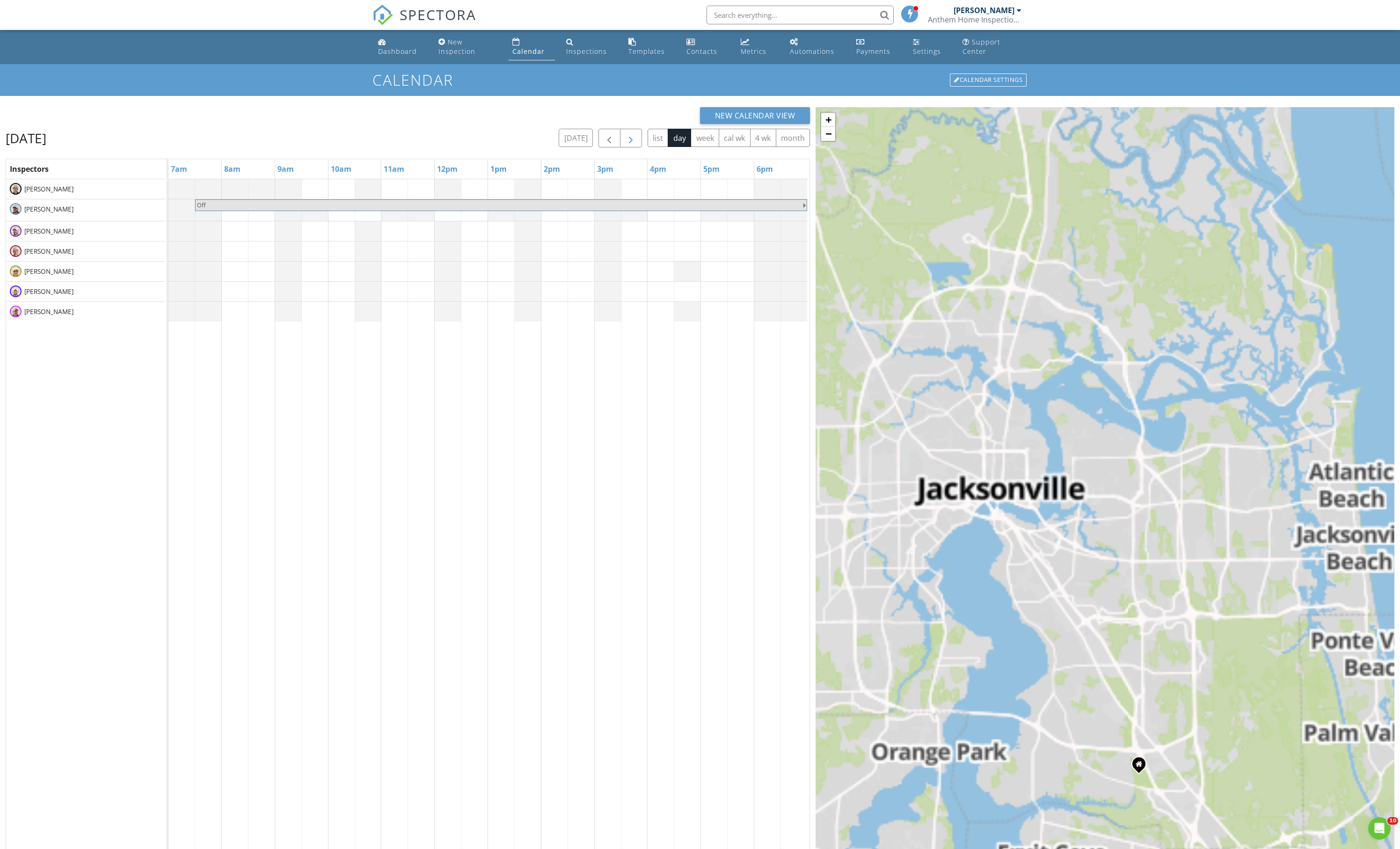
click at [626, 143] on span "button" at bounding box center [631, 138] width 11 height 11
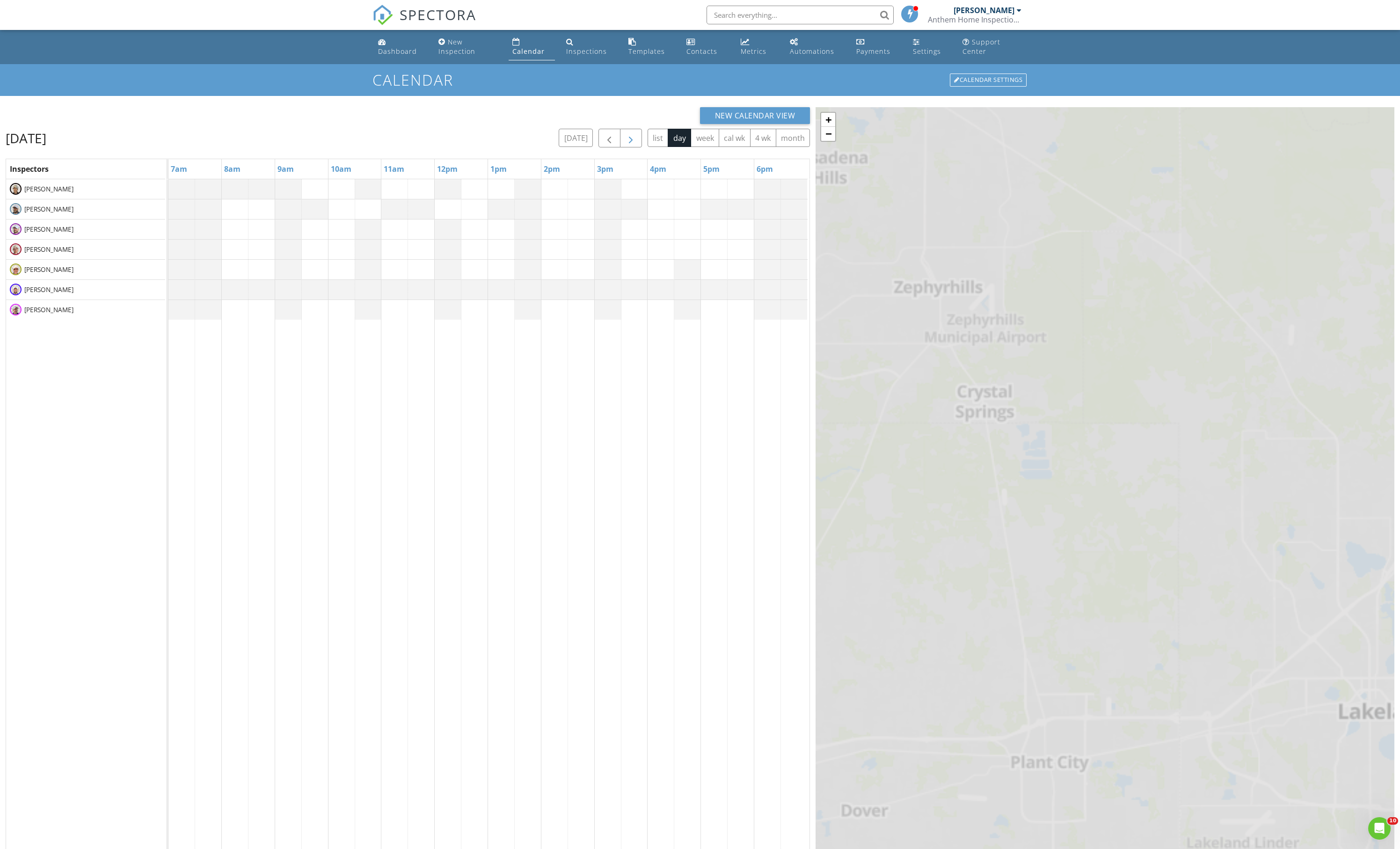
click at [626, 143] on span "button" at bounding box center [631, 138] width 11 height 11
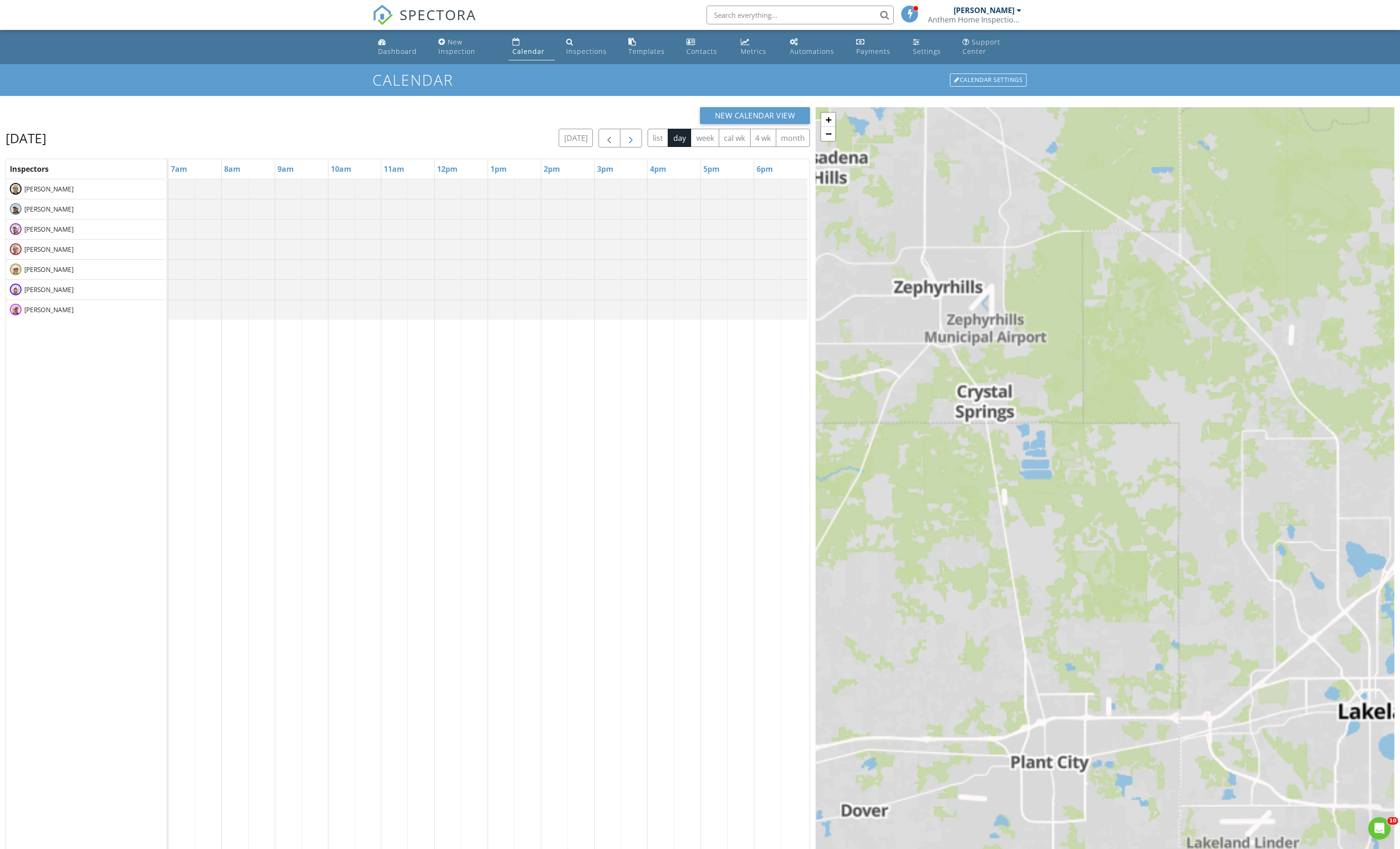
click at [626, 143] on span "button" at bounding box center [631, 138] width 11 height 11
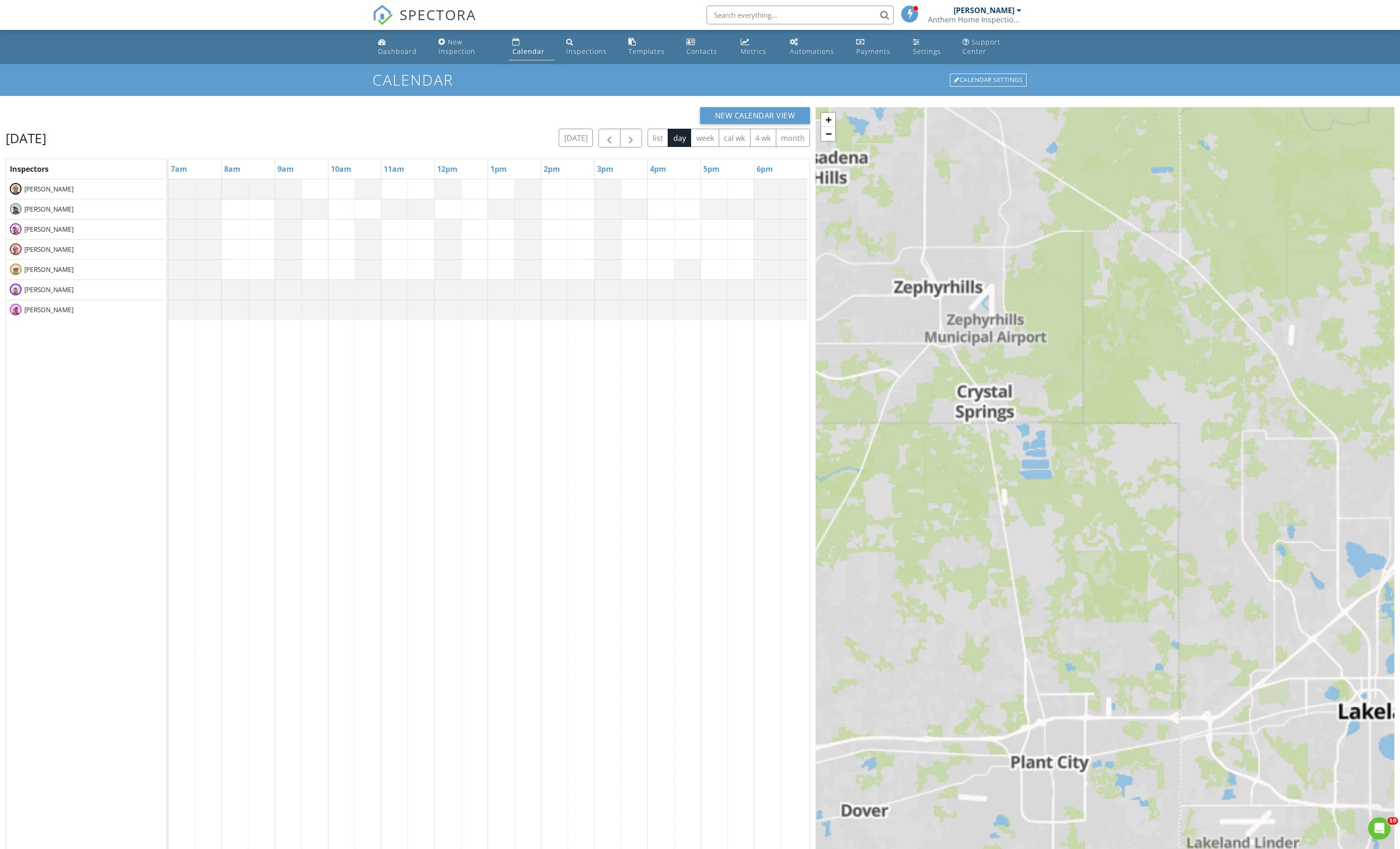
click at [626, 143] on span "button" at bounding box center [631, 138] width 11 height 11
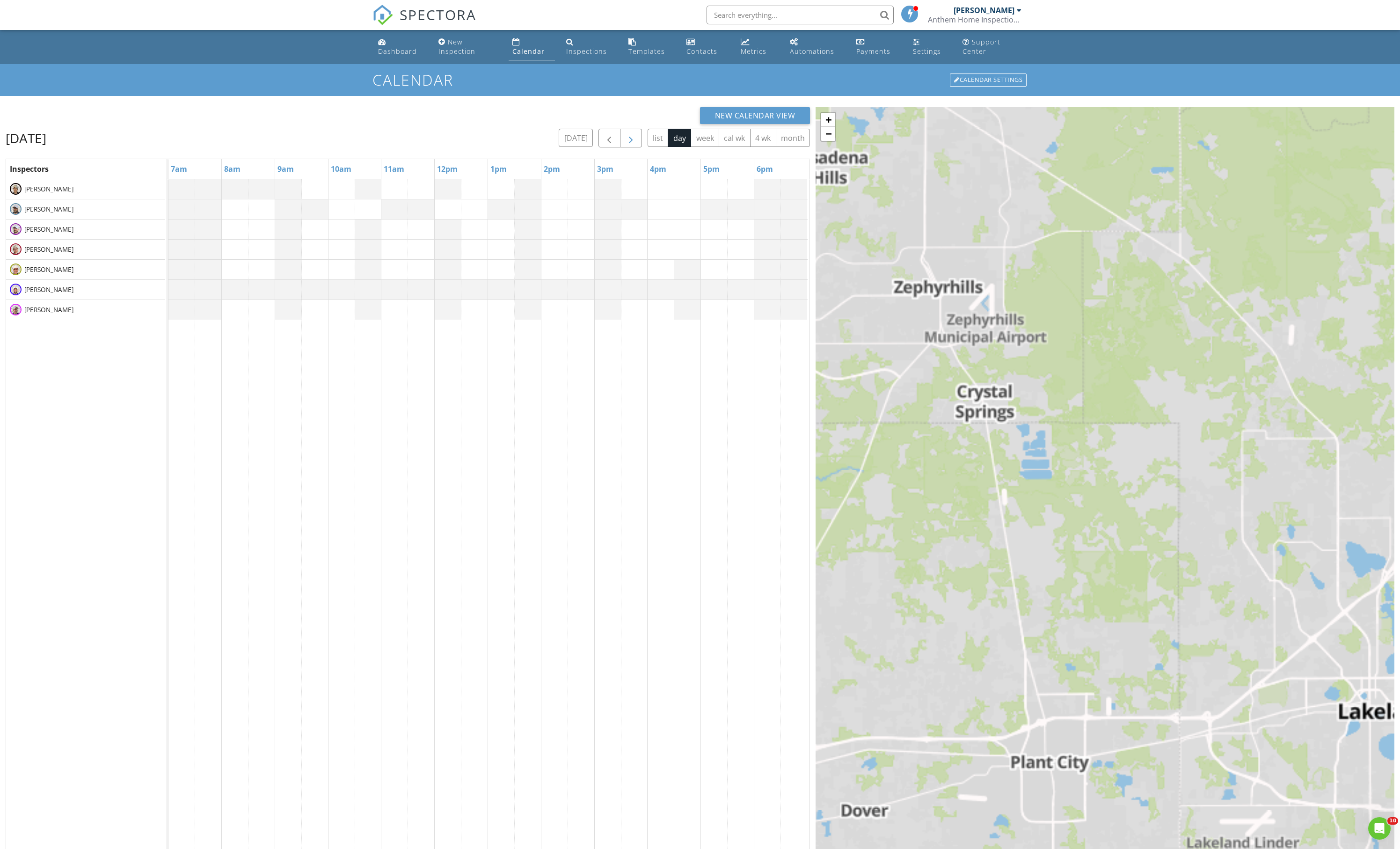
click at [626, 143] on span "button" at bounding box center [631, 138] width 11 height 11
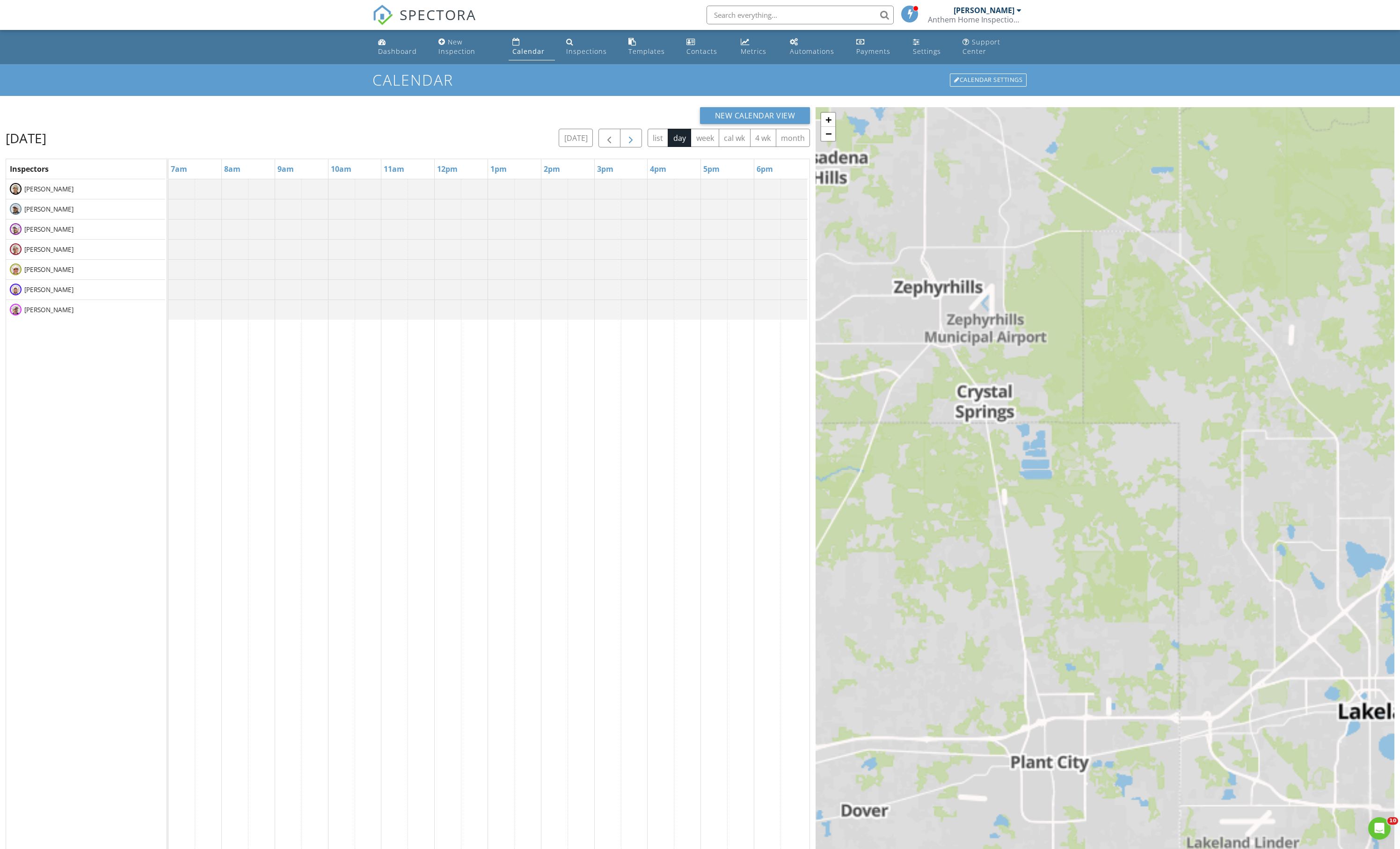
click at [626, 143] on span "button" at bounding box center [631, 138] width 11 height 11
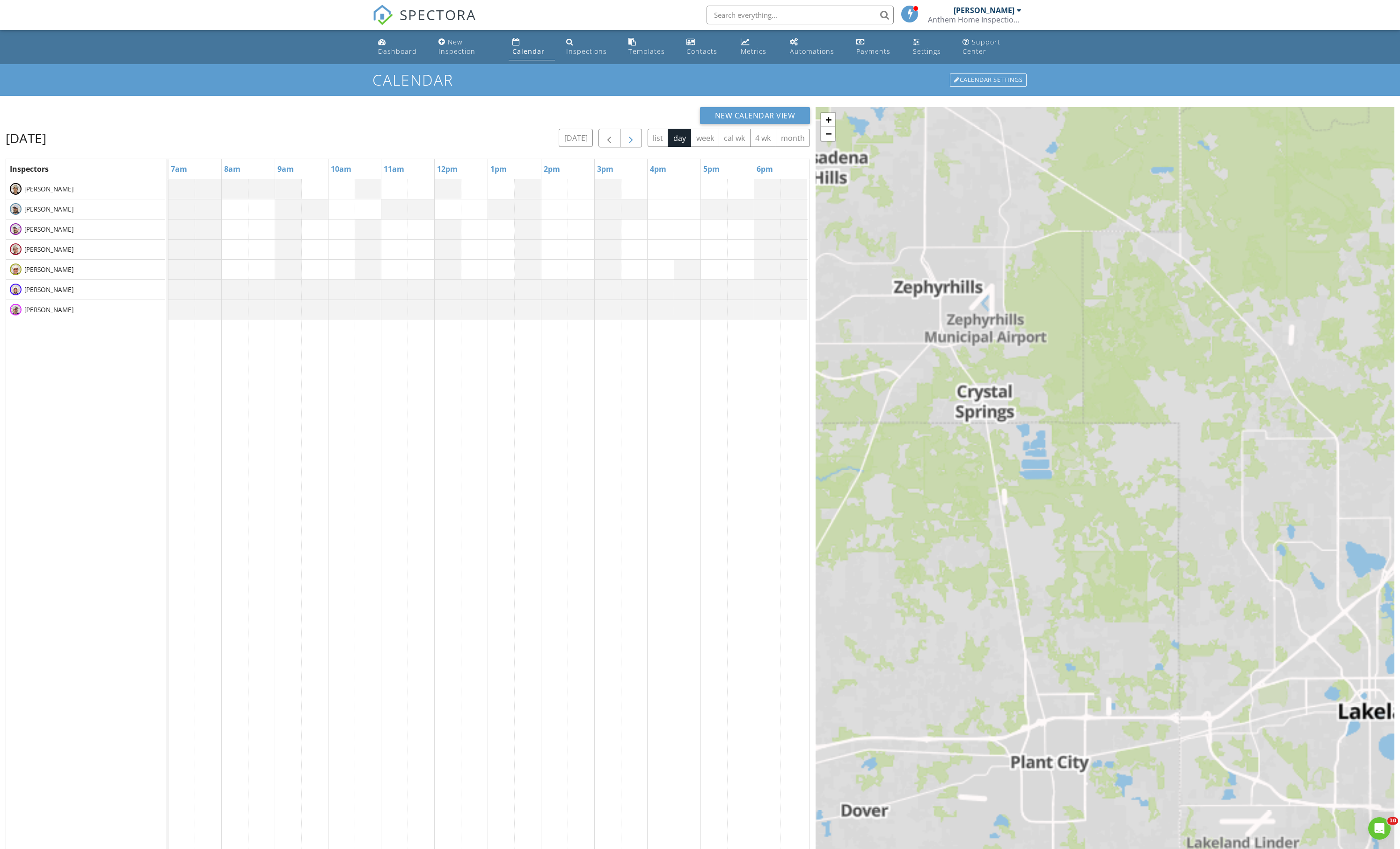
click at [626, 143] on span "button" at bounding box center [631, 138] width 11 height 11
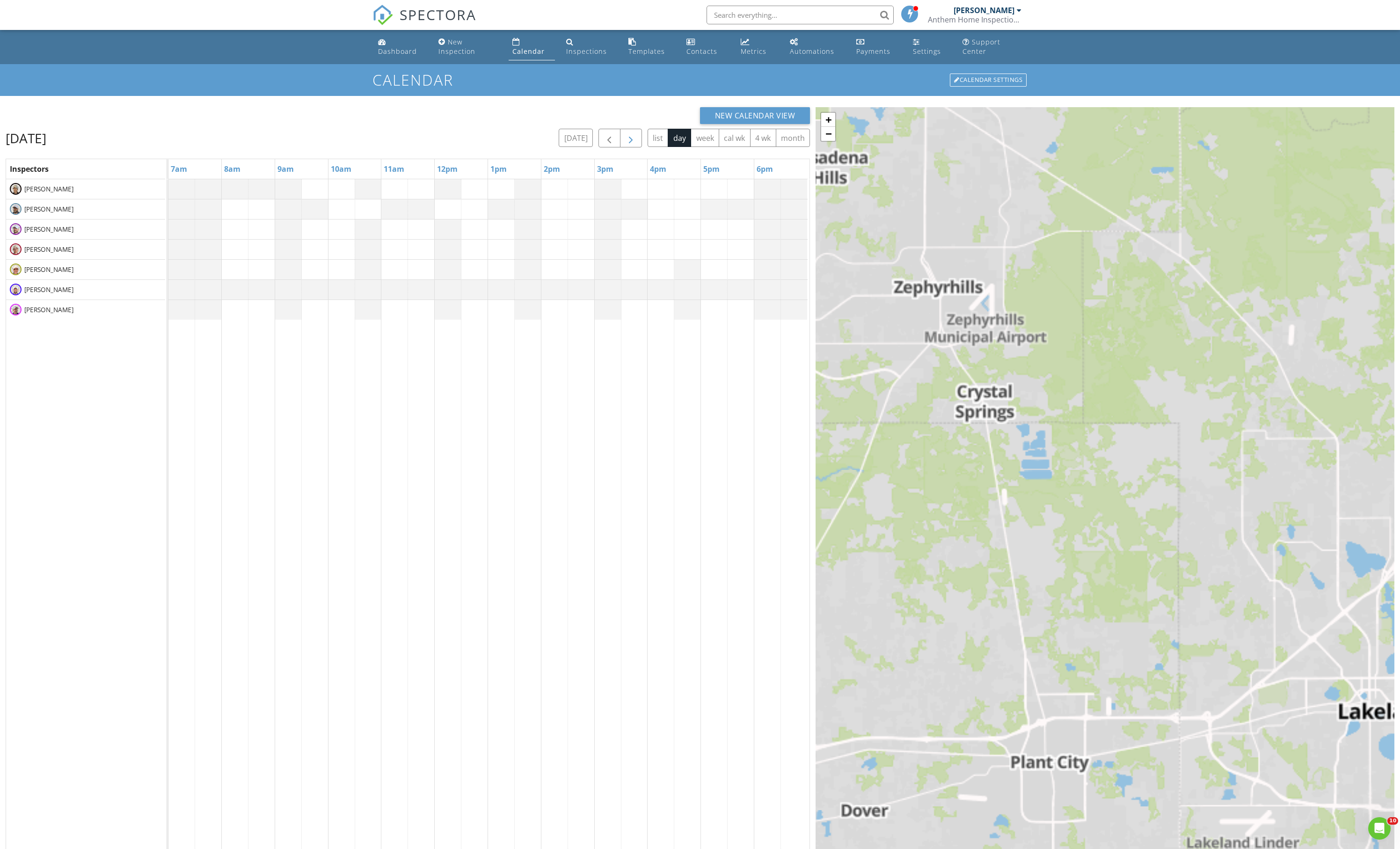
click at [626, 143] on span "button" at bounding box center [631, 138] width 11 height 11
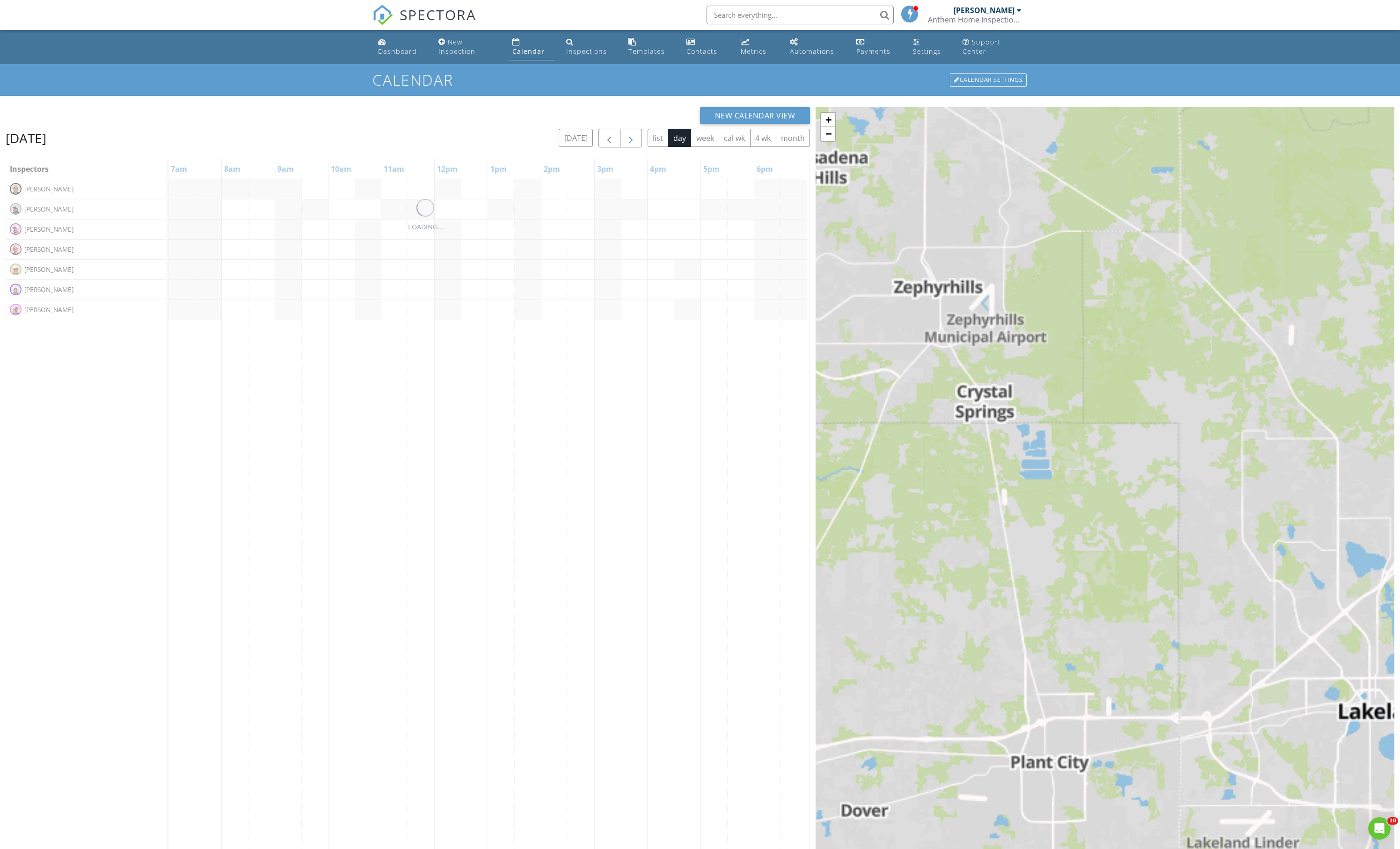
click at [626, 143] on span "button" at bounding box center [631, 138] width 11 height 11
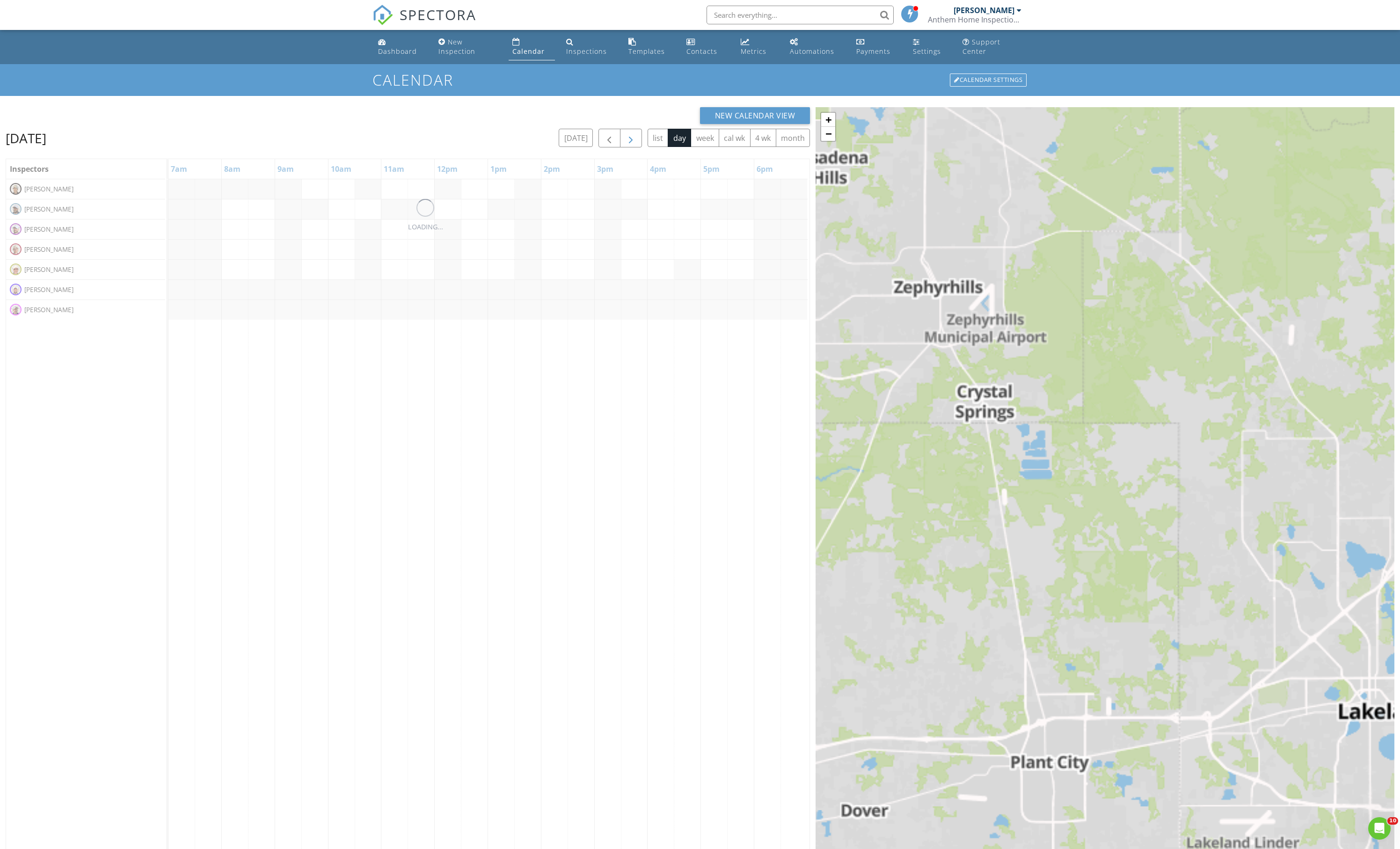
click at [626, 143] on span "button" at bounding box center [631, 138] width 11 height 11
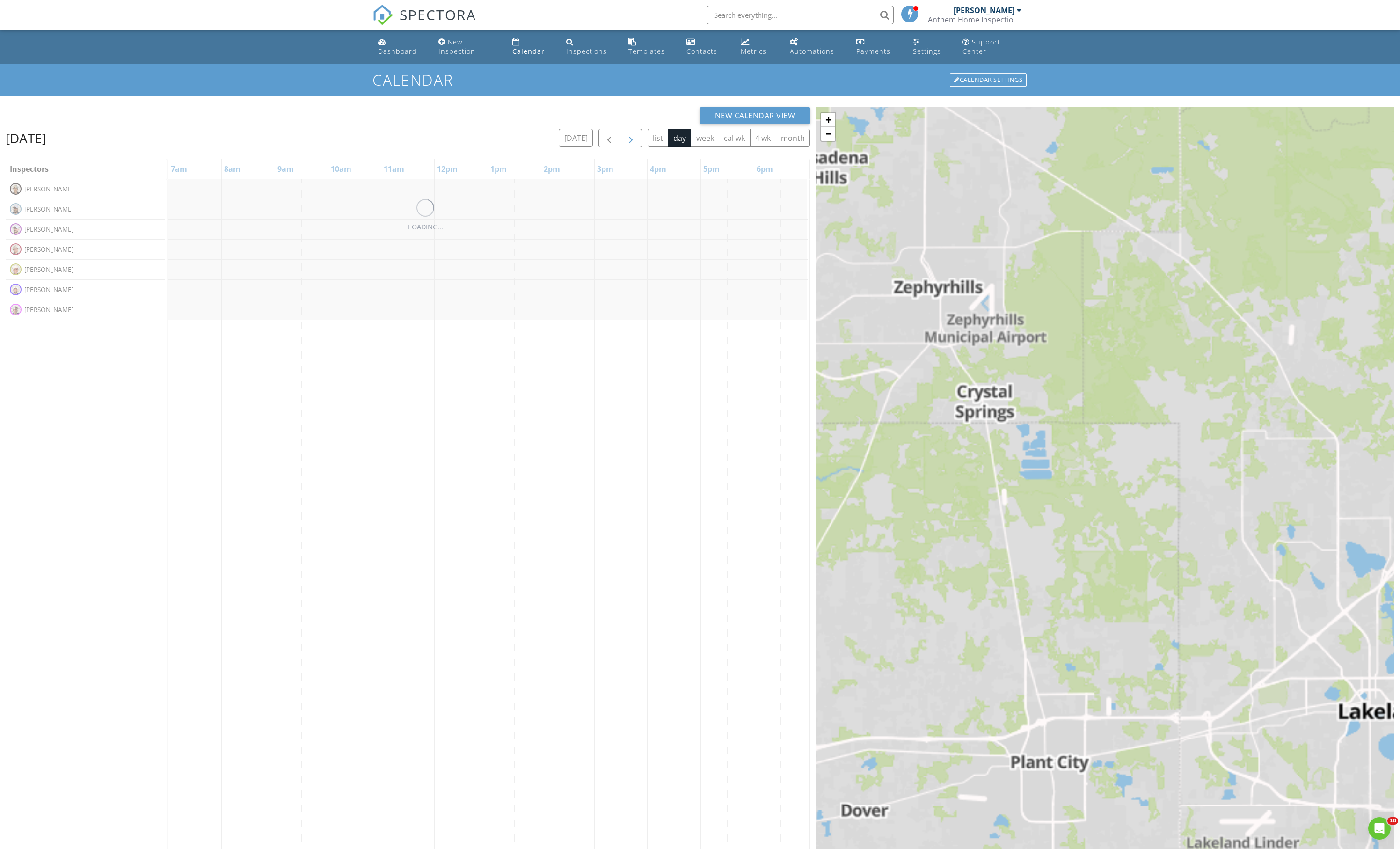
click at [626, 143] on span "button" at bounding box center [631, 138] width 11 height 11
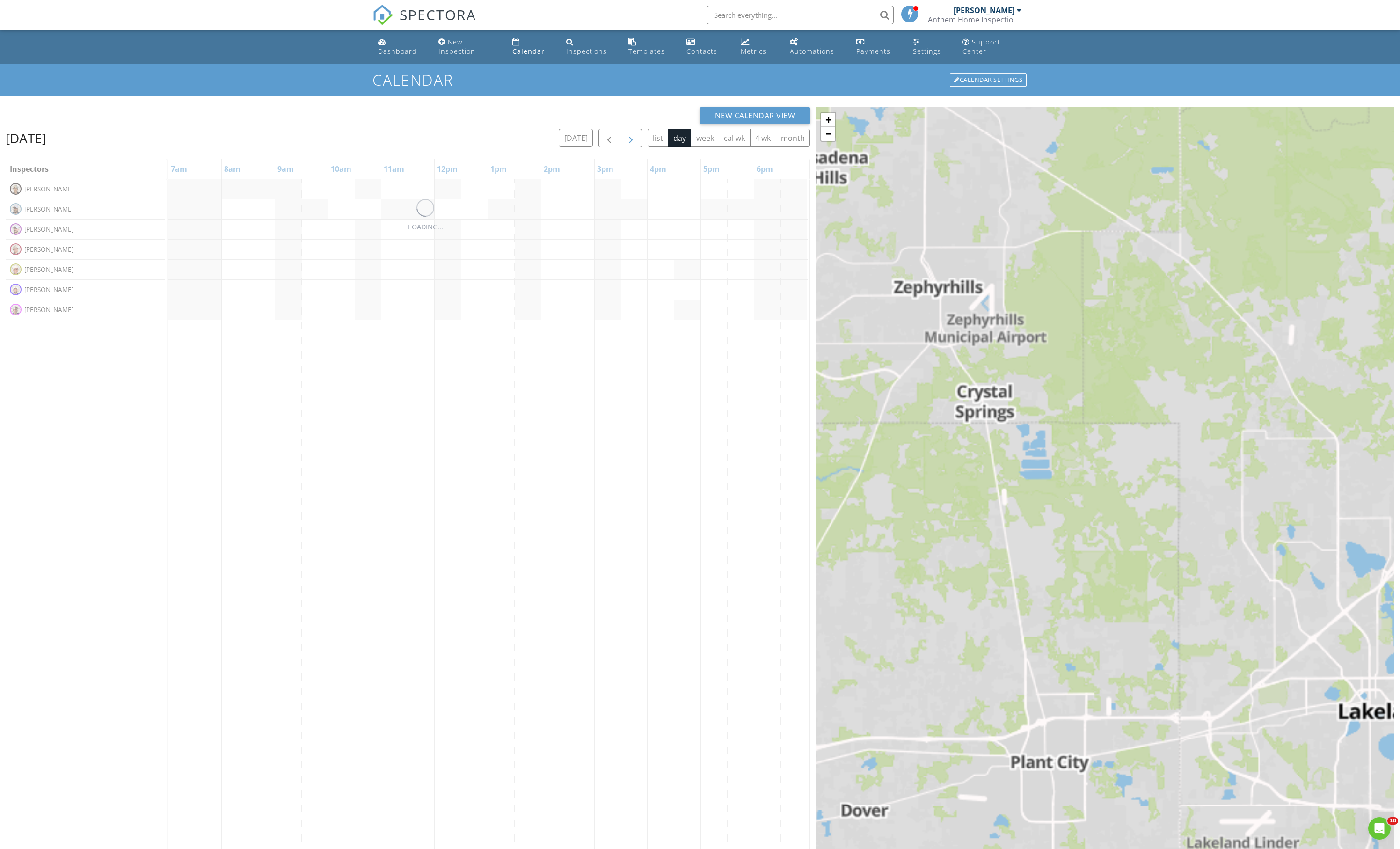
click at [626, 143] on span "button" at bounding box center [631, 138] width 11 height 11
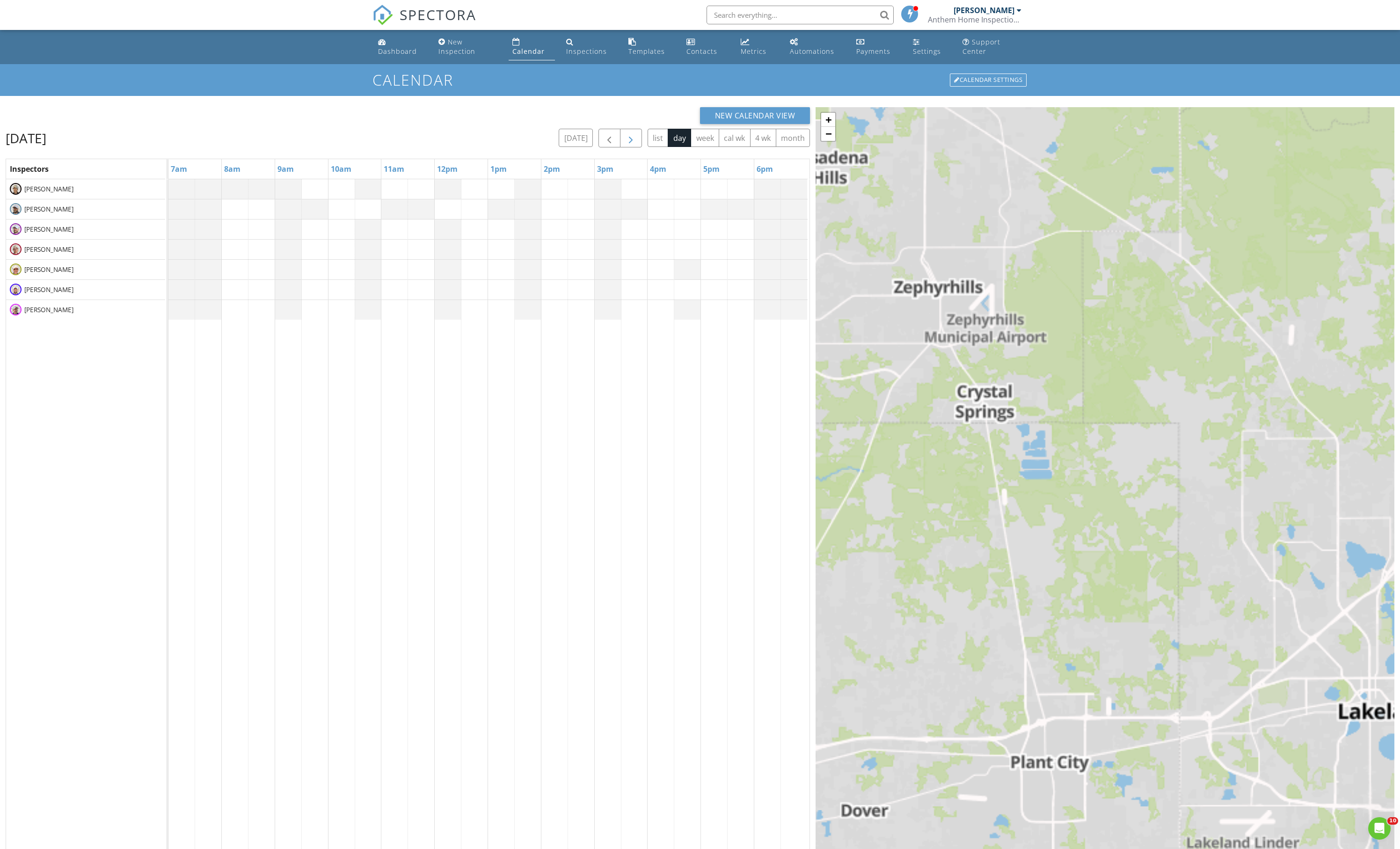
click at [626, 143] on span "button" at bounding box center [631, 138] width 11 height 11
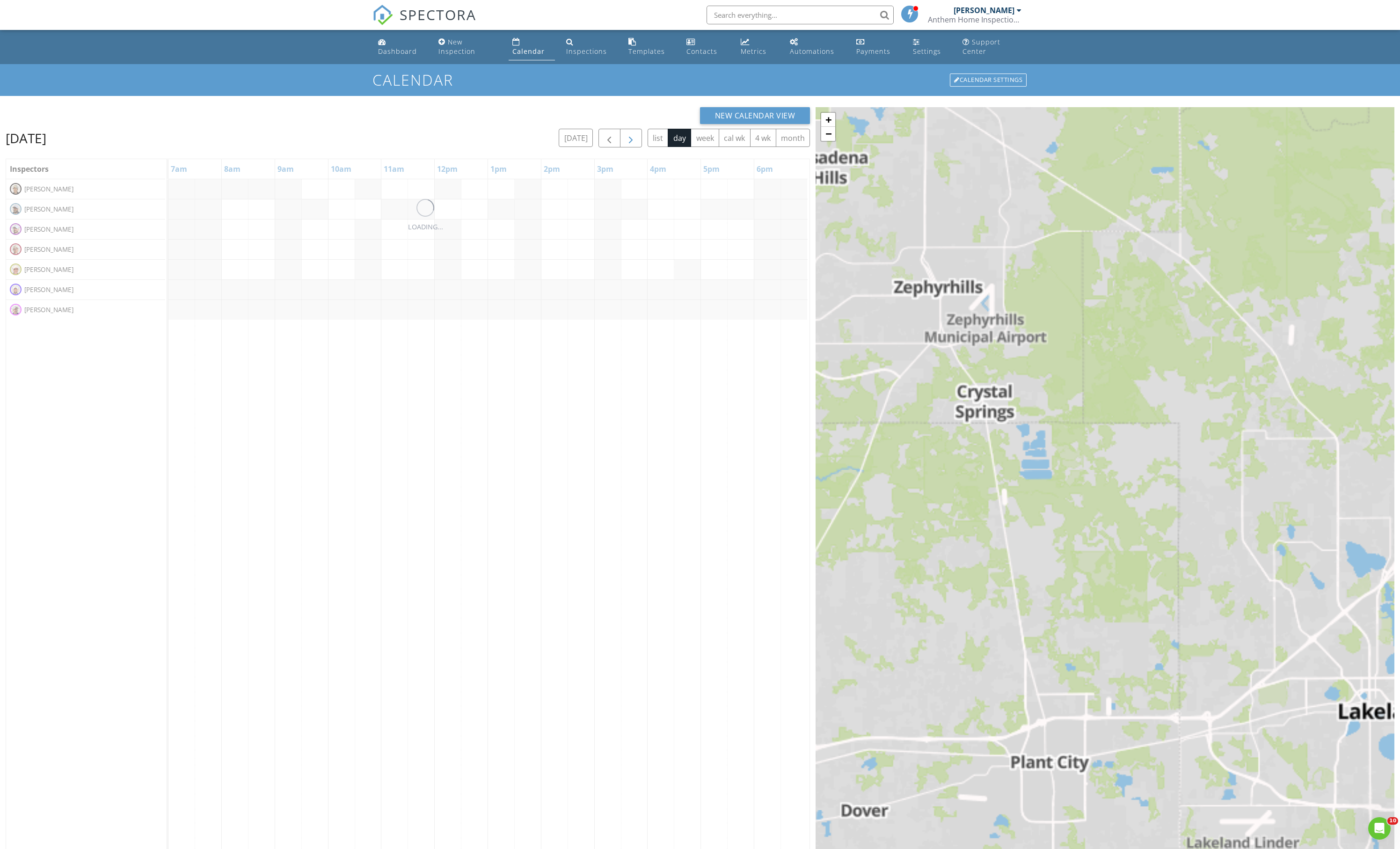
click at [626, 143] on span "button" at bounding box center [631, 138] width 11 height 11
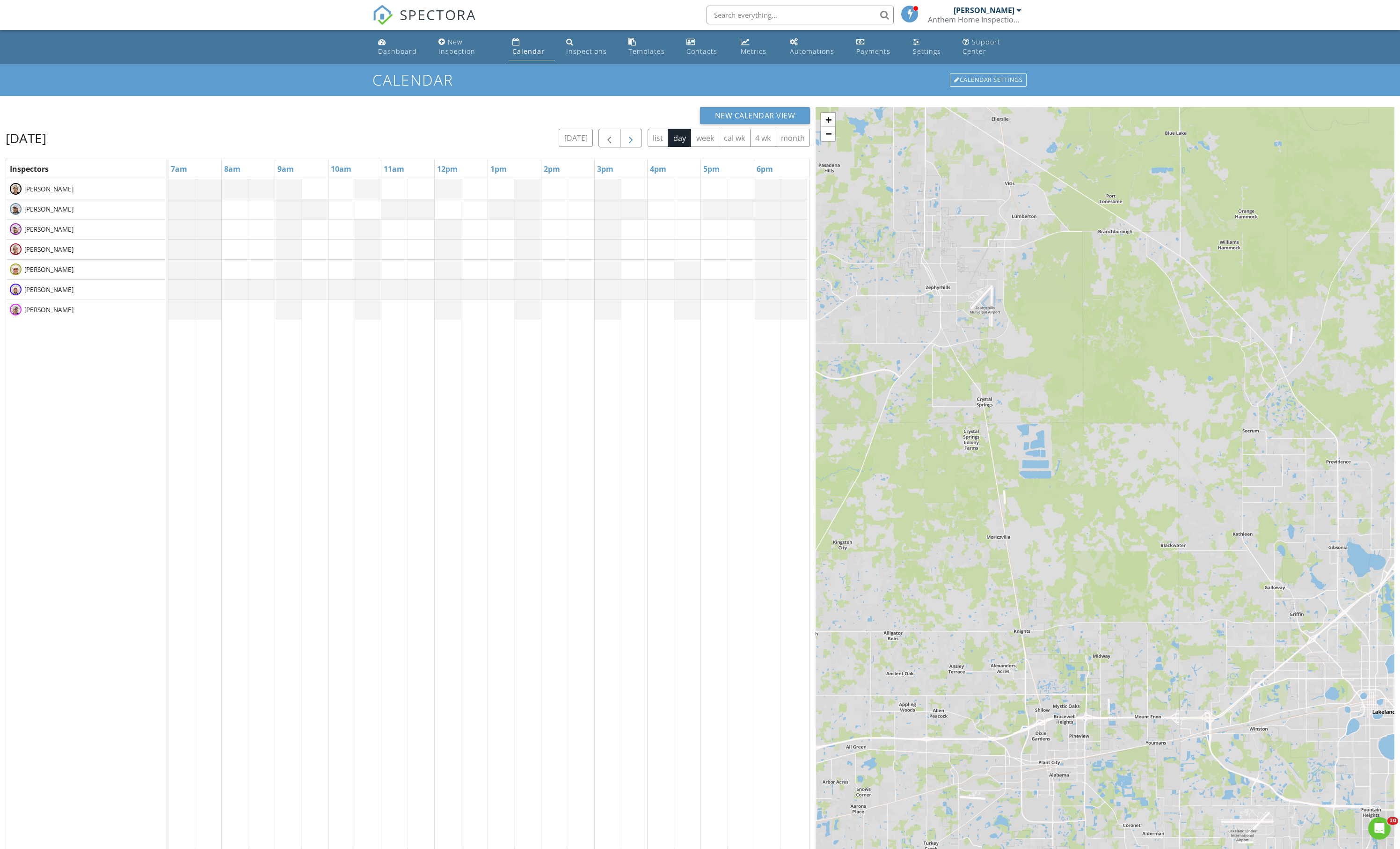
click at [620, 148] on button "button" at bounding box center [631, 139] width 22 height 20
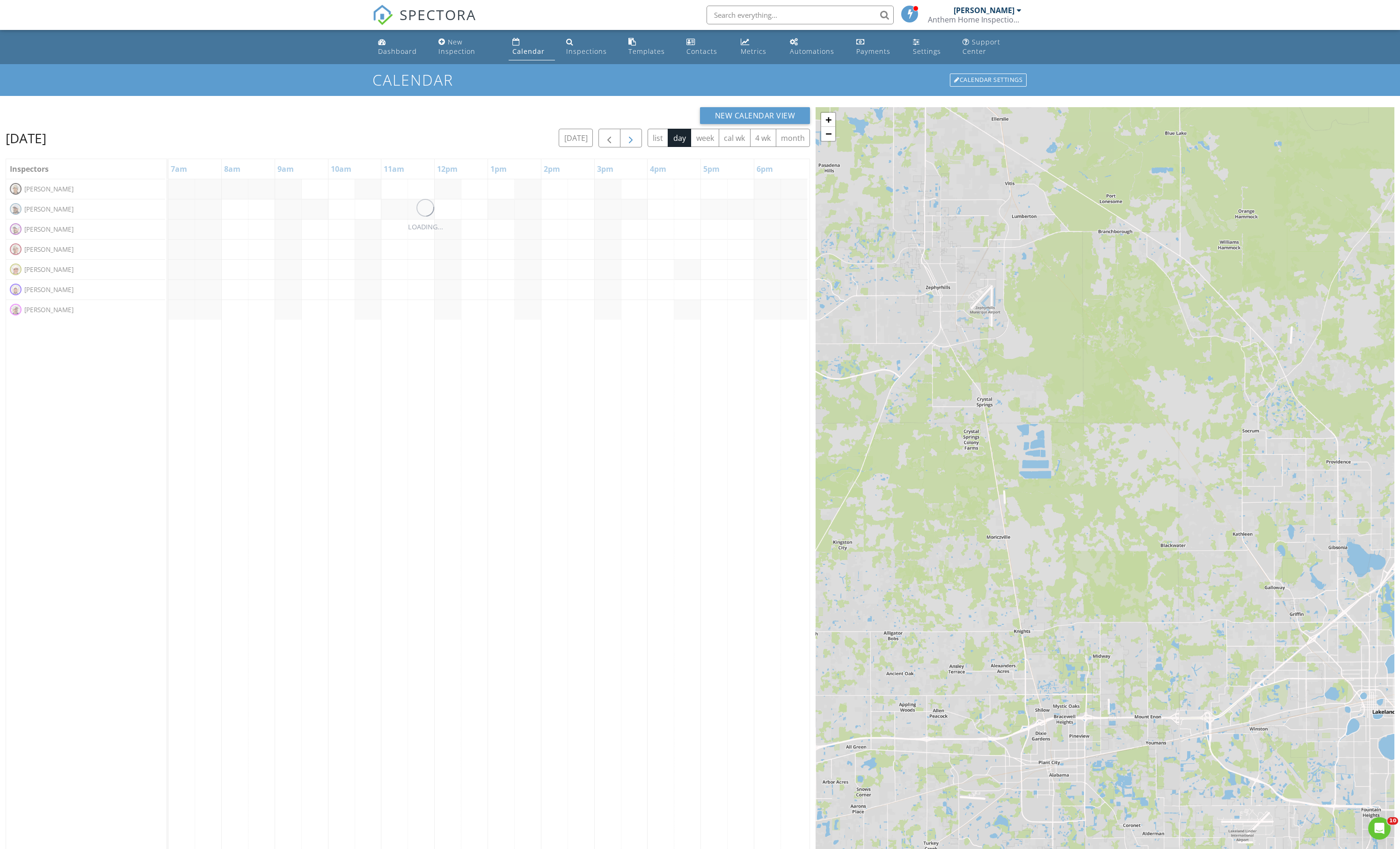
click at [620, 148] on button "button" at bounding box center [631, 139] width 22 height 20
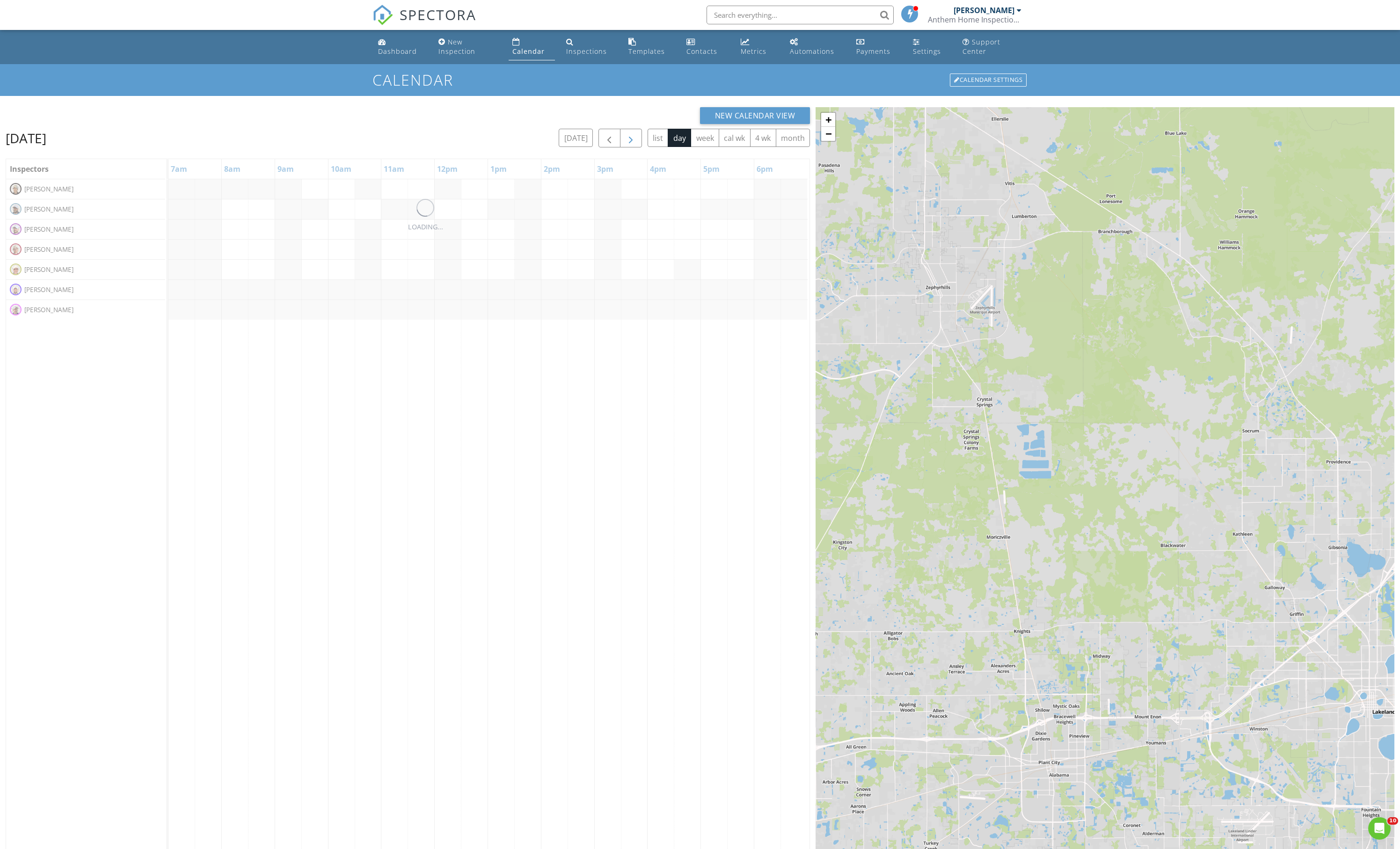
click at [620, 148] on button "button" at bounding box center [631, 139] width 22 height 20
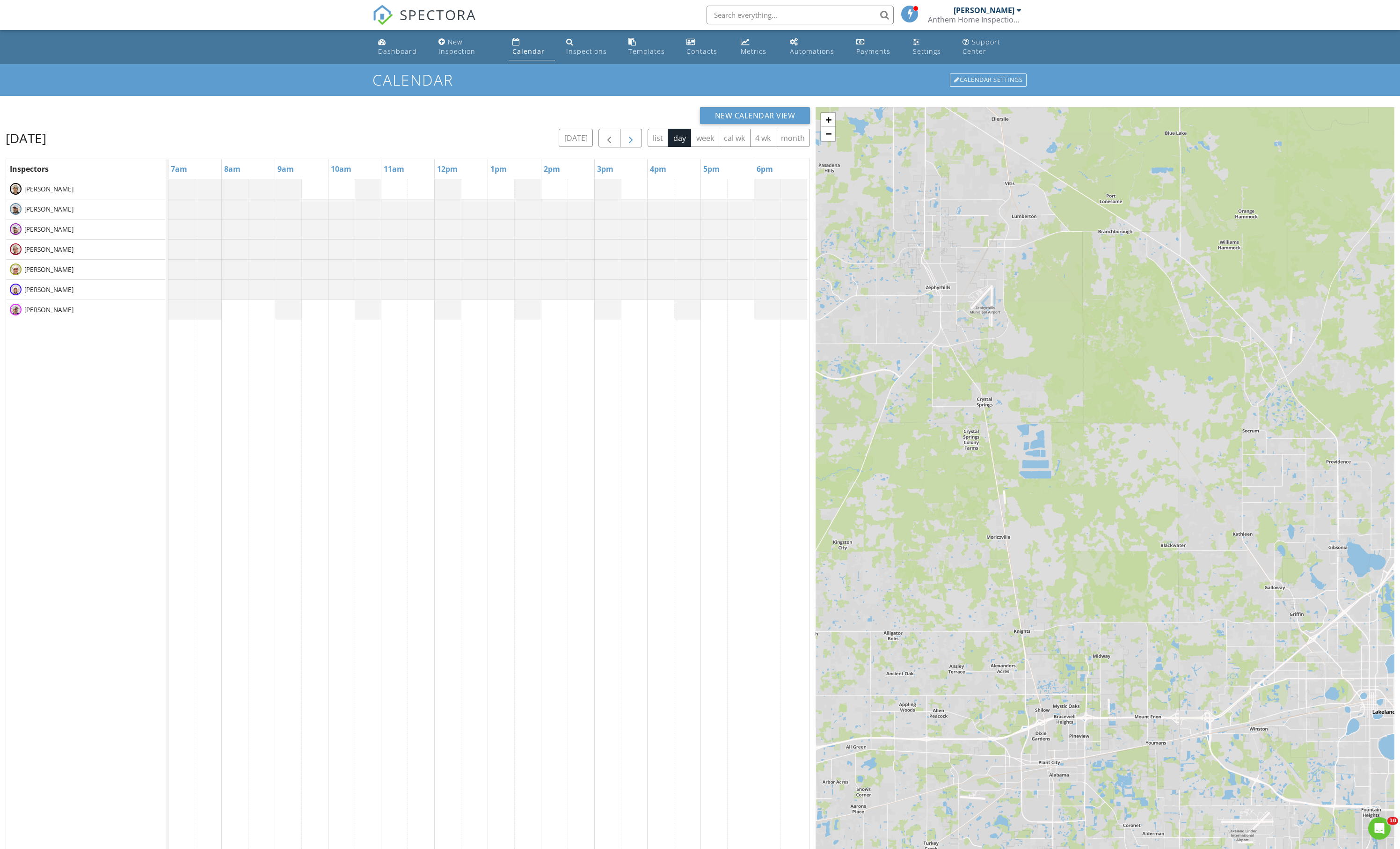
click at [620, 148] on button "button" at bounding box center [631, 139] width 22 height 20
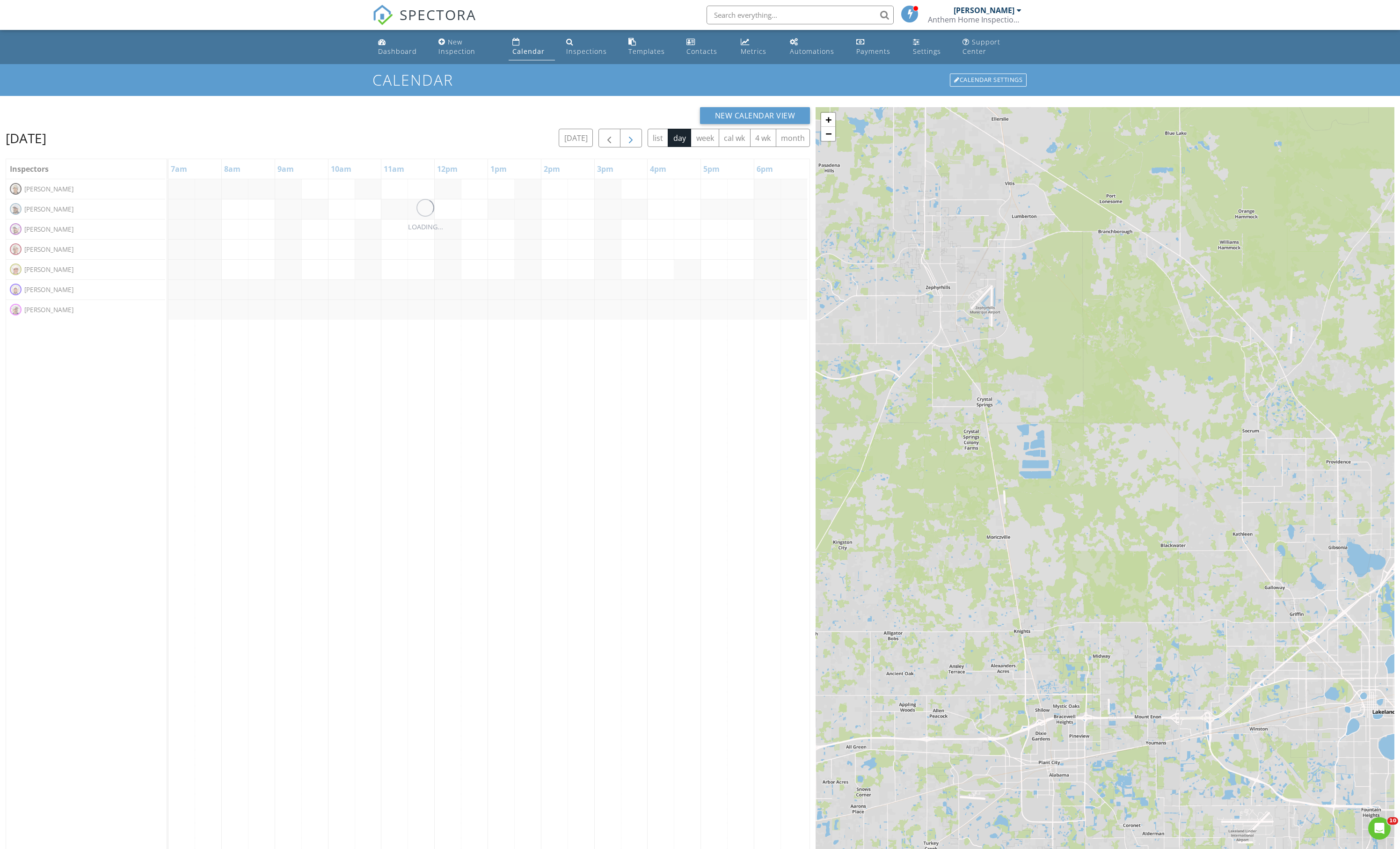
click at [620, 148] on button "button" at bounding box center [631, 139] width 22 height 20
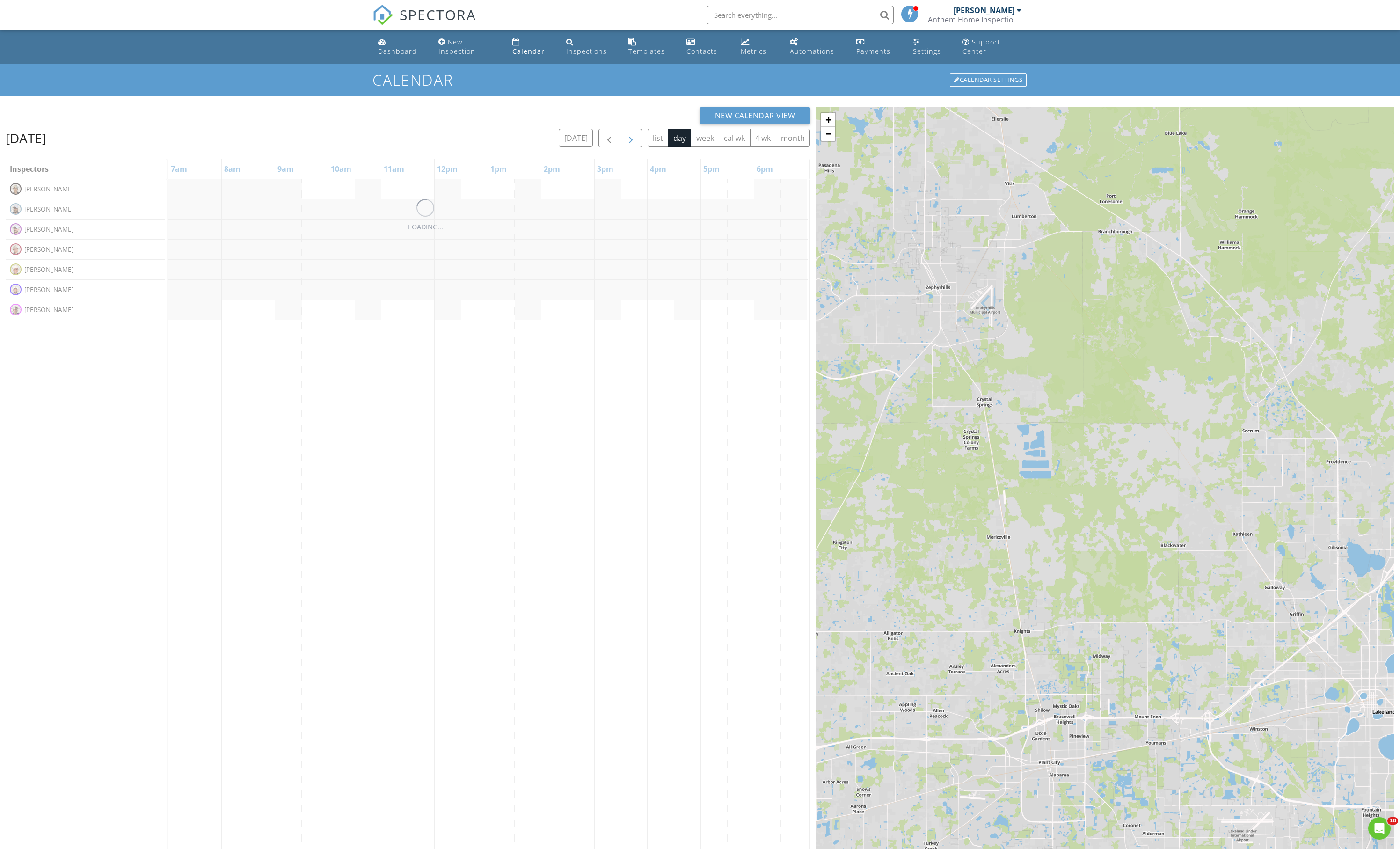
click at [620, 148] on button "button" at bounding box center [631, 139] width 22 height 20
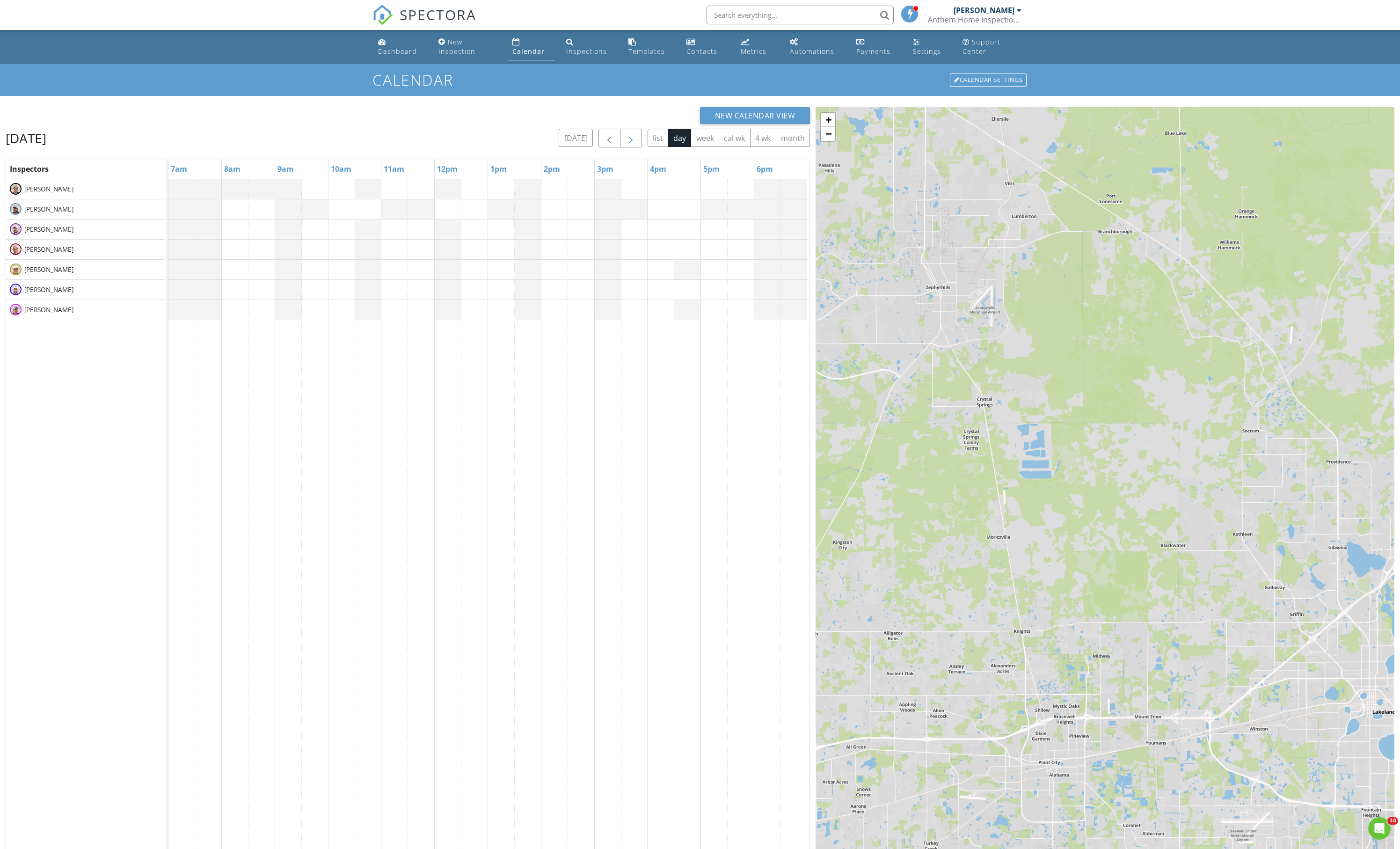
click at [620, 148] on button "button" at bounding box center [631, 139] width 22 height 20
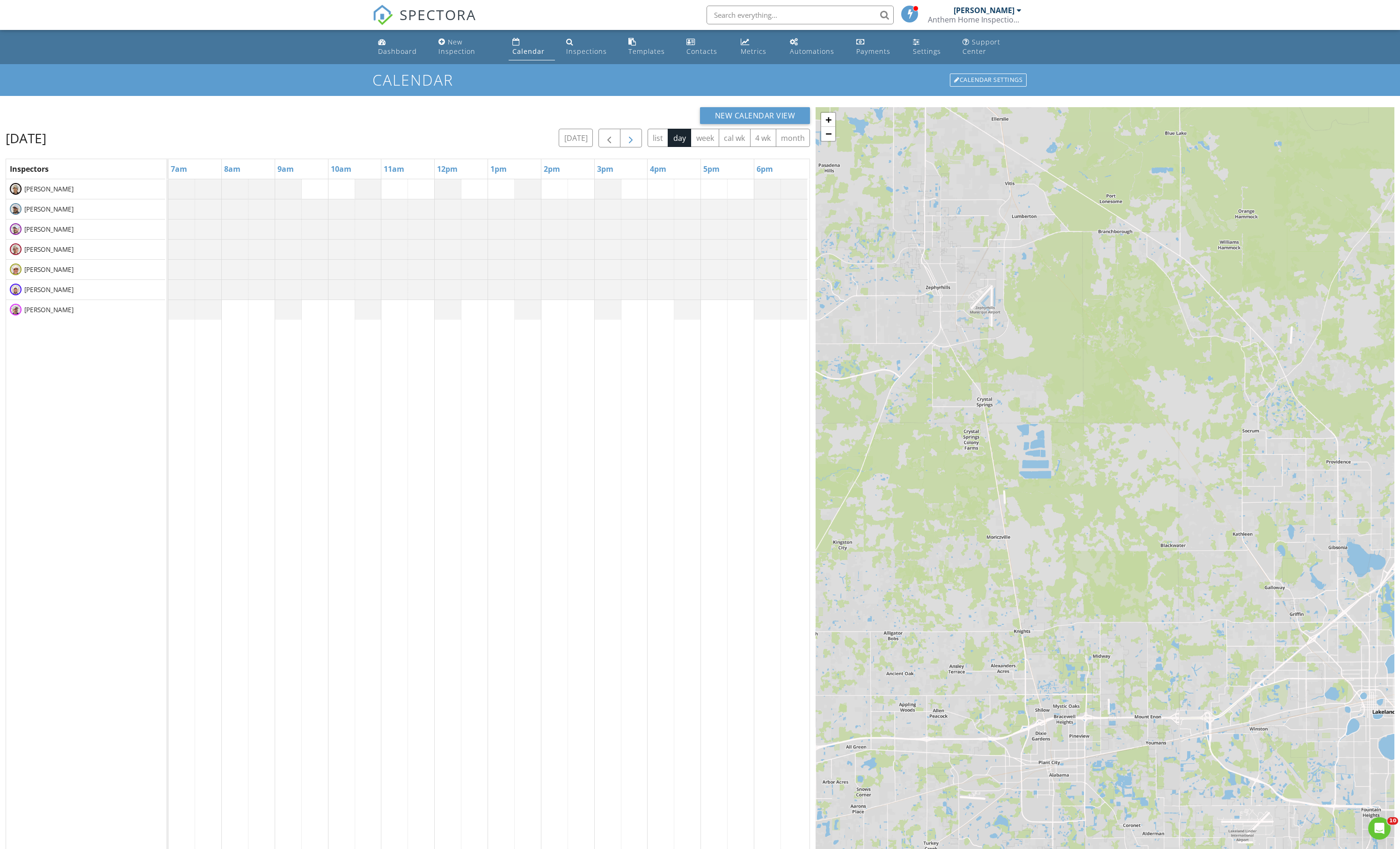
click at [620, 148] on button "button" at bounding box center [631, 139] width 22 height 20
click at [626, 144] on span "button" at bounding box center [631, 138] width 11 height 11
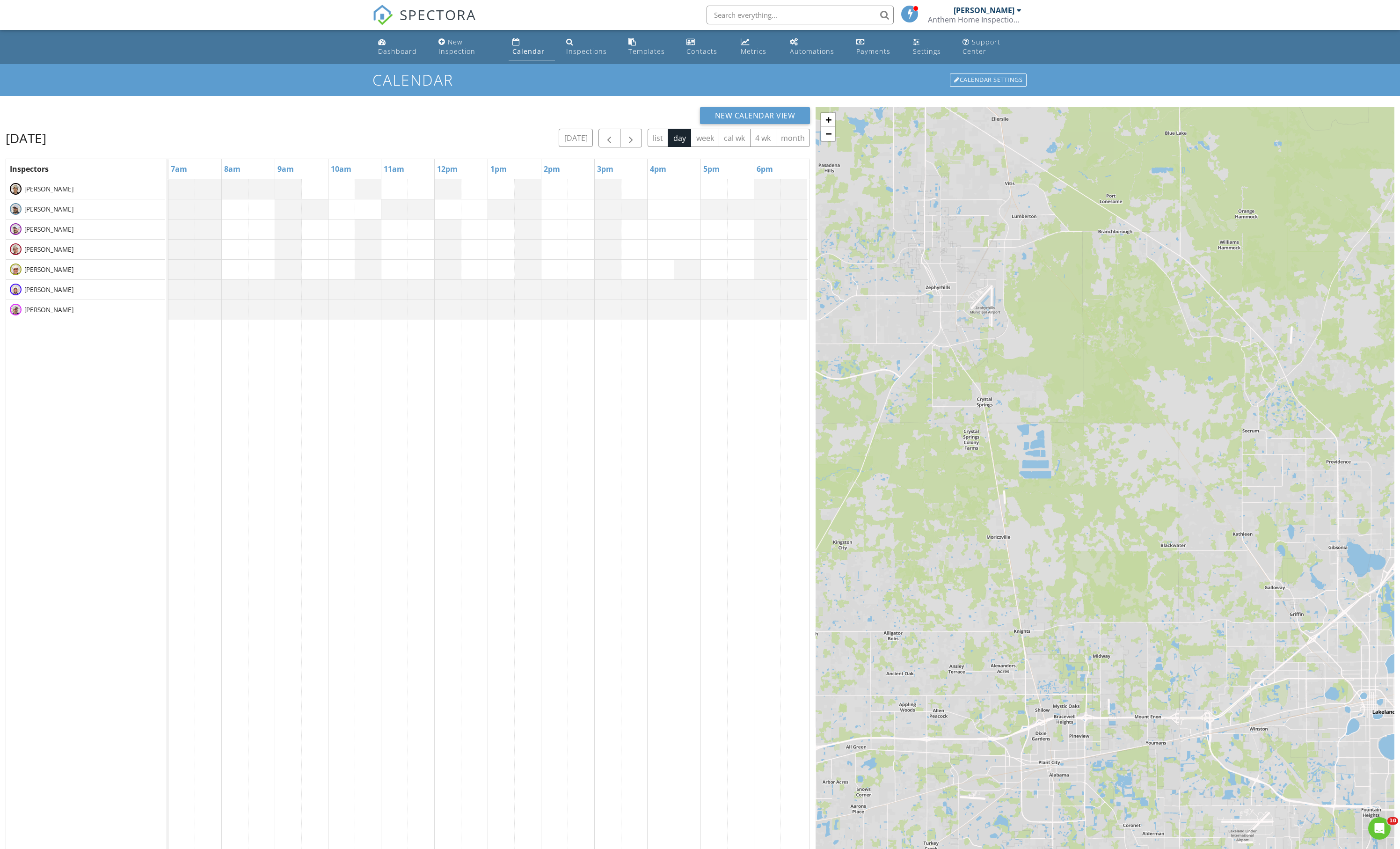
click at [168, 199] on div at bounding box center [168, 189] width 0 height 20
click at [180, 177] on link "Event" at bounding box center [178, 169] width 48 height 15
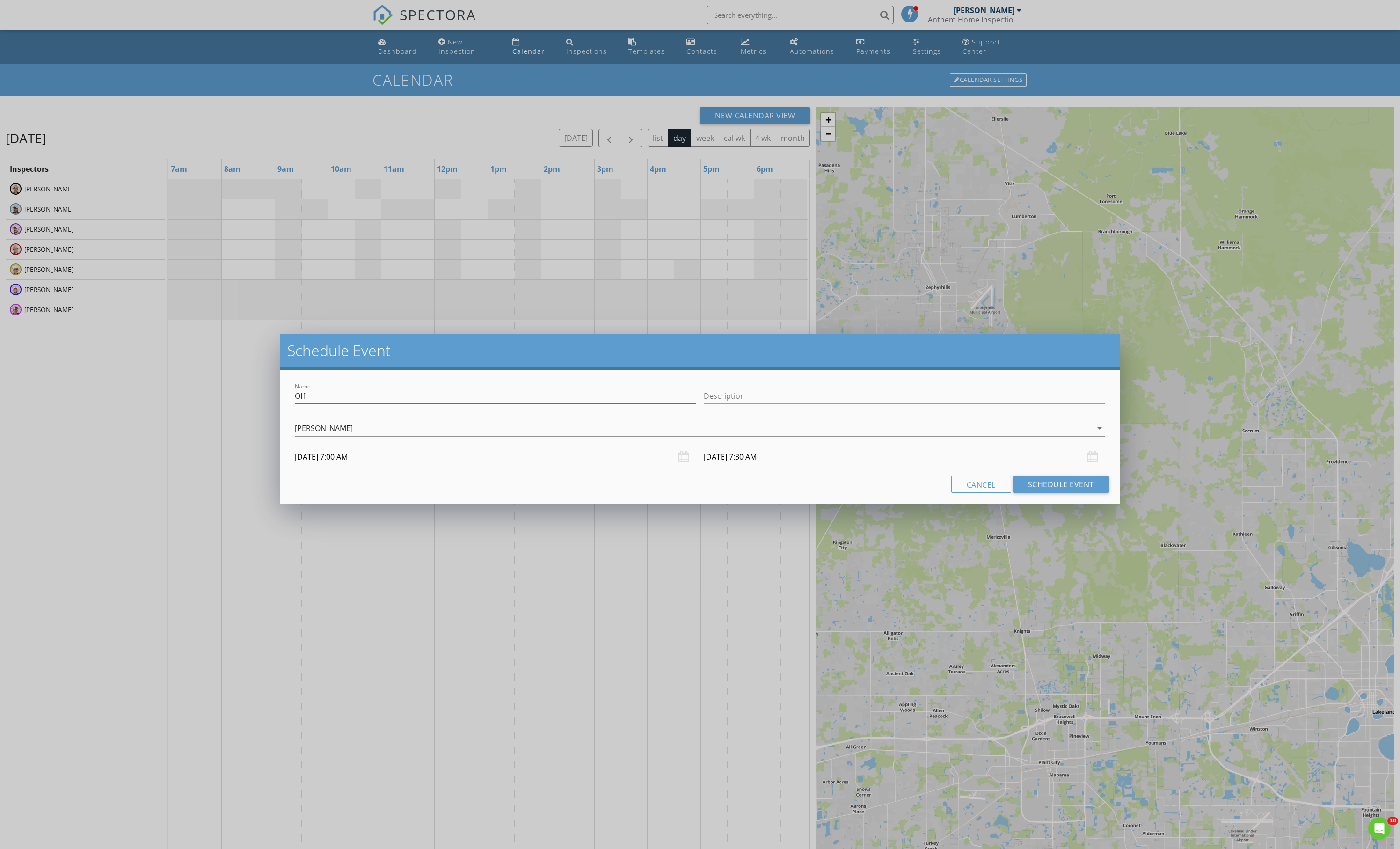
click at [340, 401] on input "Off" at bounding box center [496, 396] width 402 height 16
type input "[PERSON_NAME] off 7th to 14th"
click at [349, 428] on div "[PERSON_NAME]" at bounding box center [324, 428] width 58 height 9
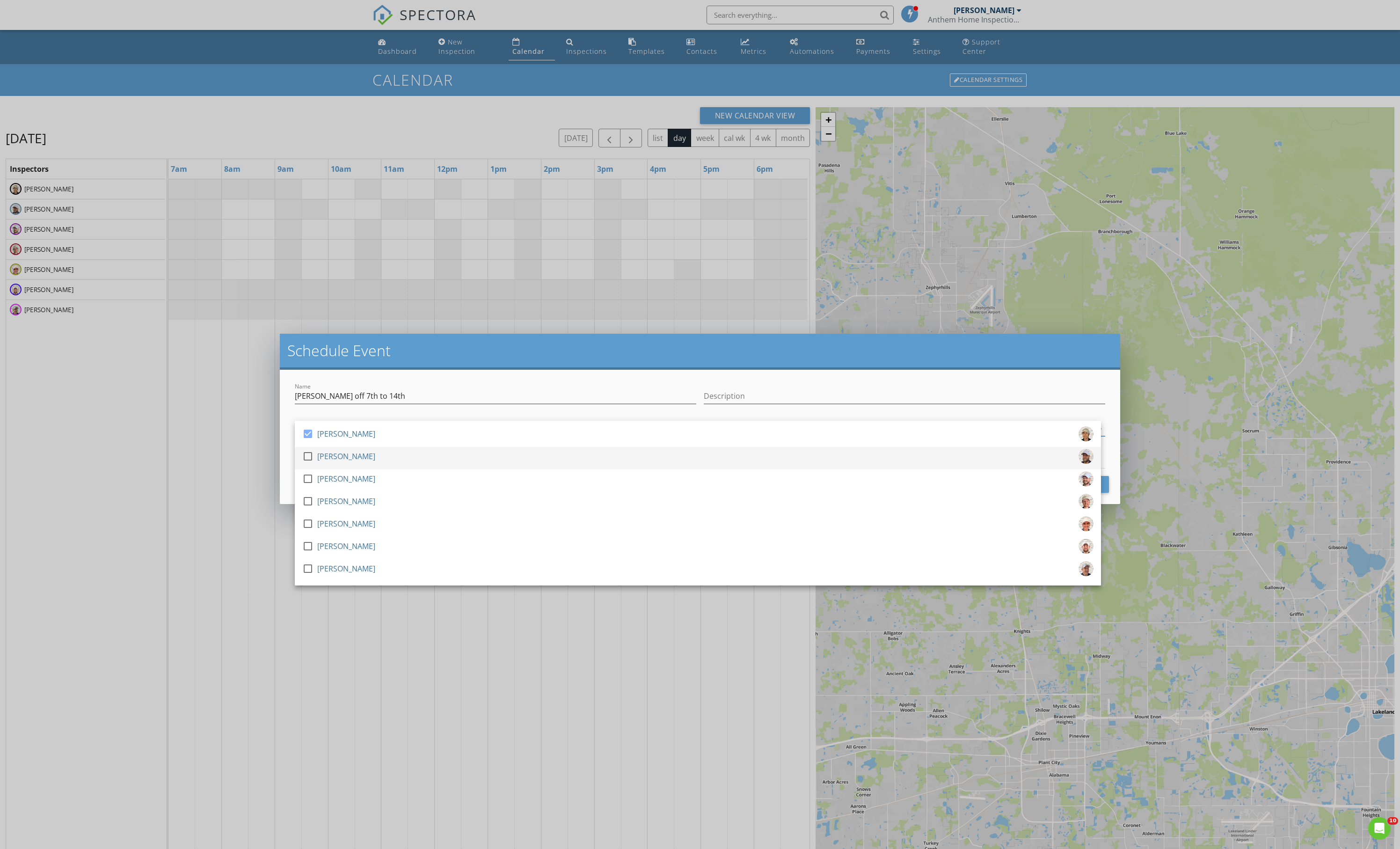
click at [306, 463] on div at bounding box center [308, 457] width 16 height 16
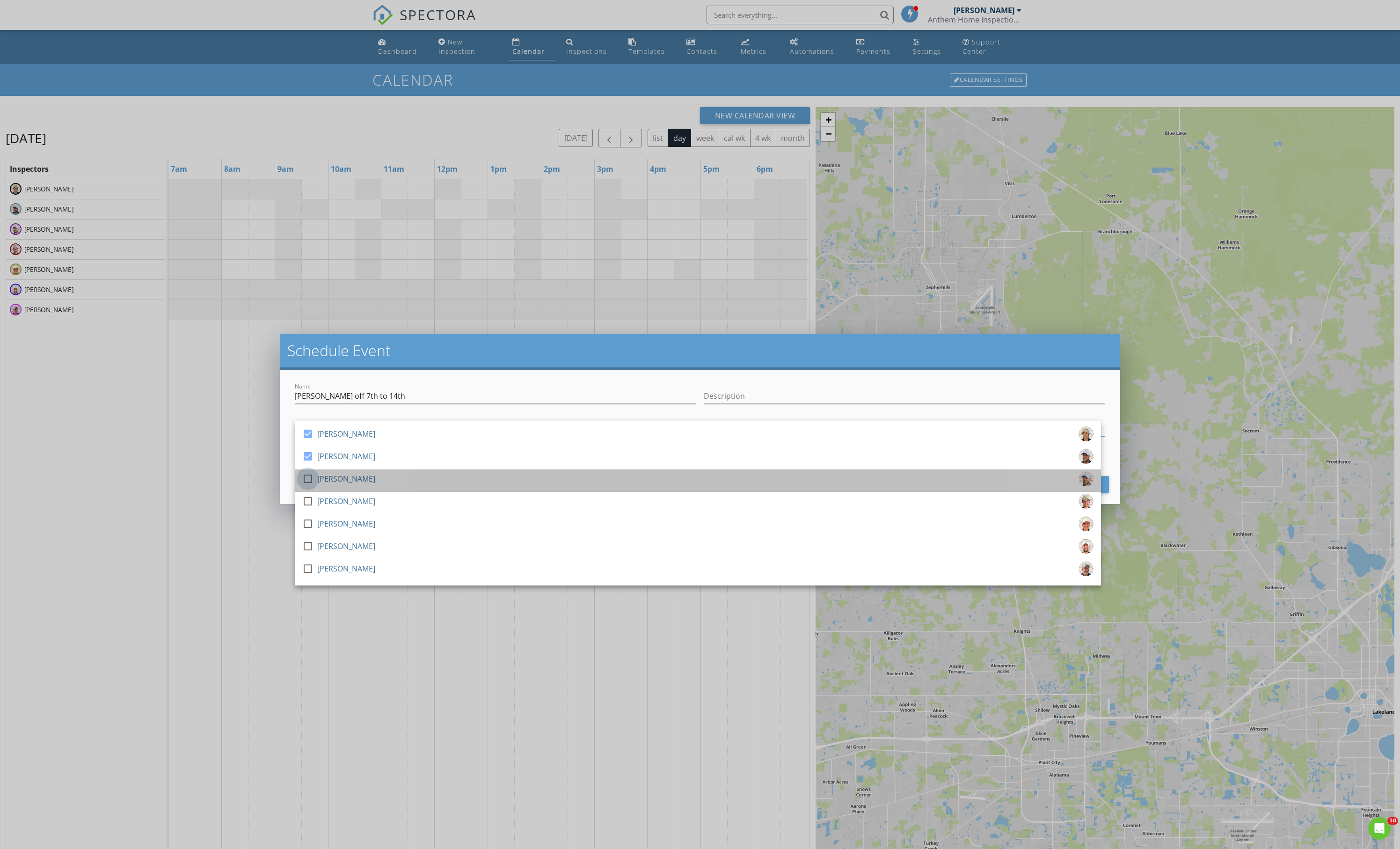
click at [307, 482] on div at bounding box center [308, 479] width 16 height 16
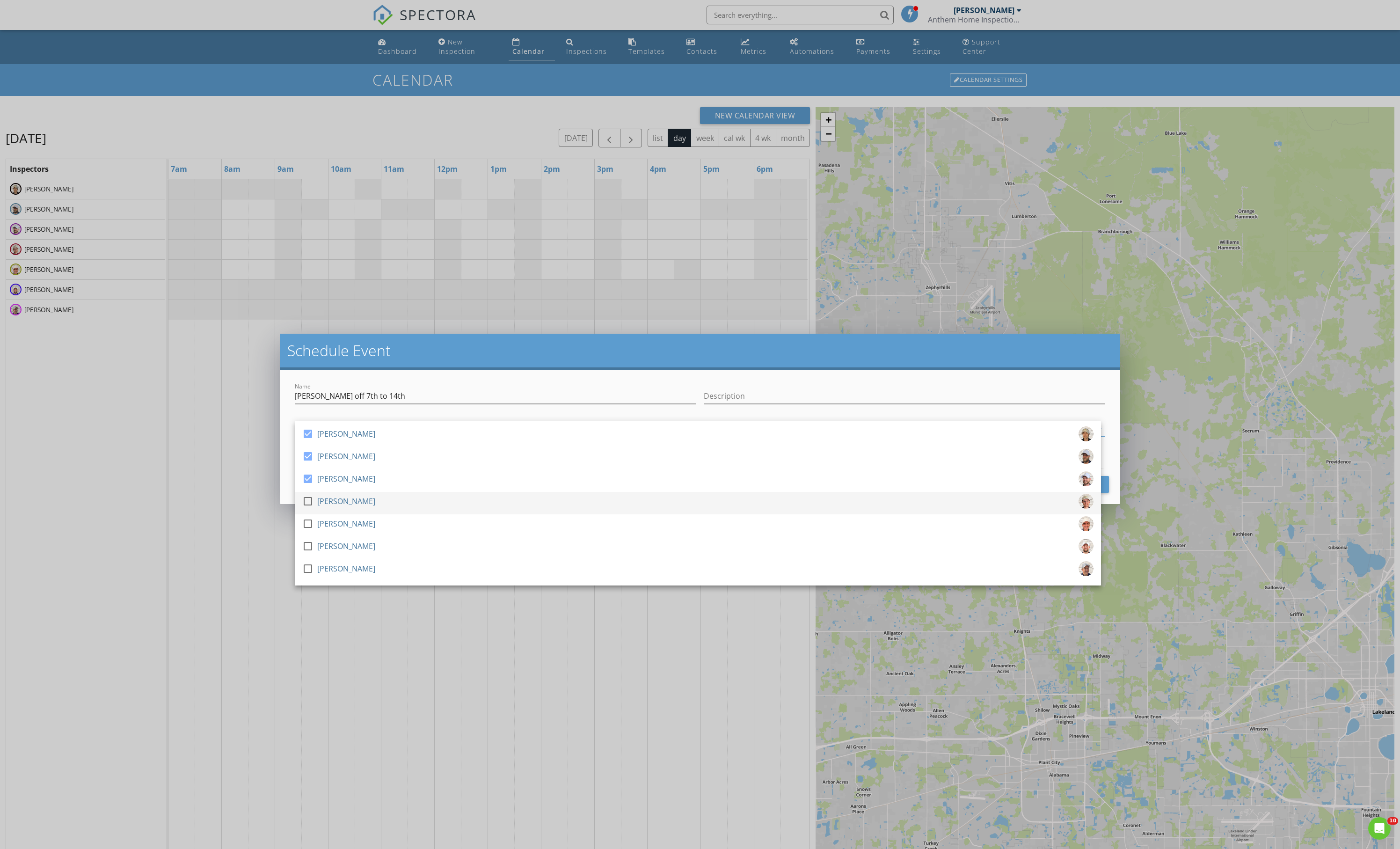
click at [308, 501] on div at bounding box center [308, 502] width 16 height 16
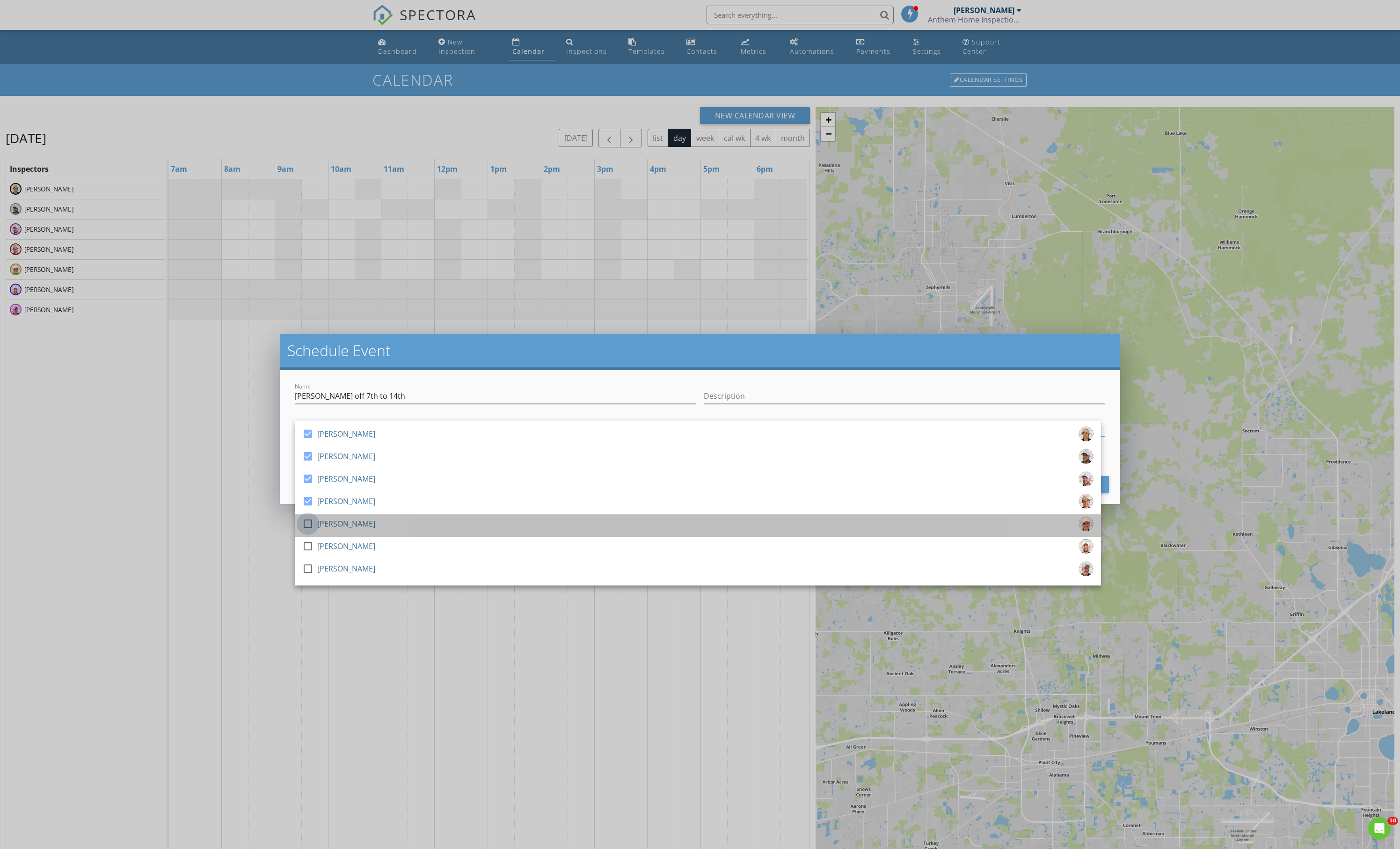
click at [308, 524] on div at bounding box center [308, 524] width 16 height 16
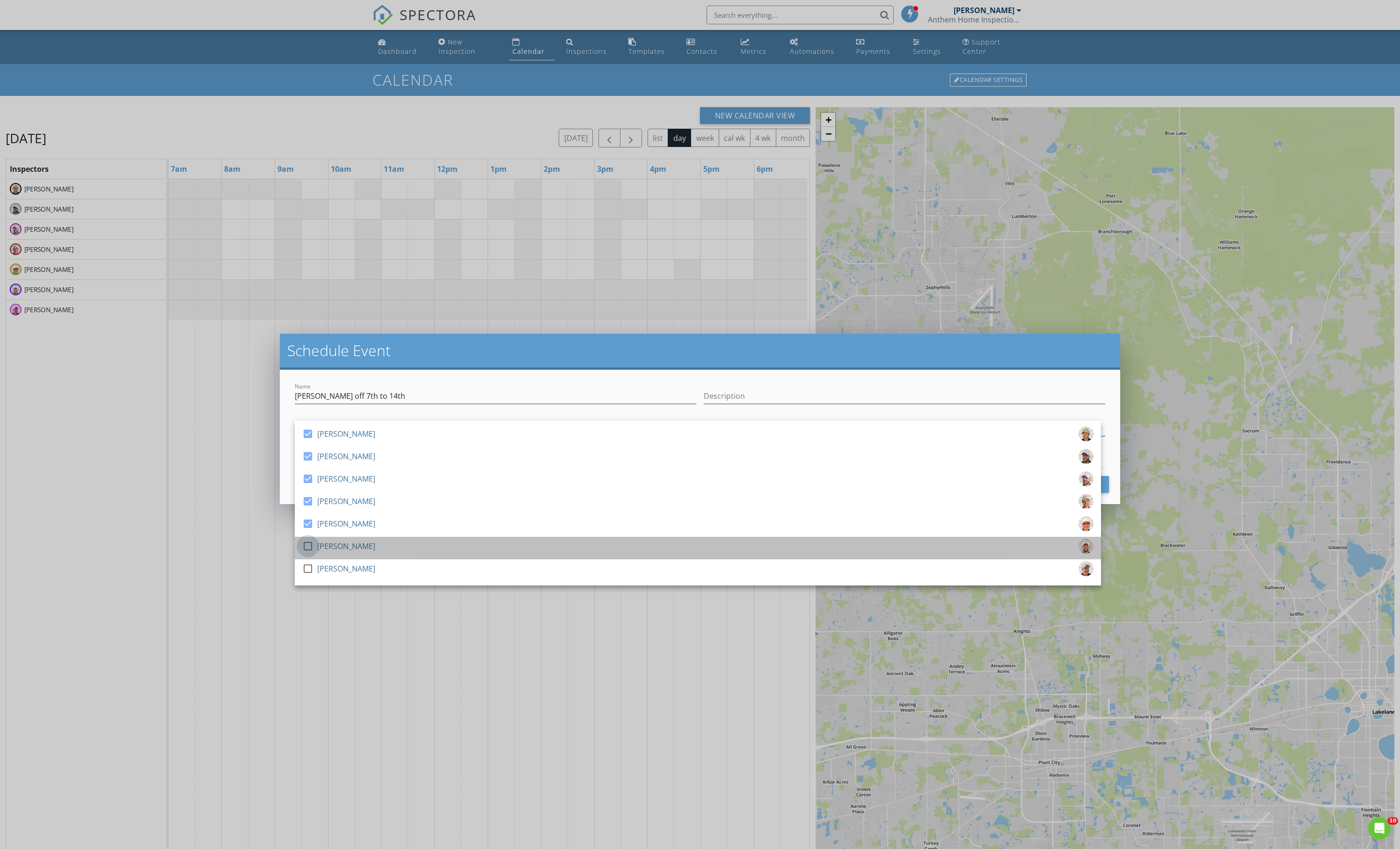
click at [309, 550] on div at bounding box center [308, 546] width 16 height 16
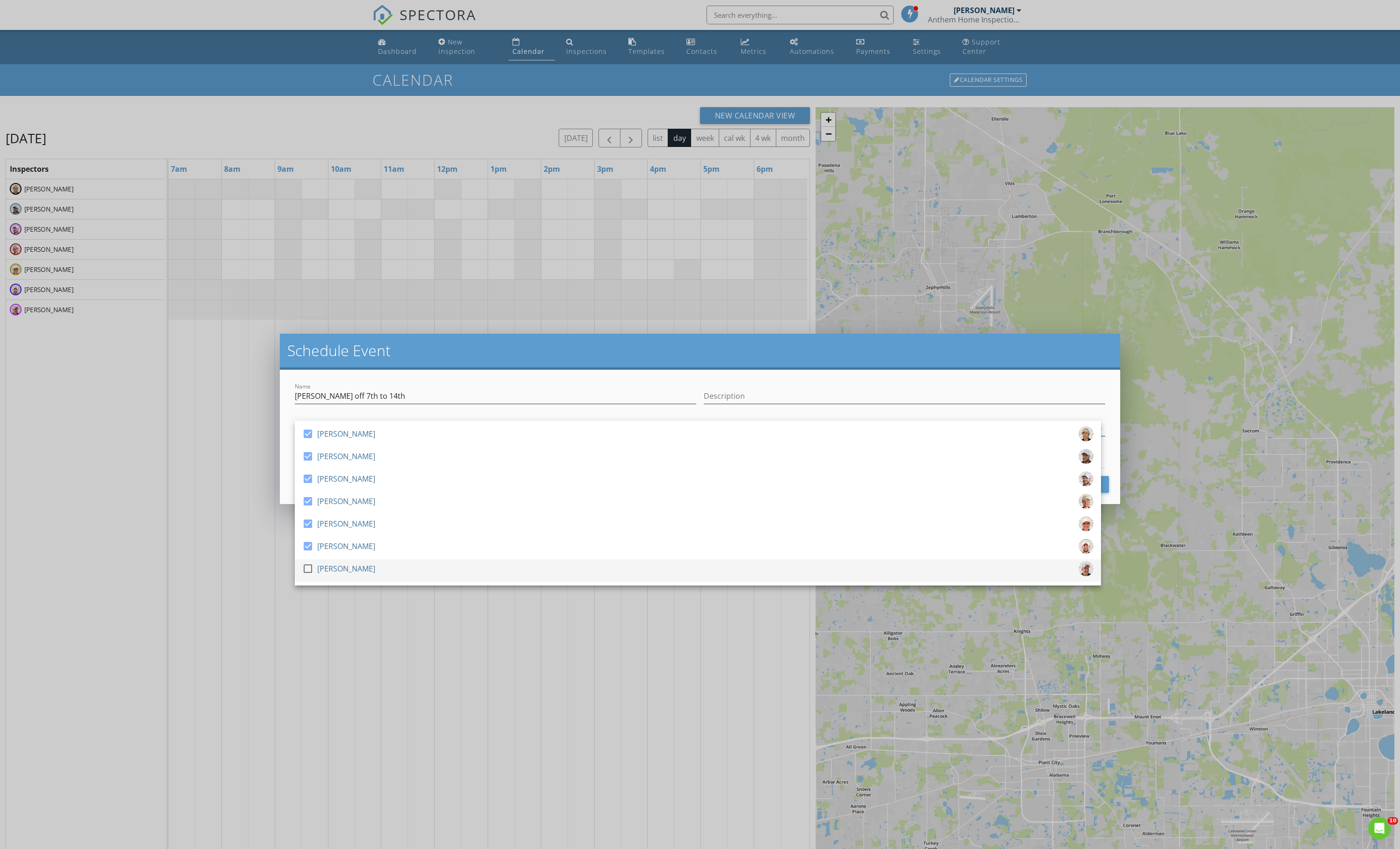
click at [310, 577] on div at bounding box center [308, 568] width 16 height 16
click at [689, 360] on h2 "Schedule Event" at bounding box center [700, 350] width 825 height 19
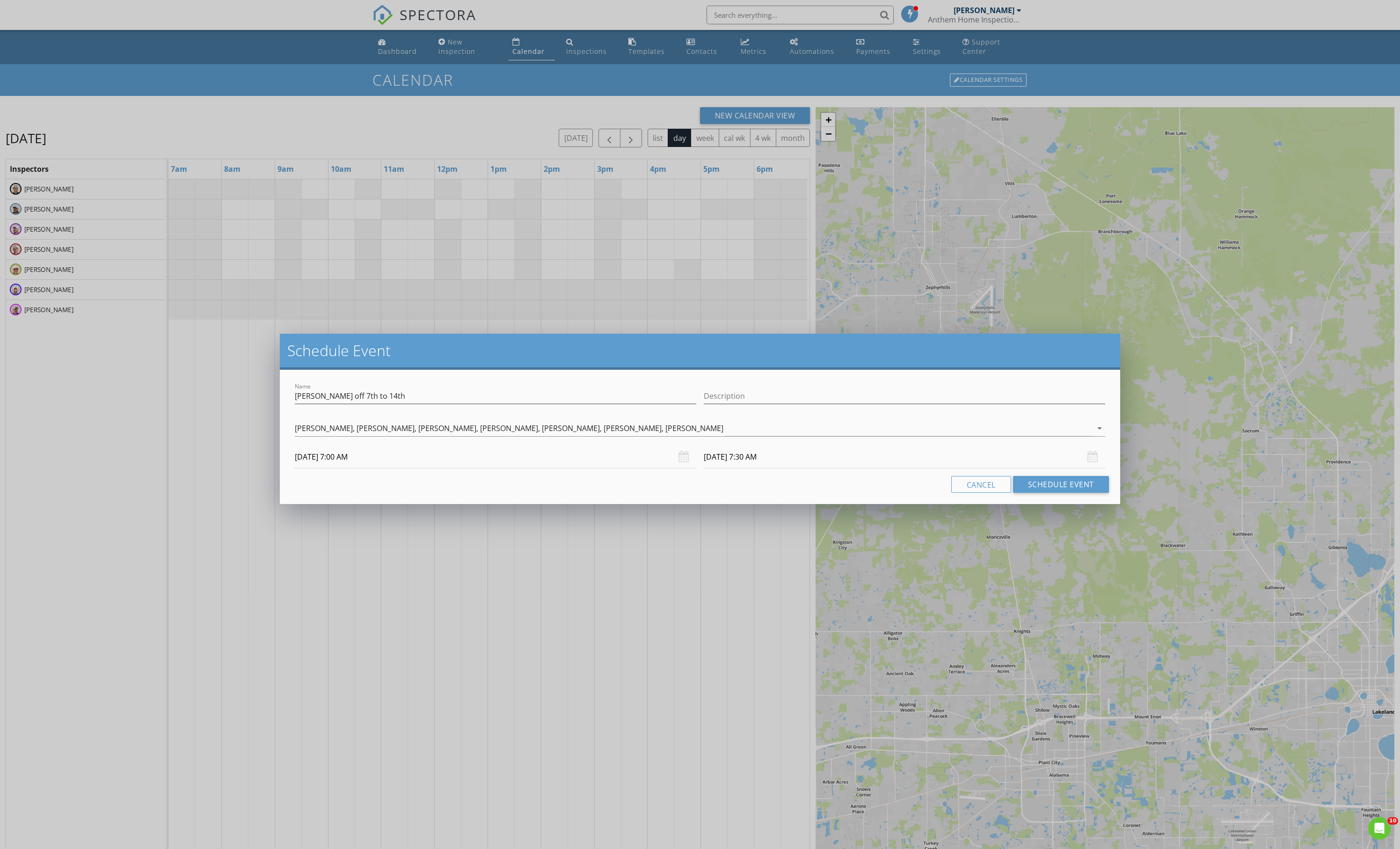
click at [756, 466] on input "[DATE] 7:30 AM" at bounding box center [904, 457] width 402 height 22
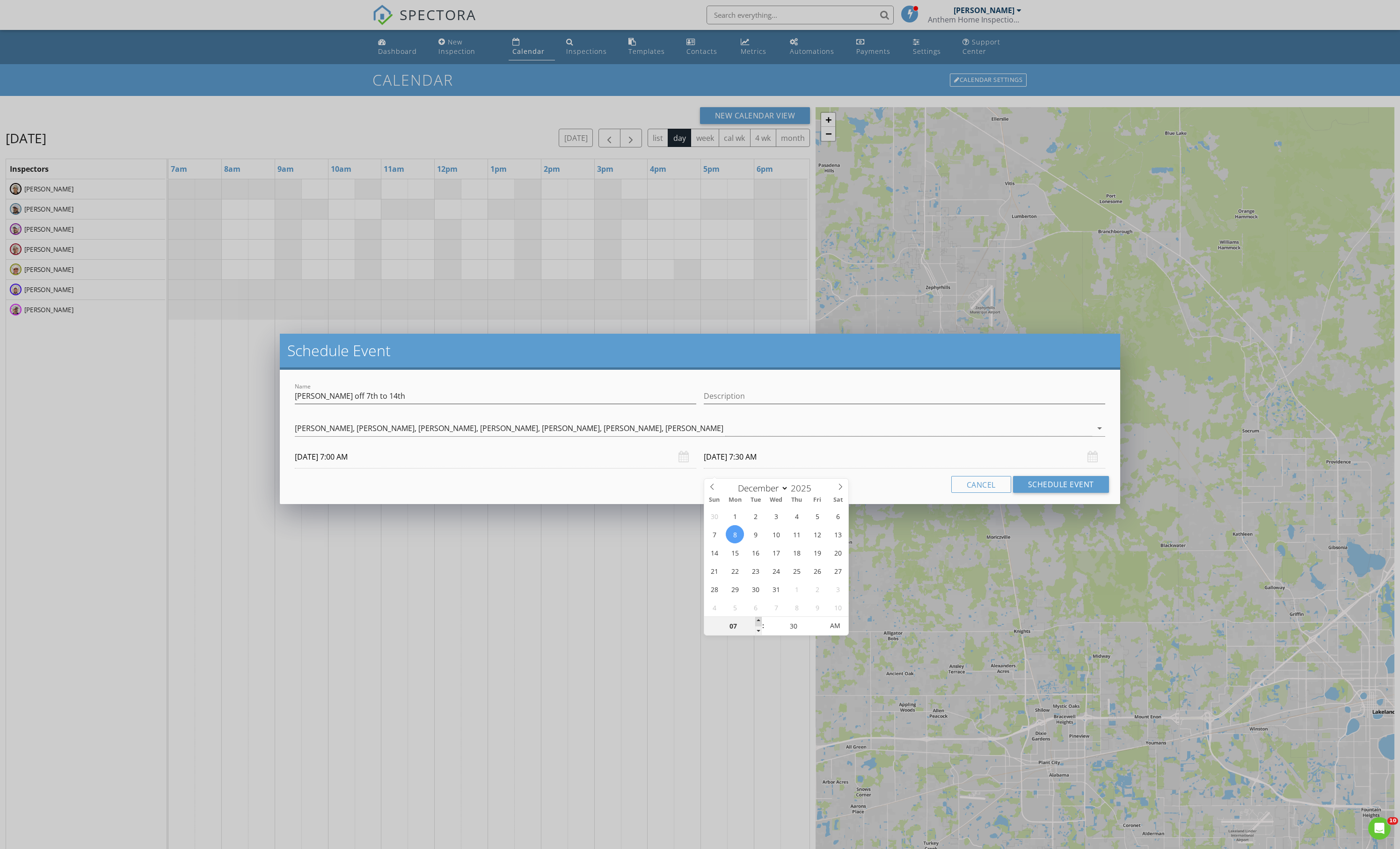
type input "08"
type input "[DATE] 8:30 AM"
click at [758, 623] on span at bounding box center [759, 622] width 7 height 10
type input "25"
type input "[DATE] 8:25 AM"
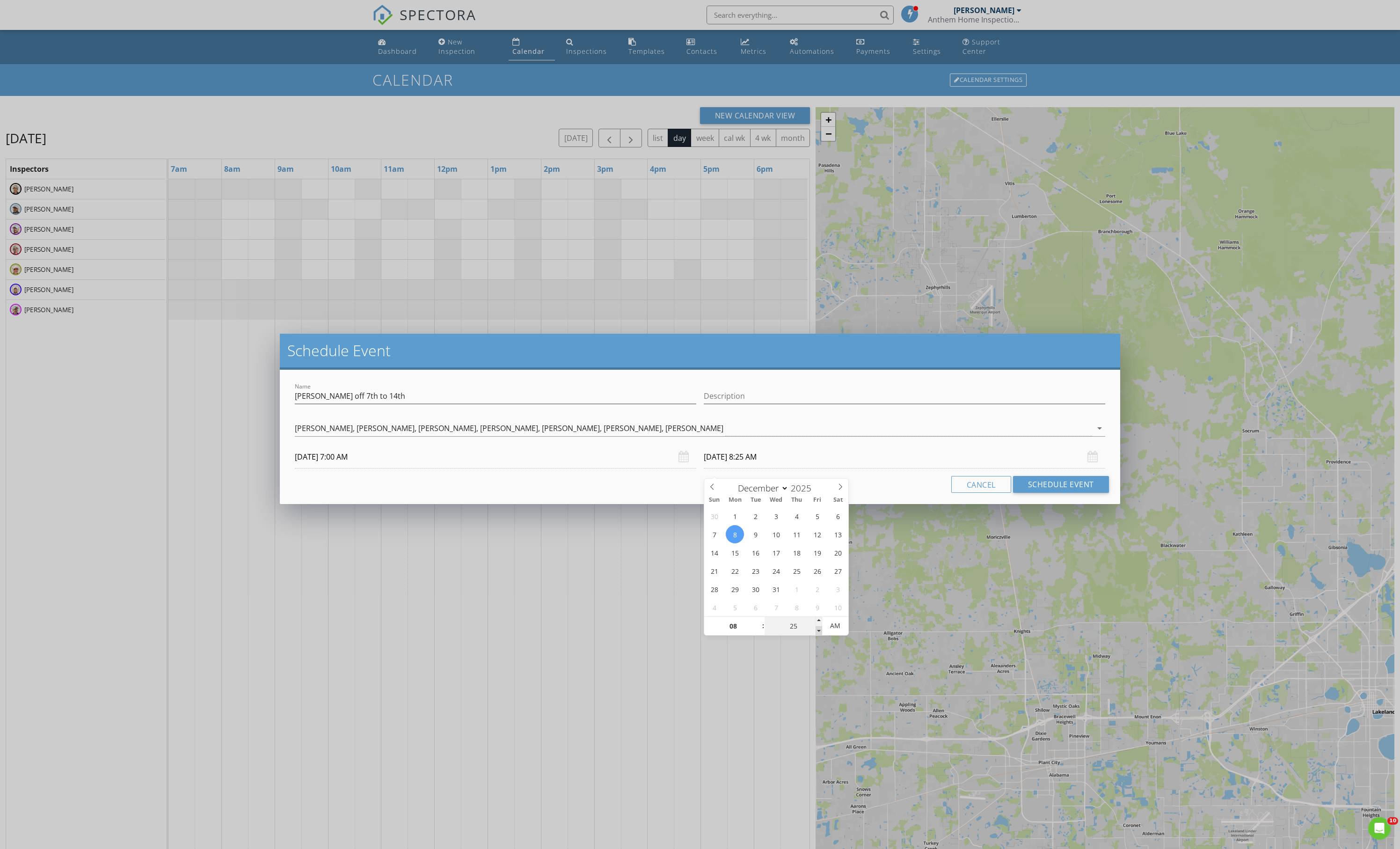
click at [820, 634] on span at bounding box center [818, 631] width 7 height 10
type input "20"
type input "[DATE] 8:20 AM"
click at [820, 634] on span at bounding box center [818, 631] width 7 height 10
type input "15"
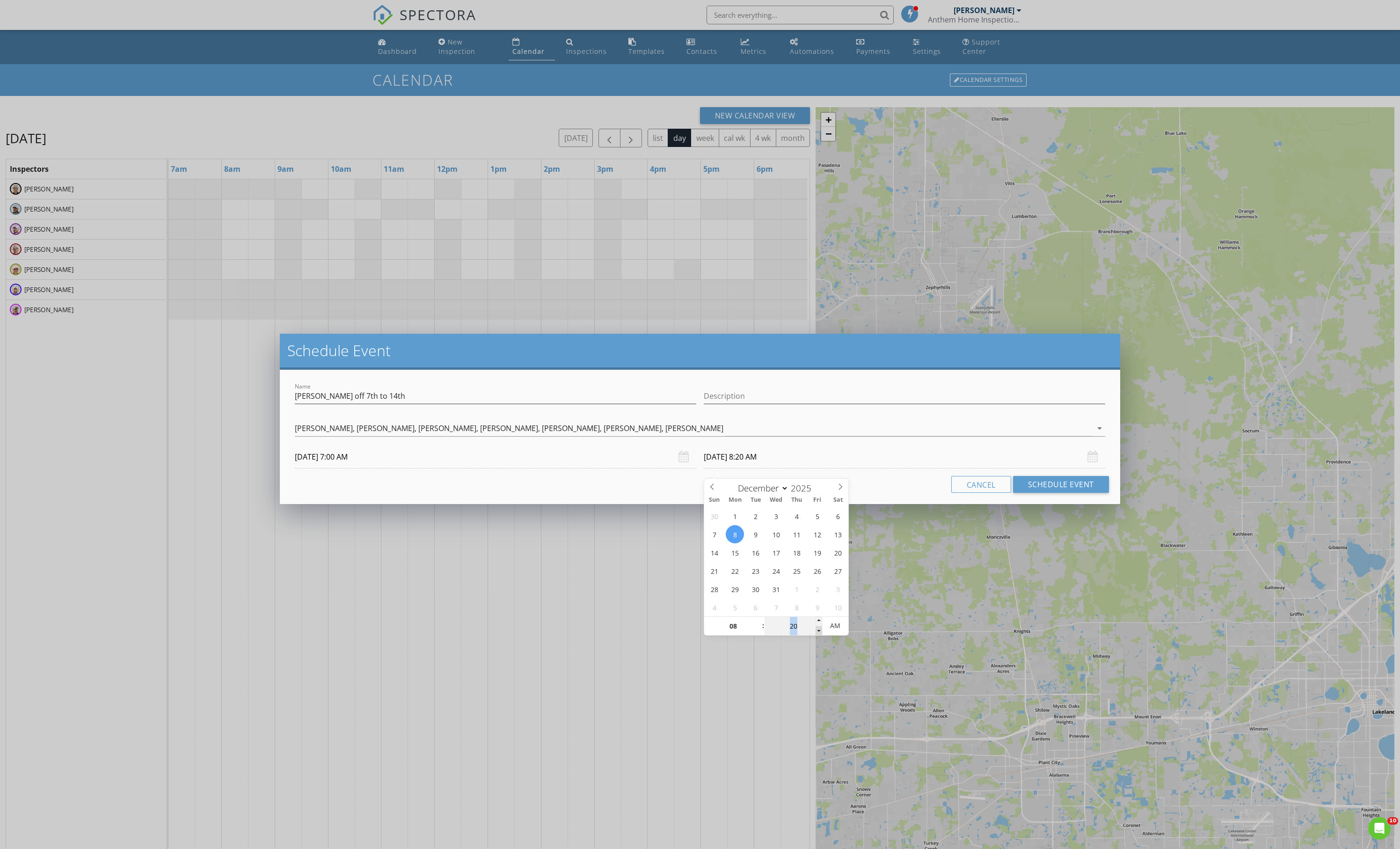
type input "[DATE] 8:15 AM"
click at [820, 634] on span at bounding box center [818, 631] width 7 height 10
type input "10"
type input "[DATE] 8:10 AM"
click at [820, 634] on span at bounding box center [818, 631] width 7 height 10
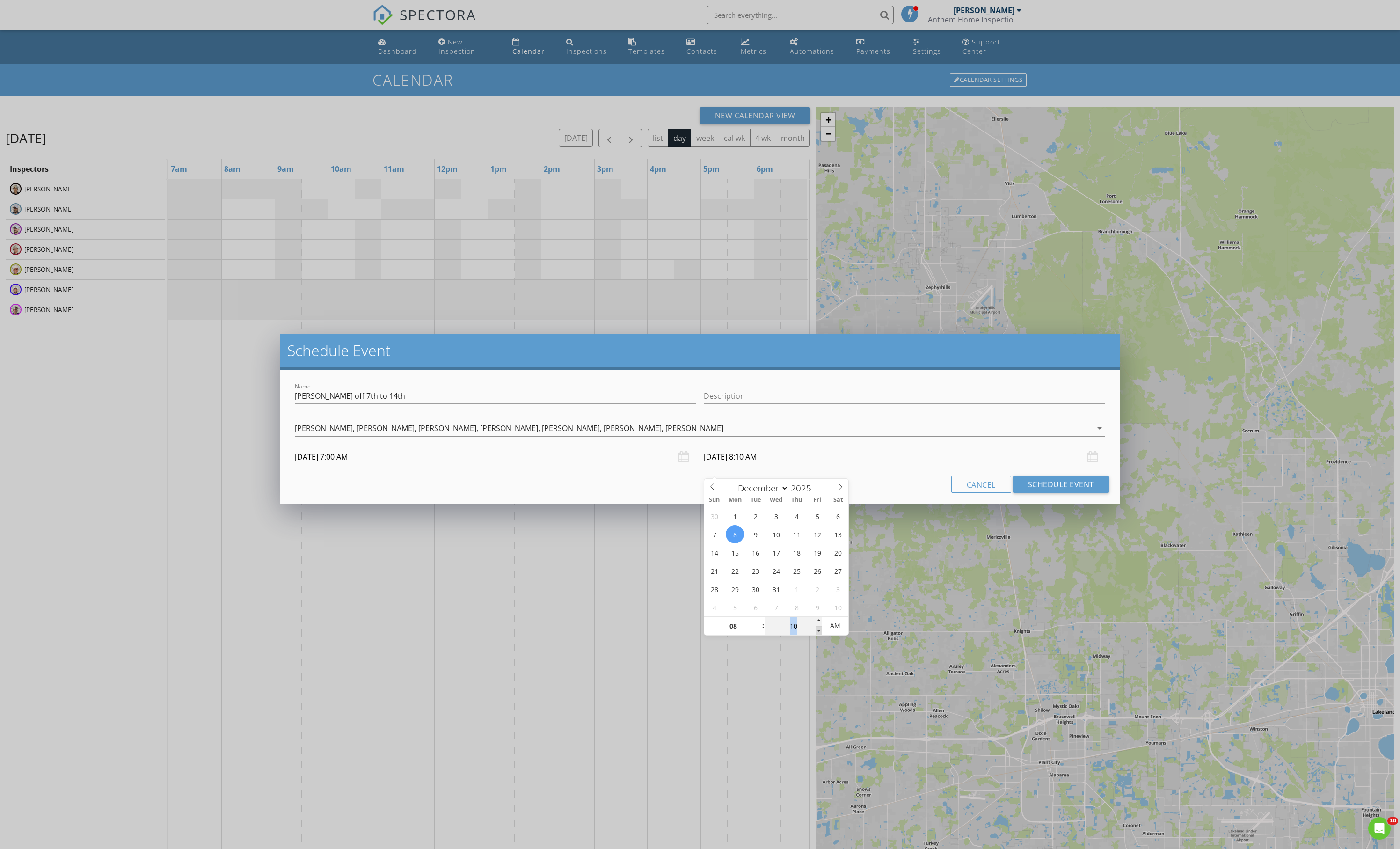
type input "05"
type input "[DATE] 8:05 AM"
click at [820, 634] on span at bounding box center [818, 631] width 7 height 10
type input "00"
type input "[DATE] 8:00 AM"
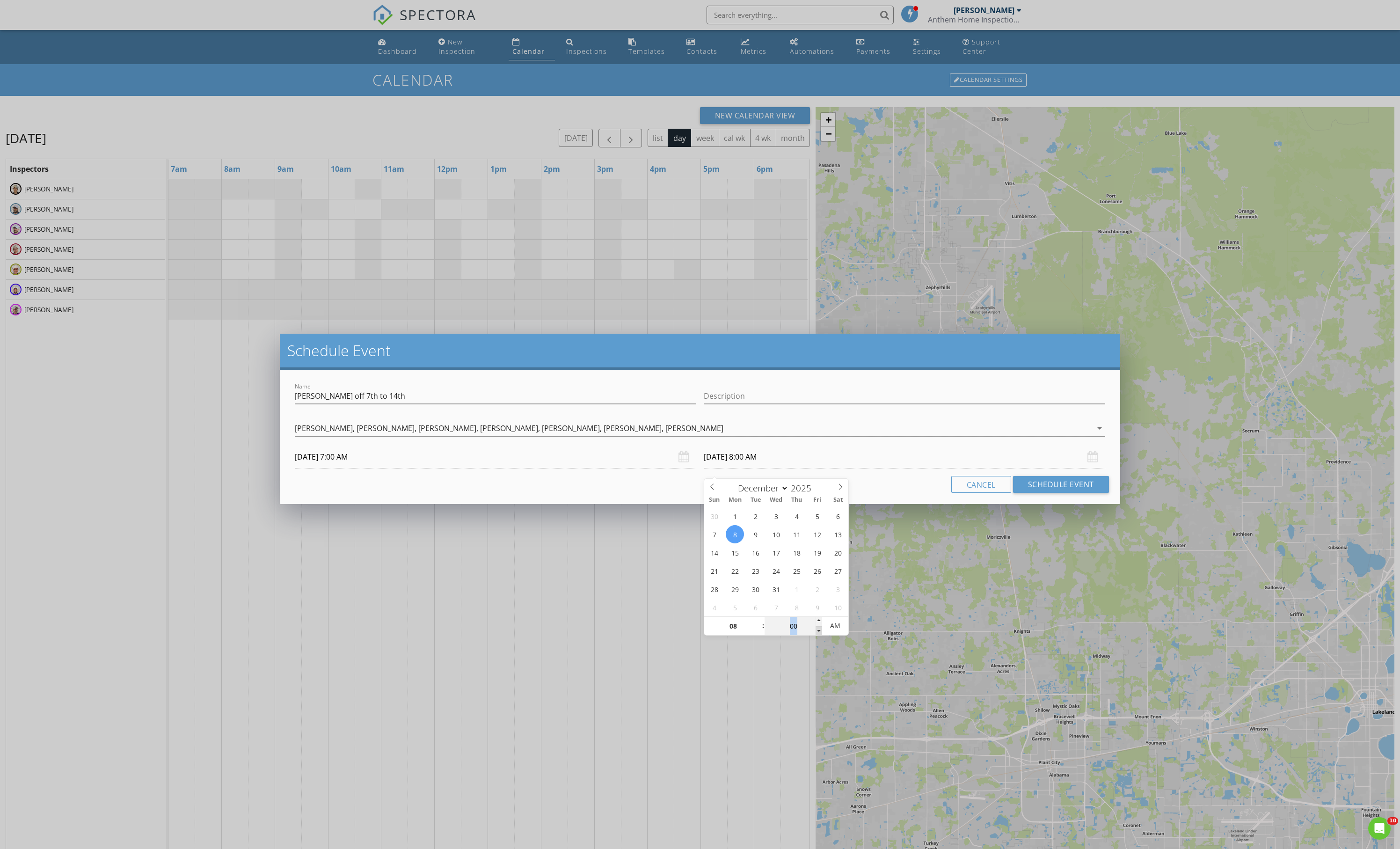
click at [820, 634] on span at bounding box center [818, 631] width 7 height 10
type input "07"
type input "55"
type input "[DATE] 7:55 AM"
click at [820, 634] on span at bounding box center [818, 631] width 7 height 10
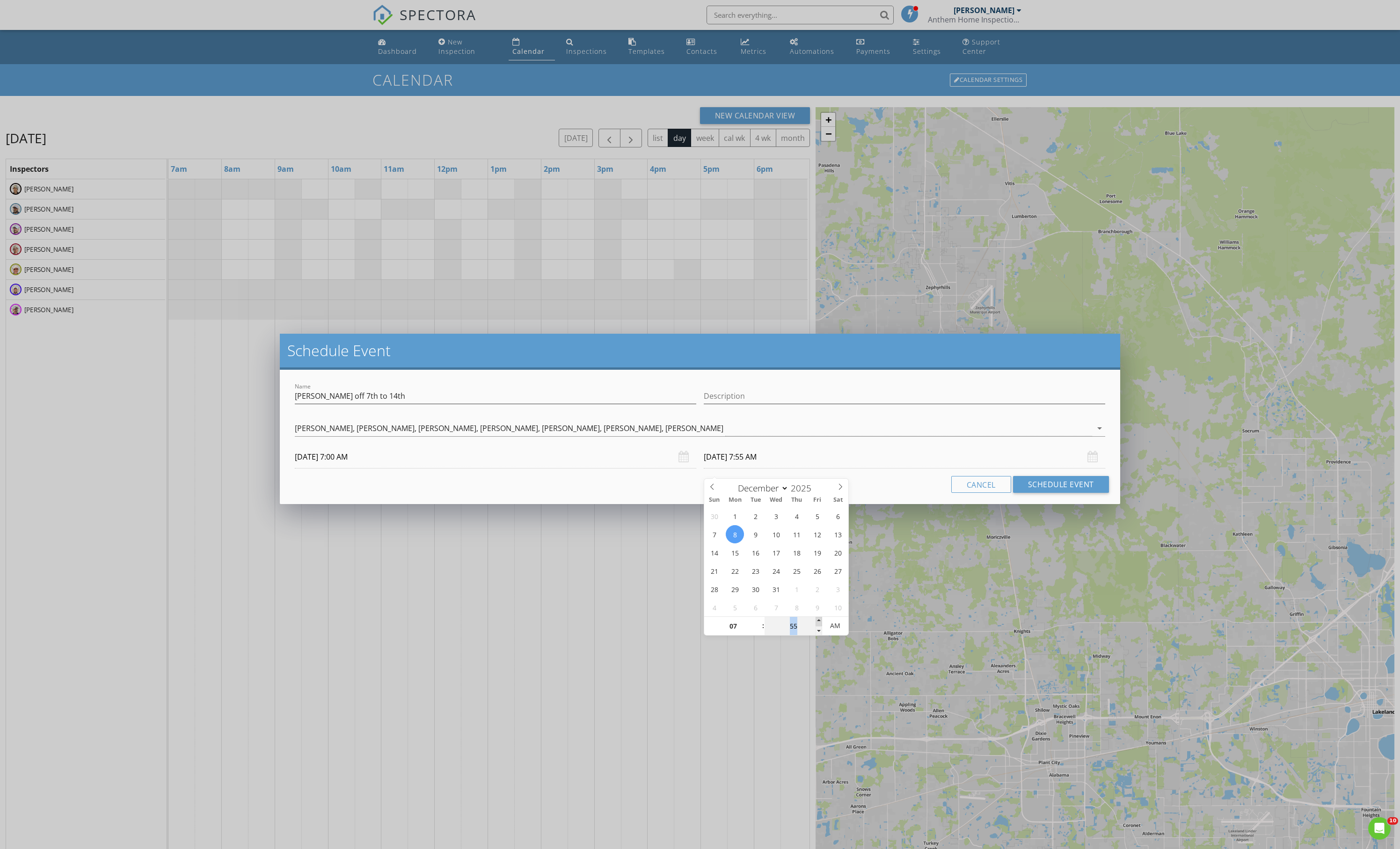
type input "08"
type input "00"
type input "[DATE] 8:00 AM"
click at [821, 624] on span at bounding box center [818, 622] width 7 height 10
click at [325, 404] on input "[PERSON_NAME] off 7th to 14th" at bounding box center [496, 396] width 402 height 16
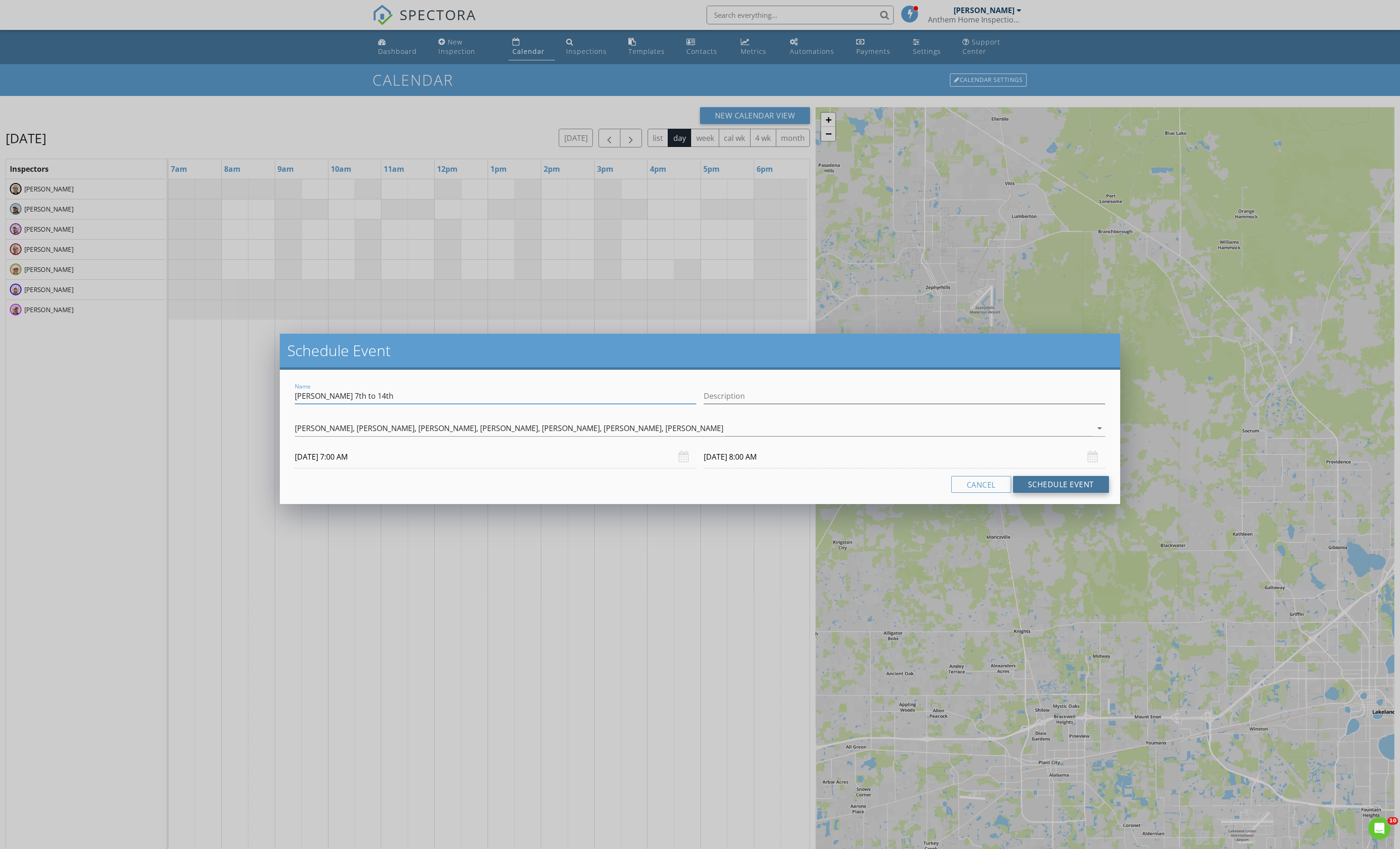
type input "[PERSON_NAME] 7th to 14th"
click at [1052, 493] on button "Schedule Event" at bounding box center [1061, 484] width 96 height 17
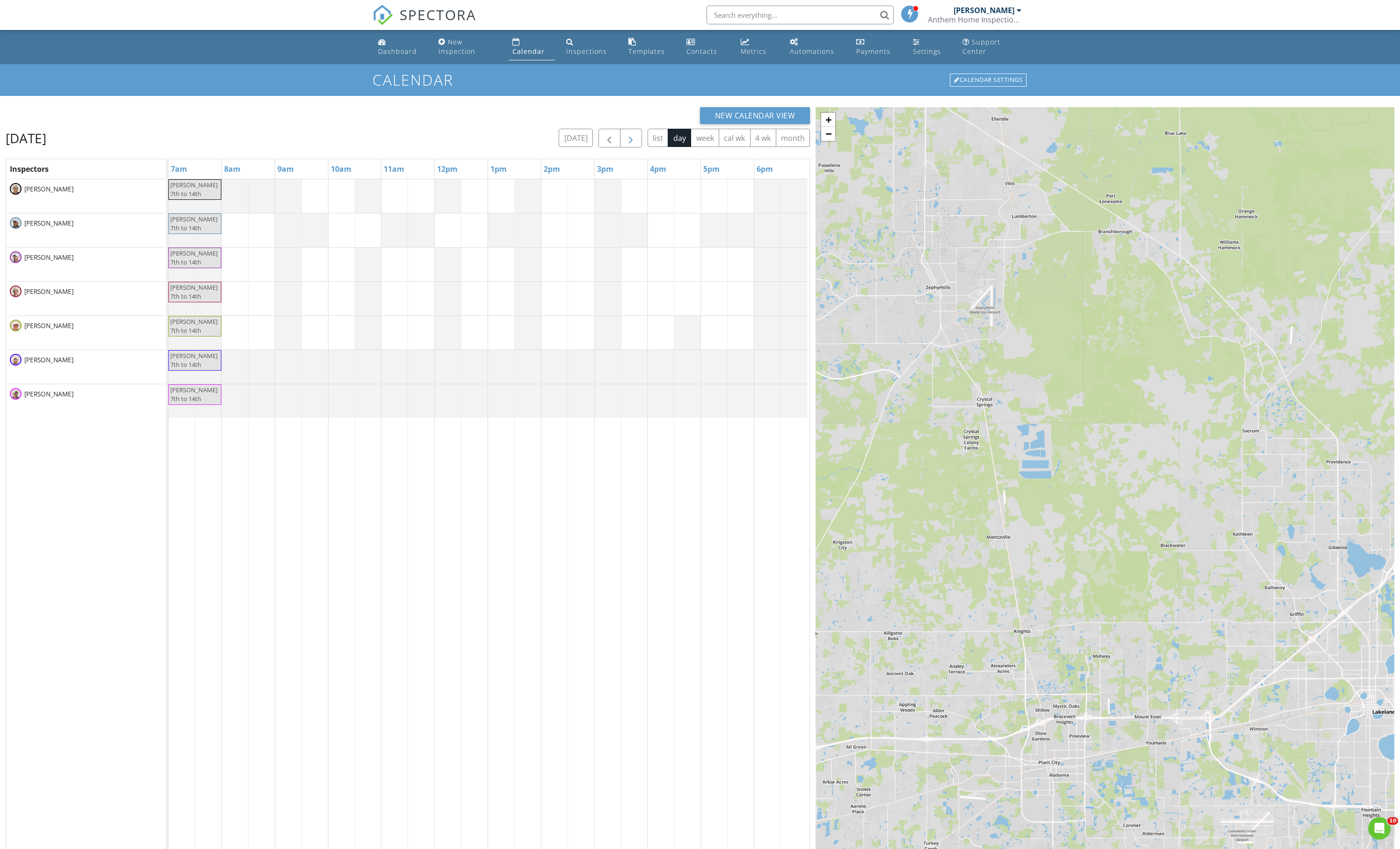
click at [626, 144] on span "button" at bounding box center [631, 138] width 11 height 11
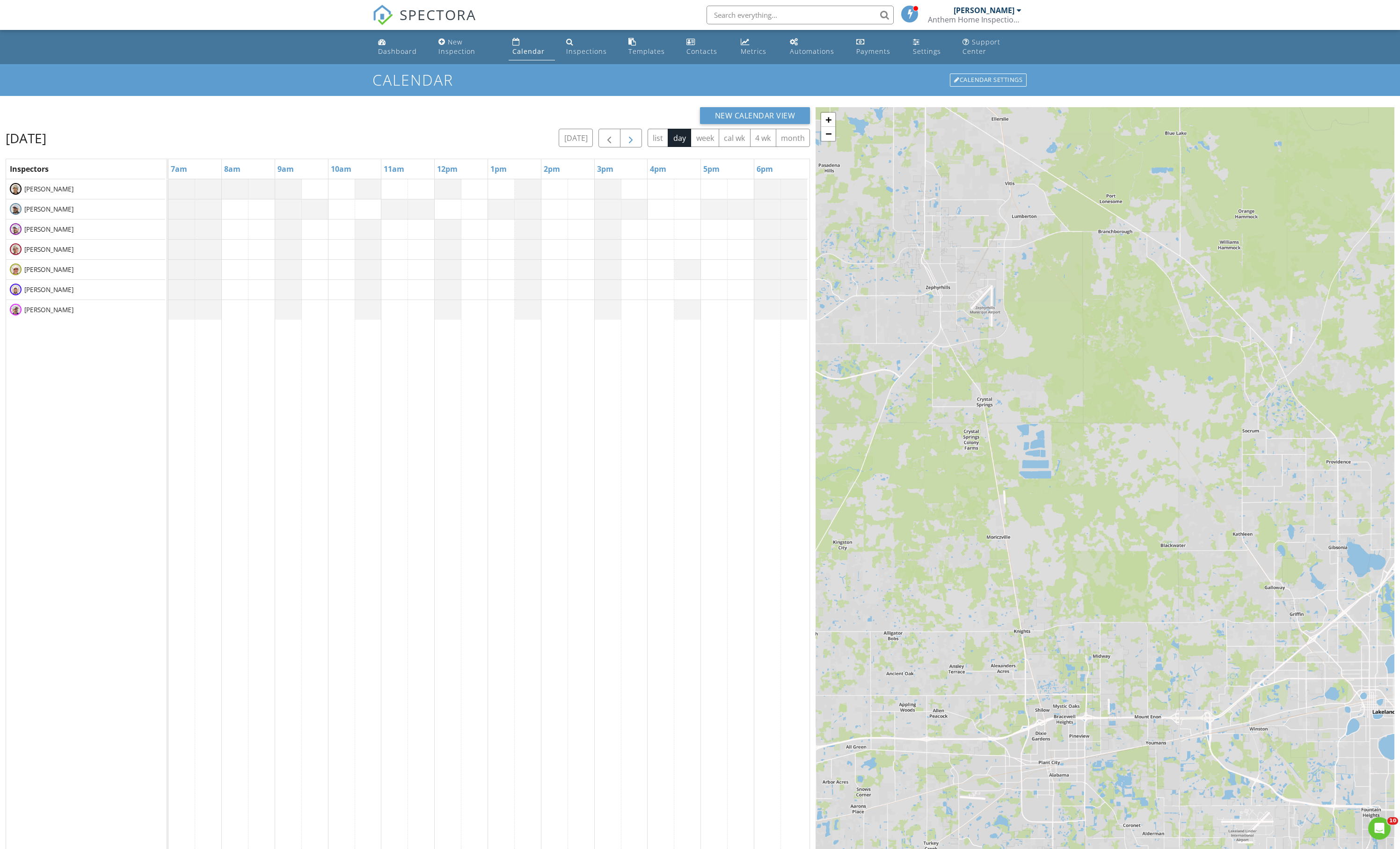
click at [626, 144] on span "button" at bounding box center [631, 138] width 11 height 11
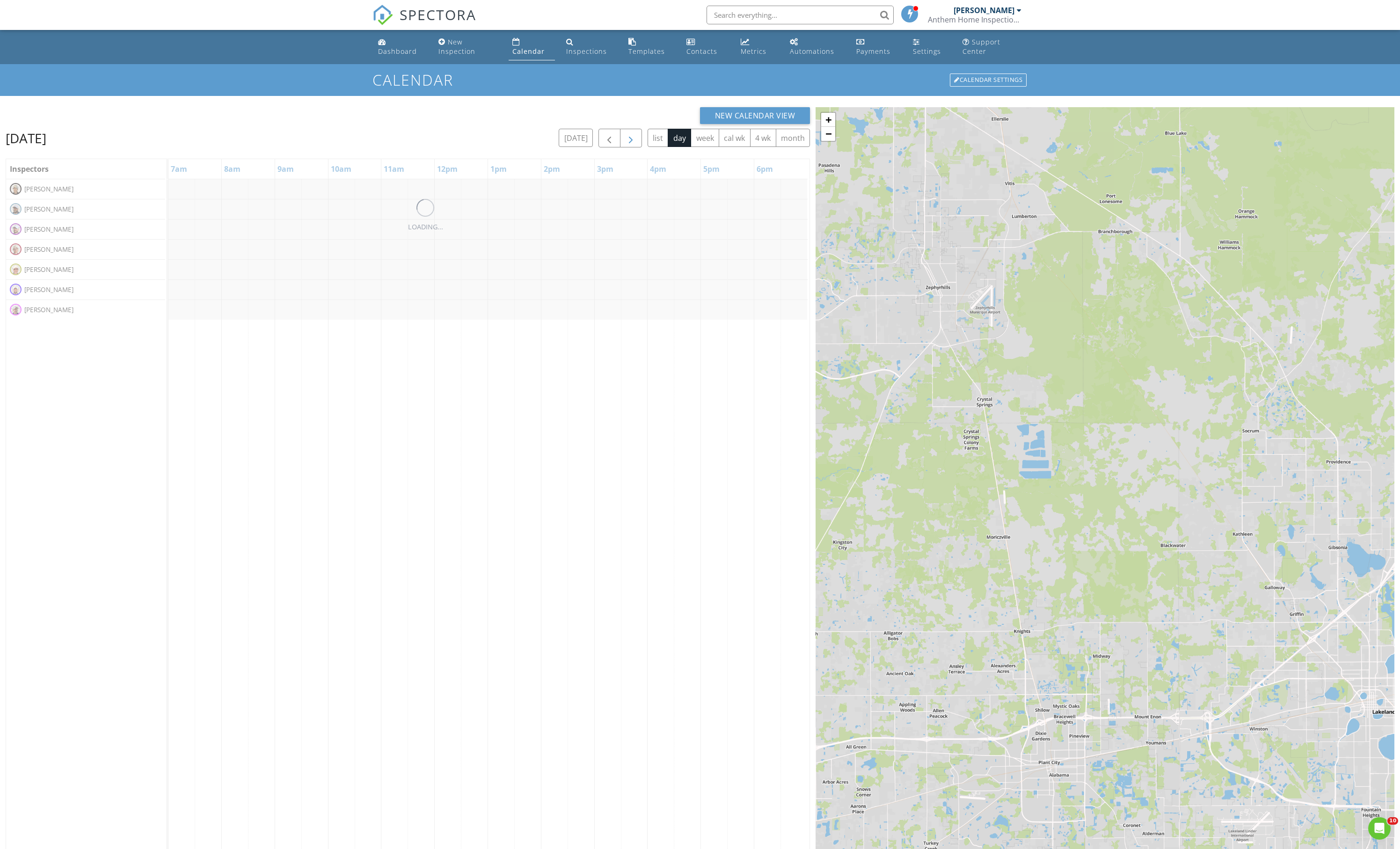
click at [626, 144] on span "button" at bounding box center [631, 138] width 11 height 11
click at [604, 144] on span "button" at bounding box center [609, 138] width 11 height 11
click at [559, 147] on button "[DATE]" at bounding box center [576, 138] width 34 height 19
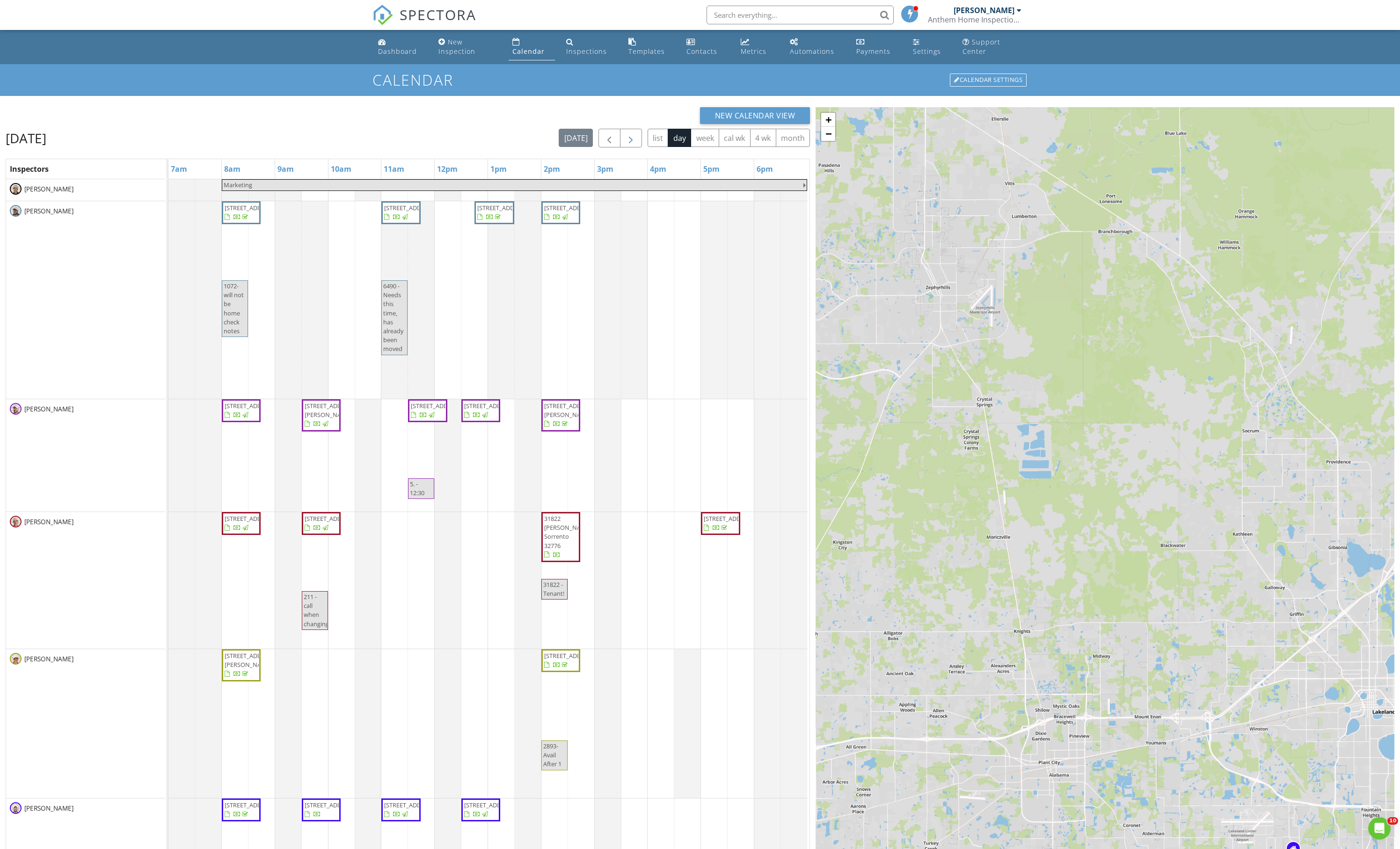
click at [626, 144] on span "button" at bounding box center [631, 138] width 11 height 11
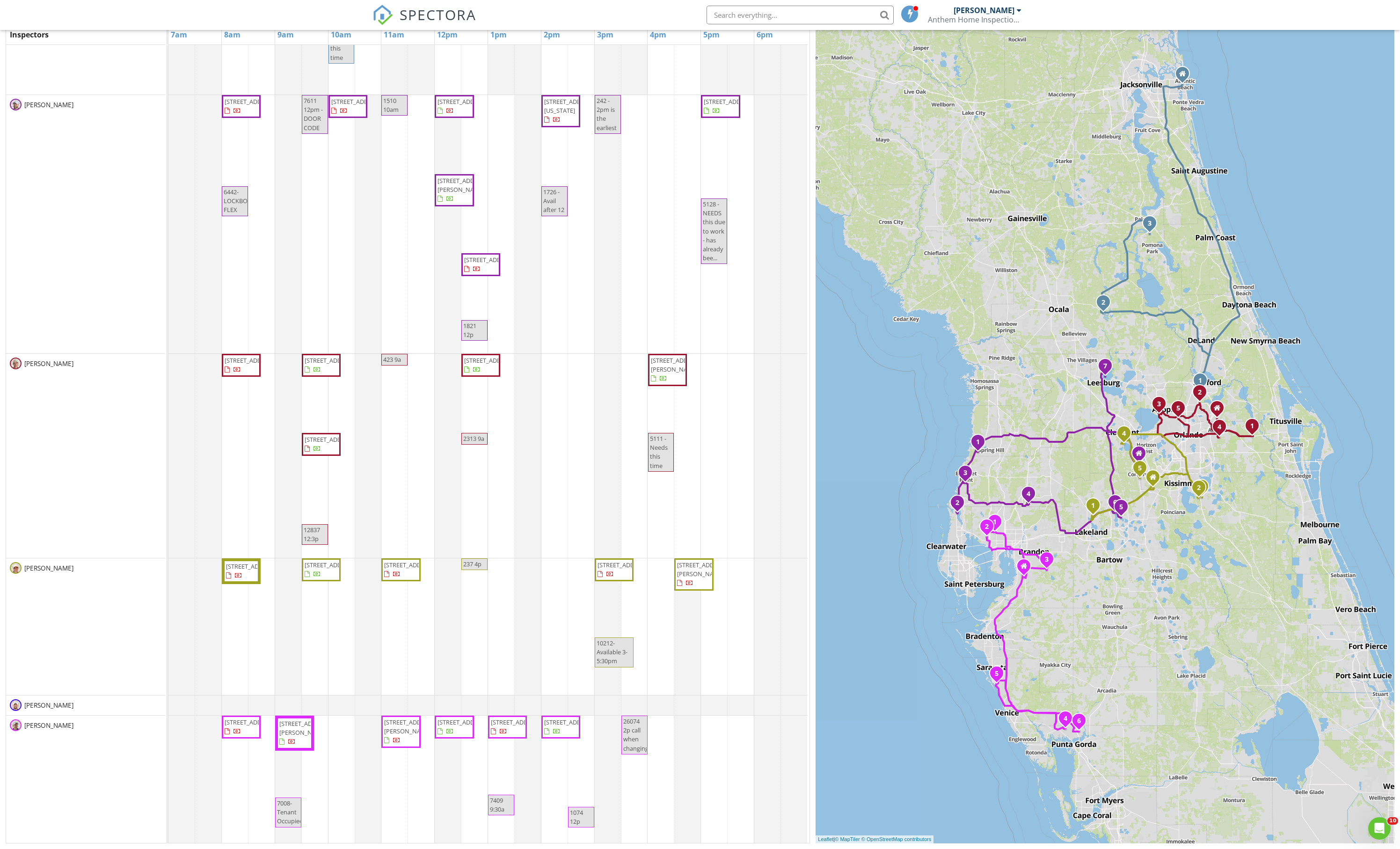
scroll to position [122, 0]
